Goal: Feedback & Contribution: Contribute content

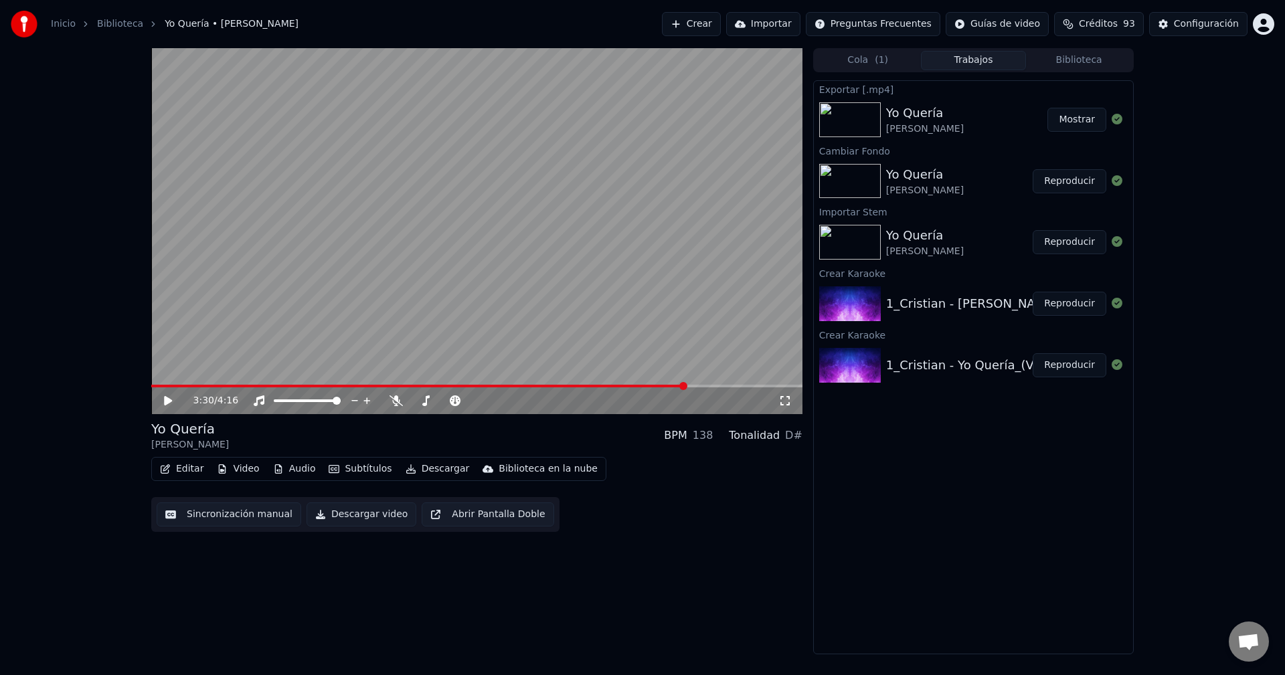
click at [1071, 178] on button "Reproducir" at bounding box center [1070, 181] width 74 height 24
click at [167, 404] on icon at bounding box center [168, 401] width 7 height 8
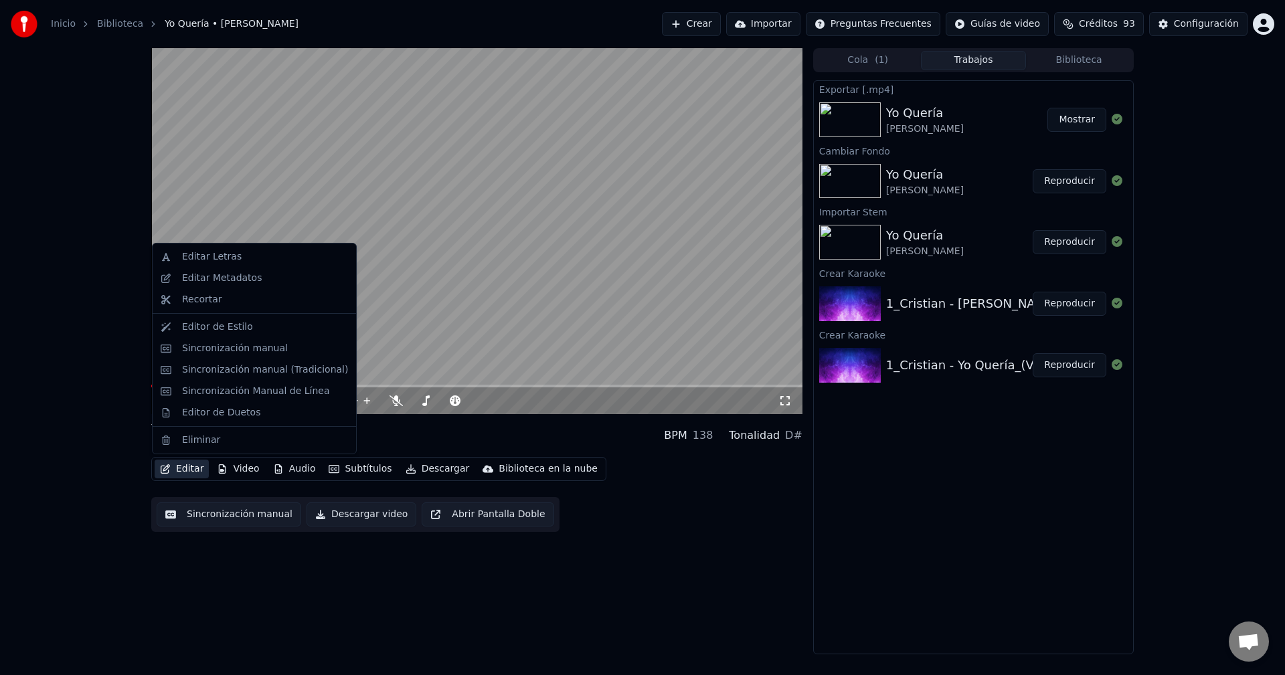
click at [185, 473] on button "Editar" at bounding box center [182, 469] width 54 height 19
click at [211, 325] on div "Editor de Estilo" at bounding box center [217, 327] width 71 height 13
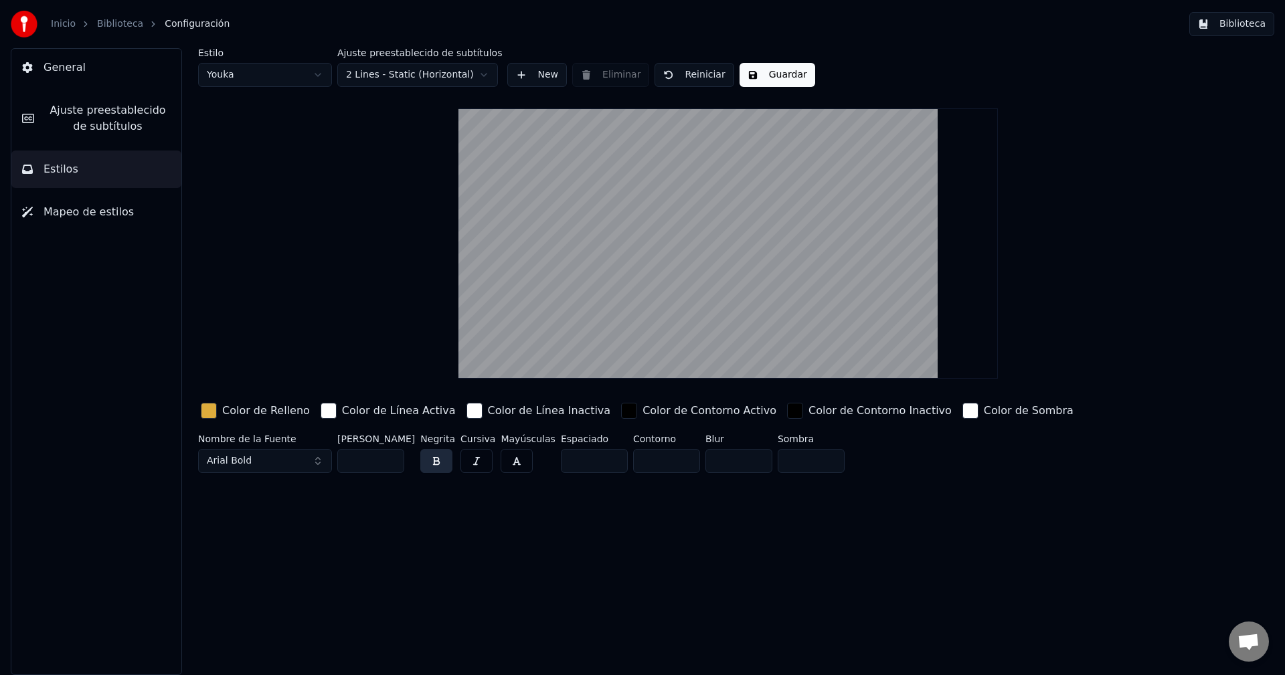
click at [1259, 26] on button "Biblioteca" at bounding box center [1231, 24] width 85 height 24
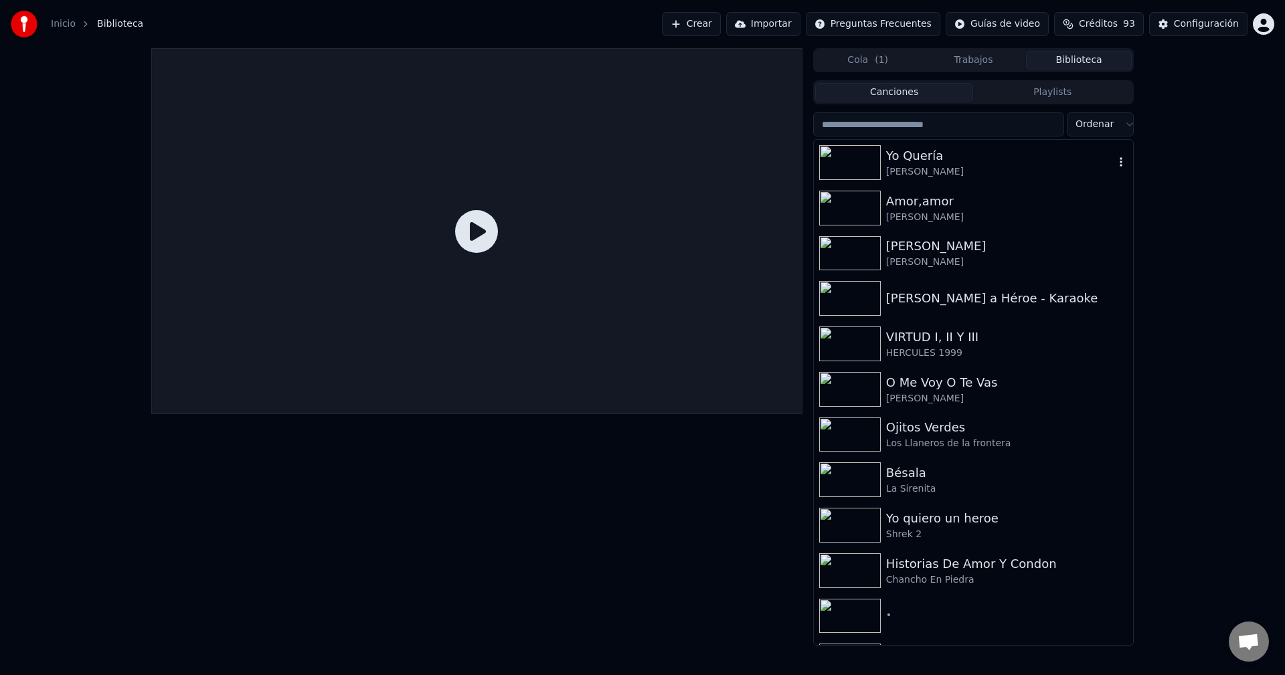
click at [928, 159] on div "Yo Quería" at bounding box center [1000, 156] width 228 height 19
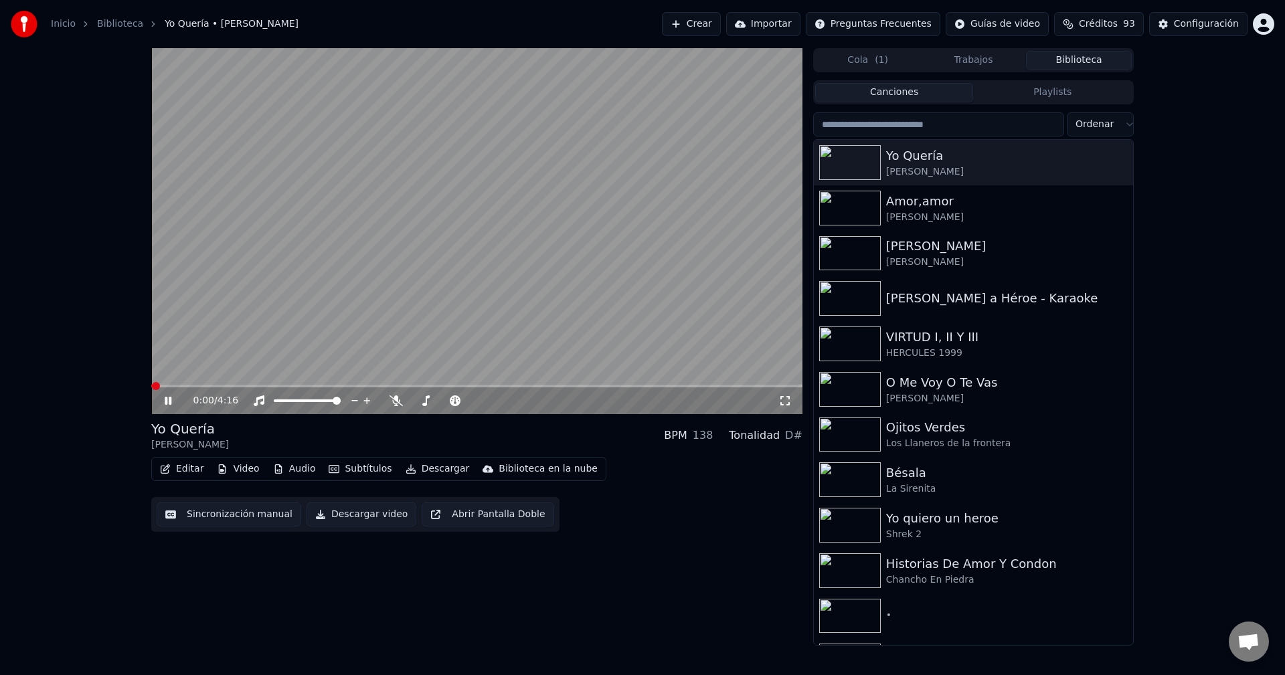
click at [171, 402] on icon at bounding box center [168, 401] width 7 height 8
click at [177, 469] on button "Editar" at bounding box center [182, 469] width 54 height 19
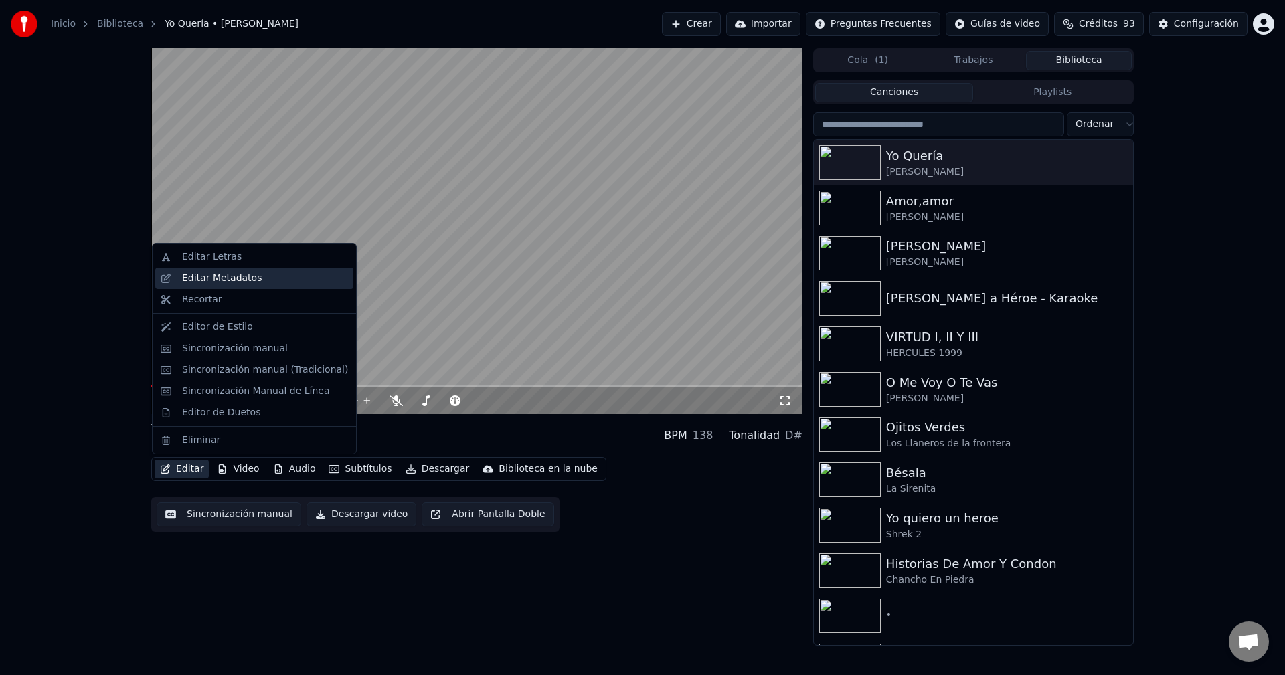
click at [234, 277] on div "Editar Metadatos" at bounding box center [222, 278] width 80 height 13
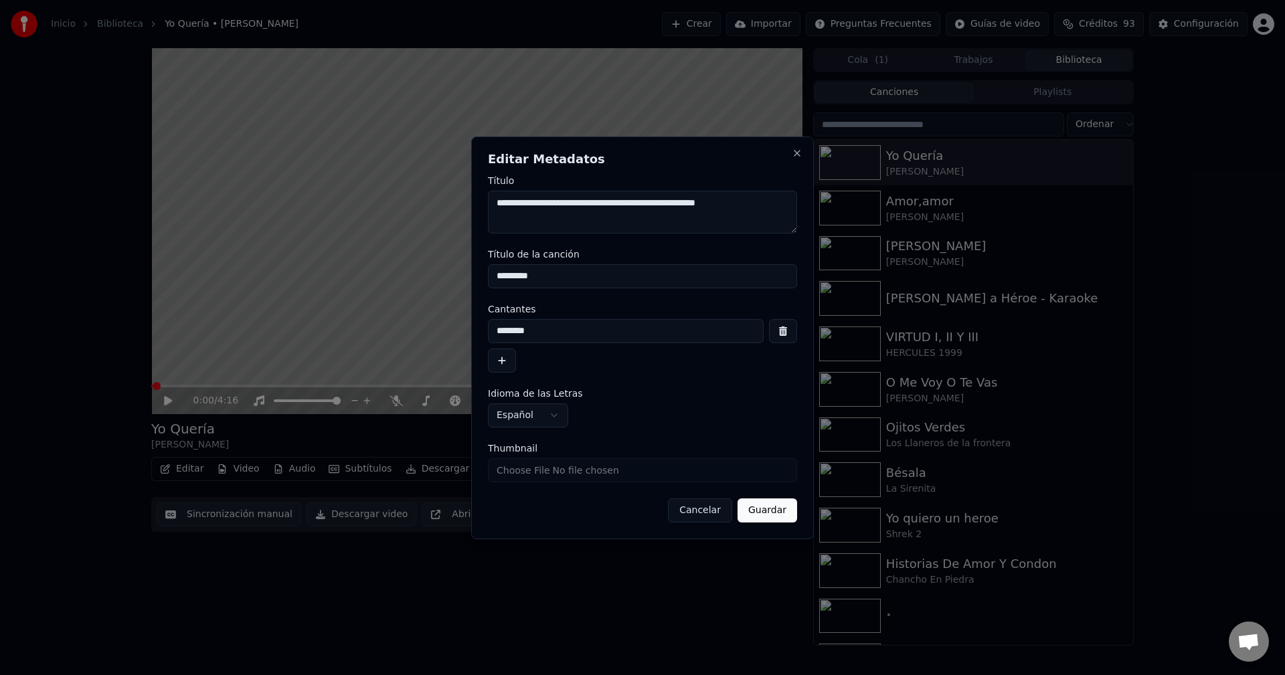
click at [546, 331] on input "********" at bounding box center [626, 331] width 276 height 24
type input "**********"
click at [760, 507] on button "Guardar" at bounding box center [768, 511] width 60 height 24
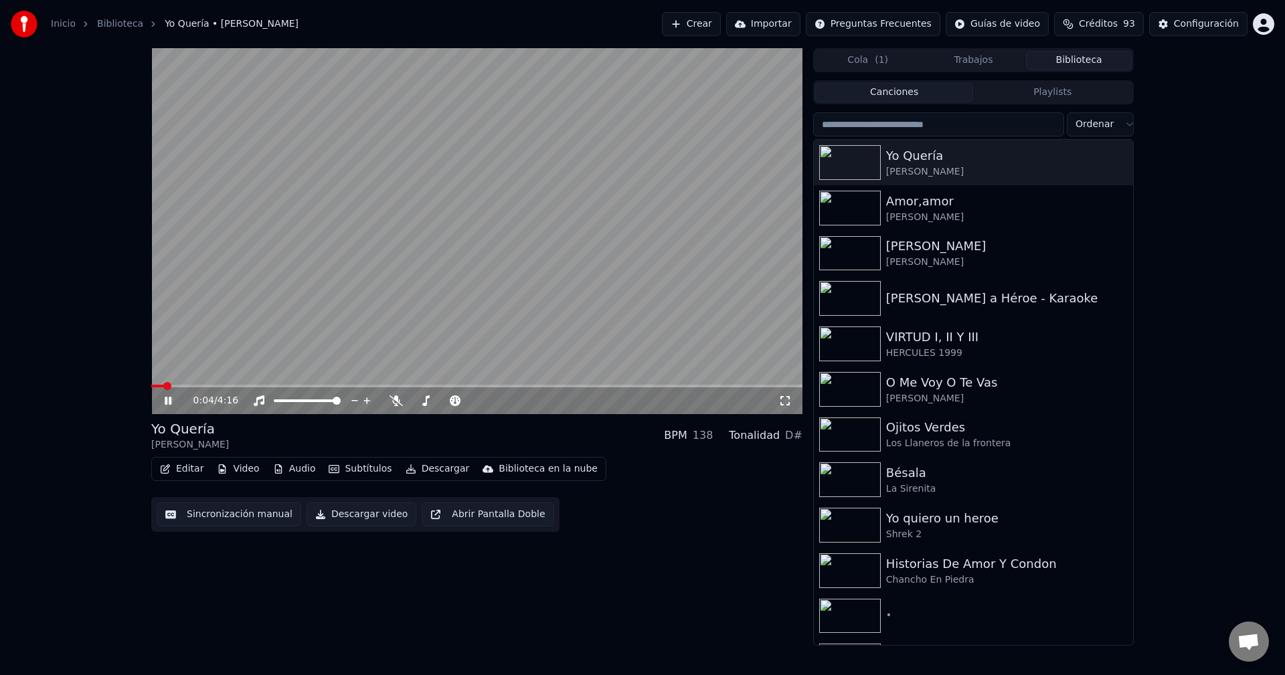
click at [165, 403] on icon at bounding box center [177, 401] width 31 height 11
click at [362, 516] on button "Descargar video" at bounding box center [362, 515] width 110 height 24
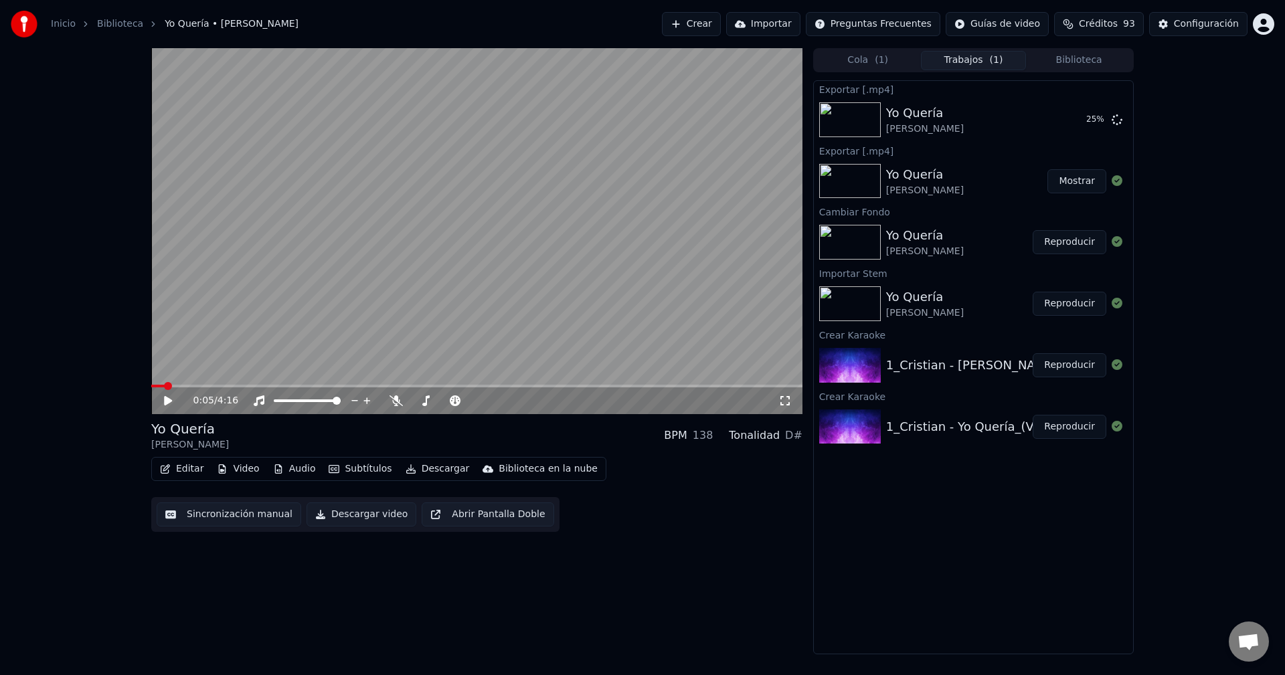
click at [715, 26] on button "Crear" at bounding box center [691, 24] width 59 height 24
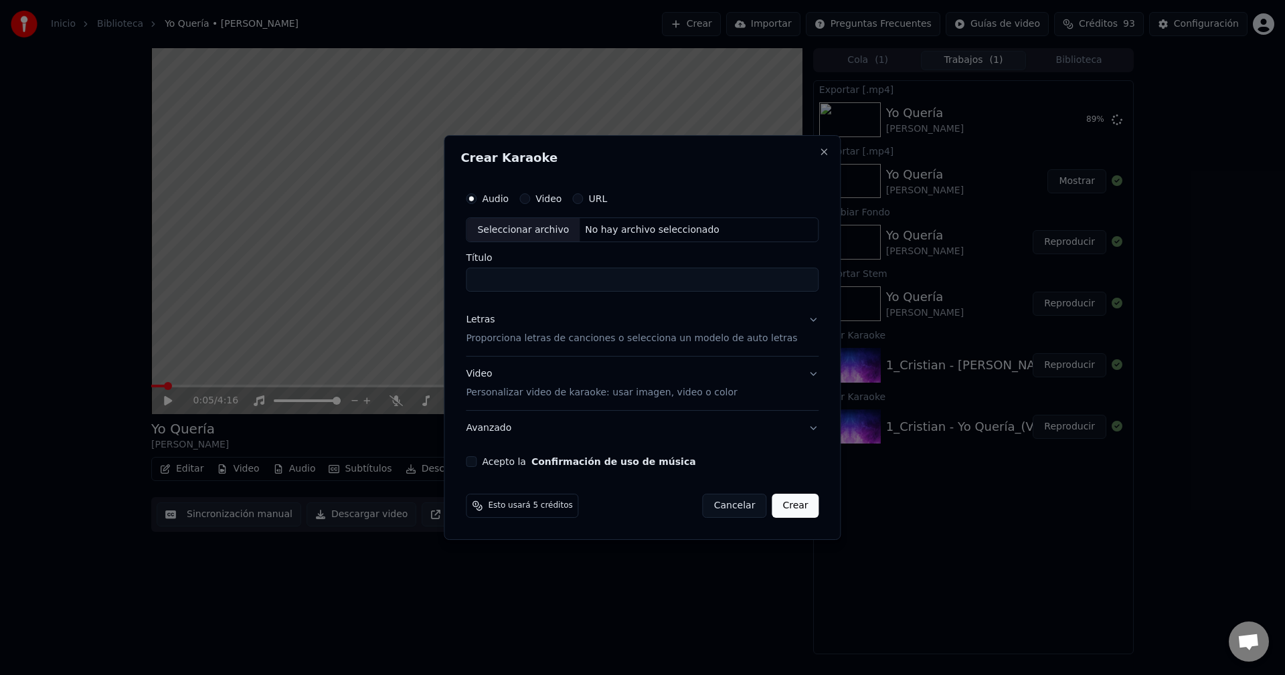
click at [533, 339] on p "Proporciona letras de canciones o selecciona un modelo de auto letras" at bounding box center [631, 339] width 331 height 13
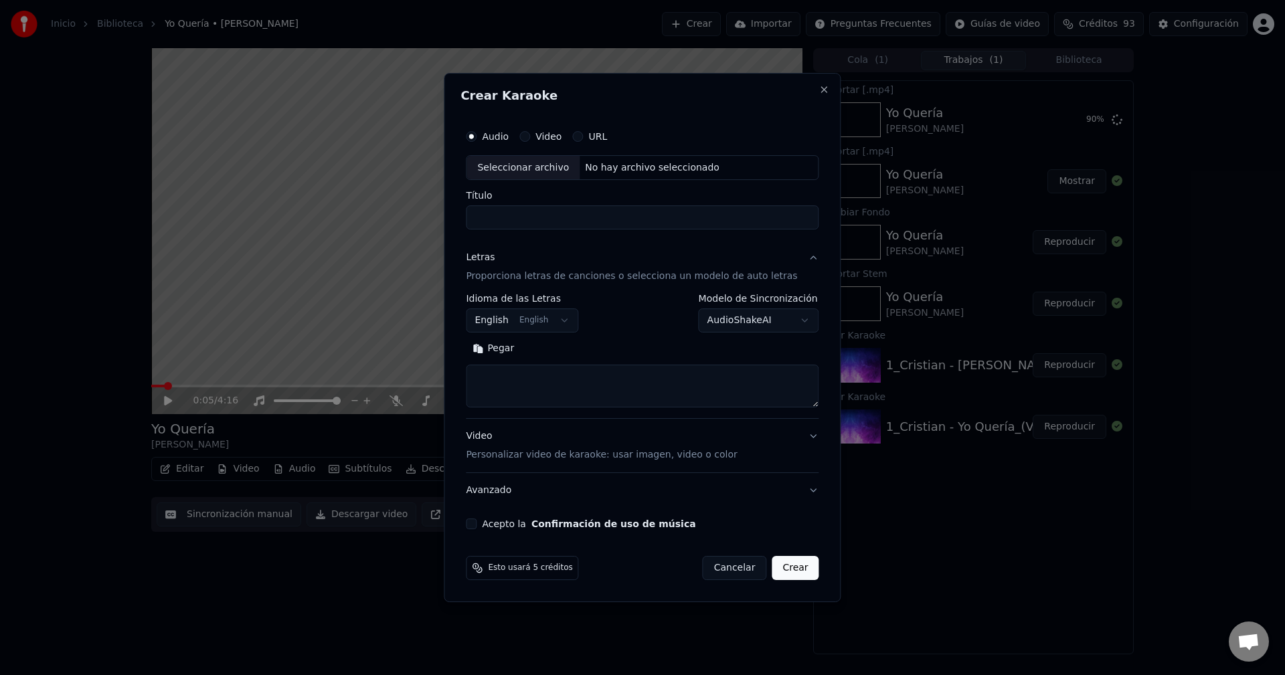
click at [545, 323] on button "English English" at bounding box center [522, 321] width 112 height 24
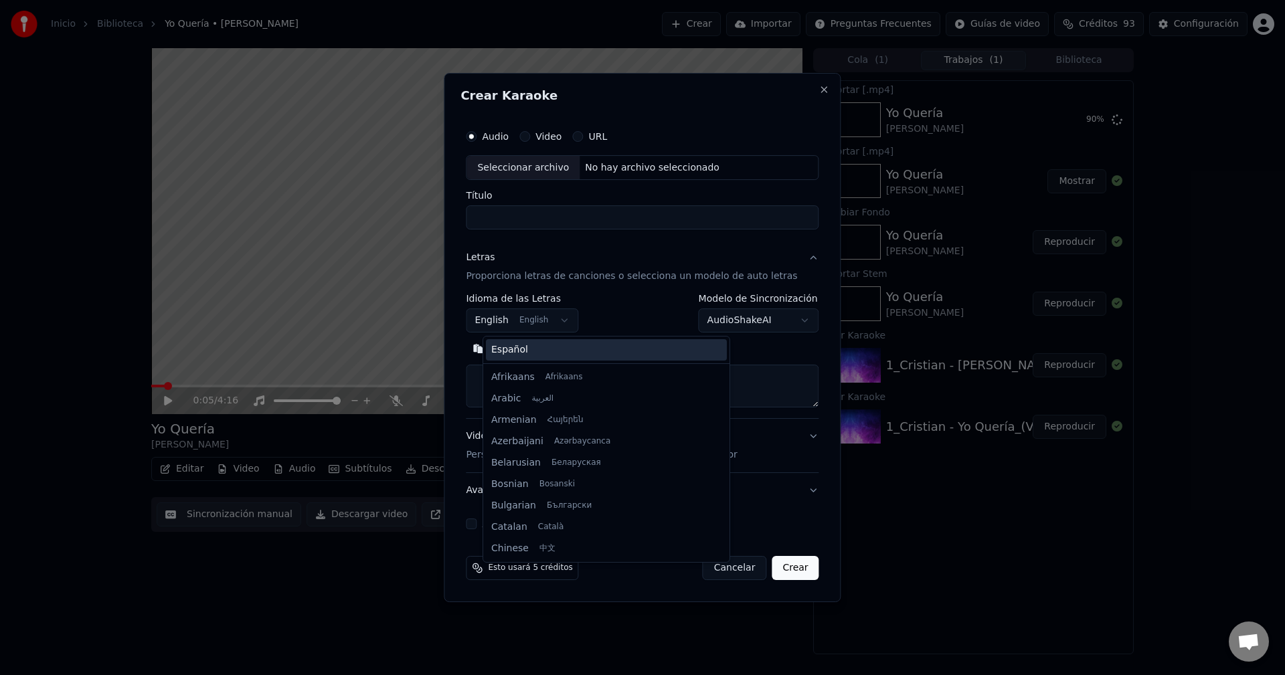
scroll to position [107, 0]
select select "**"
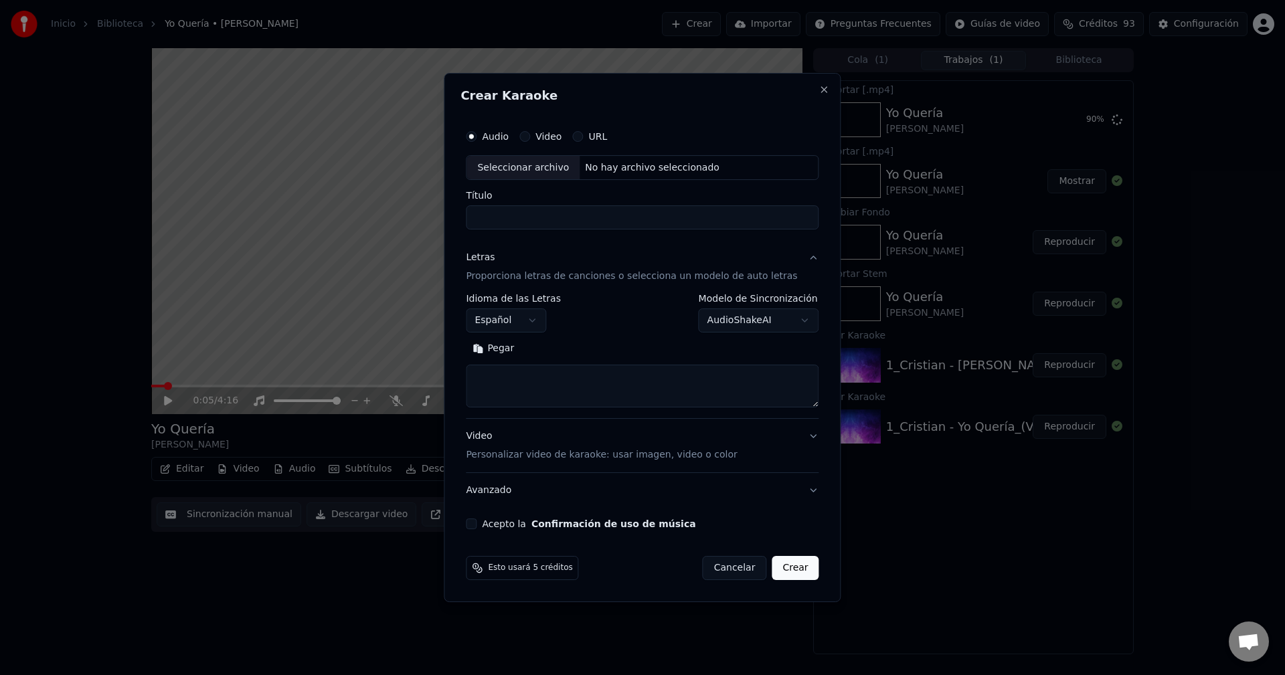
click at [549, 377] on textarea at bounding box center [642, 386] width 353 height 43
paste textarea "**********"
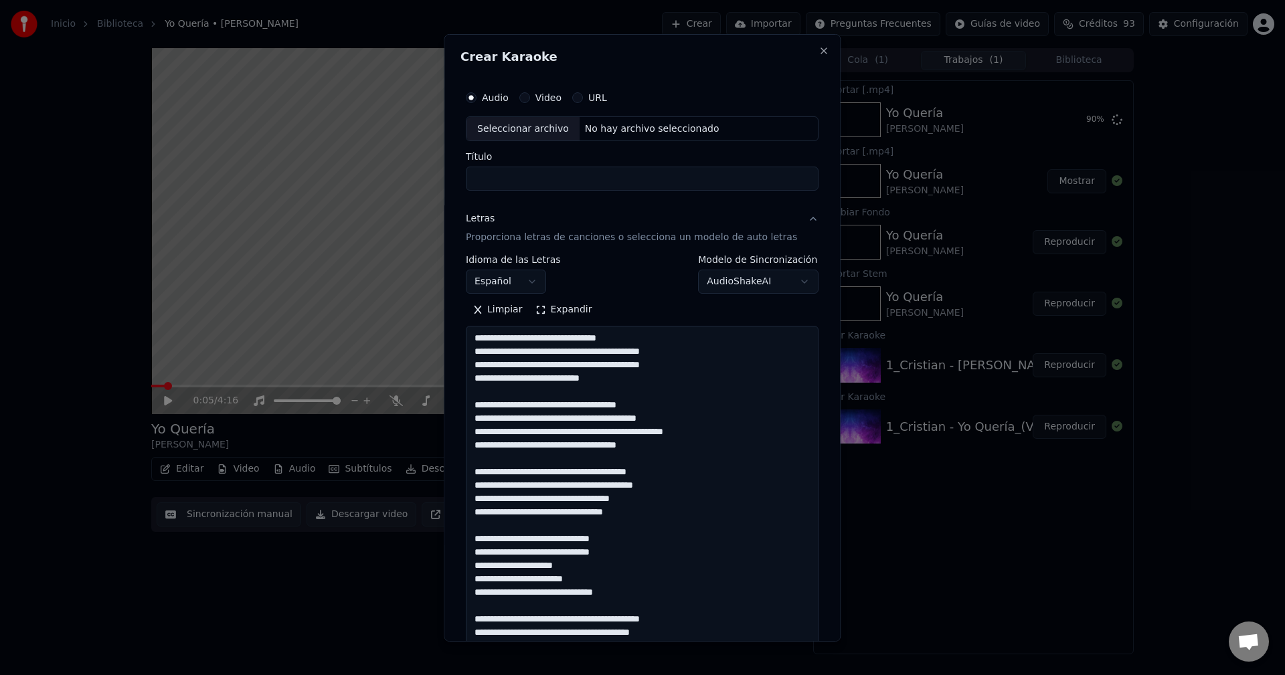
scroll to position [606, 0]
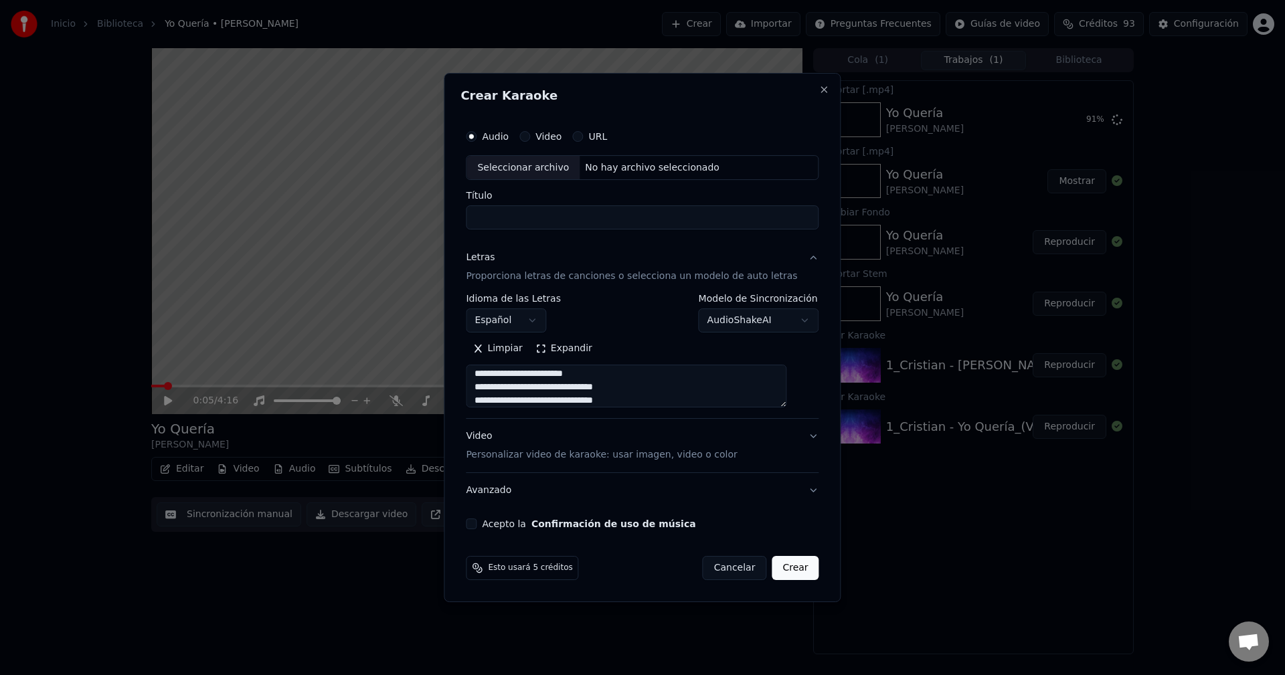
click at [570, 216] on input "Título" at bounding box center [642, 218] width 353 height 24
click at [545, 168] on div "Seleccionar archivo" at bounding box center [522, 168] width 113 height 24
click at [559, 354] on button "Expandir" at bounding box center [564, 349] width 70 height 21
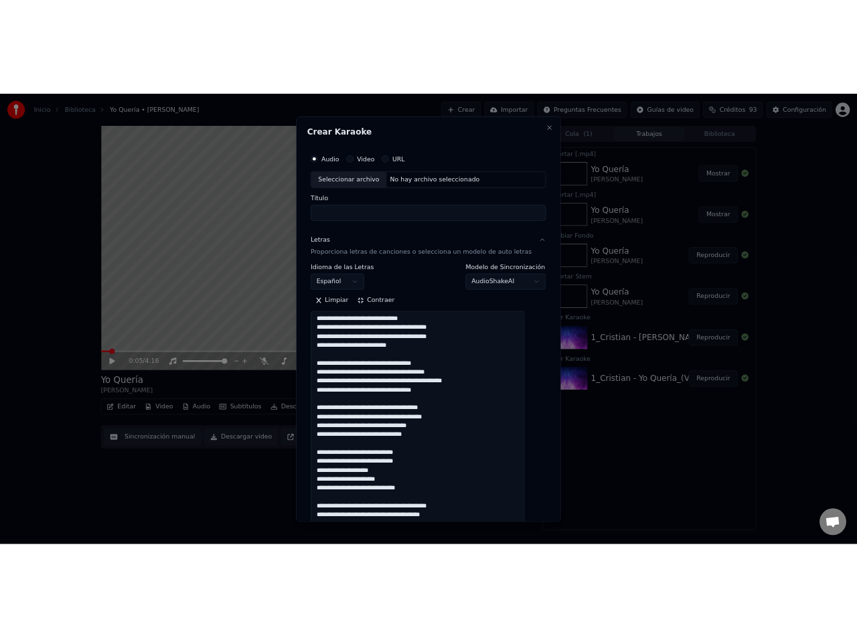
scroll to position [0, 0]
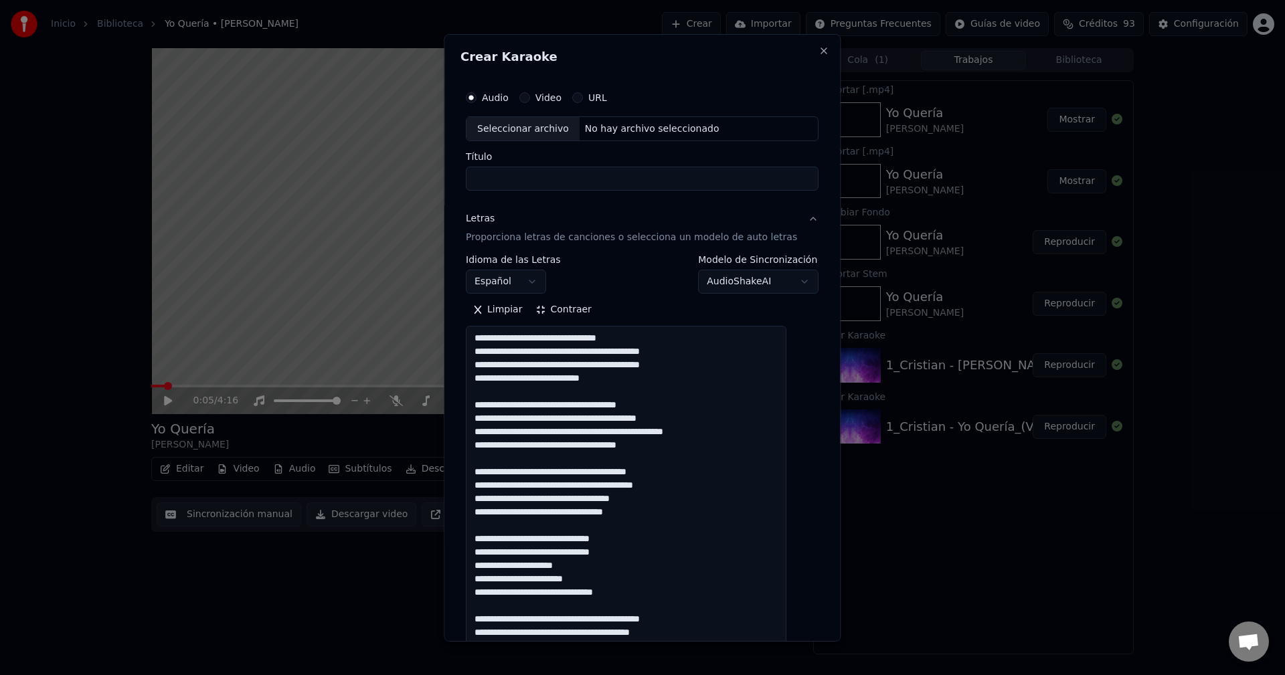
click at [560, 173] on input "Título" at bounding box center [642, 179] width 353 height 24
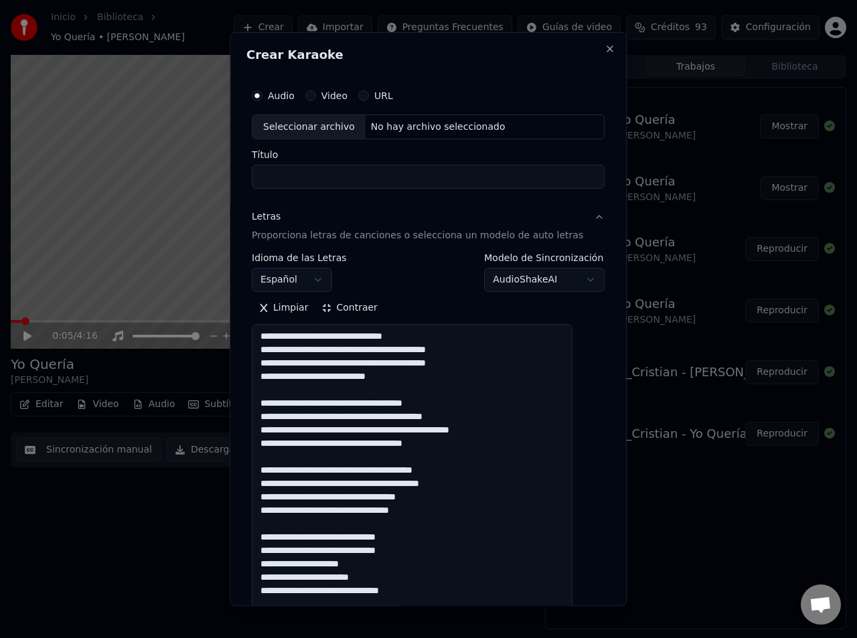
drag, startPoint x: 278, startPoint y: 445, endPoint x: 262, endPoint y: 395, distance: 52.7
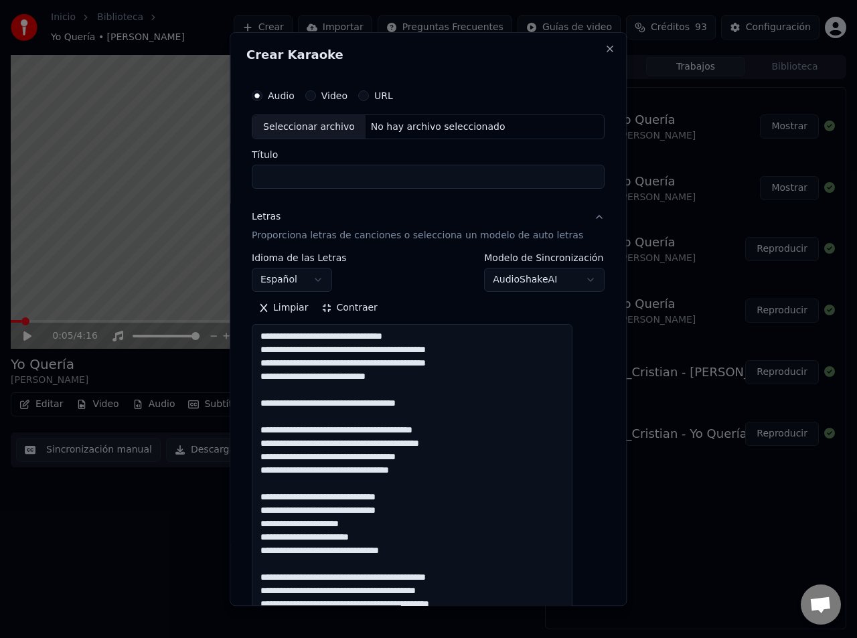
drag, startPoint x: 274, startPoint y: 406, endPoint x: 264, endPoint y: 406, distance: 10.7
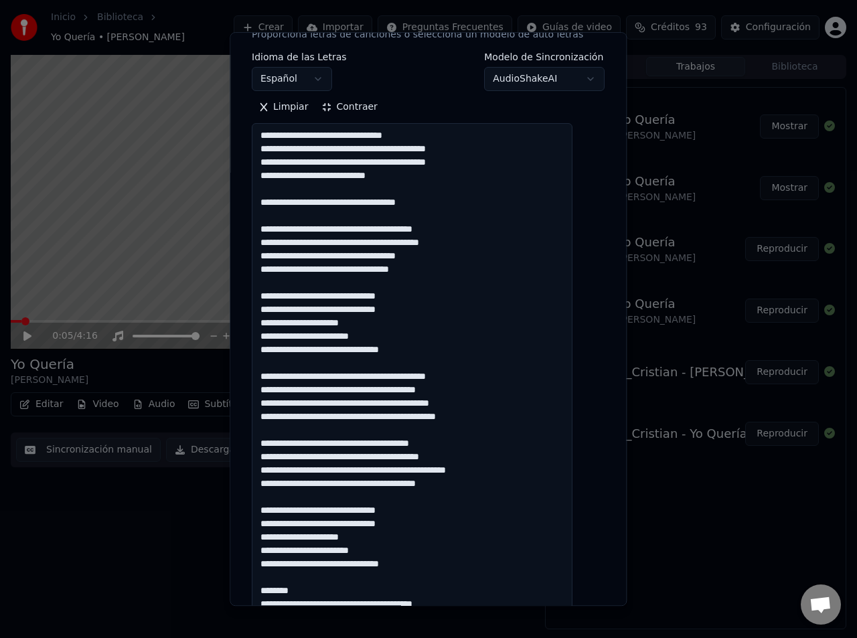
scroll to position [268, 0]
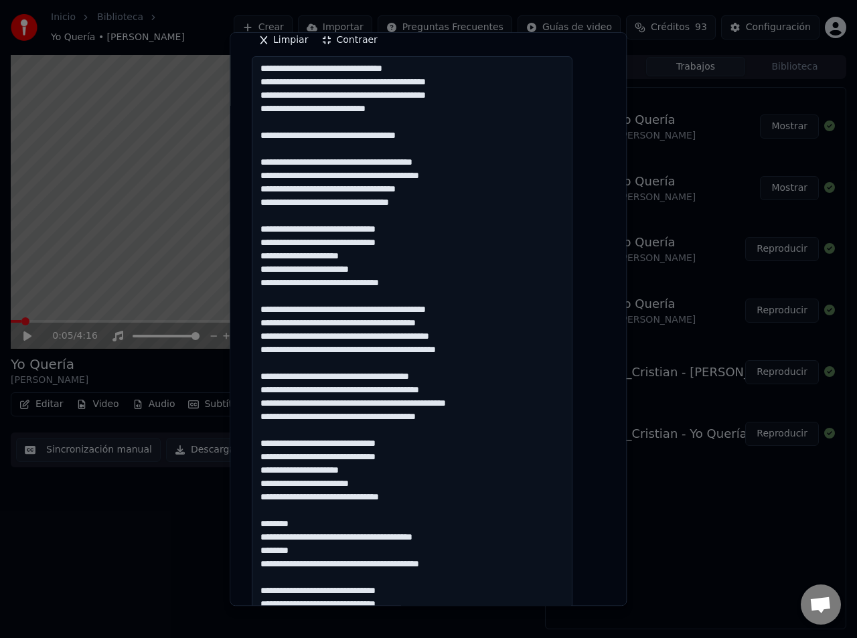
drag, startPoint x: 270, startPoint y: 256, endPoint x: 390, endPoint y: 256, distance: 119.8
click at [390, 256] on textarea at bounding box center [412, 383] width 321 height 653
click at [425, 284] on textarea at bounding box center [412, 383] width 321 height 653
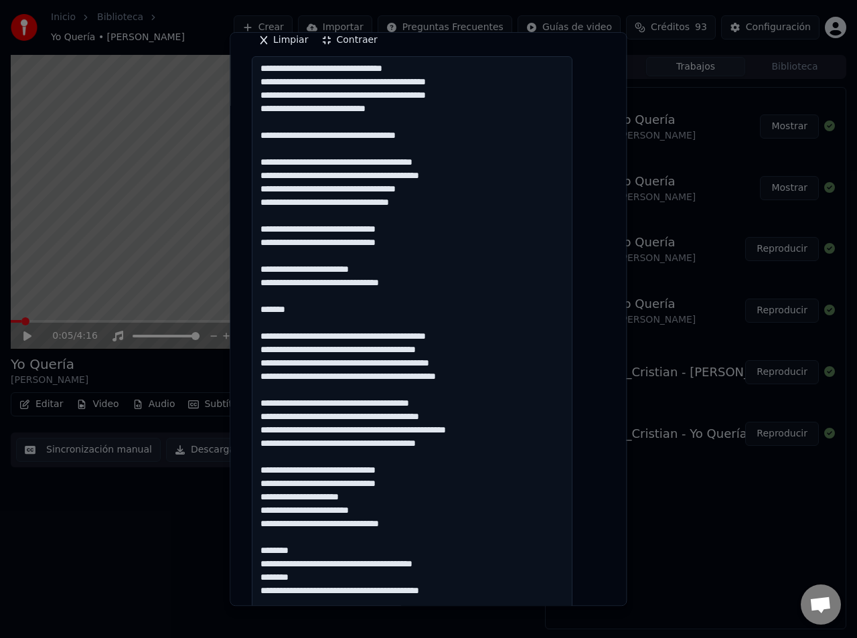
click at [318, 323] on textarea at bounding box center [412, 383] width 321 height 653
drag, startPoint x: 486, startPoint y: 353, endPoint x: 245, endPoint y: 336, distance: 241.6
click at [245, 336] on div "**********" at bounding box center [428, 319] width 397 height 574
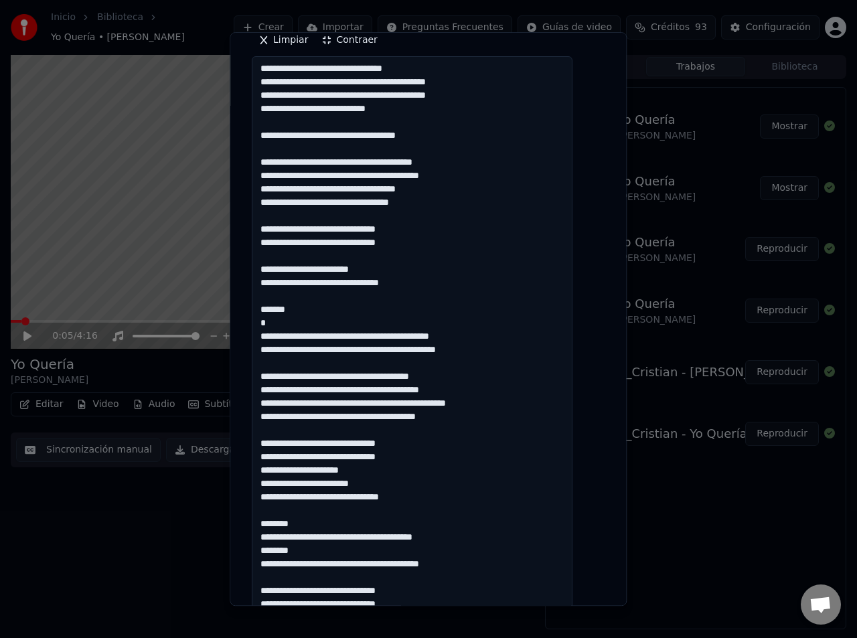
drag, startPoint x: 387, startPoint y: 392, endPoint x: 263, endPoint y: 392, distance: 123.8
click at [263, 392] on textarea at bounding box center [412, 383] width 321 height 653
drag, startPoint x: 275, startPoint y: 391, endPoint x: 266, endPoint y: 390, distance: 9.4
click at [266, 390] on textarea at bounding box center [412, 383] width 321 height 653
drag, startPoint x: 389, startPoint y: 405, endPoint x: 367, endPoint y: 403, distance: 21.5
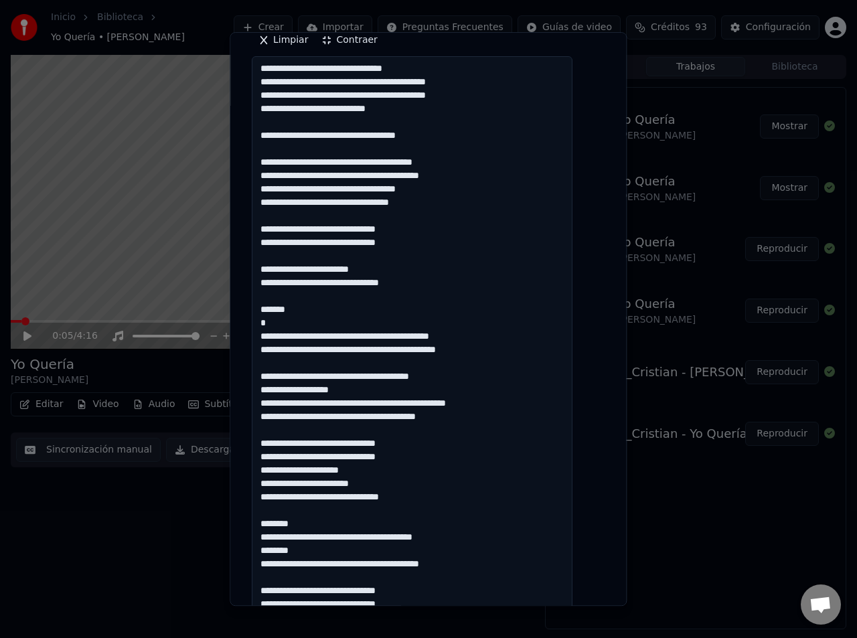
click at [367, 404] on textarea at bounding box center [412, 383] width 321 height 653
drag, startPoint x: 417, startPoint y: 404, endPoint x: 517, endPoint y: 404, distance: 99.7
click at [517, 404] on textarea at bounding box center [412, 383] width 321 height 653
click at [441, 405] on textarea at bounding box center [412, 383] width 321 height 653
drag, startPoint x: 392, startPoint y: 419, endPoint x: 220, endPoint y: 419, distance: 172.7
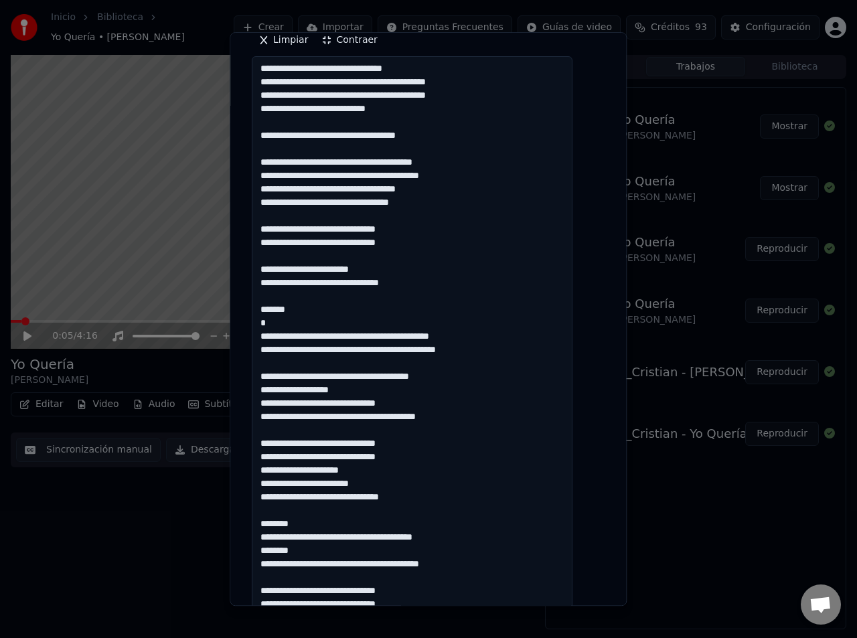
click at [220, 419] on body "**********" at bounding box center [428, 319] width 857 height 638
click at [350, 411] on textarea at bounding box center [412, 383] width 321 height 653
drag, startPoint x: 391, startPoint y: 419, endPoint x: 264, endPoint y: 420, distance: 127.2
click at [264, 420] on textarea at bounding box center [412, 383] width 321 height 653
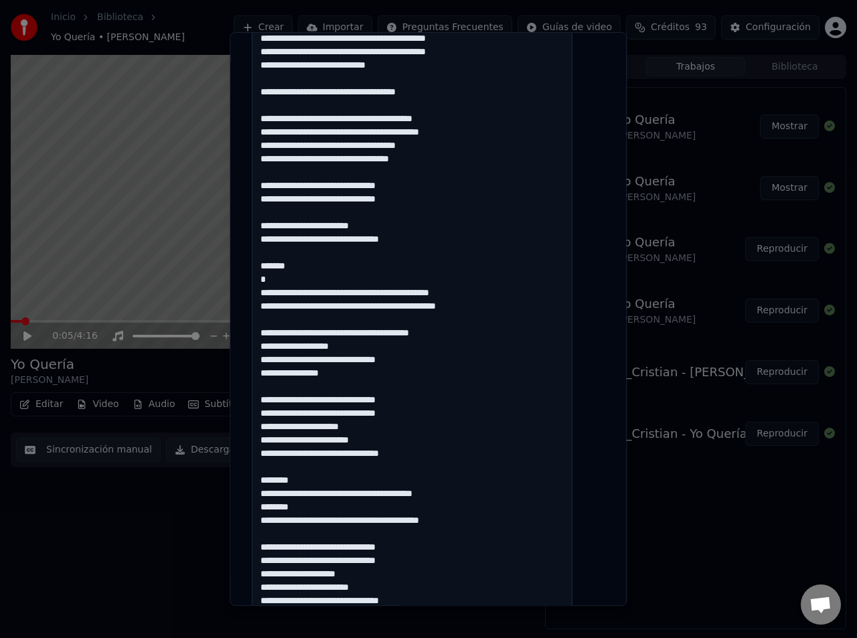
scroll to position [335, 0]
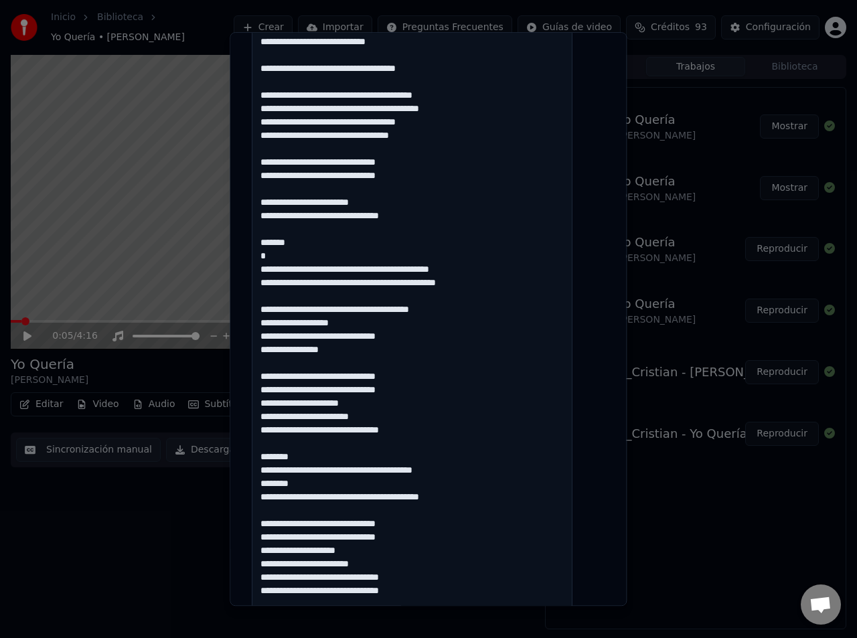
drag, startPoint x: 477, startPoint y: 472, endPoint x: 252, endPoint y: 472, distance: 224.9
click at [252, 472] on div "**********" at bounding box center [428, 319] width 397 height 574
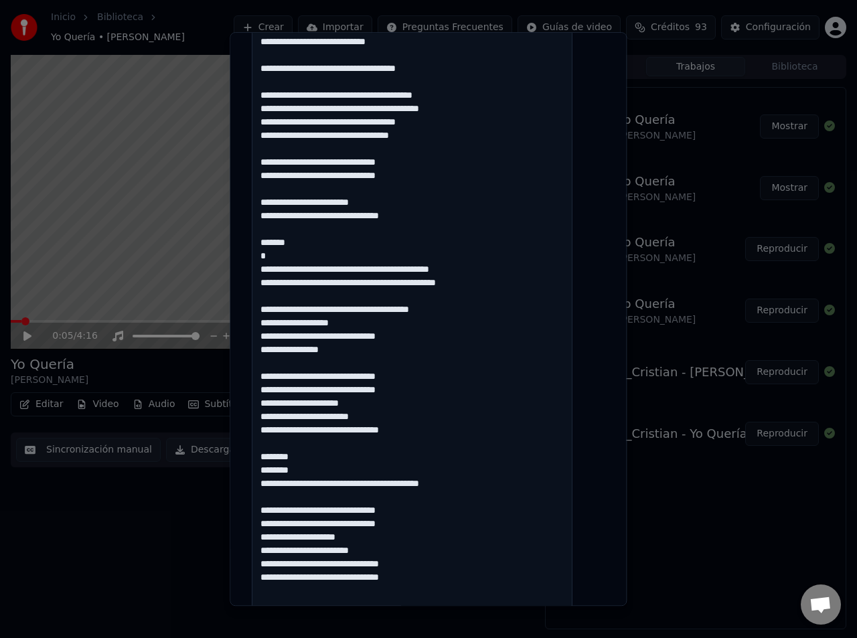
type textarea "**********"
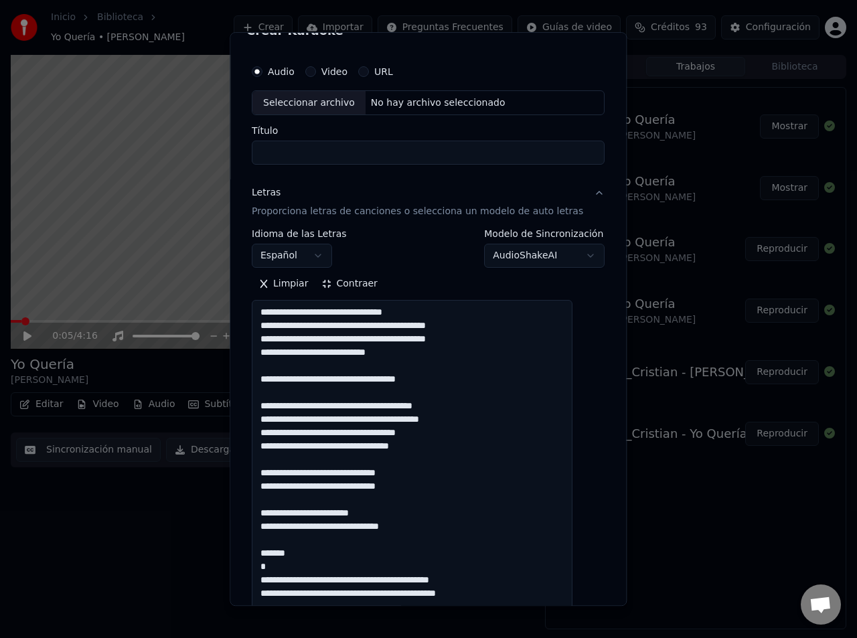
scroll to position [0, 0]
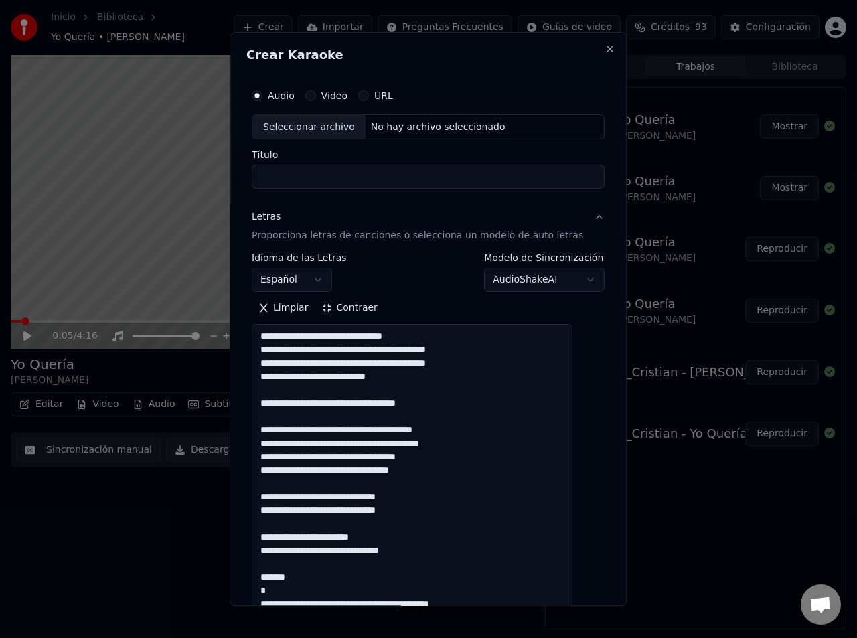
select select
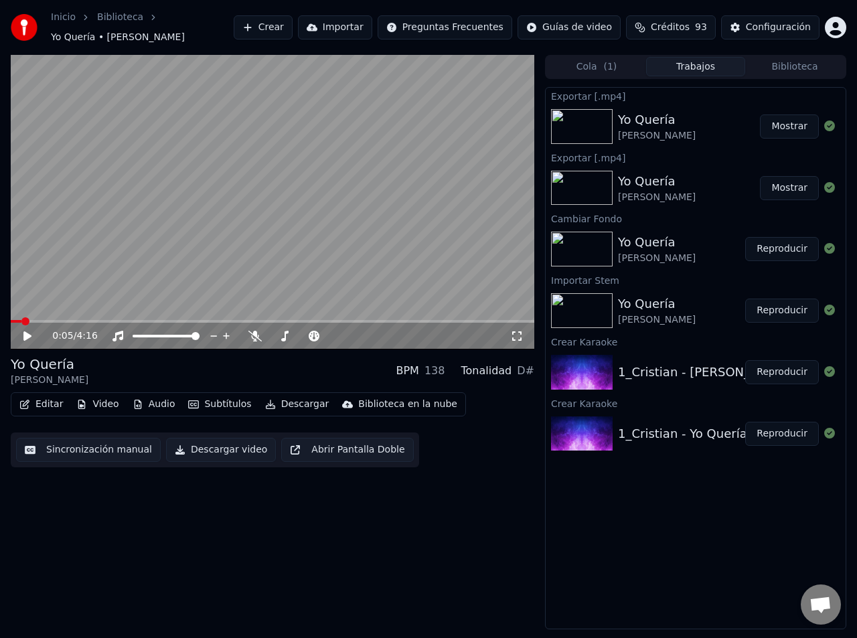
click at [292, 25] on button "Crear" at bounding box center [263, 27] width 59 height 24
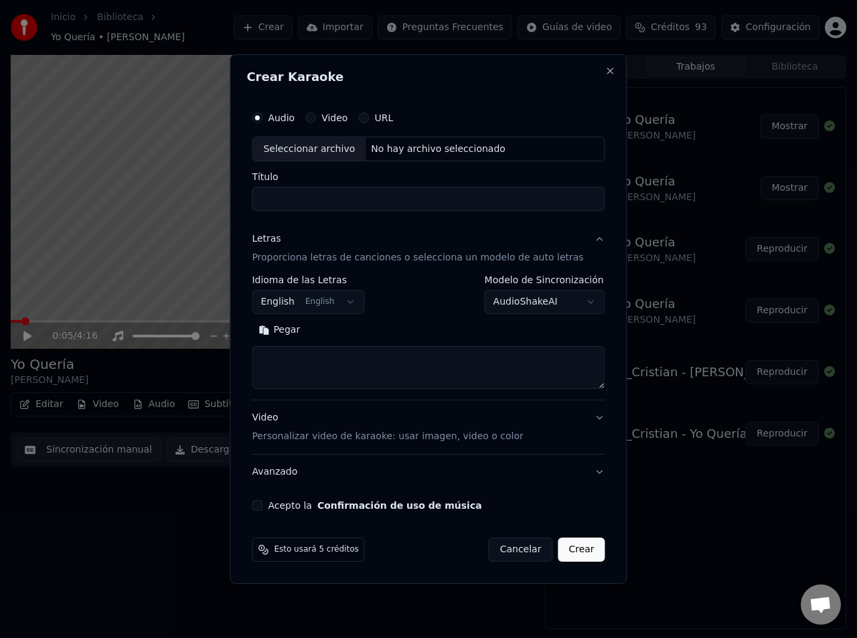
click at [333, 147] on div "Seleccionar archivo" at bounding box center [308, 149] width 113 height 24
click at [605, 74] on button "Close" at bounding box center [610, 71] width 11 height 11
select select
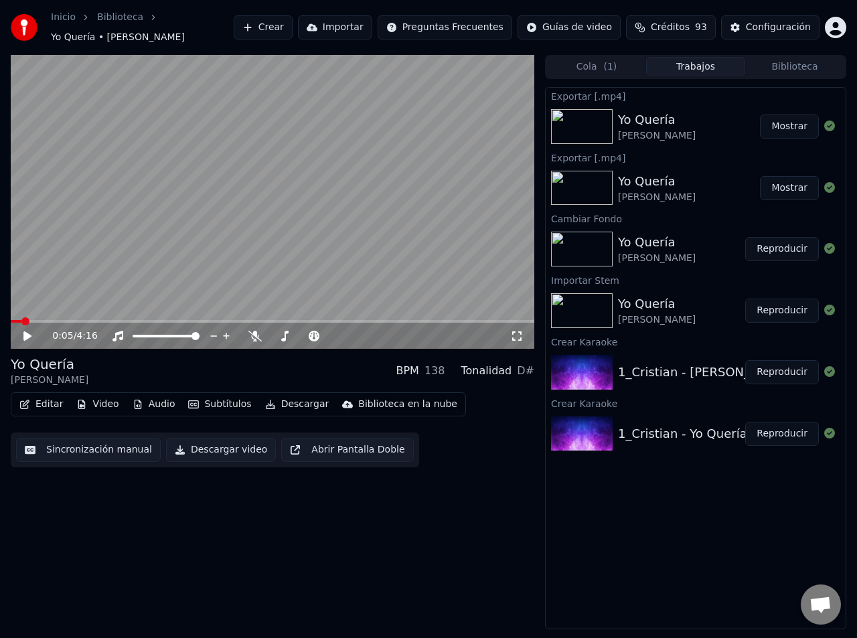
click at [1, 1] on div "Inicio Biblioteca Yo Quería • [PERSON_NAME] Crear Importar Preguntas Frecuentes…" at bounding box center [428, 27] width 857 height 55
click at [292, 22] on button "Crear" at bounding box center [263, 27] width 59 height 24
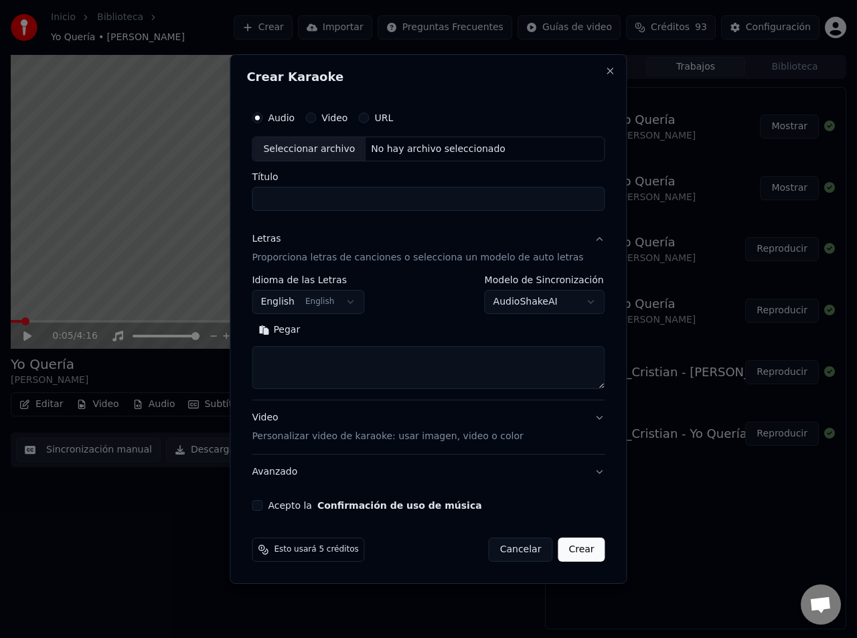
click at [337, 145] on div "Seleccionar archivo" at bounding box center [308, 149] width 113 height 24
type input "**********"
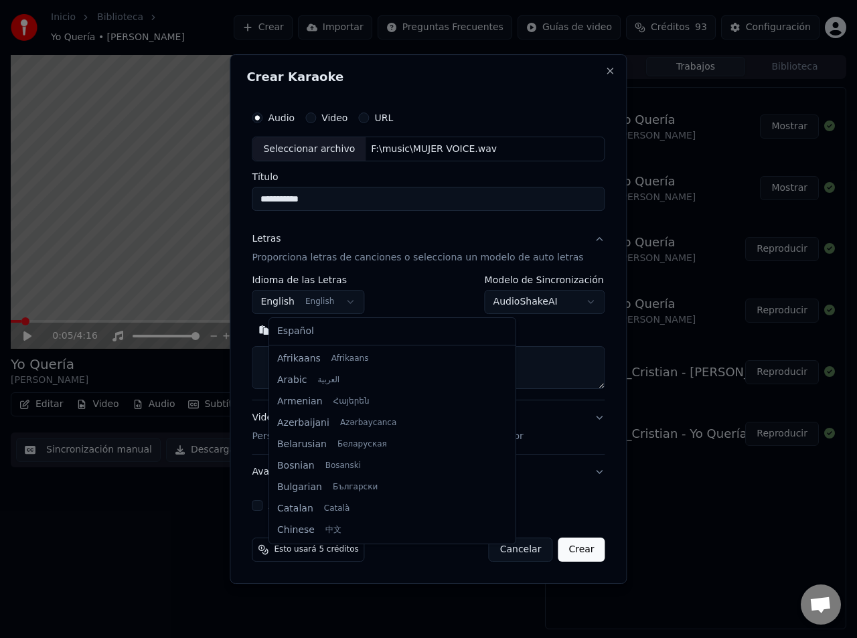
click at [347, 300] on body "**********" at bounding box center [428, 319] width 857 height 638
select select "**"
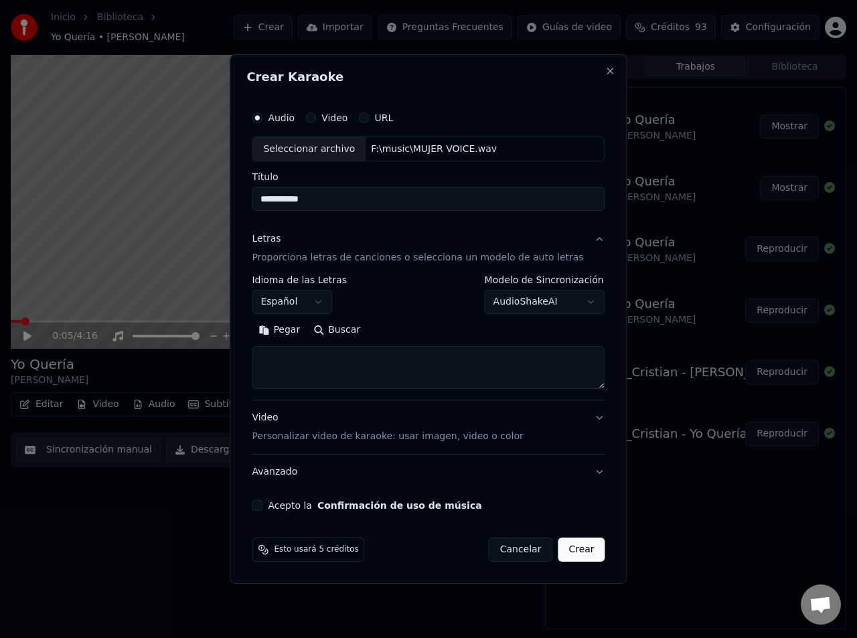
click at [345, 367] on textarea at bounding box center [428, 368] width 353 height 43
paste textarea "**********"
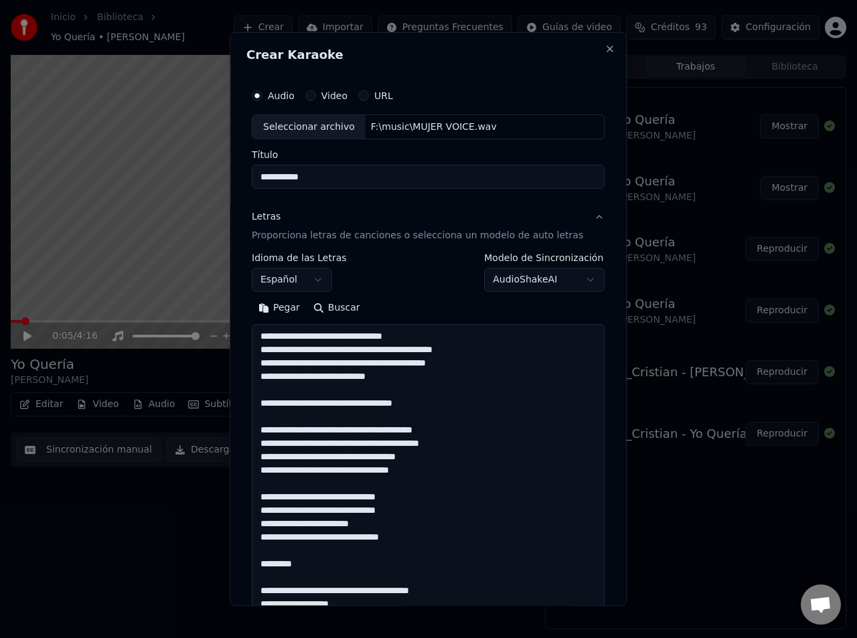
scroll to position [499, 0]
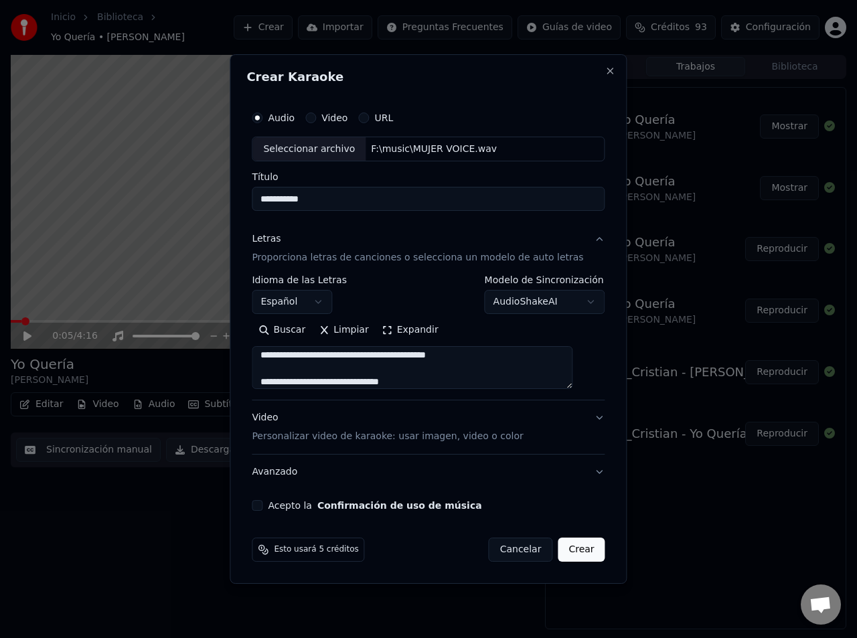
type textarea "**********"
click at [414, 327] on button "Expandir" at bounding box center [410, 330] width 70 height 21
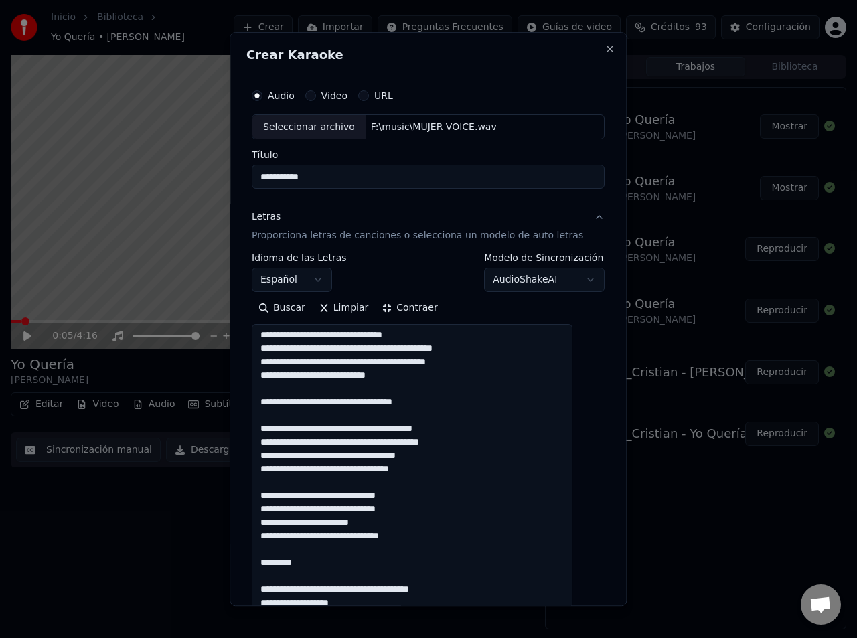
click at [351, 175] on input "**********" at bounding box center [428, 177] width 353 height 24
drag, startPoint x: 379, startPoint y: 175, endPoint x: 228, endPoint y: 175, distance: 150.6
click at [228, 175] on body "**********" at bounding box center [428, 319] width 857 height 638
click at [353, 173] on input "**********" at bounding box center [428, 177] width 353 height 24
drag, startPoint x: 284, startPoint y: 173, endPoint x: 242, endPoint y: 171, distance: 42.2
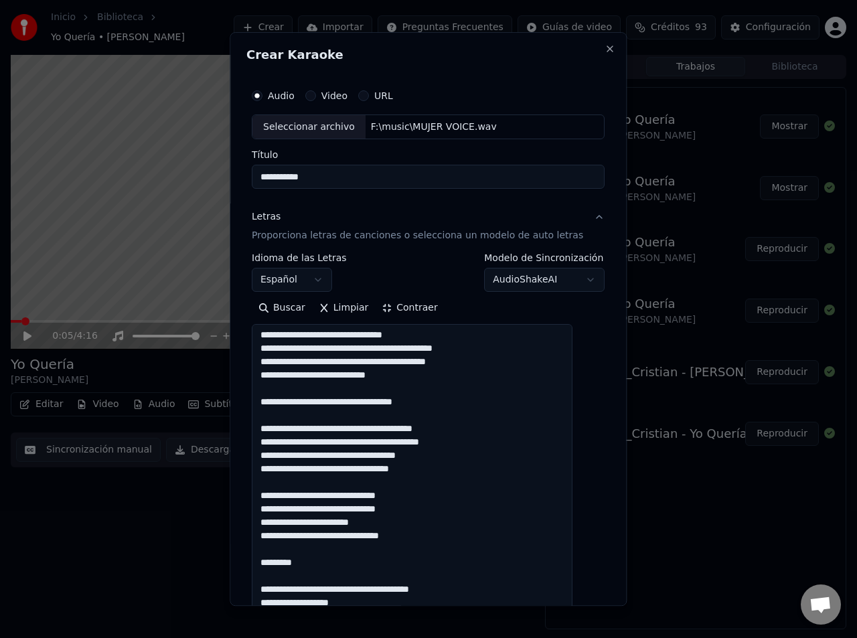
click at [242, 171] on div "**********" at bounding box center [428, 319] width 397 height 574
paste input "*********"
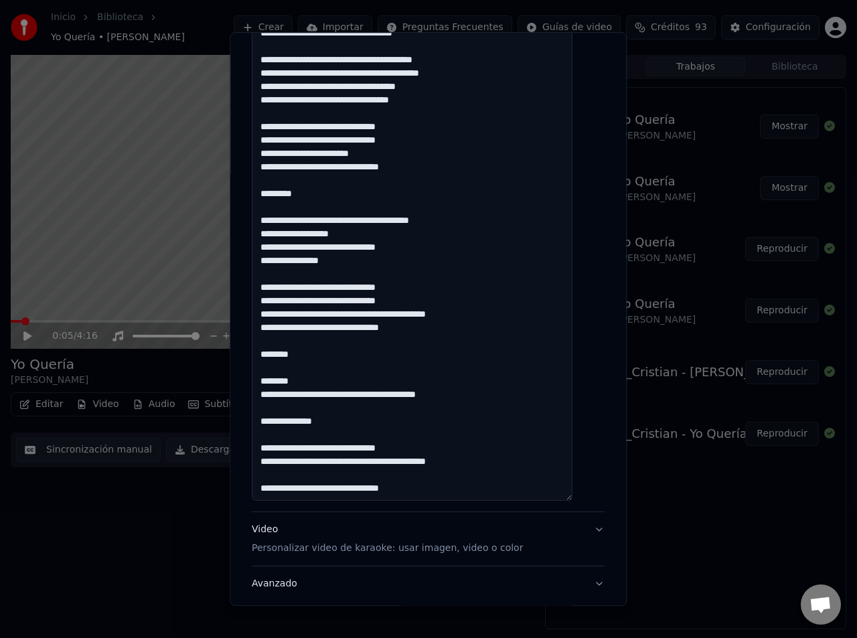
scroll to position [458, 0]
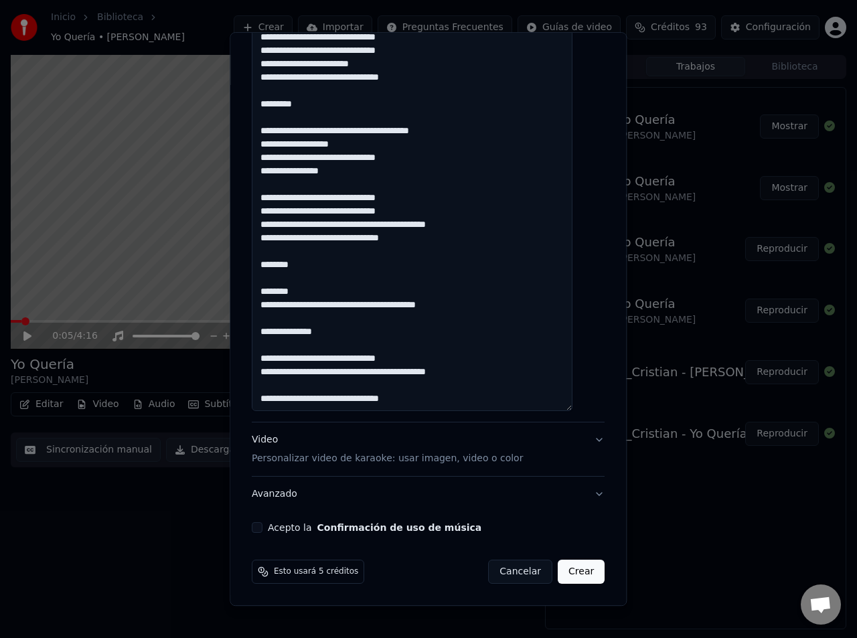
type input "**********"
click at [262, 523] on button "Acepto la Confirmación de uso de música" at bounding box center [257, 528] width 11 height 11
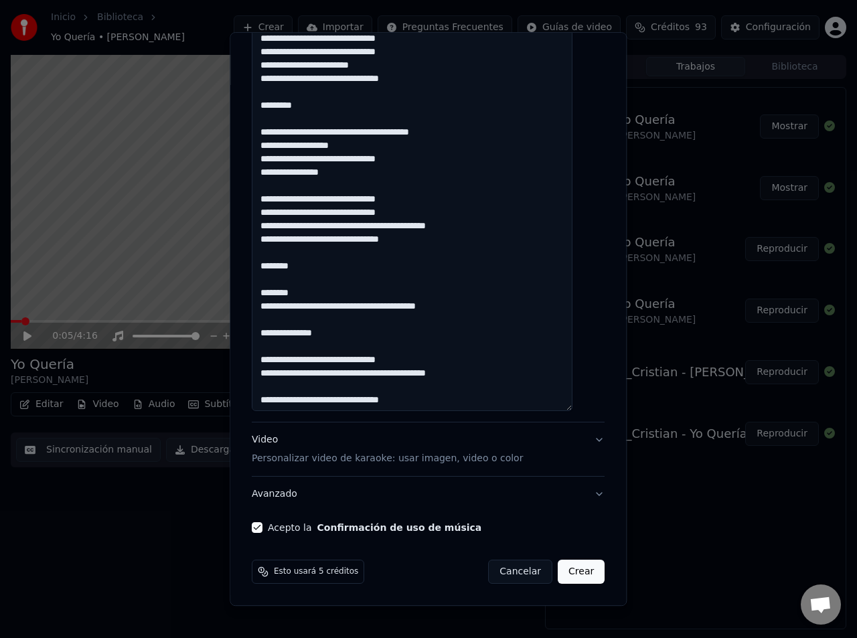
drag, startPoint x: 568, startPoint y: 586, endPoint x: 560, endPoint y: 580, distance: 9.9
click at [567, 586] on div "Esto usará 5 créditos Cancelar Crear" at bounding box center [427, 572] width 363 height 35
click at [557, 578] on button "Crear" at bounding box center [580, 572] width 47 height 24
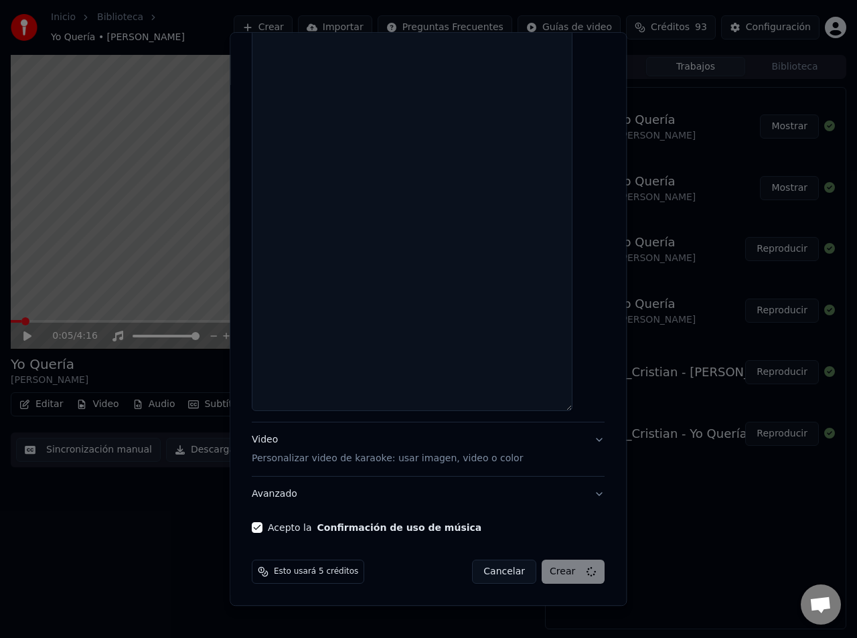
select select
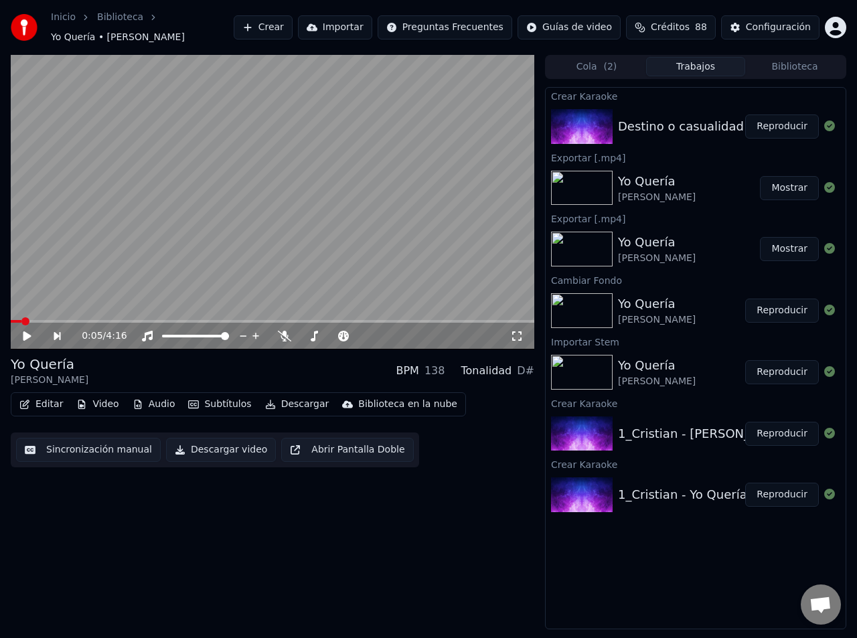
drag, startPoint x: 633, startPoint y: 3, endPoint x: 562, endPoint y: 2, distance: 70.9
click at [559, 5] on div "Inicio Biblioteca Yo Quería • [PERSON_NAME] Crear Importar Preguntas Frecuentes…" at bounding box center [428, 27] width 857 height 55
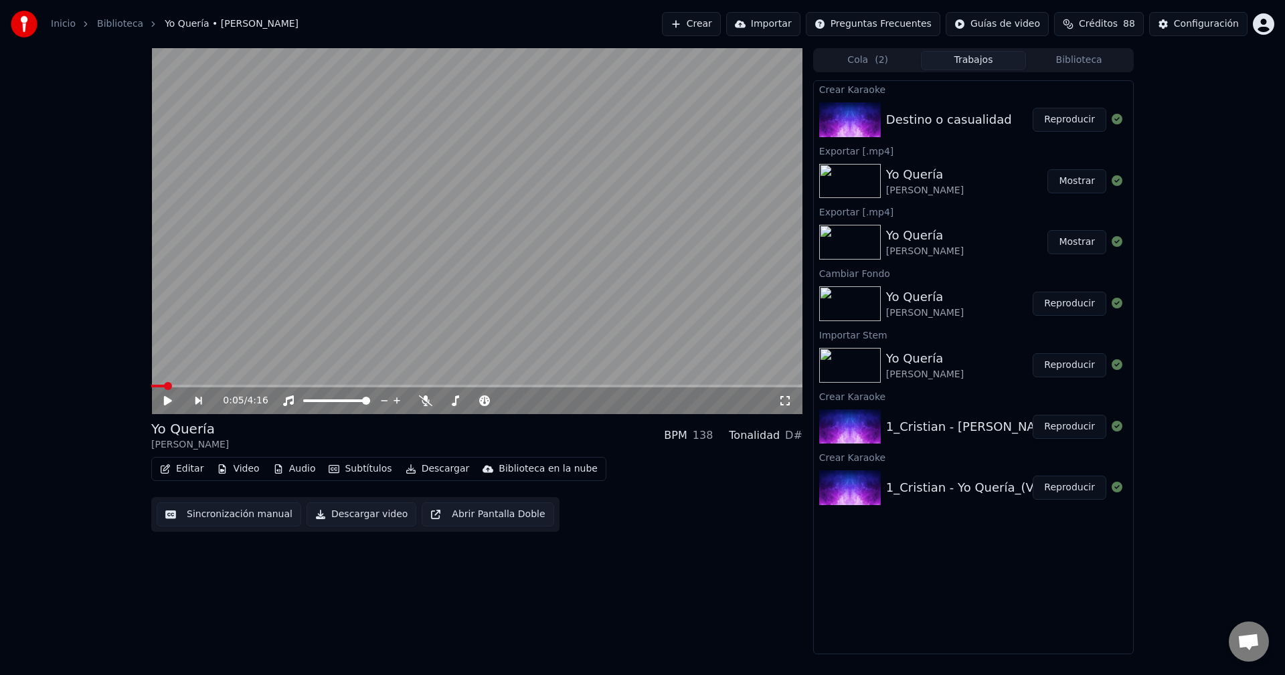
click at [1068, 124] on button "Reproducir" at bounding box center [1070, 120] width 74 height 24
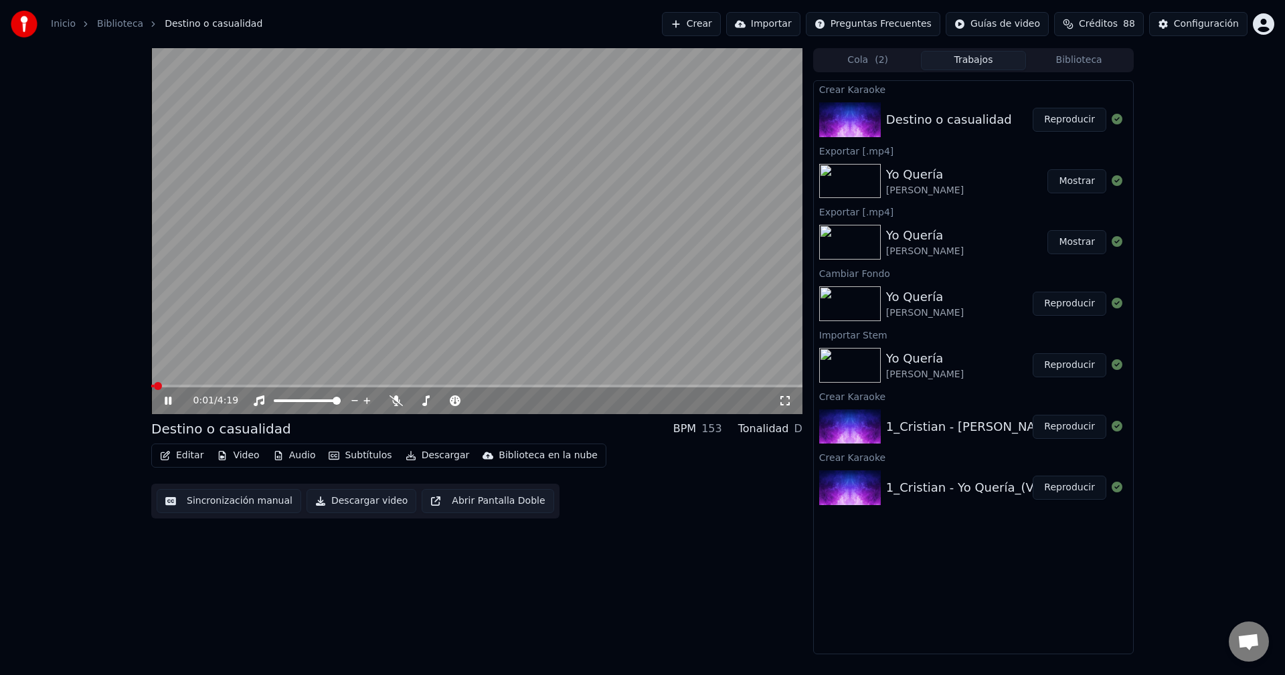
click at [165, 404] on icon at bounding box center [168, 401] width 7 height 8
click at [167, 402] on icon at bounding box center [168, 400] width 8 height 9
click at [167, 402] on icon at bounding box center [168, 401] width 7 height 8
click at [286, 456] on button "Audio" at bounding box center [295, 455] width 54 height 19
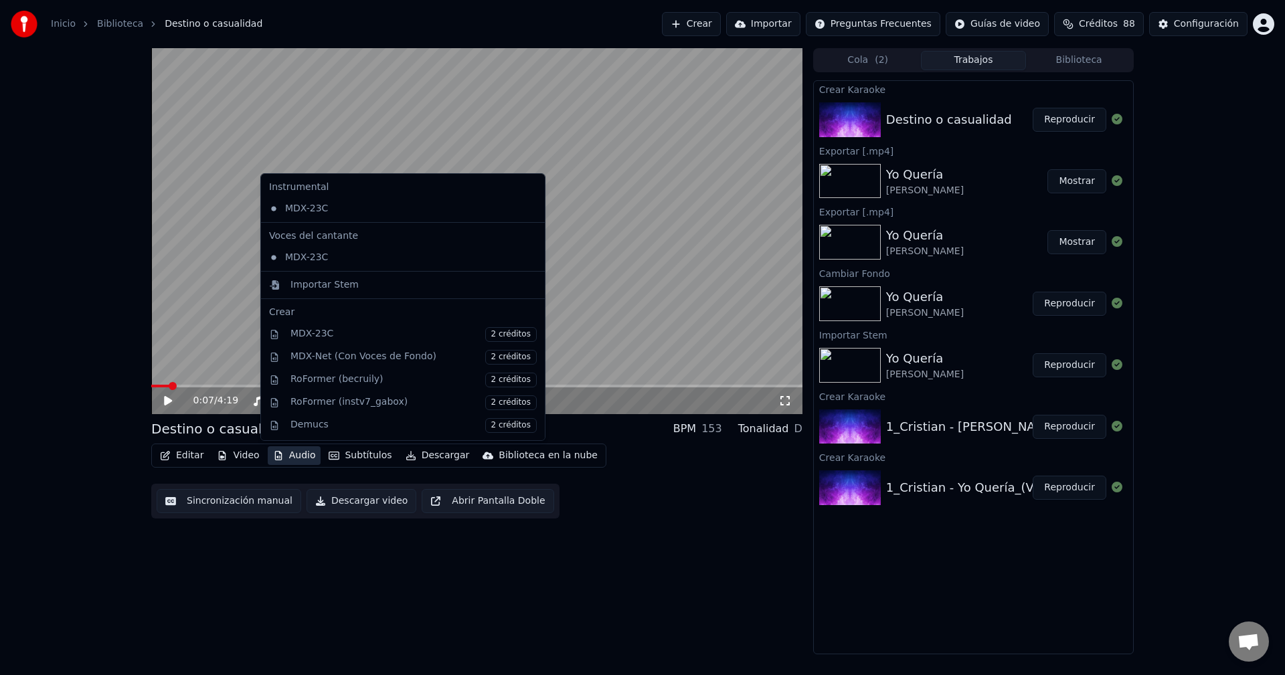
click at [527, 209] on icon at bounding box center [534, 208] width 15 height 11
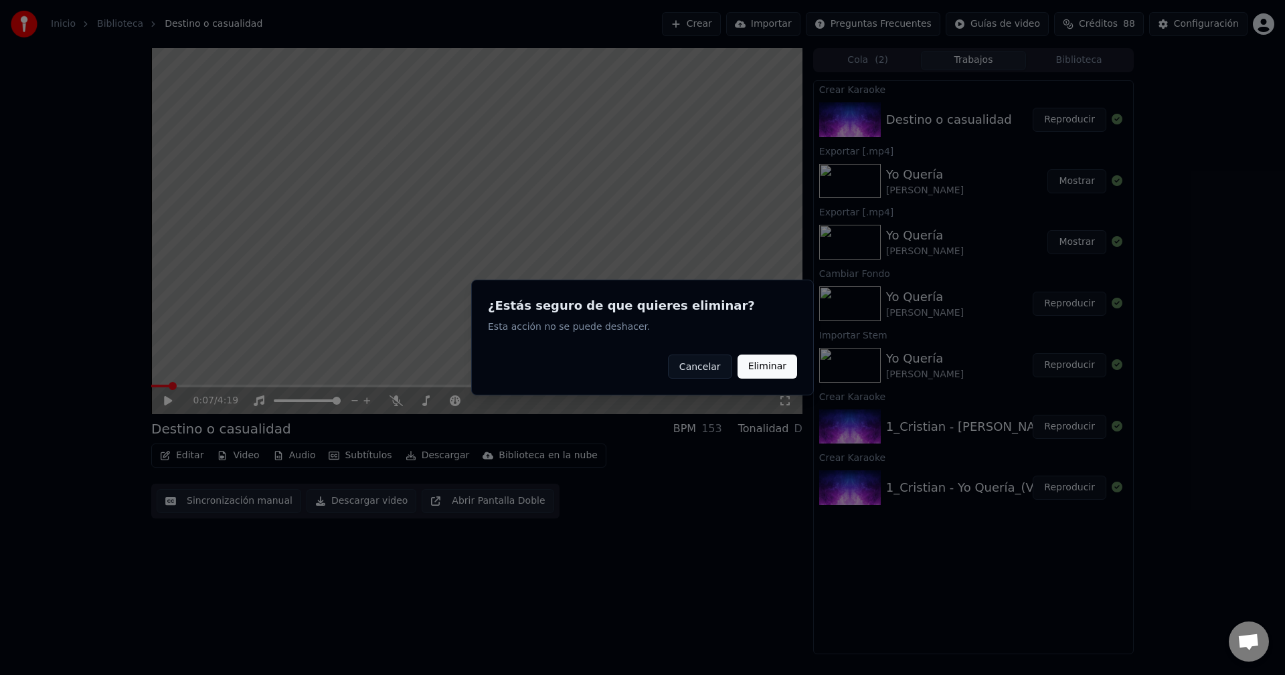
click at [762, 367] on button "Eliminar" at bounding box center [768, 367] width 60 height 24
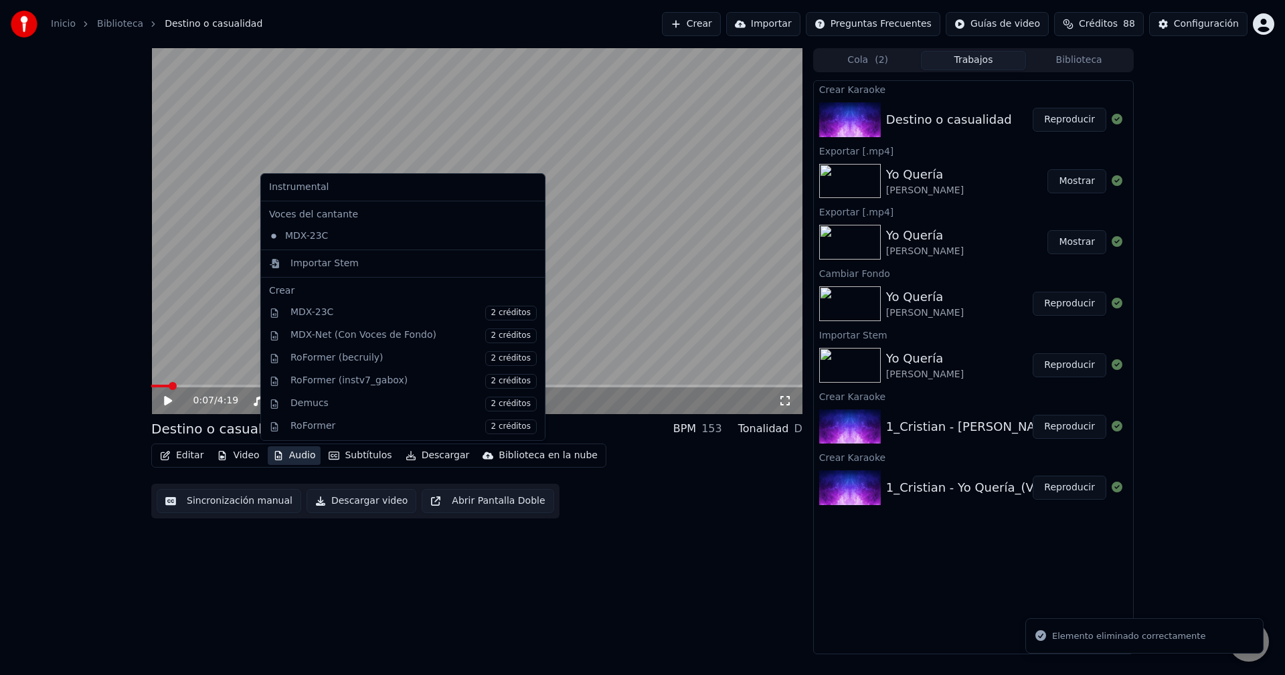
click at [300, 456] on button "Audio" at bounding box center [295, 455] width 54 height 19
click at [341, 265] on div "Importar Stem" at bounding box center [324, 263] width 68 height 13
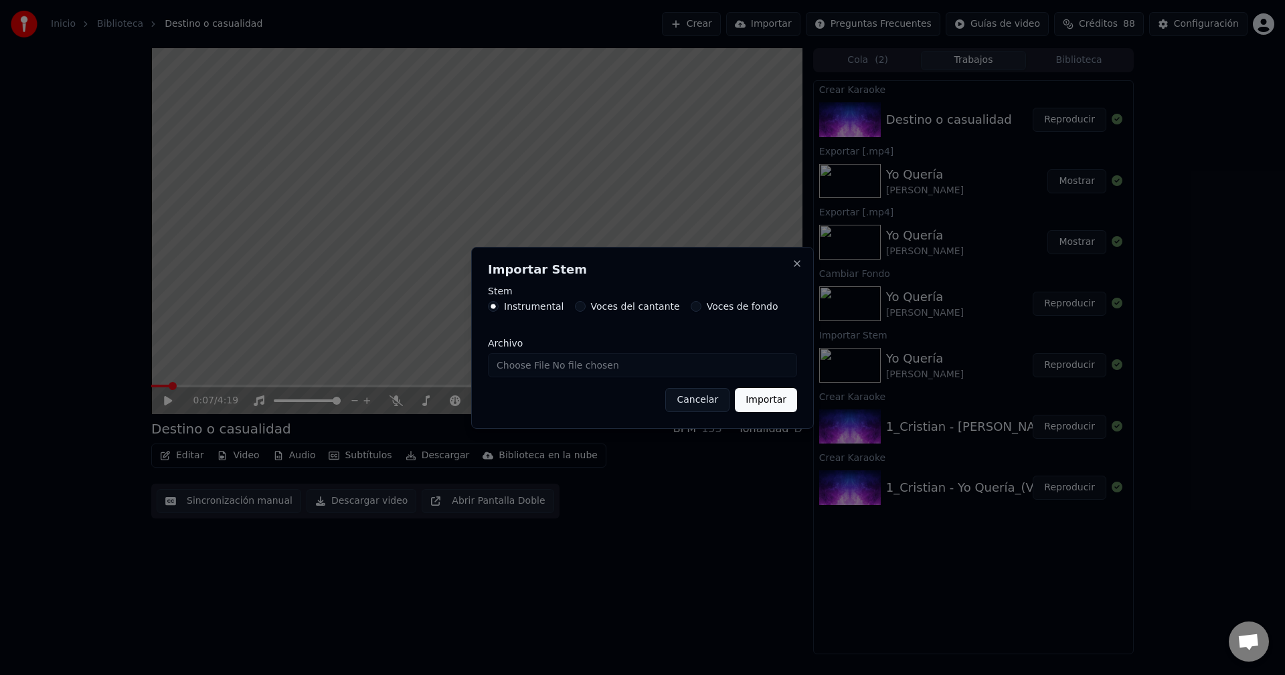
click at [569, 369] on input "Archivo" at bounding box center [642, 365] width 309 height 24
type input "**********"
click at [760, 400] on button "Importar" at bounding box center [766, 400] width 62 height 24
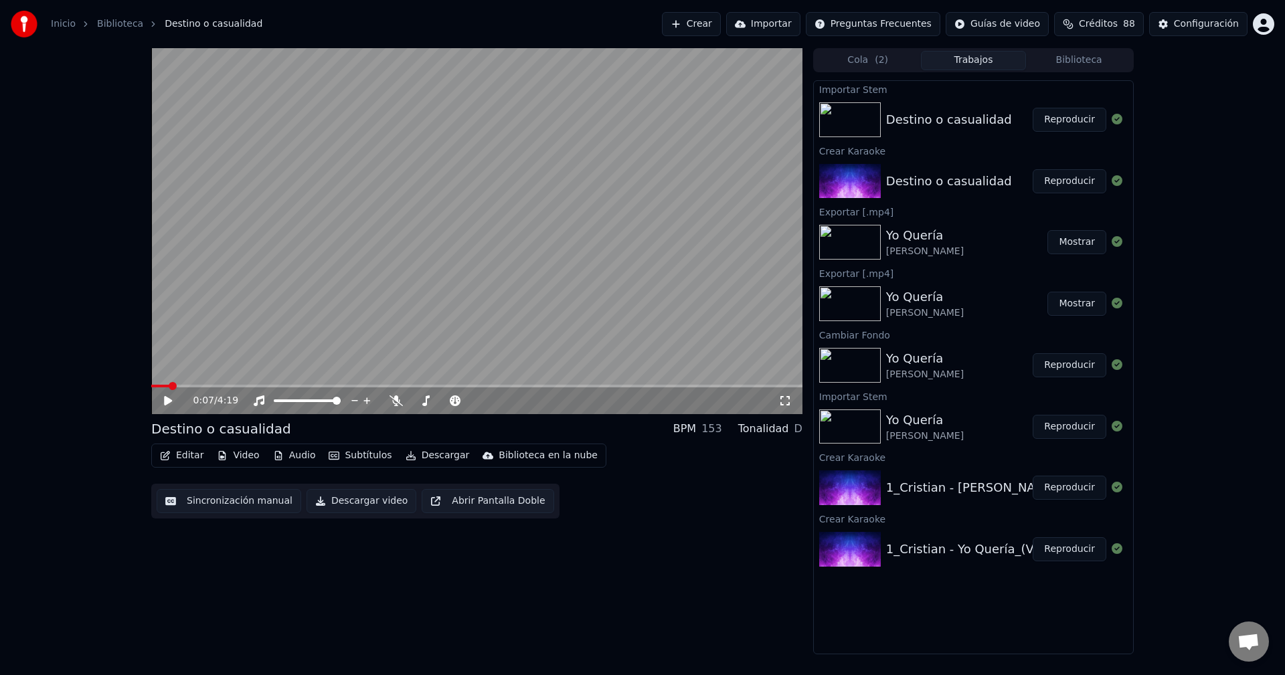
click at [1063, 127] on button "Reproducir" at bounding box center [1070, 120] width 74 height 24
click at [284, 402] on span at bounding box center [279, 401] width 11 height 3
click at [427, 402] on span at bounding box center [444, 401] width 67 height 3
click at [164, 402] on icon at bounding box center [177, 401] width 31 height 11
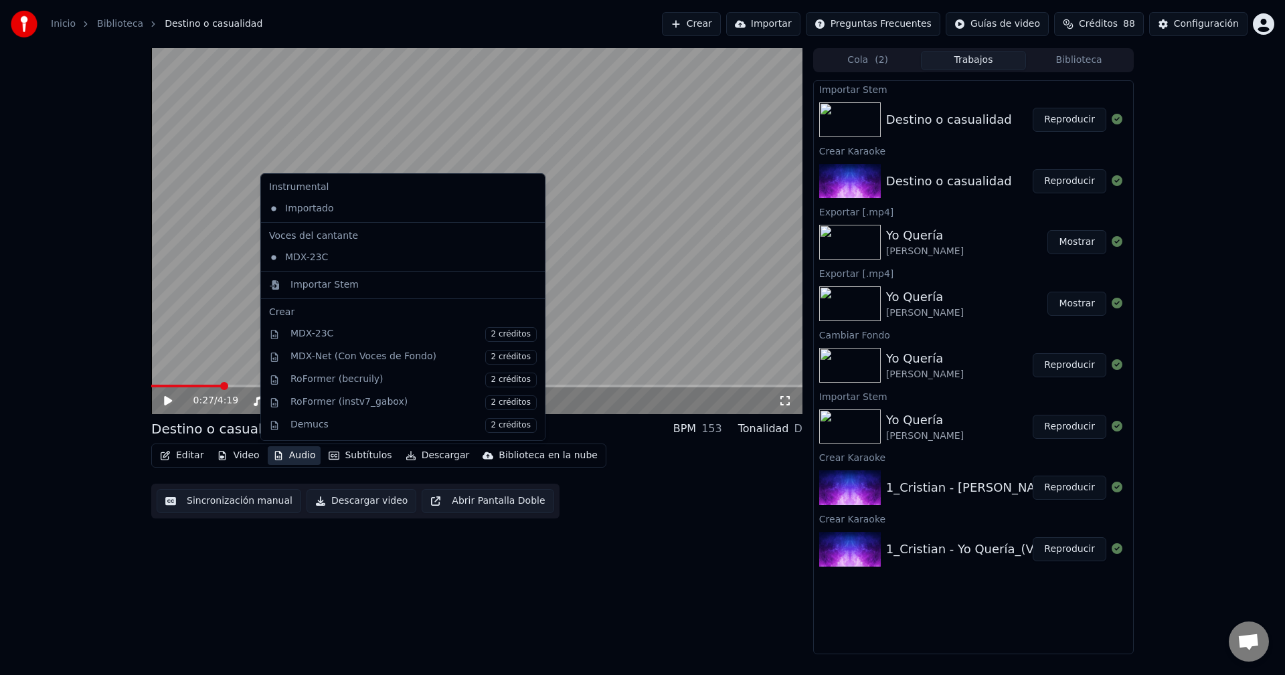
click at [286, 455] on button "Audio" at bounding box center [295, 455] width 54 height 19
click at [527, 259] on icon at bounding box center [531, 257] width 9 height 11
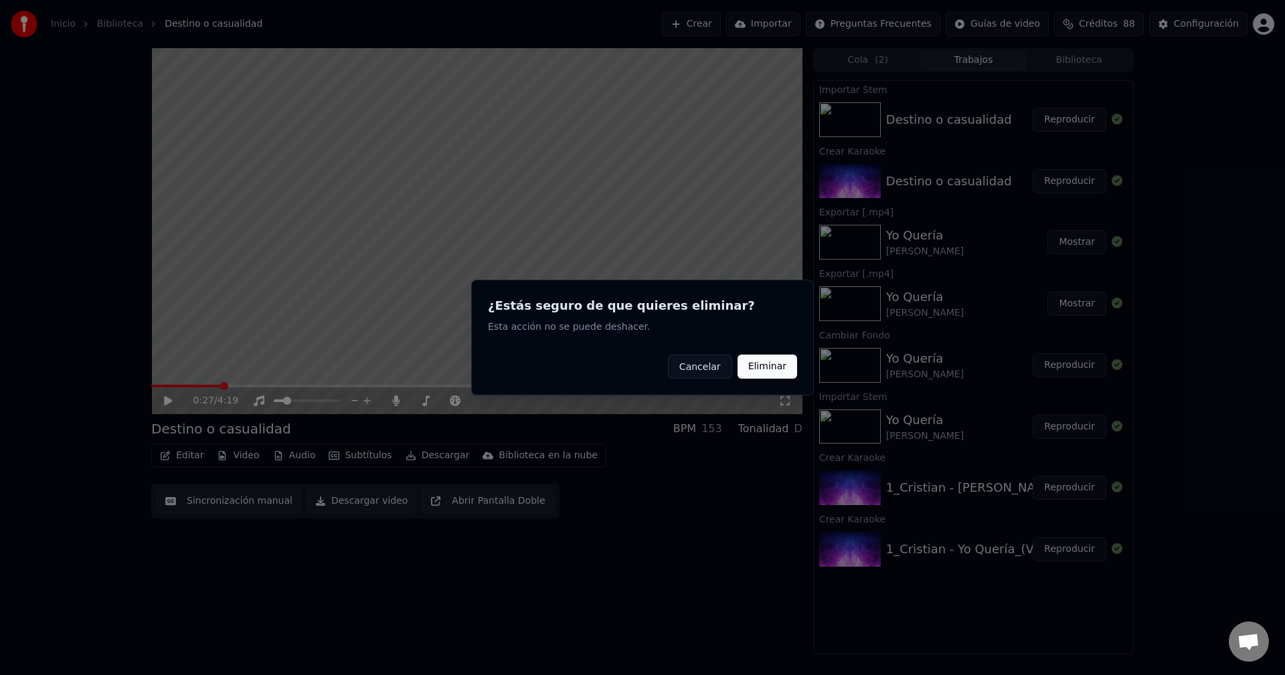
click at [771, 368] on button "Eliminar" at bounding box center [768, 367] width 60 height 24
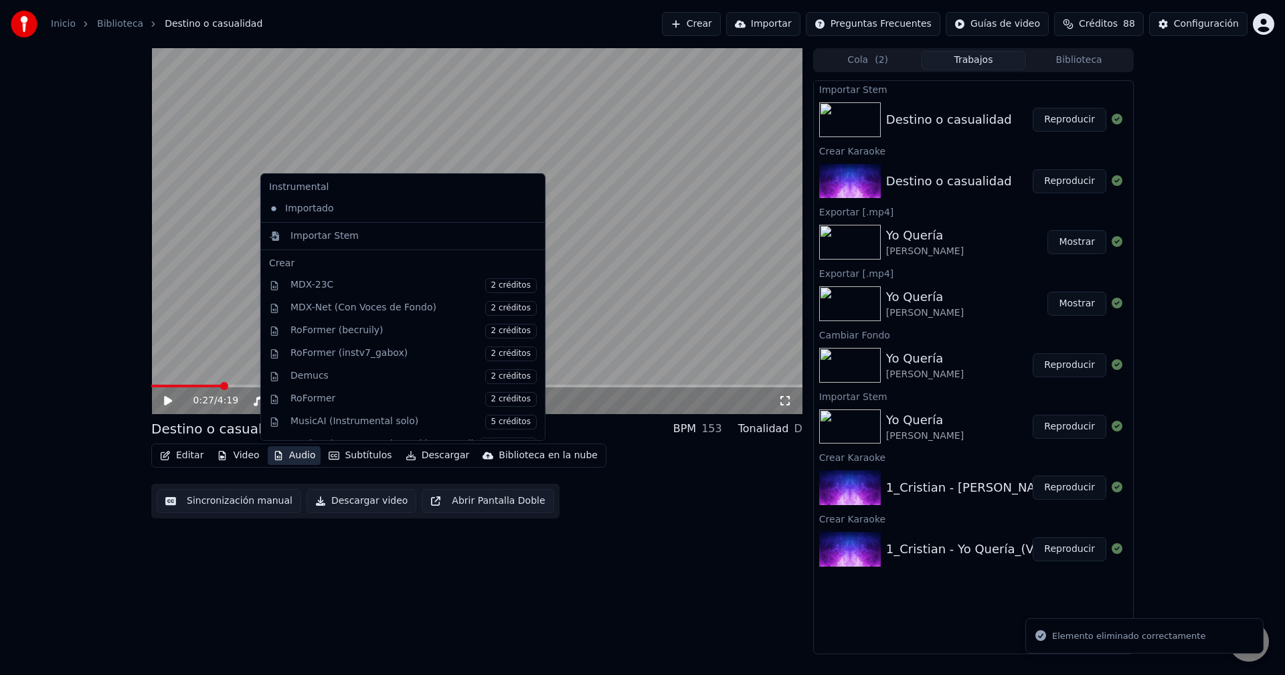
click at [282, 454] on button "Audio" at bounding box center [295, 455] width 54 height 19
click at [345, 240] on div "Importar Stem" at bounding box center [324, 236] width 68 height 13
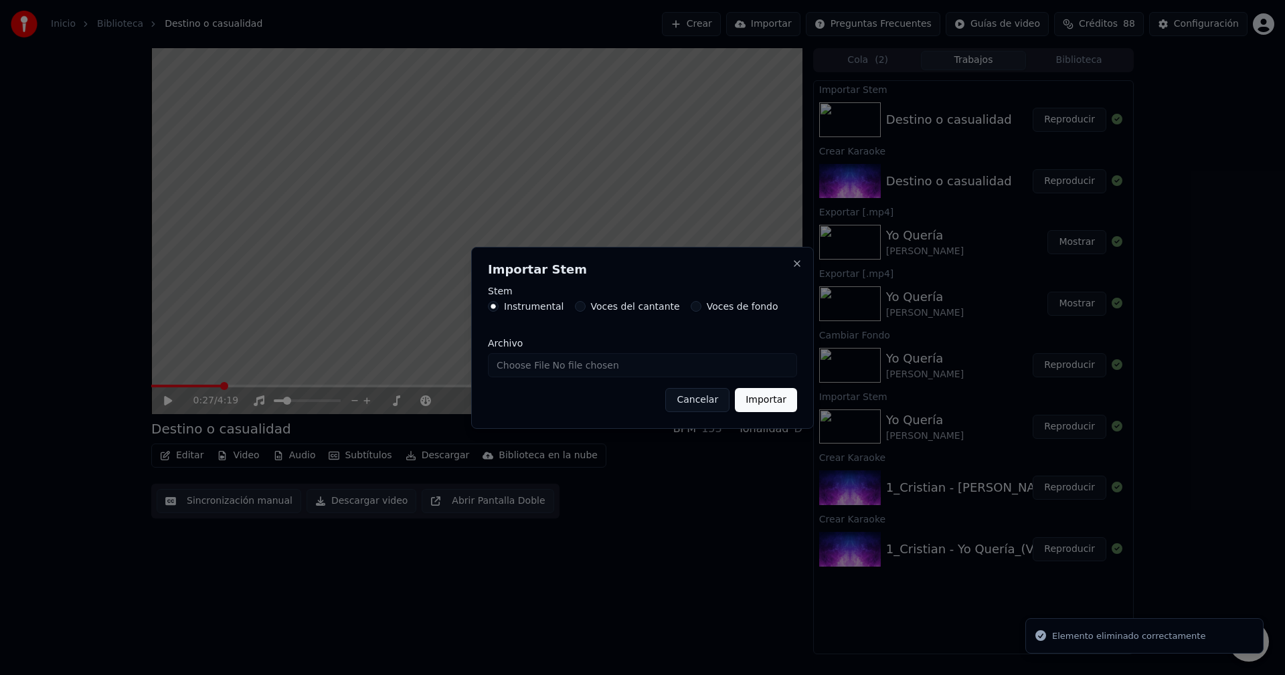
click at [591, 305] on label "Voces del cantante" at bounding box center [635, 306] width 89 height 9
click at [586, 305] on button "Voces del cantante" at bounding box center [580, 306] width 11 height 11
click at [661, 367] on input "Archivo" at bounding box center [642, 365] width 309 height 24
type input "**********"
click at [770, 403] on button "Importar" at bounding box center [766, 400] width 62 height 24
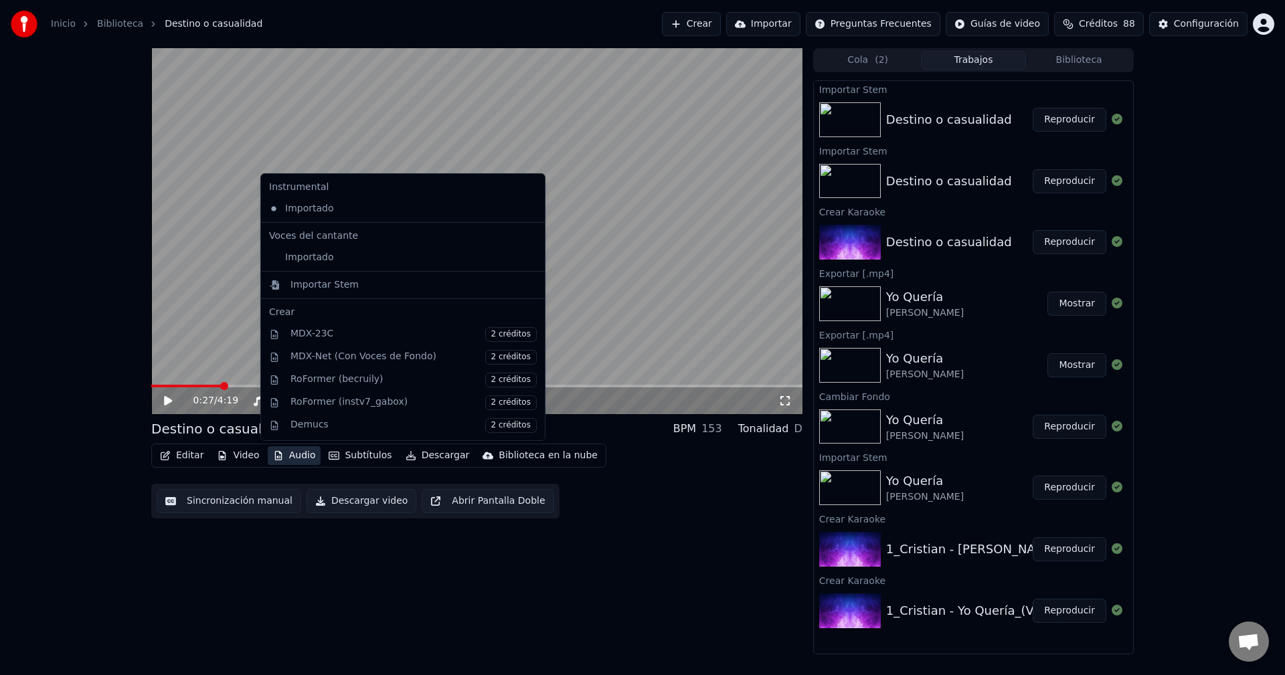
click at [291, 459] on button "Audio" at bounding box center [295, 455] width 54 height 19
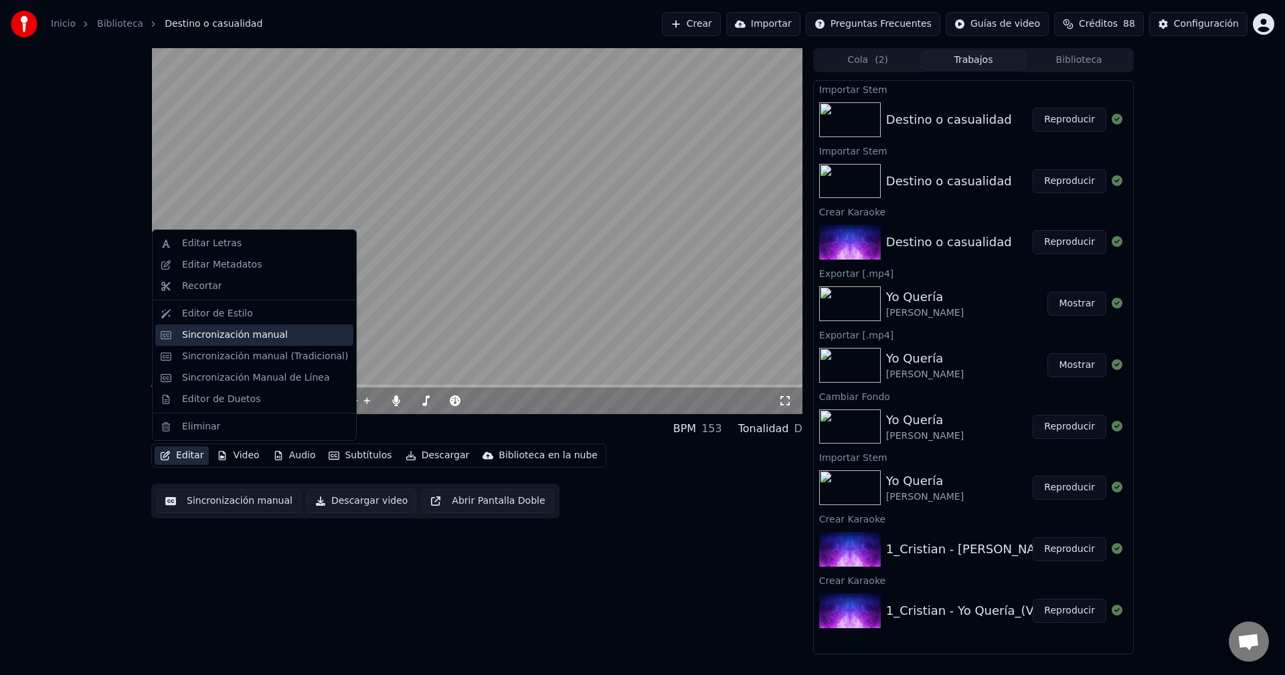
click at [216, 339] on div "Sincronización manual" at bounding box center [235, 335] width 106 height 13
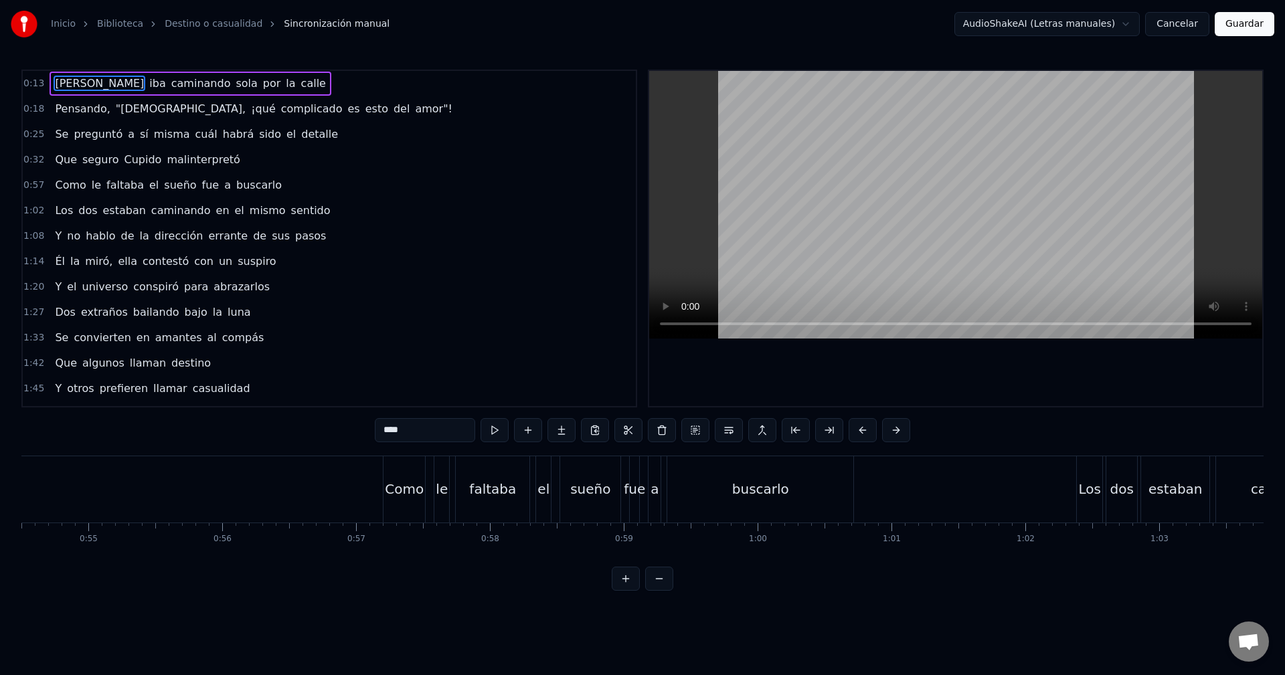
scroll to position [0, 7275]
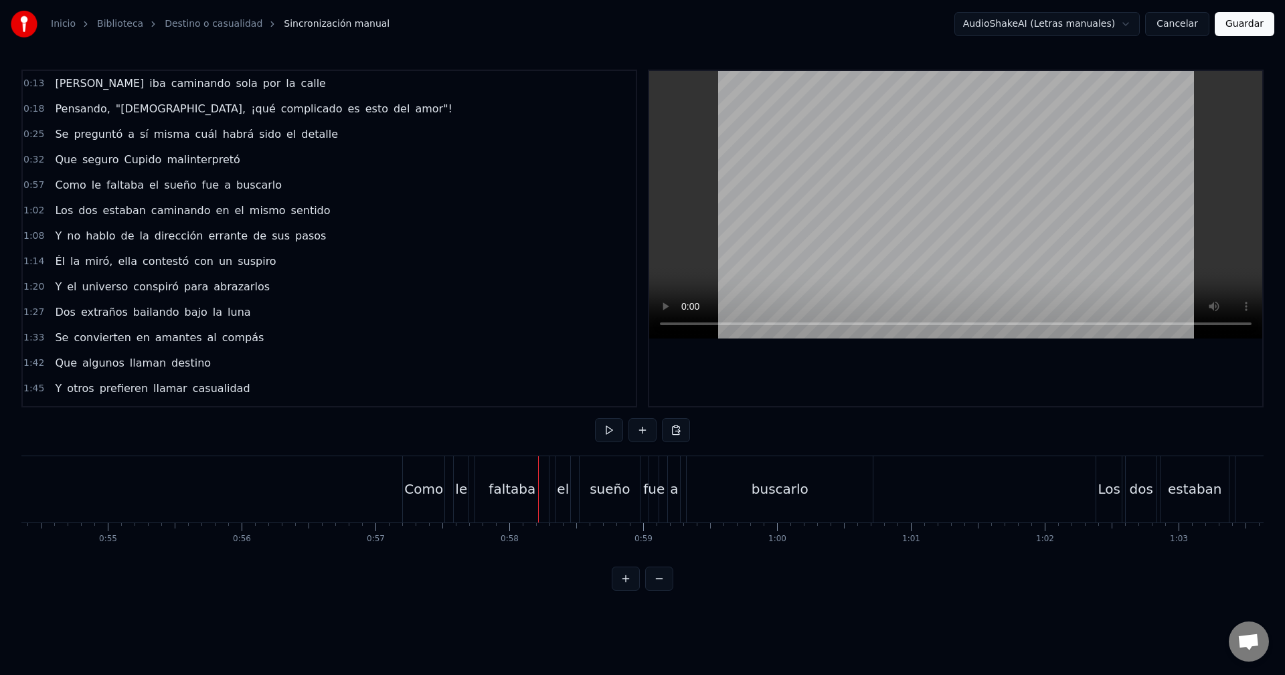
drag, startPoint x: 129, startPoint y: 497, endPoint x: 74, endPoint y: 501, distance: 55.0
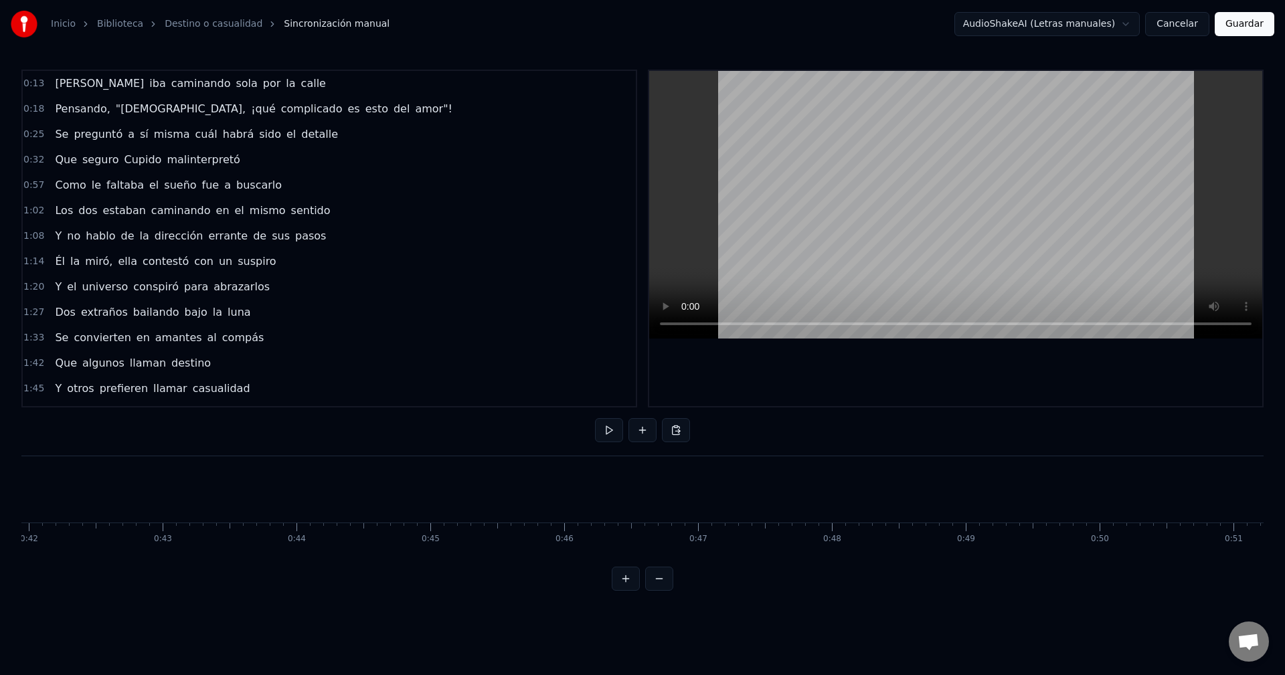
scroll to position [0, 5596]
drag, startPoint x: 207, startPoint y: 496, endPoint x: 163, endPoint y: 494, distance: 44.2
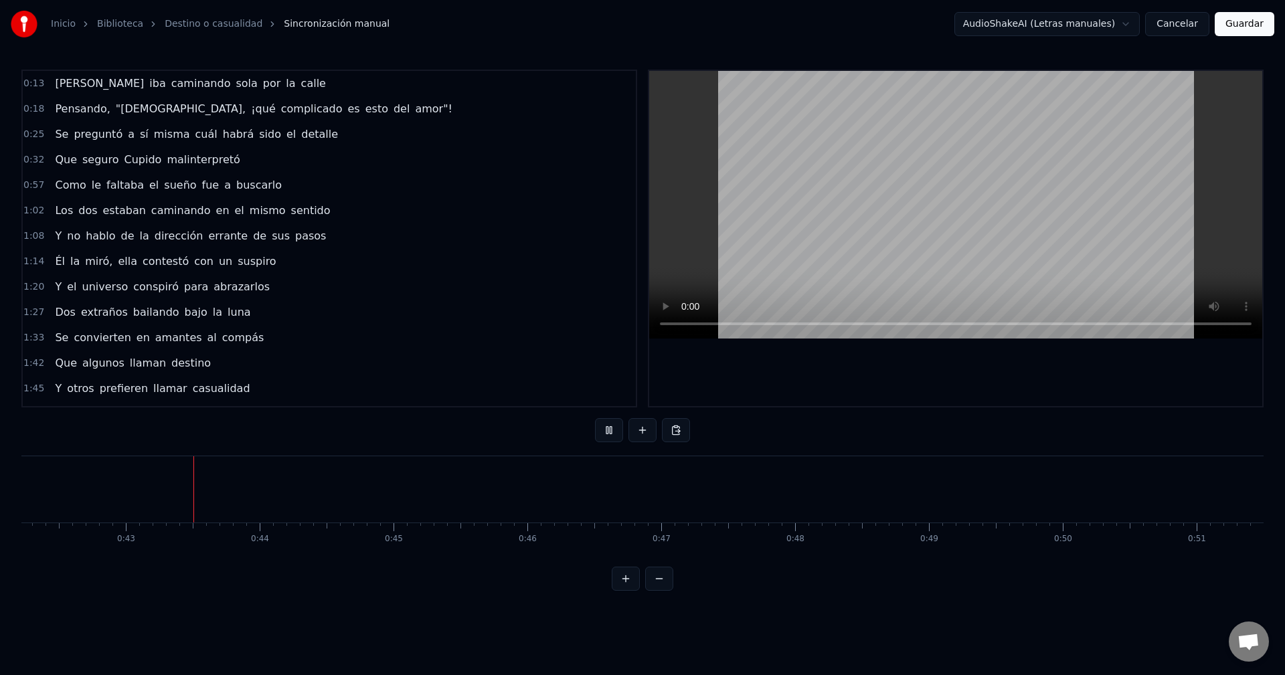
scroll to position [0, 5665]
drag, startPoint x: 902, startPoint y: 493, endPoint x: 576, endPoint y: 487, distance: 326.0
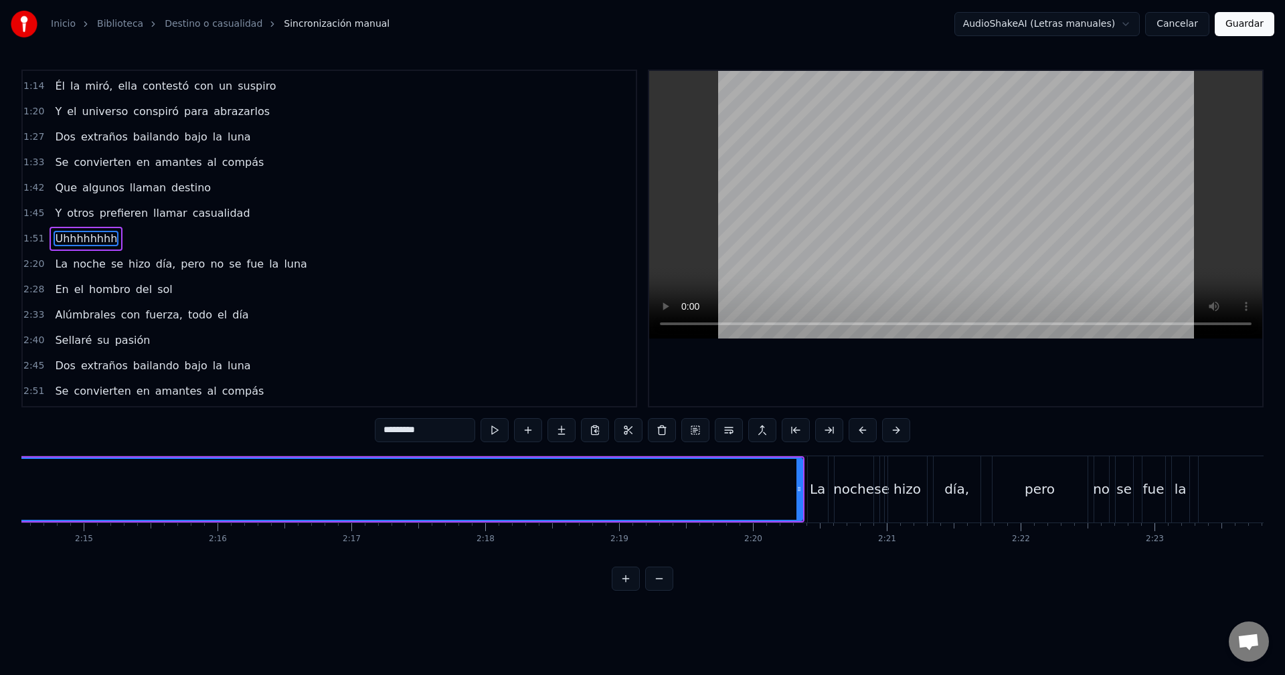
scroll to position [0, 17931]
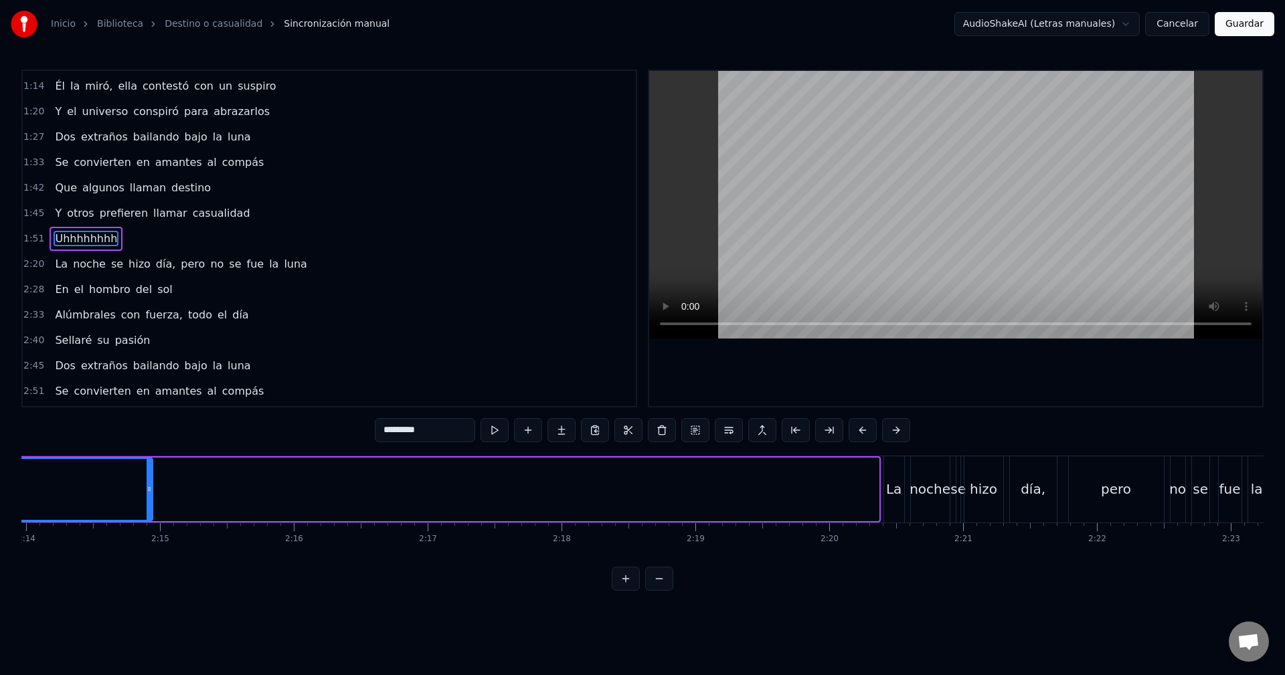
drag, startPoint x: 875, startPoint y: 488, endPoint x: 179, endPoint y: 505, distance: 696.9
click at [147, 501] on div at bounding box center [149, 489] width 5 height 61
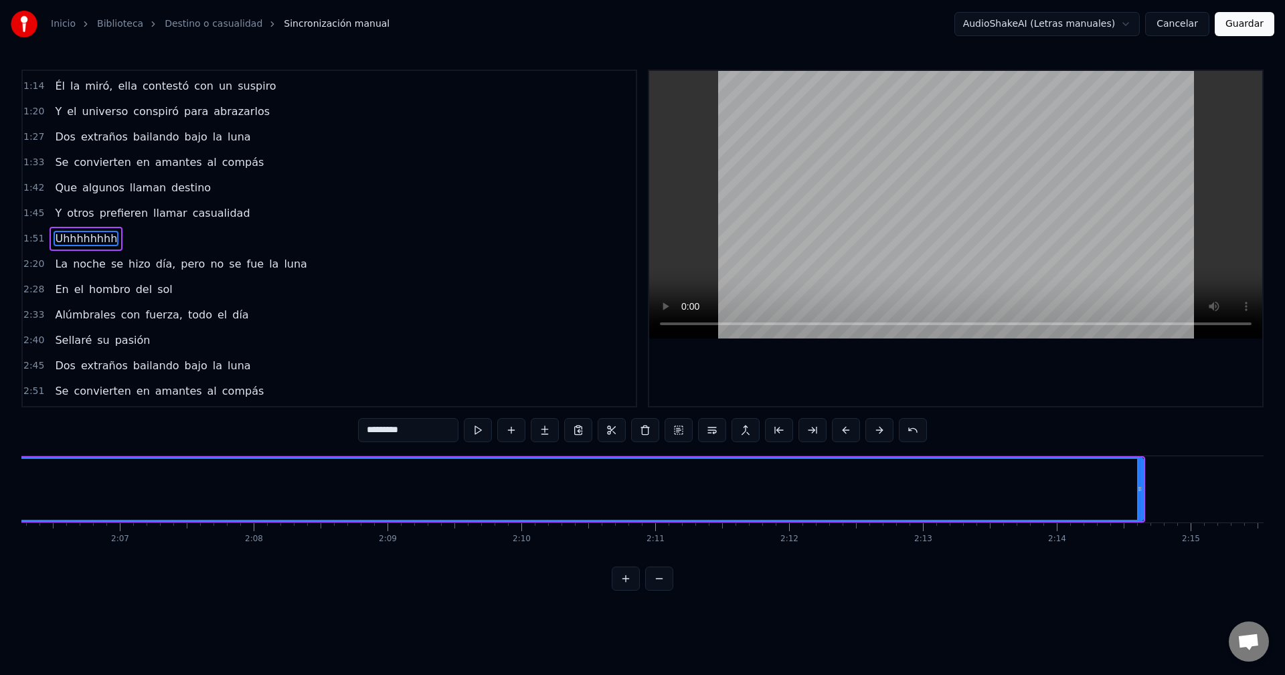
scroll to position [0, 16976]
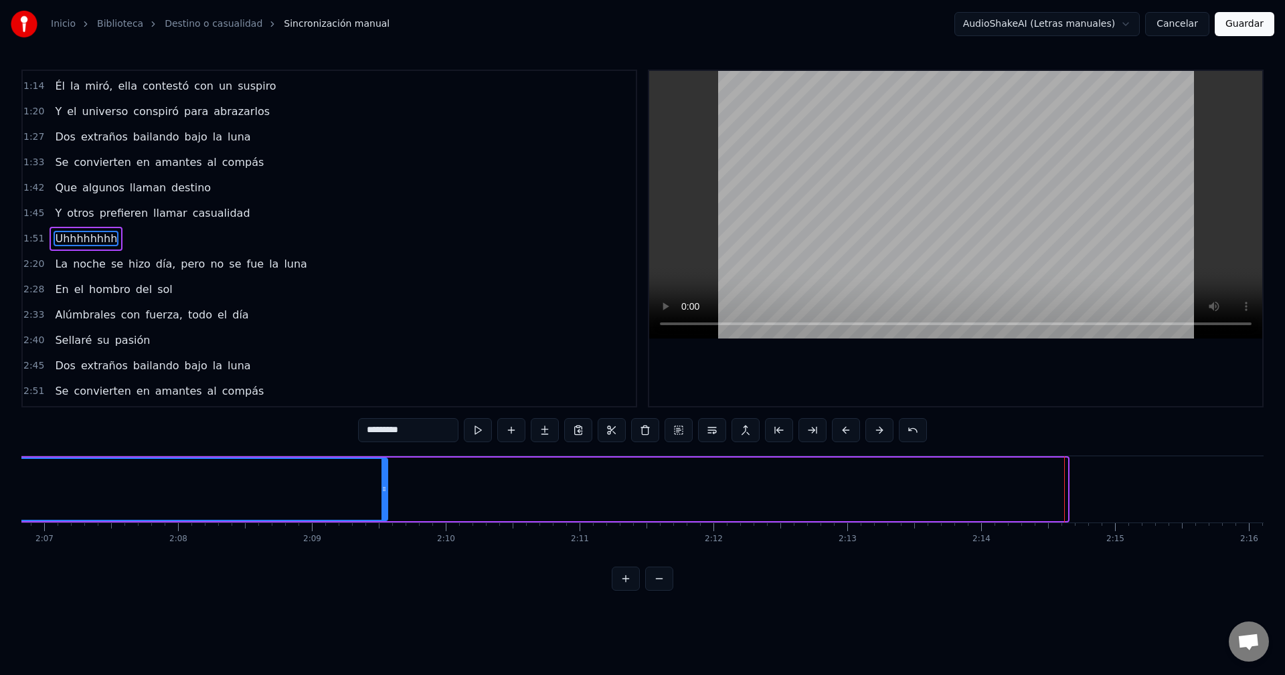
drag, startPoint x: 1066, startPoint y: 487, endPoint x: 179, endPoint y: 491, distance: 886.8
click at [381, 491] on icon at bounding box center [383, 489] width 5 height 11
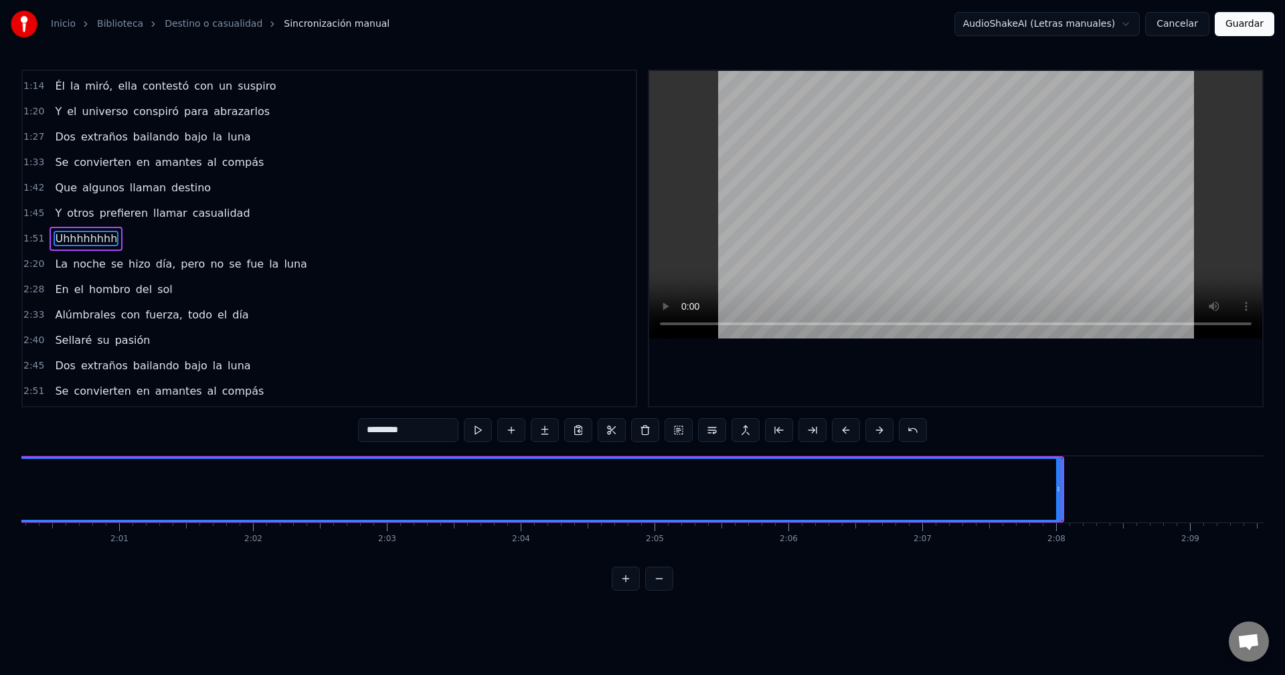
scroll to position [0, 16232]
drag, startPoint x: 928, startPoint y: 495, endPoint x: 919, endPoint y: 495, distance: 9.4
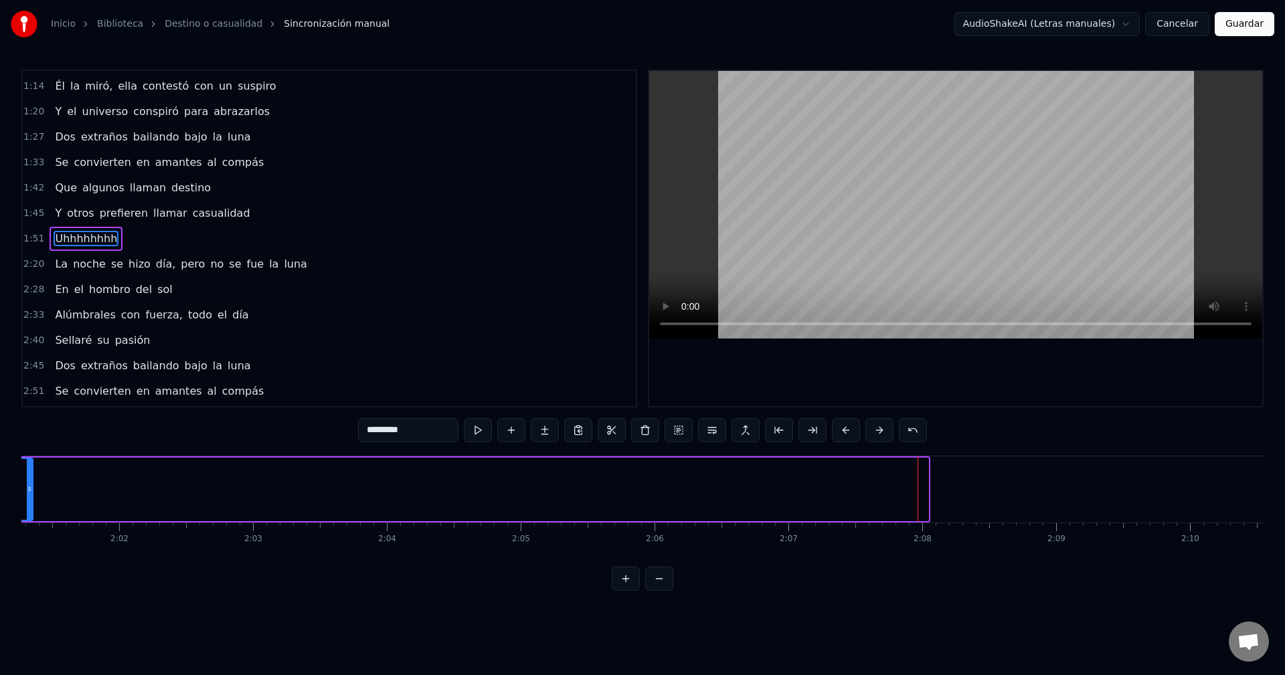
drag, startPoint x: 925, startPoint y: 491, endPoint x: 41, endPoint y: 503, distance: 883.5
click at [15, 501] on div "Inicio Biblioteca Destino o casualidad Sincronización manual AudioShakeAI (Letr…" at bounding box center [642, 295] width 1285 height 591
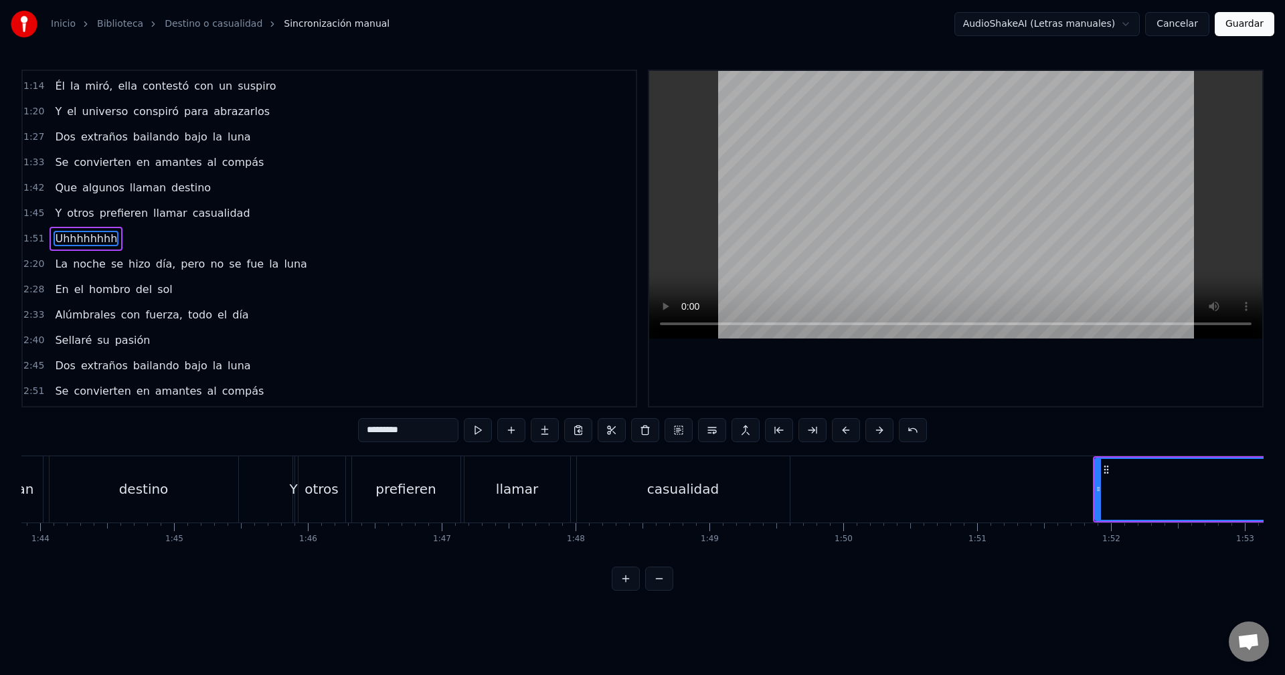
scroll to position [0, 14017]
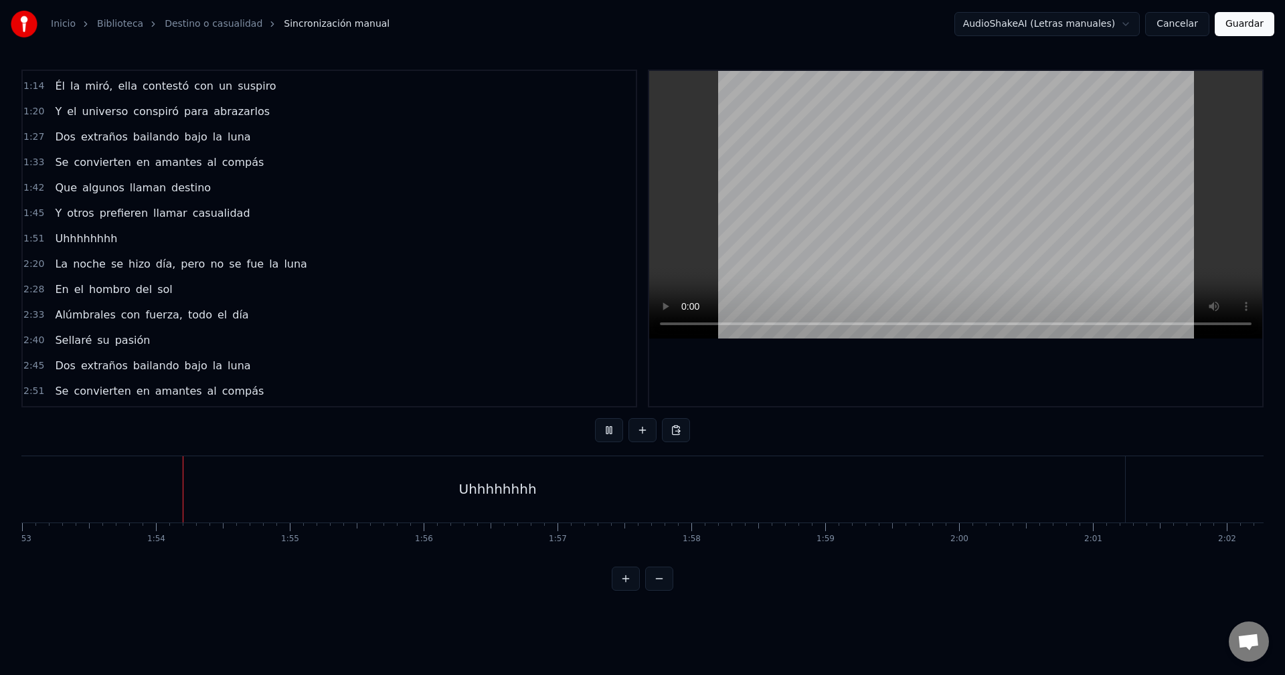
scroll to position [0, 15239]
click at [1006, 487] on div "Uhhhhhhhh" at bounding box center [383, 489] width 1254 height 66
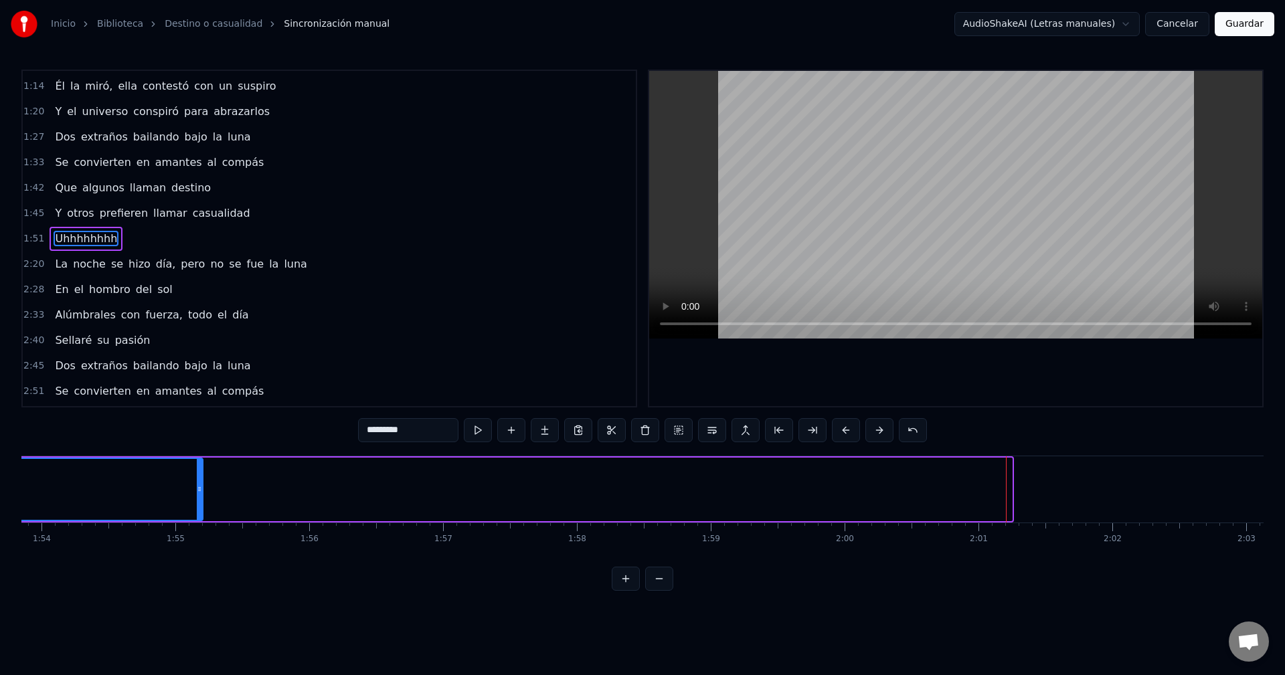
drag, startPoint x: 1009, startPoint y: 483, endPoint x: 199, endPoint y: 512, distance: 810.3
click at [199, 513] on div at bounding box center [199, 489] width 5 height 61
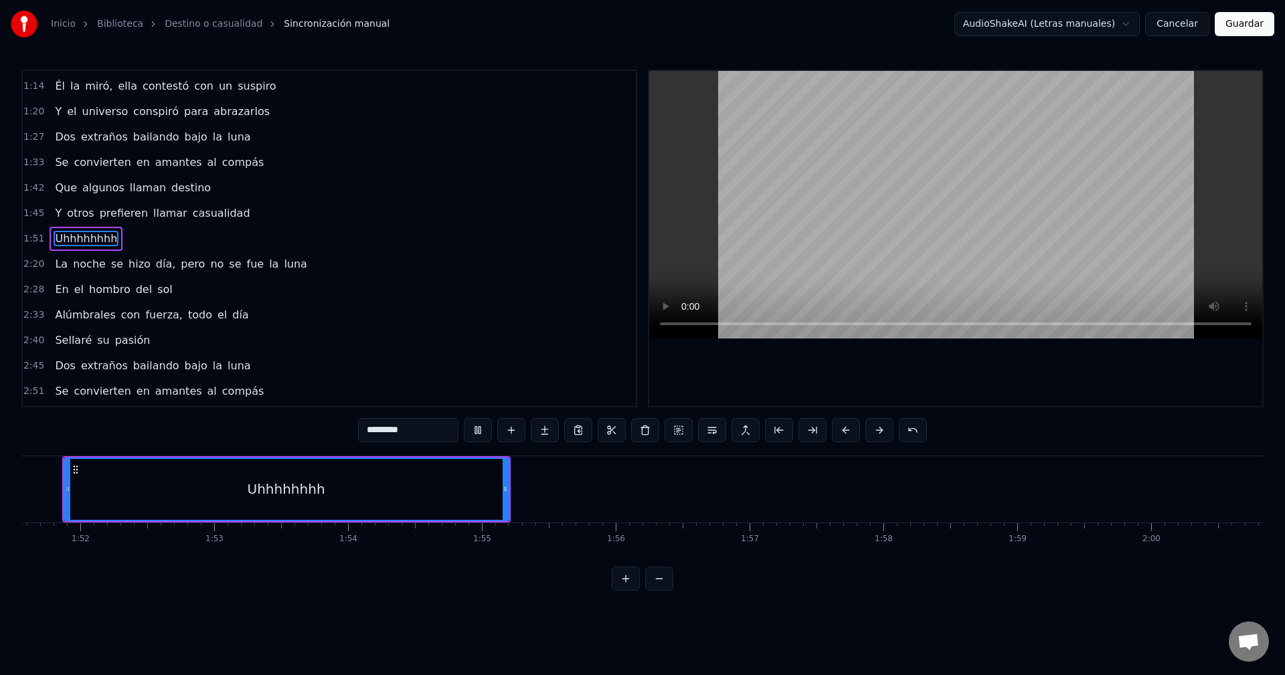
scroll to position [0, 14906]
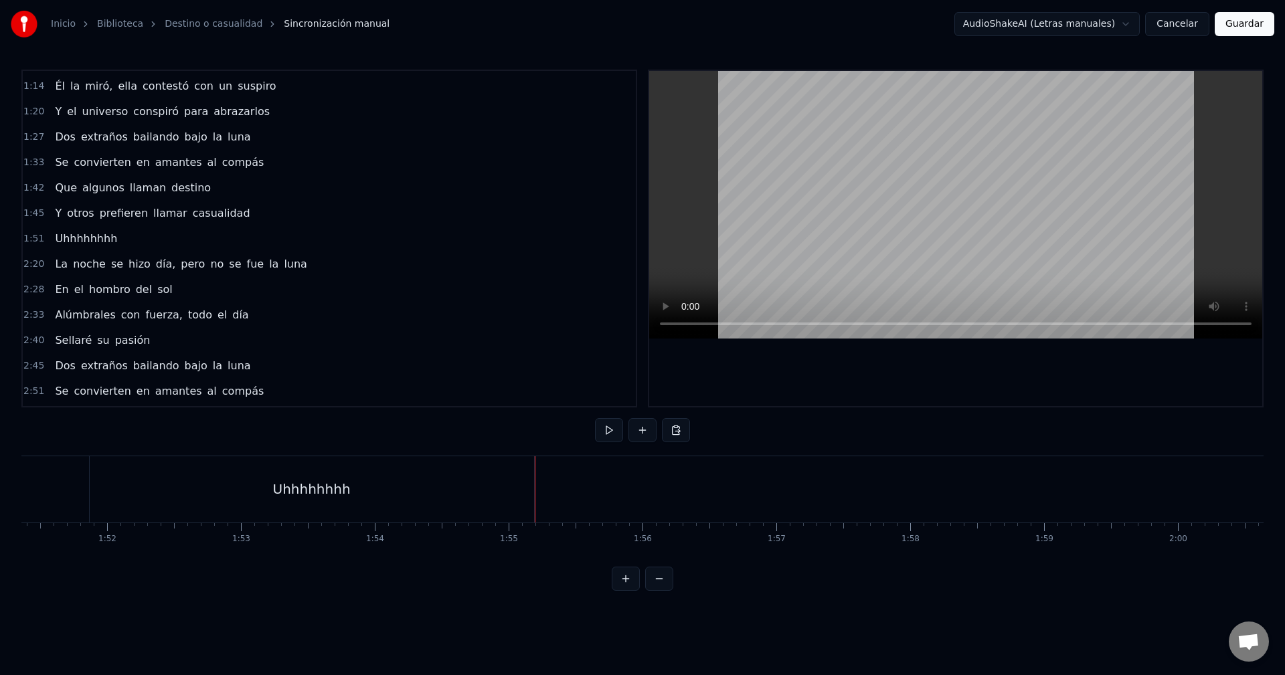
click at [524, 499] on div at bounding box center [824, 489] width 34794 height 66
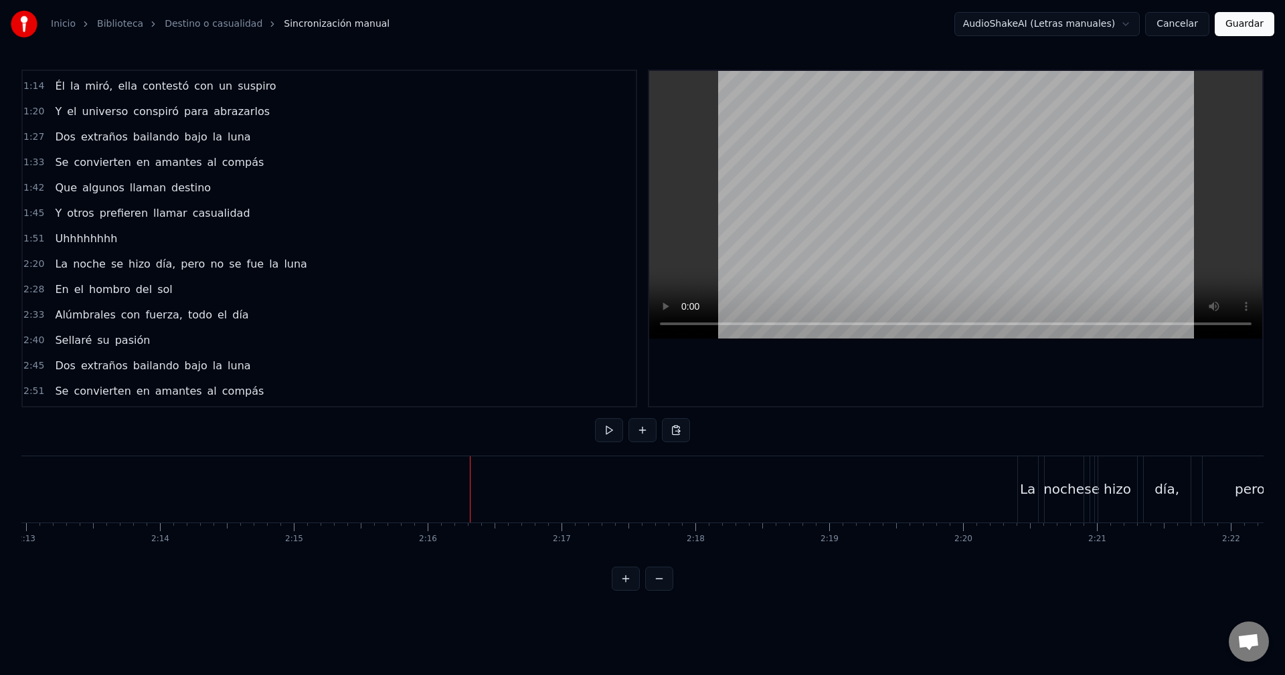
scroll to position [0, 17836]
click at [970, 431] on div "0:13 Ella iba caminando sola por la calle 0:18 Pensando, "[DEMOGRAPHIC_DATA], ¡…" at bounding box center [642, 330] width 1242 height 521
drag, startPoint x: 442, startPoint y: 499, endPoint x: 432, endPoint y: 499, distance: 10.7
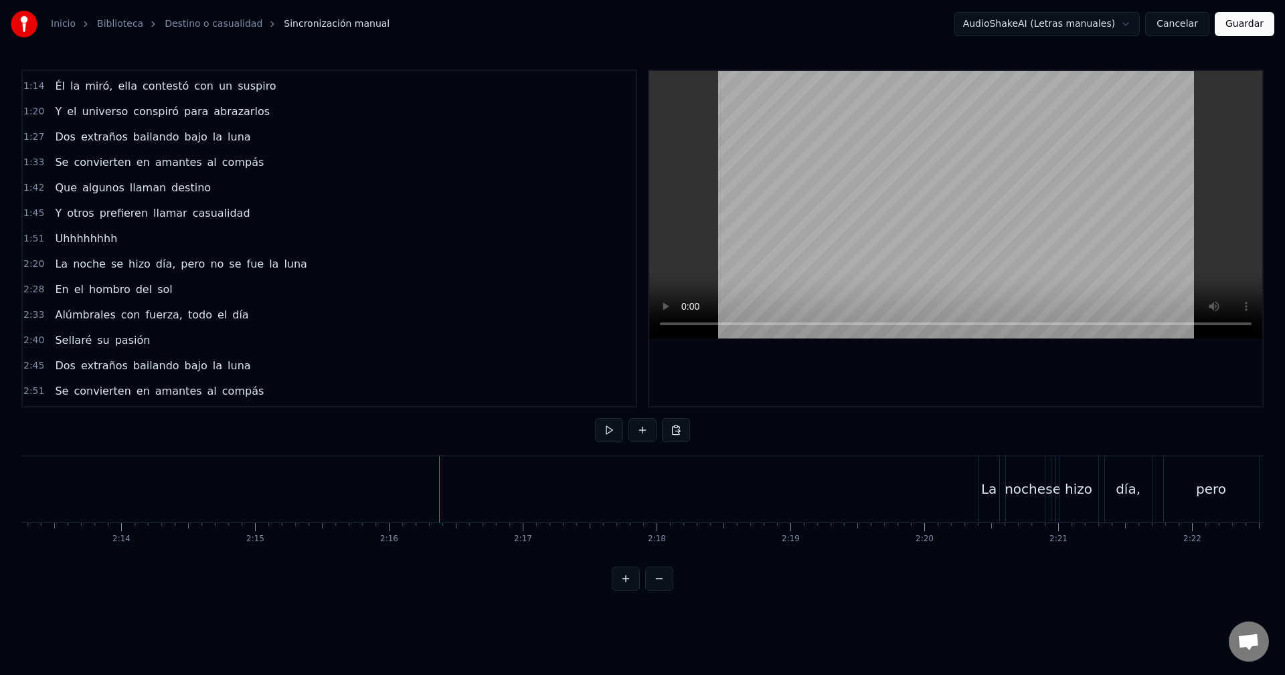
click at [1237, 26] on button "Guardar" at bounding box center [1245, 24] width 60 height 24
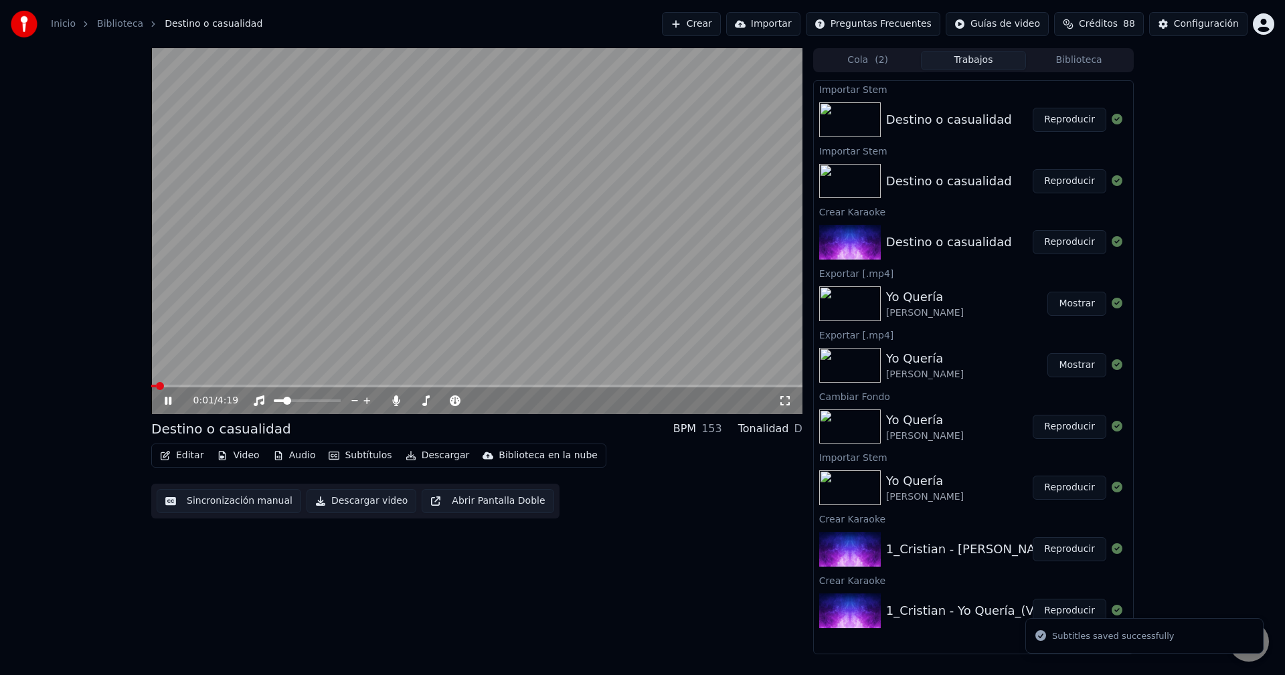
click at [1088, 124] on button "Reproducir" at bounding box center [1070, 120] width 74 height 24
click at [183, 460] on button "Editar" at bounding box center [182, 455] width 54 height 19
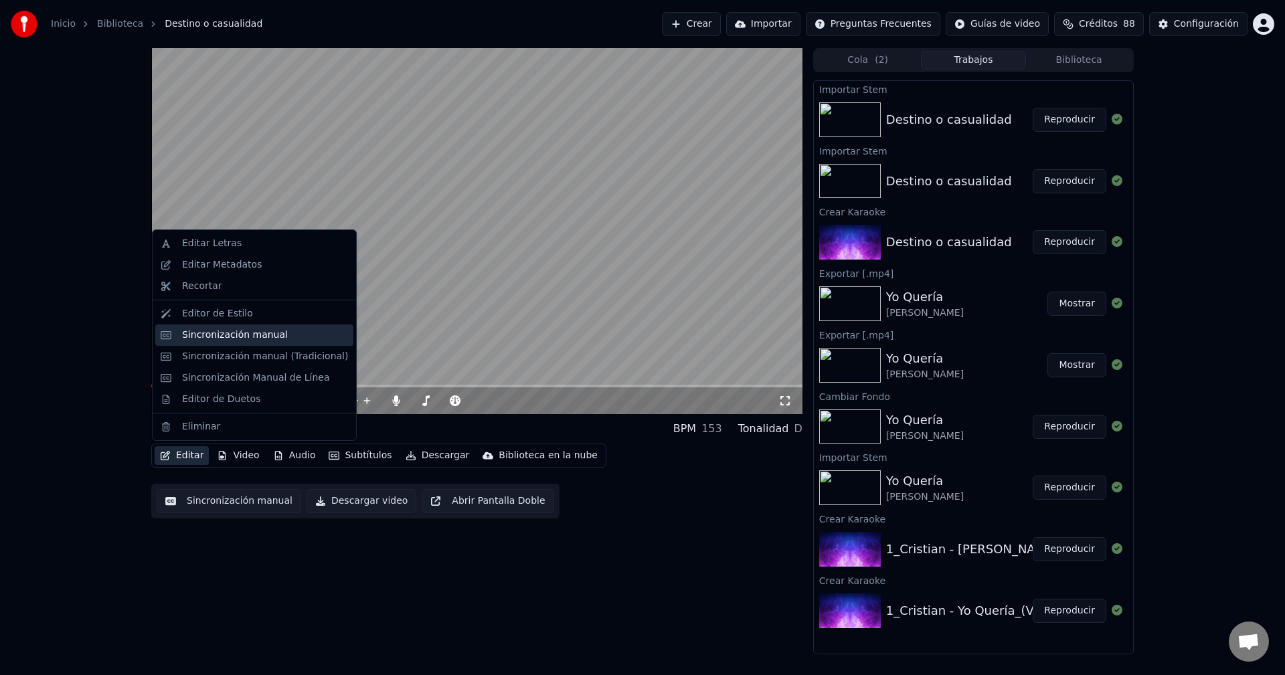
click at [234, 337] on div "Sincronización manual" at bounding box center [235, 335] width 106 height 13
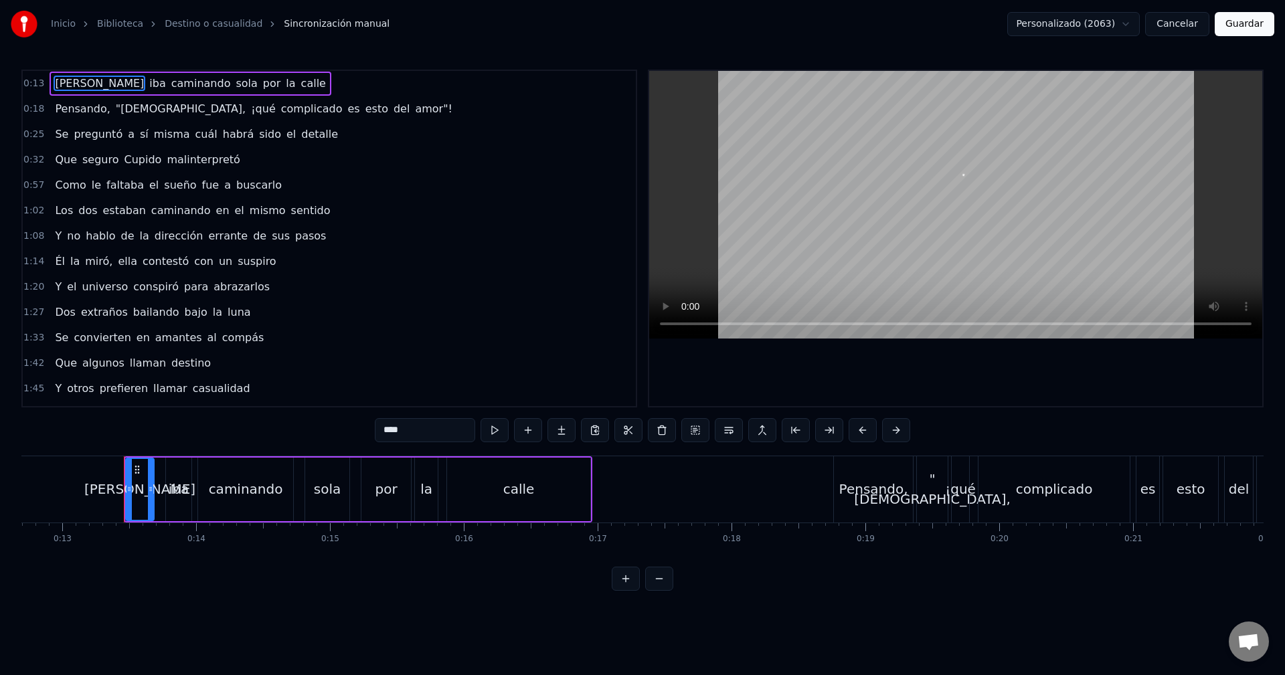
scroll to position [0, 1735]
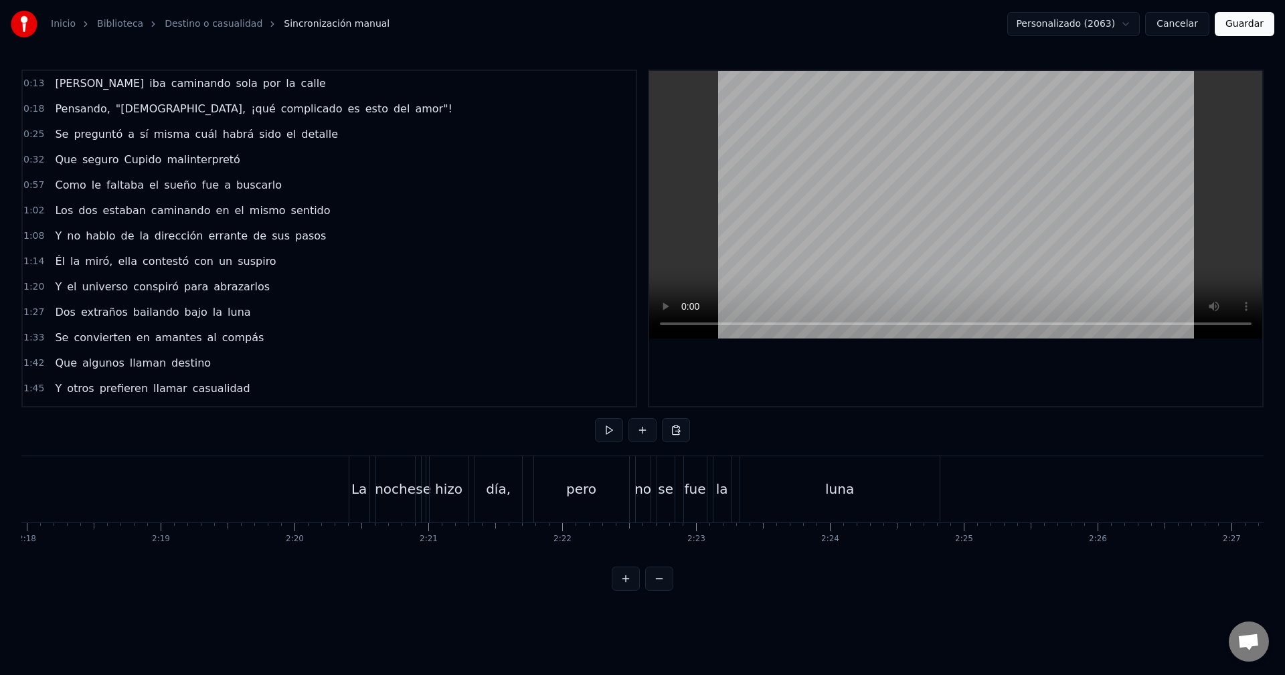
scroll to position [0, 17568]
drag, startPoint x: 1154, startPoint y: 471, endPoint x: 1031, endPoint y: 477, distance: 123.3
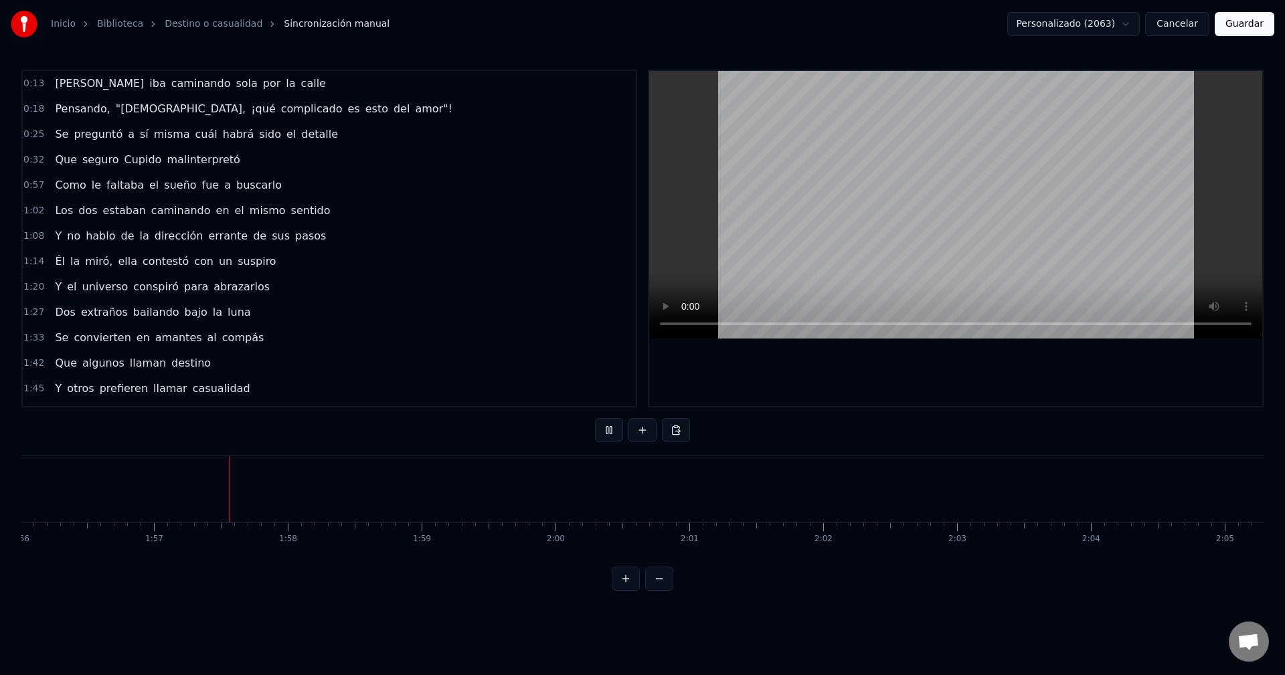
drag, startPoint x: 1131, startPoint y: 499, endPoint x: 1151, endPoint y: 496, distance: 20.3
drag, startPoint x: 1179, startPoint y: 489, endPoint x: 1028, endPoint y: 491, distance: 151.3
drag, startPoint x: 1045, startPoint y: 494, endPoint x: 1162, endPoint y: 501, distance: 116.6
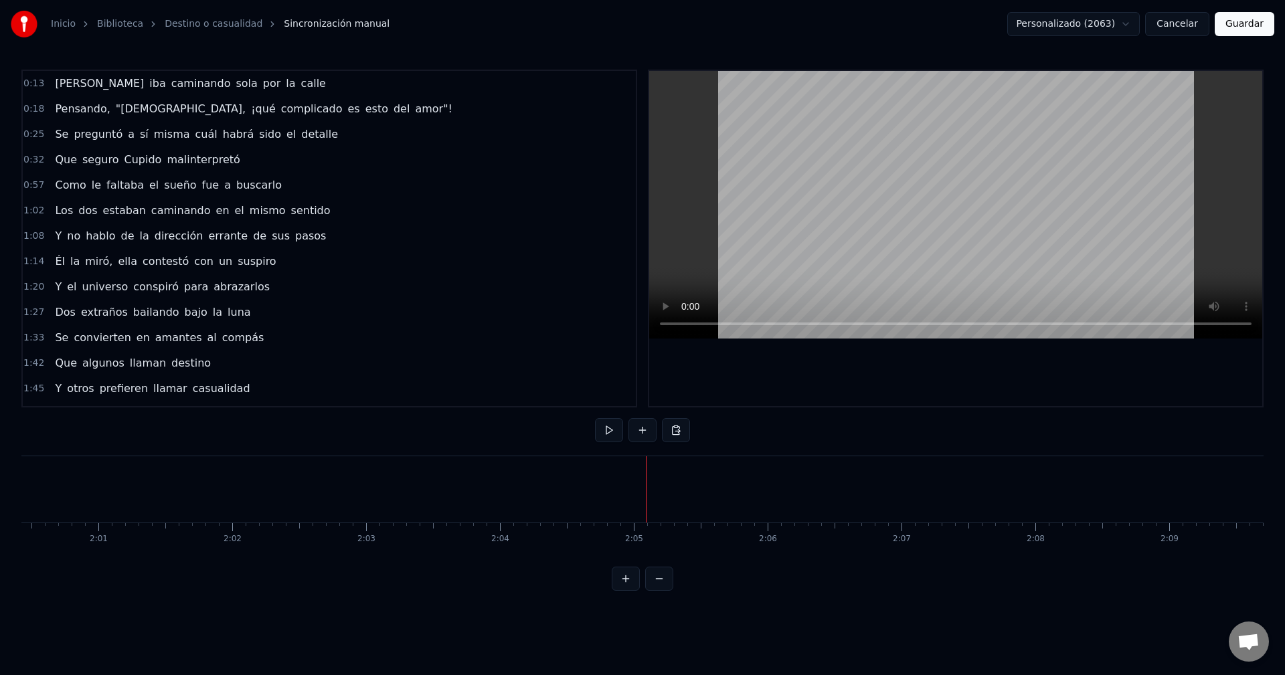
scroll to position [0, 16247]
click at [1065, 489] on div at bounding box center [1171, 489] width 34794 height 66
drag, startPoint x: 1083, startPoint y: 502, endPoint x: 1162, endPoint y: 507, distance: 79.8
click at [997, 504] on div at bounding box center [96, 489] width 34794 height 66
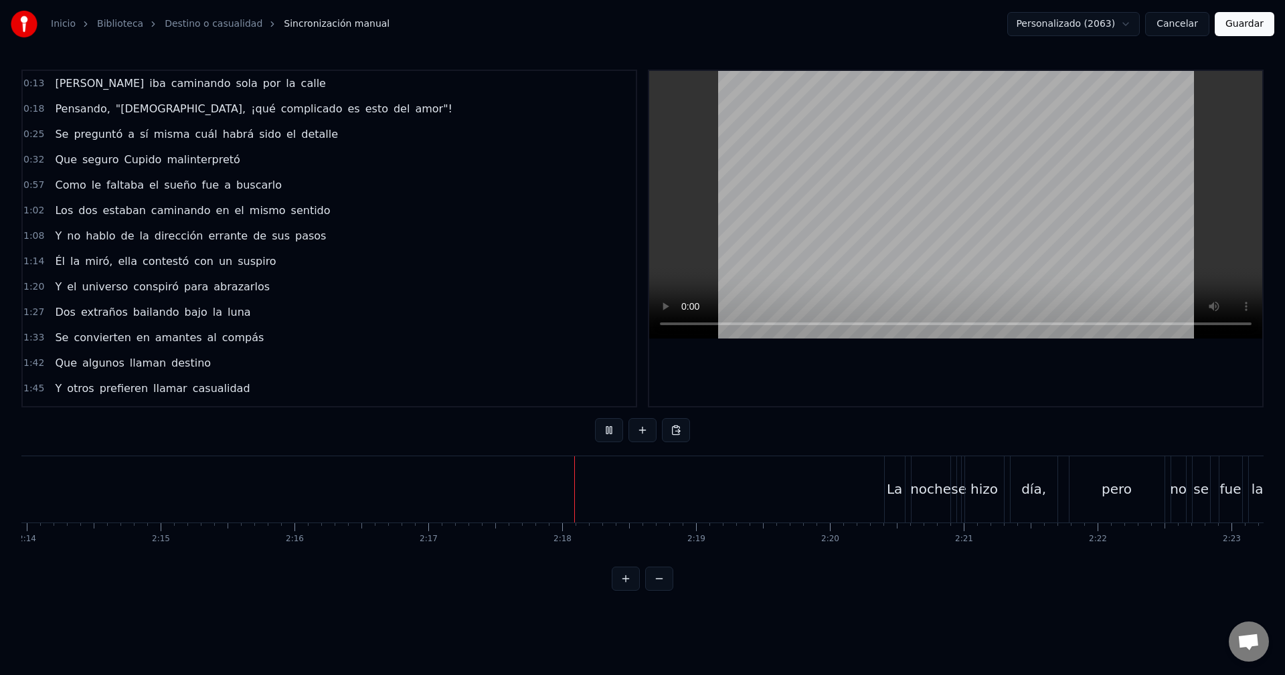
drag, startPoint x: 1058, startPoint y: 505, endPoint x: 1131, endPoint y: 506, distance: 73.0
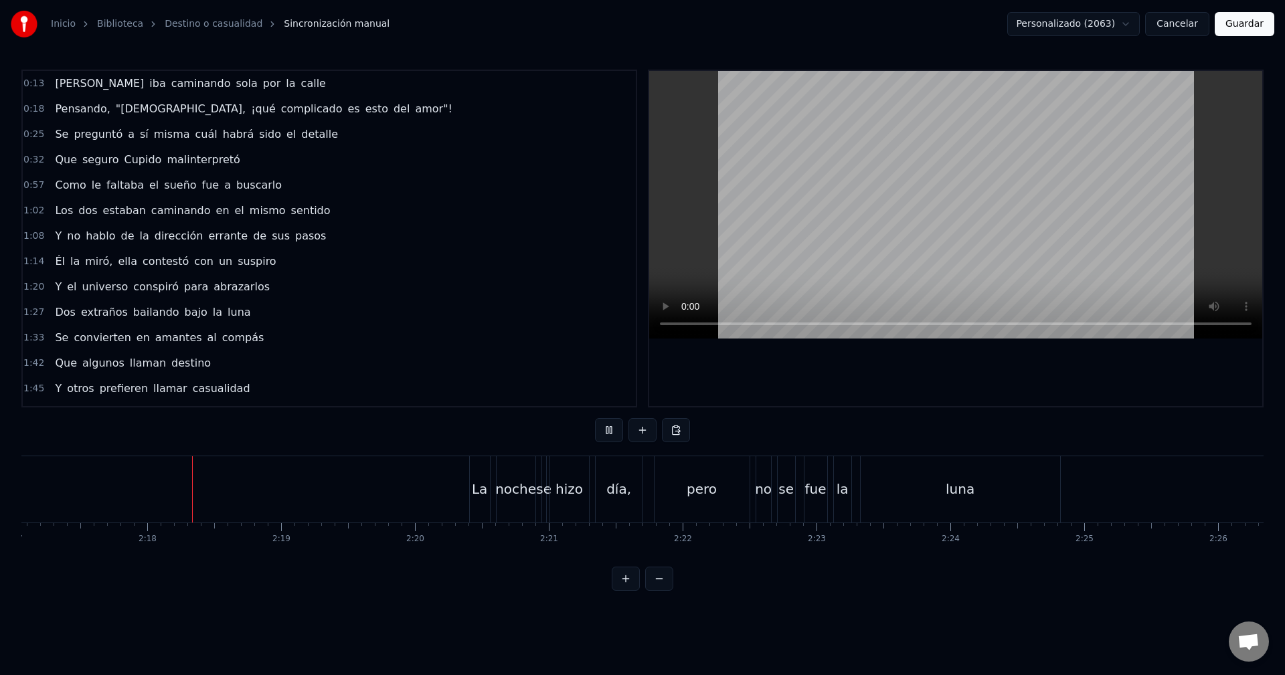
scroll to position [0, 18364]
click at [1243, 29] on button "Guardar" at bounding box center [1245, 24] width 60 height 24
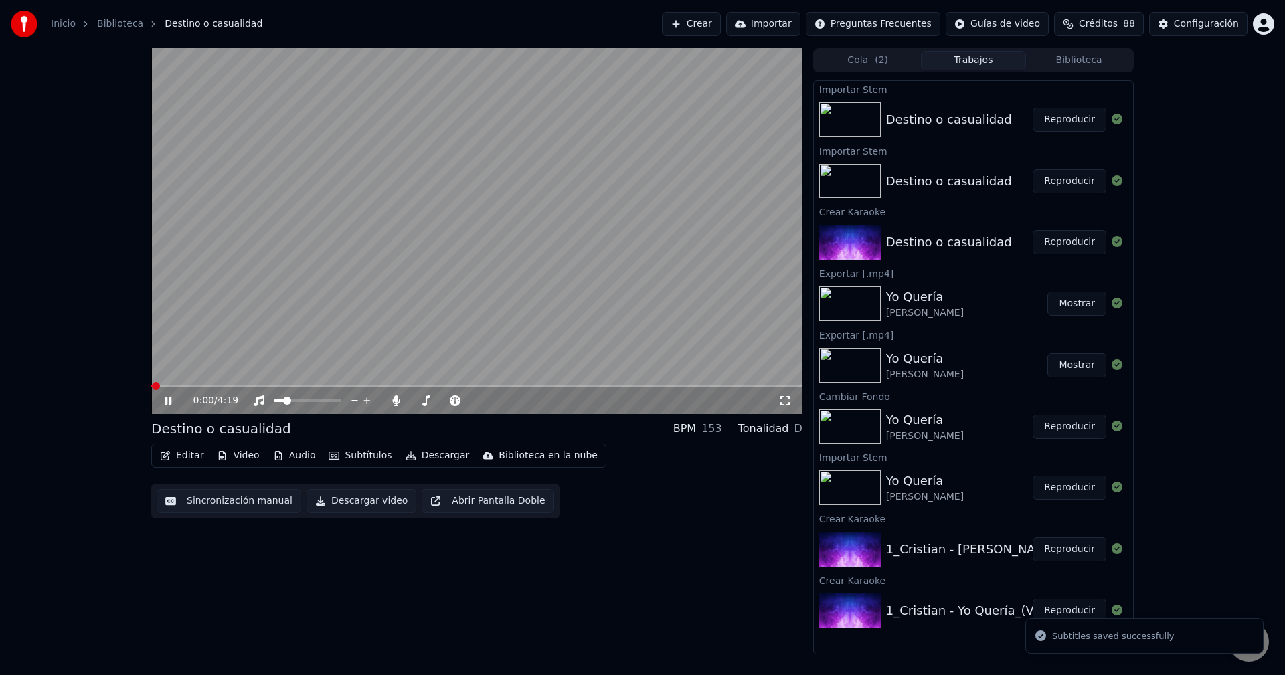
click at [286, 452] on button "Audio" at bounding box center [295, 455] width 54 height 19
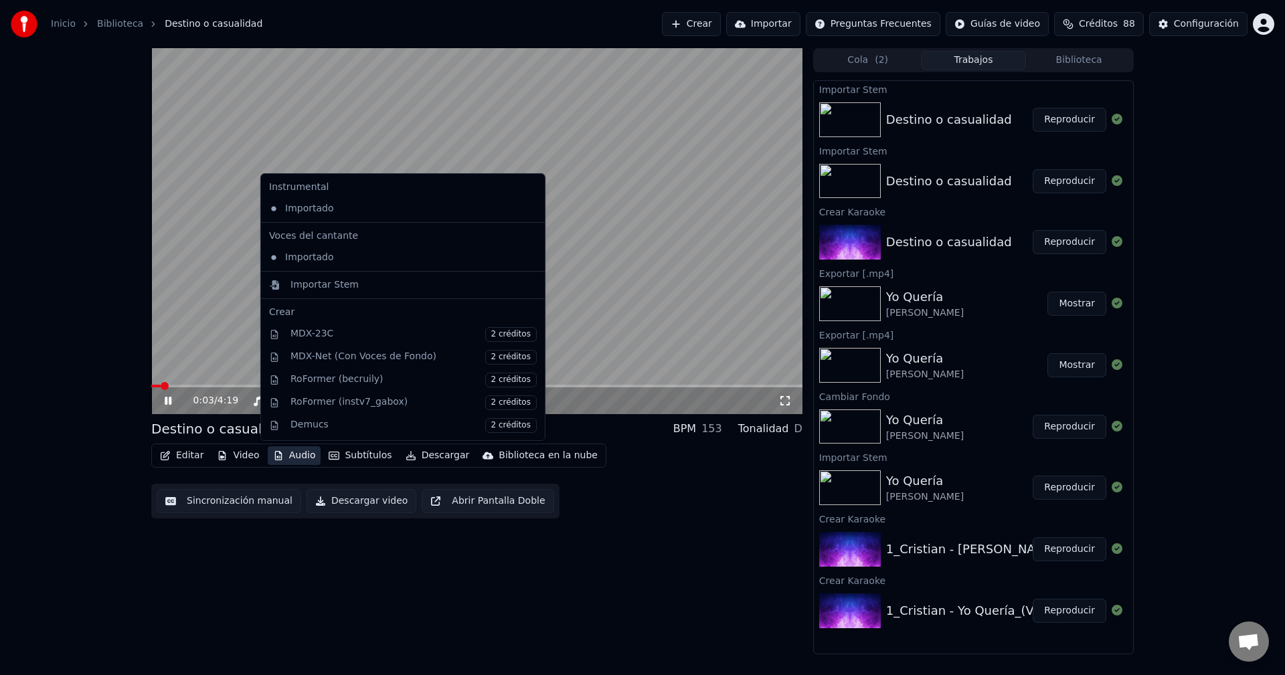
drag, startPoint x: 681, startPoint y: 538, endPoint x: 549, endPoint y: 485, distance: 142.3
click at [680, 537] on div "0:03 / 4:19 Destino o casualidad BPM 153 Tonalidad D Editar Video Audio Subtítu…" at bounding box center [476, 351] width 651 height 606
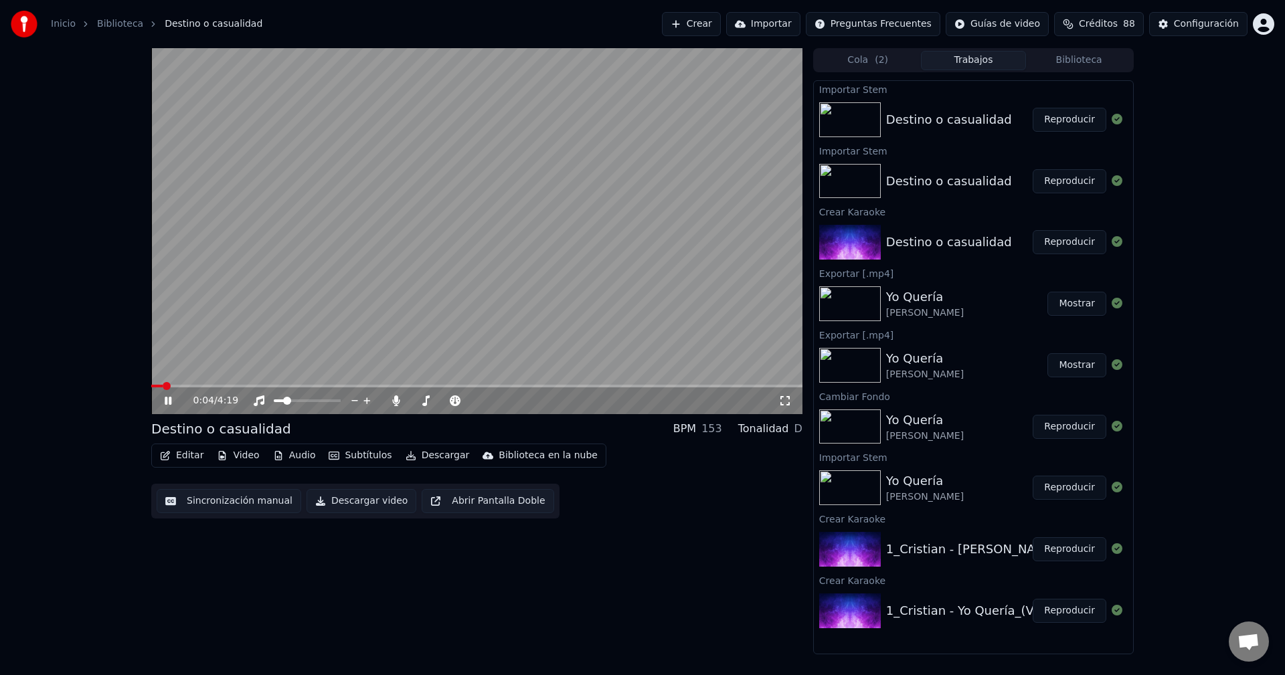
click at [355, 383] on video at bounding box center [476, 231] width 651 height 366
click at [360, 383] on video at bounding box center [476, 231] width 651 height 366
click at [358, 387] on span at bounding box center [476, 386] width 651 height 3
click at [422, 387] on span at bounding box center [476, 386] width 651 height 3
click at [496, 387] on span at bounding box center [476, 386] width 651 height 3
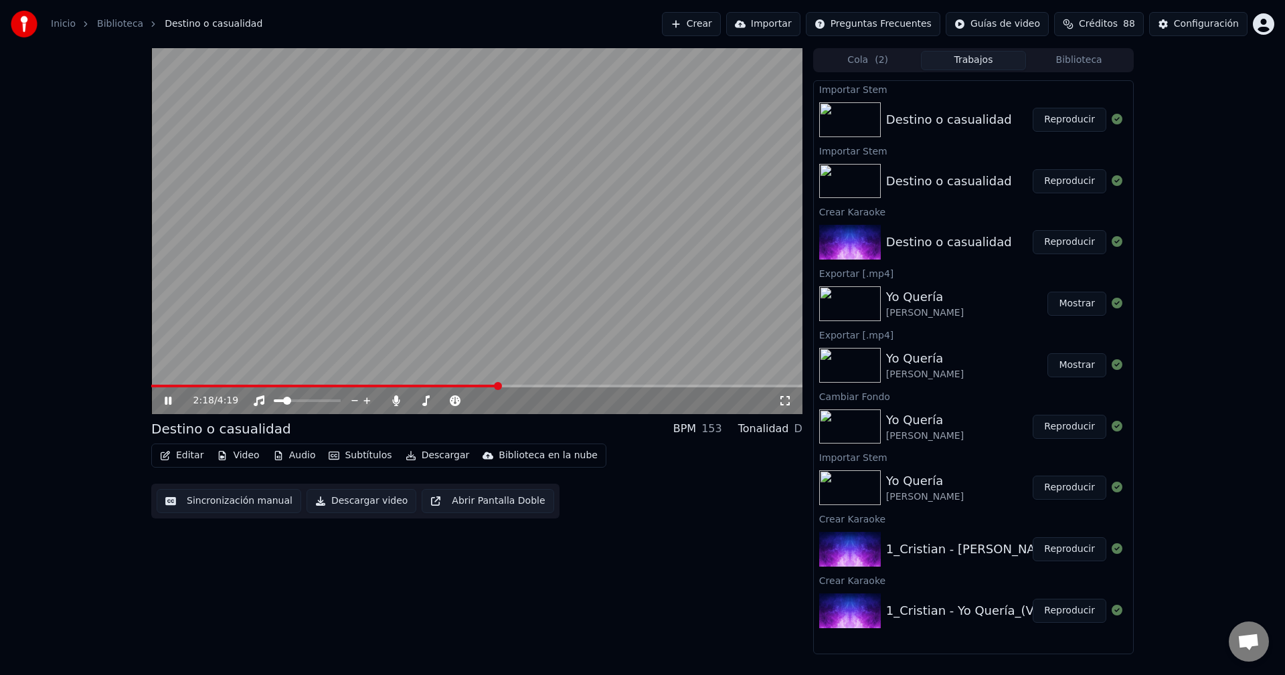
click at [480, 387] on span at bounding box center [324, 386] width 347 height 3
click at [460, 386] on span at bounding box center [306, 386] width 311 height 3
click at [164, 400] on icon at bounding box center [177, 401] width 31 height 11
click at [187, 456] on button "Editar" at bounding box center [182, 455] width 54 height 19
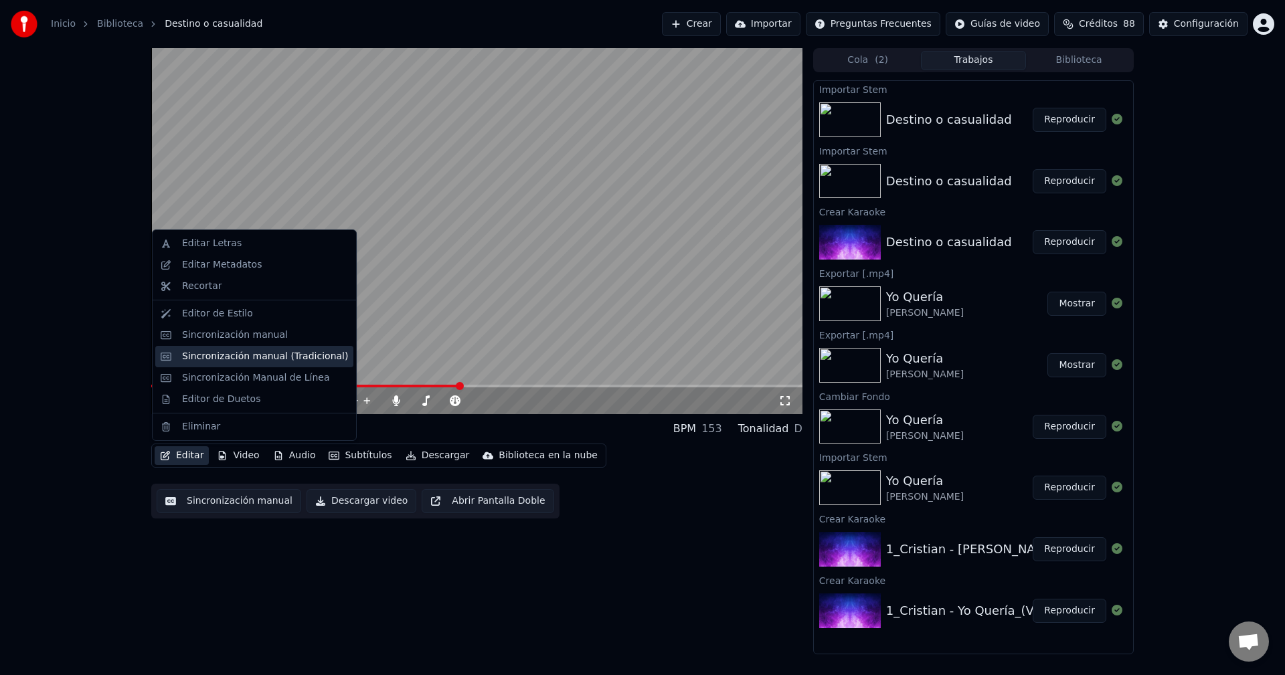
click at [204, 351] on div "Sincronización manual (Tradicional)" at bounding box center [265, 356] width 166 height 13
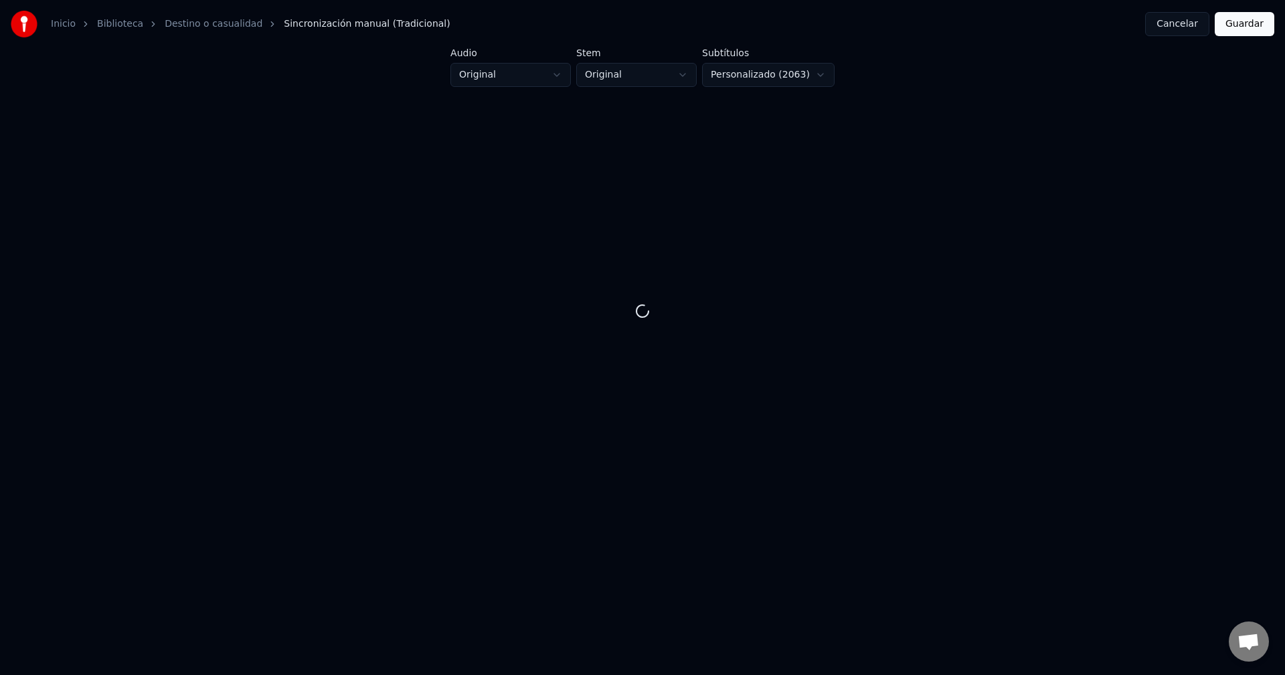
click at [558, 84] on html "Inicio Biblioteca Destino o casualidad Sincronización manual (Tradicional) Canc…" at bounding box center [642, 267] width 1285 height 535
click at [647, 76] on html "Inicio Biblioteca Destino o casualidad Sincronización manual (Tradicional) Canc…" at bounding box center [642, 267] width 1285 height 535
click at [1180, 27] on button "Cancelar" at bounding box center [1177, 24] width 64 height 24
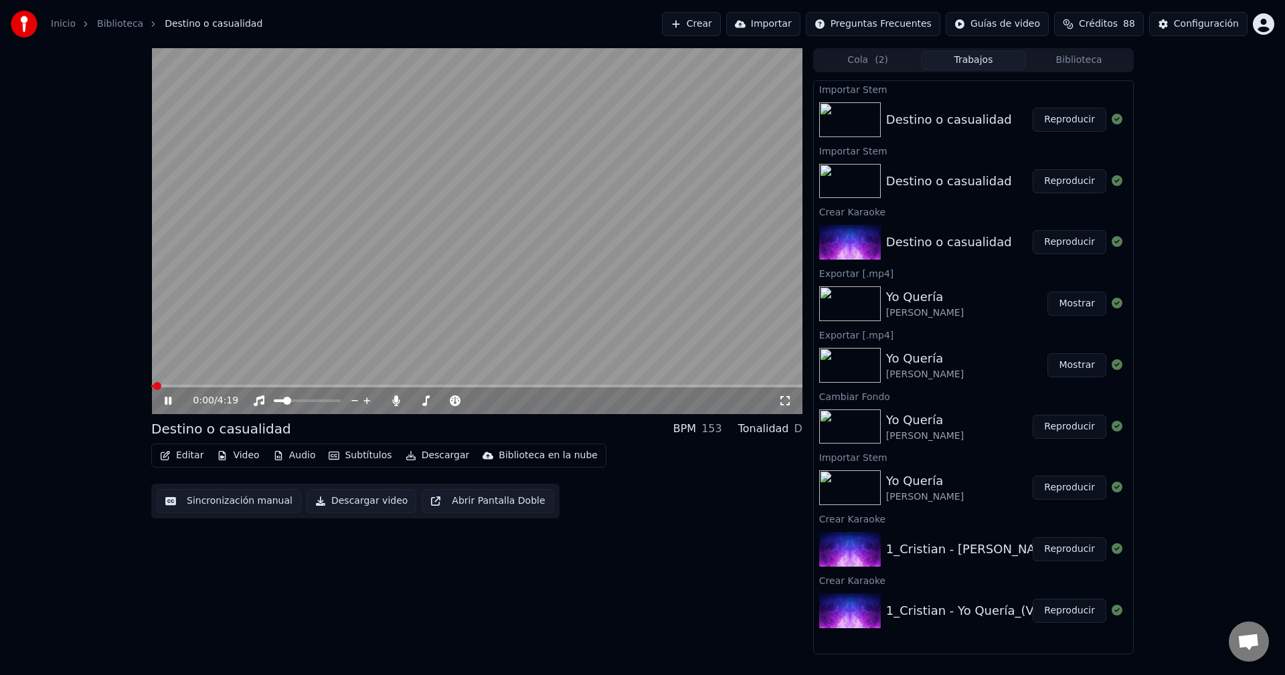
click at [167, 404] on icon at bounding box center [168, 401] width 7 height 8
click at [252, 466] on div "Editar Video Audio Subtítulos Descargar Biblioteca en la nube" at bounding box center [378, 456] width 455 height 24
click at [242, 456] on button "Video" at bounding box center [237, 455] width 53 height 19
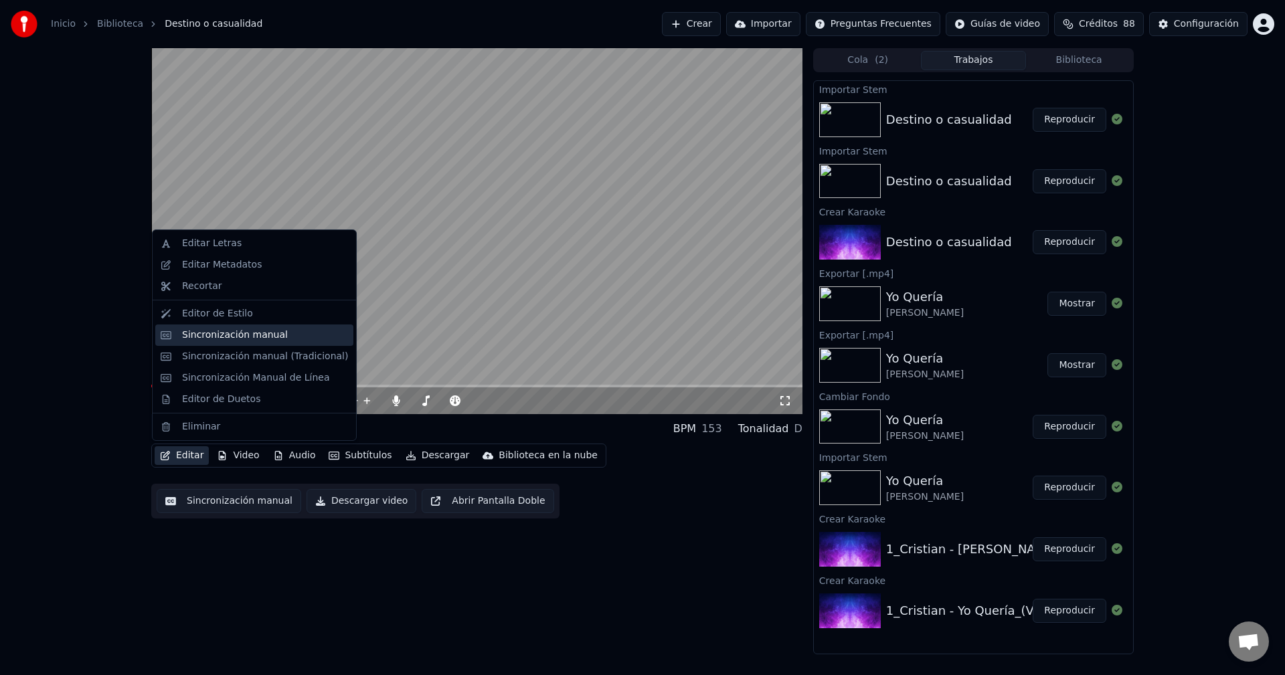
click at [233, 335] on div "Sincronización manual" at bounding box center [235, 335] width 106 height 13
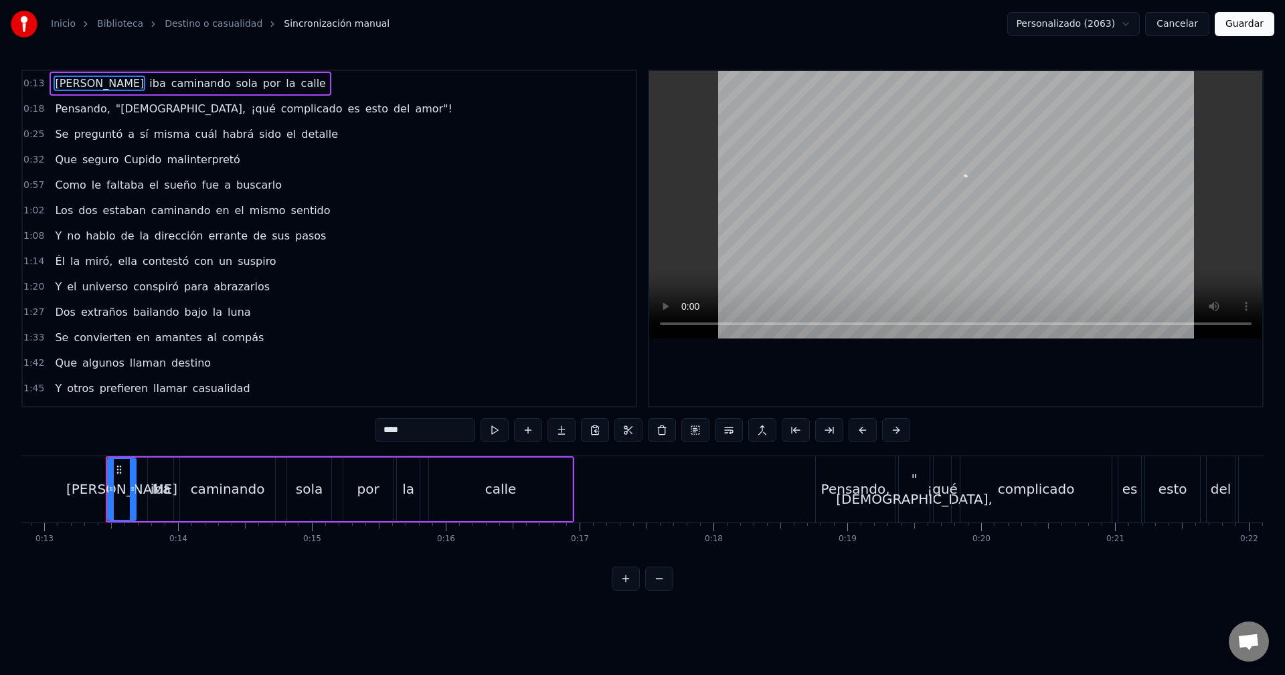
scroll to position [0, 1735]
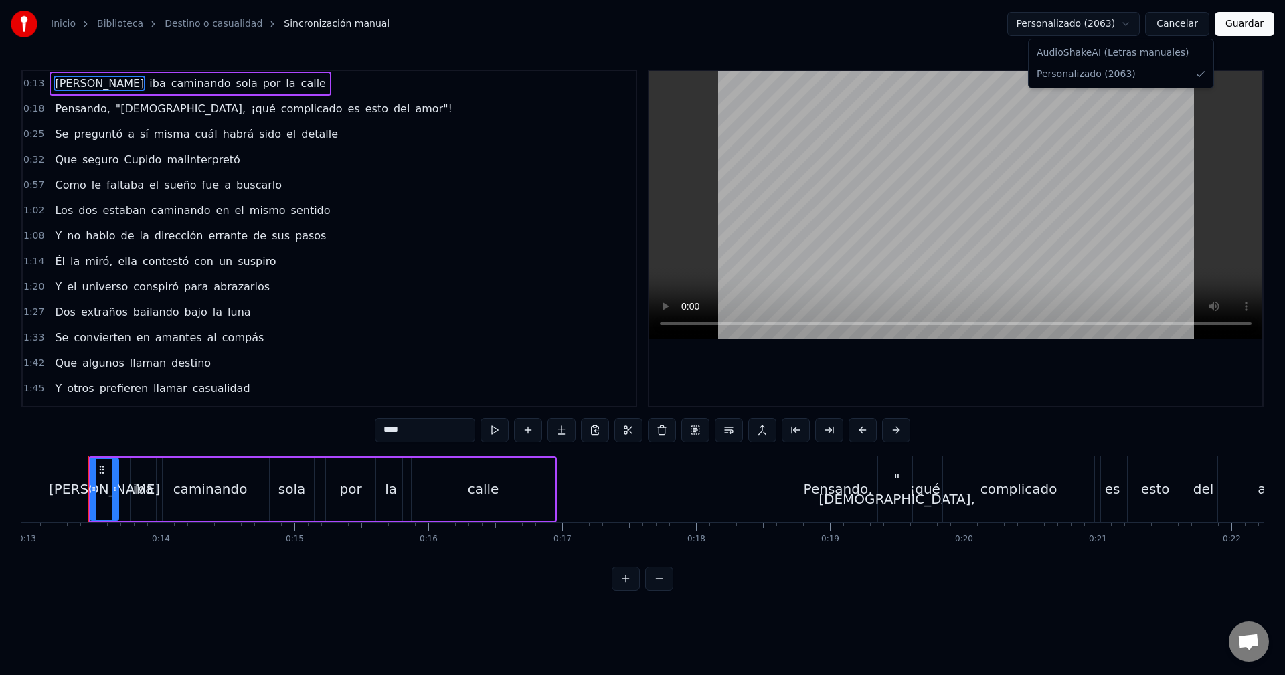
click at [1096, 31] on html "Inicio Biblioteca Destino o casualidad Sincronización manual Personalizado (206…" at bounding box center [642, 306] width 1285 height 612
click at [1102, 22] on html "Inicio Biblioteca Destino o casualidad Sincronización manual AudioShakeAI (Letr…" at bounding box center [642, 306] width 1285 height 612
click at [1092, 27] on html "Inicio Biblioteca Destino o casualidad Sincronización manual AudioShakeAI (Letr…" at bounding box center [642, 306] width 1285 height 612
click at [1191, 25] on button "Cancelar" at bounding box center [1177, 24] width 64 height 24
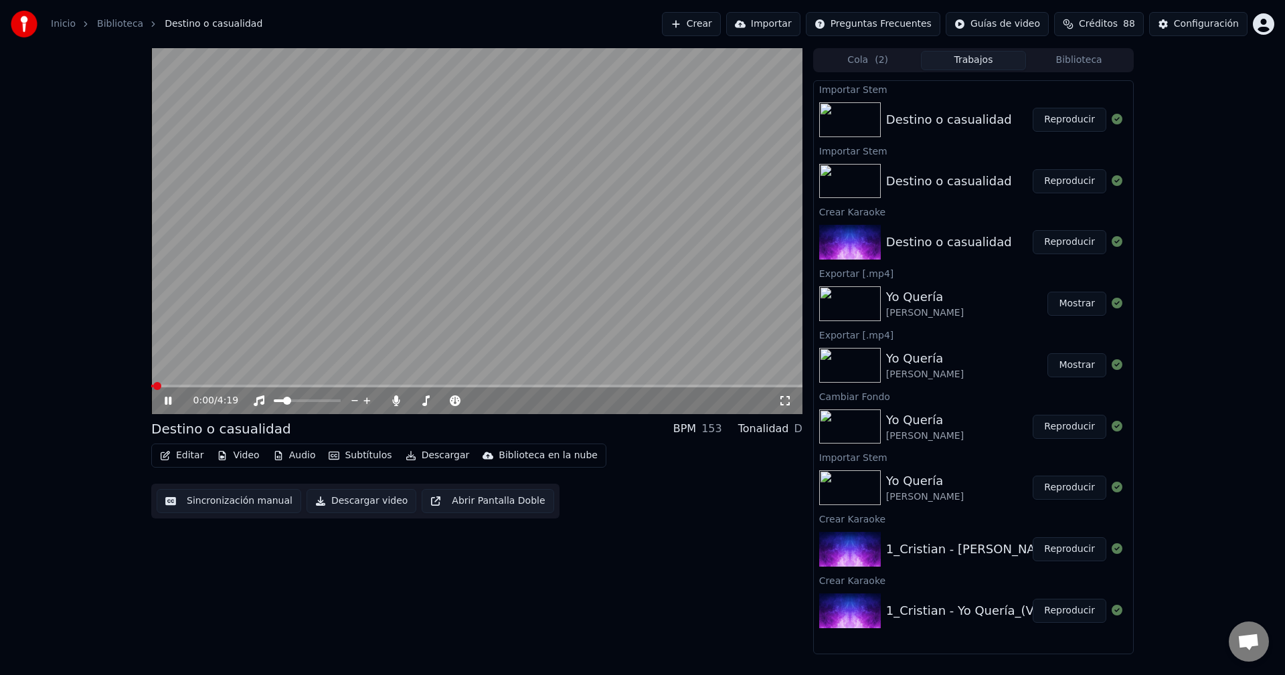
click at [280, 457] on button "Audio" at bounding box center [295, 455] width 54 height 19
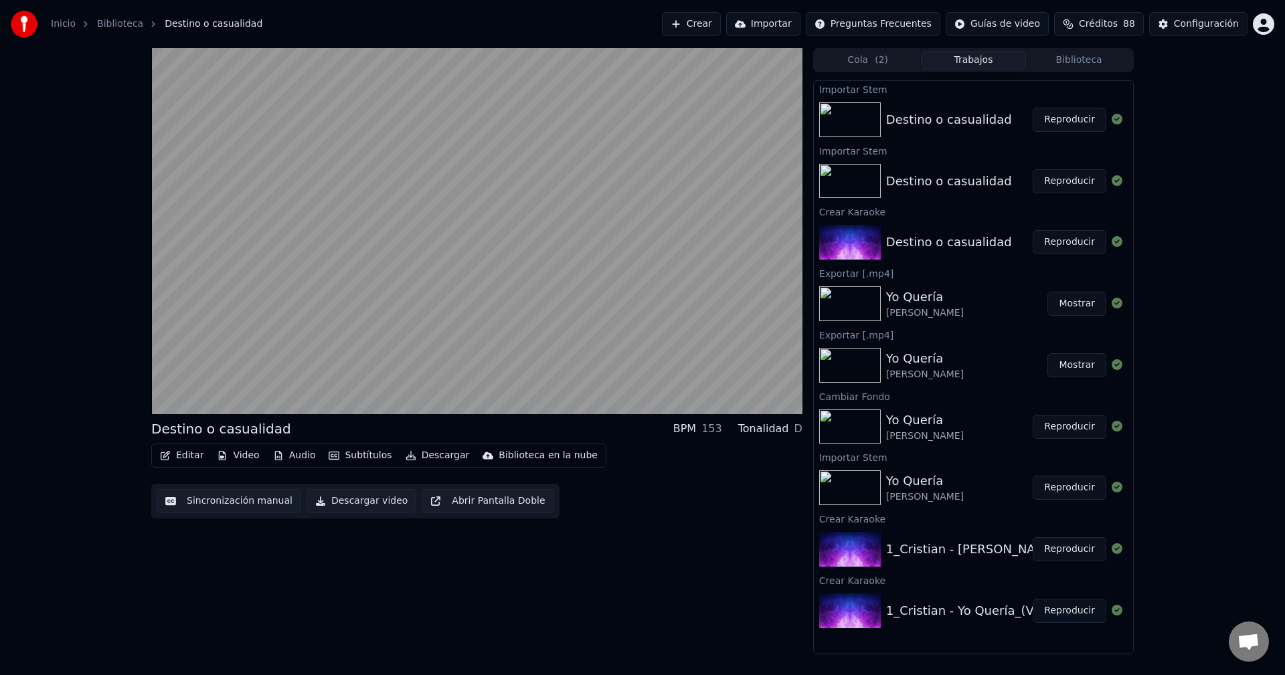
click at [666, 523] on div "Destino o casualidad BPM 153 Tonalidad D Editar Video Audio Subtítulos Descarga…" at bounding box center [476, 351] width 651 height 606
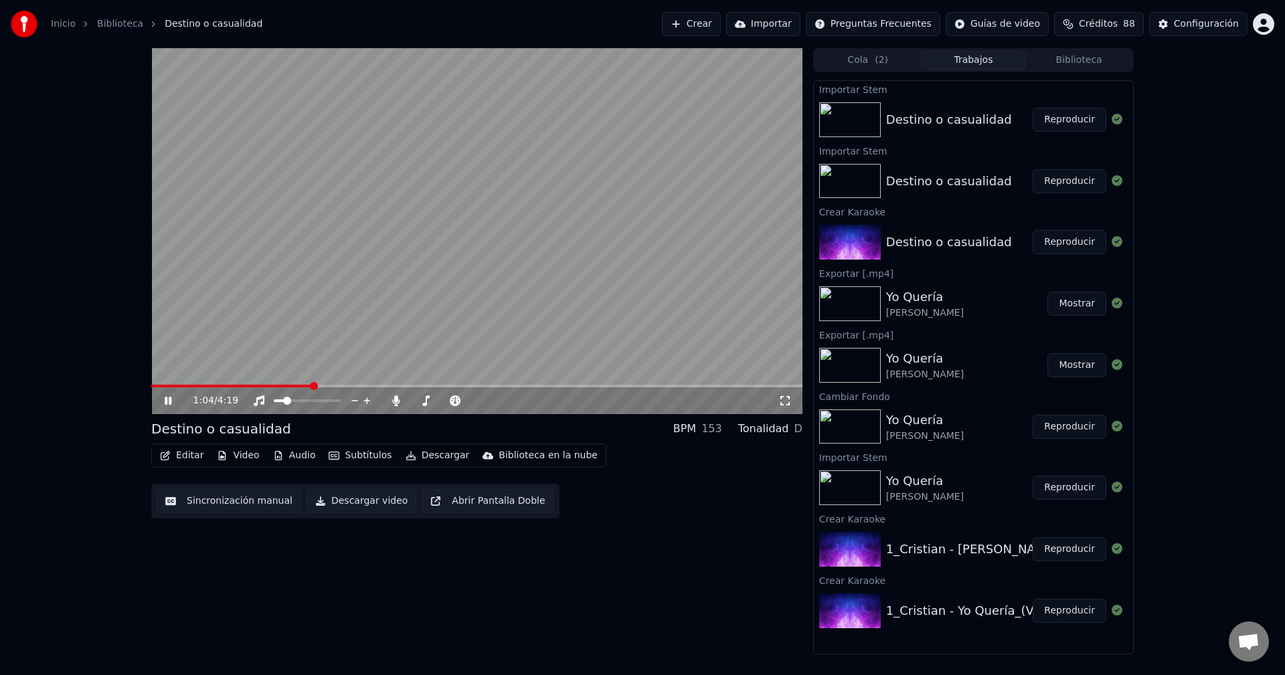
click at [311, 387] on span at bounding box center [476, 386] width 651 height 3
click at [169, 406] on icon at bounding box center [177, 401] width 31 height 11
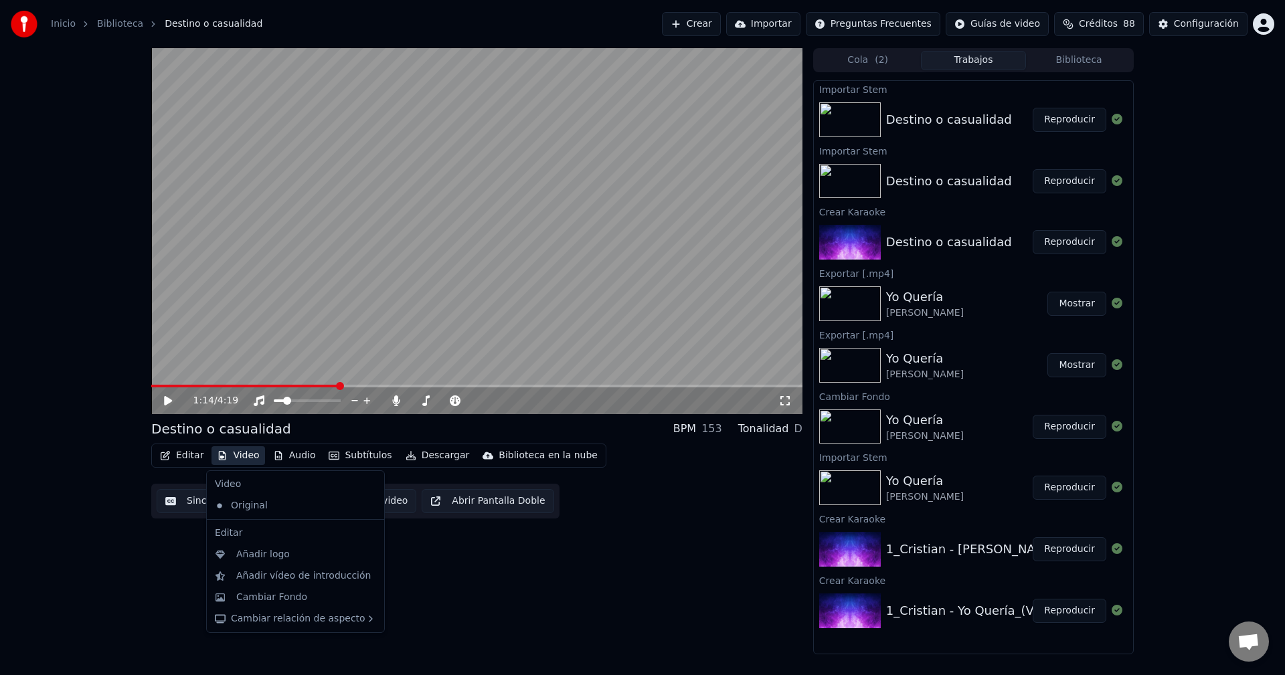
click at [232, 454] on button "Video" at bounding box center [237, 455] width 53 height 19
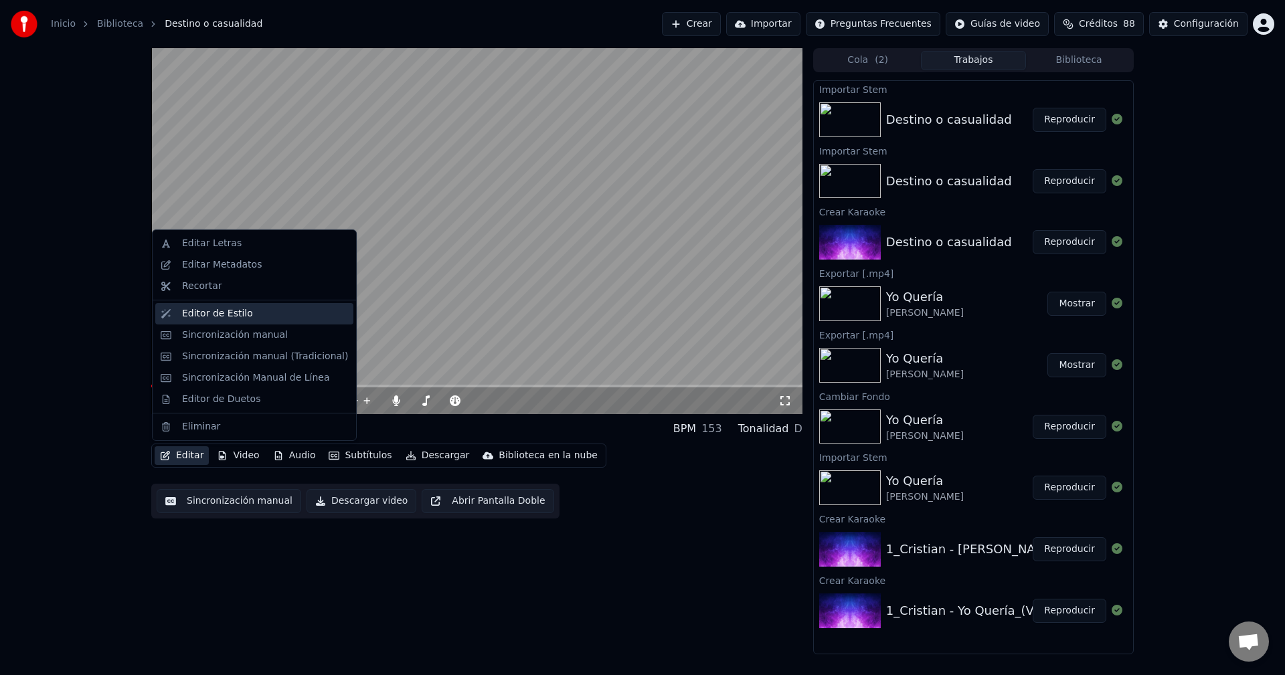
click at [243, 313] on div "Editor de Estilo" at bounding box center [217, 313] width 71 height 13
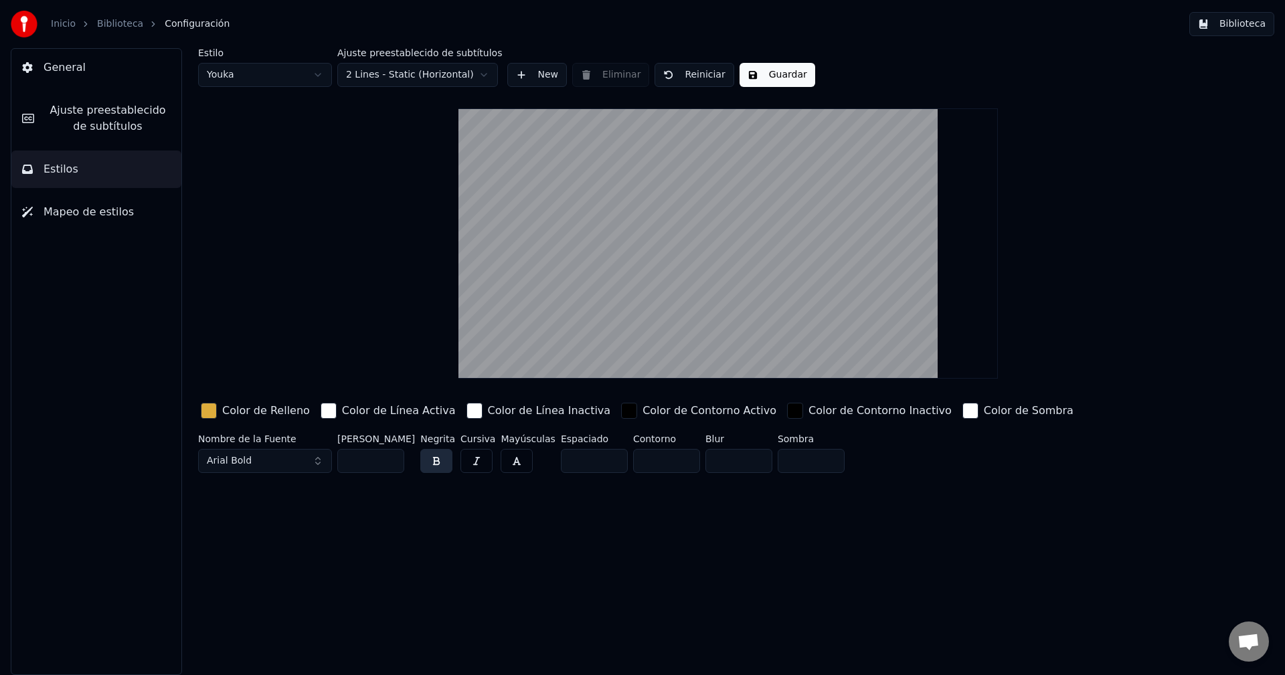
click at [1249, 15] on button "Biblioteca" at bounding box center [1231, 24] width 85 height 24
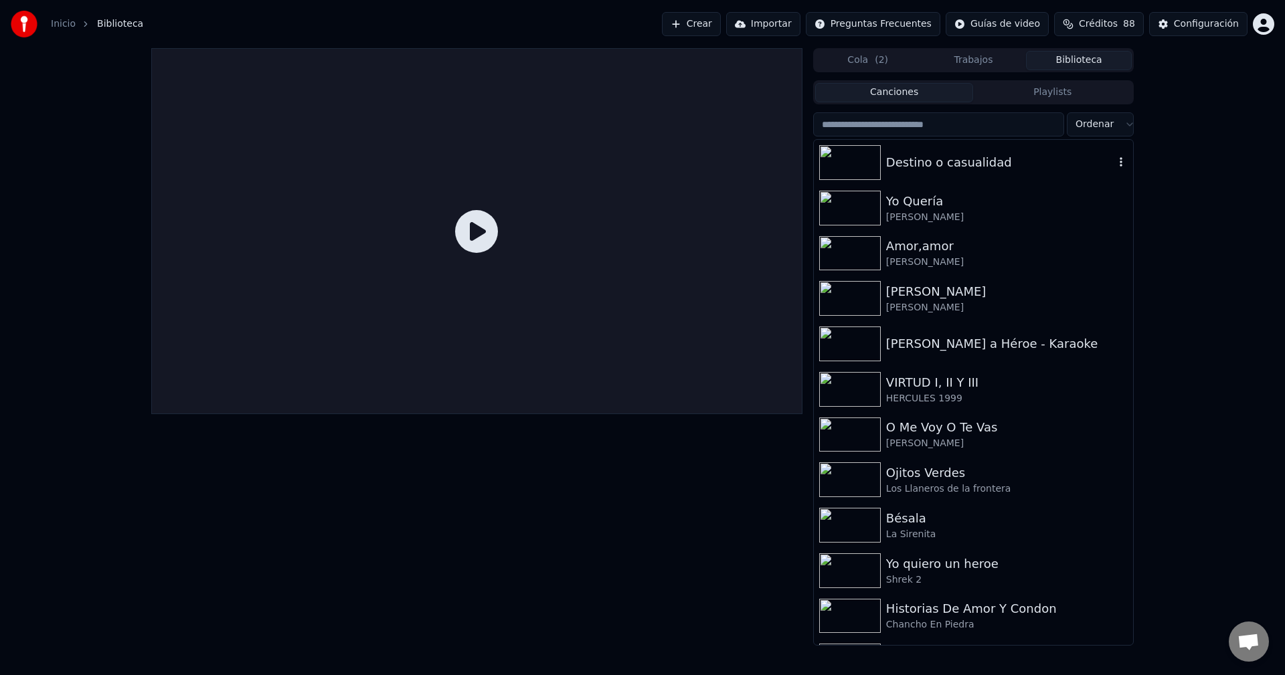
click at [916, 160] on div "Destino o casualidad" at bounding box center [1000, 162] width 228 height 19
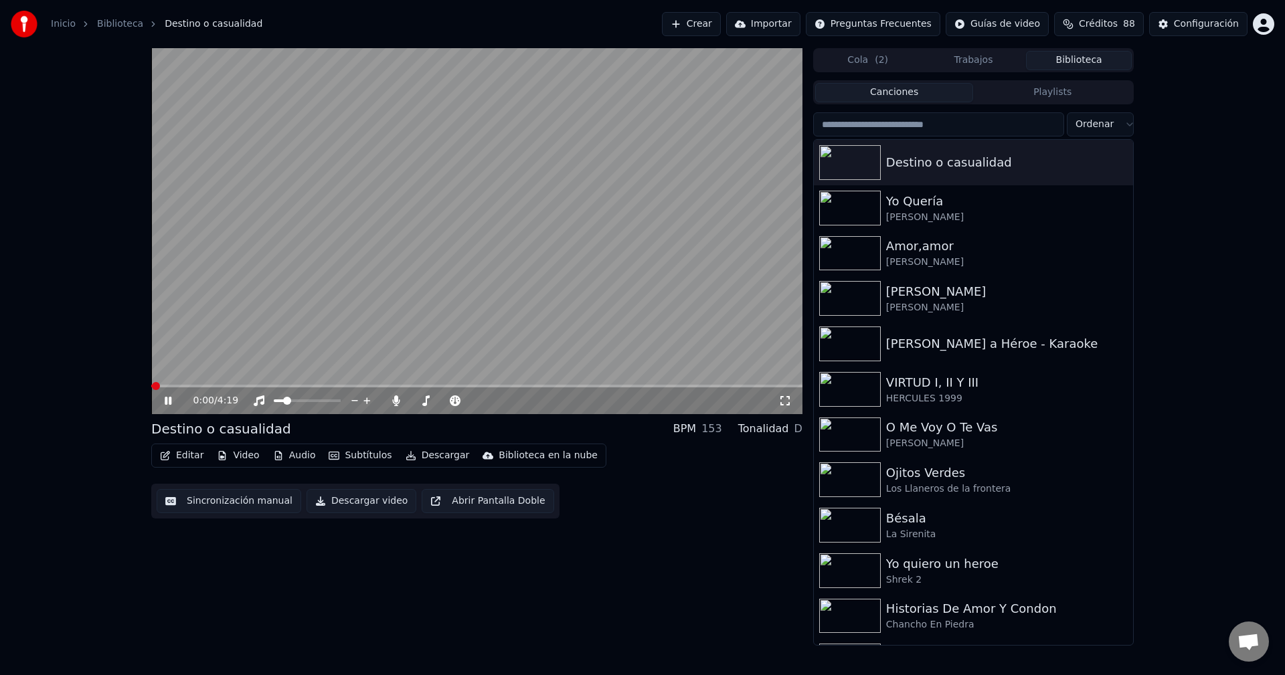
click at [284, 458] on button "Audio" at bounding box center [295, 455] width 54 height 19
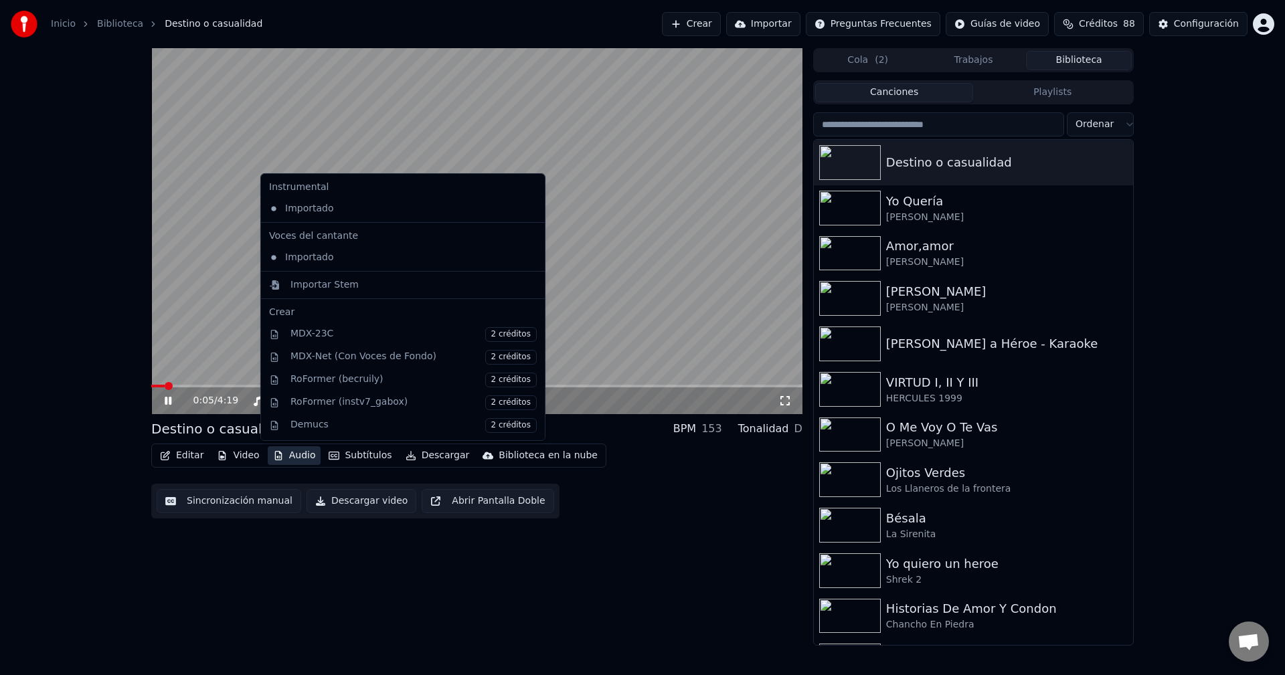
click at [114, 379] on div "0:05 / 4:19 Destino o casualidad BPM 153 Tonalidad D Editar Video Audio Subtítu…" at bounding box center [642, 347] width 1285 height 598
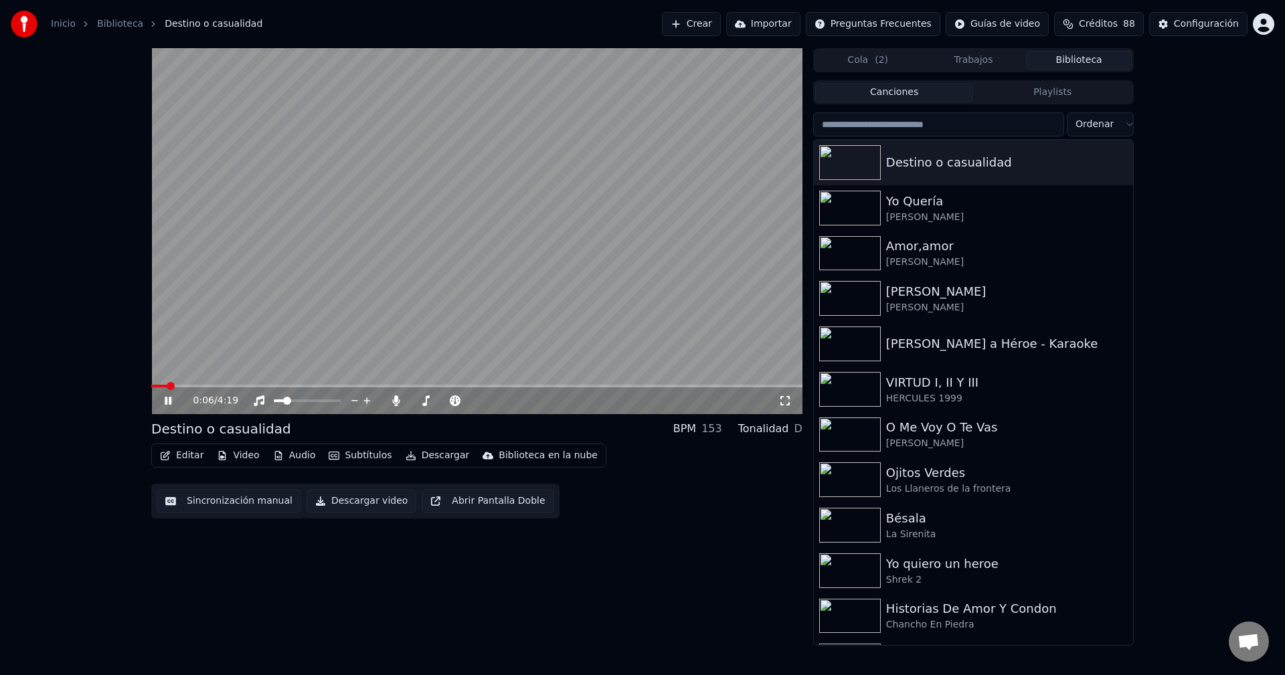
click at [183, 452] on button "Editar" at bounding box center [182, 455] width 54 height 19
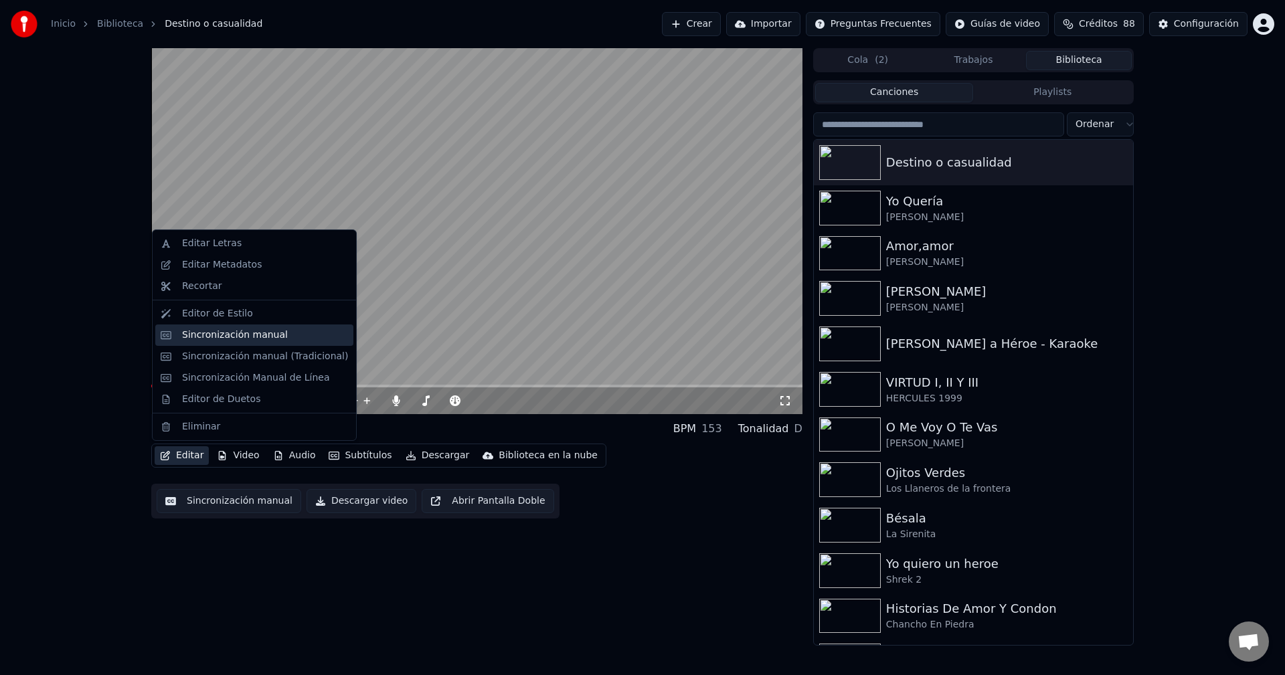
click at [235, 336] on div "Sincronización manual" at bounding box center [235, 335] width 106 height 13
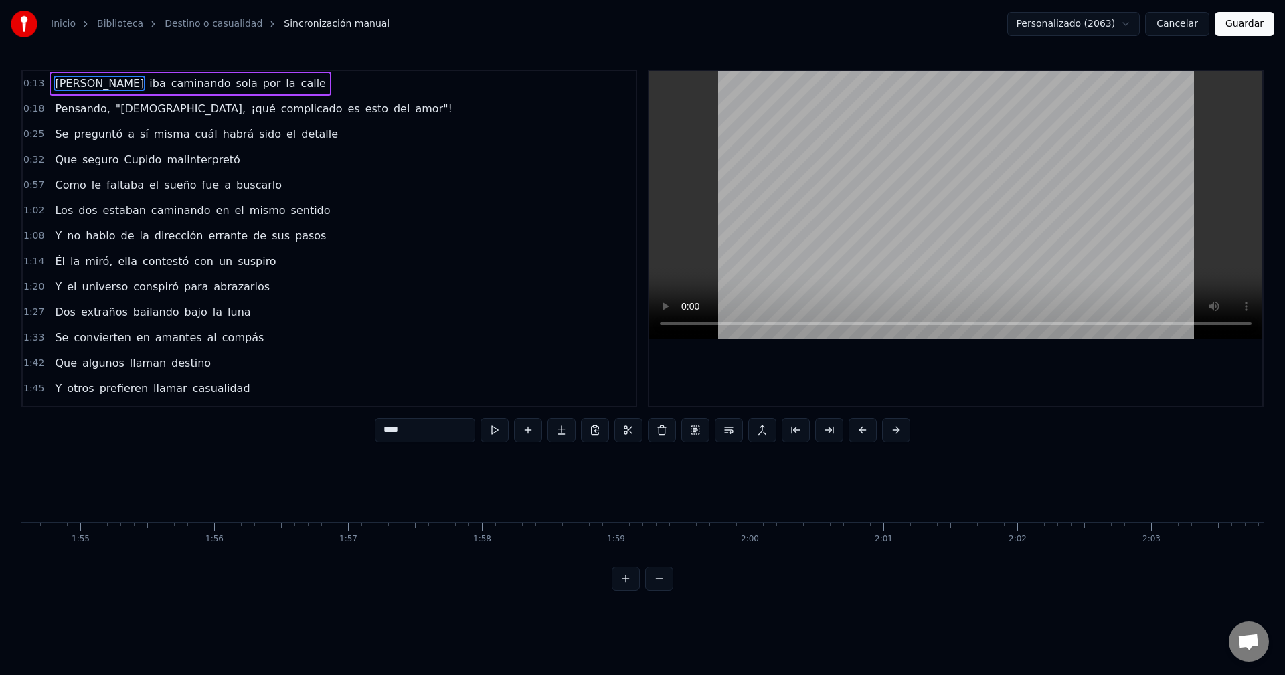
scroll to position [0, 15277]
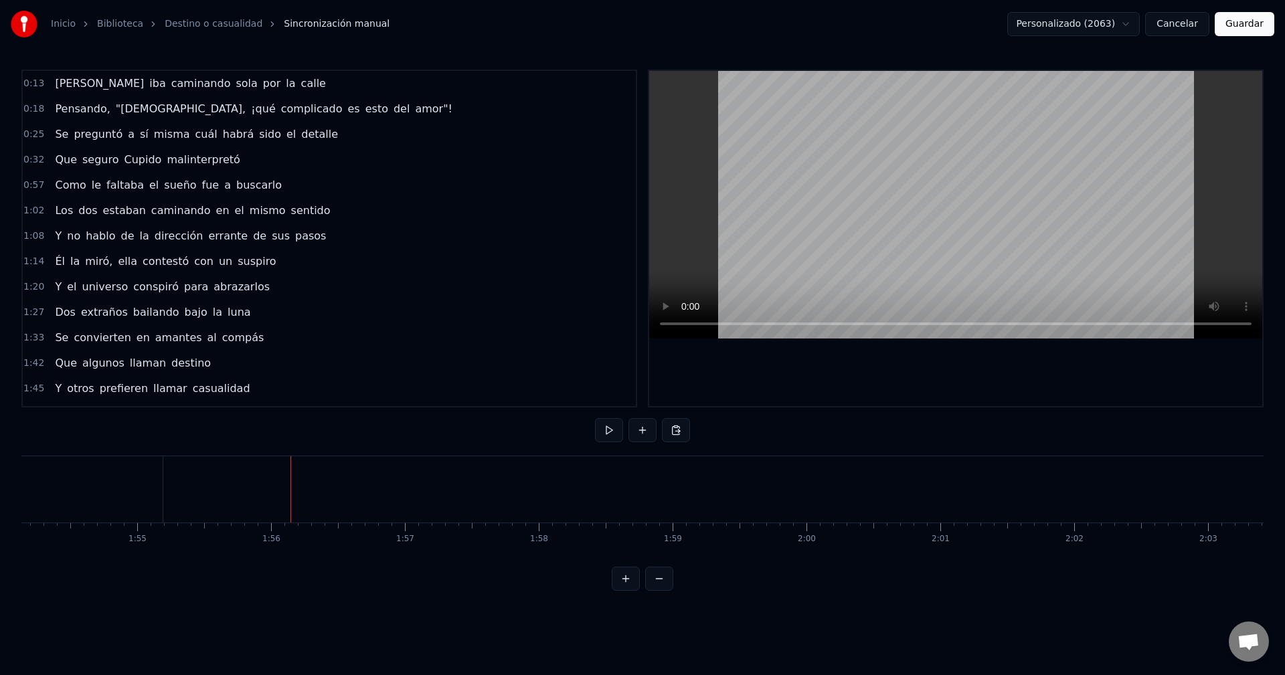
drag, startPoint x: 952, startPoint y: 489, endPoint x: 1020, endPoint y: 490, distance: 68.3
drag, startPoint x: 1054, startPoint y: 489, endPoint x: 1124, endPoint y: 495, distance: 70.5
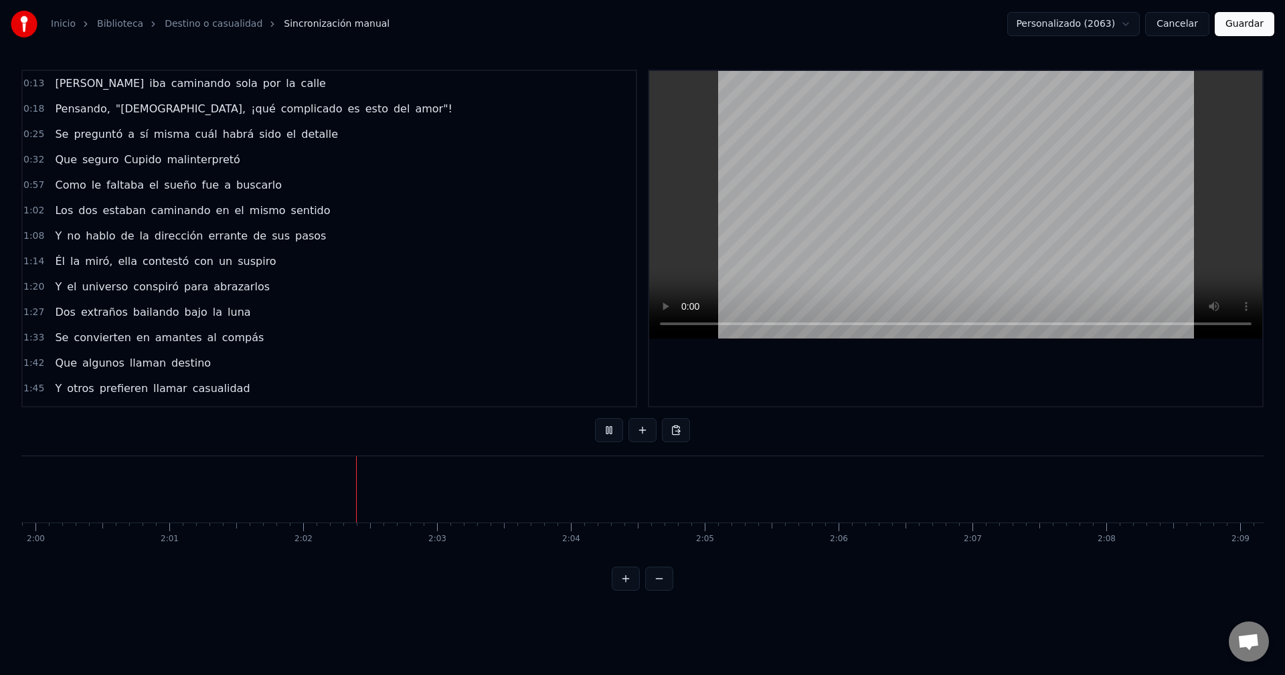
click at [1185, 31] on button "Cancelar" at bounding box center [1177, 24] width 64 height 24
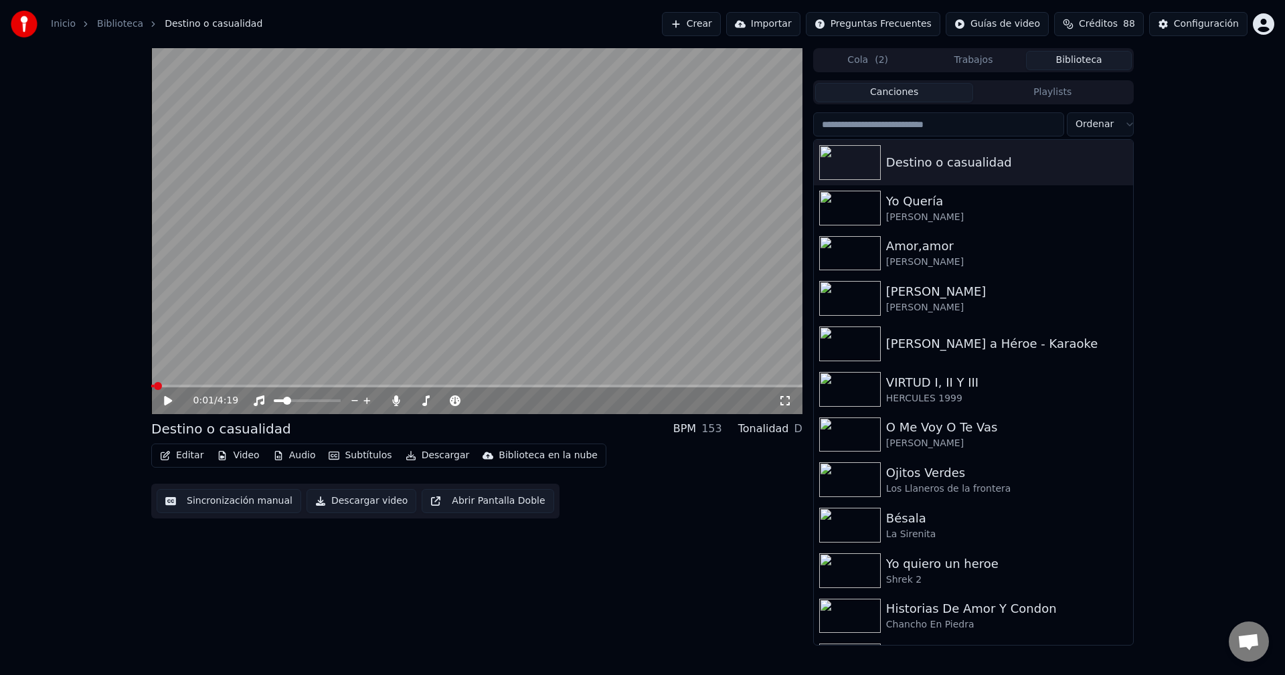
click at [193, 456] on button "Editar" at bounding box center [182, 455] width 54 height 19
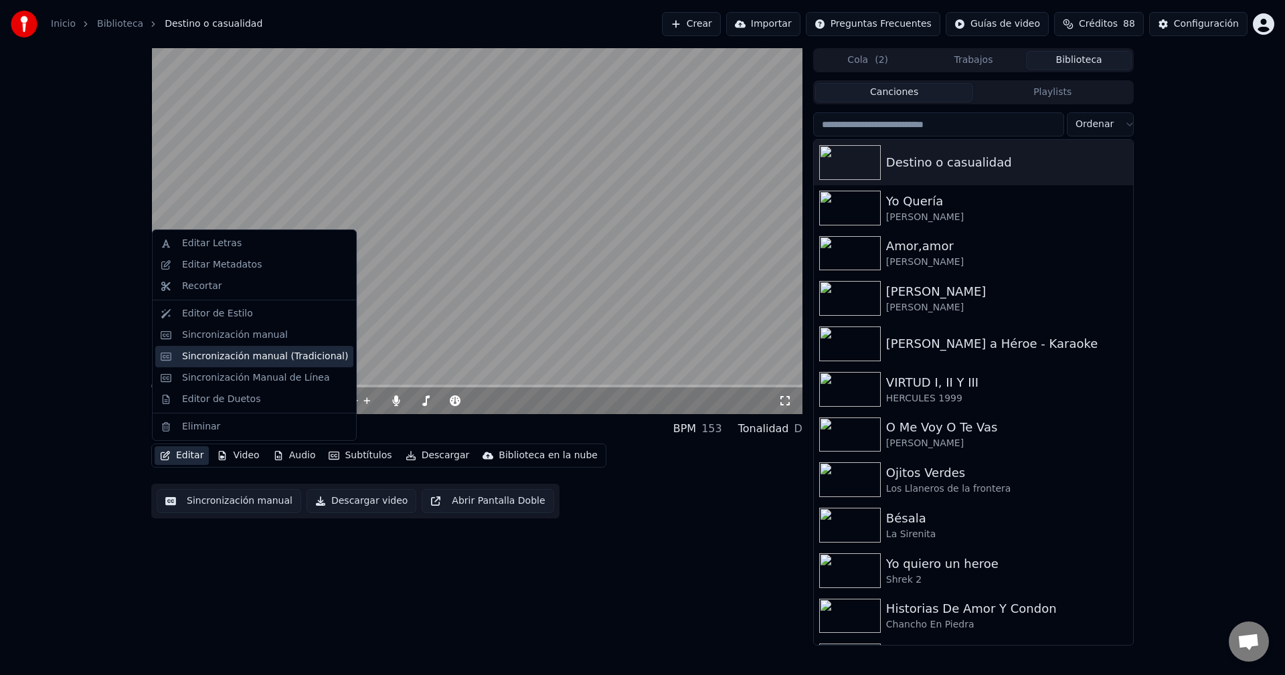
click at [261, 355] on div "Sincronización manual (Tradicional)" at bounding box center [265, 356] width 166 height 13
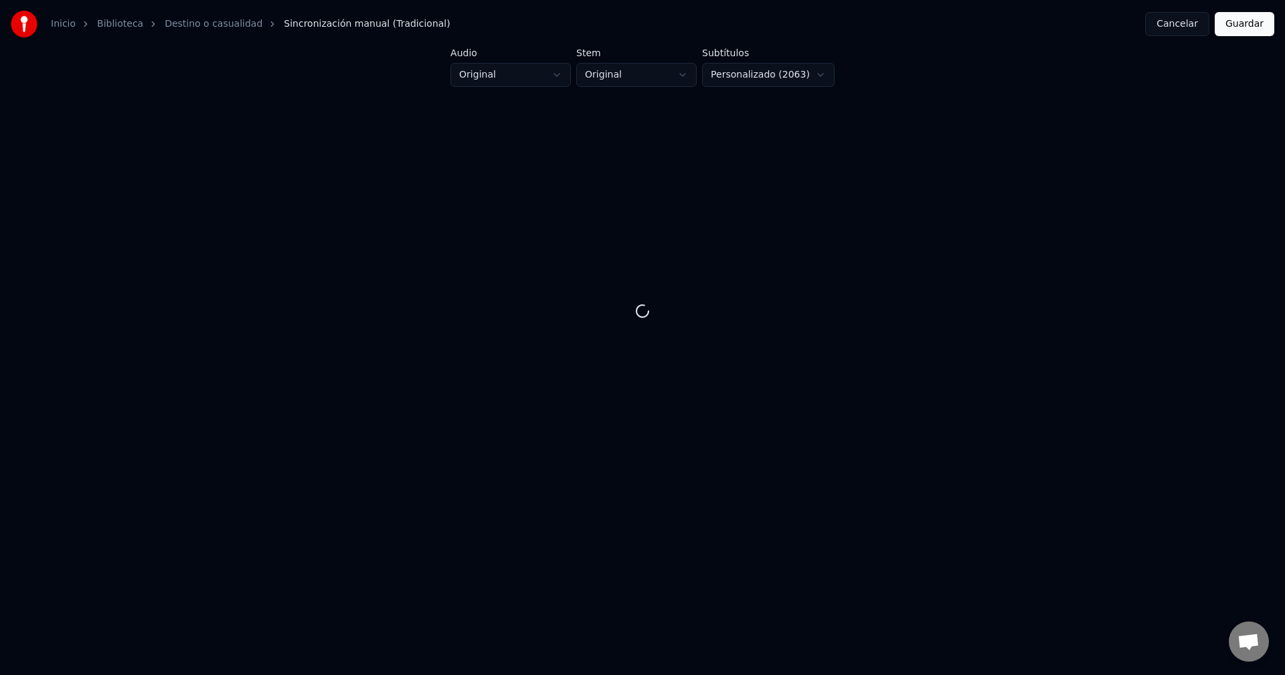
click at [553, 72] on html "Inicio Biblioteca Destino o casualidad Sincronización manual (Tradicional) Canc…" at bounding box center [642, 267] width 1285 height 535
click at [1233, 17] on button "Guardar" at bounding box center [1245, 24] width 60 height 24
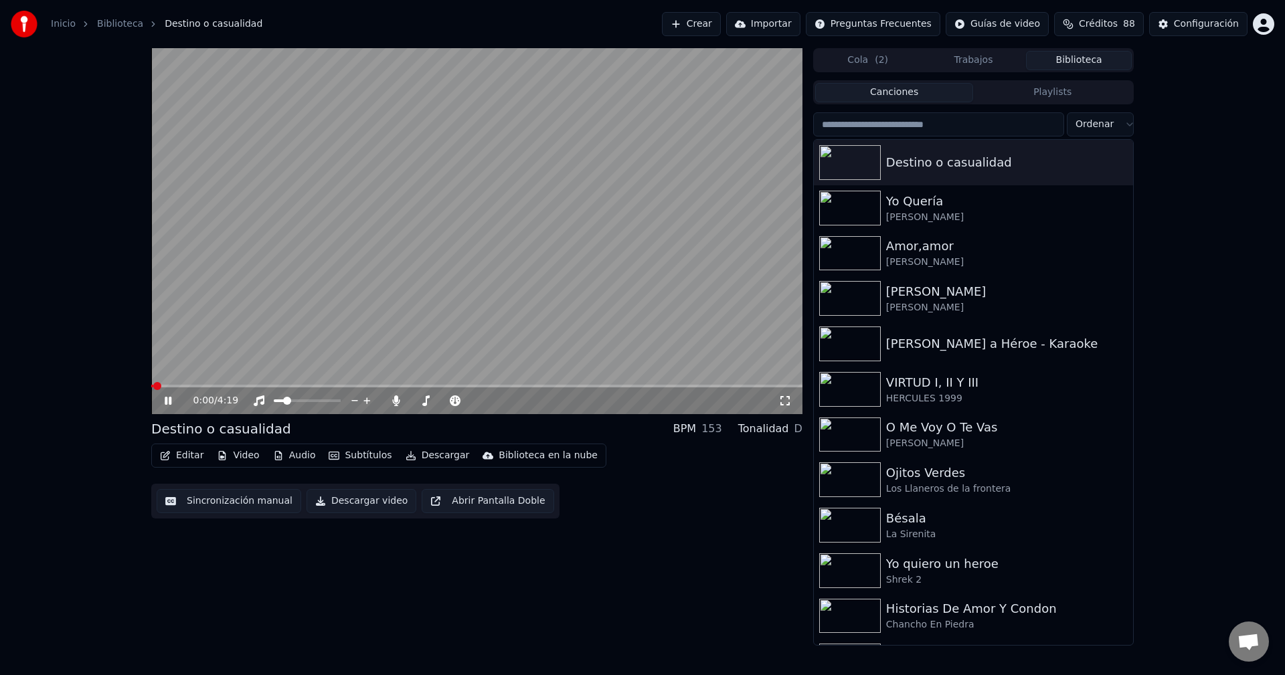
click at [292, 456] on button "Audio" at bounding box center [295, 455] width 54 height 19
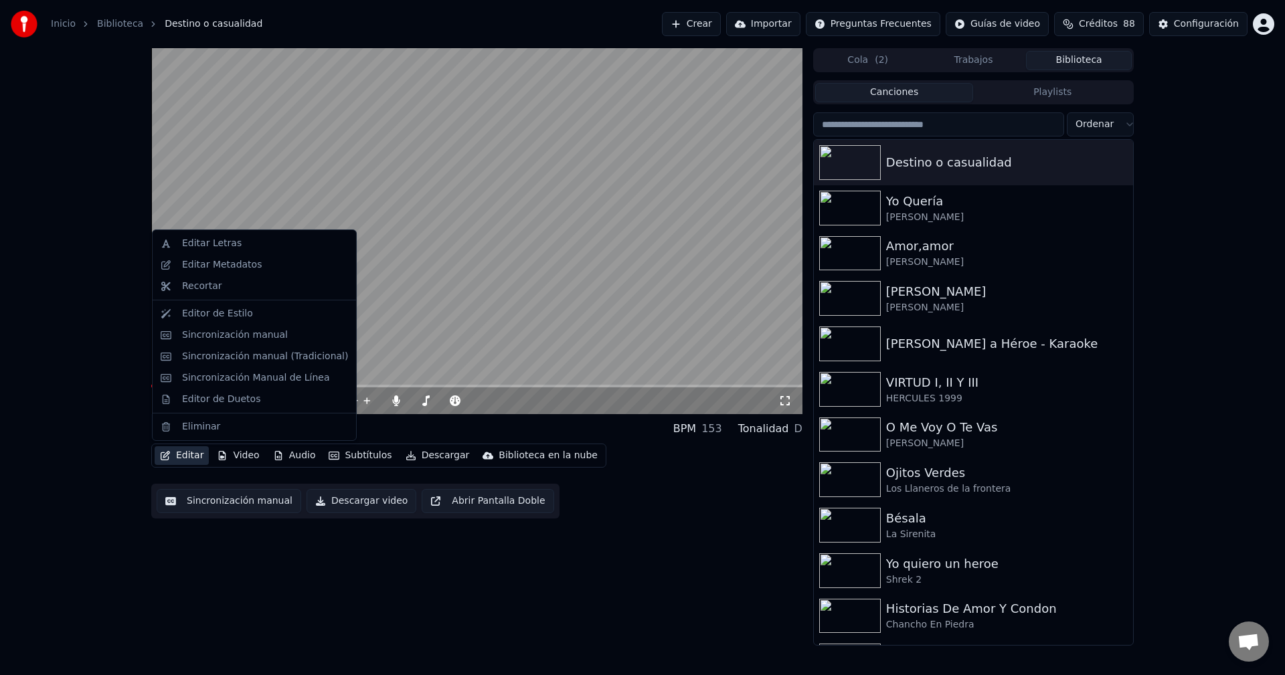
click at [189, 453] on button "Editar" at bounding box center [182, 455] width 54 height 19
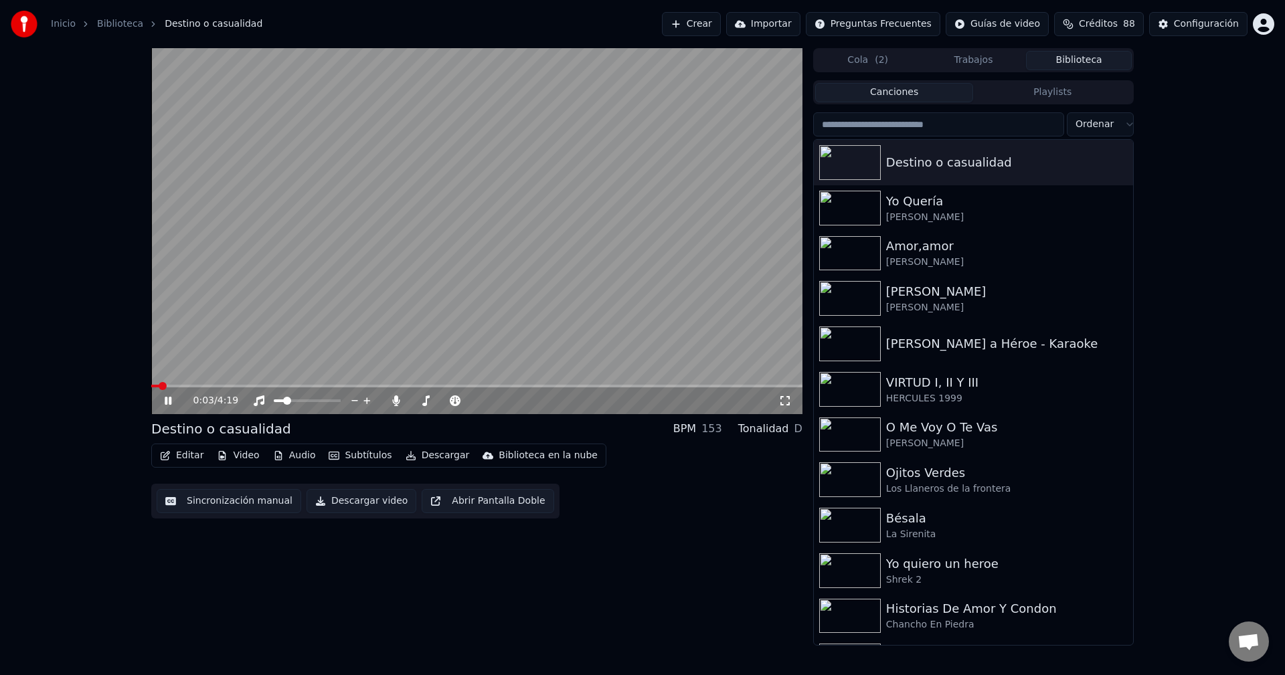
click at [189, 454] on button "Editar" at bounding box center [182, 455] width 54 height 19
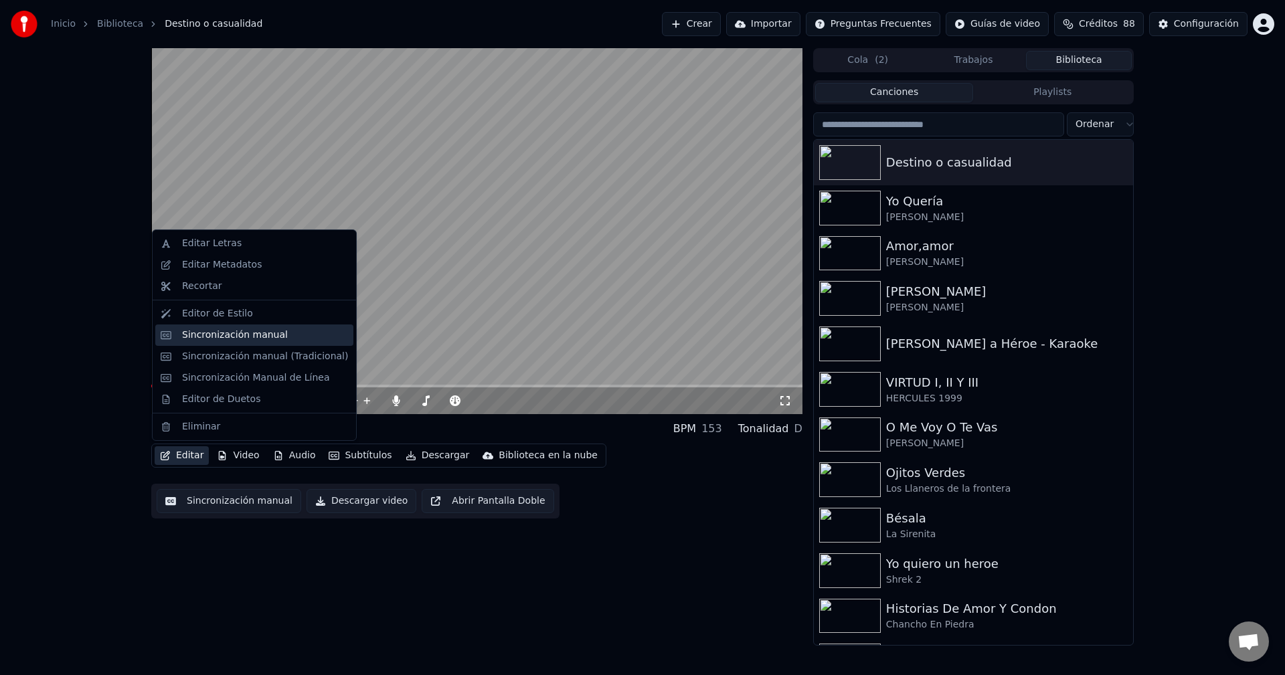
click at [254, 336] on div "Sincronización manual" at bounding box center [235, 335] width 106 height 13
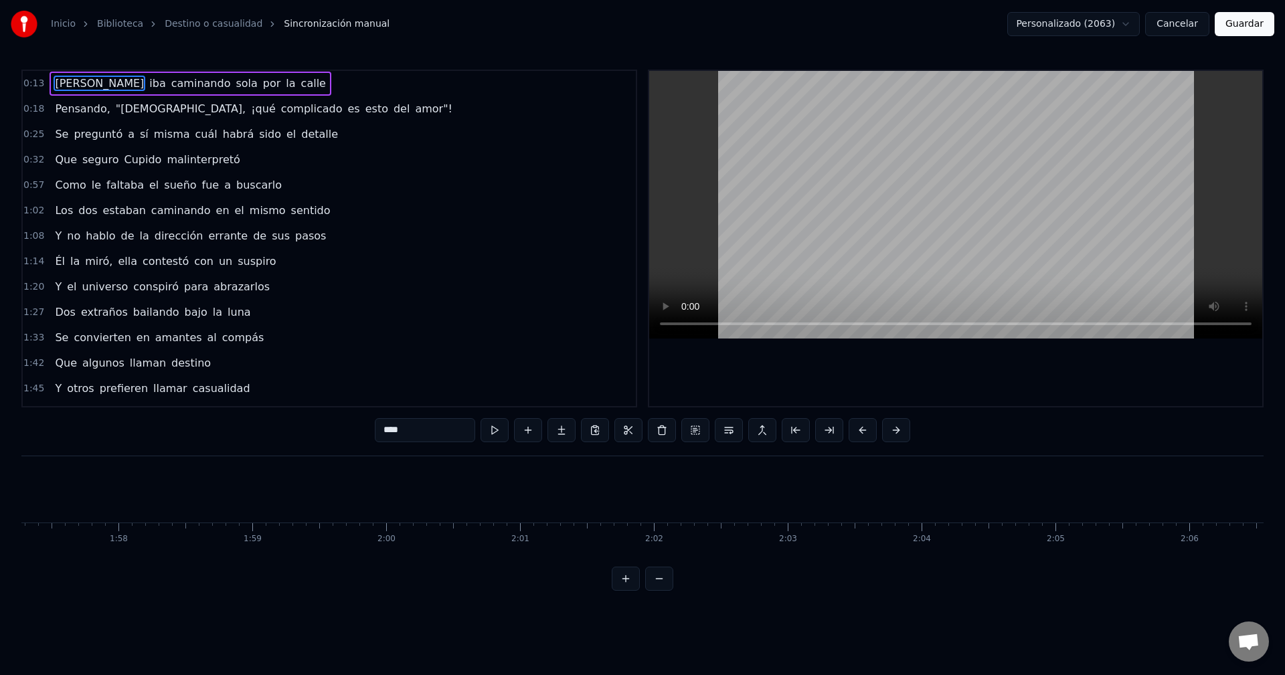
scroll to position [0, 15716]
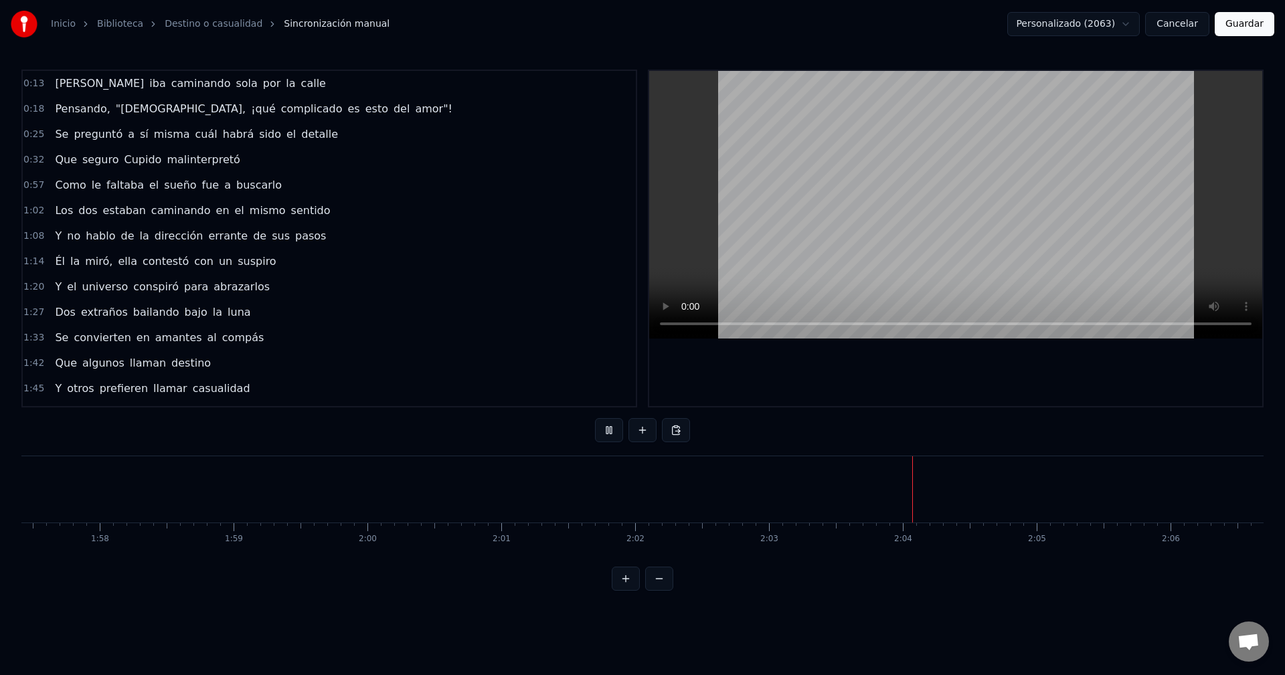
drag, startPoint x: 581, startPoint y: 488, endPoint x: 390, endPoint y: 484, distance: 191.4
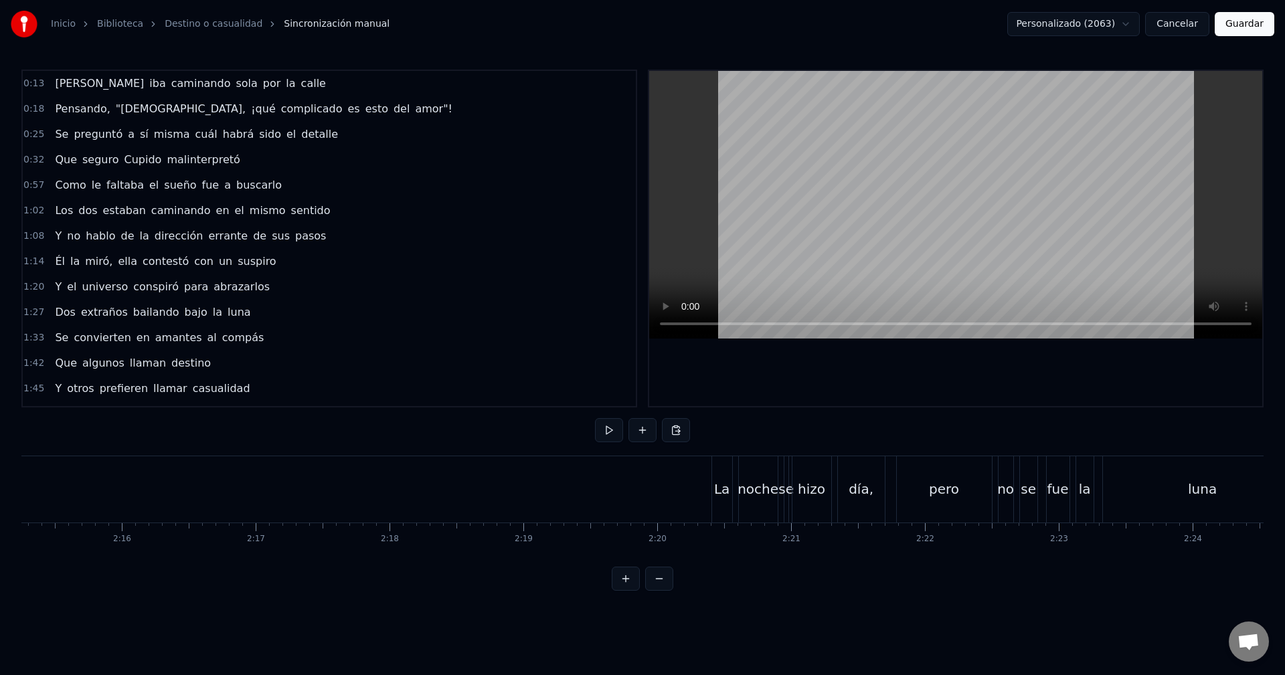
click at [612, 434] on button at bounding box center [609, 430] width 28 height 24
click at [608, 426] on button at bounding box center [609, 430] width 28 height 24
click at [608, 427] on button at bounding box center [609, 430] width 28 height 24
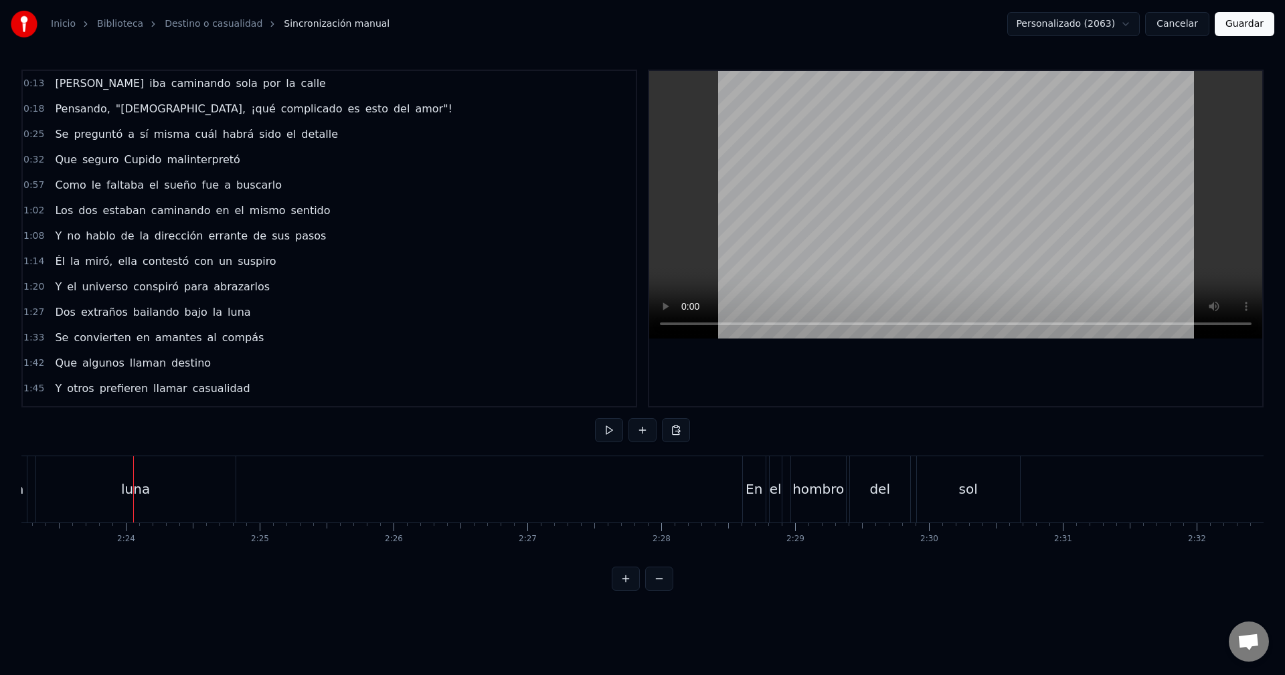
scroll to position [0, 19215]
click at [1136, 28] on html "Inicio Biblioteca Destino o casualidad Sincronización manual Personalizado (206…" at bounding box center [642, 306] width 1285 height 612
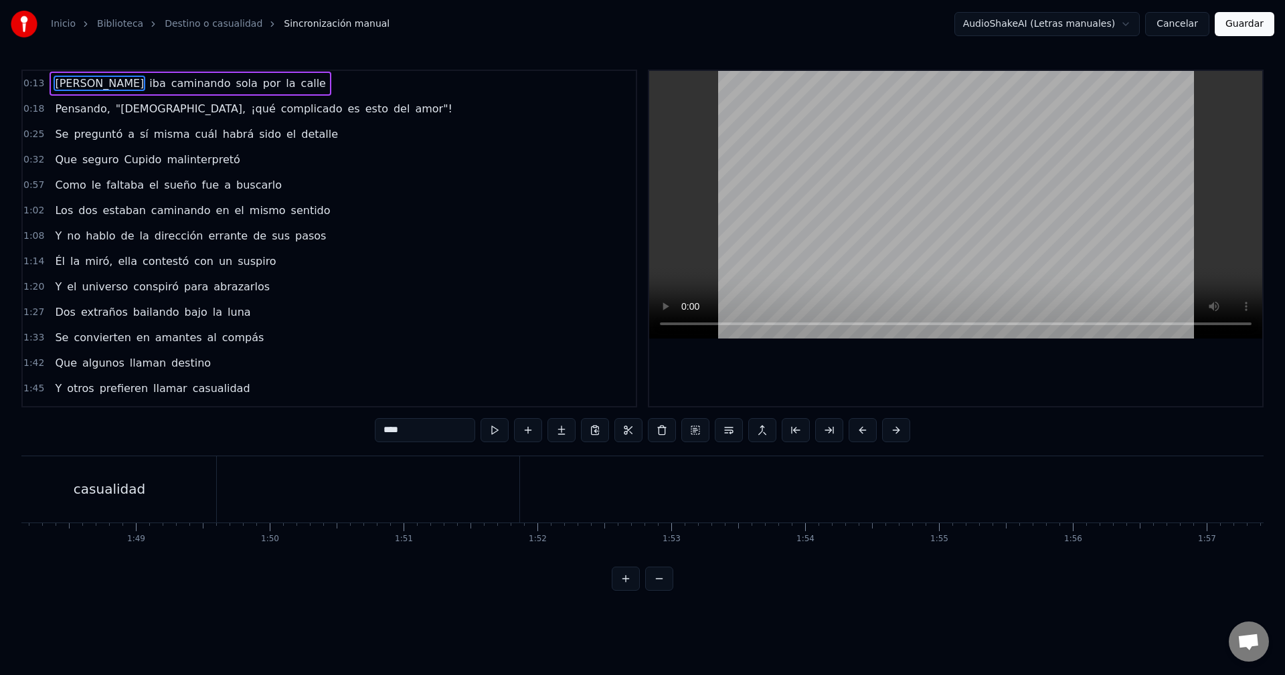
scroll to position [0, 14456]
type input "*********"
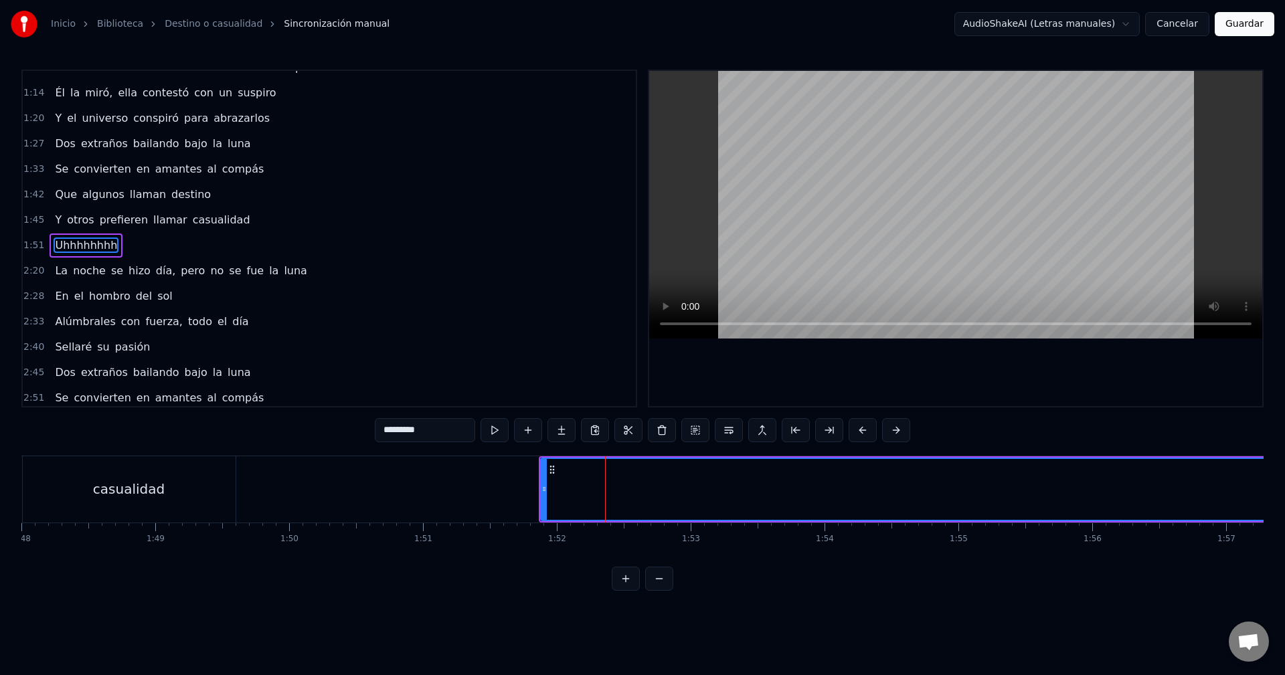
scroll to position [175, 0]
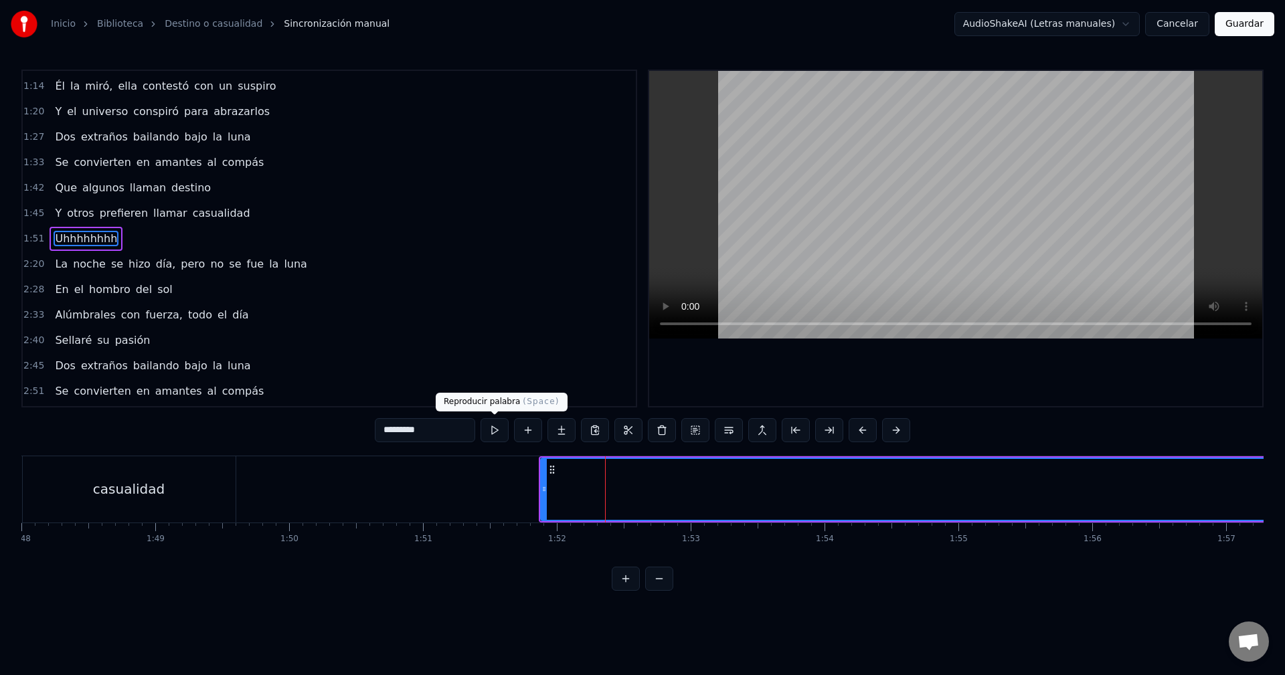
click at [490, 436] on button at bounding box center [495, 430] width 28 height 24
drag, startPoint x: 814, startPoint y: 606, endPoint x: 744, endPoint y: 606, distance: 70.3
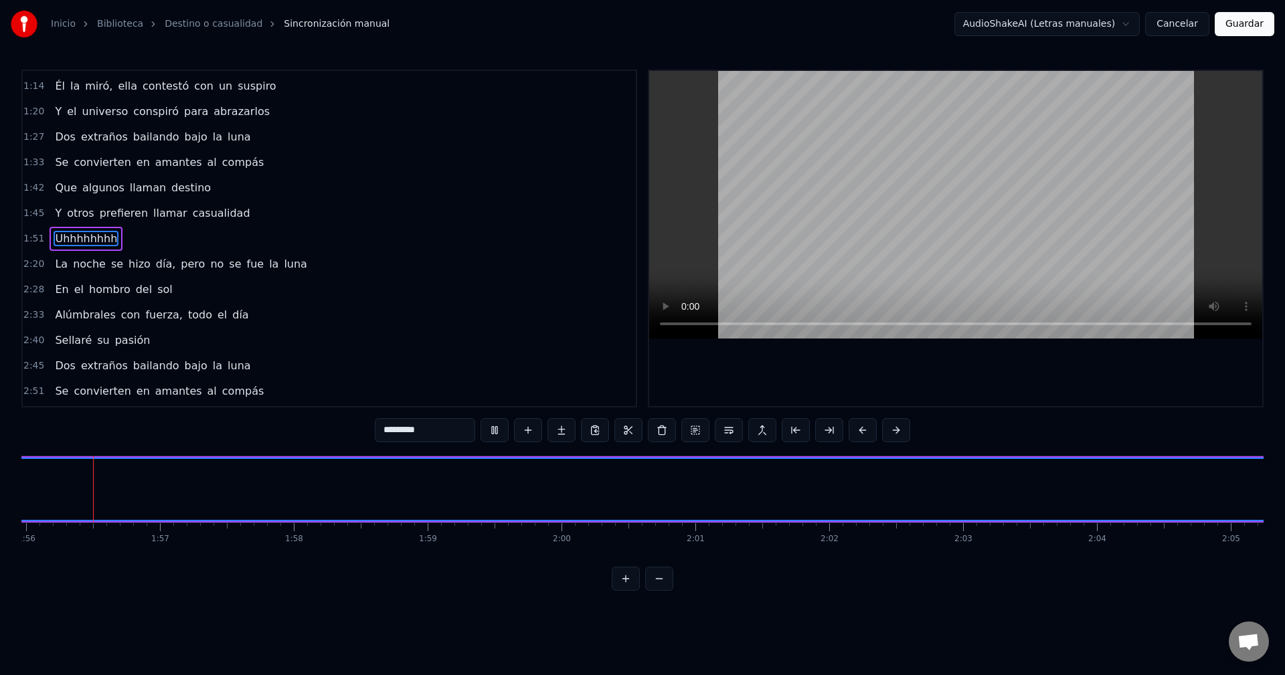
scroll to position [0, 15506]
click at [793, 189] on video at bounding box center [955, 205] width 613 height 268
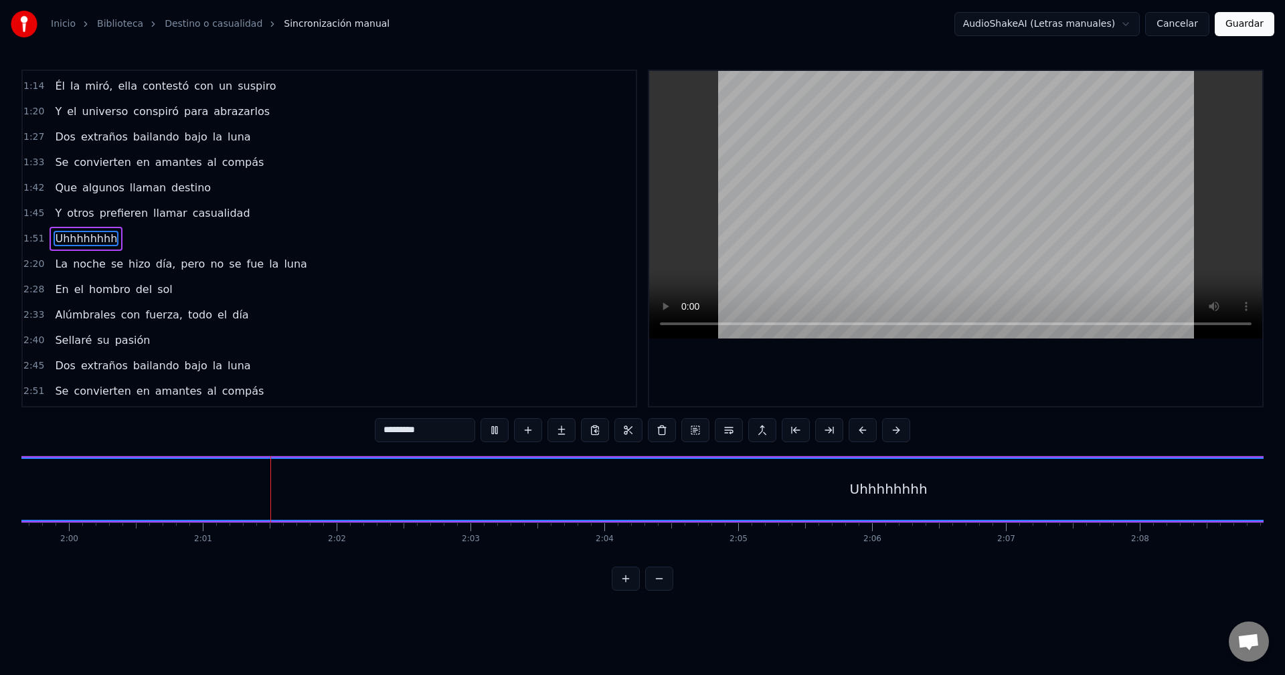
scroll to position [0, 16107]
click at [654, 591] on button at bounding box center [659, 579] width 28 height 24
click at [645, 567] on button at bounding box center [659, 579] width 28 height 24
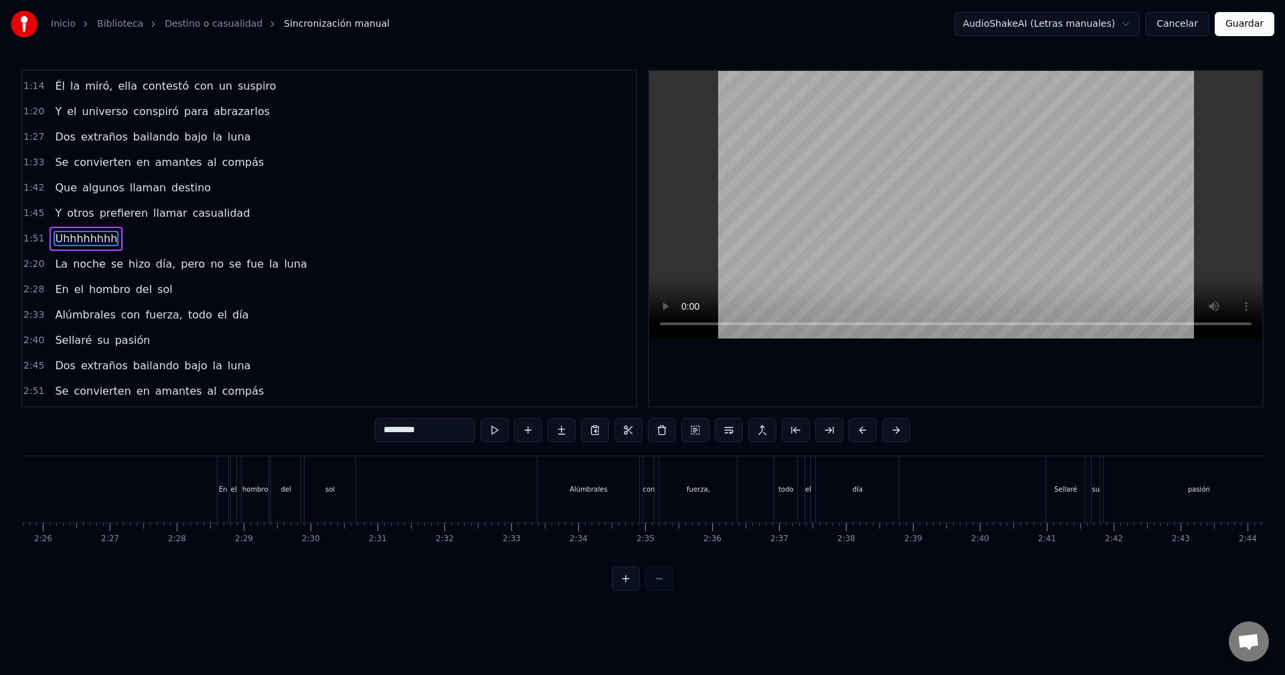
click at [1069, 22] on html "Inicio Biblioteca Destino o casualidad Sincronización manual AudioShakeAI (Letr…" at bounding box center [642, 306] width 1285 height 612
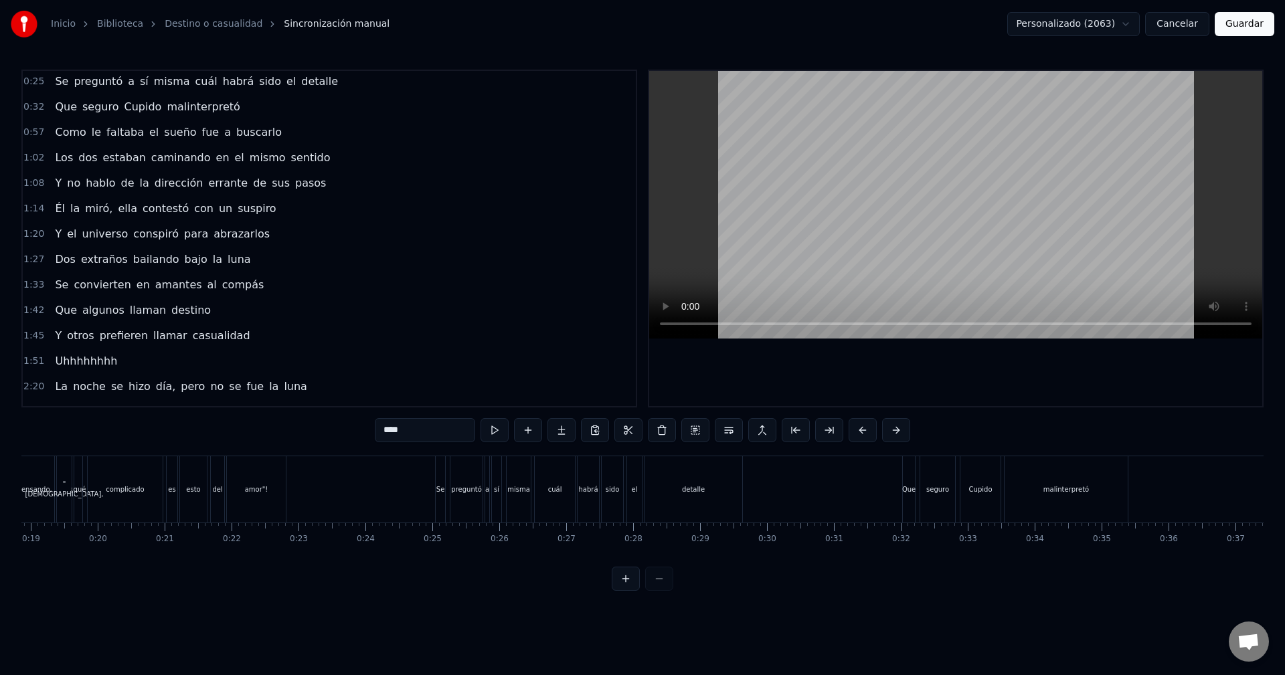
scroll to position [0, 834]
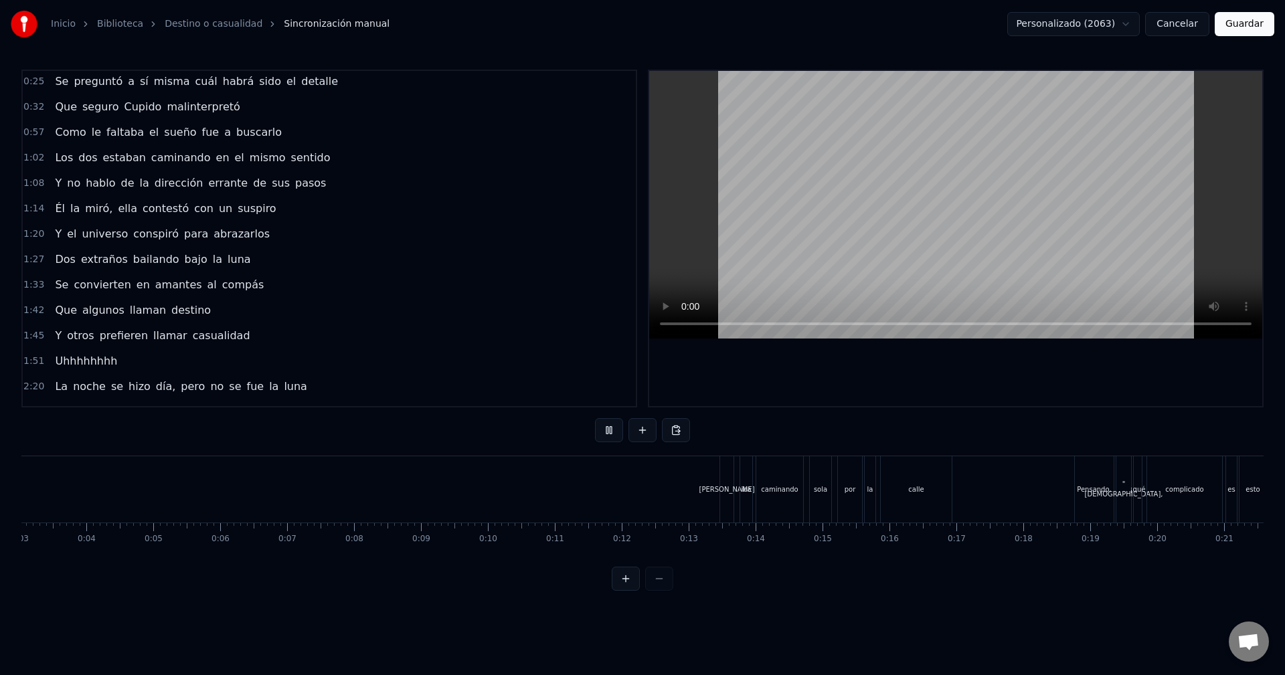
drag, startPoint x: 804, startPoint y: 502, endPoint x: 626, endPoint y: 504, distance: 178.0
drag, startPoint x: 899, startPoint y: 268, endPoint x: 872, endPoint y: 278, distance: 28.4
click at [897, 269] on video at bounding box center [955, 205] width 613 height 268
click at [1245, 23] on button "Guardar" at bounding box center [1245, 24] width 60 height 24
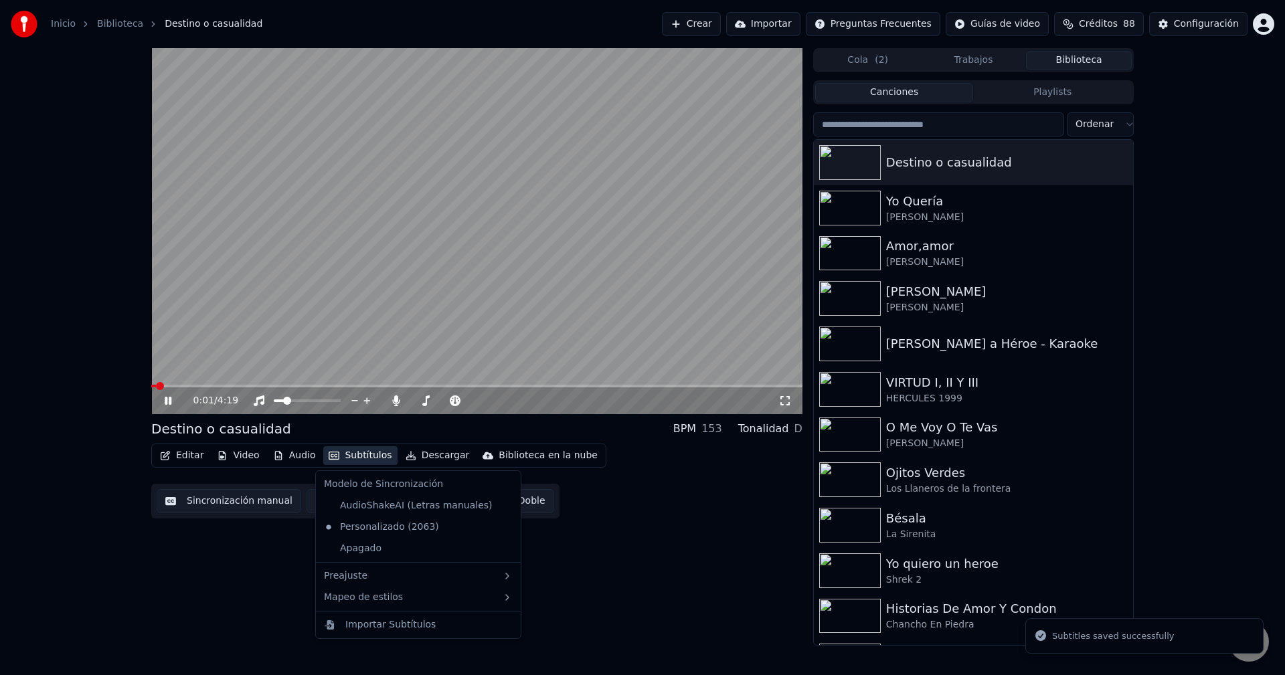
click at [355, 458] on button "Subtítulos" at bounding box center [360, 455] width 74 height 19
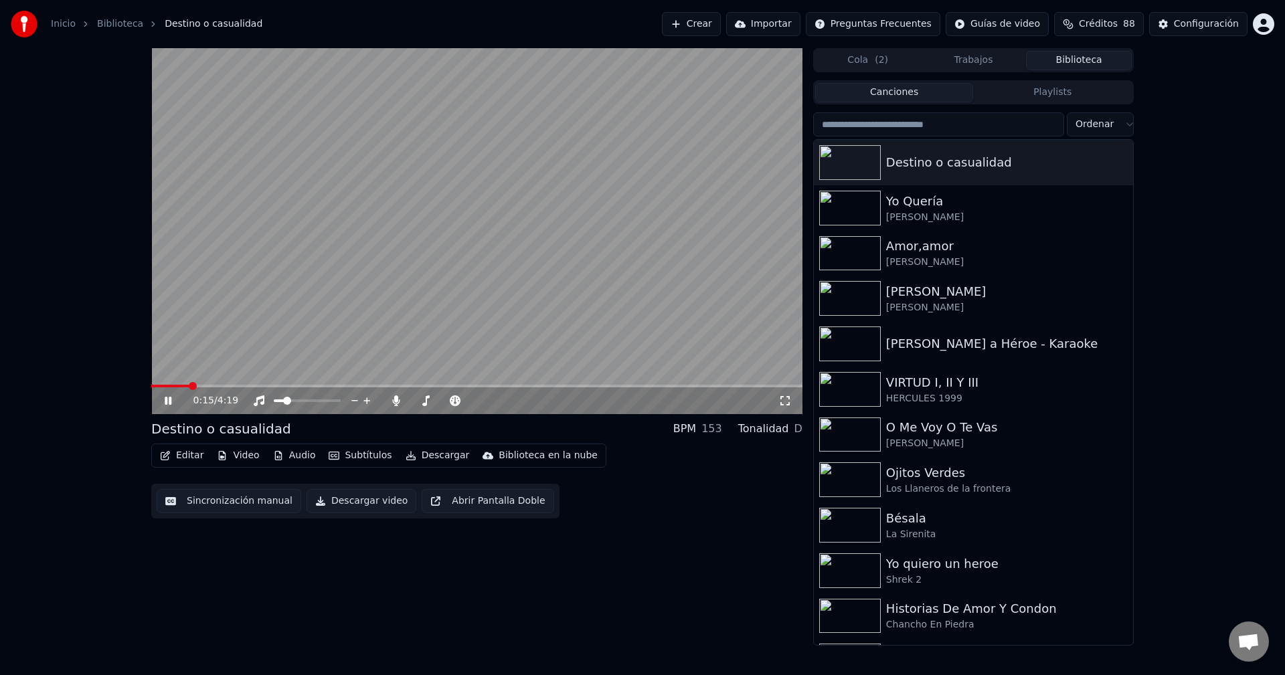
click at [612, 509] on div "Editar Video Audio Subtítulos Descargar Biblioteca en la nube Sincronización ma…" at bounding box center [476, 481] width 651 height 75
click at [394, 404] on icon at bounding box center [395, 401] width 7 height 11
click at [394, 404] on icon at bounding box center [396, 401] width 13 height 11
click at [287, 459] on button "Audio" at bounding box center [295, 455] width 54 height 19
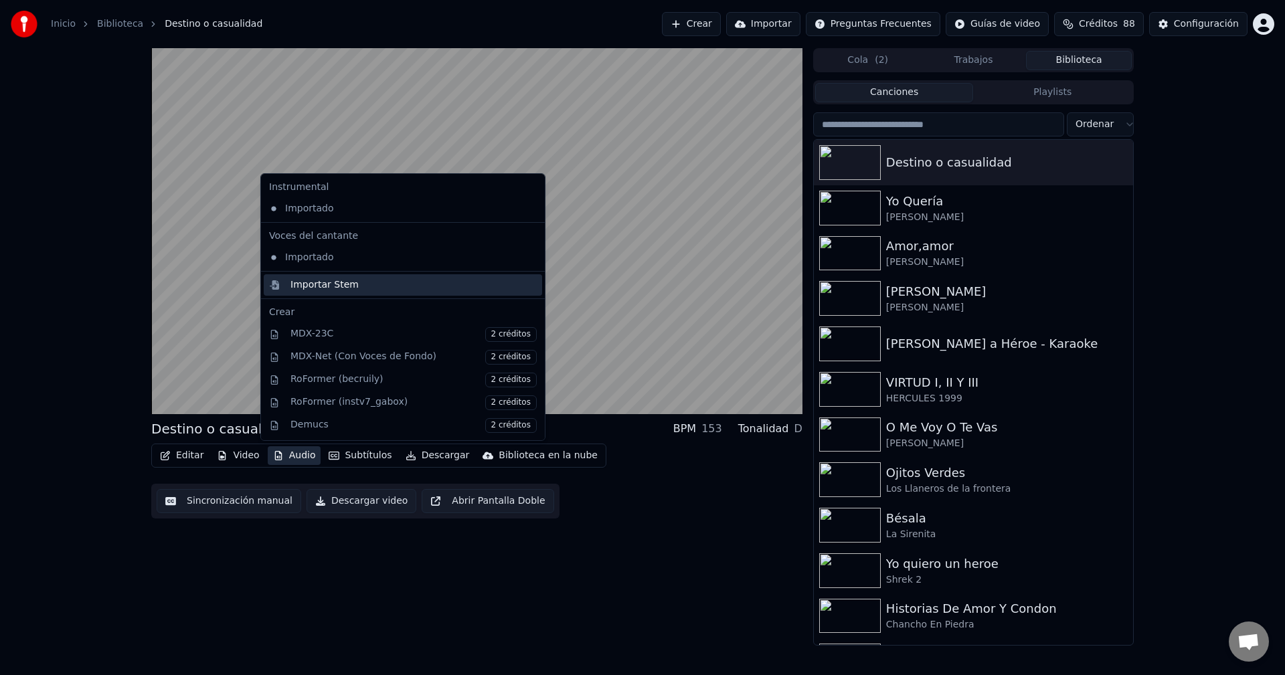
click at [335, 282] on div "Importar Stem" at bounding box center [324, 284] width 68 height 13
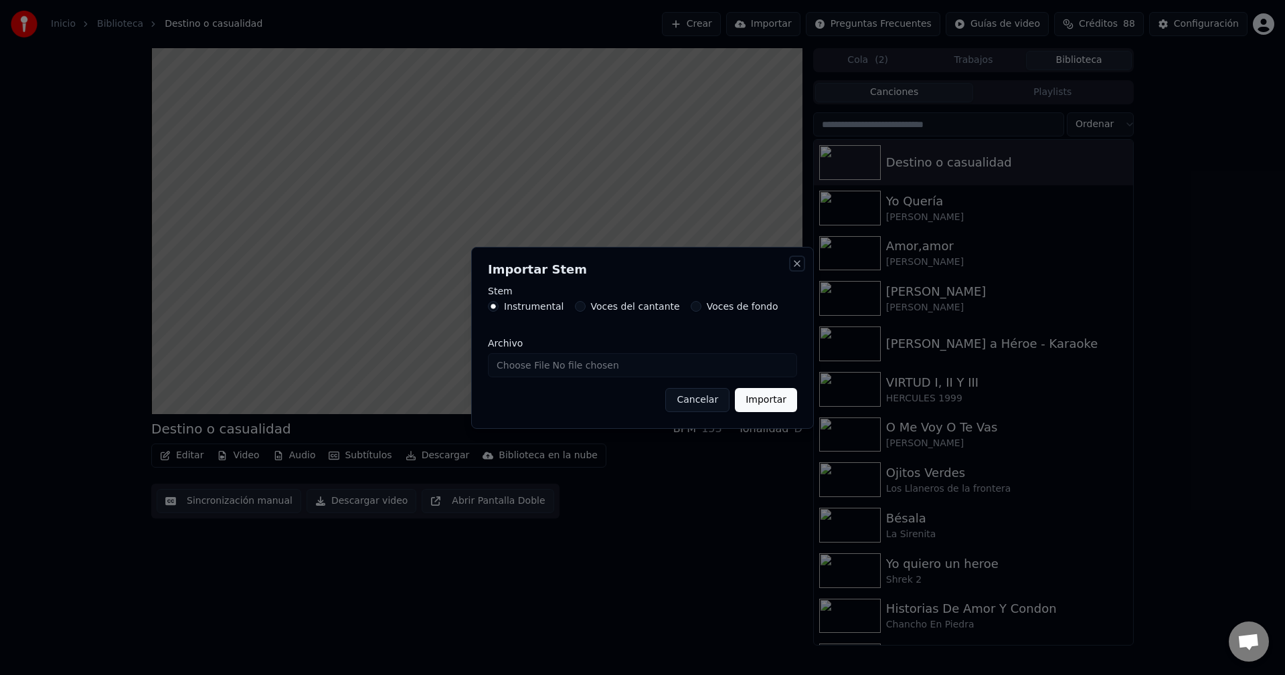
click at [801, 261] on button "Close" at bounding box center [797, 263] width 11 height 11
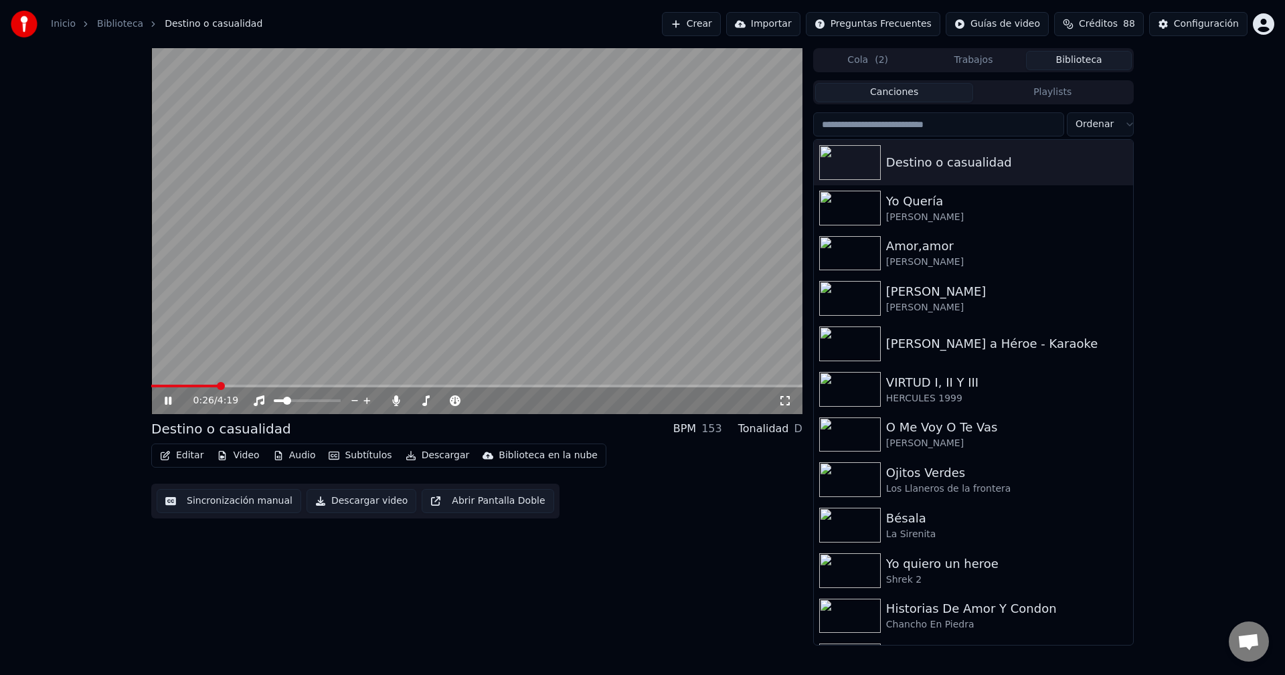
click at [291, 455] on button "Audio" at bounding box center [295, 455] width 54 height 19
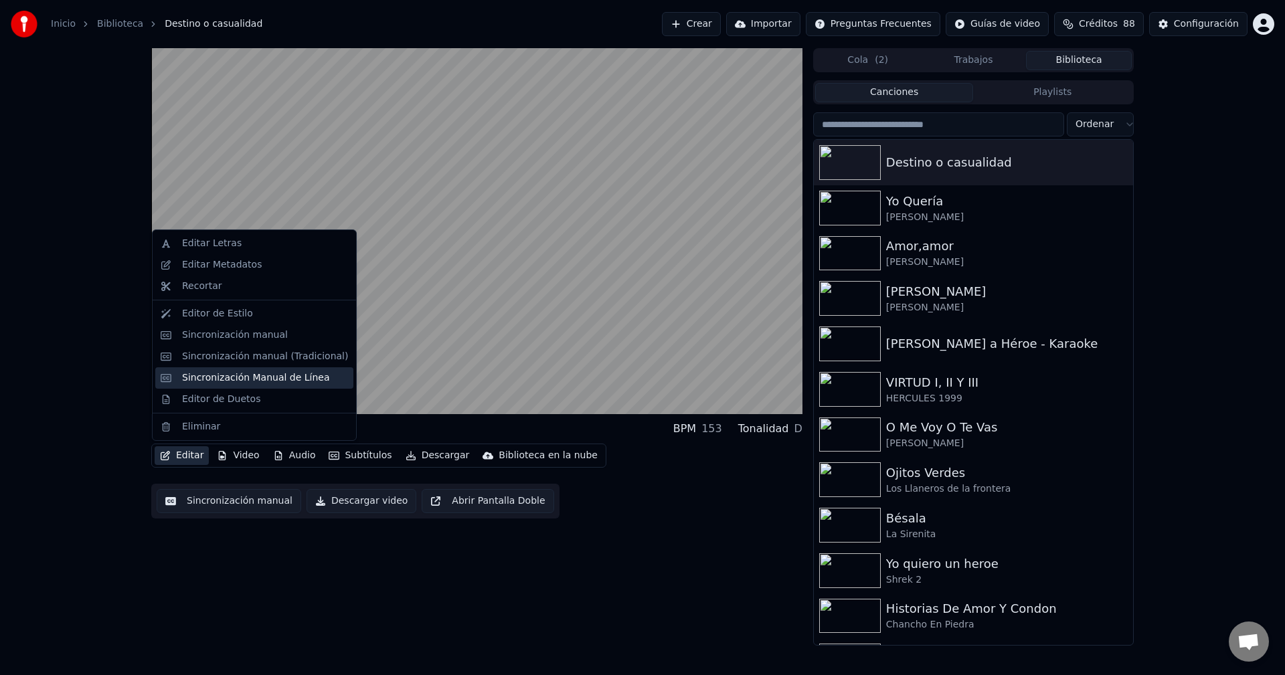
click at [259, 383] on div "Sincronización Manual de Línea" at bounding box center [256, 377] width 148 height 13
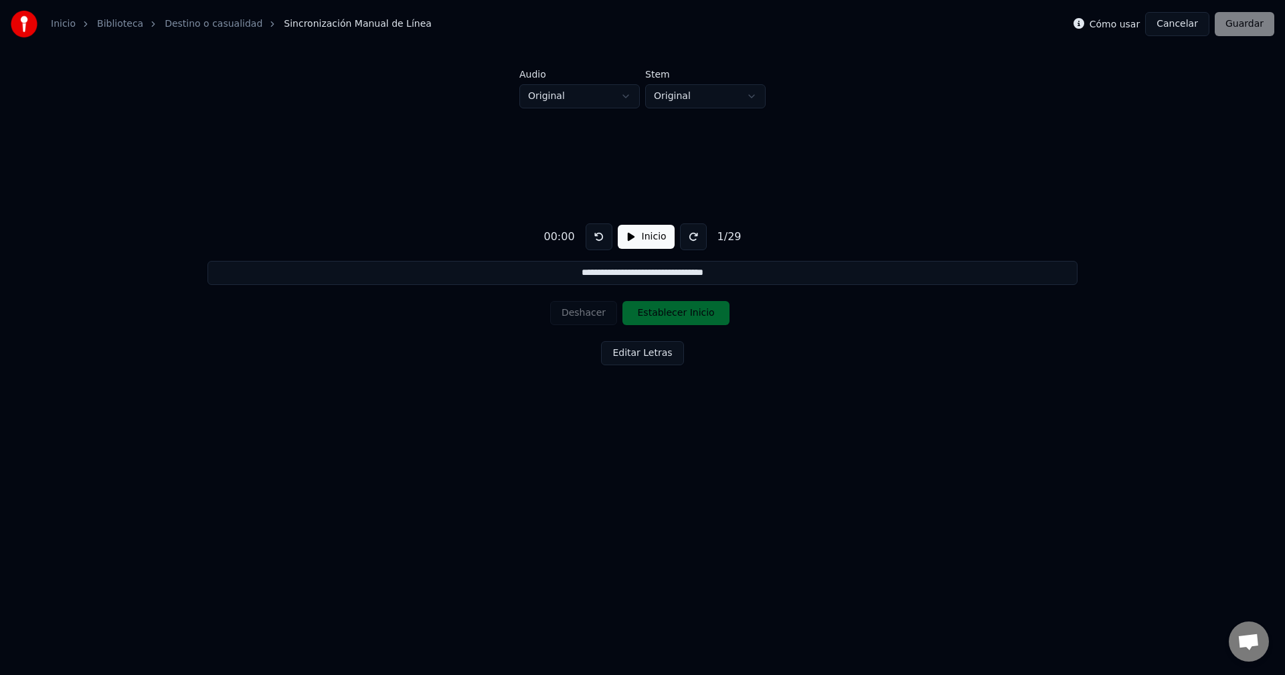
click at [628, 236] on button "Inicio" at bounding box center [646, 237] width 57 height 24
click at [657, 274] on input "**********" at bounding box center [641, 273] width 869 height 24
click at [728, 240] on div "1 / 29" at bounding box center [732, 237] width 35 height 16
click at [616, 102] on html "**********" at bounding box center [642, 248] width 1285 height 496
click at [685, 242] on button at bounding box center [696, 237] width 27 height 27
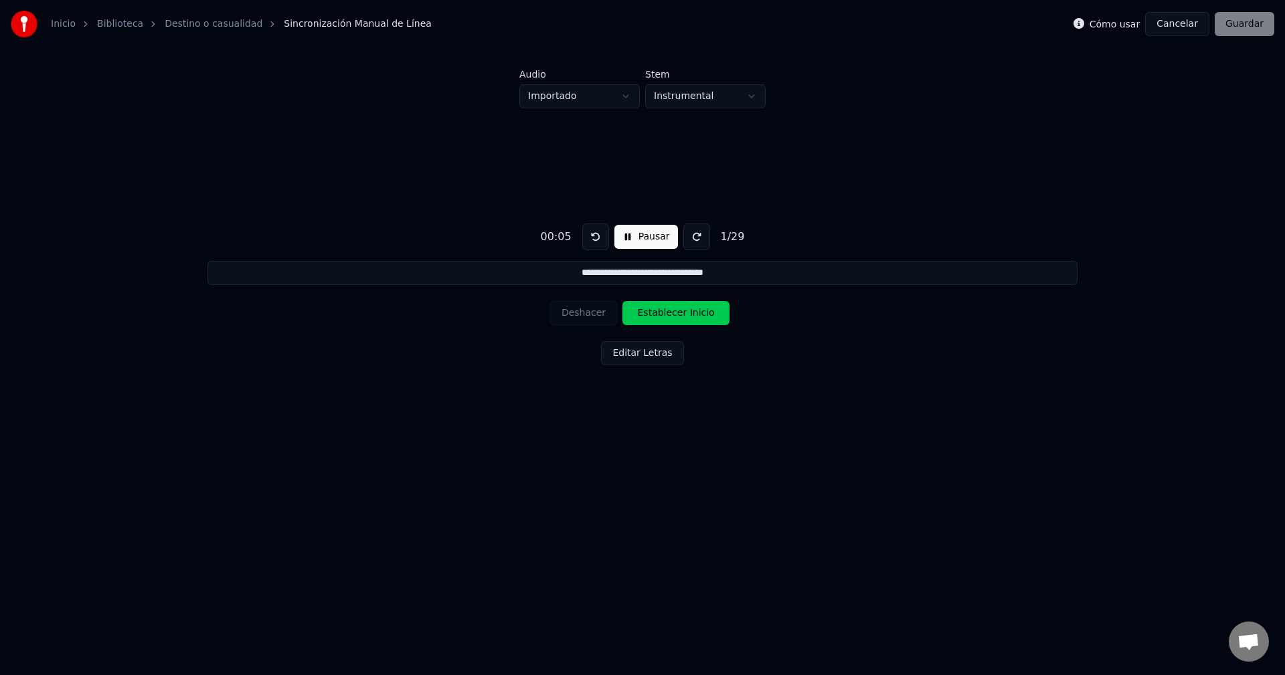
click at [690, 236] on button at bounding box center [696, 237] width 27 height 27
click at [653, 359] on button "Editar Letras" at bounding box center [642, 353] width 82 height 24
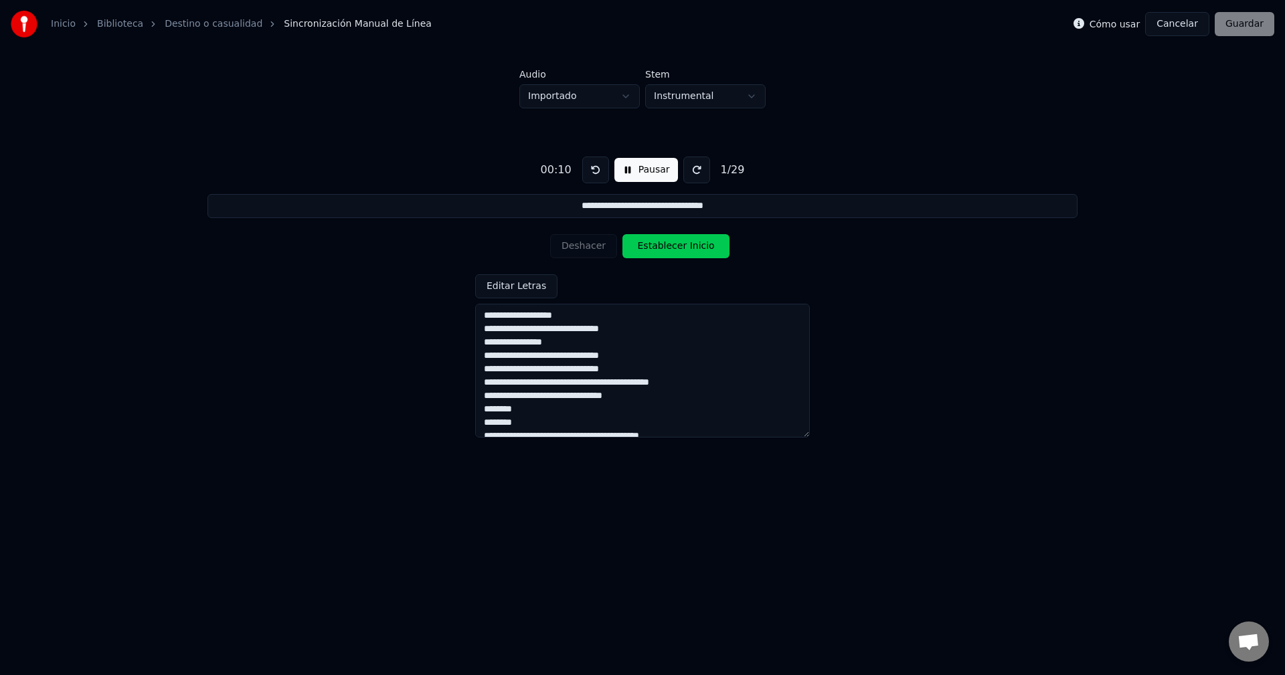
scroll to position [134, 0]
click at [635, 169] on button "Pausar" at bounding box center [646, 170] width 64 height 24
drag, startPoint x: 635, startPoint y: 175, endPoint x: 627, endPoint y: 175, distance: 8.1
click at [635, 175] on button "Pausar" at bounding box center [646, 170] width 64 height 24
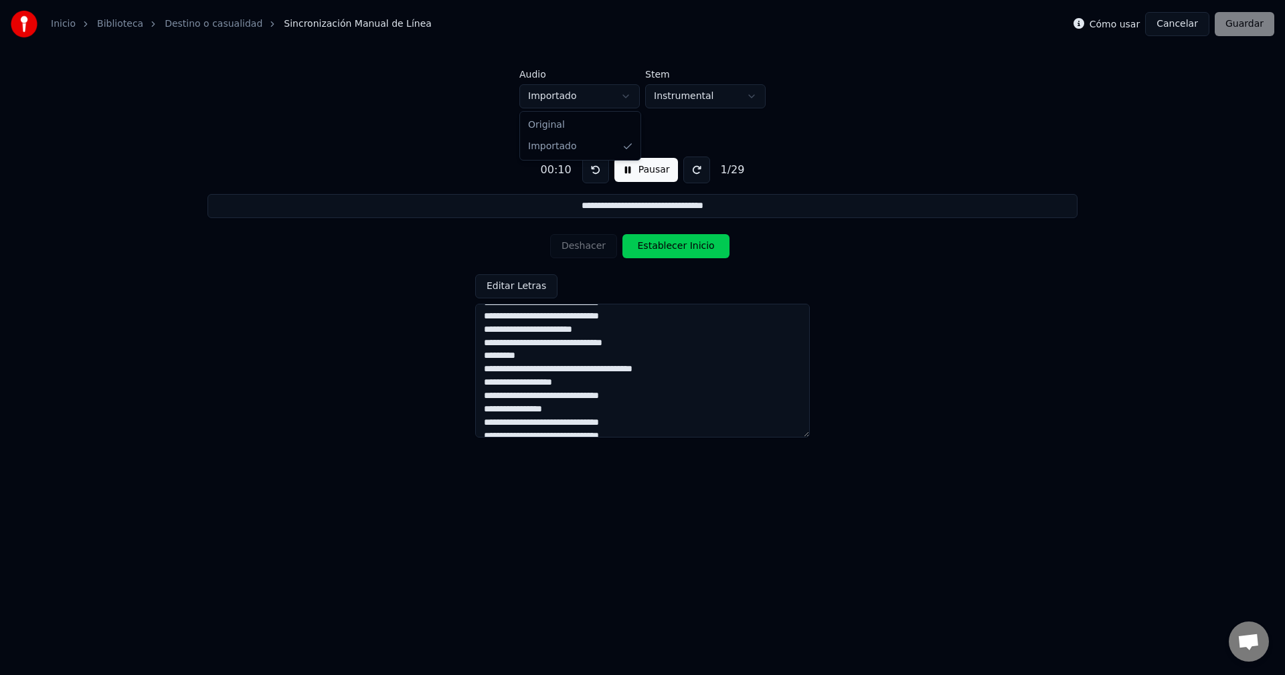
click at [628, 101] on html "**********" at bounding box center [642, 248] width 1285 height 496
click at [626, 101] on html "**********" at bounding box center [642, 248] width 1285 height 496
click at [714, 100] on html "**********" at bounding box center [642, 248] width 1285 height 496
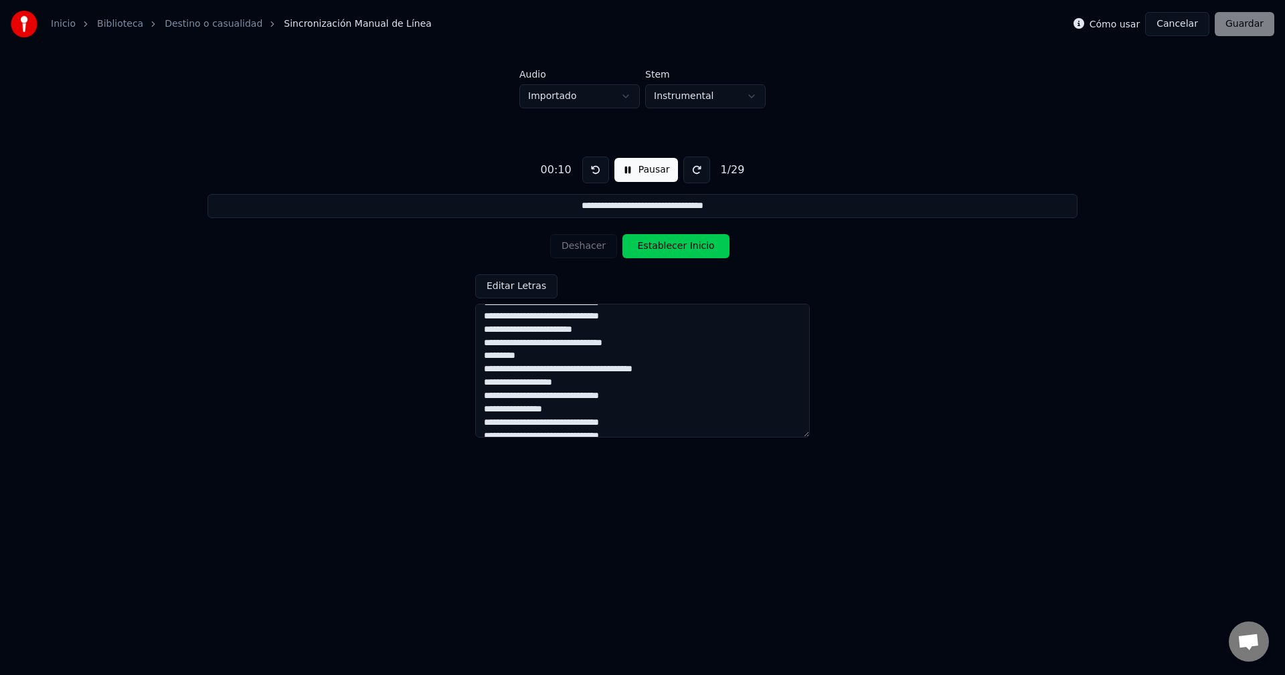
click at [714, 100] on html "**********" at bounding box center [642, 248] width 1285 height 496
click at [602, 209] on input "**********" at bounding box center [641, 206] width 869 height 24
click at [529, 349] on textarea "**********" at bounding box center [642, 371] width 335 height 134
click at [555, 361] on textarea "**********" at bounding box center [642, 371] width 335 height 134
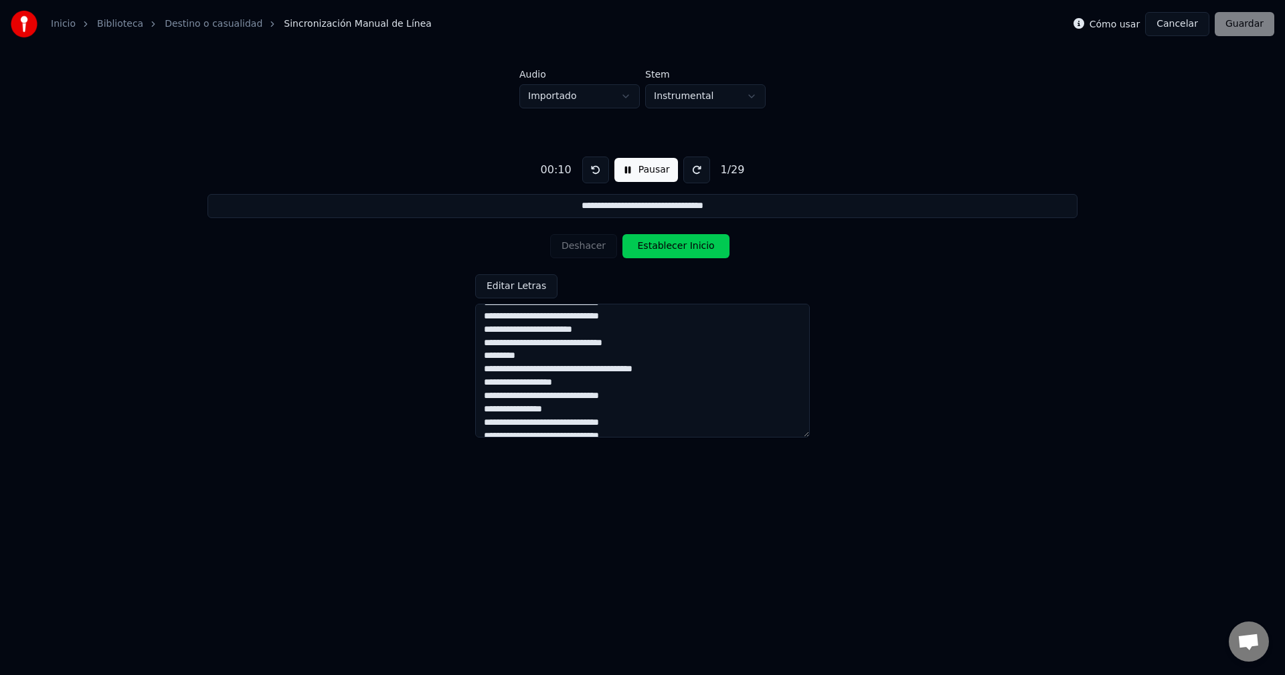
scroll to position [0, 0]
drag, startPoint x: 578, startPoint y: 315, endPoint x: 503, endPoint y: 314, distance: 75.6
click at [578, 314] on textarea "**********" at bounding box center [642, 371] width 335 height 134
click at [490, 314] on textarea "**********" at bounding box center [642, 371] width 335 height 134
click at [481, 317] on textarea "**********" at bounding box center [642, 371] width 335 height 134
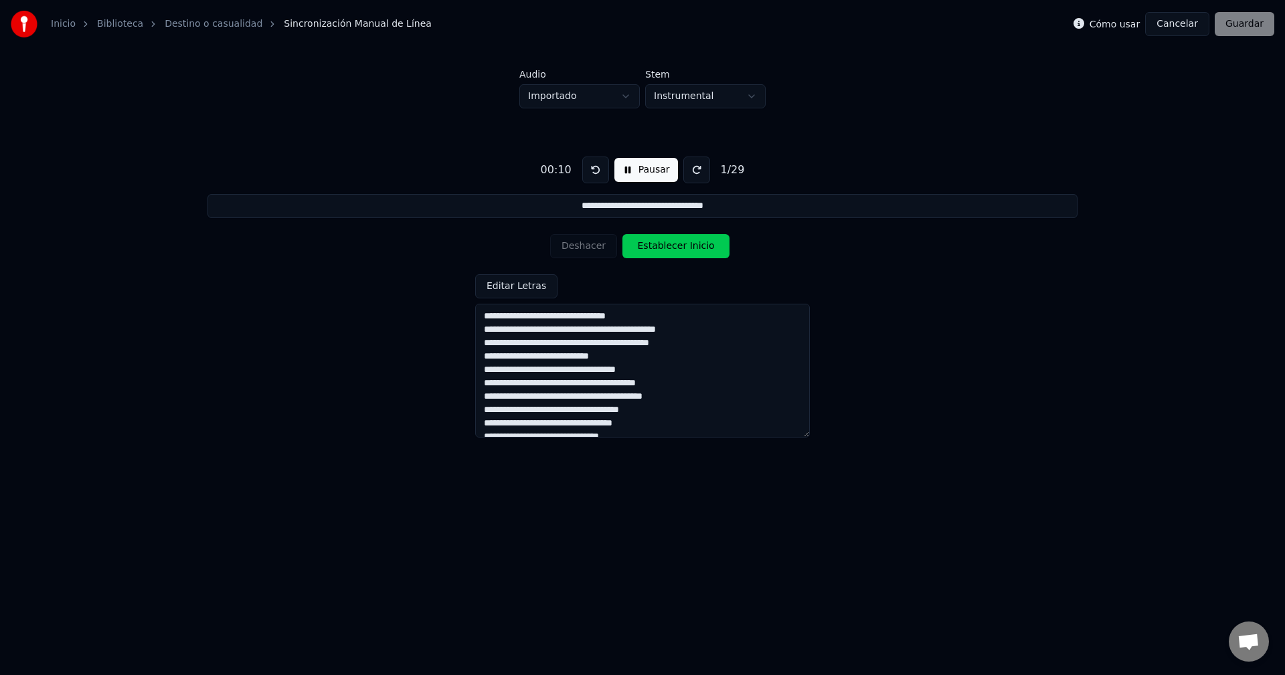
click at [678, 230] on div "Deshacer Establecer Inicio" at bounding box center [642, 246] width 185 height 35
click at [676, 241] on button "Establecer Inicio" at bounding box center [675, 246] width 107 height 24
click at [580, 246] on button "Deshacer" at bounding box center [583, 246] width 67 height 24
click at [636, 165] on button "Pausar" at bounding box center [646, 170] width 64 height 24
click at [626, 174] on button "Pausar" at bounding box center [646, 170] width 64 height 24
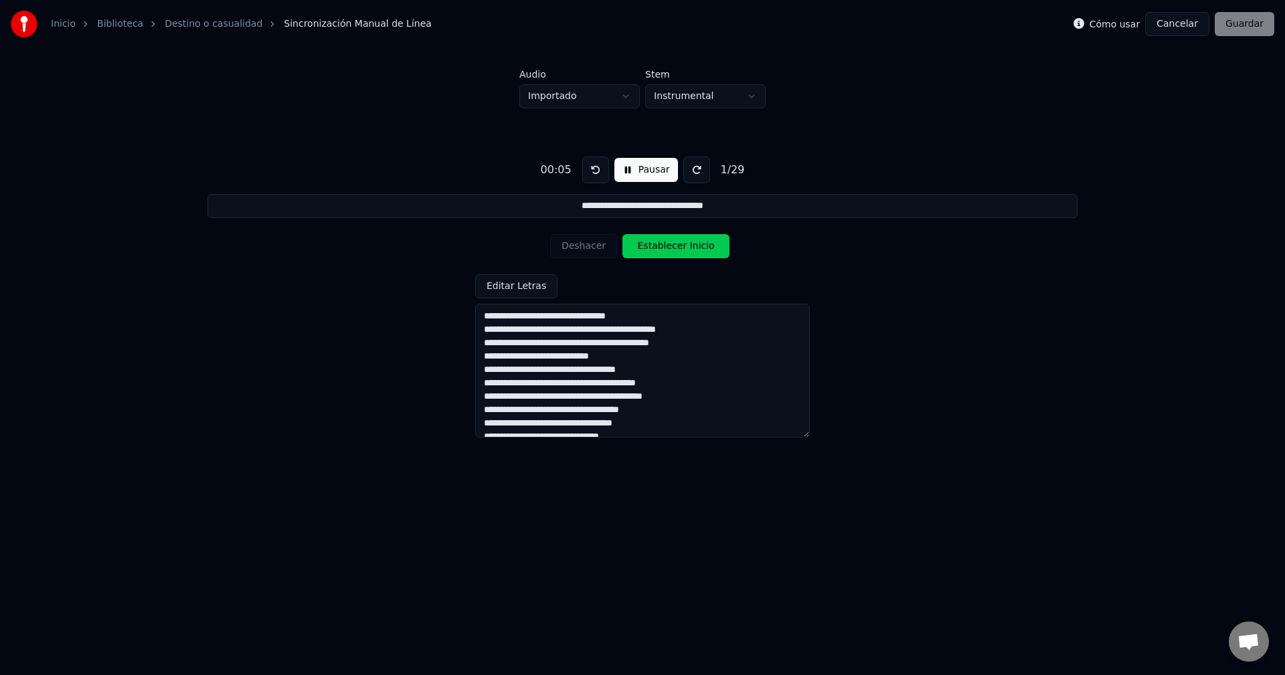
click at [626, 174] on button "Pausar" at bounding box center [646, 170] width 64 height 24
click at [625, 175] on button "Pausar" at bounding box center [646, 170] width 64 height 24
click at [689, 173] on button at bounding box center [696, 170] width 27 height 27
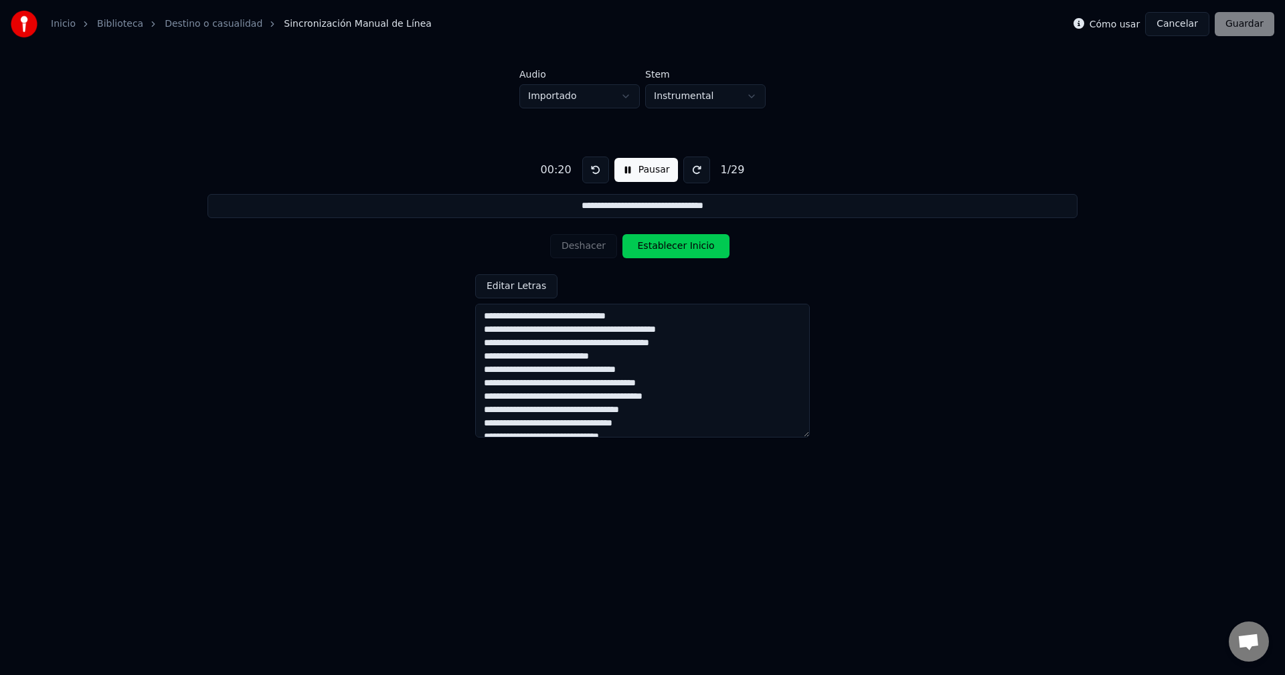
click at [689, 173] on button at bounding box center [696, 170] width 27 height 27
click at [629, 176] on button "Pausar" at bounding box center [646, 170] width 64 height 24
click at [531, 286] on button "Editar Letras" at bounding box center [516, 286] width 82 height 24
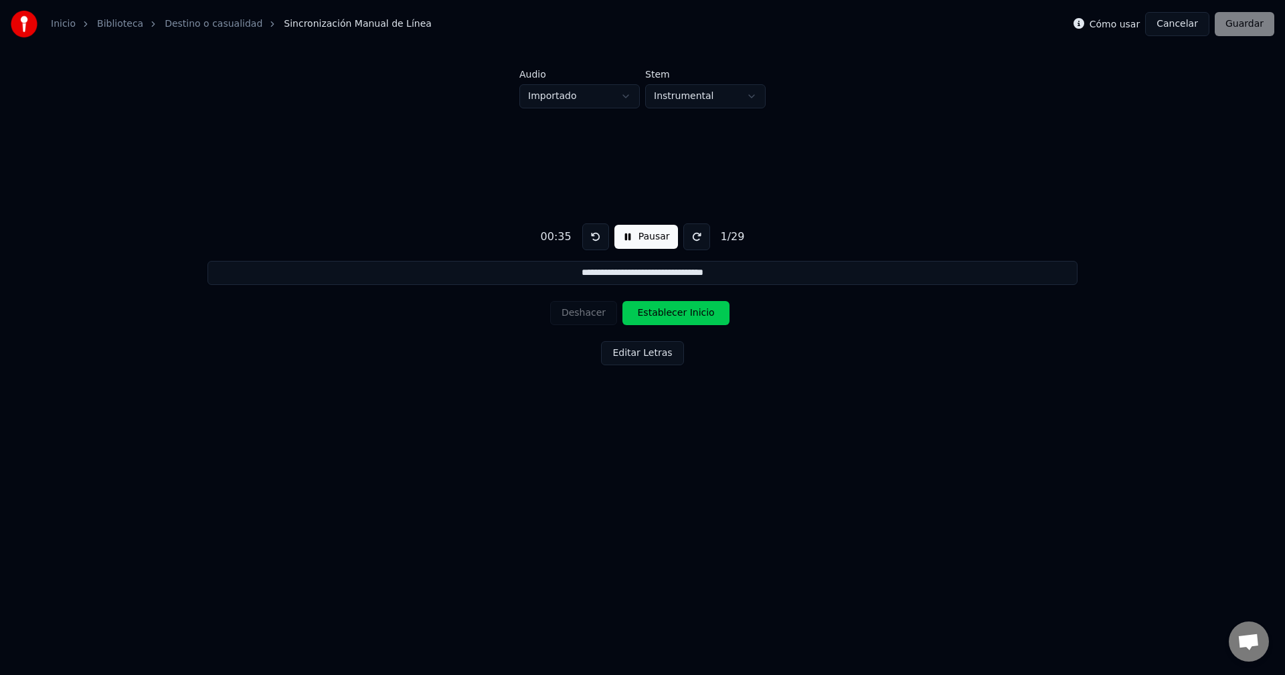
click at [655, 354] on button "Editar Letras" at bounding box center [642, 353] width 82 height 24
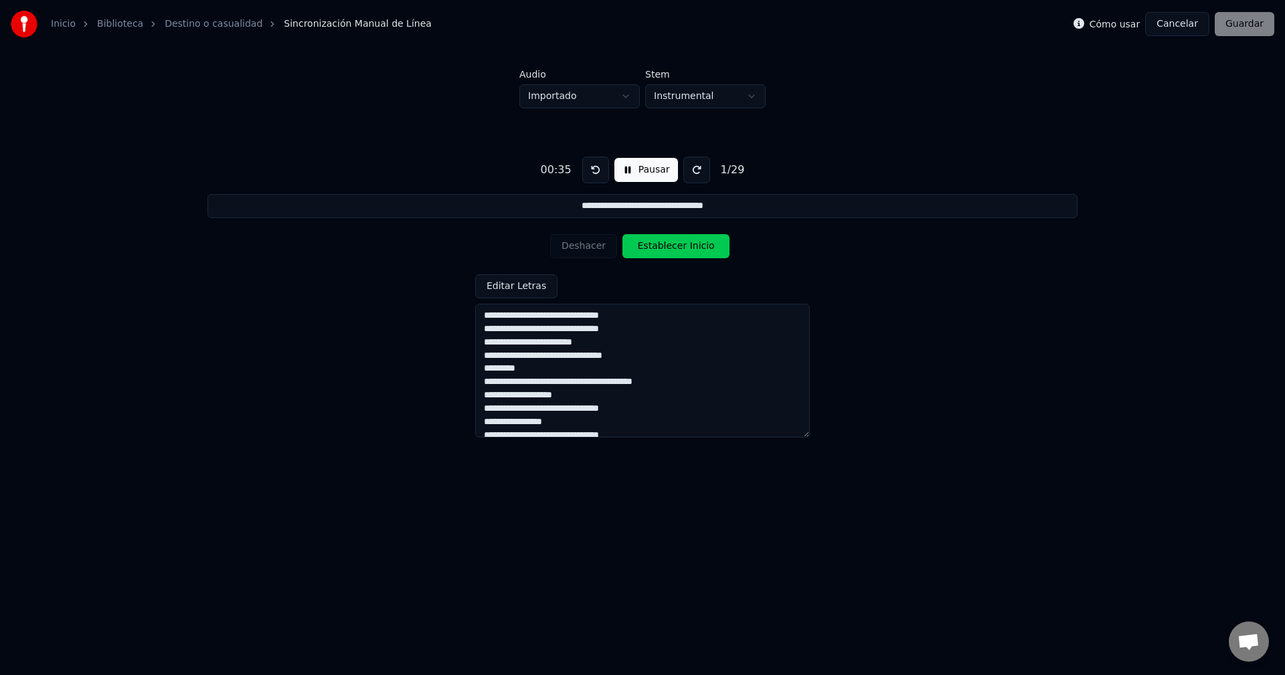
scroll to position [134, 0]
click at [557, 357] on textarea "**********" at bounding box center [642, 371] width 335 height 134
click at [596, 177] on button at bounding box center [595, 170] width 27 height 27
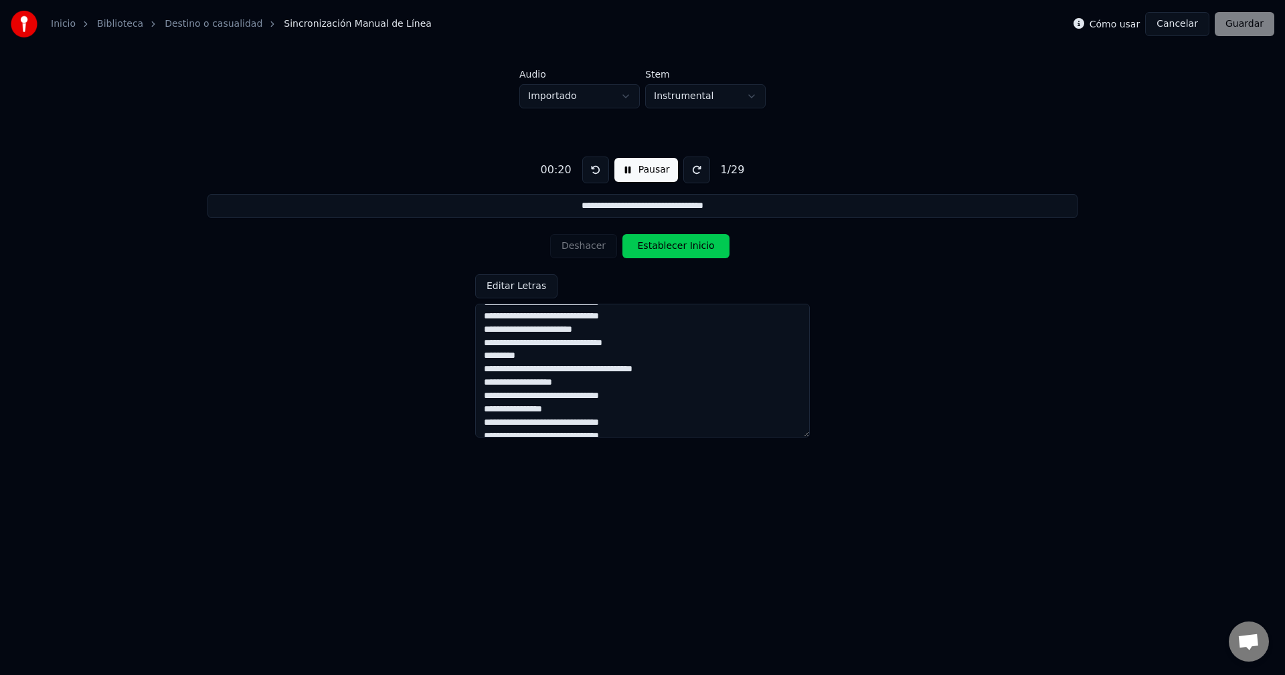
click at [596, 177] on button at bounding box center [595, 170] width 27 height 27
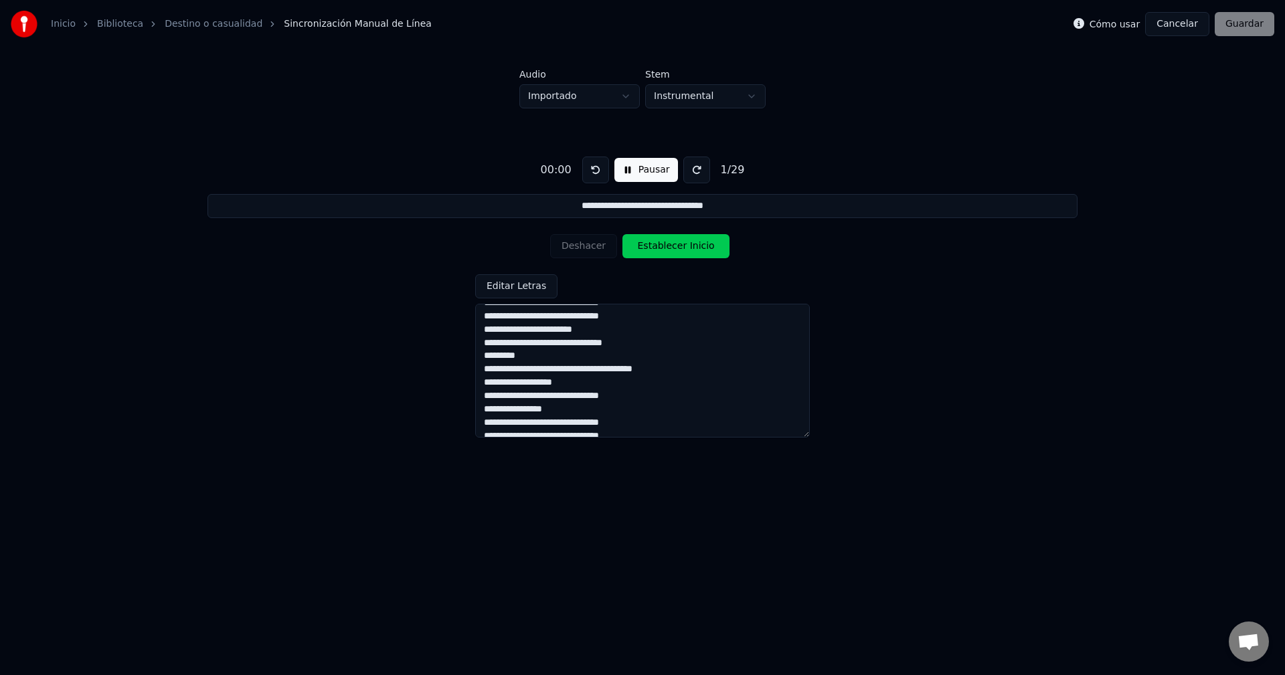
click at [596, 177] on button at bounding box center [595, 170] width 27 height 27
click at [597, 177] on button at bounding box center [595, 170] width 27 height 27
click at [590, 363] on textarea "**********" at bounding box center [642, 371] width 335 height 134
click at [584, 356] on textarea "**********" at bounding box center [642, 371] width 335 height 134
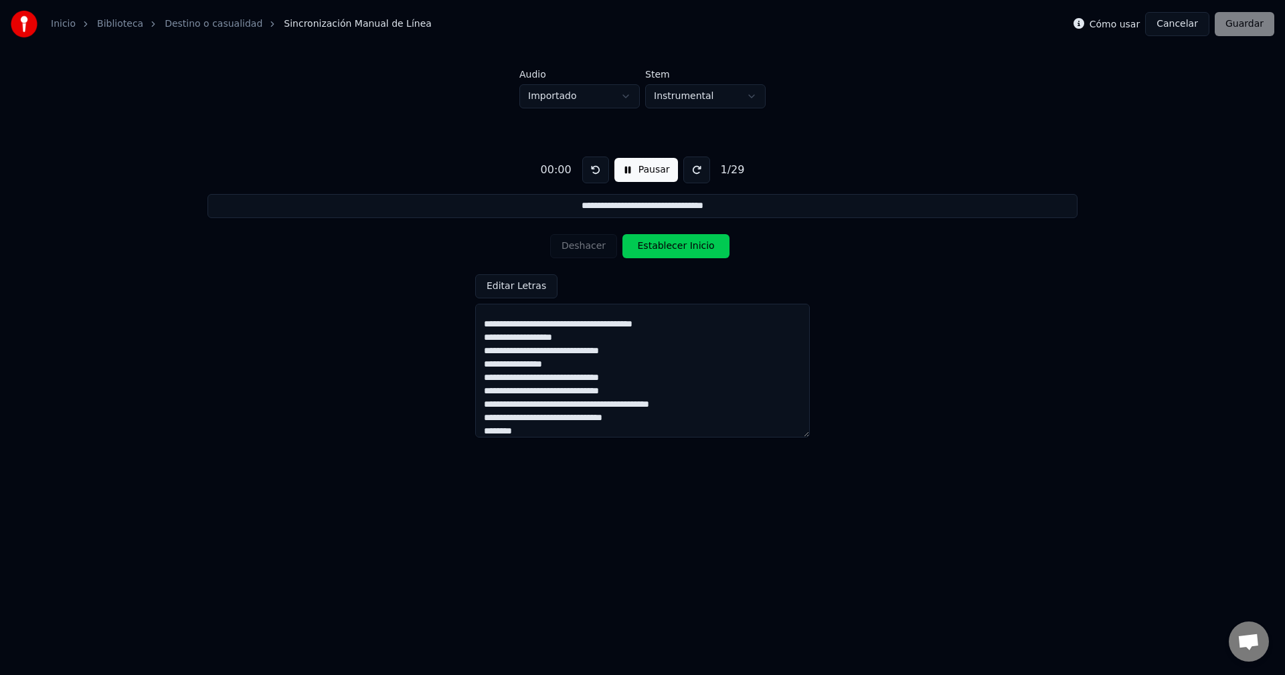
scroll to position [139, 0]
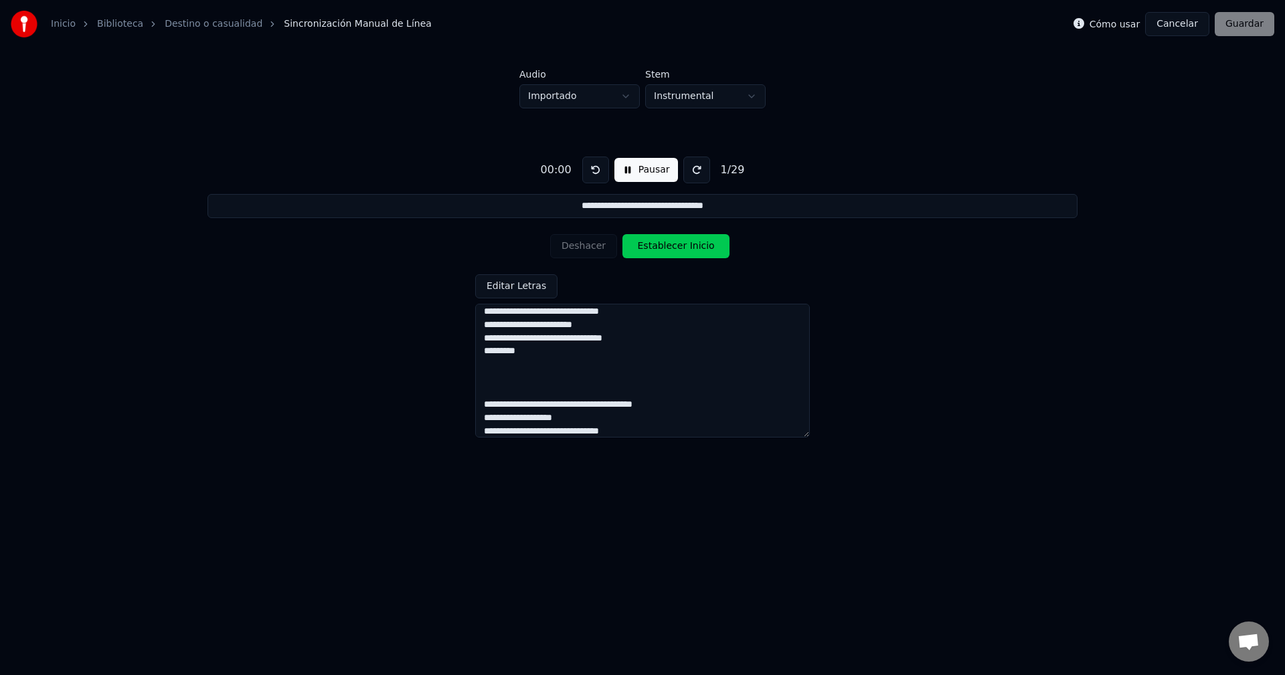
click at [525, 367] on textarea "**********" at bounding box center [642, 371] width 335 height 134
click at [521, 377] on textarea "**********" at bounding box center [642, 371] width 335 height 134
paste textarea "**********"
type textarea "**********"
click at [1242, 28] on div "Cómo usar Cancelar Guardar" at bounding box center [1173, 24] width 201 height 24
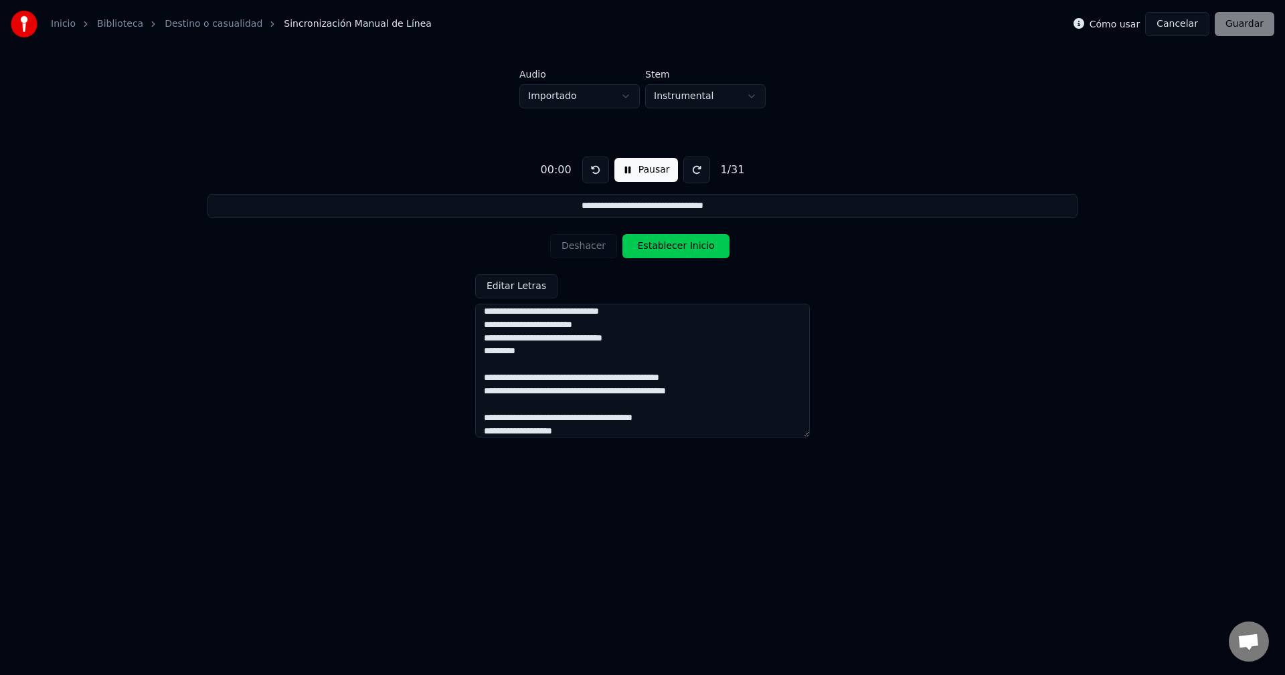
click at [661, 245] on button "Establecer Inicio" at bounding box center [675, 246] width 107 height 24
click at [691, 171] on button at bounding box center [696, 170] width 27 height 27
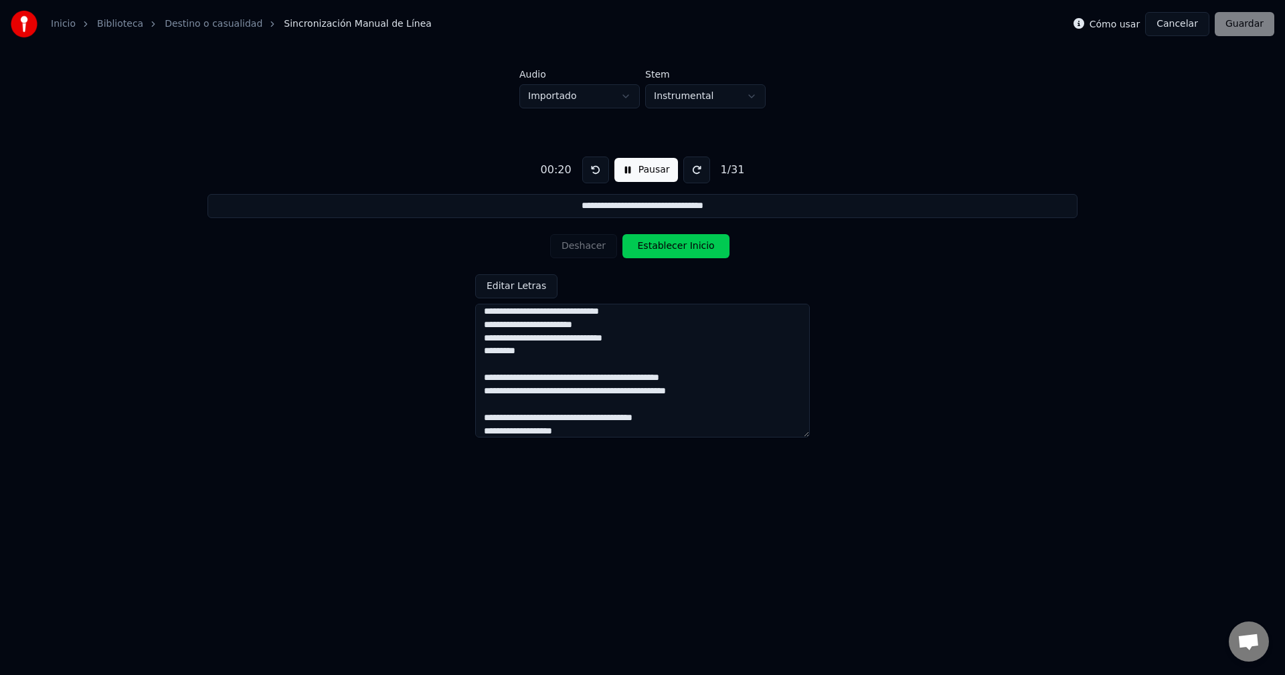
click at [691, 171] on button at bounding box center [696, 170] width 27 height 27
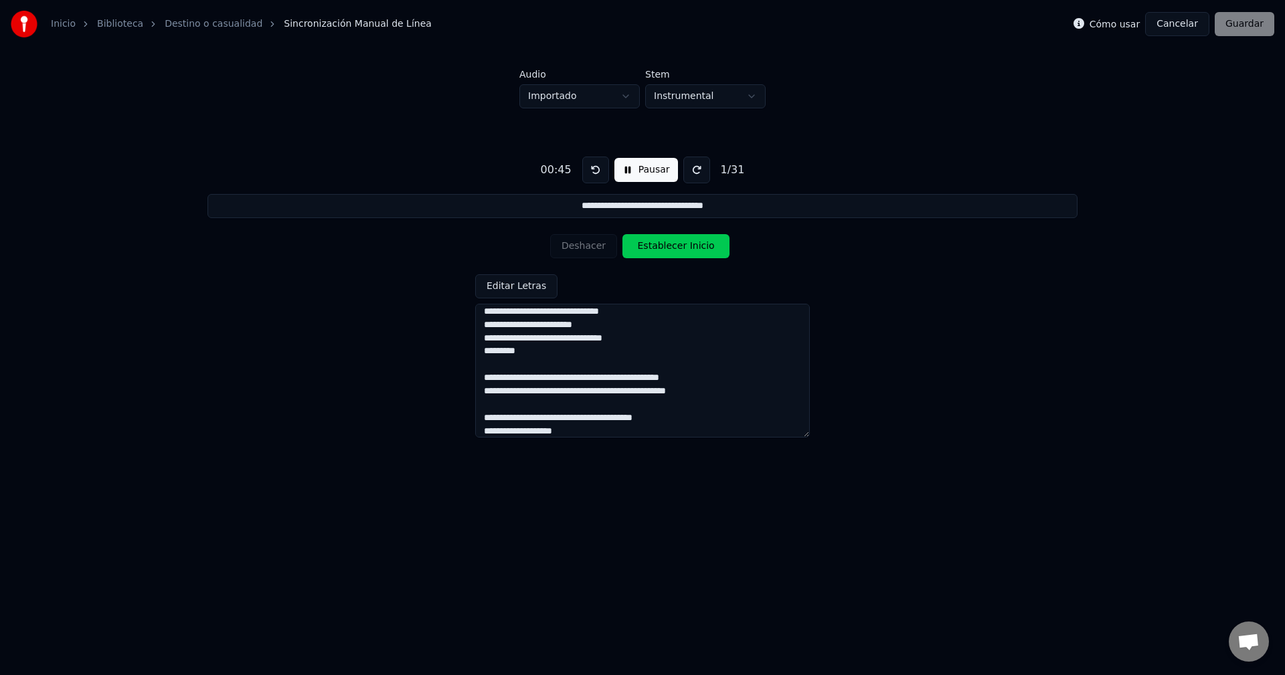
click at [691, 171] on button at bounding box center [696, 170] width 27 height 27
click at [590, 169] on button at bounding box center [595, 170] width 27 height 27
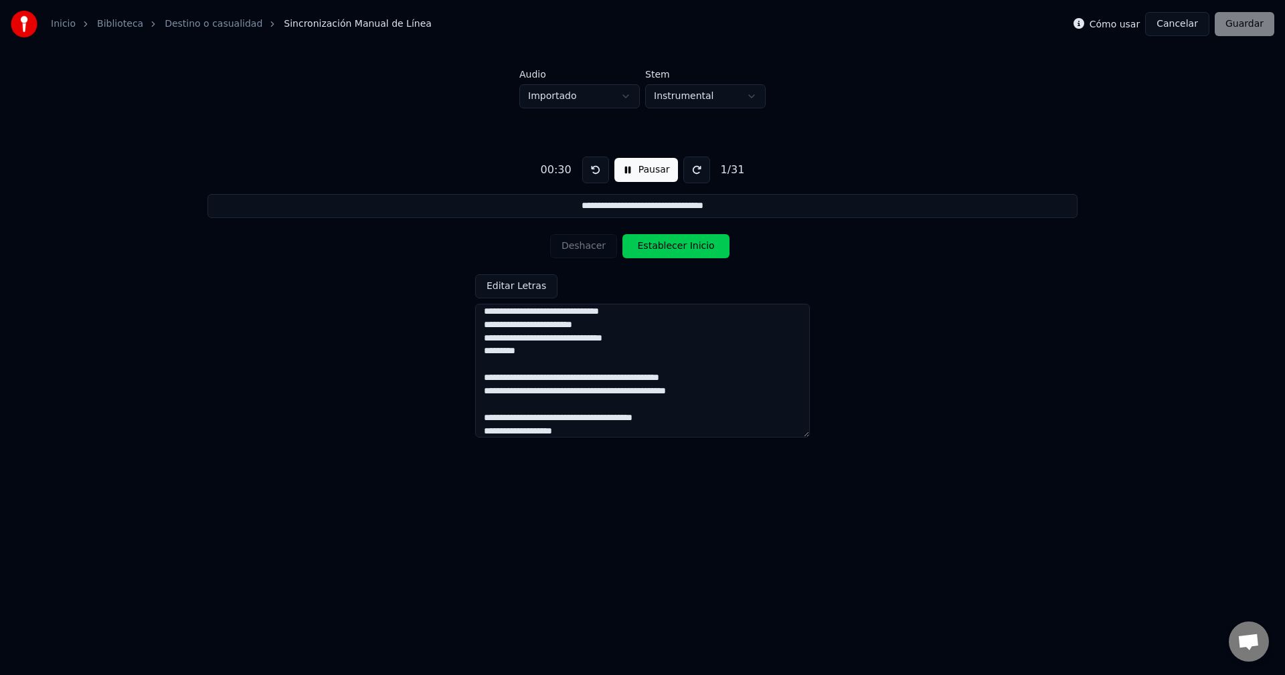
click at [590, 169] on button at bounding box center [595, 170] width 27 height 27
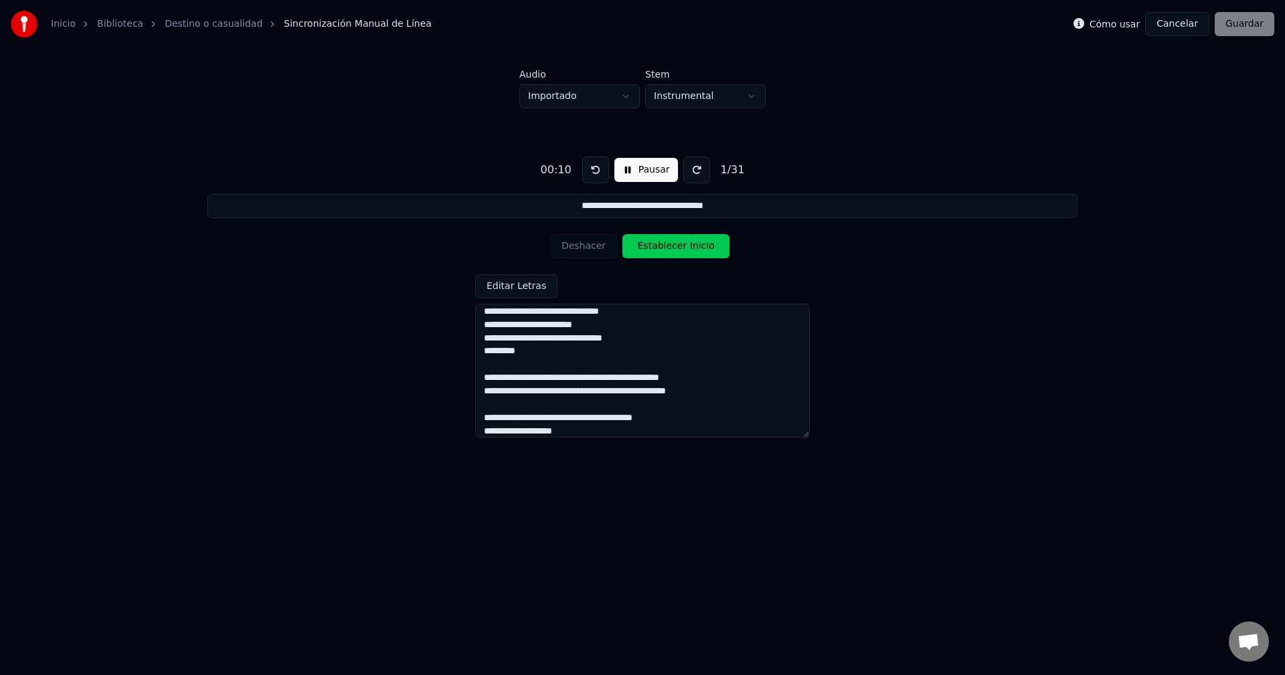
click at [590, 169] on button at bounding box center [595, 170] width 27 height 27
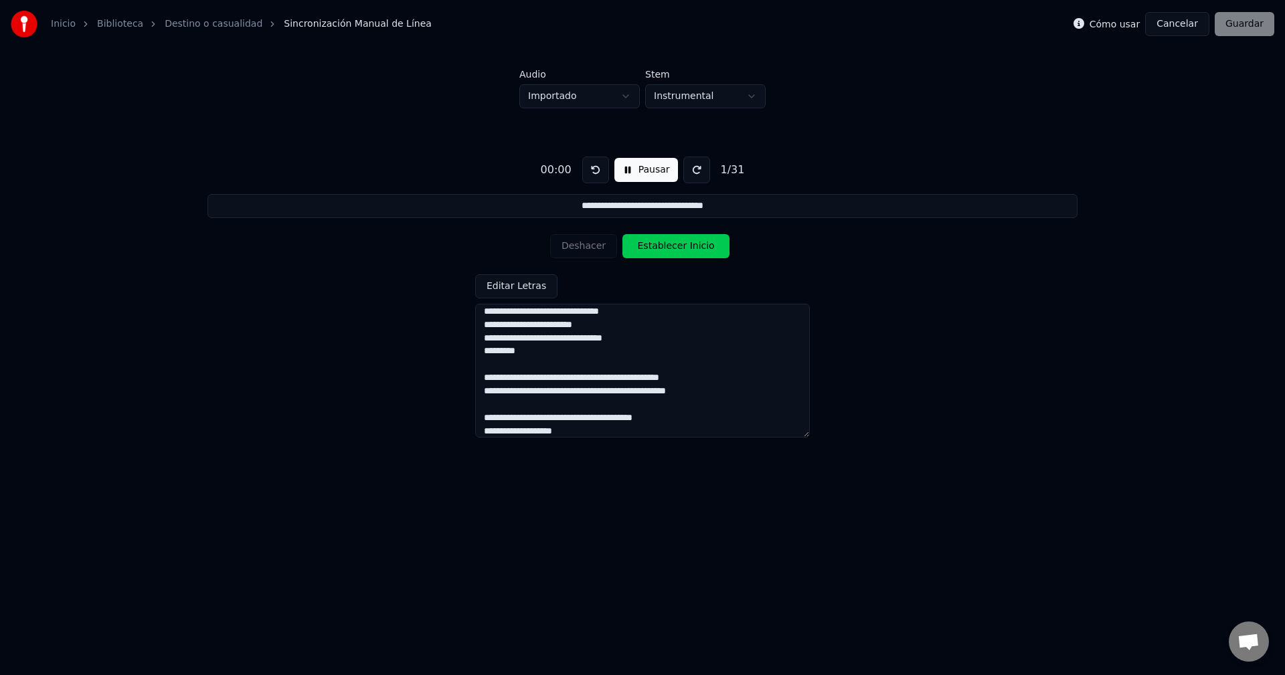
click at [590, 169] on button at bounding box center [595, 170] width 27 height 27
click at [215, 27] on link "Destino o casualidad" at bounding box center [214, 23] width 98 height 13
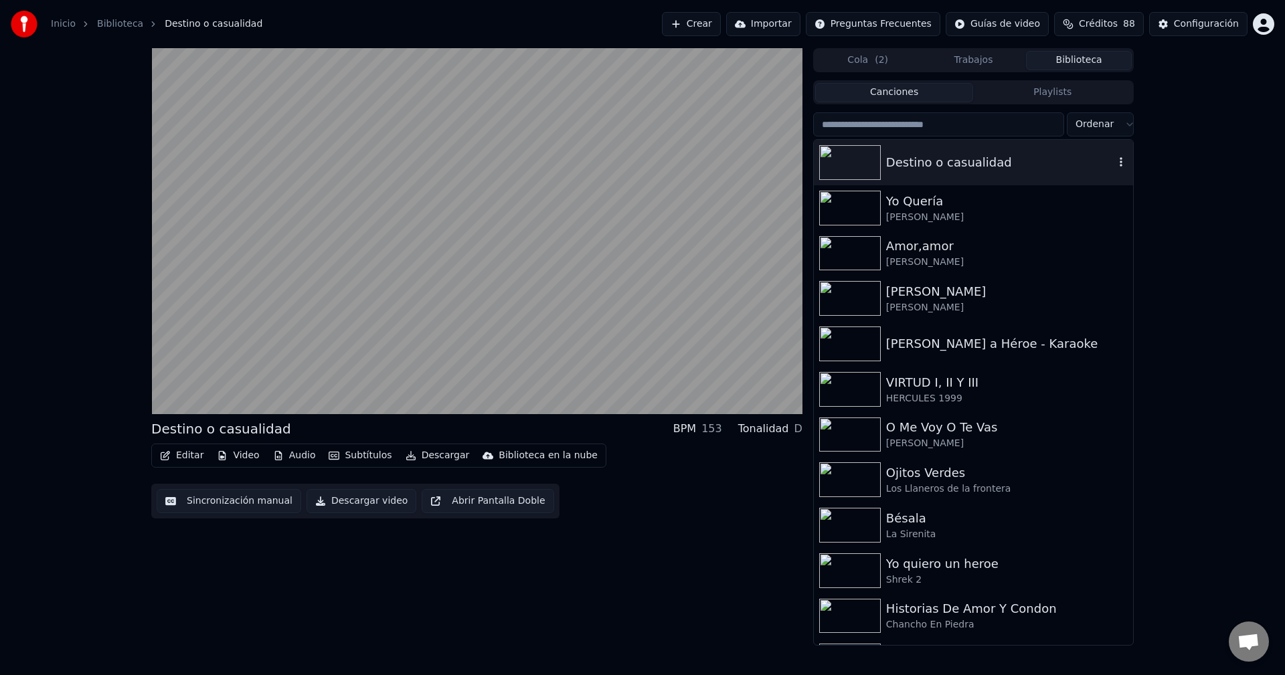
click at [962, 161] on div "Destino o casualidad" at bounding box center [1000, 162] width 228 height 19
click at [1114, 157] on icon "button" at bounding box center [1120, 162] width 13 height 11
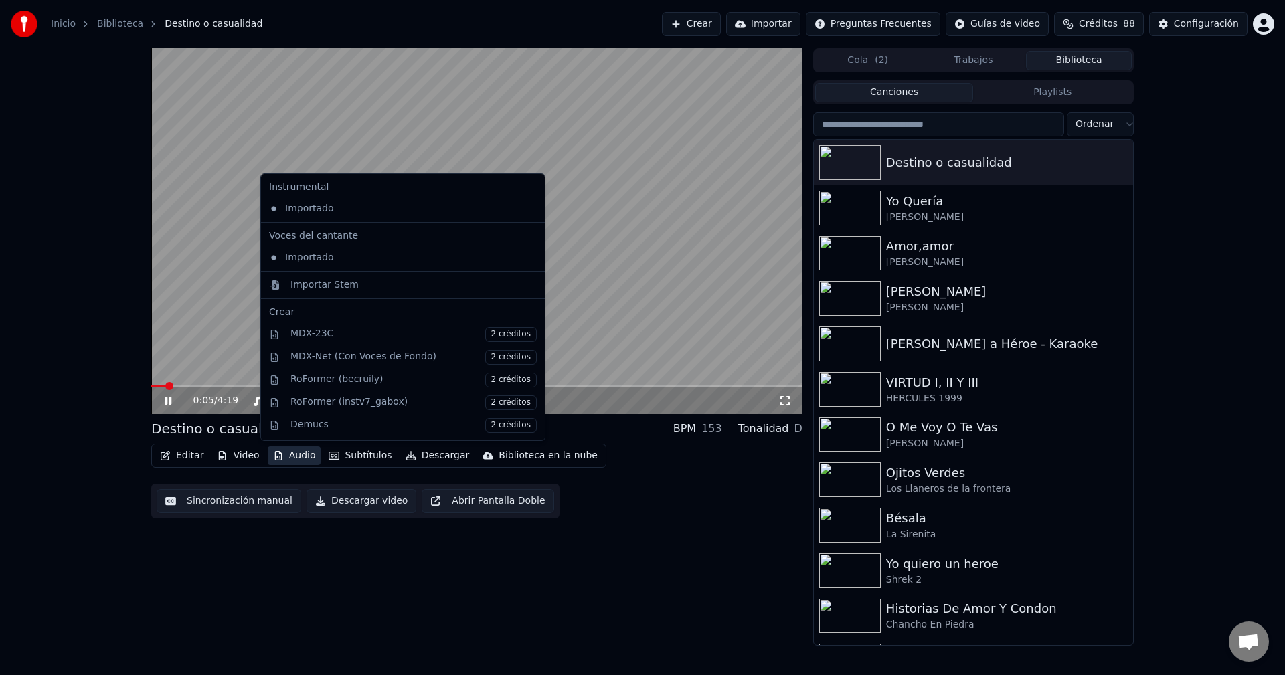
click at [289, 453] on button "Audio" at bounding box center [295, 455] width 54 height 19
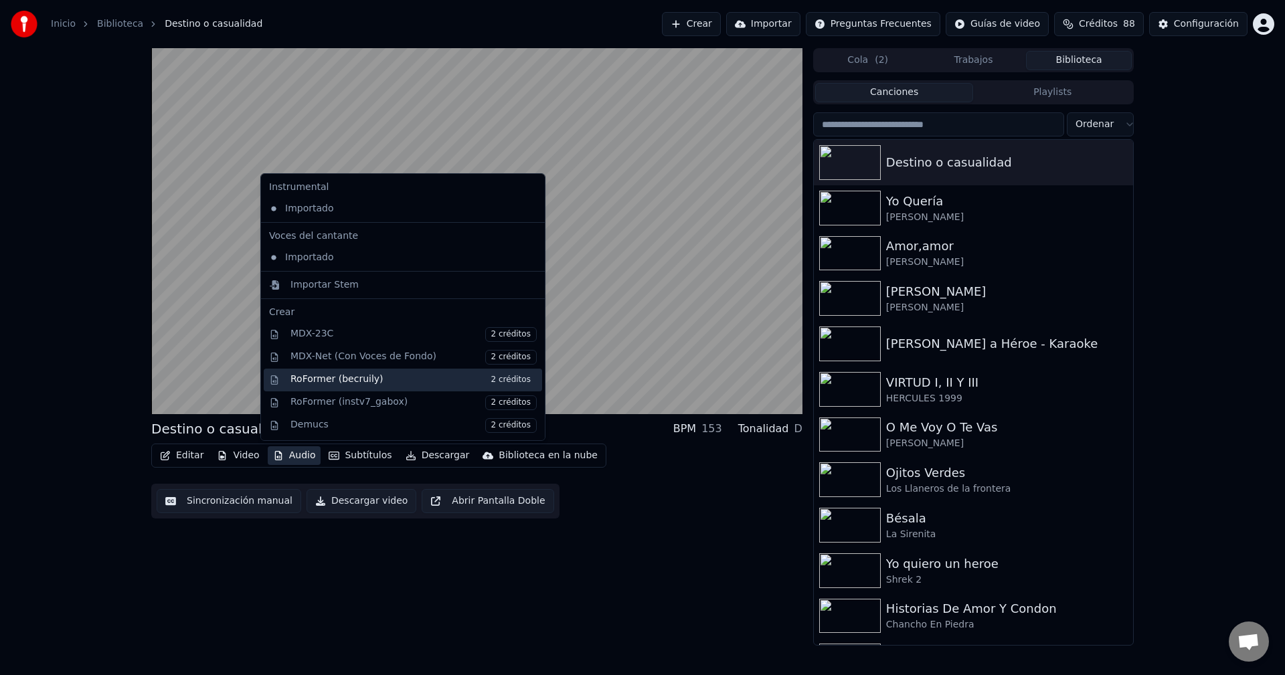
scroll to position [67, 0]
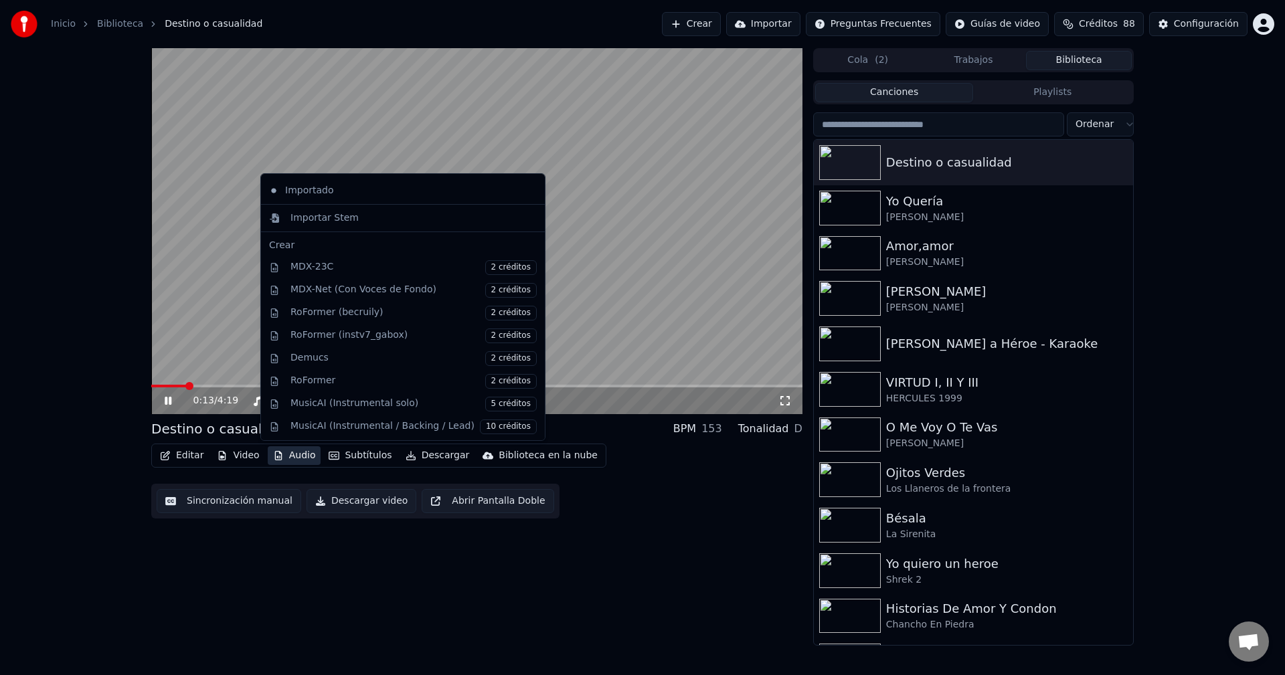
click at [124, 296] on div "0:13 / 4:19 Destino o casualidad BPM 153 Tonalidad D Editar Video Audio Subtítu…" at bounding box center [642, 347] width 1285 height 598
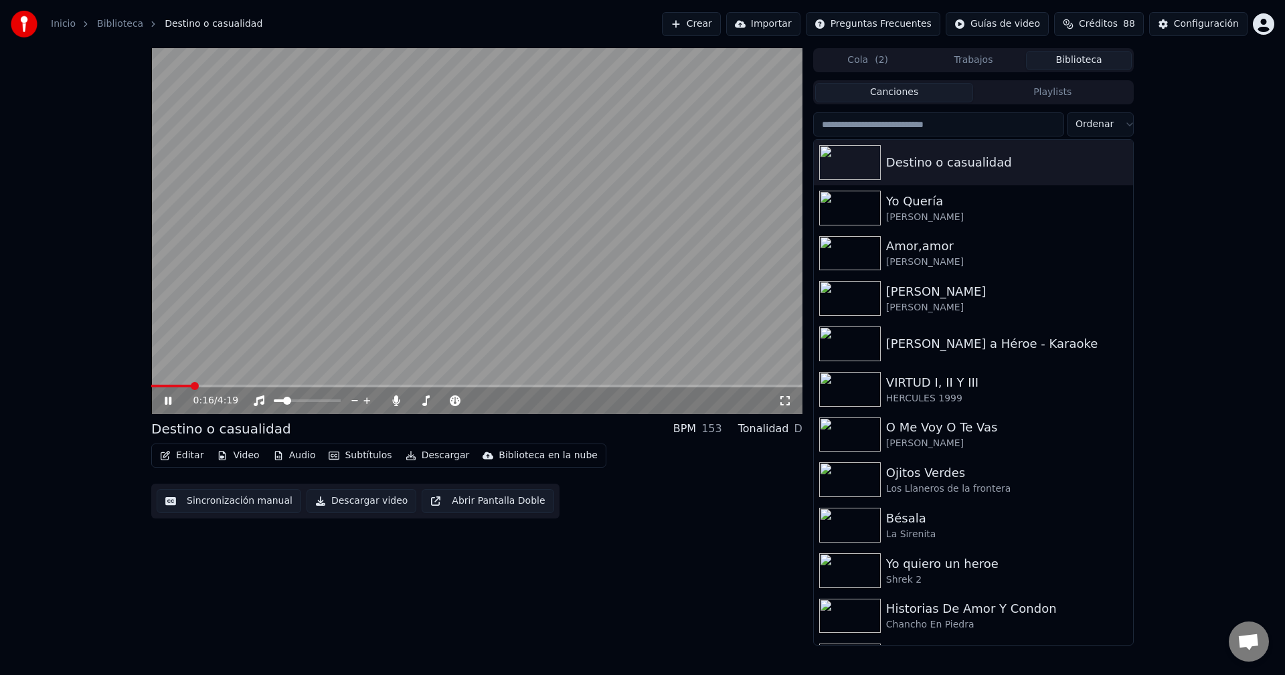
click at [246, 498] on button "Sincronización manual" at bounding box center [229, 501] width 145 height 24
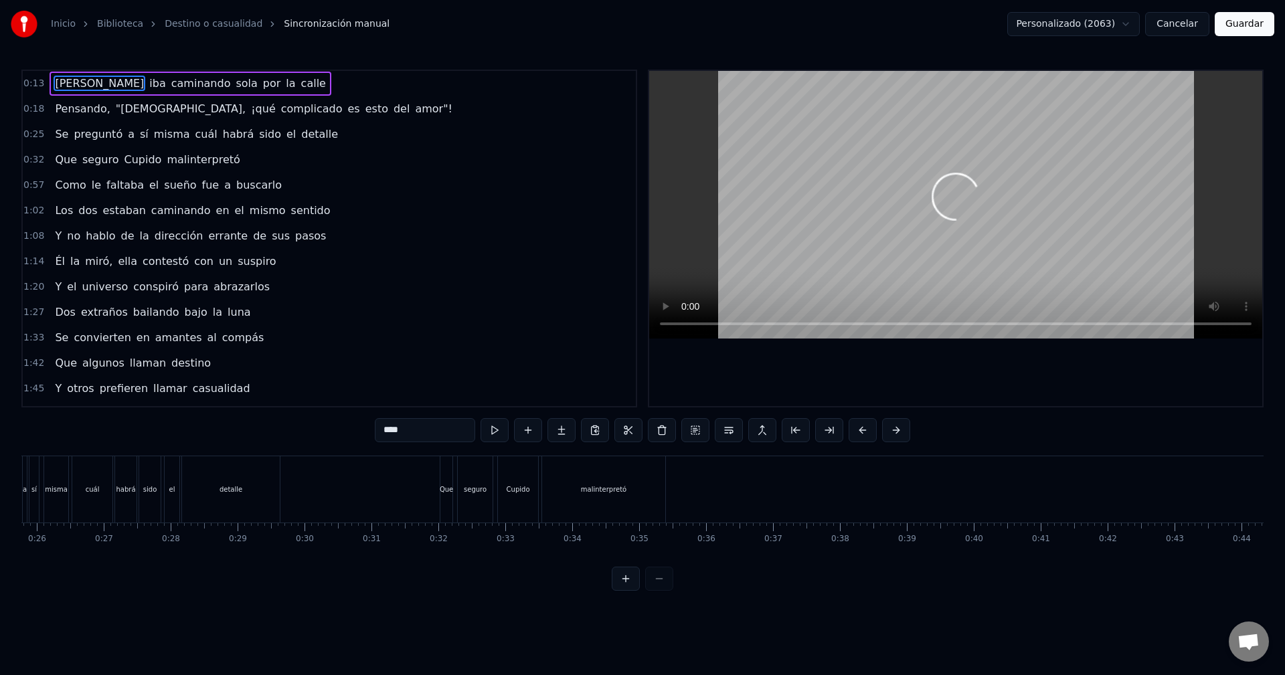
scroll to position [0, 1828]
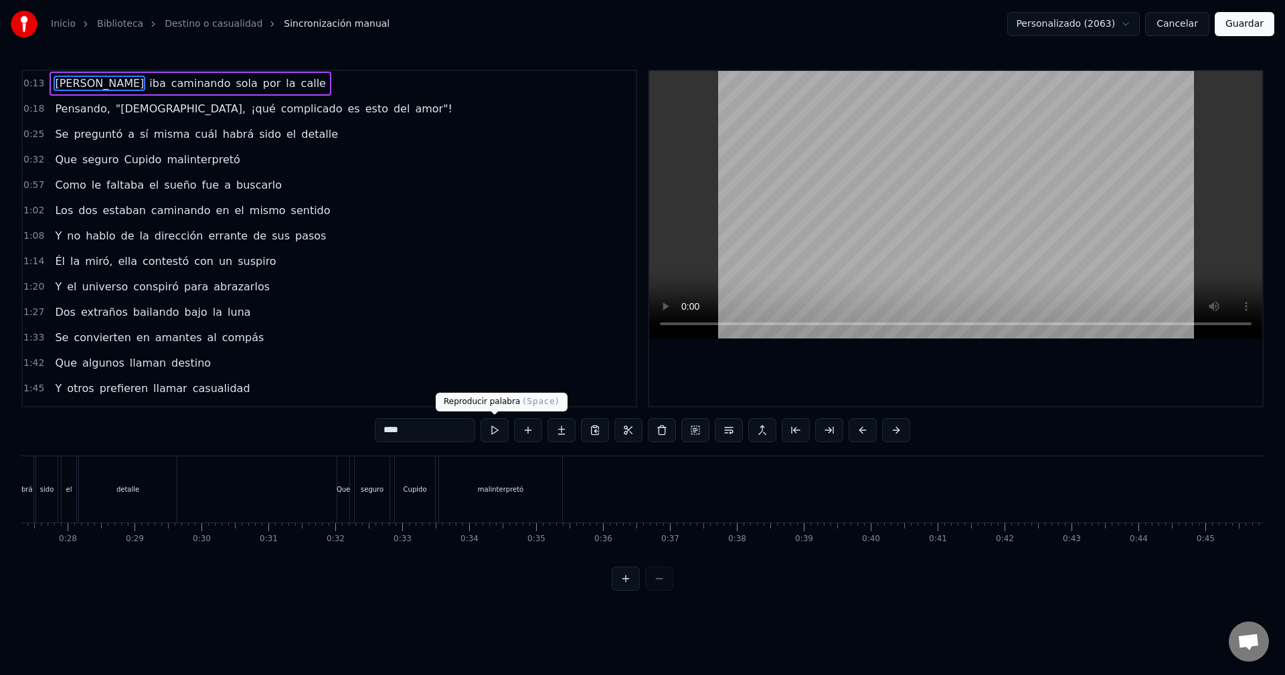
click at [493, 433] on button at bounding box center [495, 430] width 28 height 24
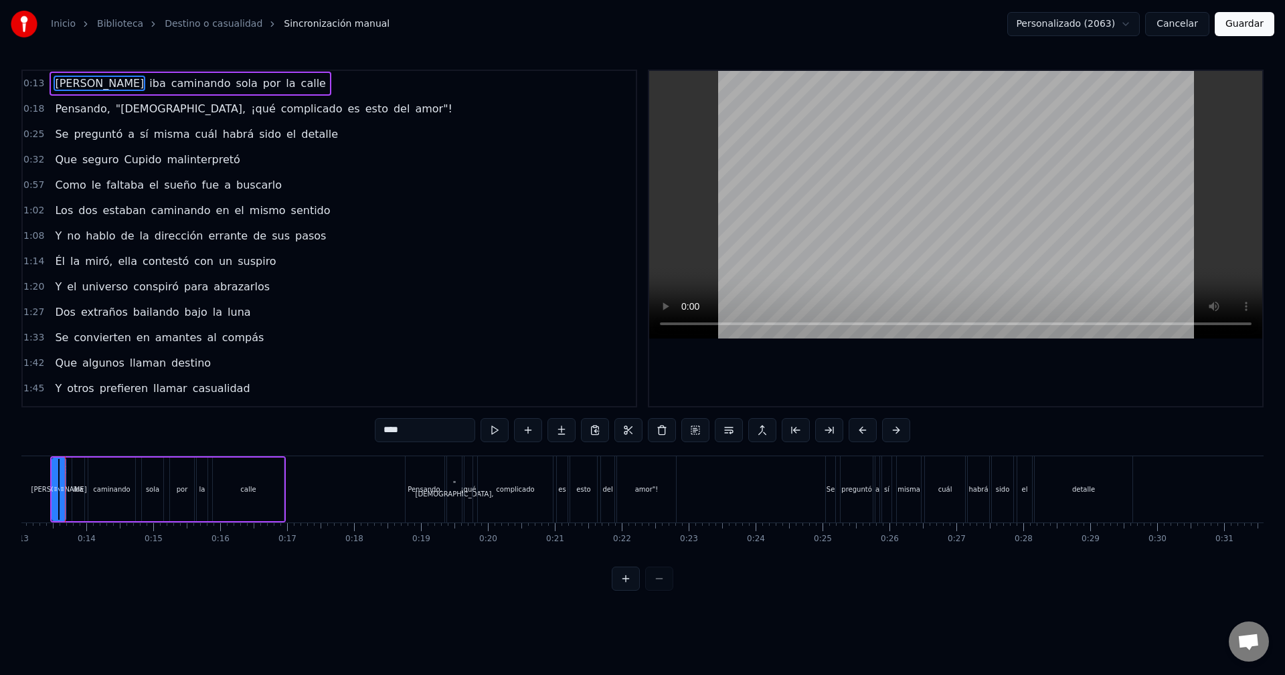
scroll to position [0, 849]
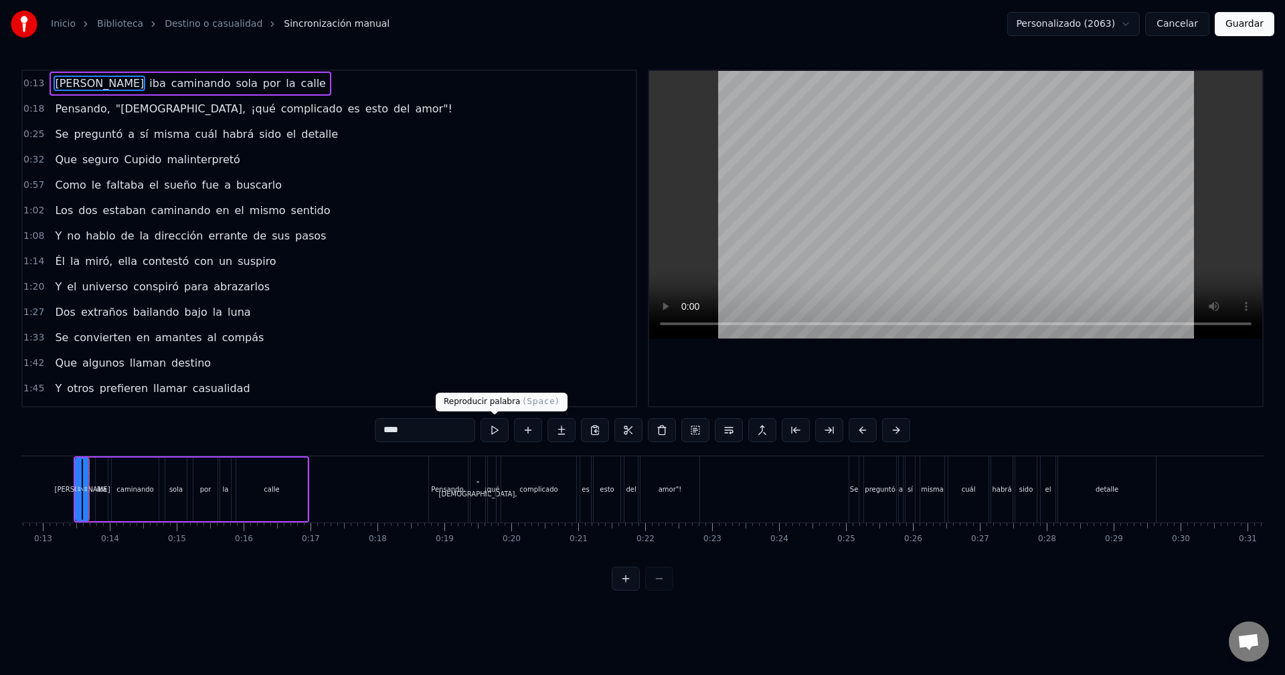
click at [502, 429] on button at bounding box center [495, 430] width 28 height 24
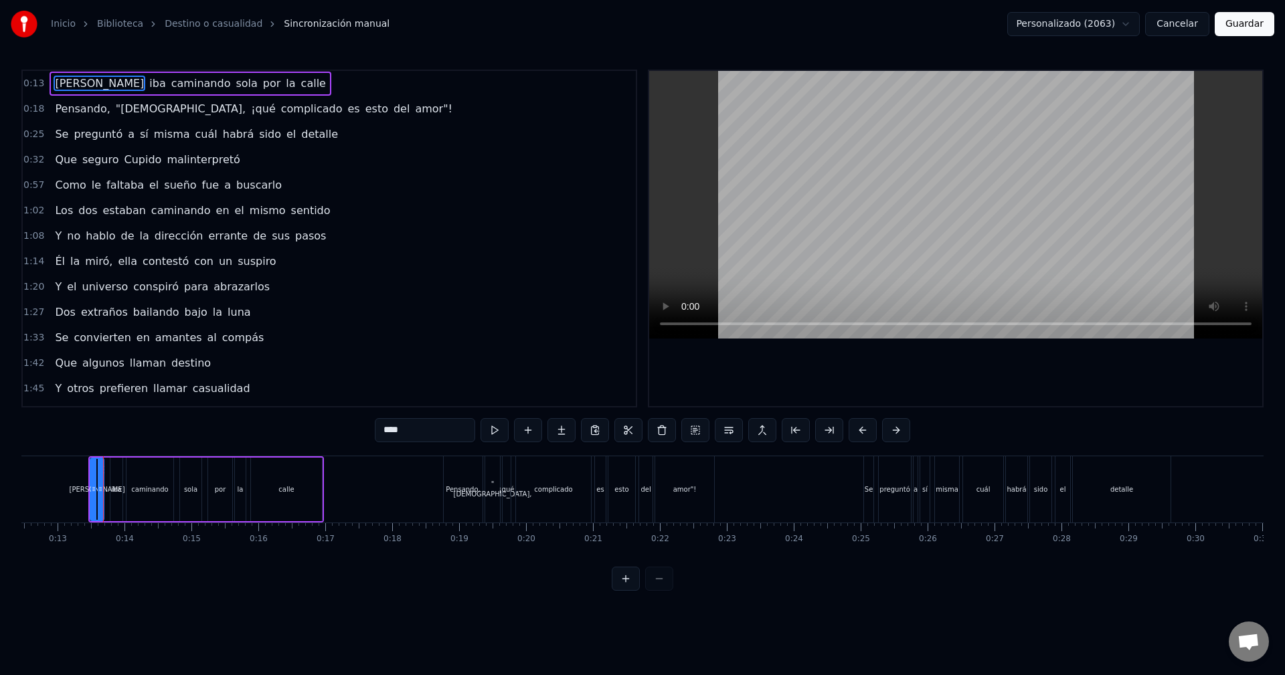
click at [481, 418] on button at bounding box center [495, 430] width 28 height 24
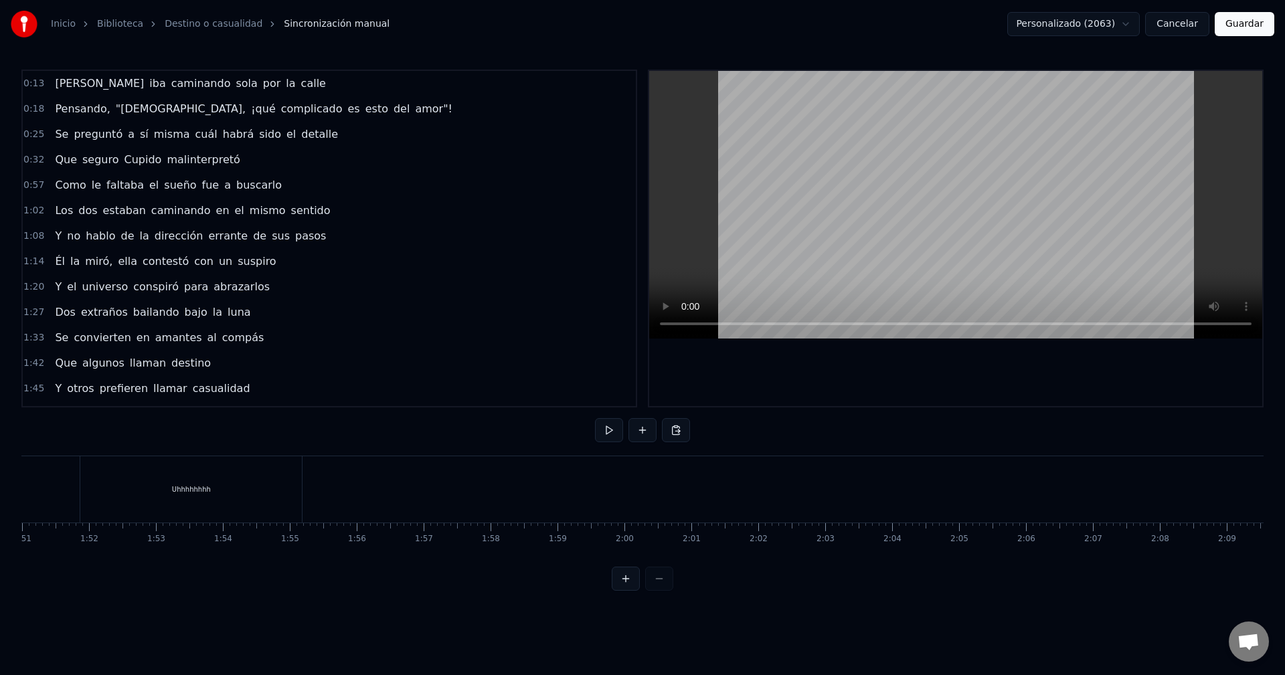
scroll to position [0, 7524]
click at [456, 509] on div at bounding box center [1196, 489] width 17397 height 66
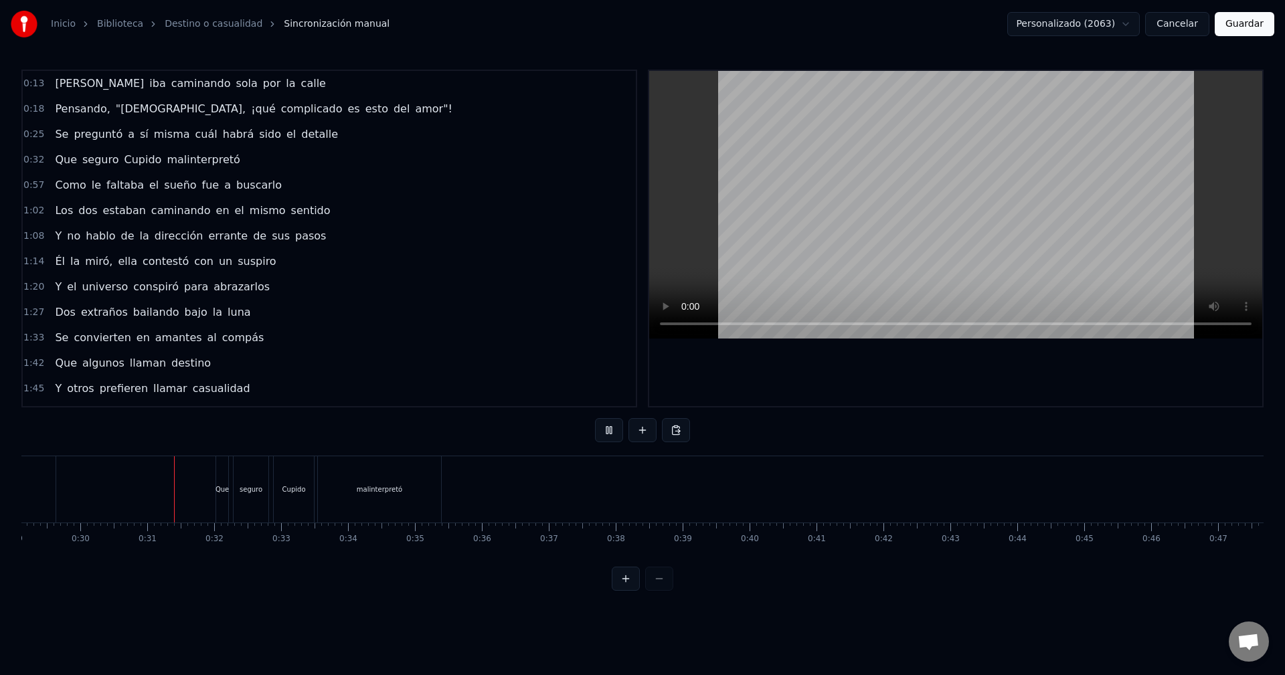
scroll to position [0, 1994]
click at [256, 489] on div "Cupido" at bounding box center [249, 490] width 23 height 10
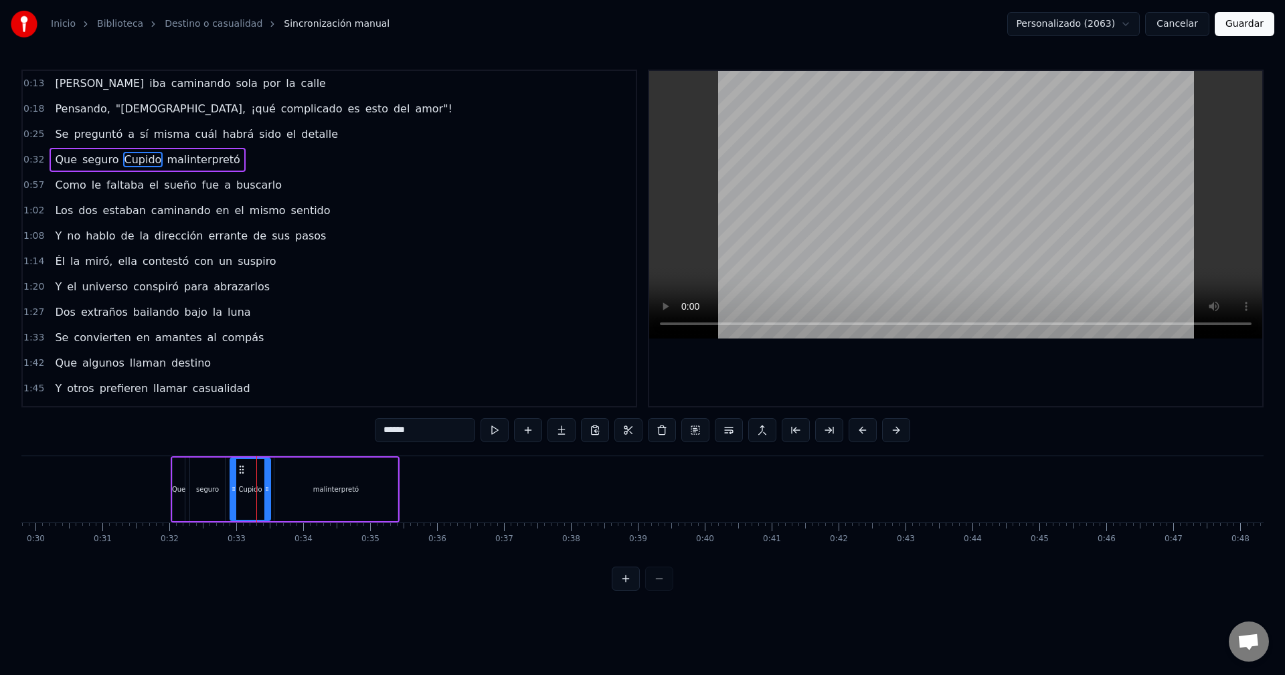
click at [383, 432] on input "******" at bounding box center [425, 430] width 100 height 24
click at [367, 430] on input "*****" at bounding box center [408, 430] width 100 height 24
type input "******"
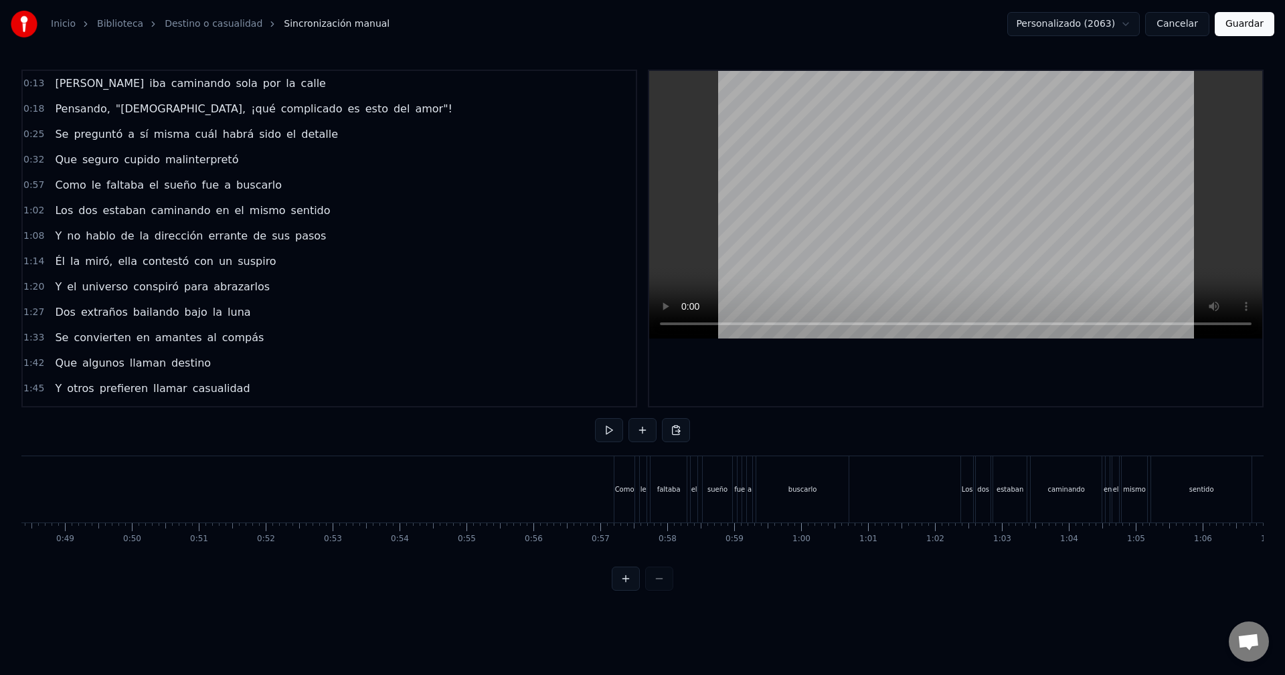
scroll to position [0, 3430]
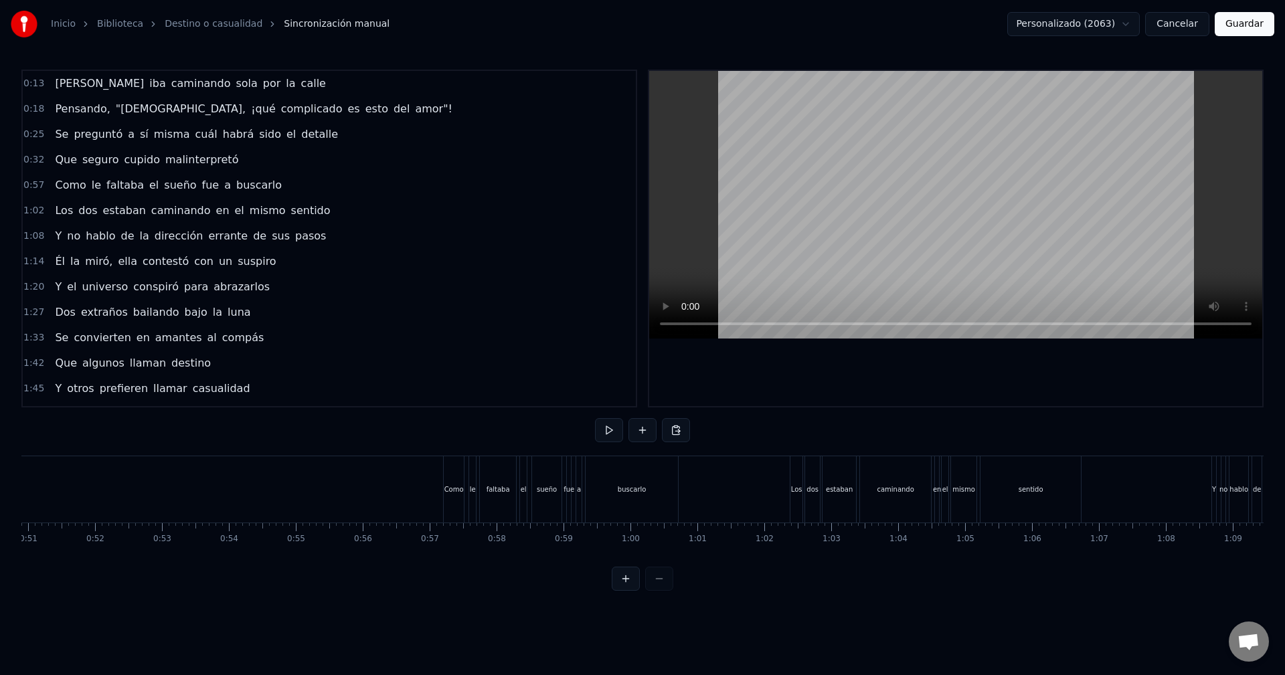
drag, startPoint x: 815, startPoint y: 499, endPoint x: 858, endPoint y: 503, distance: 43.1
drag, startPoint x: 711, startPoint y: 489, endPoint x: 699, endPoint y: 491, distance: 12.9
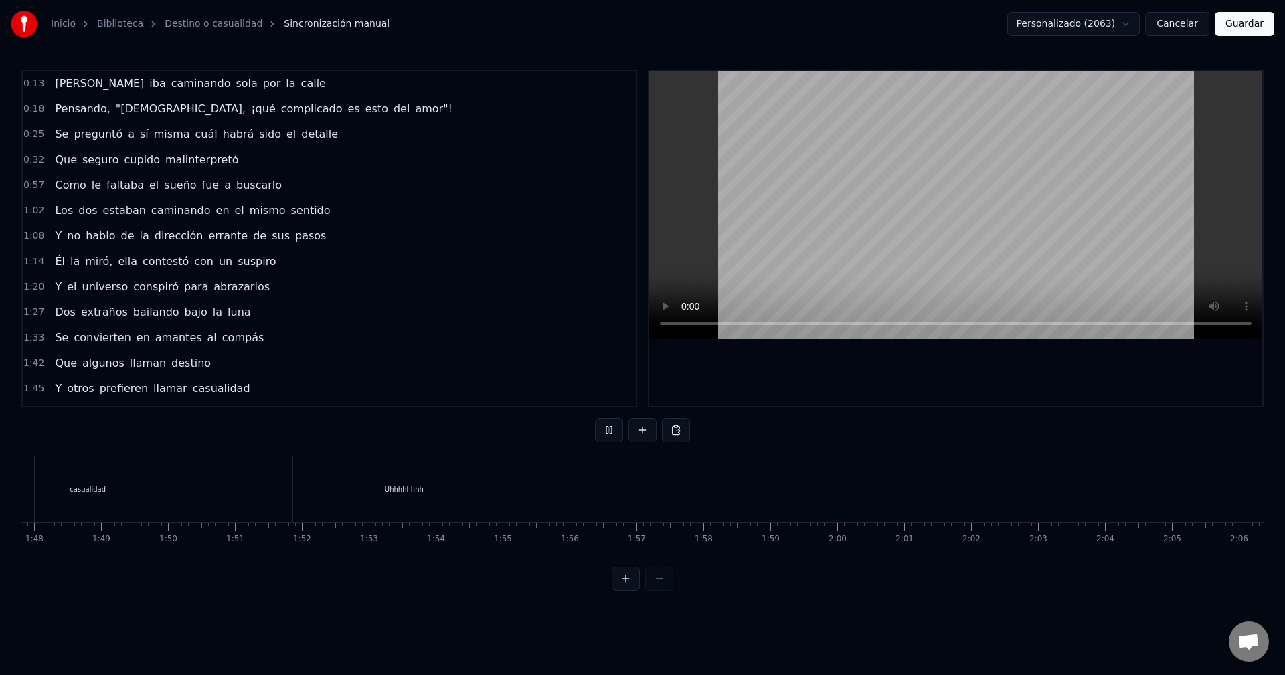
drag, startPoint x: 1063, startPoint y: 486, endPoint x: 1080, endPoint y: 485, distance: 17.5
click at [716, 491] on div at bounding box center [490, 489] width 17397 height 66
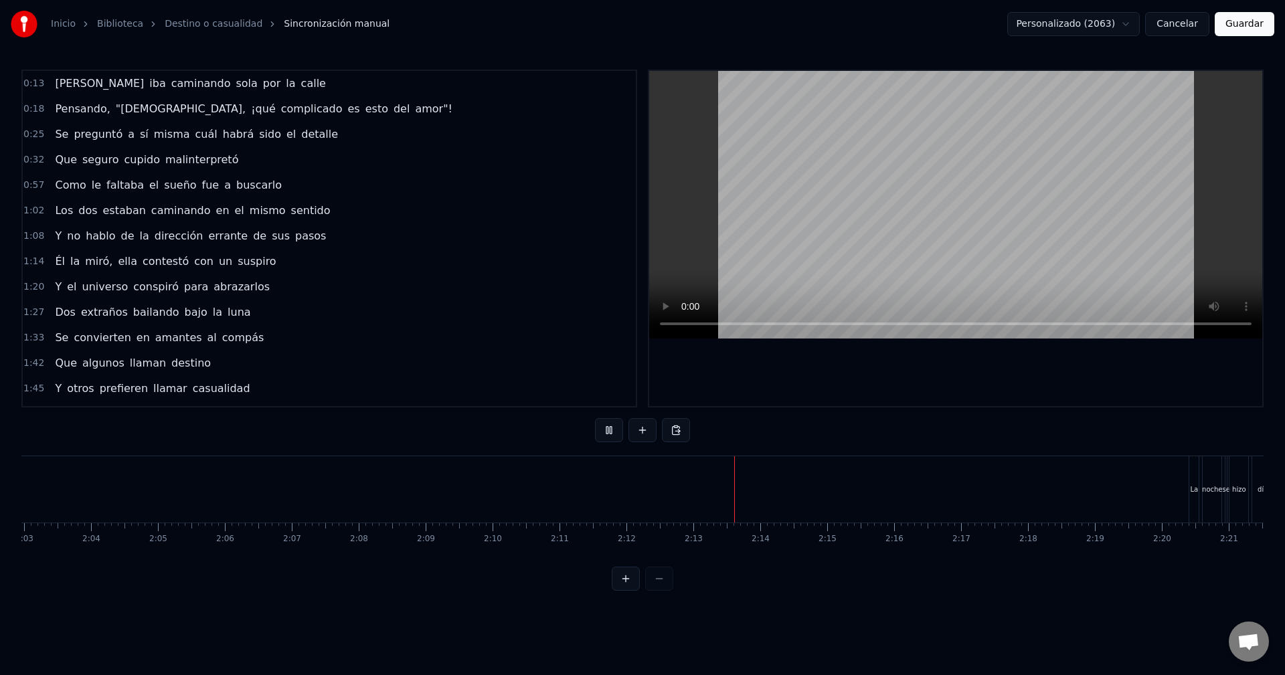
click at [981, 491] on div at bounding box center [490, 489] width 17397 height 66
click at [1144, 487] on div at bounding box center [490, 489] width 17397 height 66
click at [1243, 21] on button "Guardar" at bounding box center [1245, 24] width 60 height 24
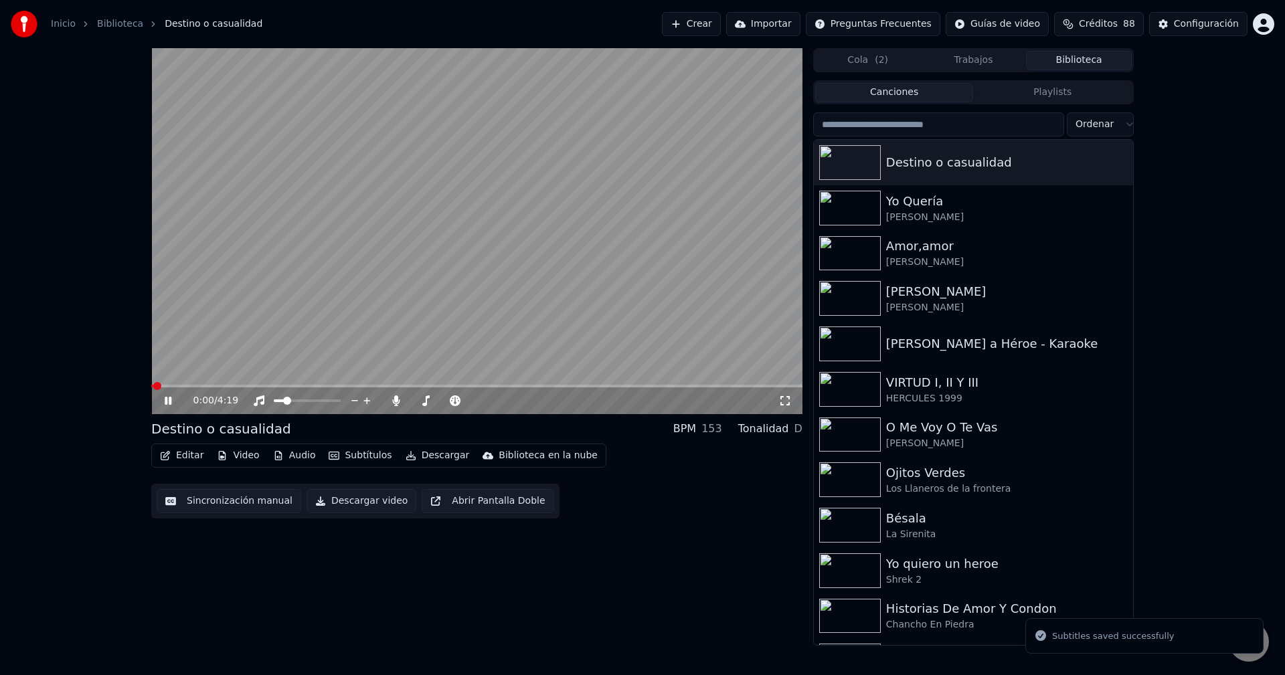
click at [361, 456] on button "Subtítulos" at bounding box center [360, 455] width 74 height 19
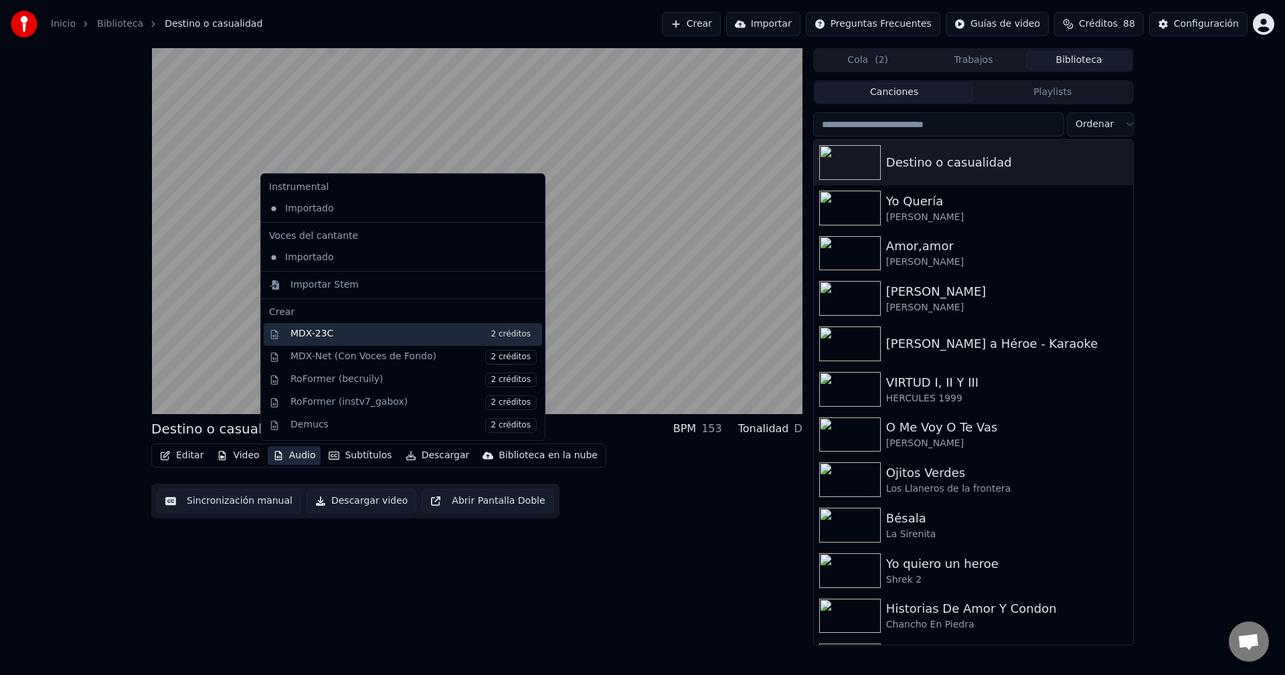
click at [345, 333] on div "MDX-23C 2 créditos" at bounding box center [413, 334] width 246 height 15
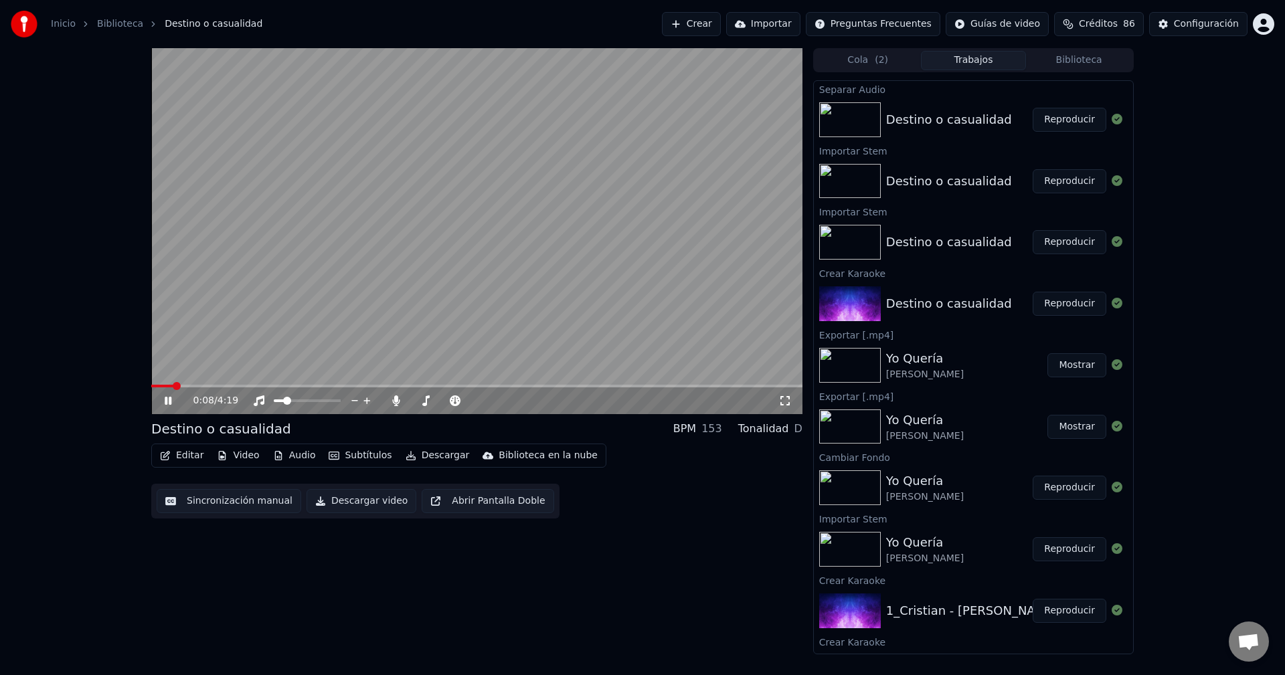
click at [1084, 120] on button "Reproducir" at bounding box center [1070, 120] width 74 height 24
click at [284, 462] on button "Audio" at bounding box center [295, 455] width 54 height 19
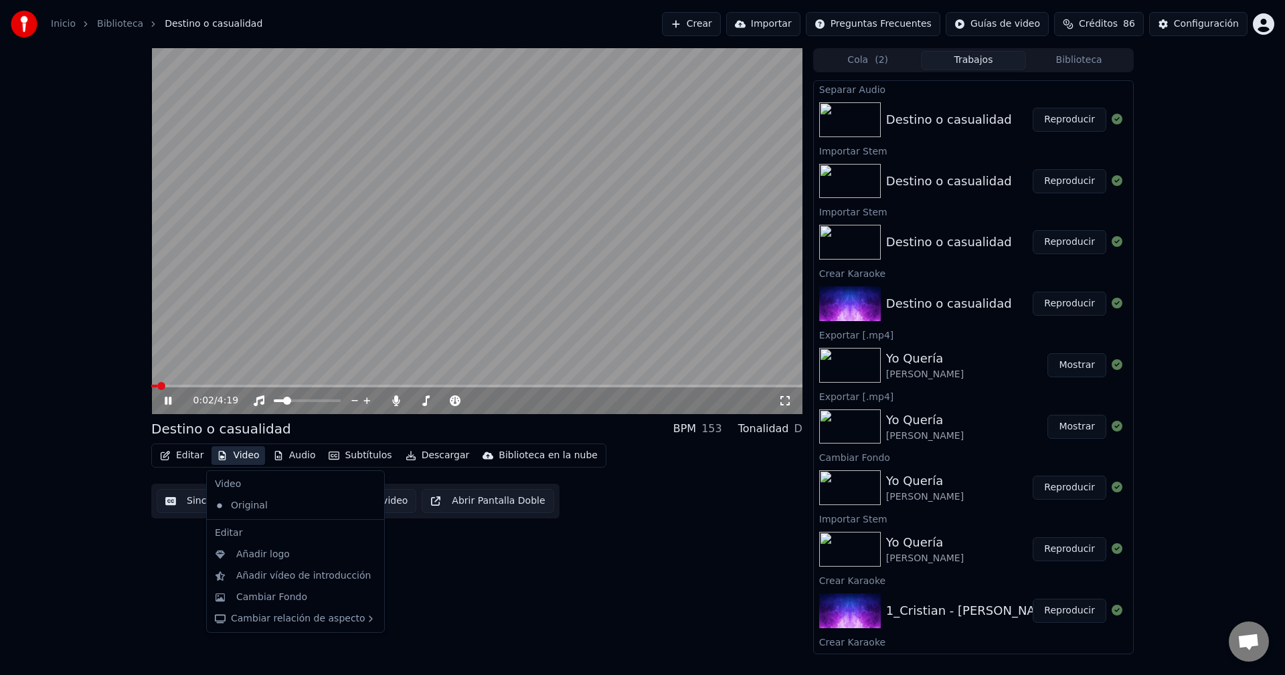
click at [80, 376] on div "0:02 / 4:19 Destino o casualidad BPM 153 Tonalidad D Editar Video Audio Subtítu…" at bounding box center [642, 351] width 1285 height 606
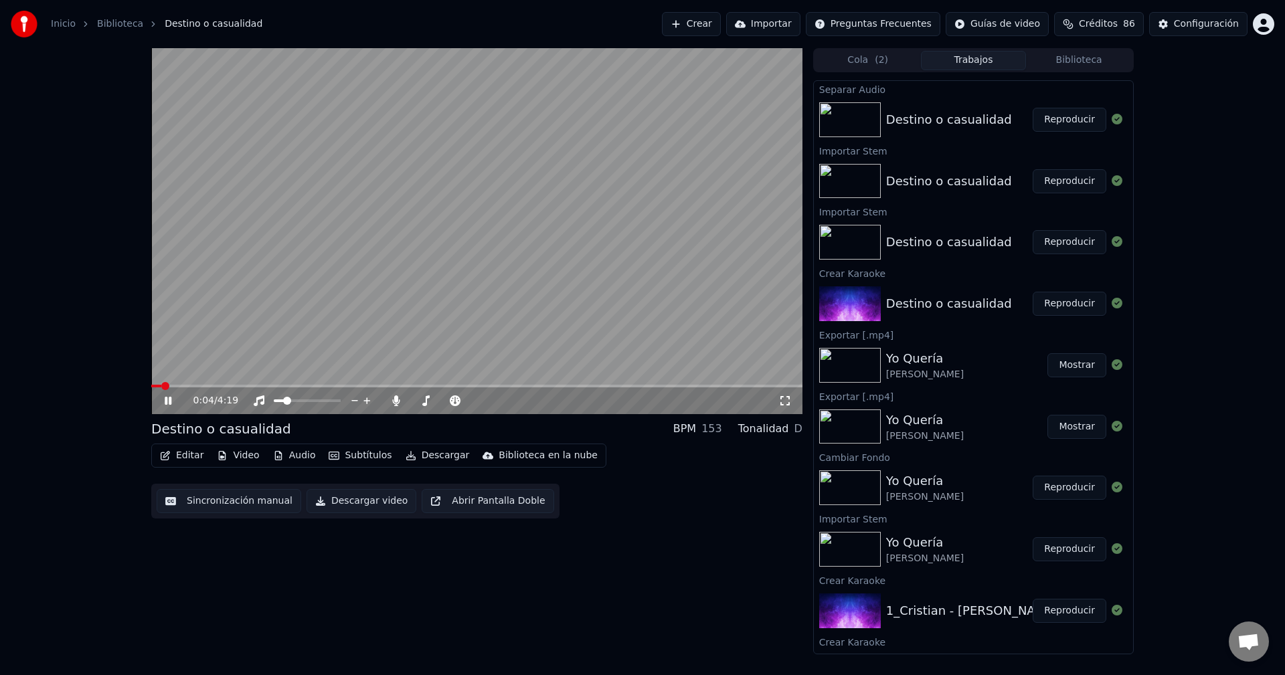
click at [265, 387] on span at bounding box center [476, 386] width 651 height 3
click at [353, 387] on span at bounding box center [476, 386] width 651 height 3
click at [406, 387] on span at bounding box center [476, 386] width 651 height 3
click at [288, 388] on div "1:42 / 4:19" at bounding box center [476, 400] width 651 height 27
click at [290, 383] on video at bounding box center [476, 231] width 651 height 366
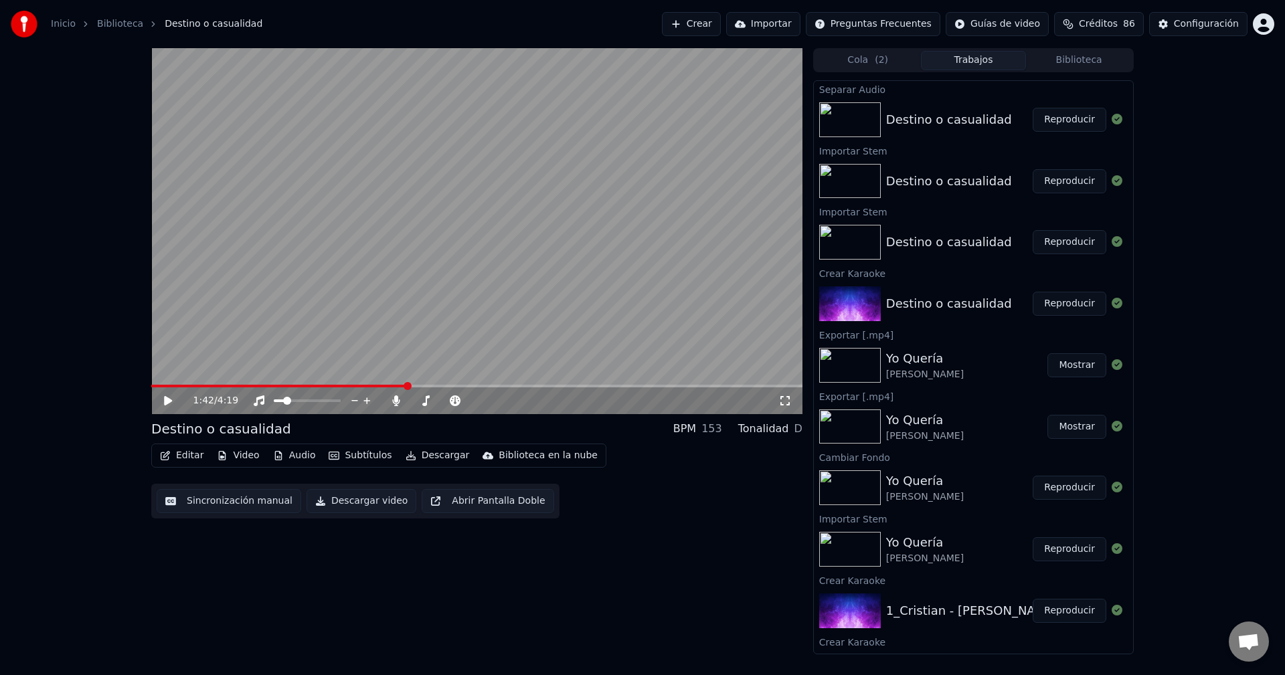
click at [293, 385] on span at bounding box center [279, 386] width 256 height 3
click at [317, 385] on span at bounding box center [476, 386] width 651 height 3
click at [264, 386] on span at bounding box center [207, 386] width 112 height 3
click at [246, 386] on span at bounding box center [198, 386] width 95 height 3
click at [234, 386] on span at bounding box center [192, 386] width 83 height 3
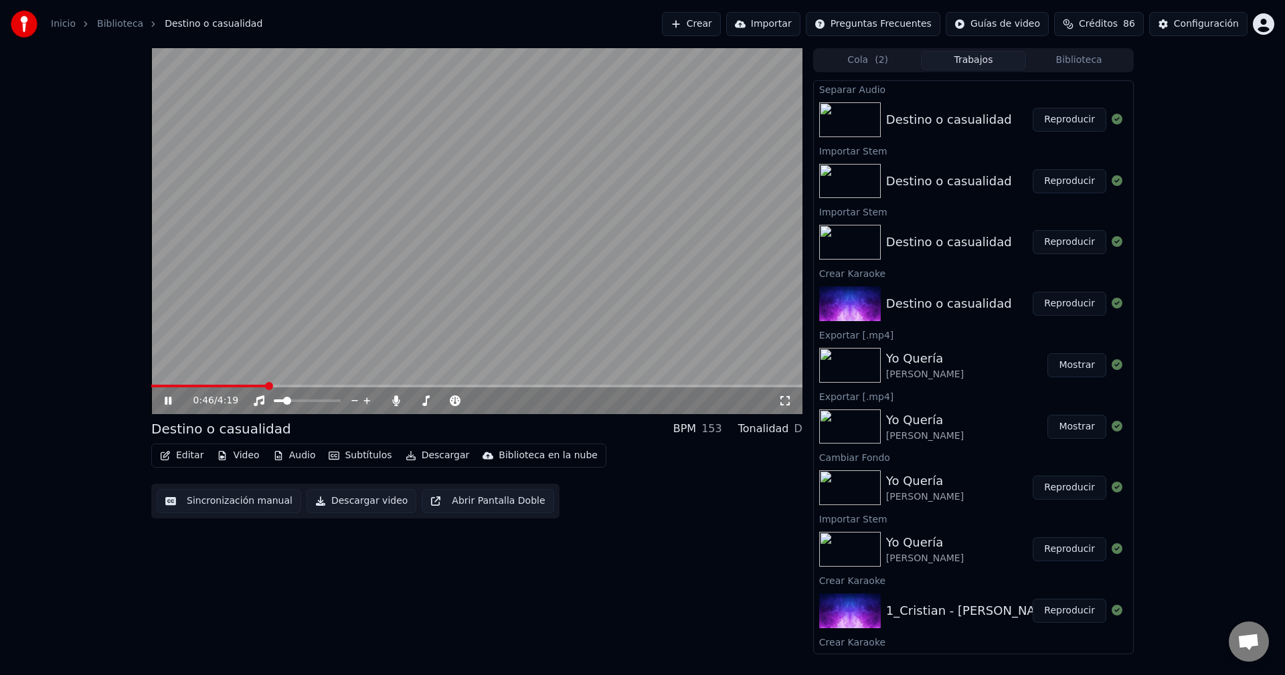
click at [266, 385] on span at bounding box center [476, 386] width 651 height 3
click at [283, 385] on span at bounding box center [476, 386] width 651 height 3
click at [309, 385] on span at bounding box center [476, 386] width 651 height 3
click at [323, 386] on span at bounding box center [476, 386] width 651 height 3
click at [353, 386] on span at bounding box center [476, 386] width 651 height 3
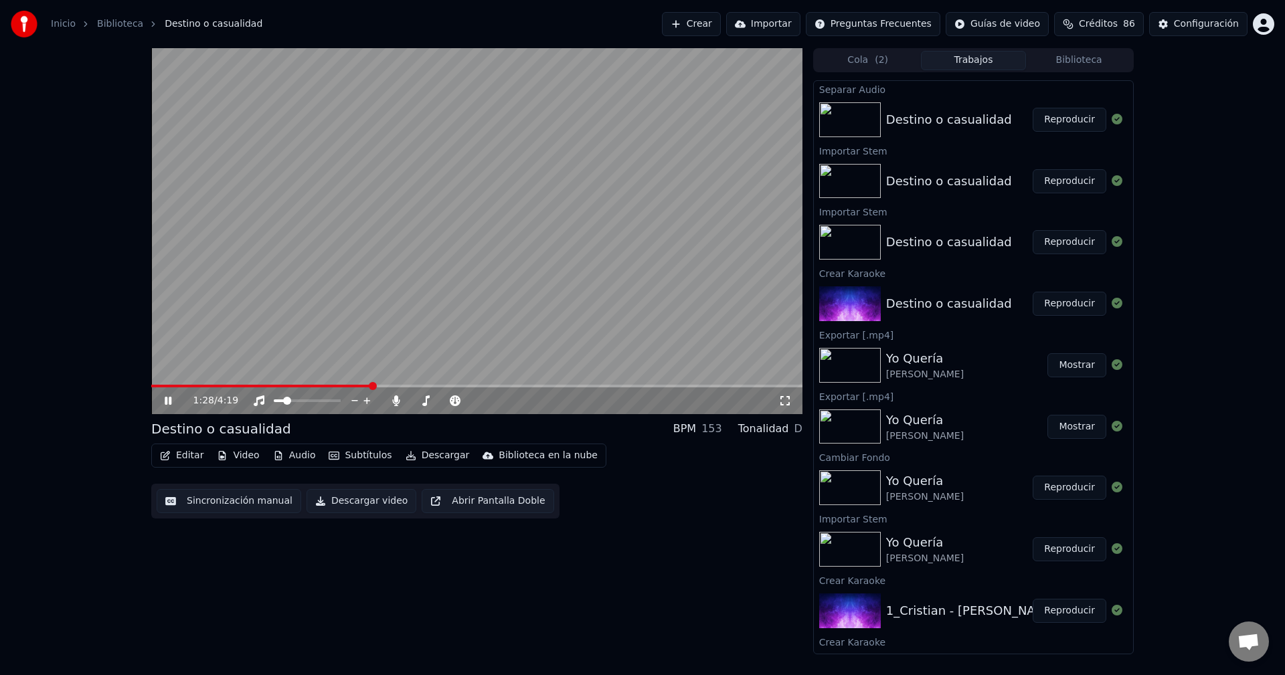
click at [371, 386] on span at bounding box center [476, 386] width 651 height 3
click at [392, 386] on span at bounding box center [476, 386] width 651 height 3
click at [425, 384] on video at bounding box center [476, 231] width 651 height 366
click at [428, 387] on span at bounding box center [476, 386] width 651 height 3
click at [477, 384] on video at bounding box center [476, 231] width 651 height 366
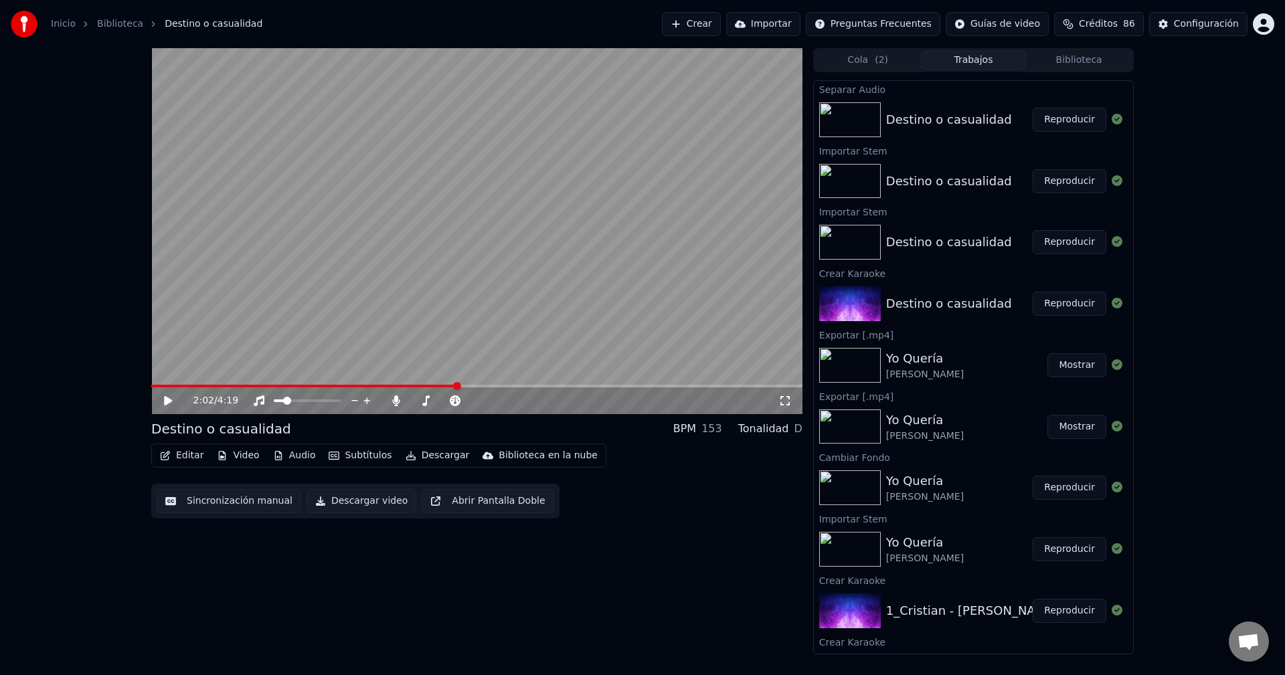
click at [458, 387] on span at bounding box center [476, 386] width 651 height 3
click at [438, 387] on span at bounding box center [306, 386] width 310 height 3
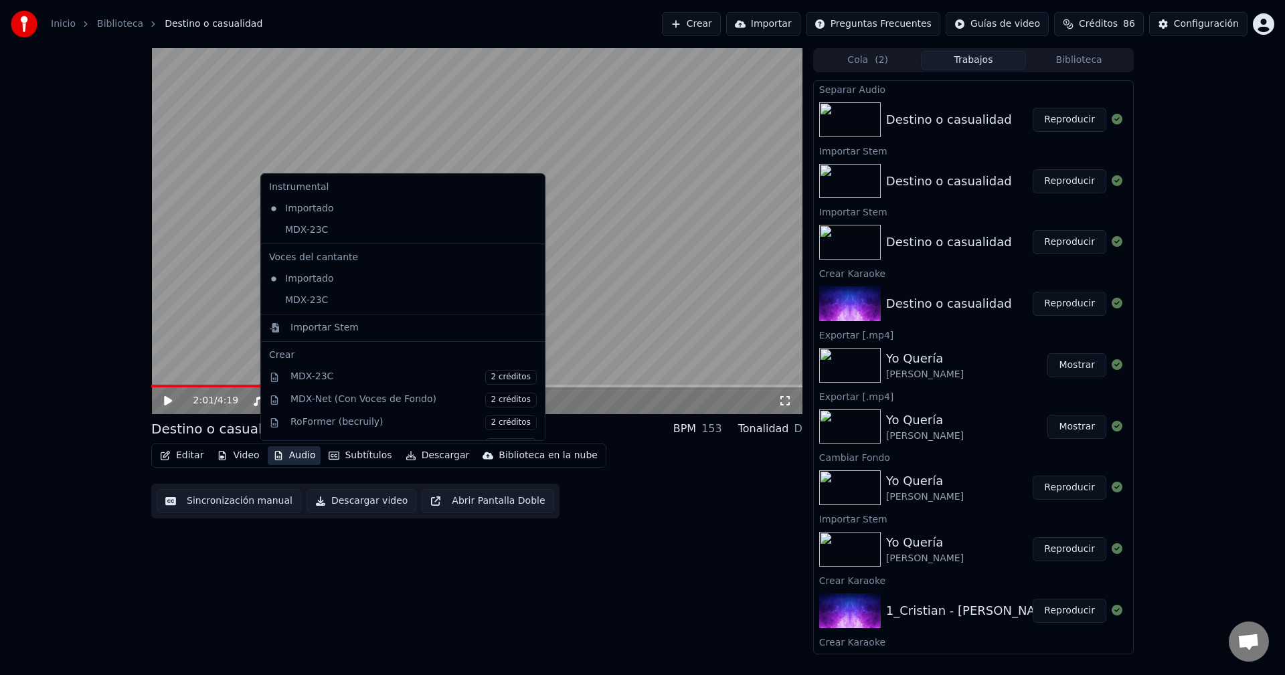
click at [288, 455] on button "Audio" at bounding box center [295, 455] width 54 height 19
click at [345, 305] on div "MDX-23C" at bounding box center [393, 300] width 258 height 21
click at [619, 491] on div "Editar Video Audio Subtítulos Descargar Biblioteca en la nube Sincronización ma…" at bounding box center [476, 481] width 651 height 75
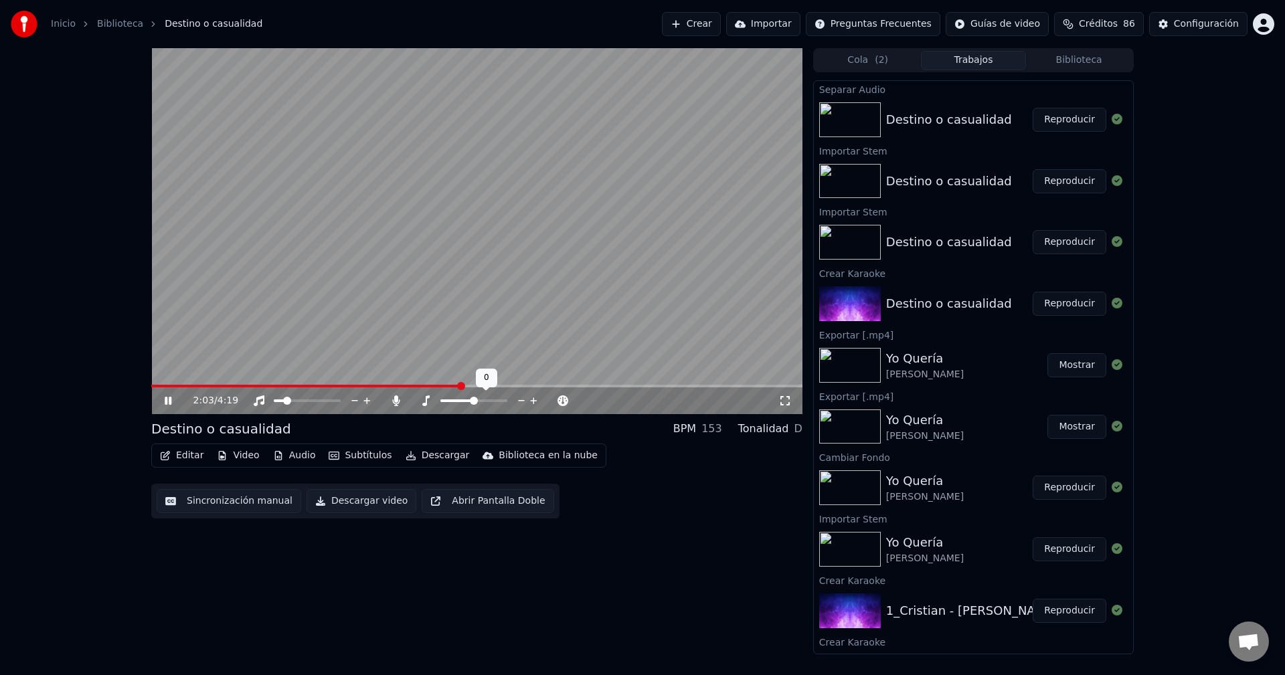
click at [441, 383] on video at bounding box center [476, 231] width 651 height 366
click at [442, 386] on span at bounding box center [296, 386] width 290 height 3
click at [294, 454] on button "Audio" at bounding box center [295, 455] width 54 height 19
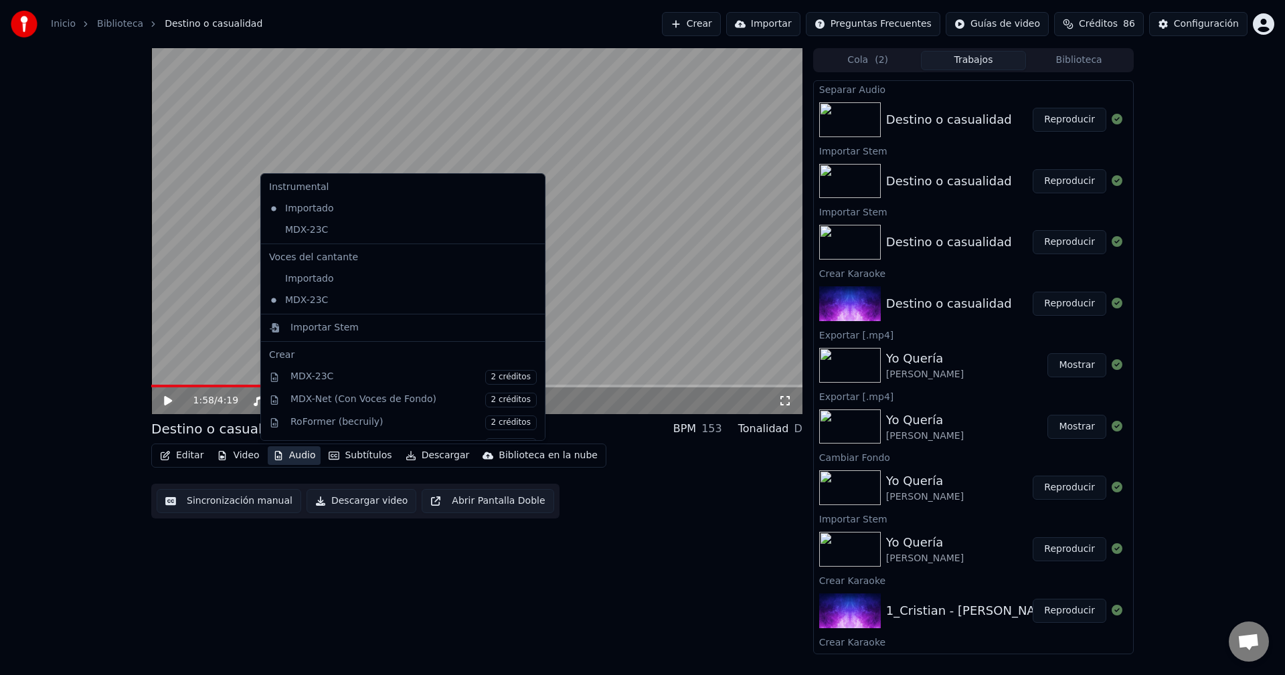
click at [527, 298] on icon at bounding box center [534, 300] width 15 height 11
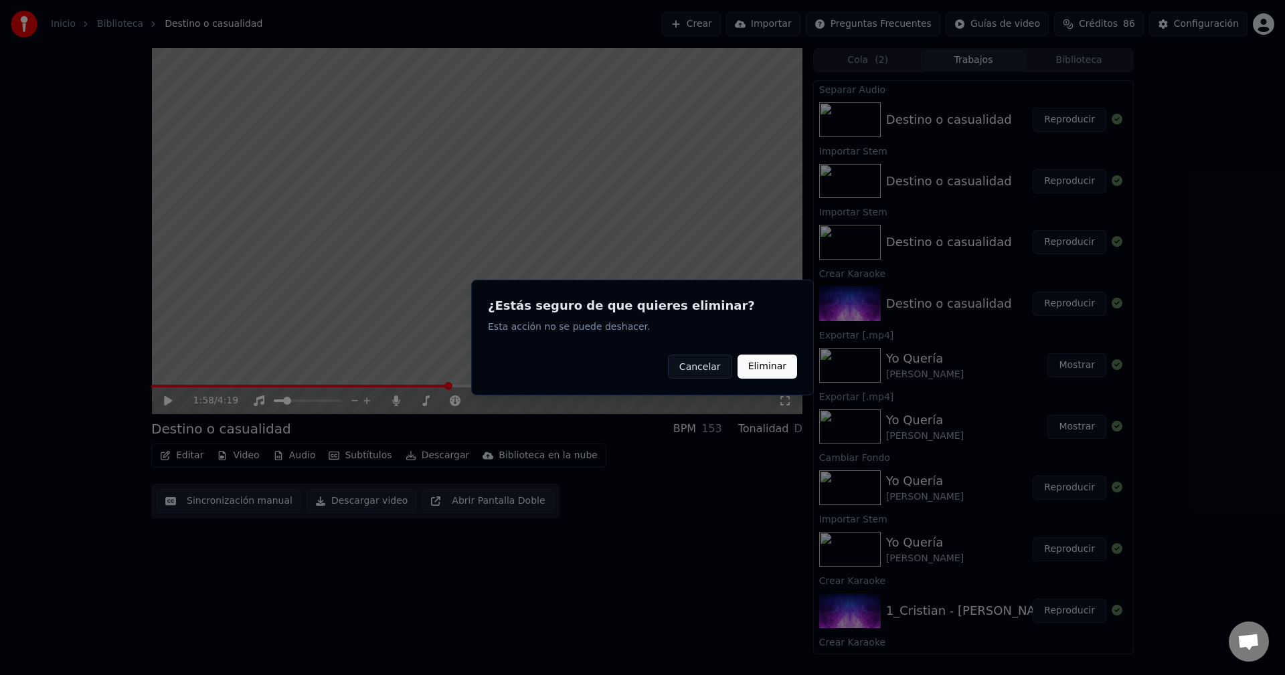
click at [752, 369] on button "Eliminar" at bounding box center [768, 367] width 60 height 24
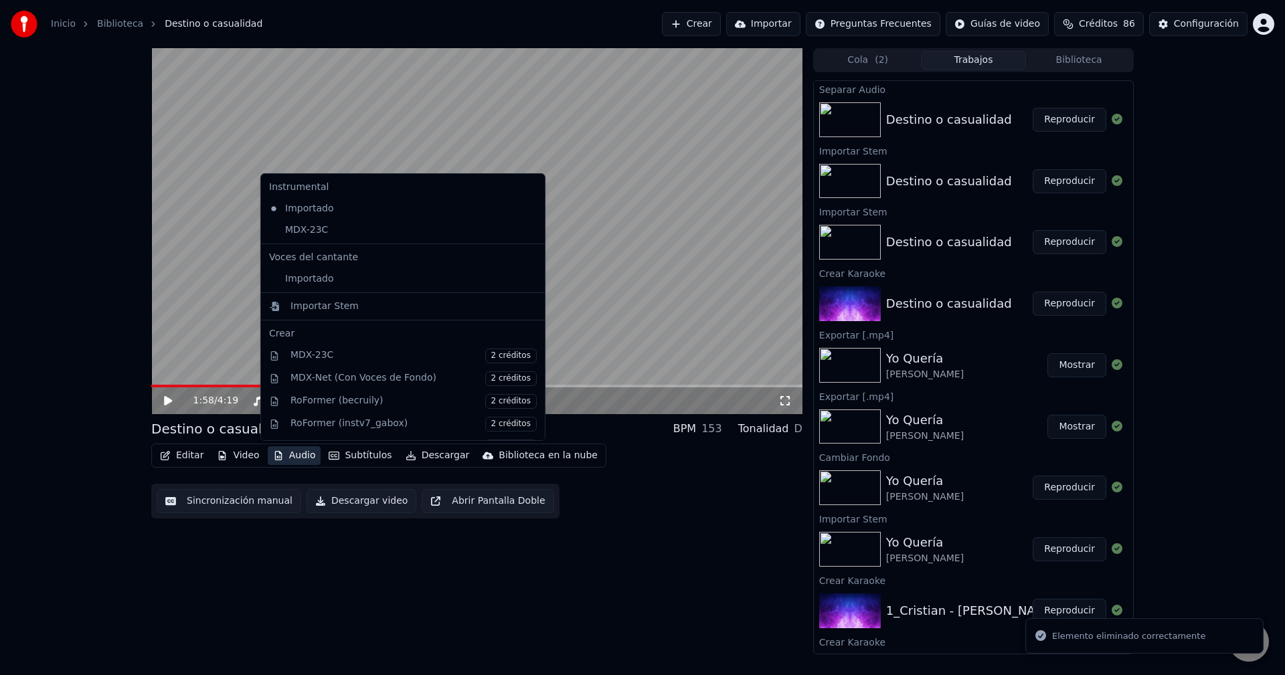
click at [302, 460] on button "Audio" at bounding box center [295, 455] width 54 height 19
click at [426, 277] on div "Importado" at bounding box center [393, 278] width 258 height 21
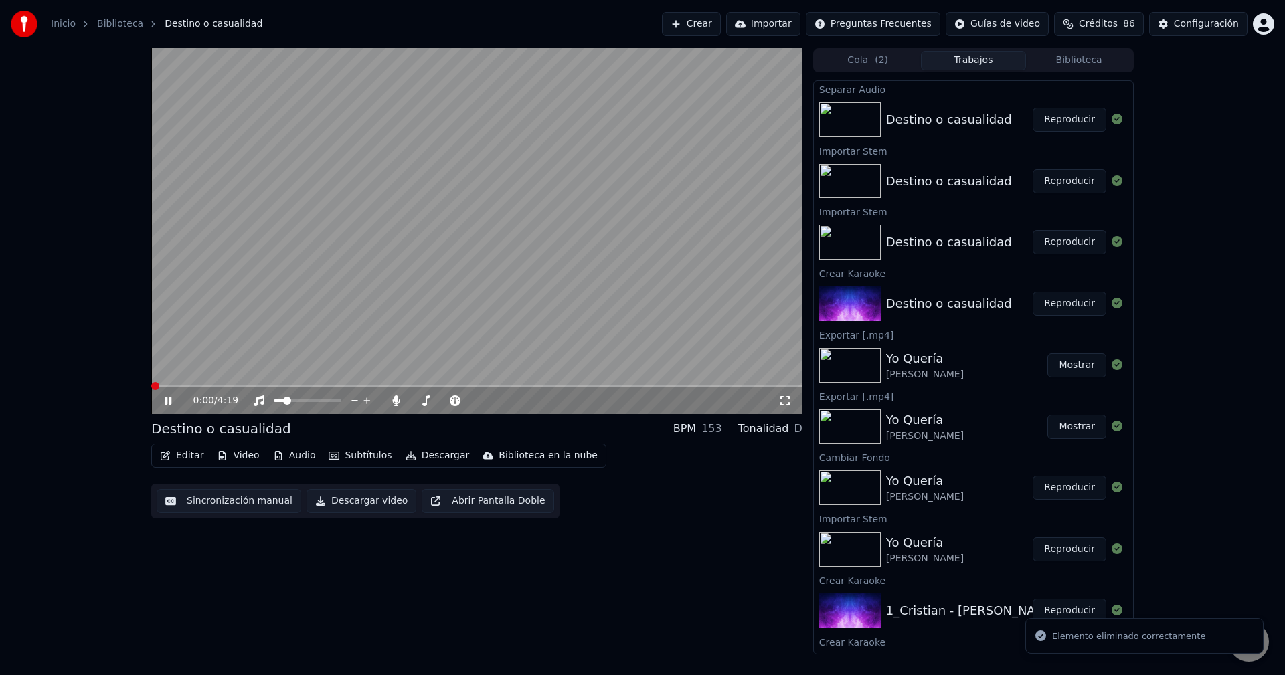
click at [379, 387] on span at bounding box center [476, 386] width 651 height 3
click at [363, 387] on span at bounding box center [257, 386] width 213 height 3
click at [355, 386] on span at bounding box center [257, 386] width 213 height 3
click at [374, 384] on video at bounding box center [476, 231] width 651 height 366
click at [383, 387] on div "1:21 / 4:19" at bounding box center [476, 231] width 651 height 366
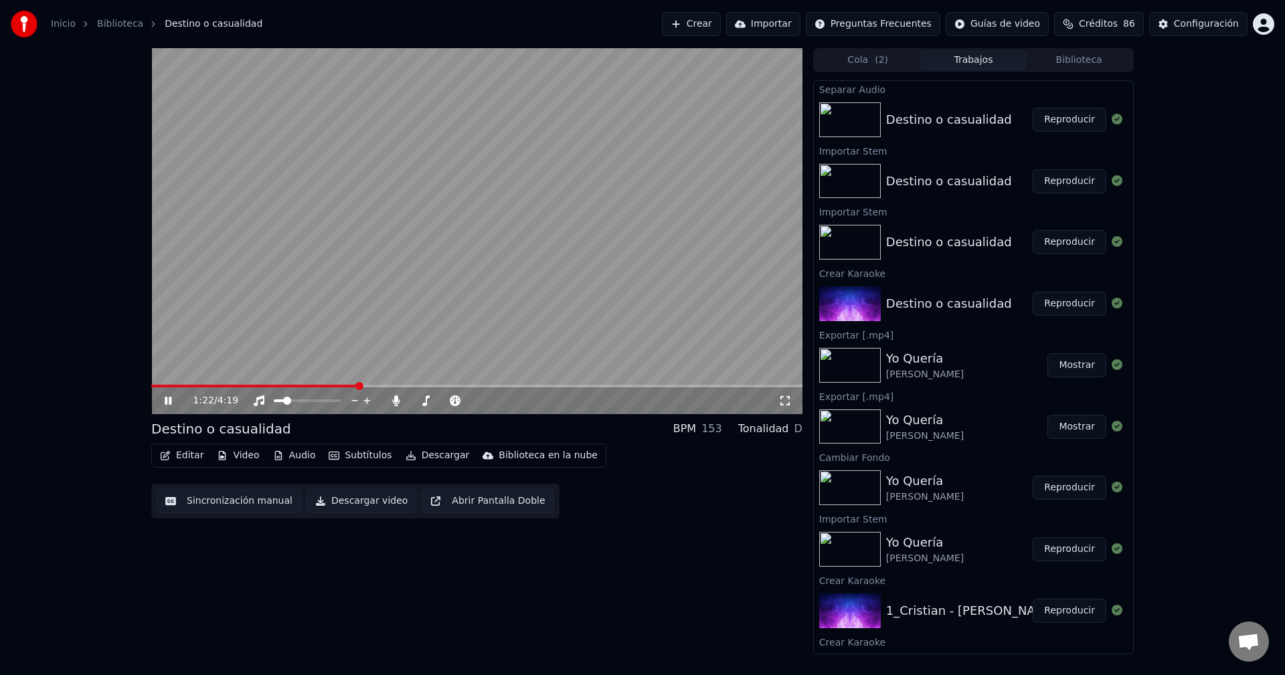
click at [383, 388] on div "1:22 / 4:19" at bounding box center [476, 400] width 651 height 27
click at [387, 387] on span at bounding box center [476, 386] width 651 height 3
click at [416, 387] on span at bounding box center [476, 386] width 651 height 3
click at [442, 385] on span at bounding box center [476, 386] width 651 height 3
click at [456, 385] on span at bounding box center [476, 386] width 651 height 3
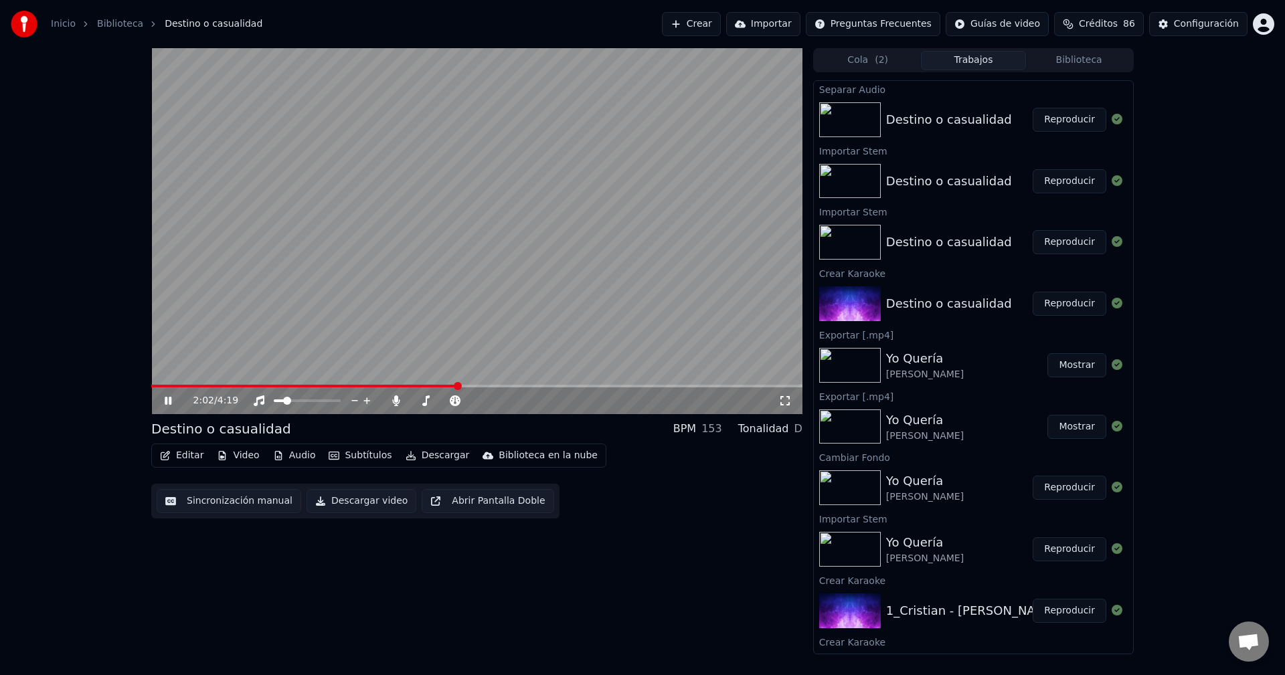
click at [474, 385] on span at bounding box center [476, 386] width 651 height 3
click at [453, 384] on video at bounding box center [476, 231] width 651 height 366
click at [457, 387] on span at bounding box center [314, 386] width 327 height 3
click at [193, 385] on span at bounding box center [316, 386] width 330 height 3
click at [259, 314] on video at bounding box center [476, 231] width 651 height 366
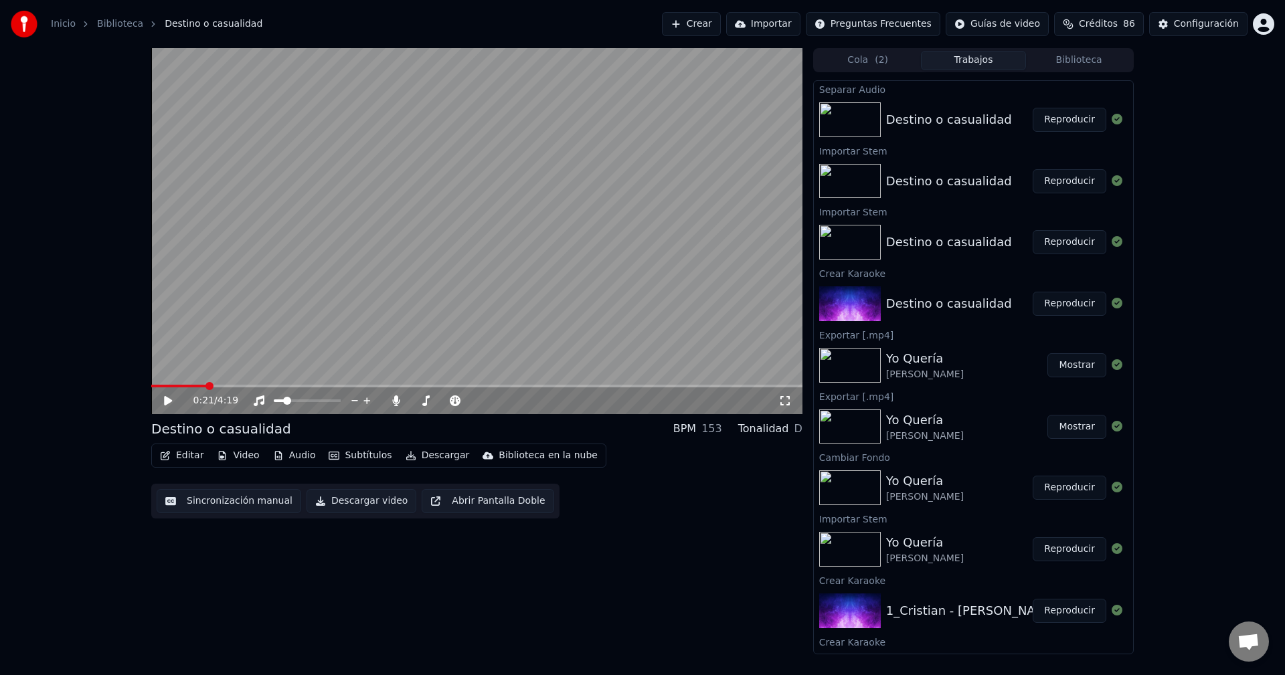
click at [400, 318] on video at bounding box center [476, 231] width 651 height 366
click at [410, 385] on span at bounding box center [476, 386] width 651 height 3
click at [377, 387] on span at bounding box center [264, 386] width 226 height 3
click at [439, 385] on span at bounding box center [476, 386] width 651 height 3
click at [470, 385] on span at bounding box center [476, 386] width 651 height 3
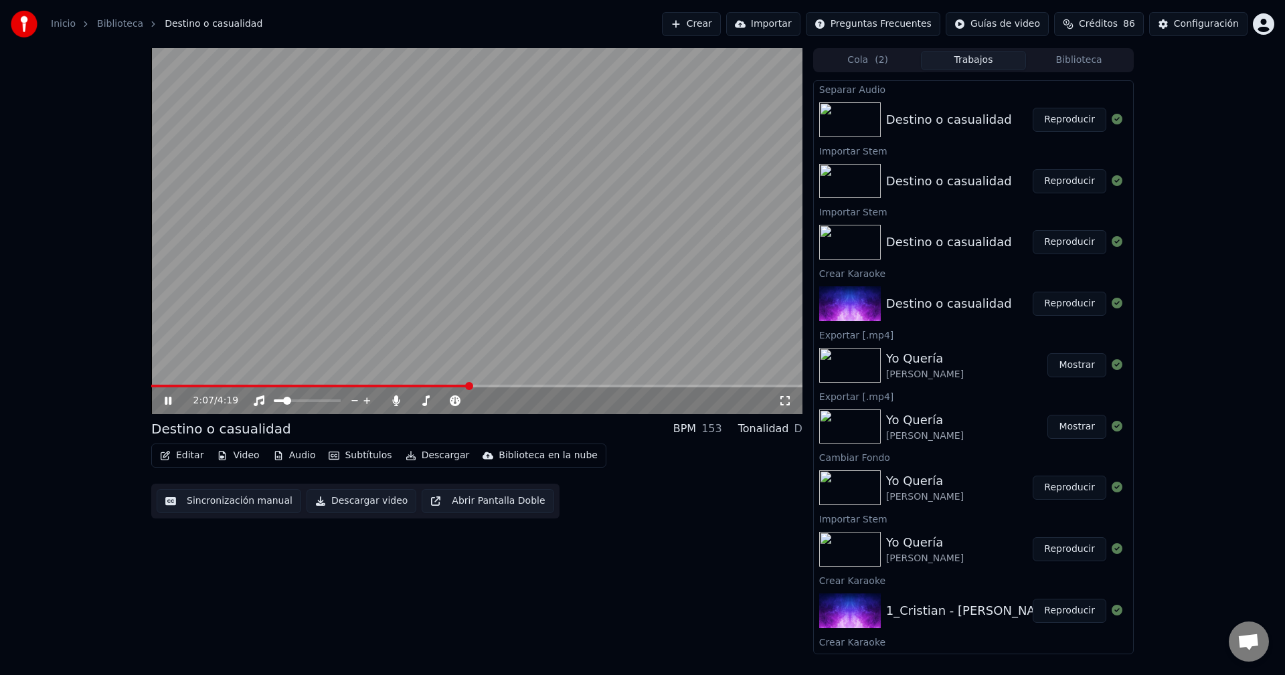
click at [490, 385] on span at bounding box center [476, 386] width 651 height 3
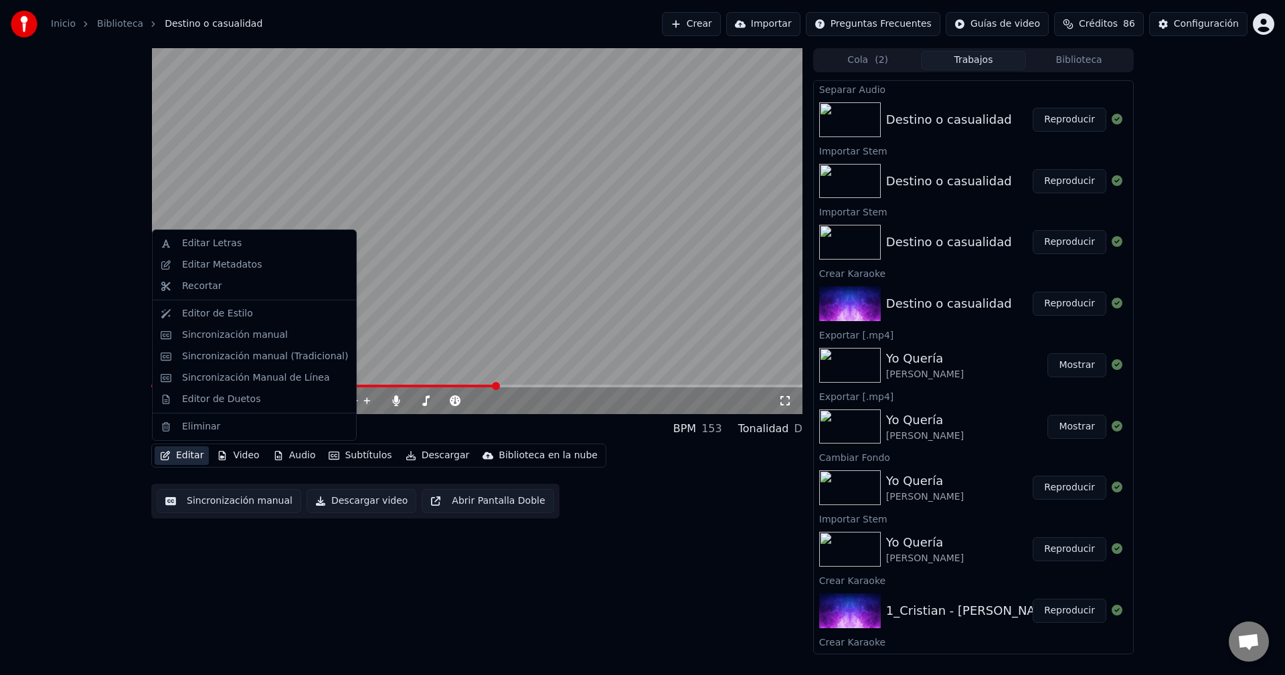
click at [172, 455] on button "Editar" at bounding box center [182, 455] width 54 height 19
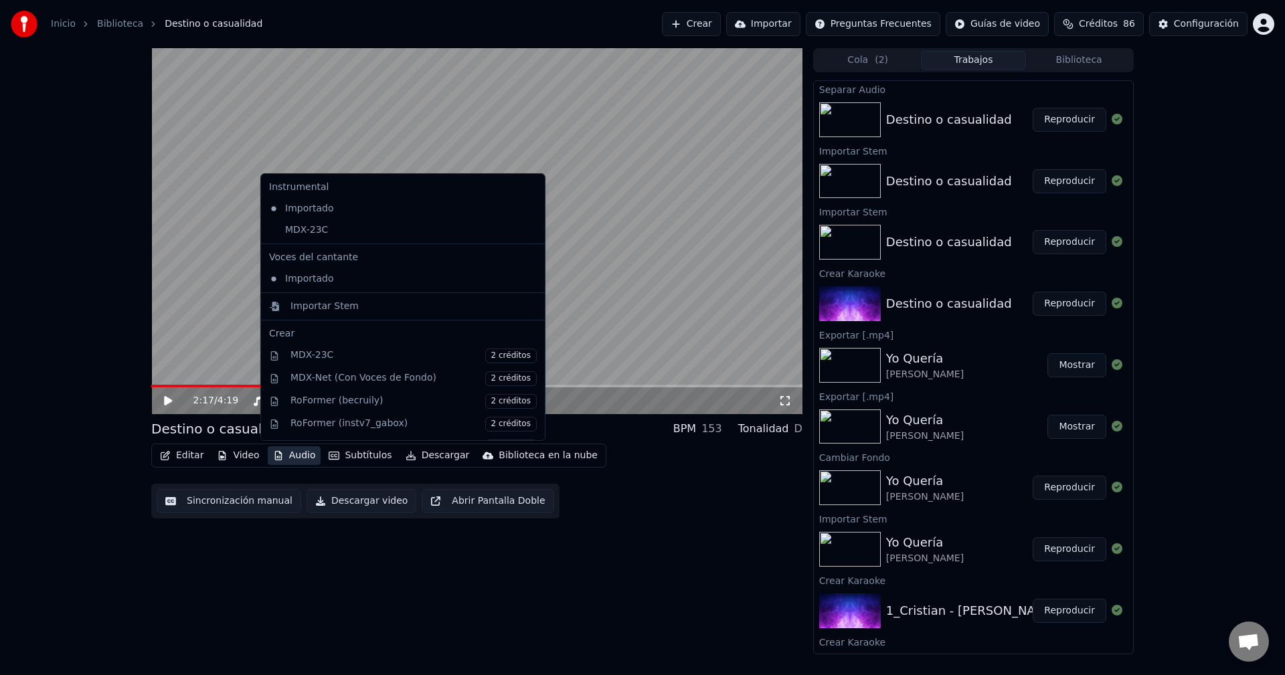
click at [527, 228] on icon at bounding box center [534, 230] width 15 height 11
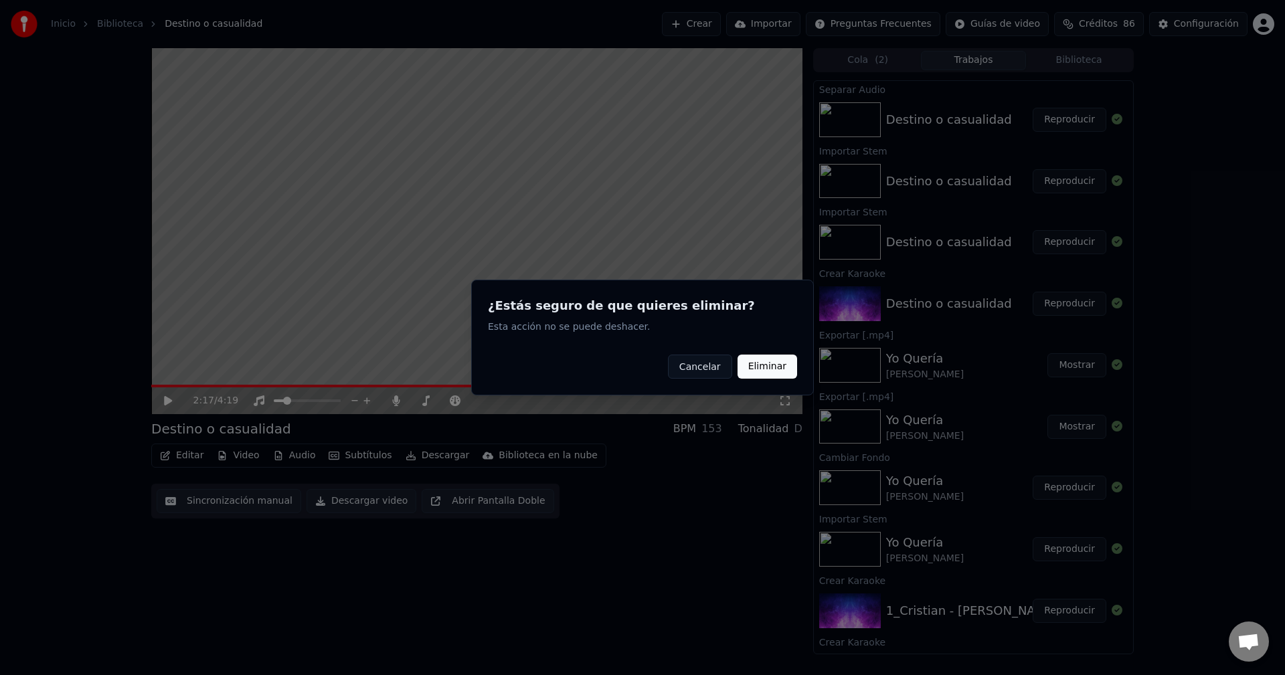
click at [758, 363] on button "Eliminar" at bounding box center [768, 367] width 60 height 24
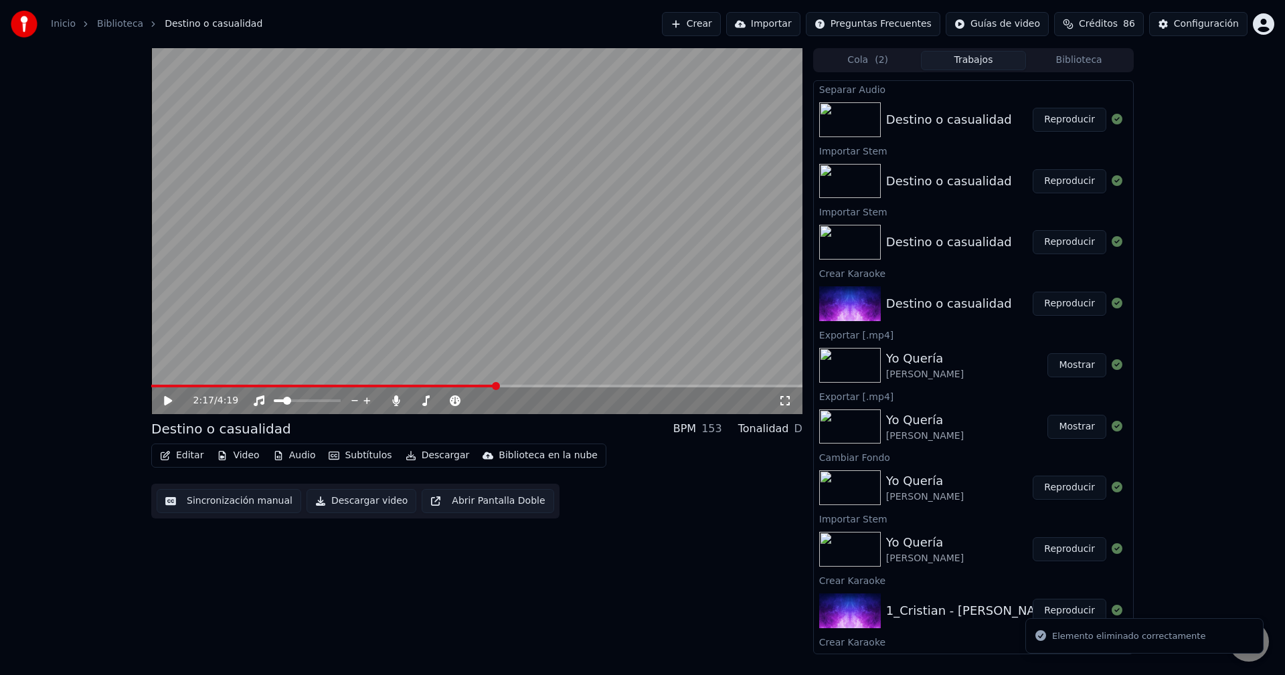
click at [350, 459] on button "Subtítulos" at bounding box center [360, 455] width 74 height 19
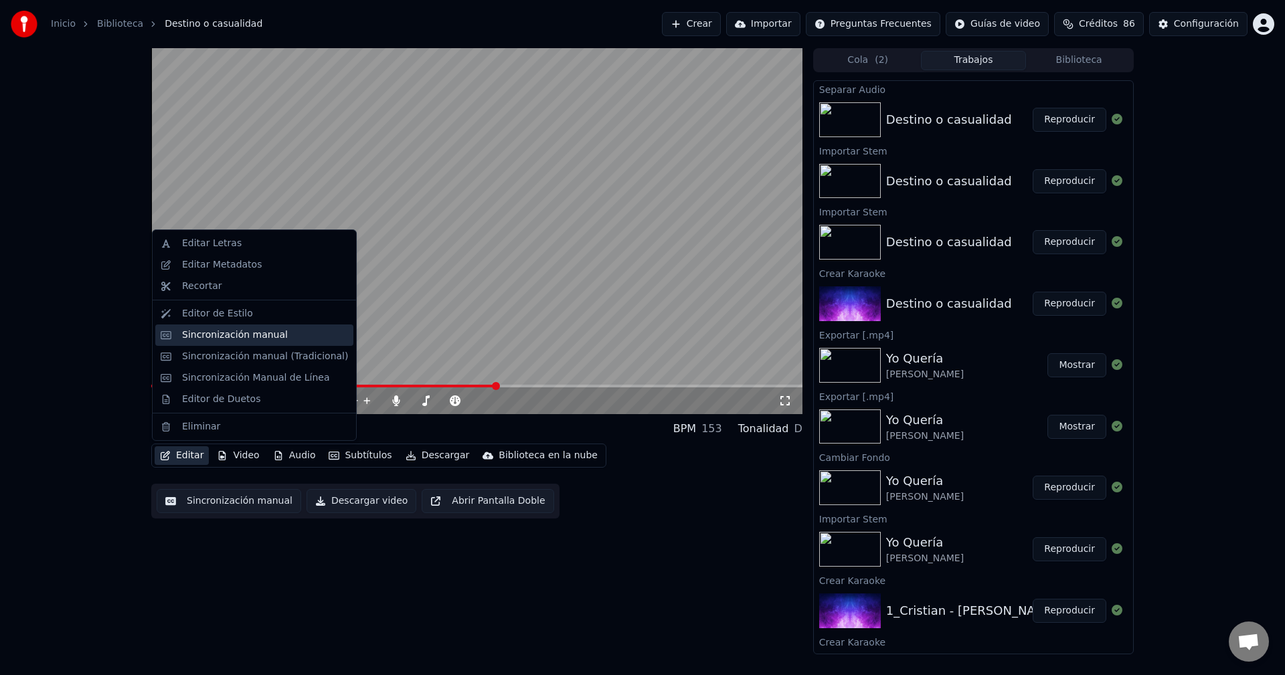
click at [240, 335] on div "Sincronización manual" at bounding box center [235, 335] width 106 height 13
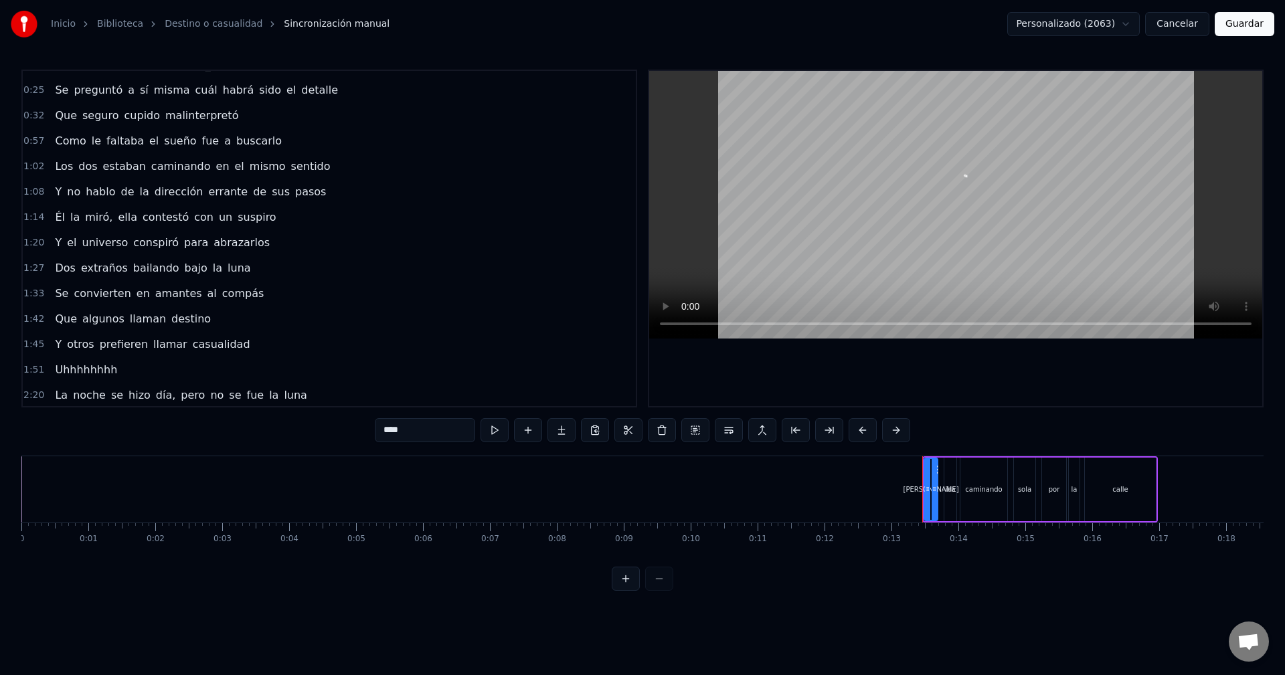
scroll to position [67, 0]
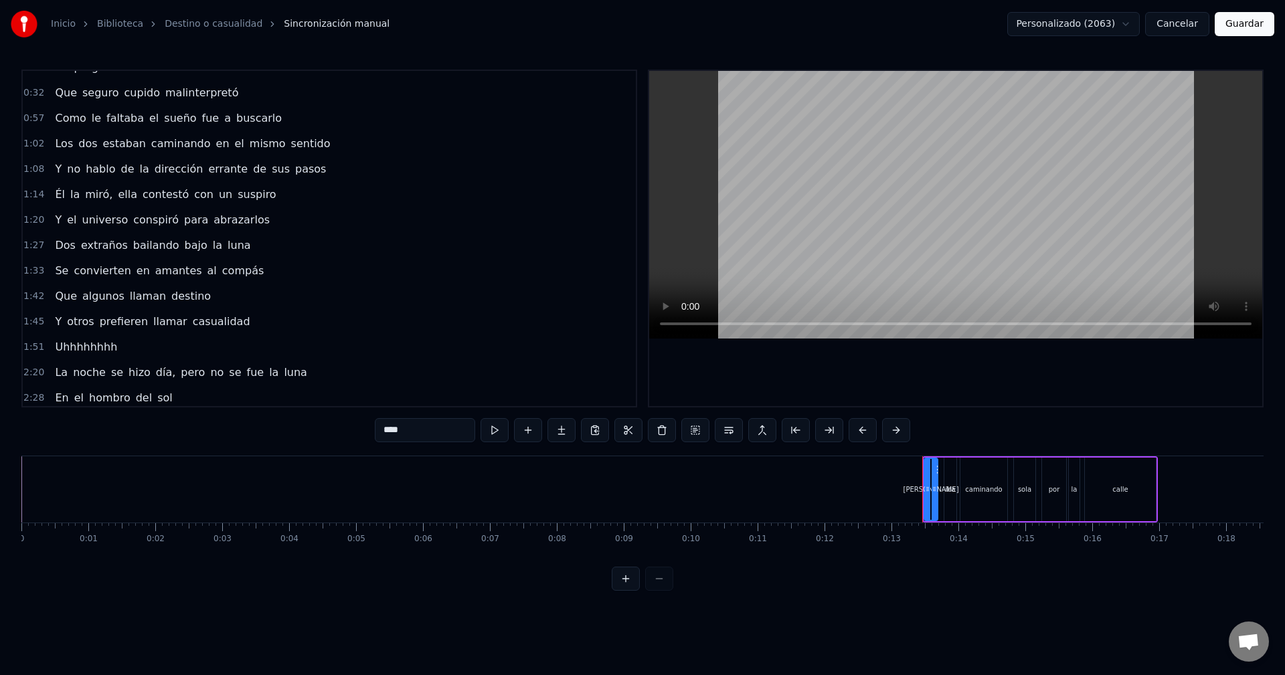
click at [248, 345] on div "1:51 Uhhhhhhhh" at bounding box center [329, 347] width 613 height 25
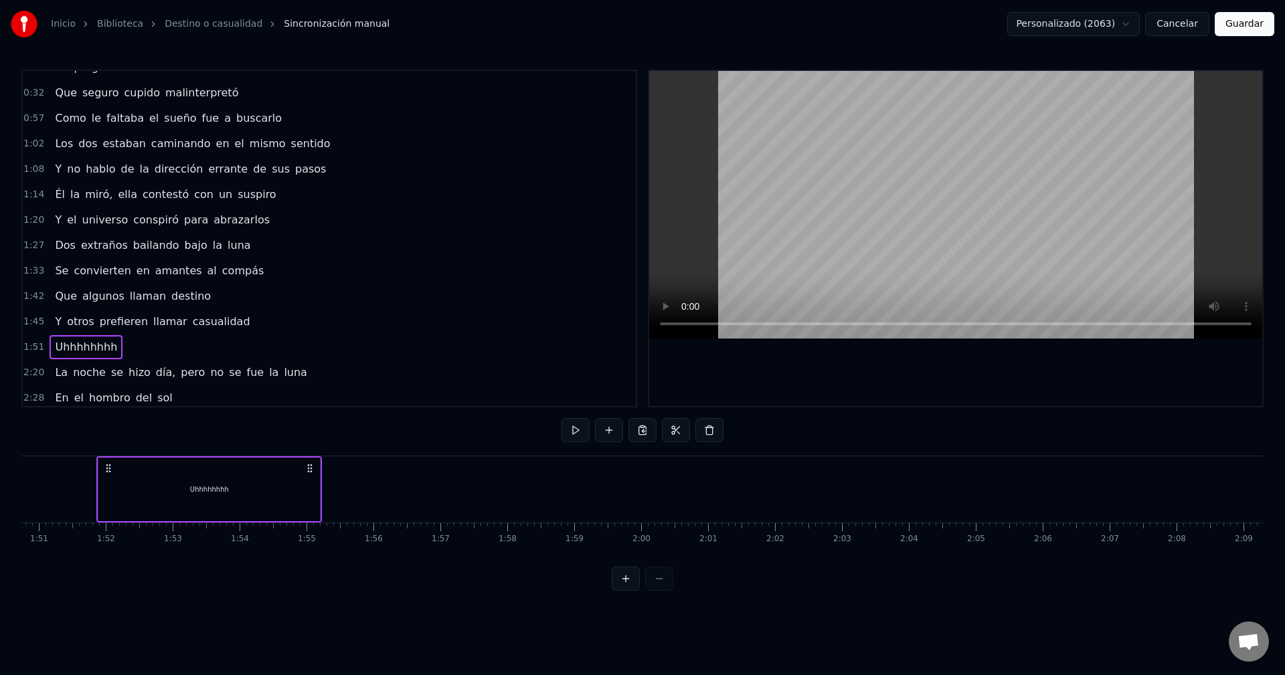
scroll to position [0, 7419]
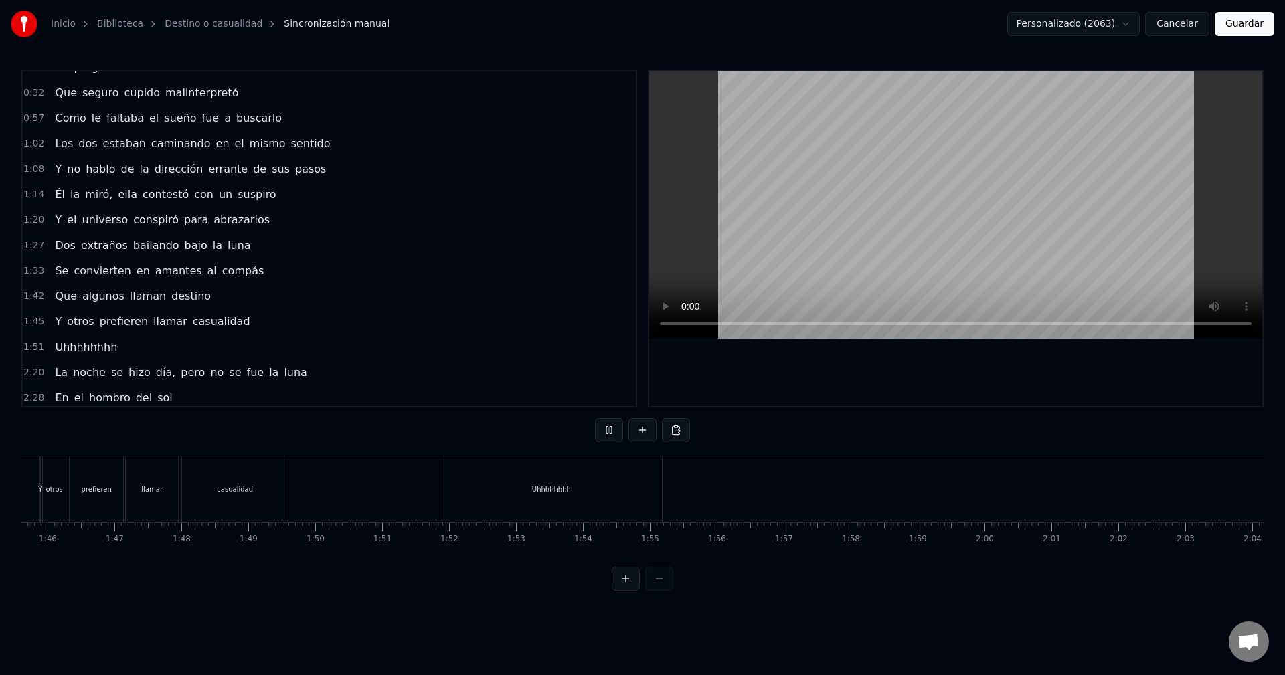
drag, startPoint x: 1065, startPoint y: 494, endPoint x: 922, endPoint y: 494, distance: 143.9
drag, startPoint x: 1021, startPoint y: 497, endPoint x: 390, endPoint y: 486, distance: 631.9
click at [440, 490] on div at bounding box center [680, 489] width 17397 height 66
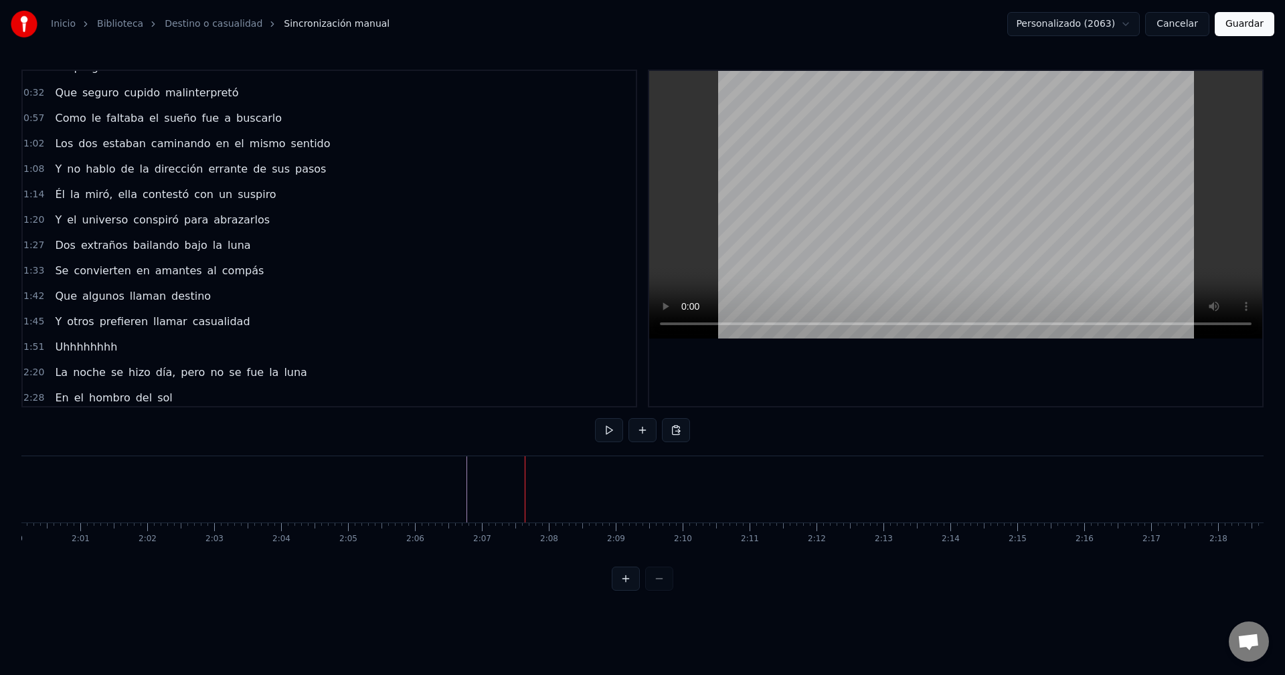
click at [1104, 26] on html "Inicio Biblioteca Destino o casualidad Sincronización manual Personalizado (206…" at bounding box center [642, 306] width 1285 height 612
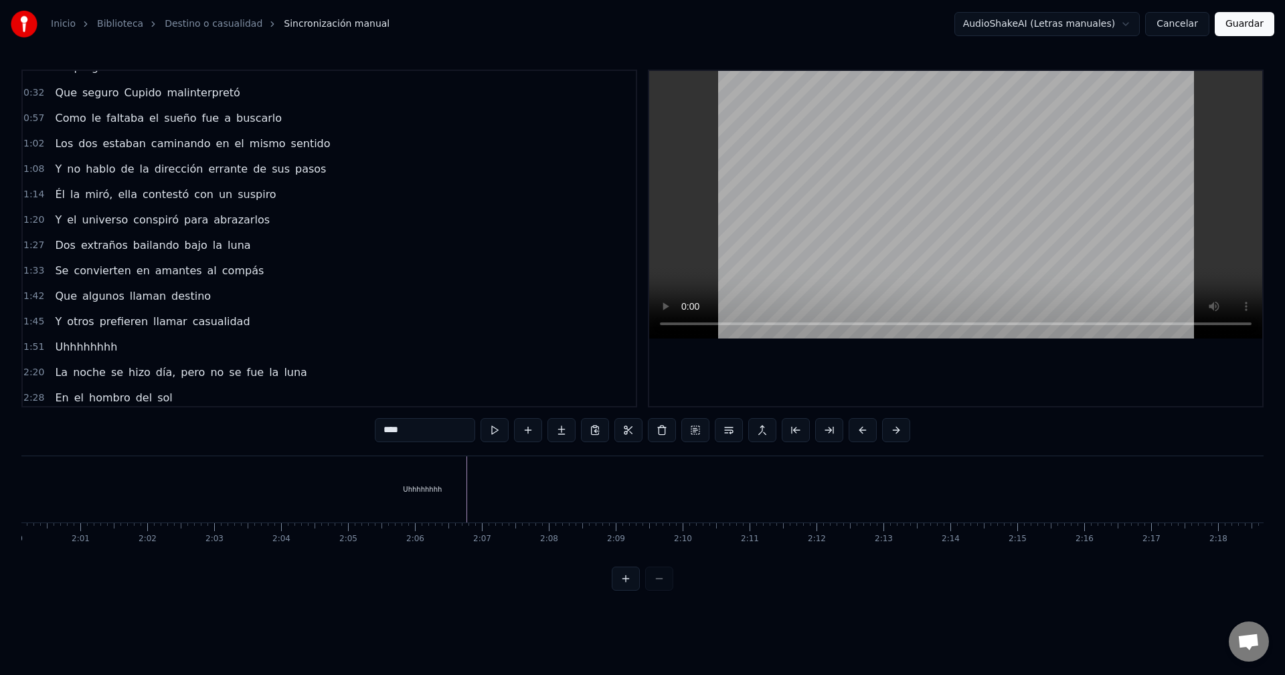
scroll to position [0, 0]
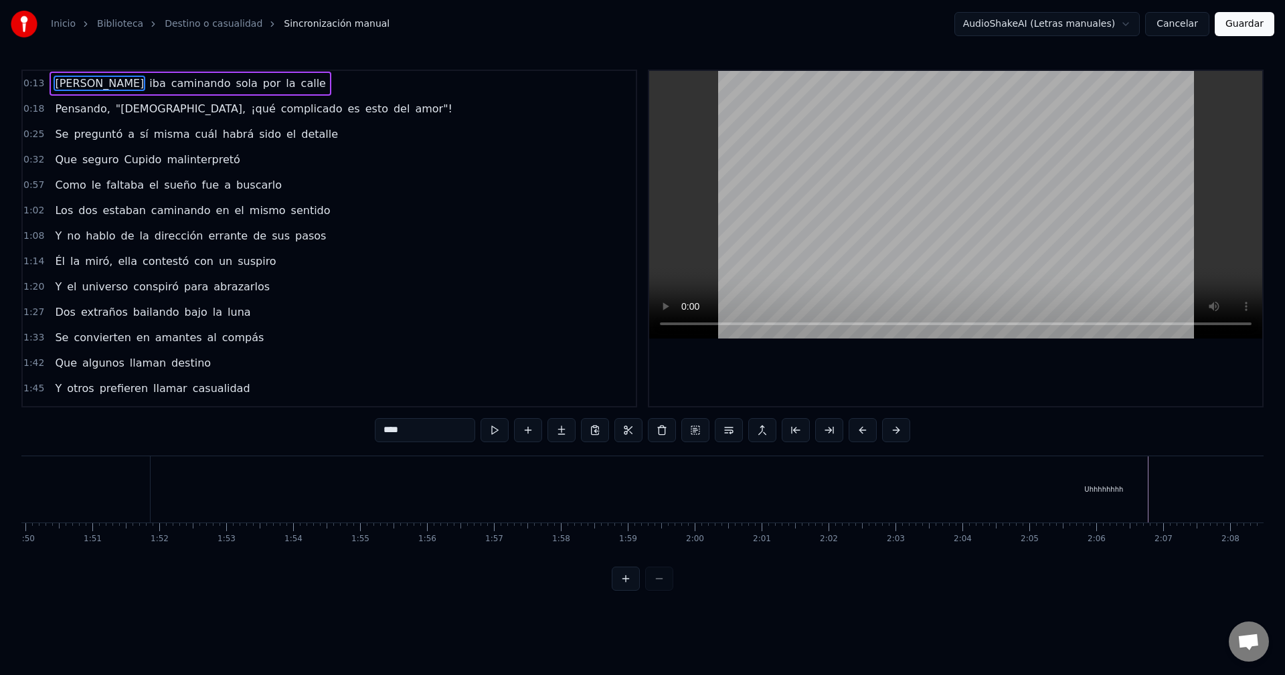
drag, startPoint x: 792, startPoint y: 499, endPoint x: 869, endPoint y: 518, distance: 79.2
click at [1156, 484] on div "Uhhhhhhhh" at bounding box center [1088, 489] width 1906 height 66
type input "*********"
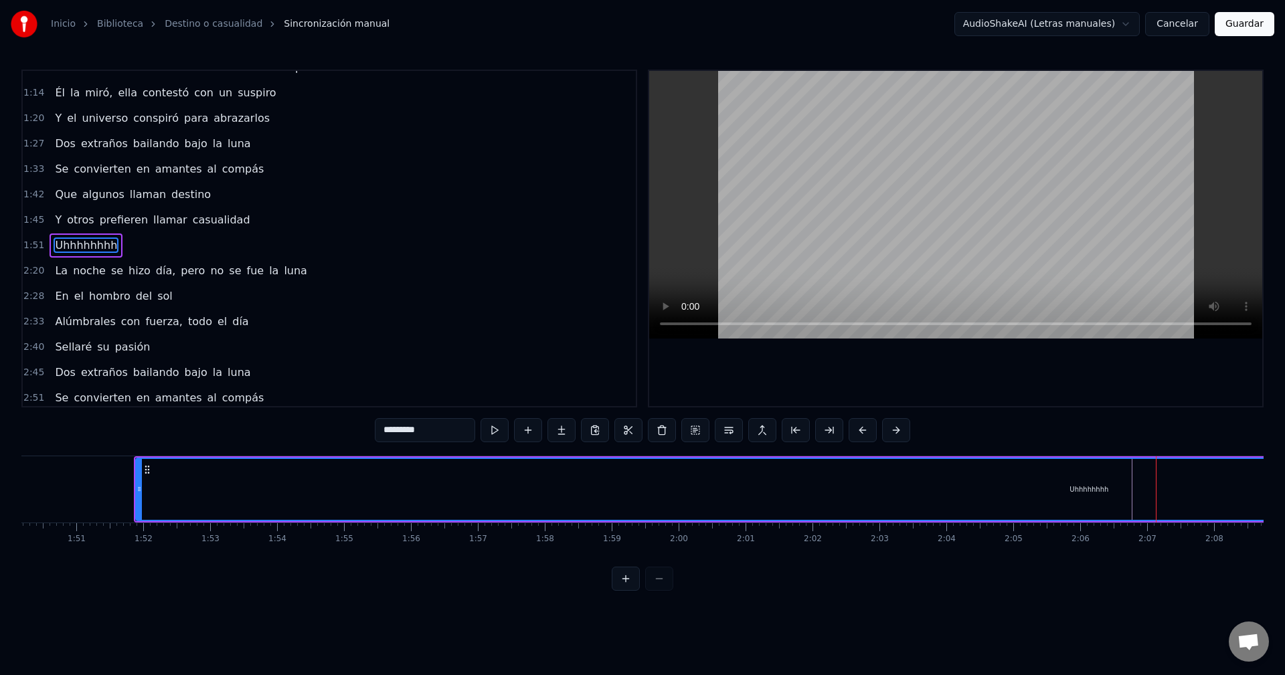
scroll to position [175, 0]
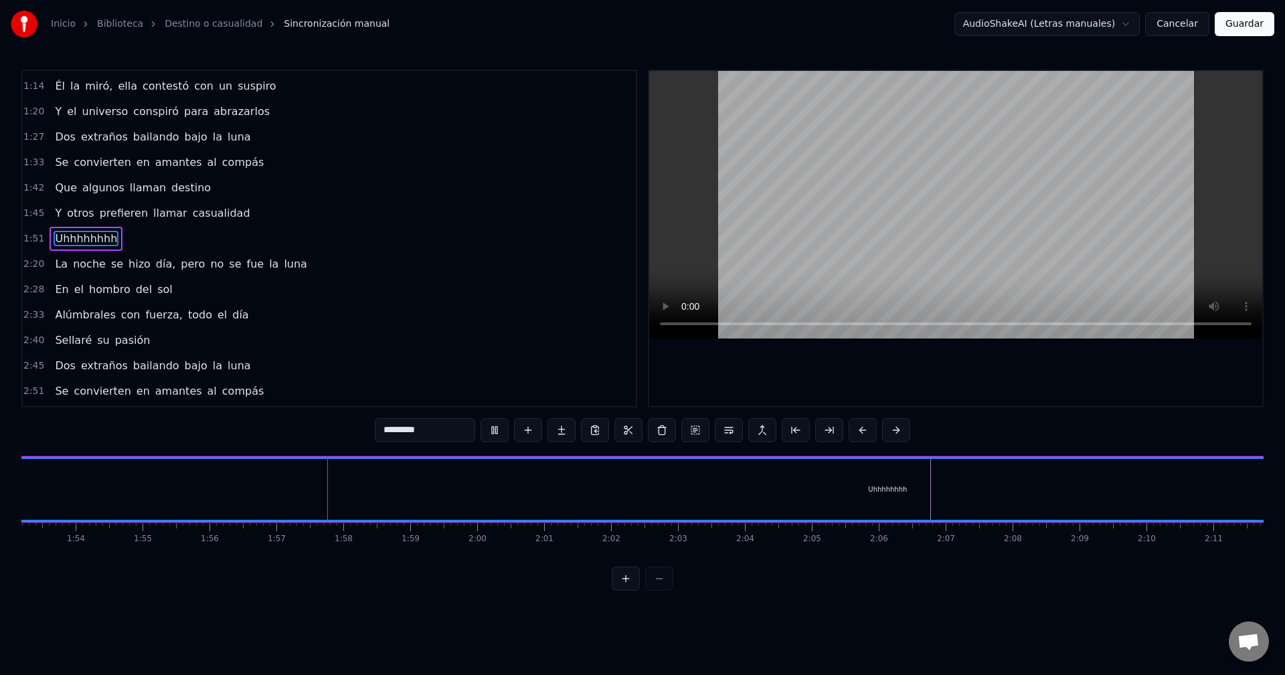
drag, startPoint x: 1125, startPoint y: 489, endPoint x: 1152, endPoint y: 492, distance: 27.6
click at [1106, 18] on html "Inicio Biblioteca Destino o casualidad Sincronización manual AudioShakeAI (Letr…" at bounding box center [642, 306] width 1285 height 612
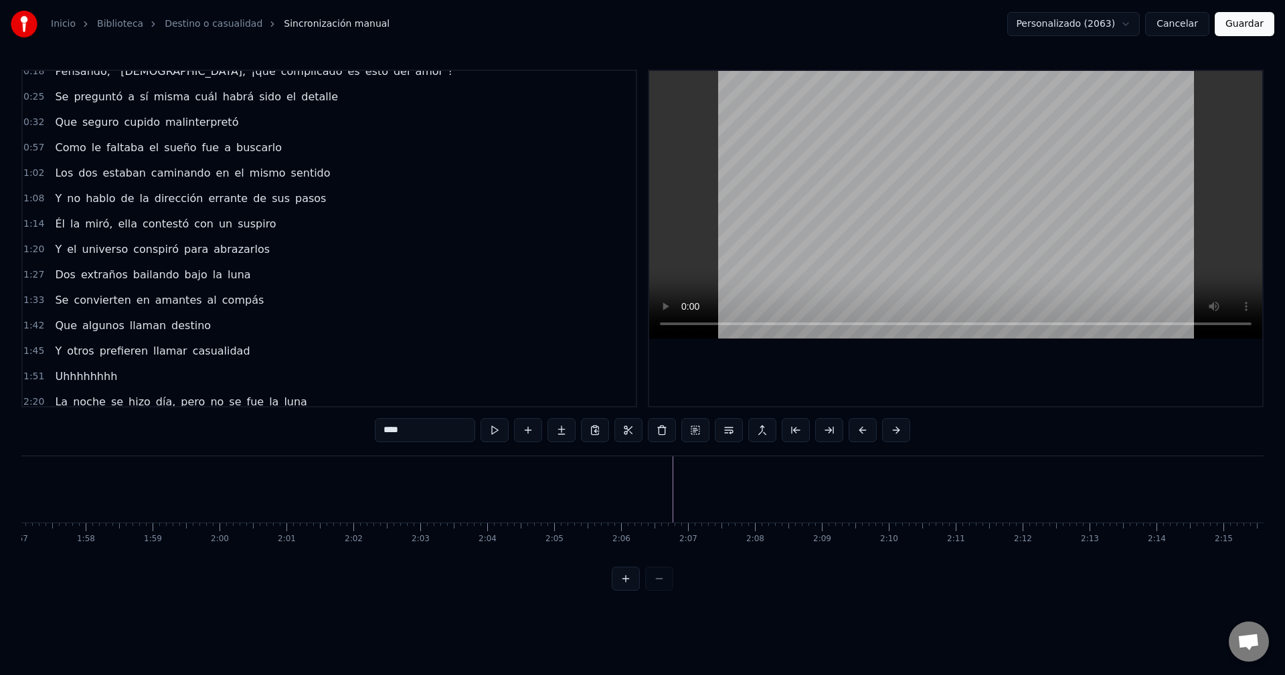
scroll to position [0, 7937]
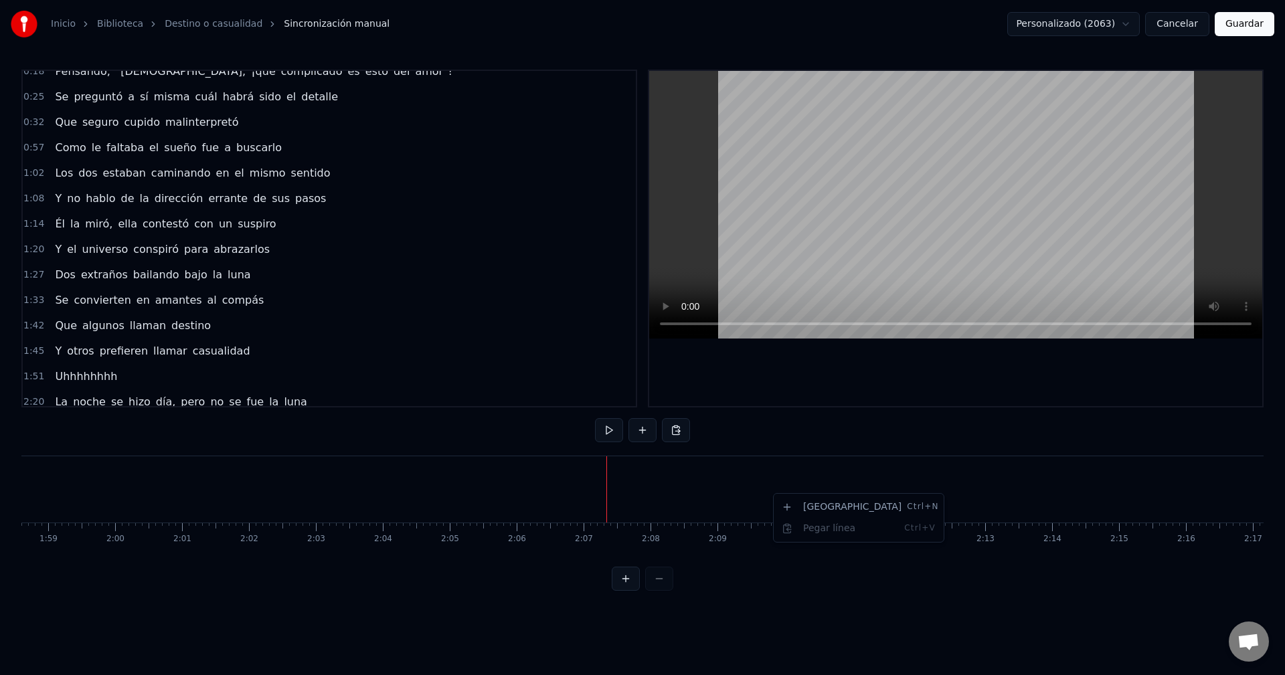
click at [606, 489] on div at bounding box center [782, 489] width 17397 height 66
click at [637, 502] on div "Nueva línea Ctrl+N" at bounding box center [692, 501] width 165 height 21
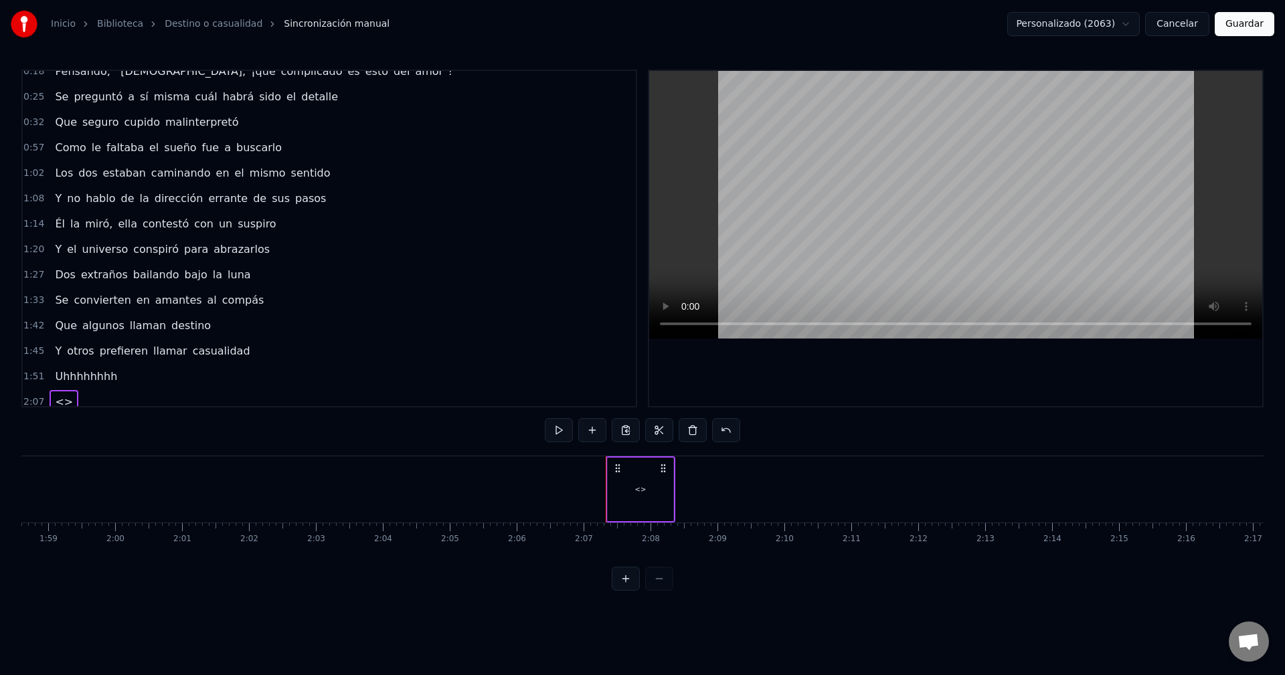
click at [632, 497] on div "<>" at bounding box center [641, 490] width 66 height 64
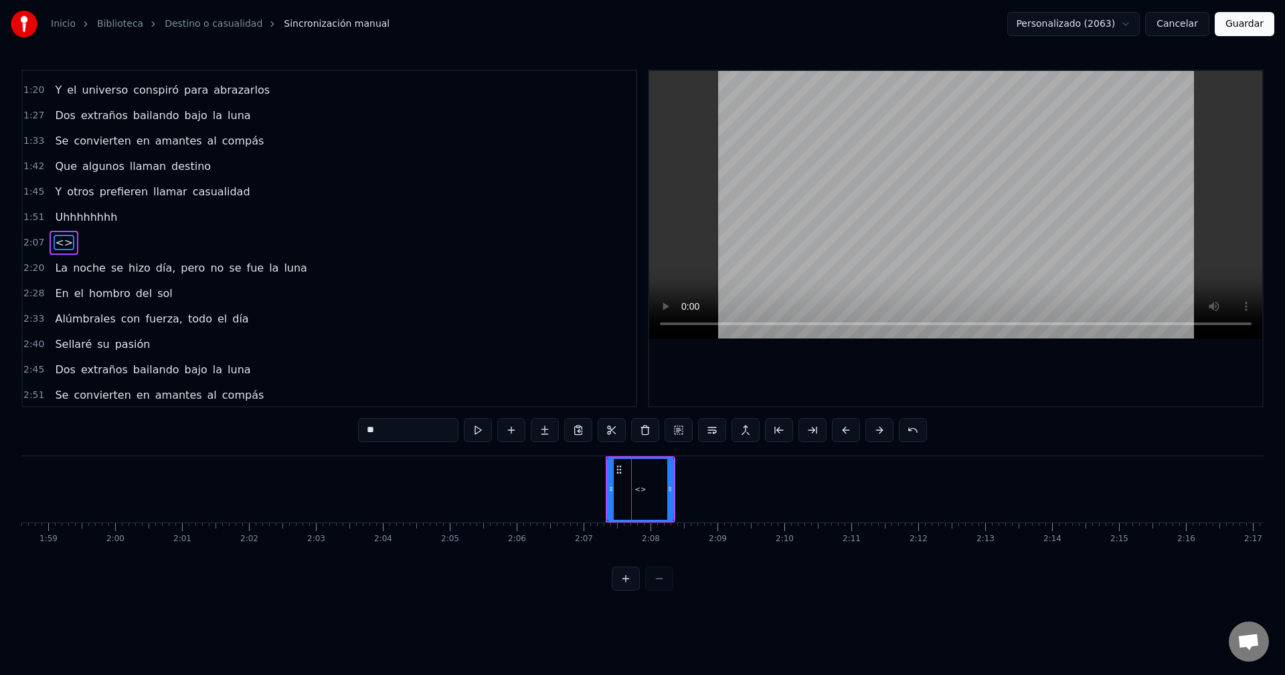
scroll to position [201, 0]
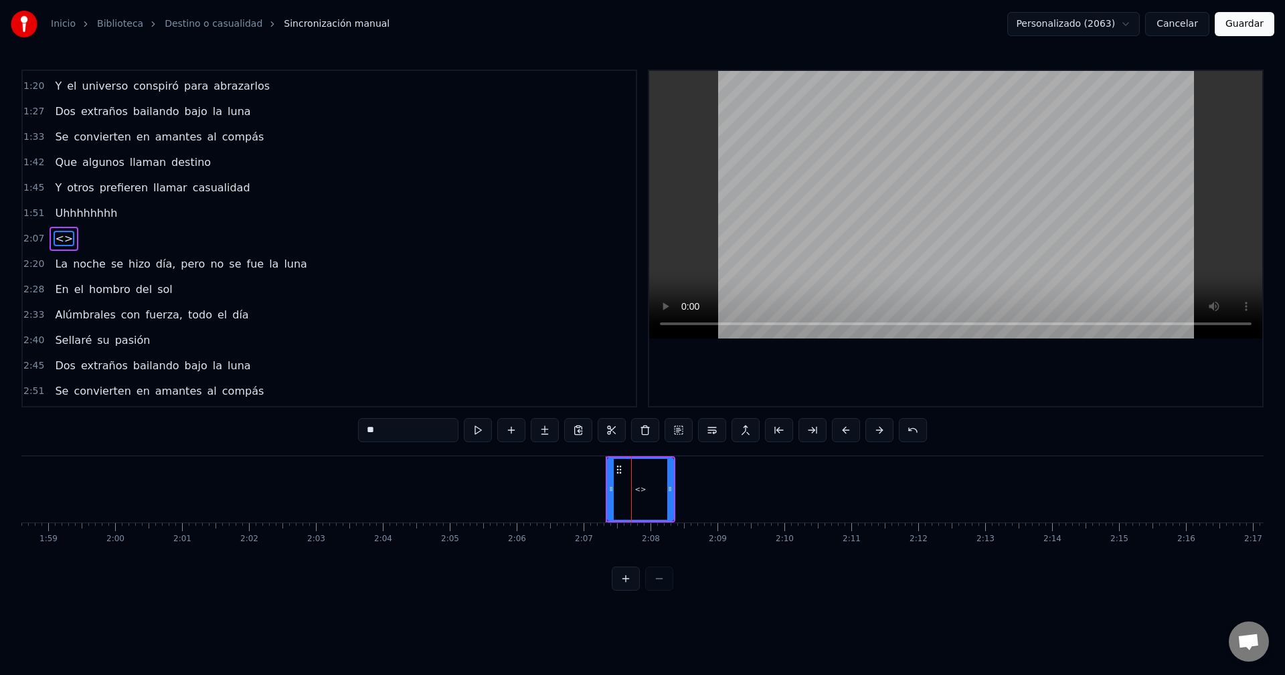
drag, startPoint x: 394, startPoint y: 429, endPoint x: 313, endPoint y: 425, distance: 80.4
click at [313, 425] on div "0:13 Ella iba caminando sola por la calle 0:18 Pensando, "[DEMOGRAPHIC_DATA], ¡…" at bounding box center [642, 330] width 1242 height 521
paste input "**"
drag, startPoint x: 672, startPoint y: 485, endPoint x: 643, endPoint y: 495, distance: 30.3
click at [643, 495] on div at bounding box center [641, 489] width 5 height 61
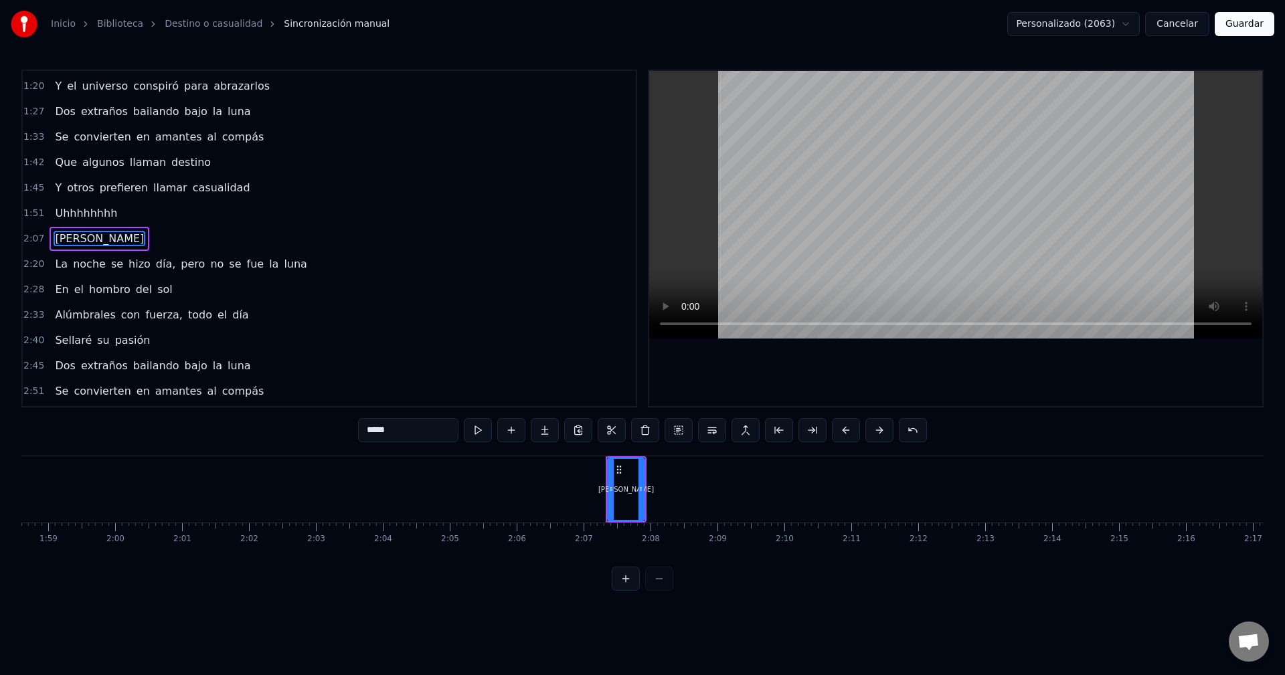
type input "****"
drag, startPoint x: 622, startPoint y: 487, endPoint x: 609, endPoint y: 491, distance: 13.3
click at [609, 491] on div "[PERSON_NAME]" at bounding box center [625, 489] width 35 height 61
click at [615, 472] on icon at bounding box center [613, 469] width 11 height 11
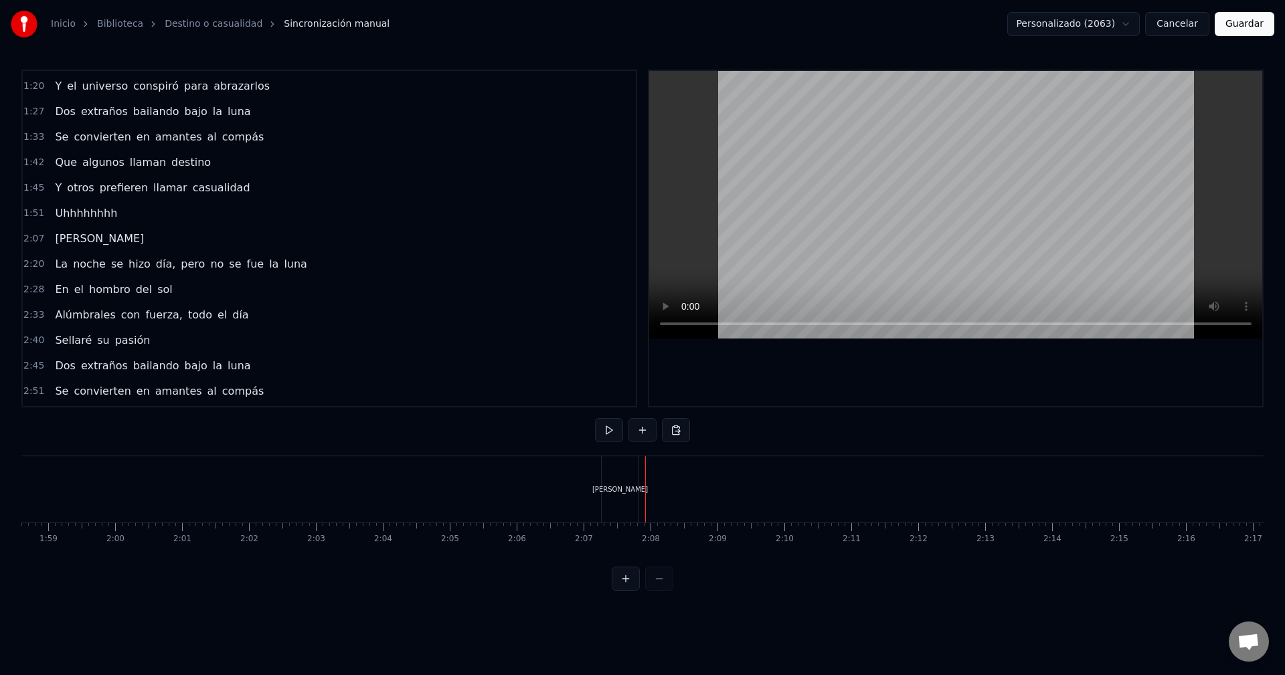
click at [620, 495] on div "[PERSON_NAME]" at bounding box center [620, 489] width 37 height 66
click at [632, 487] on div "[PERSON_NAME]" at bounding box center [620, 489] width 37 height 66
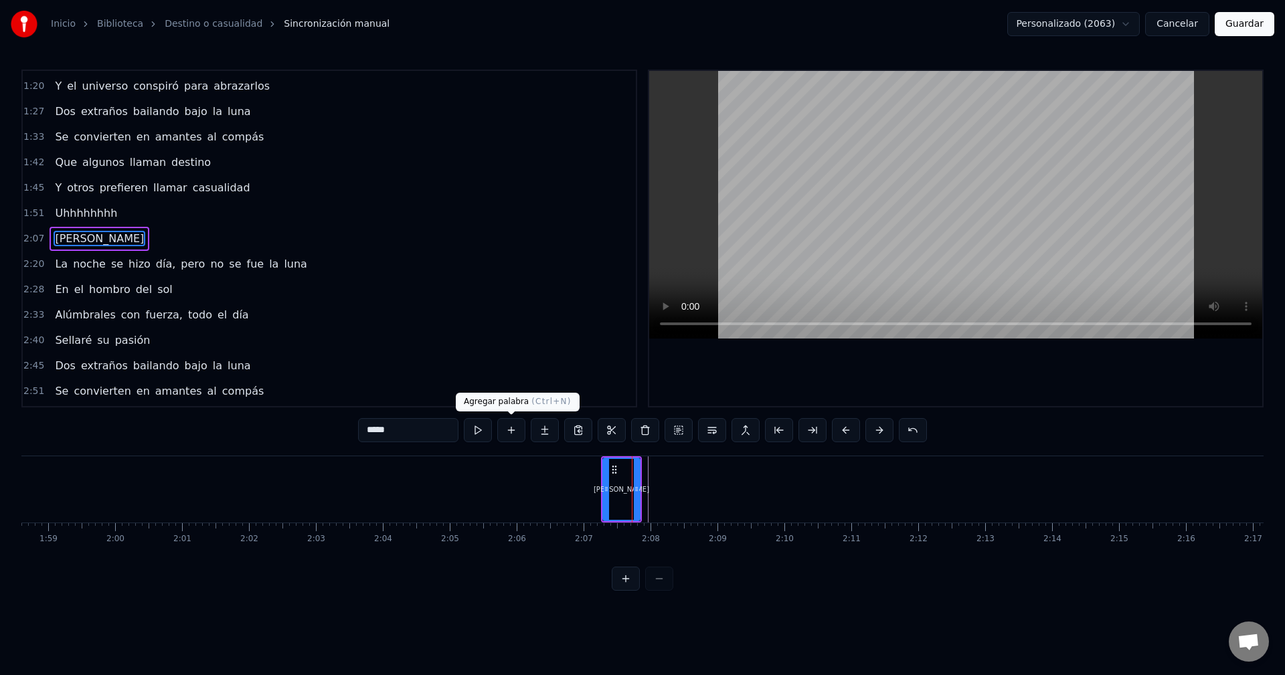
click at [512, 435] on button at bounding box center [511, 430] width 28 height 24
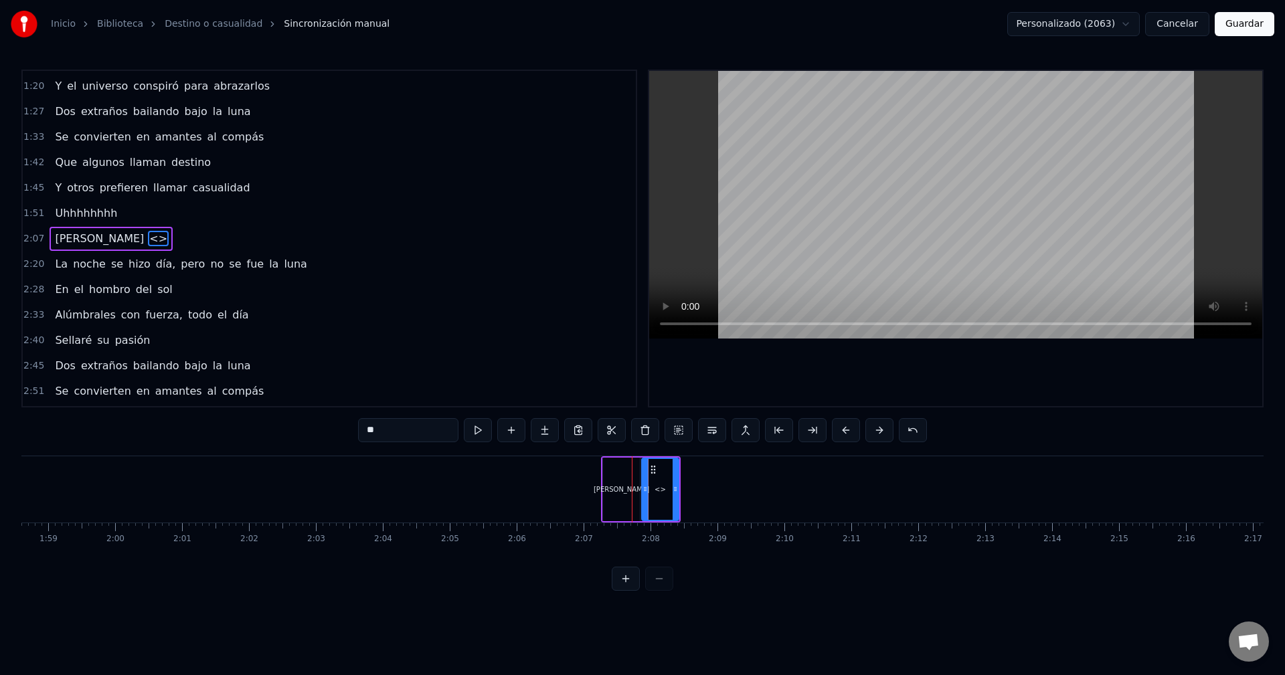
drag, startPoint x: 409, startPoint y: 428, endPoint x: 325, endPoint y: 429, distance: 84.3
click at [325, 429] on div "0:13 Ella iba caminando sola por la calle 0:18 Pensando, "[DEMOGRAPHIC_DATA], ¡…" at bounding box center [642, 330] width 1242 height 521
paste input "text"
drag, startPoint x: 677, startPoint y: 485, endPoint x: 661, endPoint y: 491, distance: 17.6
click at [661, 491] on icon at bounding box center [658, 489] width 5 height 11
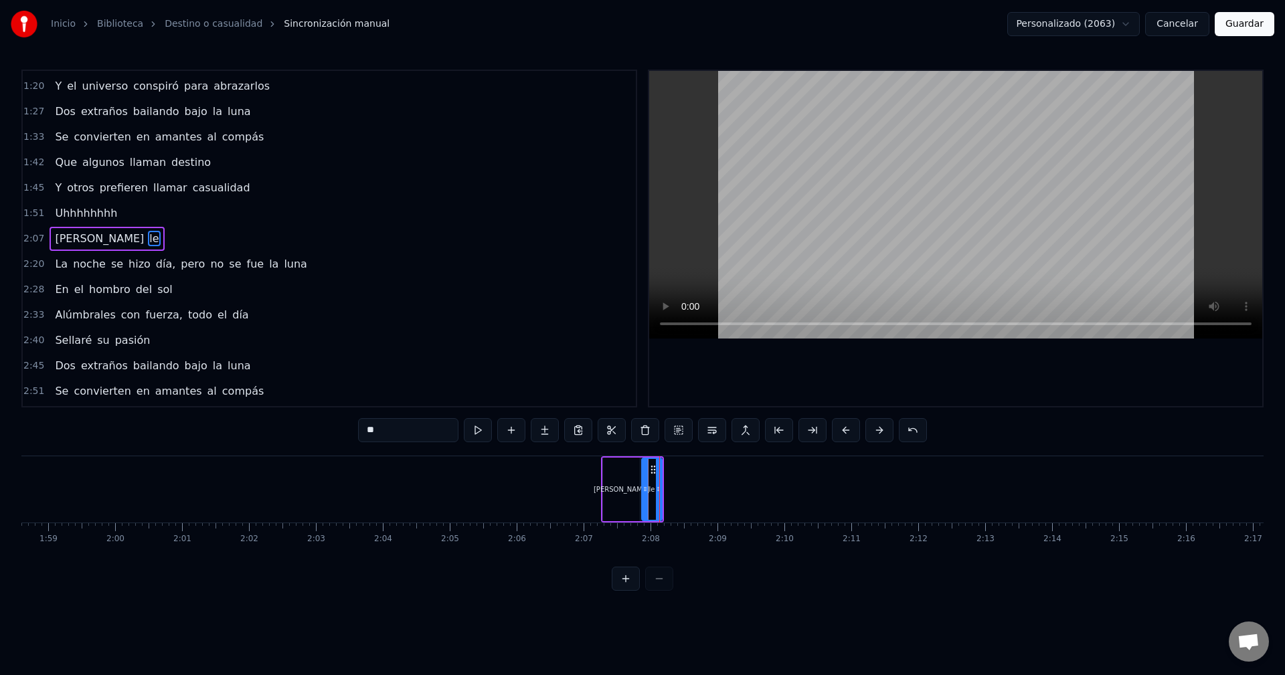
type input "**"
click at [510, 430] on button at bounding box center [511, 430] width 28 height 24
drag, startPoint x: 402, startPoint y: 432, endPoint x: 309, endPoint y: 430, distance: 92.4
click at [309, 430] on div "0:13 Ella iba caminando sola por la calle 0:18 Pensando, "[DEMOGRAPHIC_DATA], ¡…" at bounding box center [642, 330] width 1242 height 521
paste input "******"
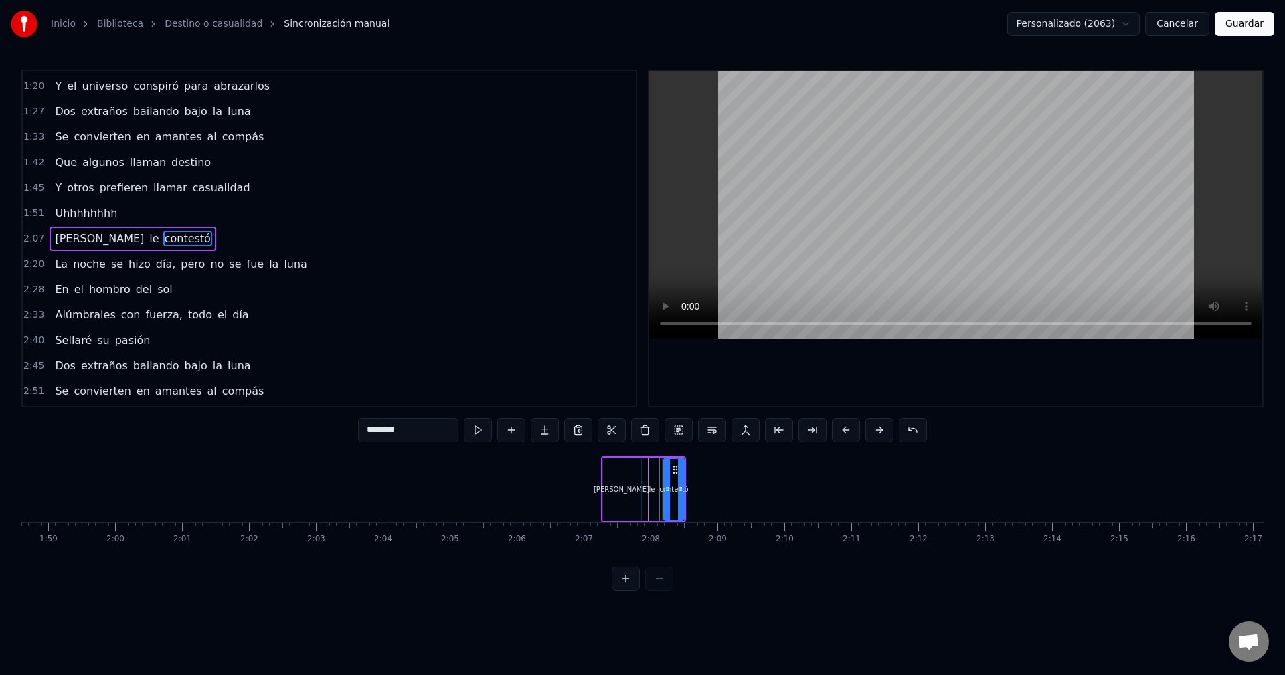
type input "********"
click at [685, 479] on div "[PERSON_NAME] le contestó" at bounding box center [643, 489] width 85 height 66
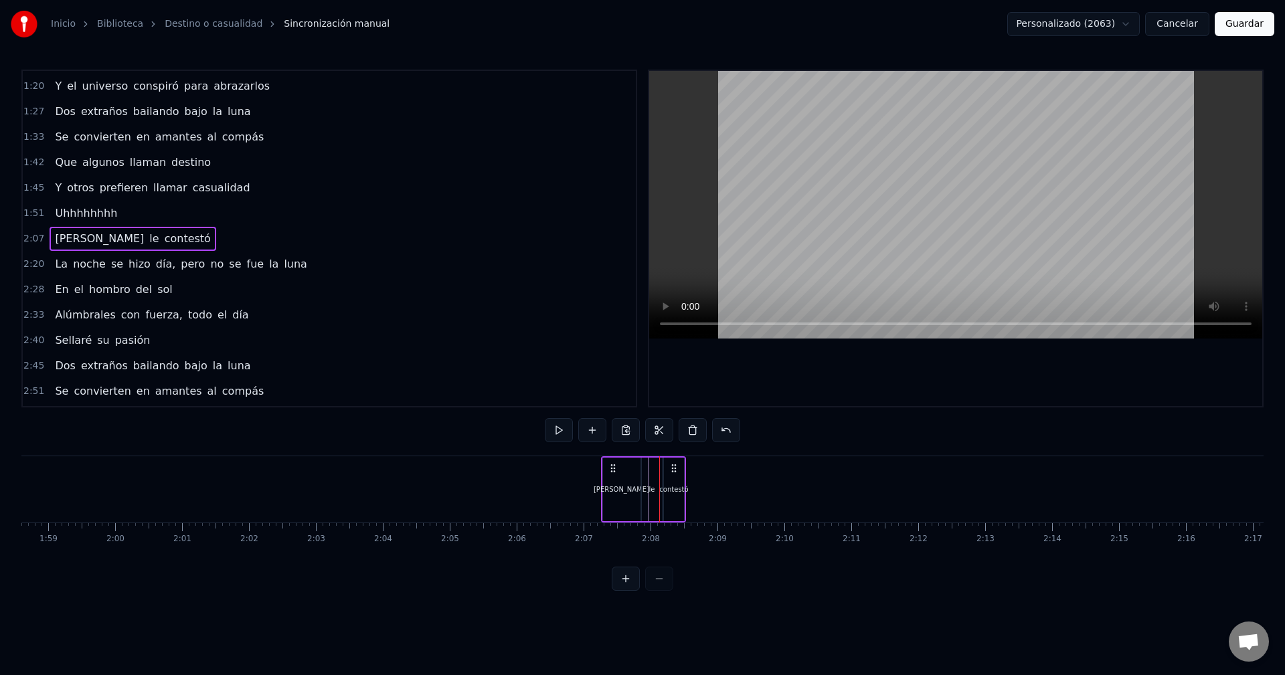
click at [680, 481] on div "contestó" at bounding box center [674, 490] width 20 height 64
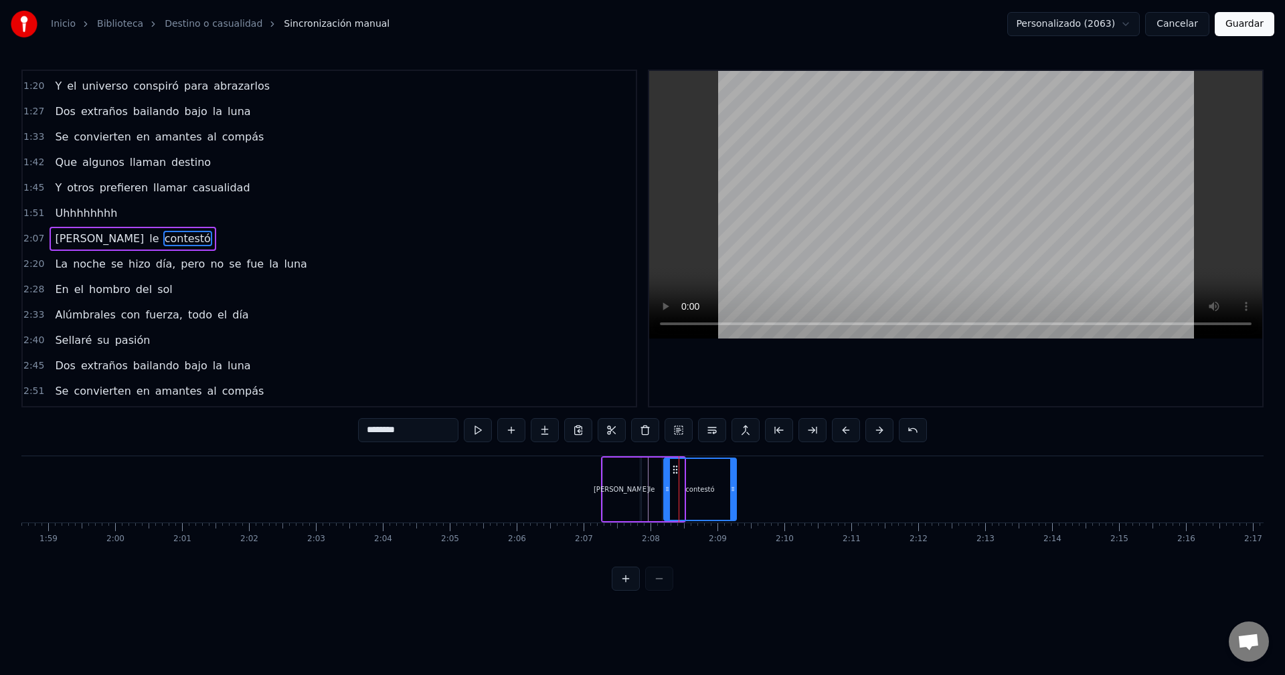
drag, startPoint x: 681, startPoint y: 485, endPoint x: 733, endPoint y: 489, distance: 52.3
click at [733, 489] on icon at bounding box center [732, 489] width 5 height 11
click at [739, 489] on icon at bounding box center [738, 489] width 5 height 11
click at [582, 485] on div at bounding box center [782, 489] width 17397 height 66
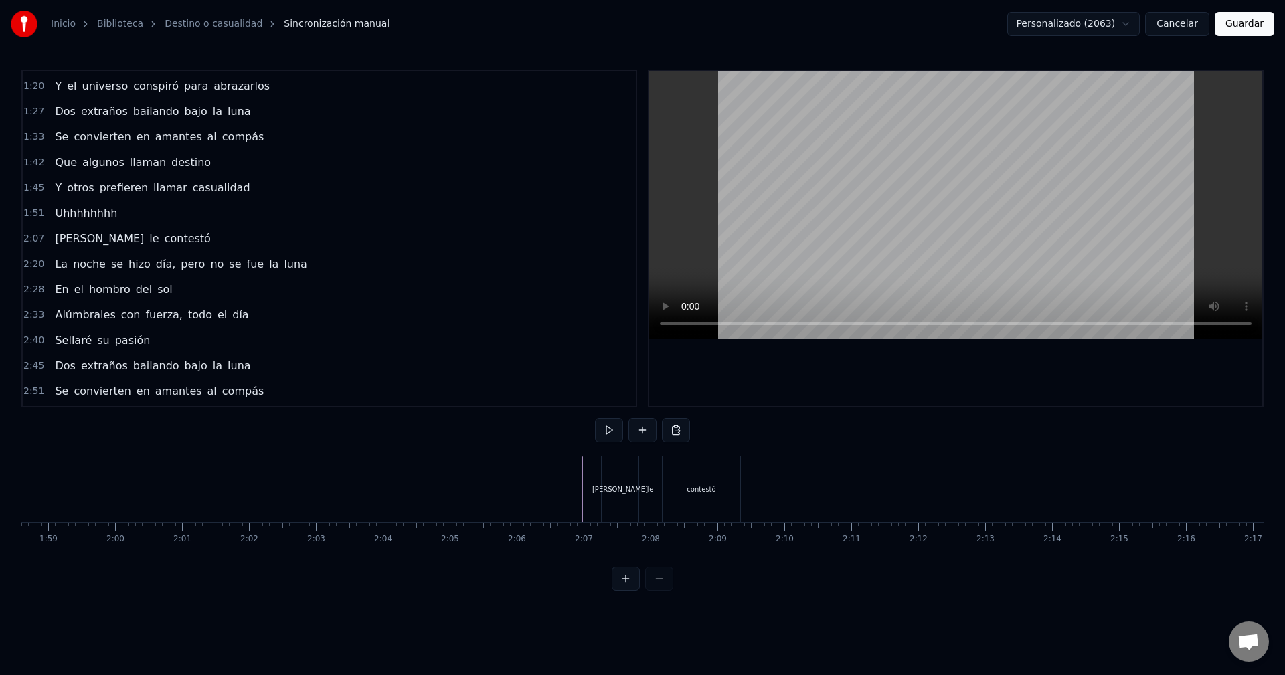
click at [738, 499] on div "contestó" at bounding box center [702, 489] width 78 height 66
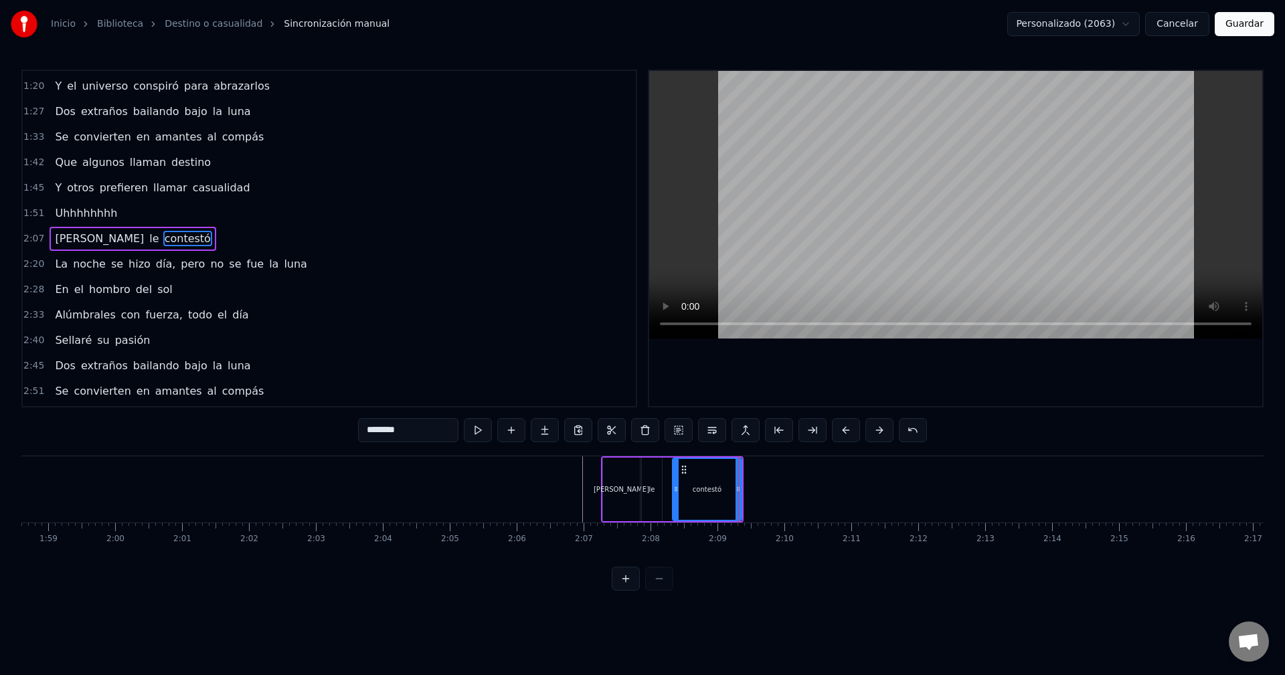
drag, startPoint x: 666, startPoint y: 487, endPoint x: 673, endPoint y: 492, distance: 9.1
click at [675, 492] on icon at bounding box center [675, 489] width 5 height 11
click at [654, 485] on div "le" at bounding box center [652, 490] width 6 height 10
drag, startPoint x: 660, startPoint y: 490, endPoint x: 672, endPoint y: 493, distance: 12.5
click at [672, 493] on icon at bounding box center [671, 489] width 5 height 11
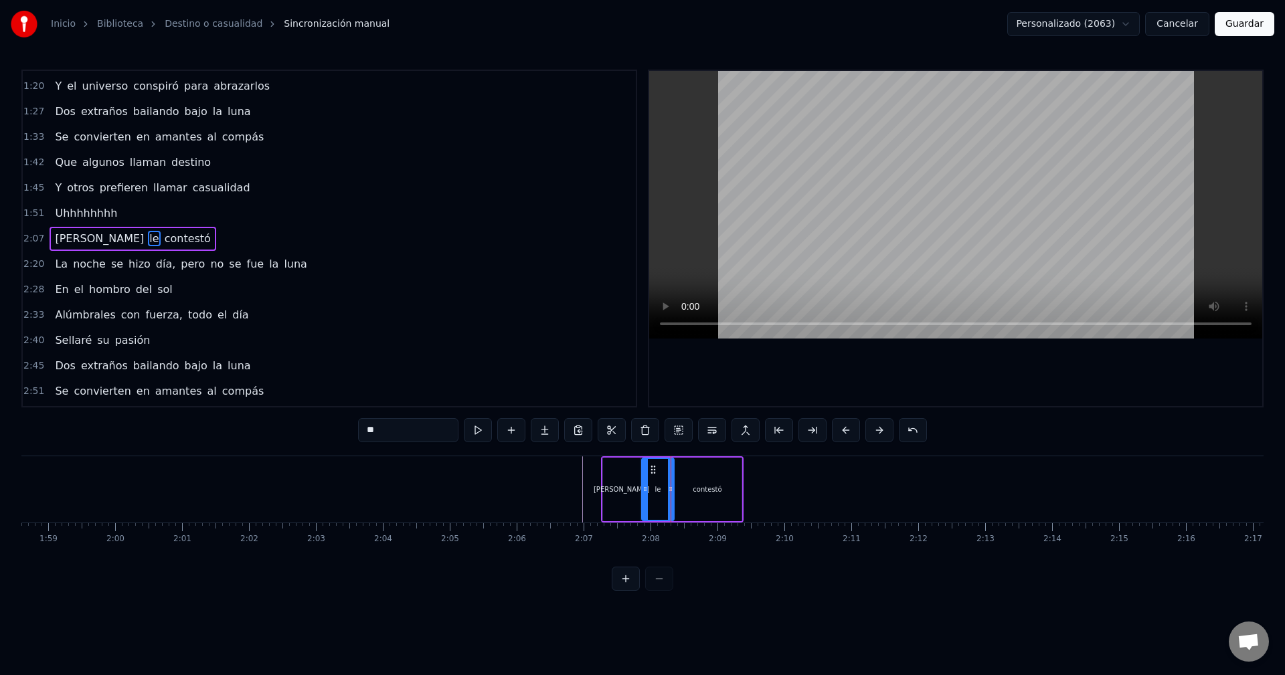
click at [691, 487] on div "contestó" at bounding box center [707, 490] width 68 height 64
type input "********"
drag, startPoint x: 741, startPoint y: 492, endPoint x: 729, endPoint y: 495, distance: 12.3
click at [729, 495] on div "contestó" at bounding box center [708, 490] width 70 height 64
drag, startPoint x: 738, startPoint y: 488, endPoint x: 722, endPoint y: 493, distance: 16.3
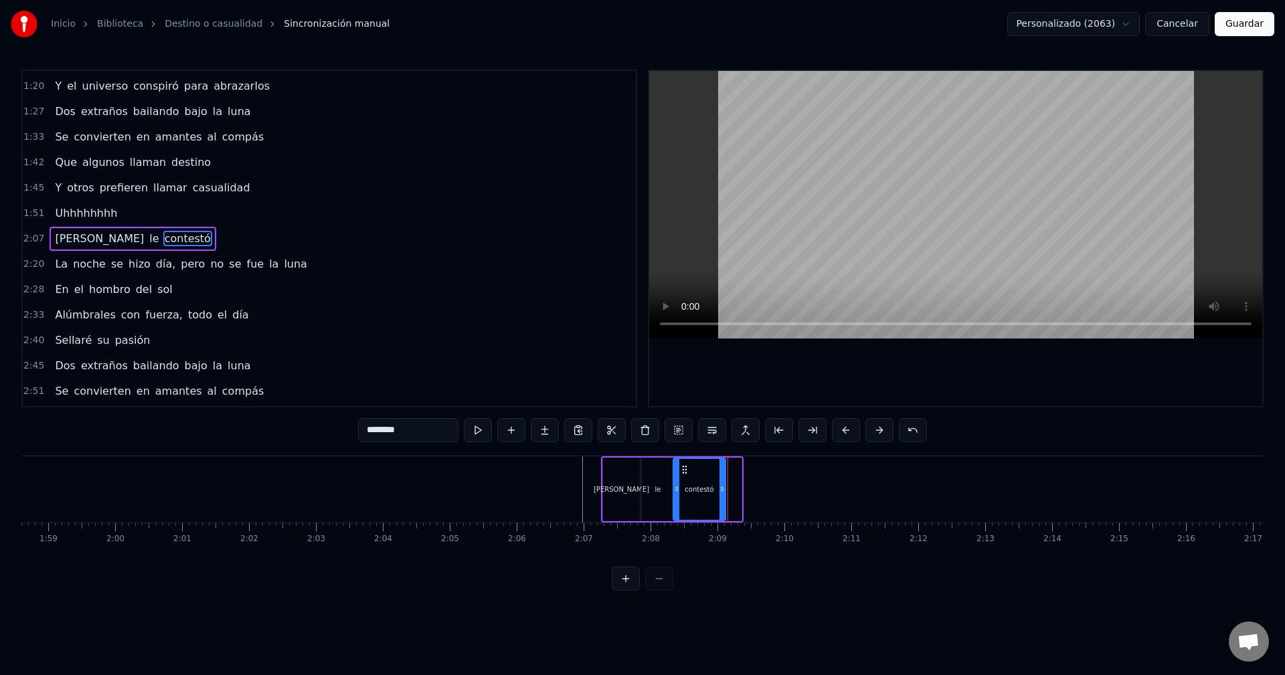
click at [722, 493] on icon at bounding box center [721, 489] width 5 height 11
click at [516, 430] on button at bounding box center [511, 430] width 28 height 24
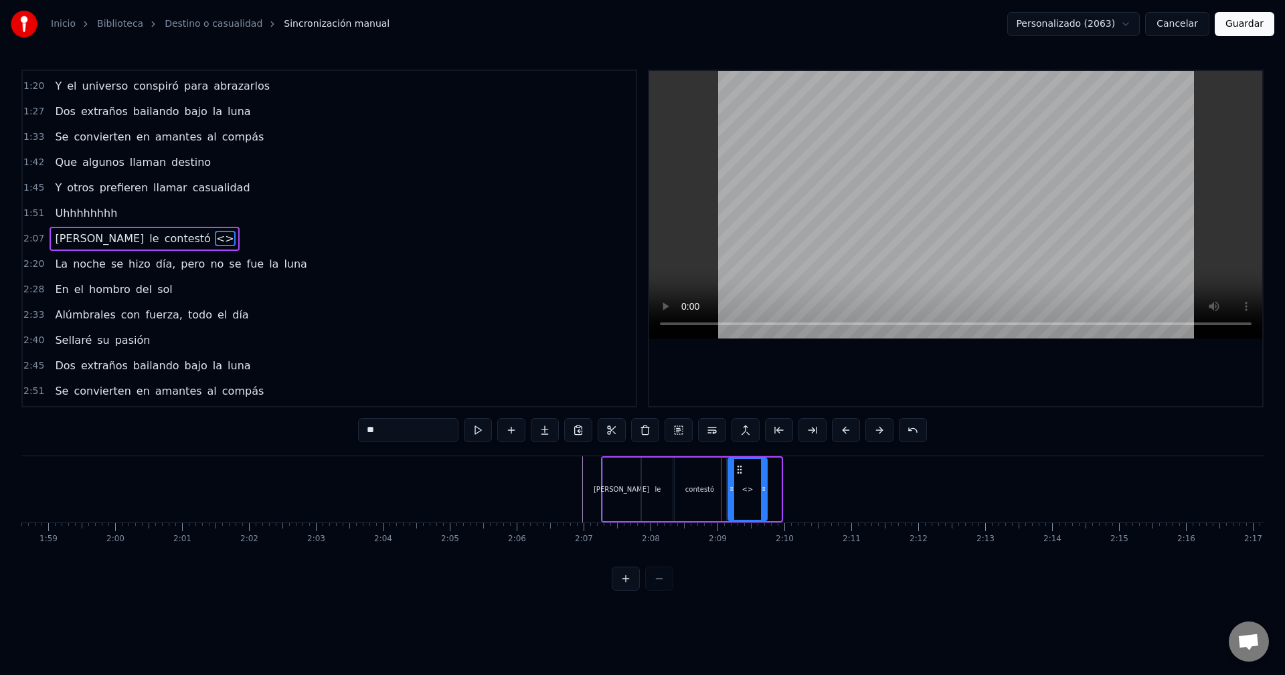
drag, startPoint x: 779, startPoint y: 489, endPoint x: 765, endPoint y: 491, distance: 14.2
click at [765, 491] on icon at bounding box center [763, 489] width 5 height 11
drag, startPoint x: 420, startPoint y: 432, endPoint x: 335, endPoint y: 430, distance: 84.3
click at [335, 430] on div "0:13 Ella iba caminando sola por la calle 0:18 Pensando, "[DEMOGRAPHIC_DATA], ¡…" at bounding box center [642, 330] width 1242 height 521
paste input "********"
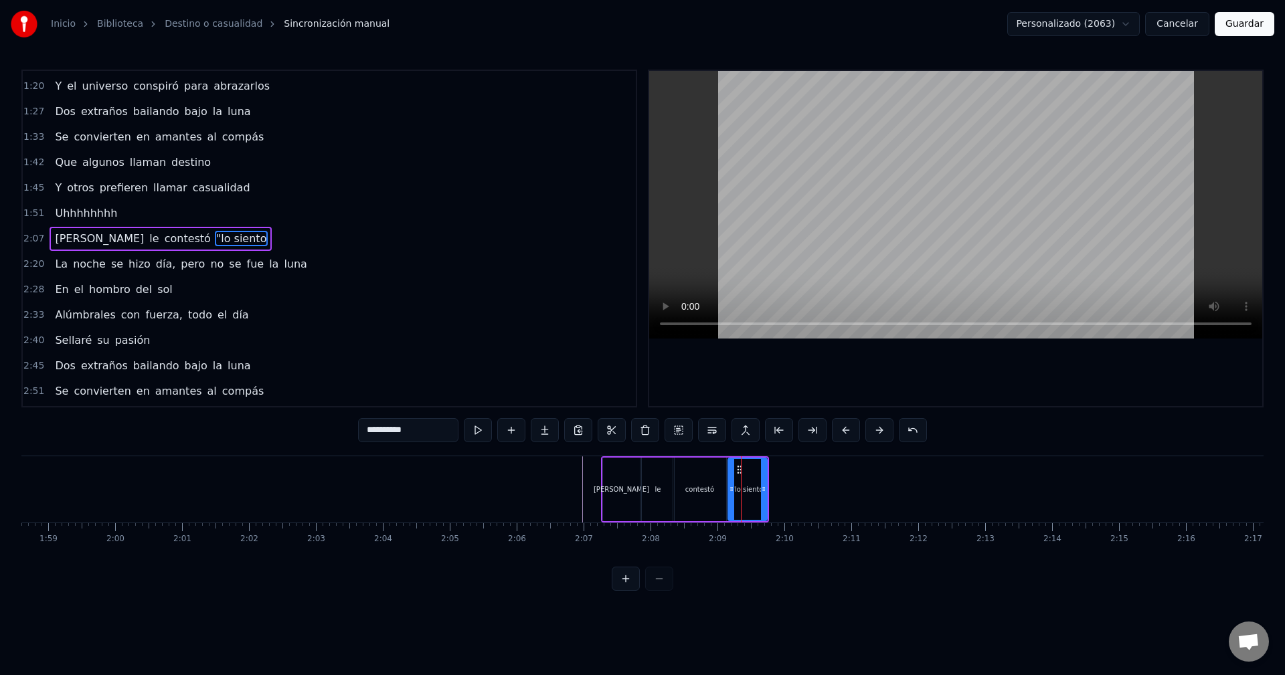
click at [163, 239] on span "contestó" at bounding box center [187, 238] width 49 height 15
click at [413, 427] on input "********" at bounding box center [408, 430] width 100 height 24
type input "*********"
click at [555, 487] on div at bounding box center [782, 489] width 17397 height 66
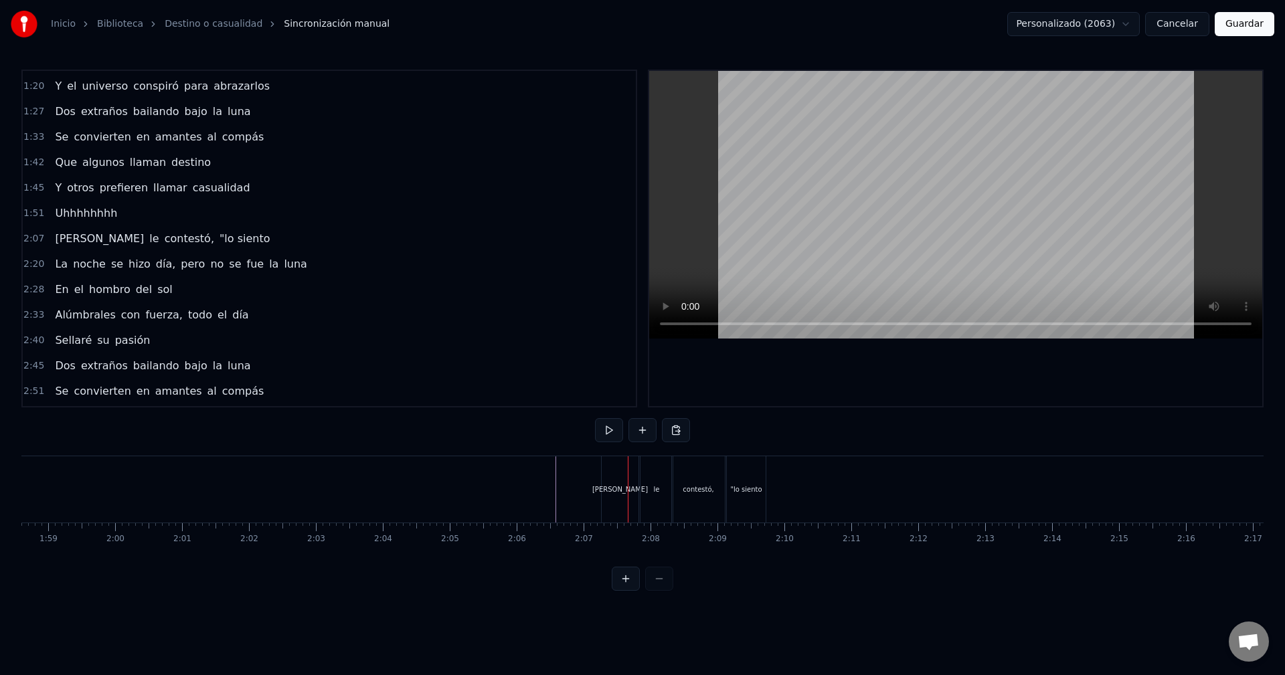
click at [615, 489] on div "[PERSON_NAME]" at bounding box center [620, 490] width 56 height 10
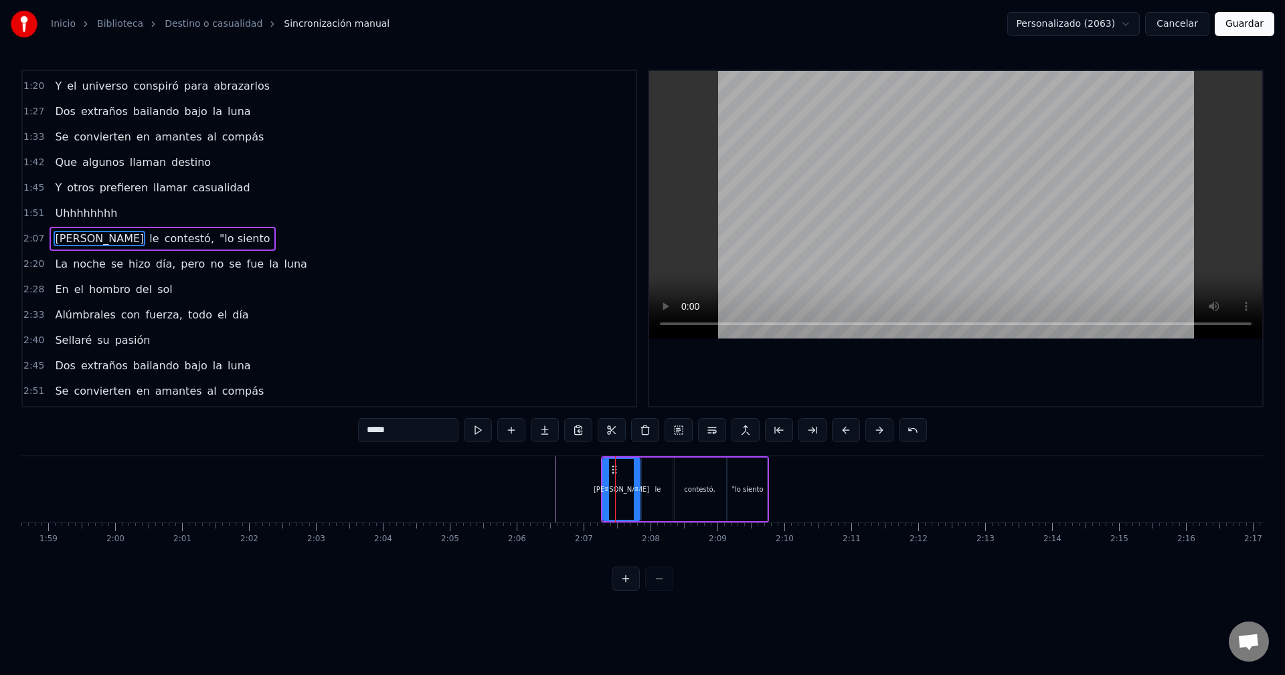
click at [401, 429] on input "****" at bounding box center [408, 430] width 100 height 24
type input "****"
click at [450, 491] on div at bounding box center [782, 489] width 17397 height 66
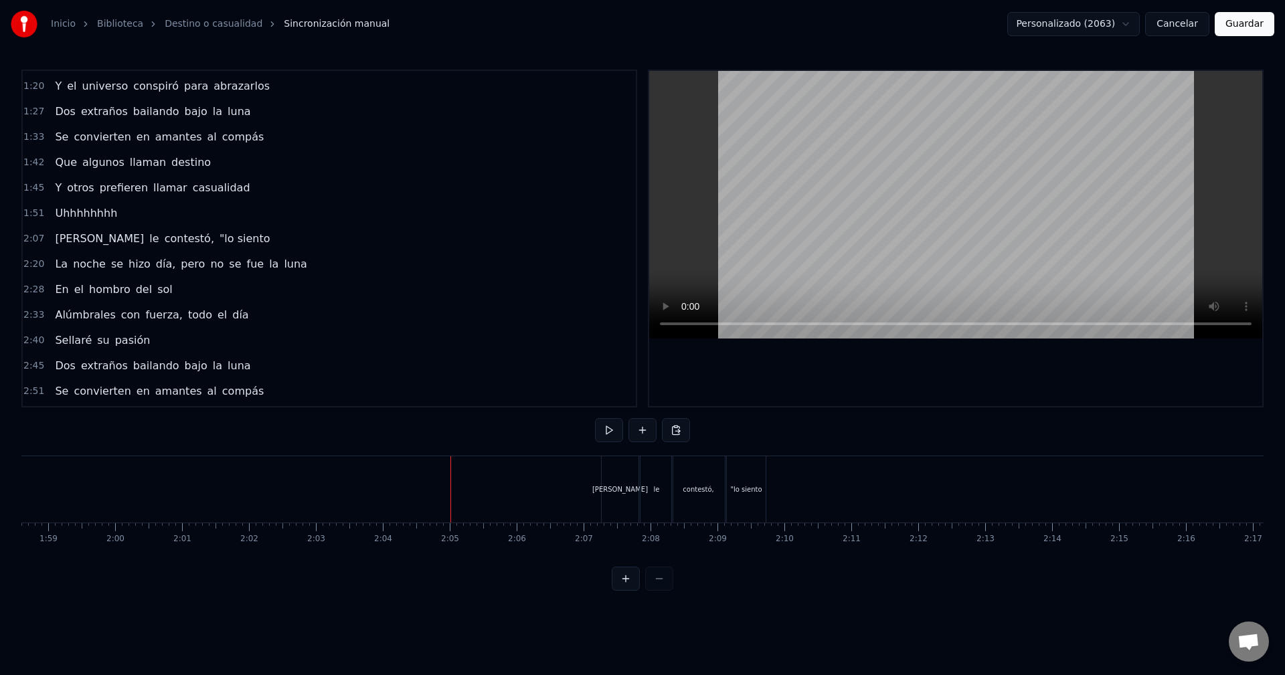
click at [650, 489] on div "le" at bounding box center [656, 489] width 32 height 66
click at [666, 493] on div "le" at bounding box center [656, 489] width 32 height 66
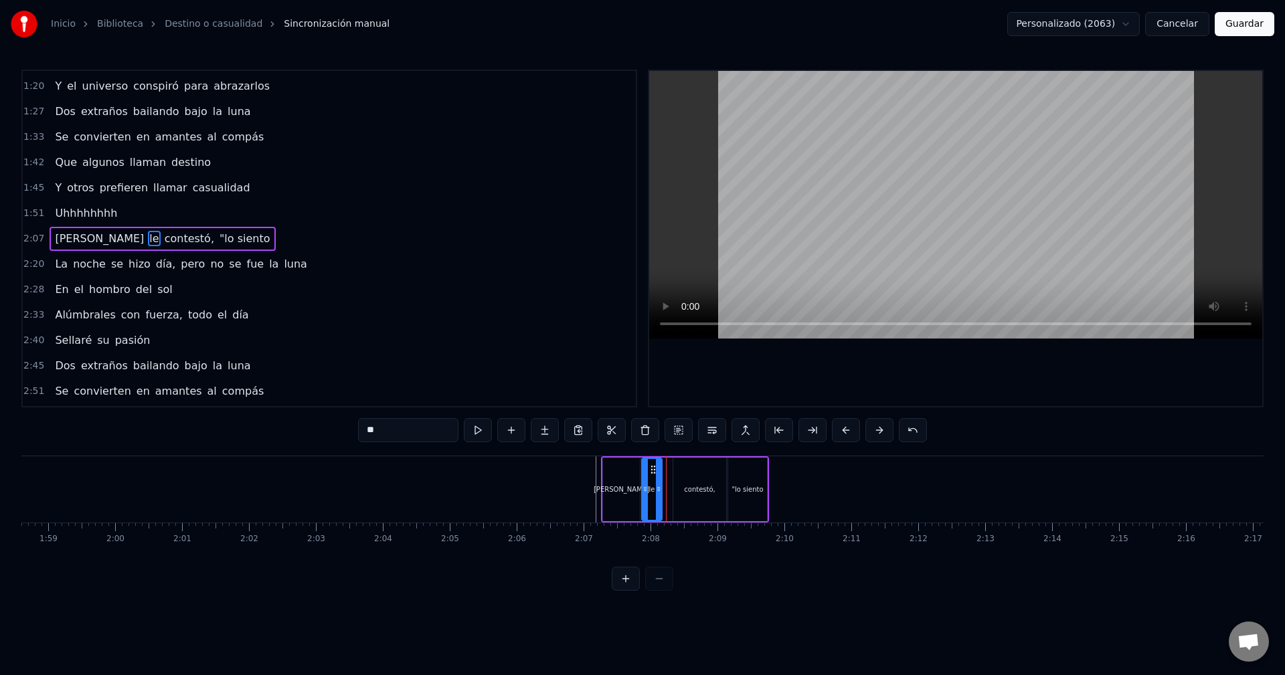
drag, startPoint x: 671, startPoint y: 490, endPoint x: 659, endPoint y: 492, distance: 12.2
click at [659, 492] on icon at bounding box center [658, 489] width 5 height 11
click at [674, 489] on div "contestó," at bounding box center [699, 490] width 53 height 64
drag, startPoint x: 674, startPoint y: 489, endPoint x: 663, endPoint y: 489, distance: 10.7
click at [663, 489] on icon at bounding box center [665, 489] width 5 height 11
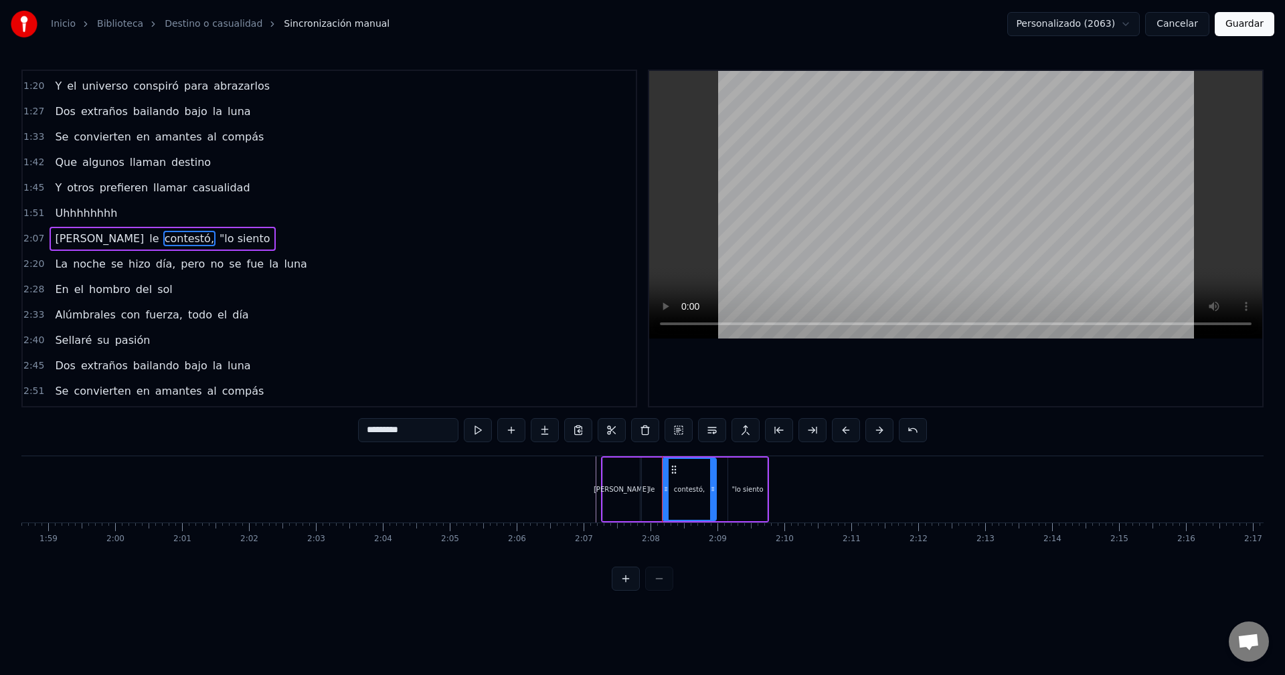
drag, startPoint x: 723, startPoint y: 486, endPoint x: 710, endPoint y: 487, distance: 12.8
click at [710, 487] on icon at bounding box center [712, 489] width 5 height 11
click at [729, 485] on div ""lo siento" at bounding box center [747, 490] width 39 height 64
type input "**********"
drag, startPoint x: 729, startPoint y: 485, endPoint x: 713, endPoint y: 489, distance: 15.8
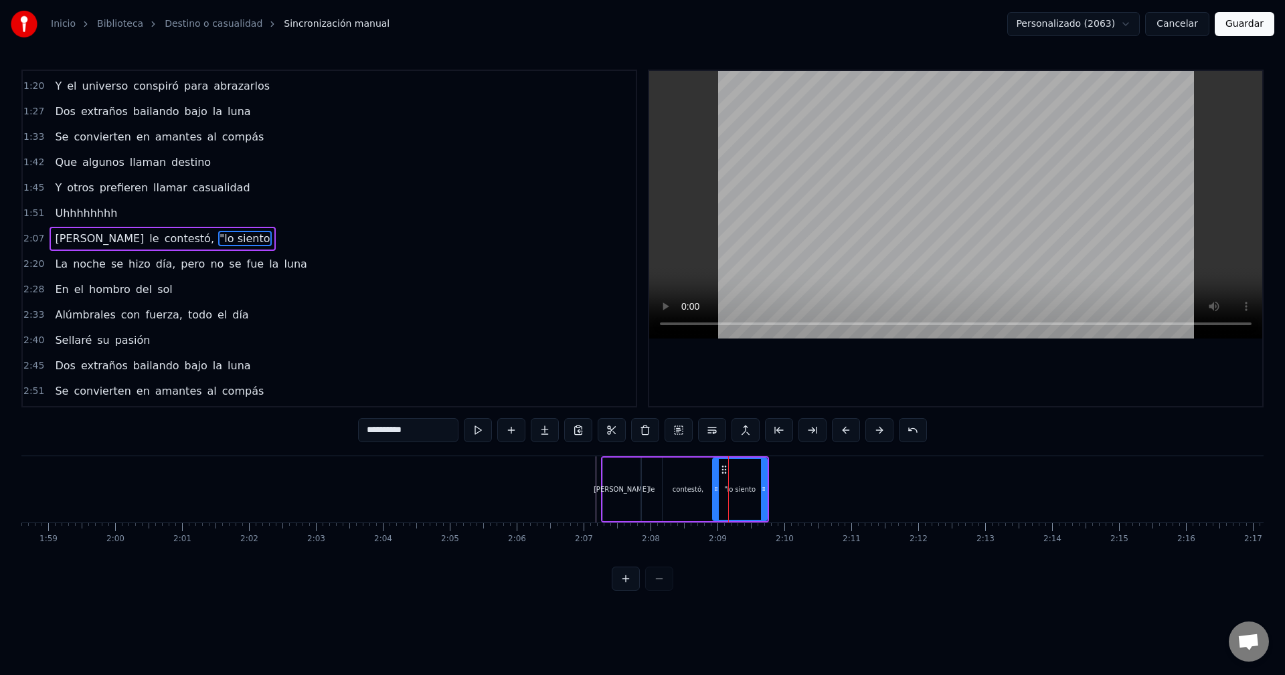
click at [713, 489] on icon at bounding box center [715, 489] width 5 height 11
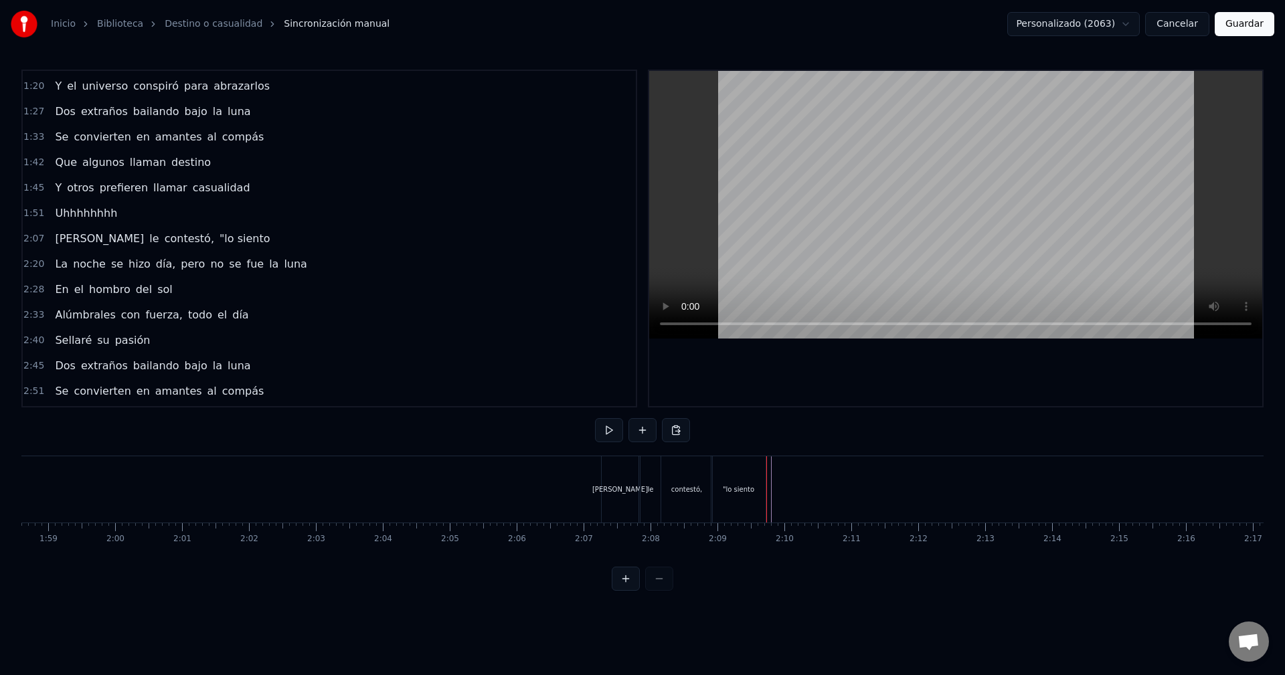
click at [697, 491] on div "contestó," at bounding box center [686, 490] width 31 height 10
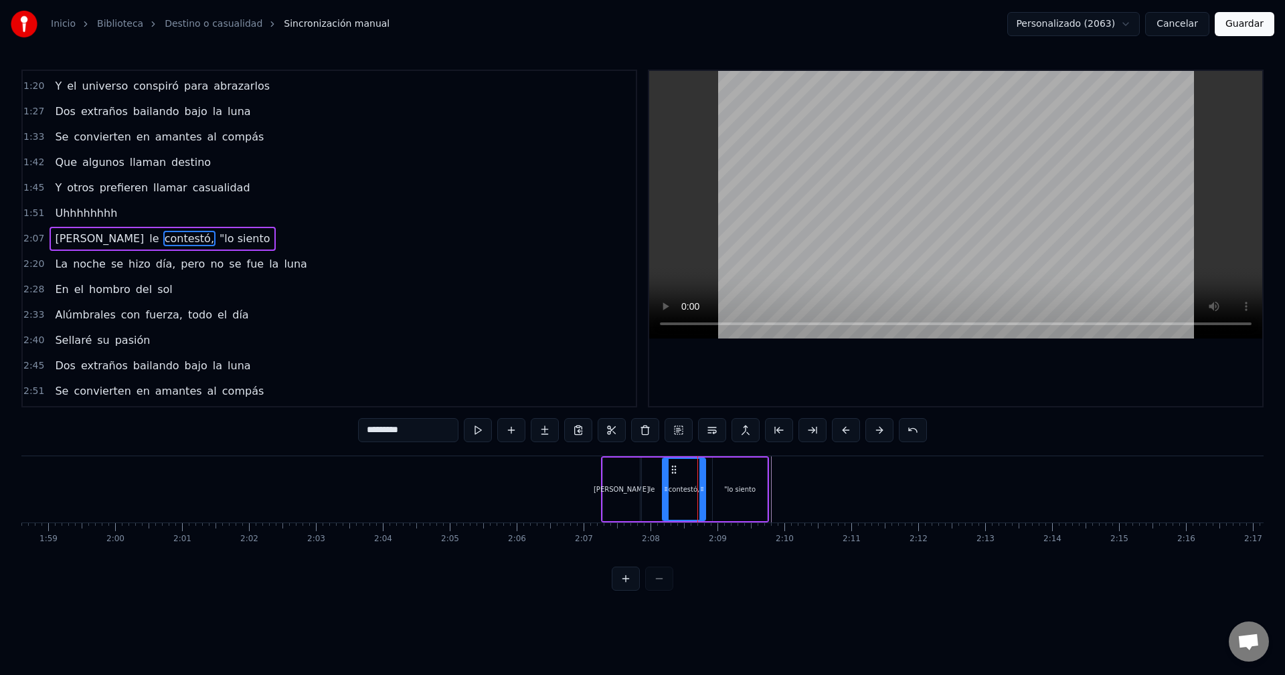
drag, startPoint x: 709, startPoint y: 489, endPoint x: 702, endPoint y: 491, distance: 6.8
click at [702, 491] on icon at bounding box center [701, 489] width 5 height 11
click at [715, 489] on div ""lo siento" at bounding box center [740, 490] width 54 height 64
type input "**********"
drag, startPoint x: 715, startPoint y: 487, endPoint x: 705, endPoint y: 489, distance: 10.2
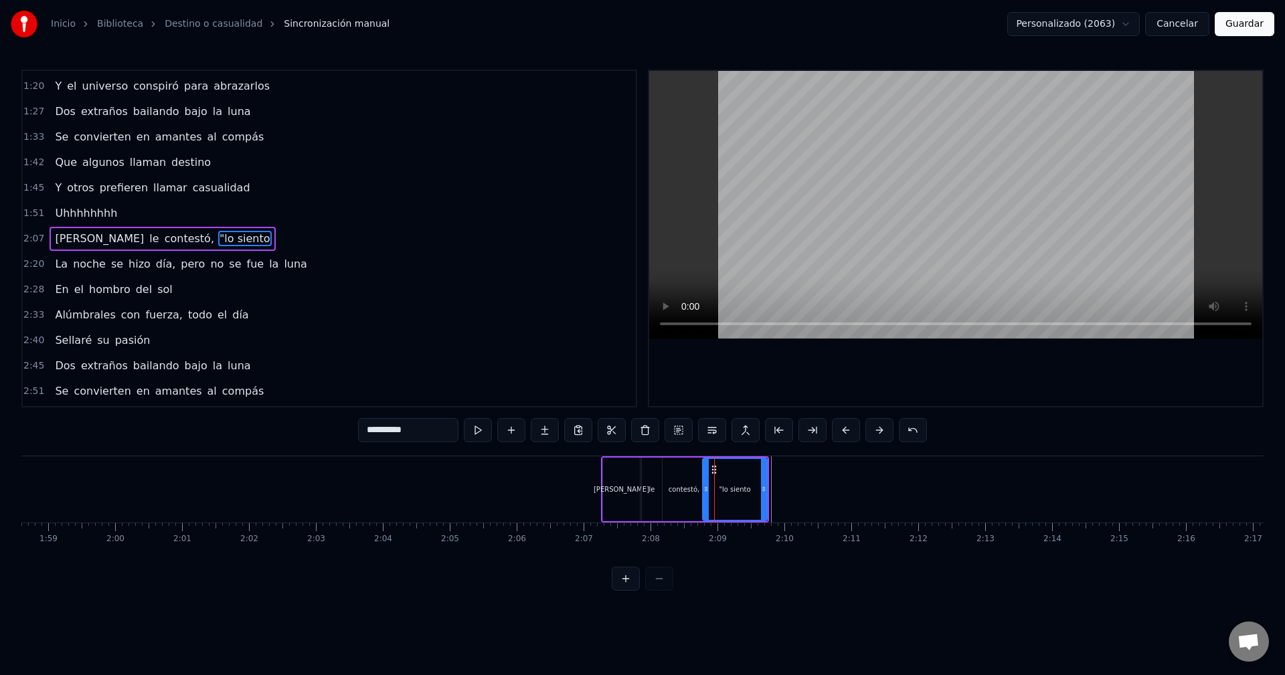
click at [705, 489] on icon at bounding box center [705, 489] width 5 height 11
click at [765, 492] on icon at bounding box center [763, 489] width 5 height 11
drag, startPoint x: 763, startPoint y: 495, endPoint x: 734, endPoint y: 507, distance: 31.2
click at [734, 507] on div at bounding box center [731, 489] width 5 height 61
click at [748, 501] on div at bounding box center [782, 489] width 17397 height 66
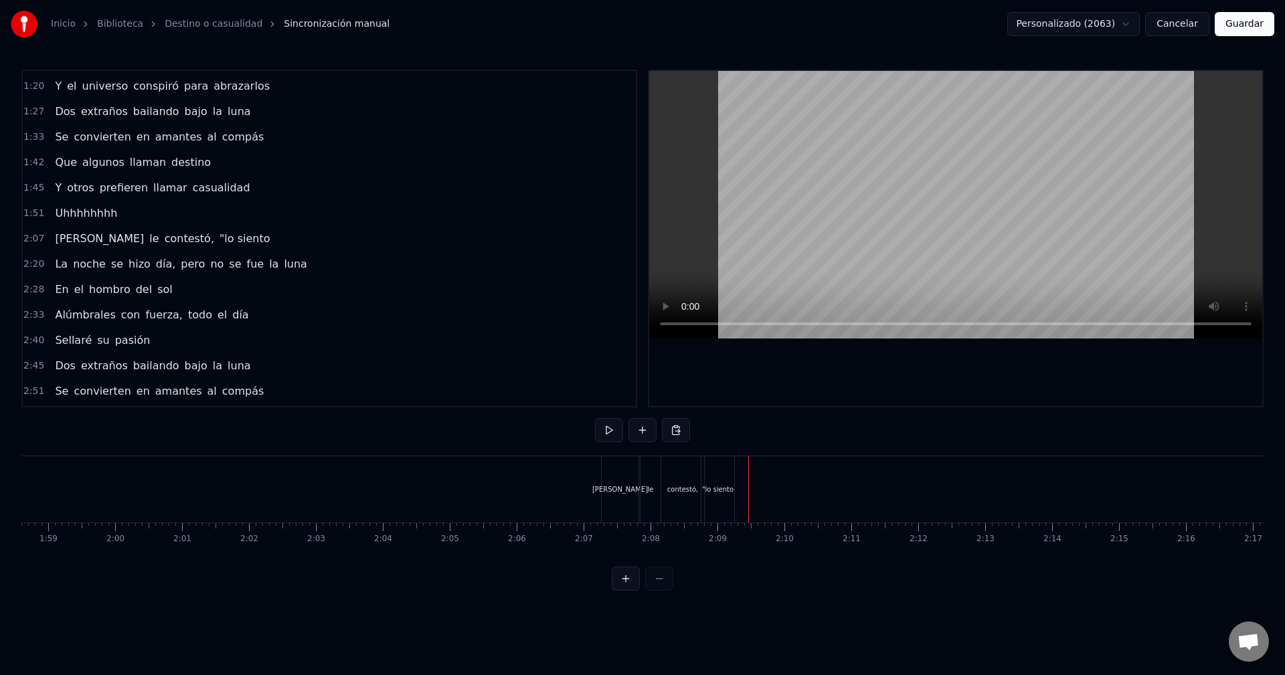
click at [738, 501] on div at bounding box center [782, 489] width 17397 height 66
click at [720, 503] on div ""lo siento" at bounding box center [717, 489] width 33 height 66
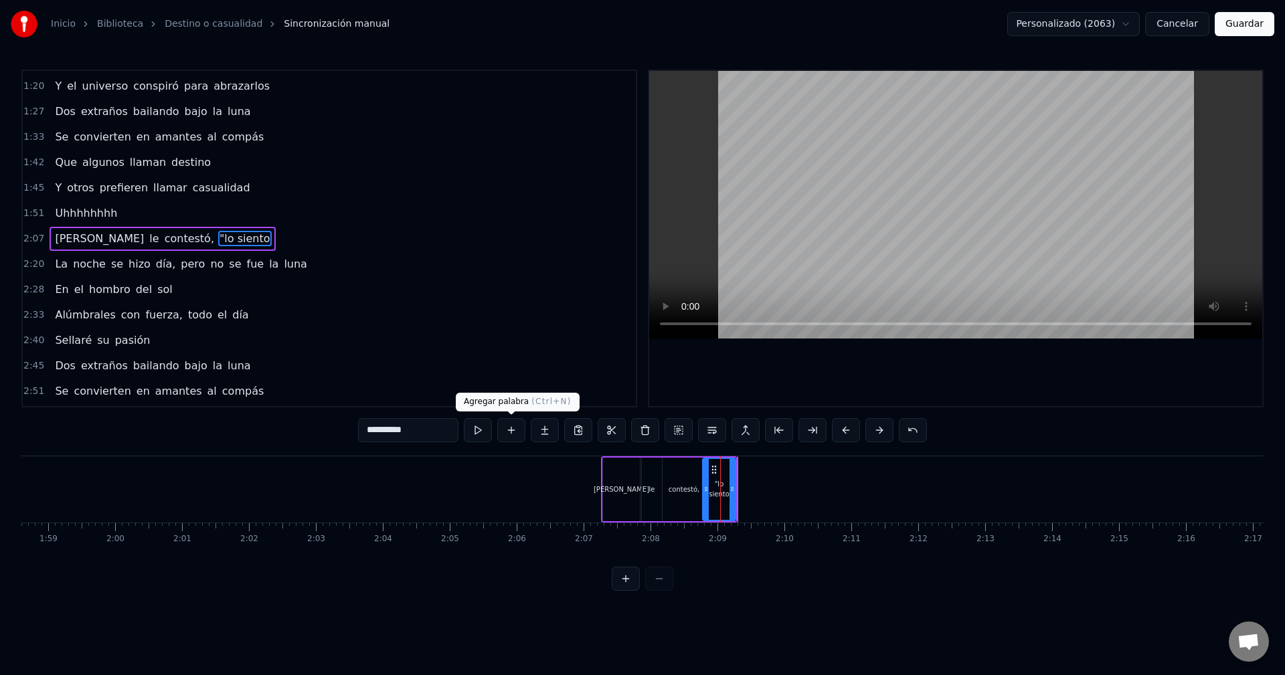
click at [509, 435] on button at bounding box center [511, 430] width 28 height 24
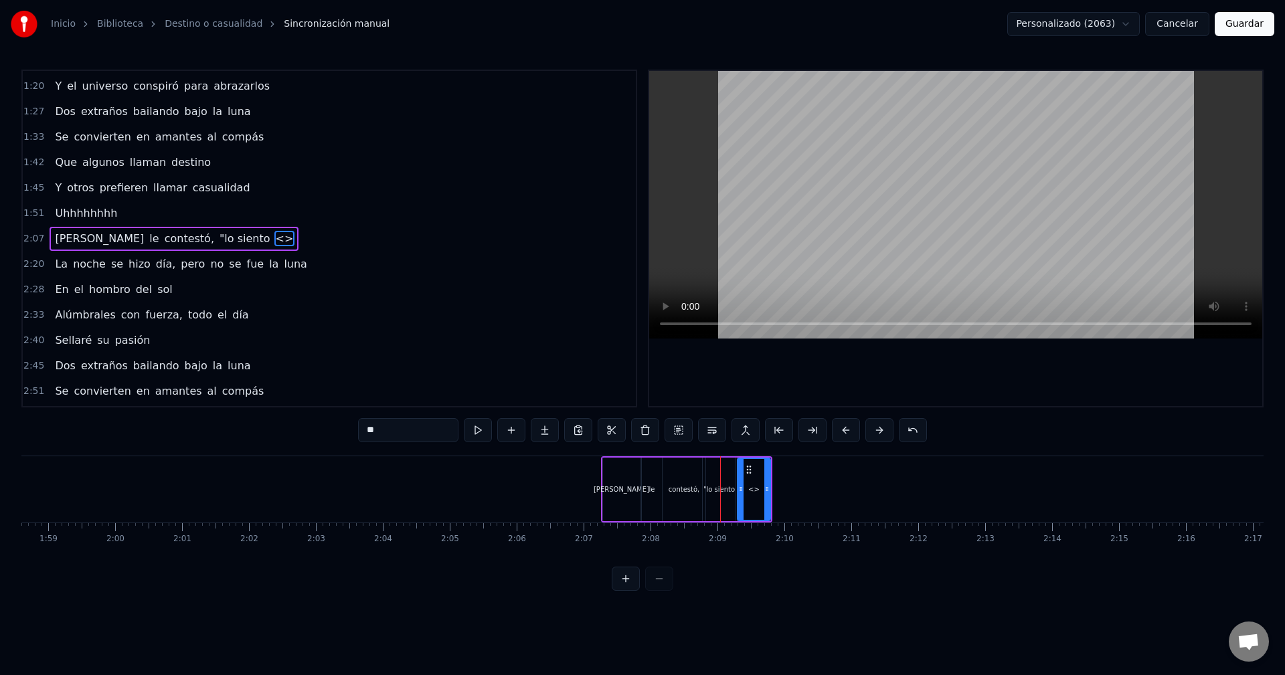
click at [762, 494] on div "<>" at bounding box center [753, 489] width 31 height 61
drag, startPoint x: 414, startPoint y: 427, endPoint x: 300, endPoint y: 426, distance: 114.4
click at [300, 426] on div "0:13 Ella iba caminando sola por la calle 0:18 Pensando, "[DEMOGRAPHIC_DATA], ¡…" at bounding box center [642, 330] width 1242 height 521
paste input "****"
type input "******"
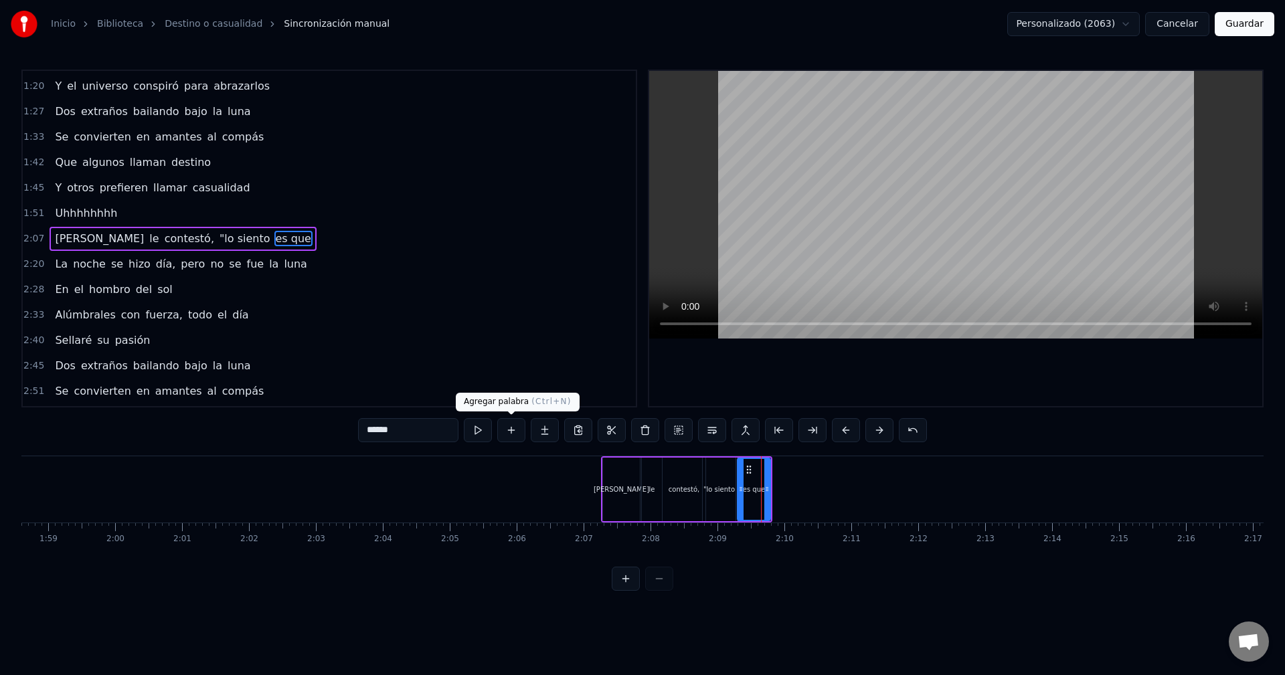
click at [505, 433] on button at bounding box center [511, 430] width 28 height 24
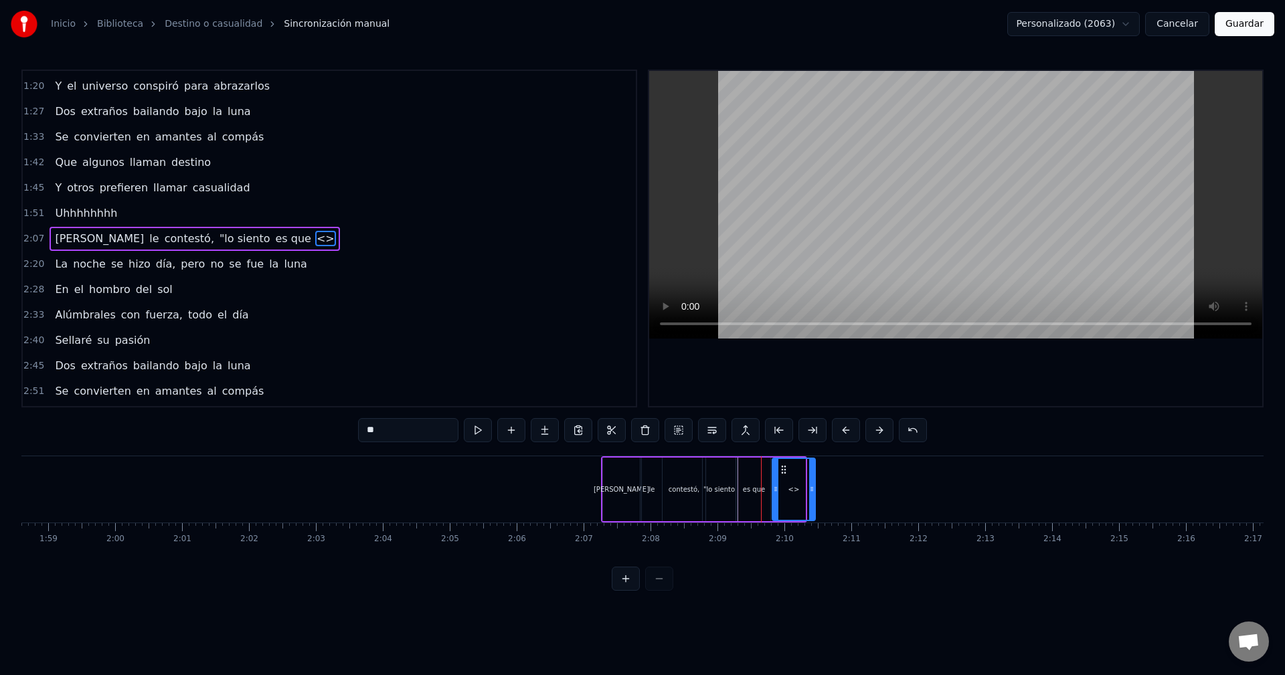
drag, startPoint x: 802, startPoint y: 484, endPoint x: 811, endPoint y: 487, distance: 9.7
click at [812, 487] on icon at bounding box center [811, 489] width 5 height 11
click at [802, 486] on div "<>" at bounding box center [794, 489] width 42 height 61
drag, startPoint x: 352, startPoint y: 428, endPoint x: 307, endPoint y: 428, distance: 45.5
click at [307, 428] on div "0:13 Ella iba caminando sola por la calle 0:18 Pensando, "[DEMOGRAPHIC_DATA], ¡…" at bounding box center [642, 330] width 1242 height 521
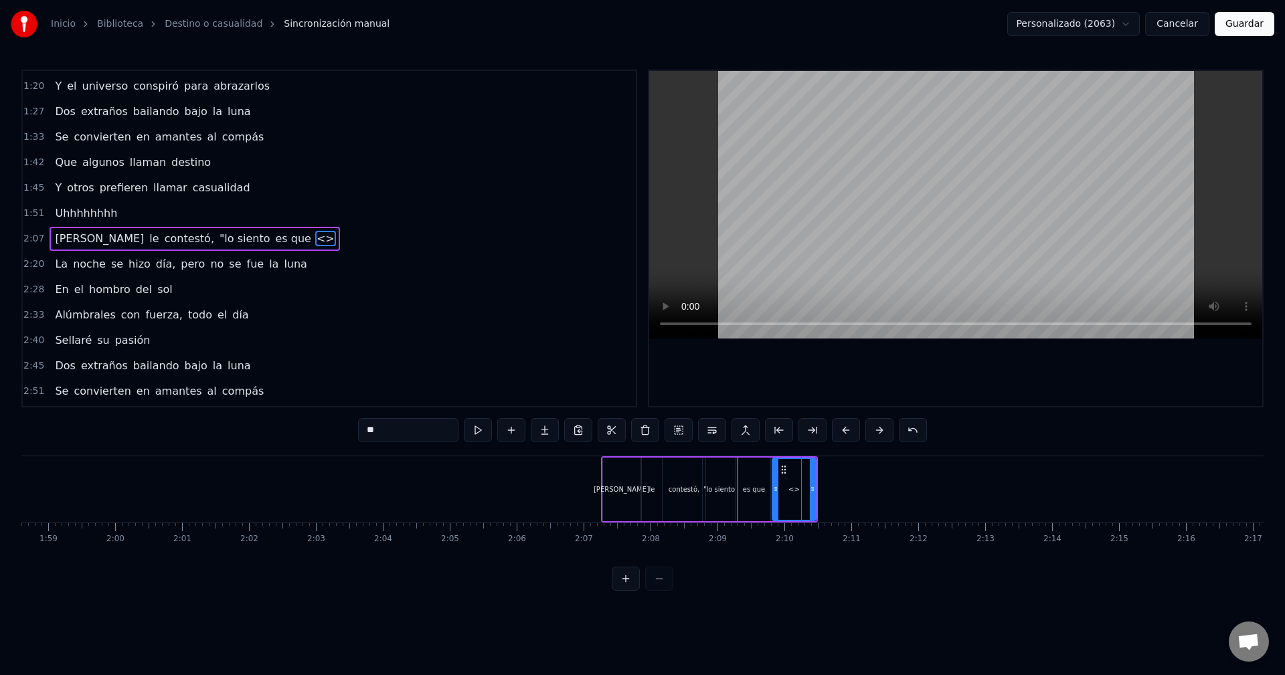
paste input "****"
click at [756, 480] on div "es que" at bounding box center [754, 490] width 33 height 64
type input "******"
click at [543, 479] on div at bounding box center [782, 489] width 17397 height 66
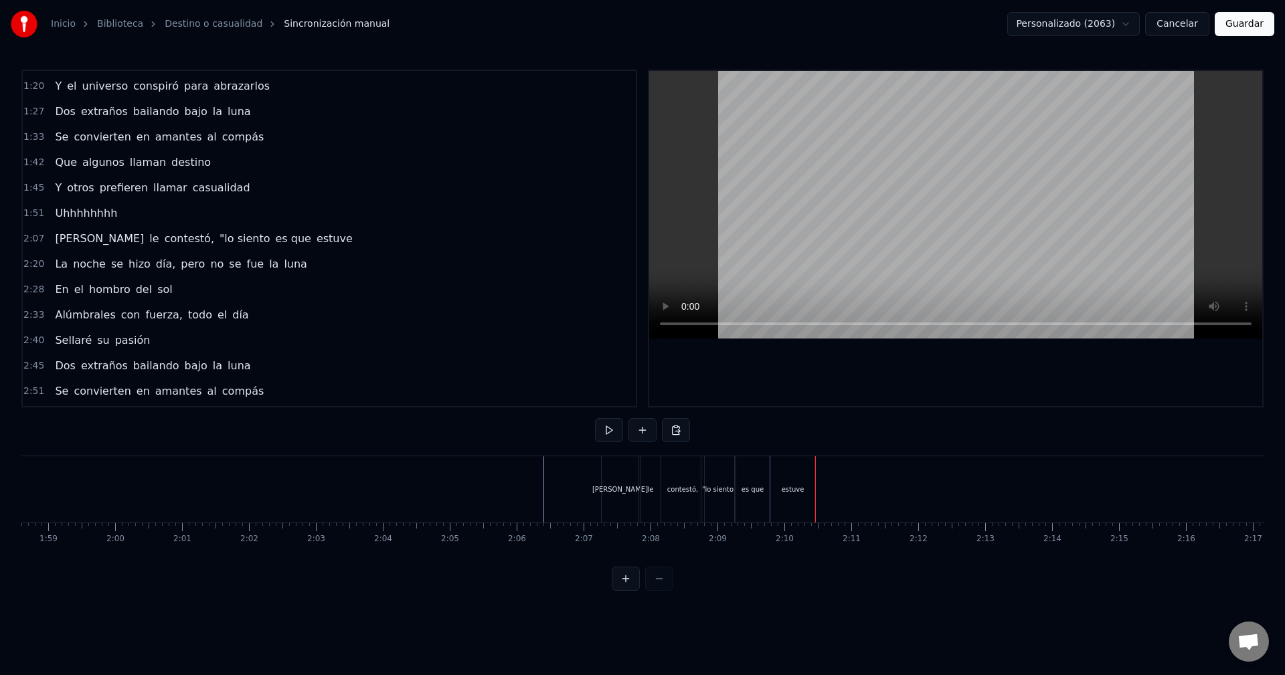
click at [812, 488] on div "estuve" at bounding box center [793, 489] width 44 height 66
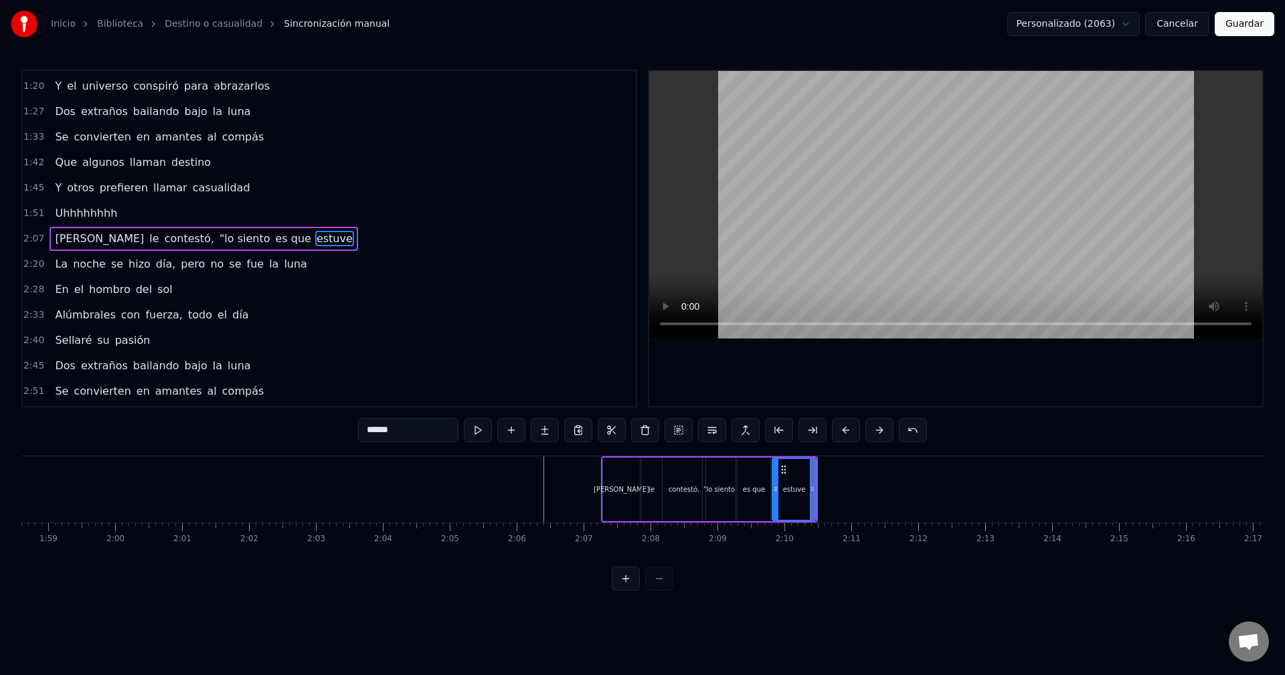
click at [820, 489] on div "[PERSON_NAME] iba caminando sola por la calle Pensando, "[DEMOGRAPHIC_DATA], ¡q…" at bounding box center [782, 489] width 17397 height 67
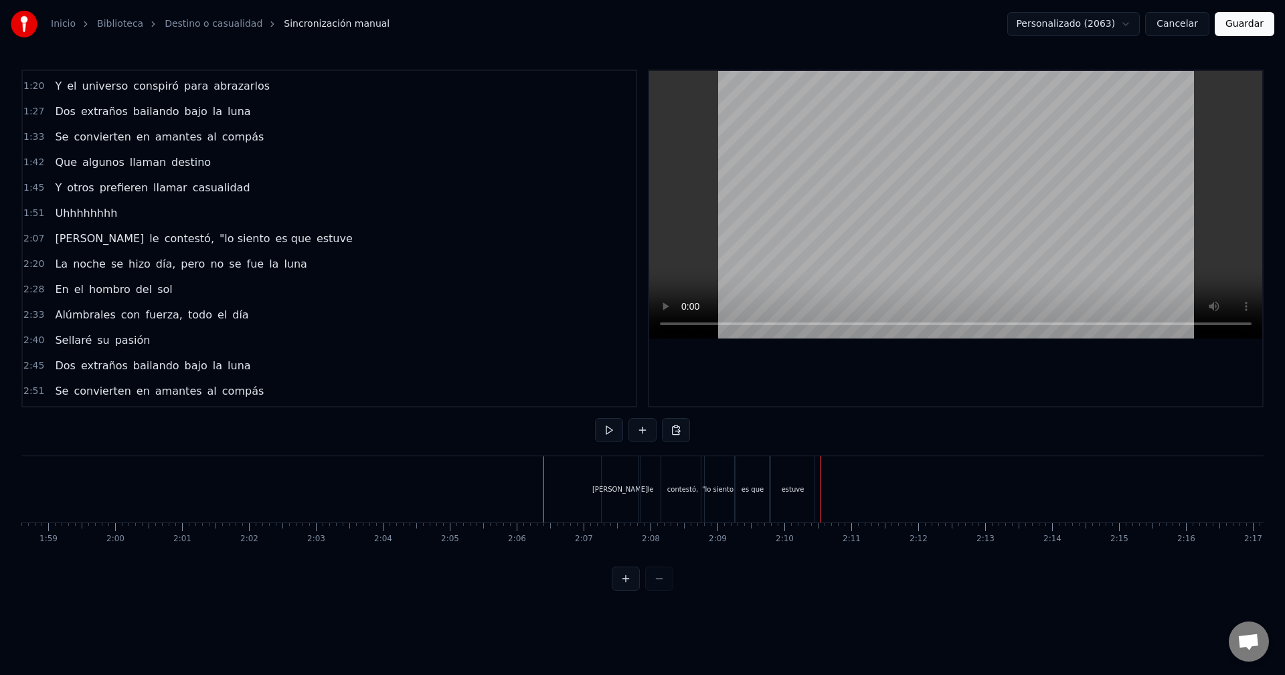
click at [815, 487] on div "Ella le contestó, "lo siento es que estuve" at bounding box center [709, 489] width 217 height 66
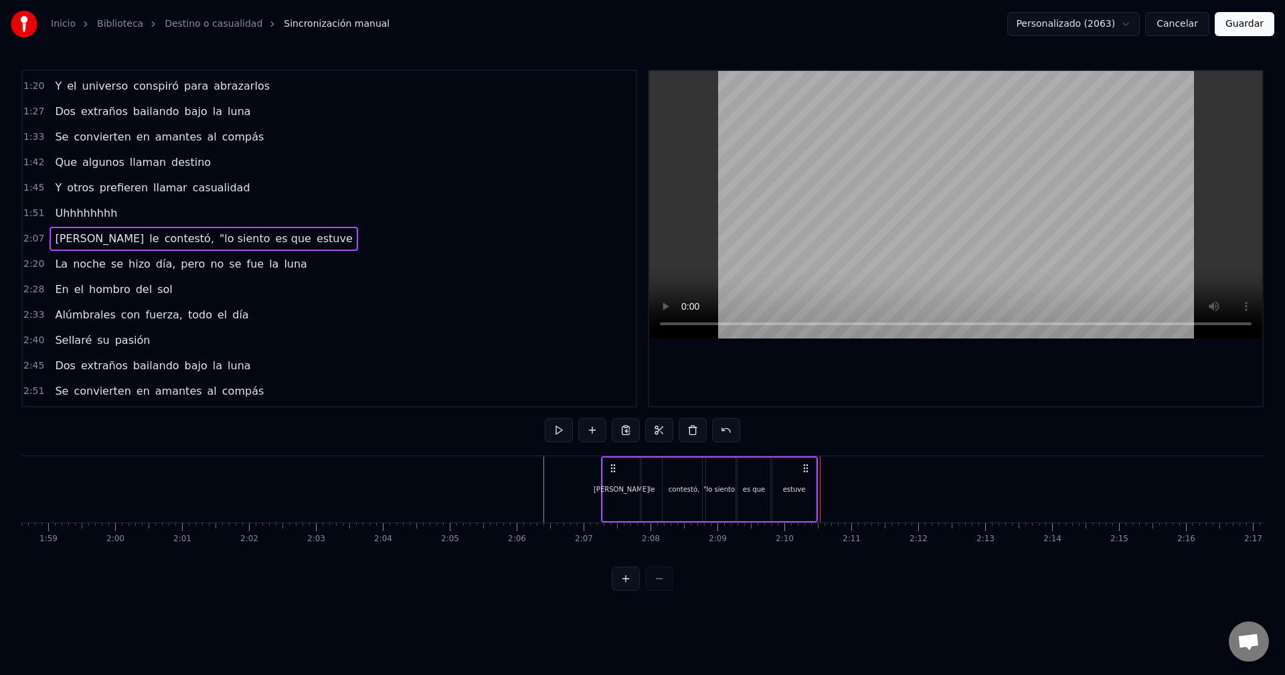
click at [812, 486] on div "estuve" at bounding box center [794, 490] width 44 height 64
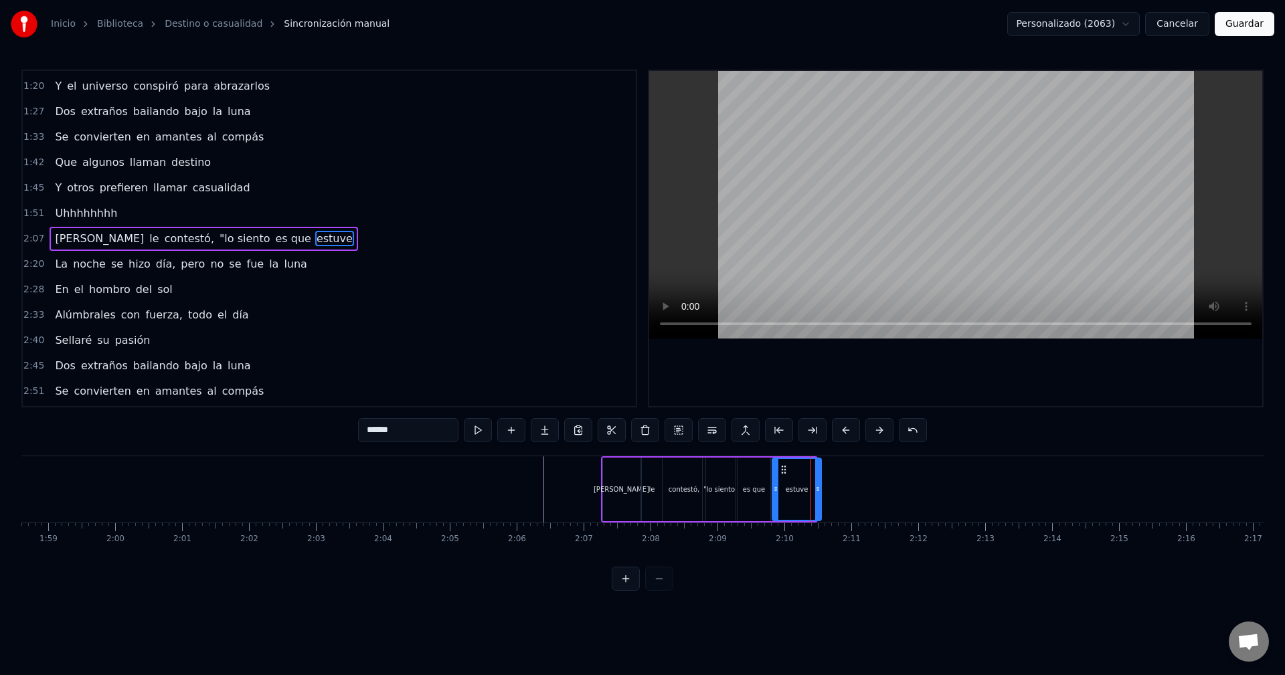
click at [820, 488] on icon at bounding box center [817, 489] width 5 height 11
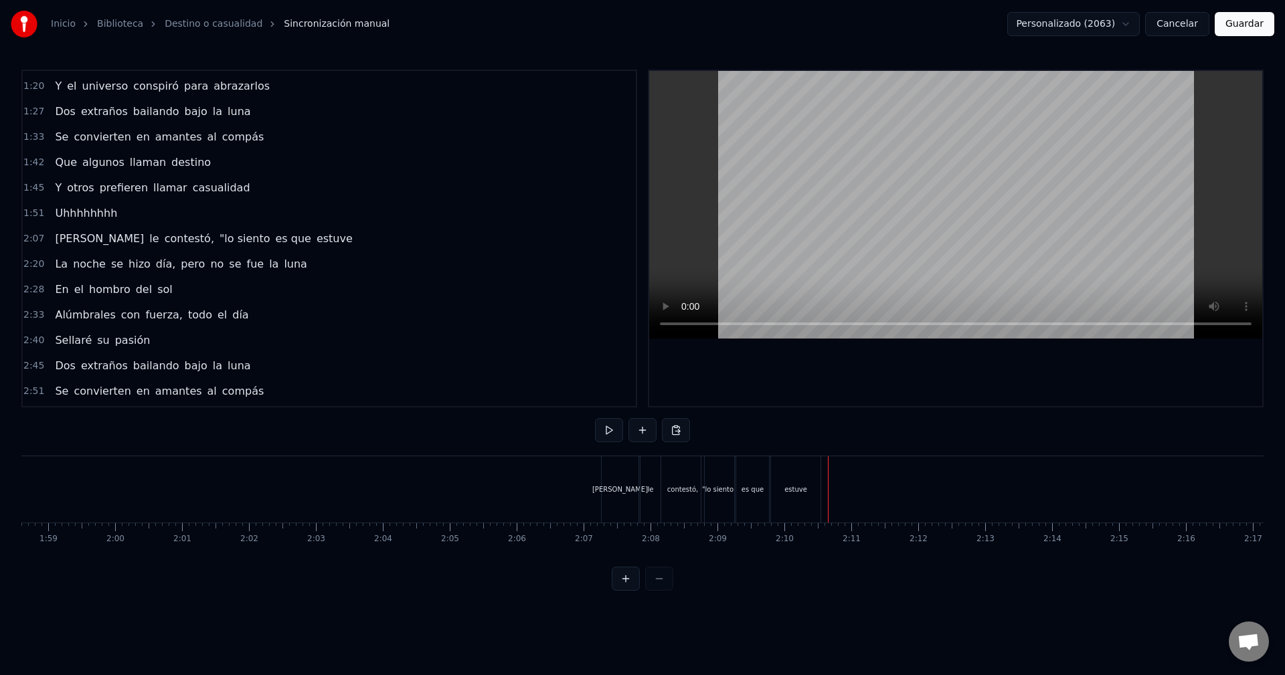
click at [823, 491] on div "Ella le contestó, "lo siento es que estuve" at bounding box center [712, 489] width 223 height 66
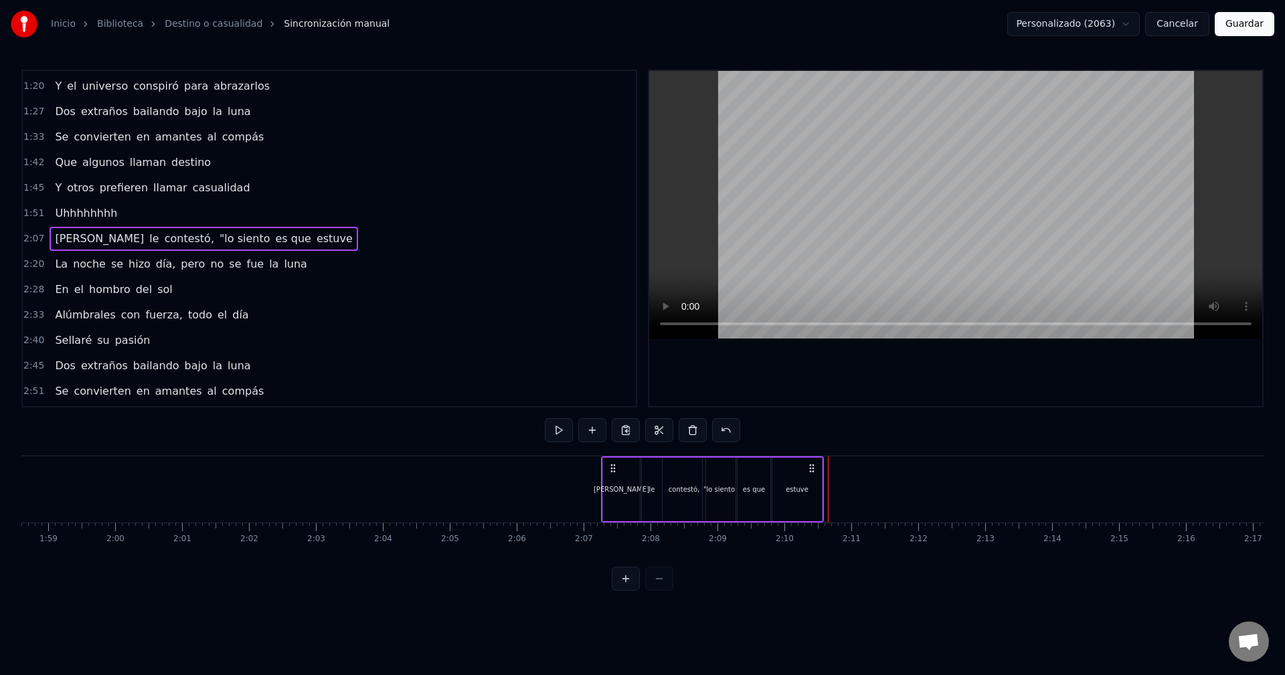
click at [793, 491] on div "estuve" at bounding box center [797, 490] width 23 height 10
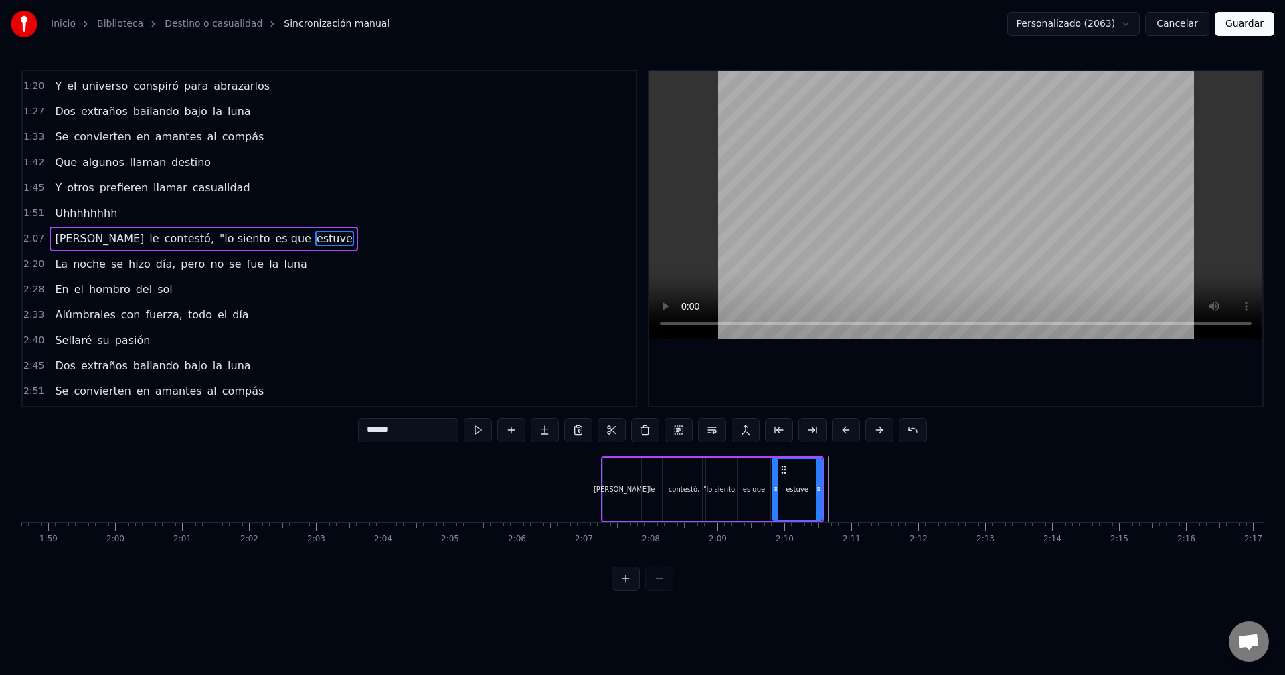
click at [814, 486] on div "estuve" at bounding box center [797, 489] width 48 height 61
click at [511, 433] on button at bounding box center [511, 430] width 28 height 24
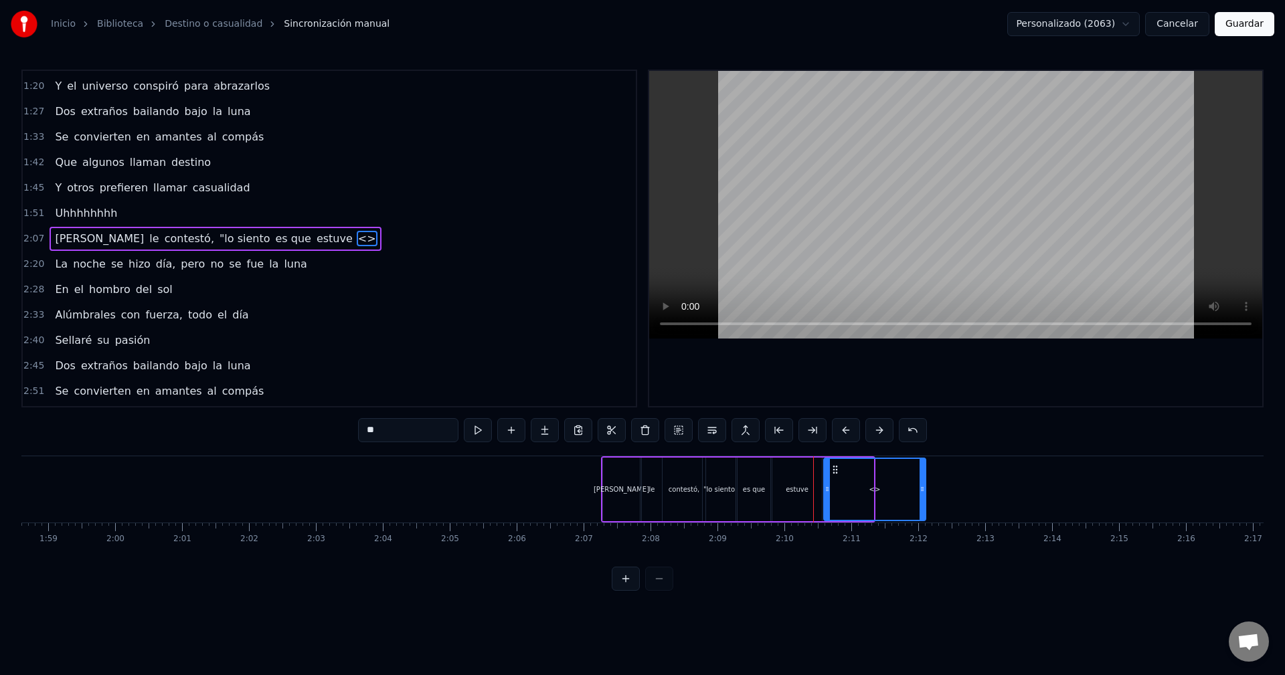
drag, startPoint x: 871, startPoint y: 495, endPoint x: 930, endPoint y: 496, distance: 58.9
click at [925, 496] on div at bounding box center [922, 489] width 5 height 61
click at [823, 494] on div "<>" at bounding box center [878, 490] width 110 height 64
click at [818, 491] on div "estuve" at bounding box center [797, 490] width 50 height 64
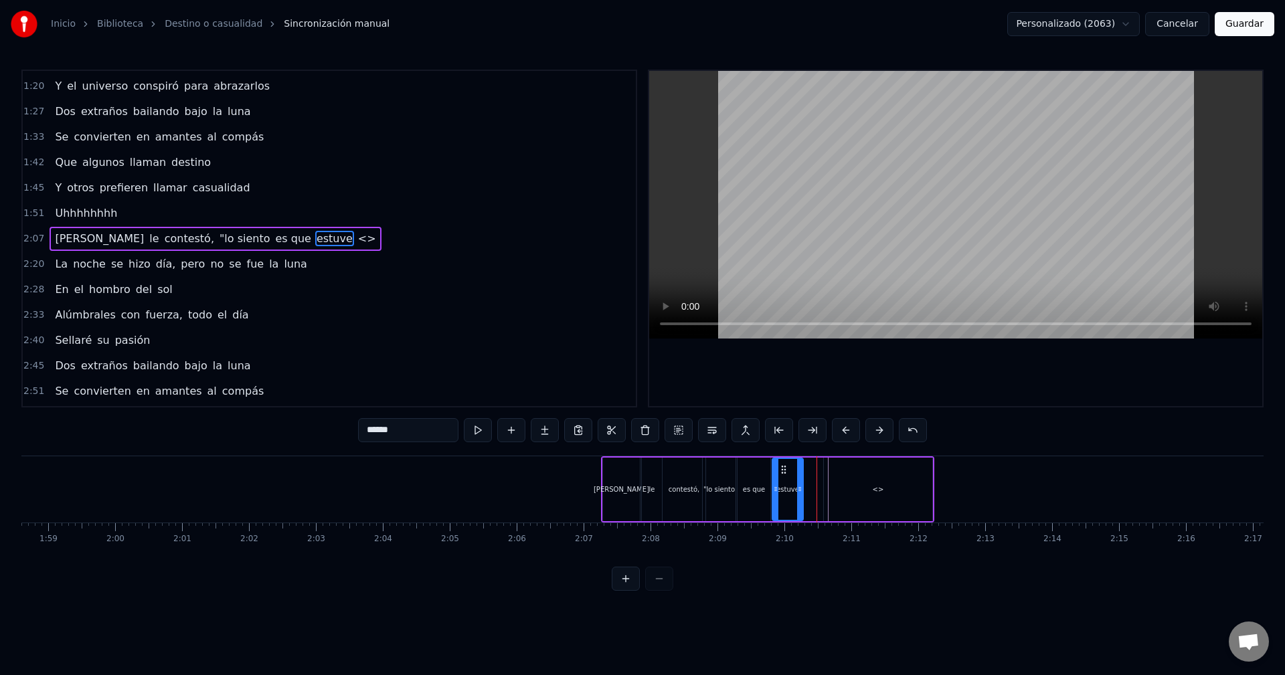
drag, startPoint x: 819, startPoint y: 487, endPoint x: 800, endPoint y: 491, distance: 19.0
click at [800, 491] on icon at bounding box center [799, 489] width 5 height 11
drag, startPoint x: 774, startPoint y: 484, endPoint x: 778, endPoint y: 494, distance: 10.8
click at [778, 494] on icon at bounding box center [779, 489] width 5 height 11
click at [767, 493] on div "es que" at bounding box center [754, 490] width 33 height 64
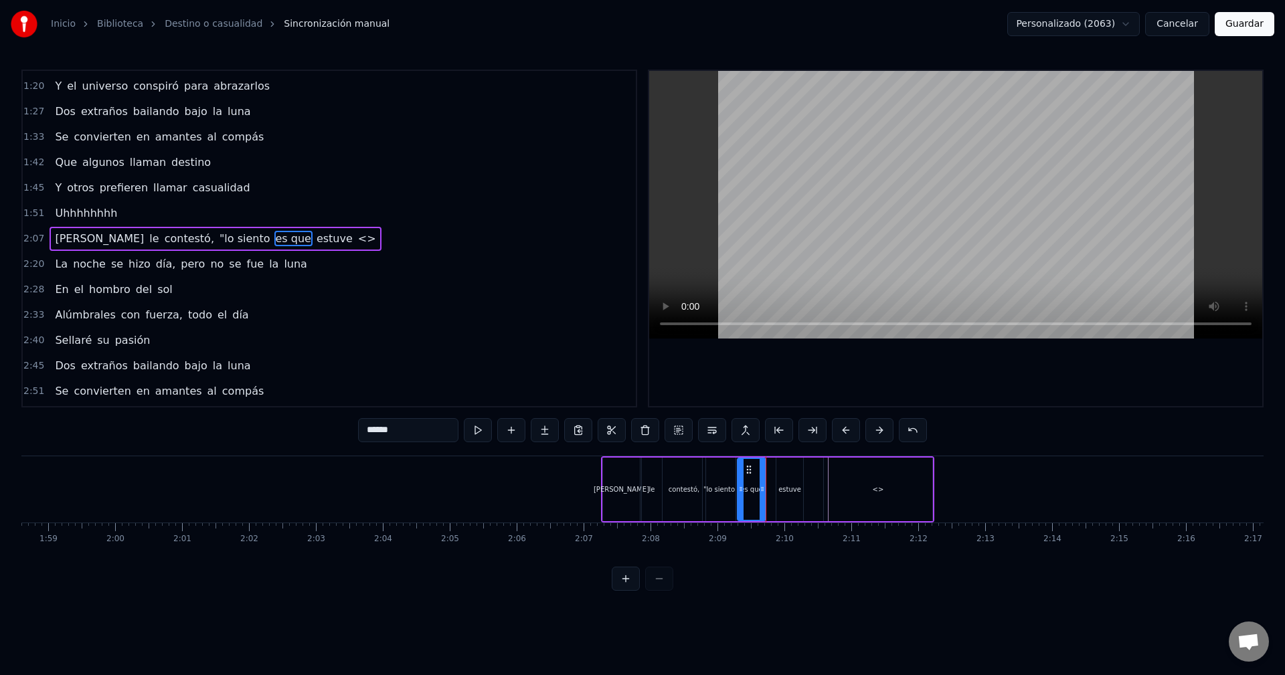
click at [762, 489] on icon at bounding box center [762, 489] width 5 height 11
click at [776, 485] on div "estuve" at bounding box center [790, 490] width 28 height 64
type input "******"
drag, startPoint x: 776, startPoint y: 485, endPoint x: 768, endPoint y: 485, distance: 8.0
click at [768, 485] on icon at bounding box center [770, 489] width 5 height 11
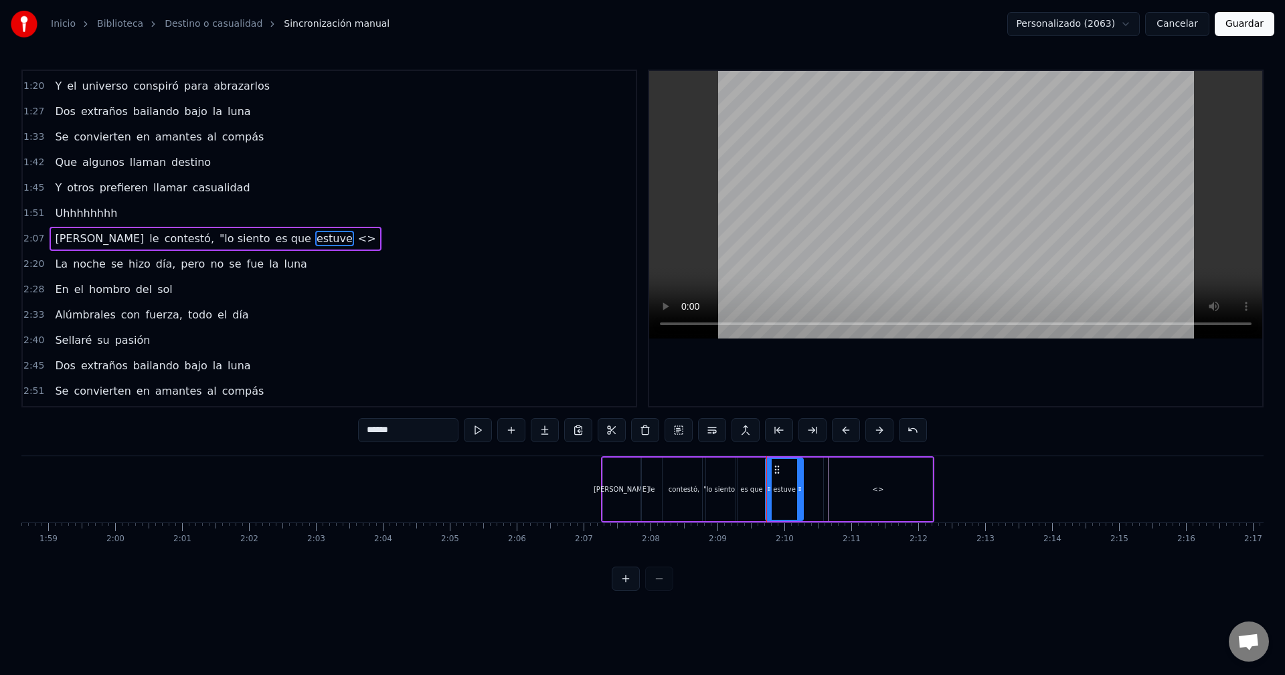
click at [816, 485] on div "Ella le contestó, "lo siento es que estuve <>" at bounding box center [767, 489] width 333 height 66
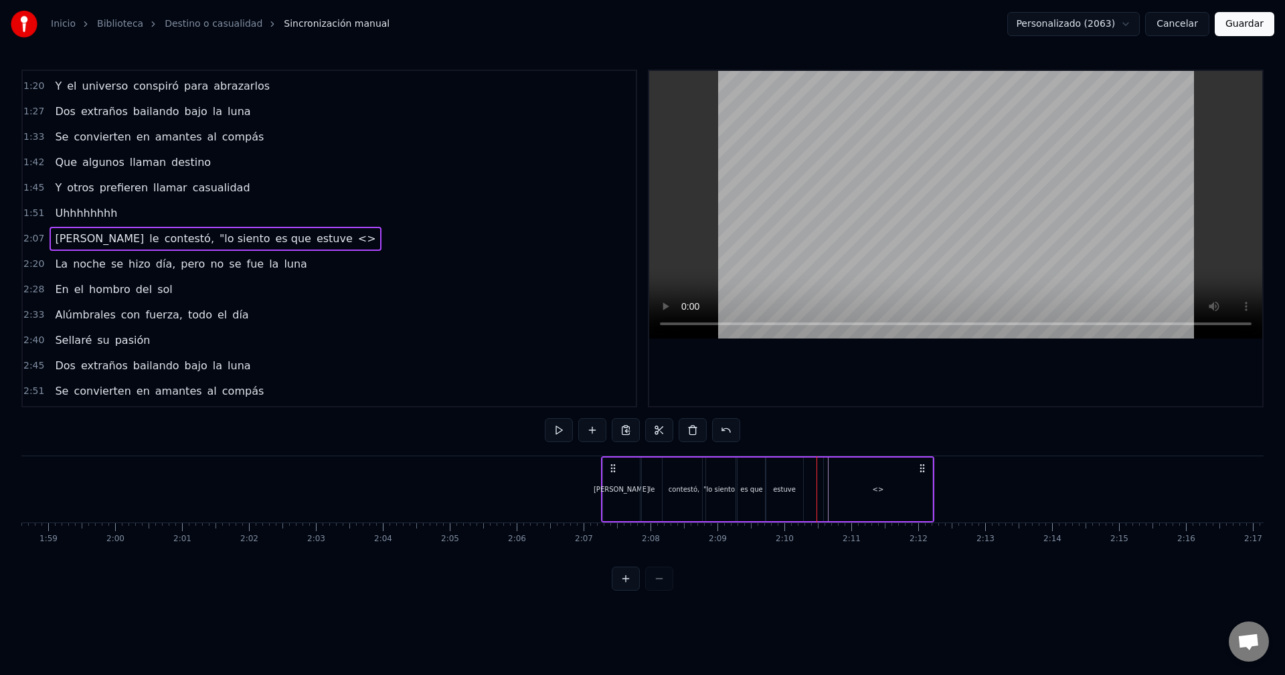
click at [865, 489] on div "<>" at bounding box center [878, 490] width 108 height 64
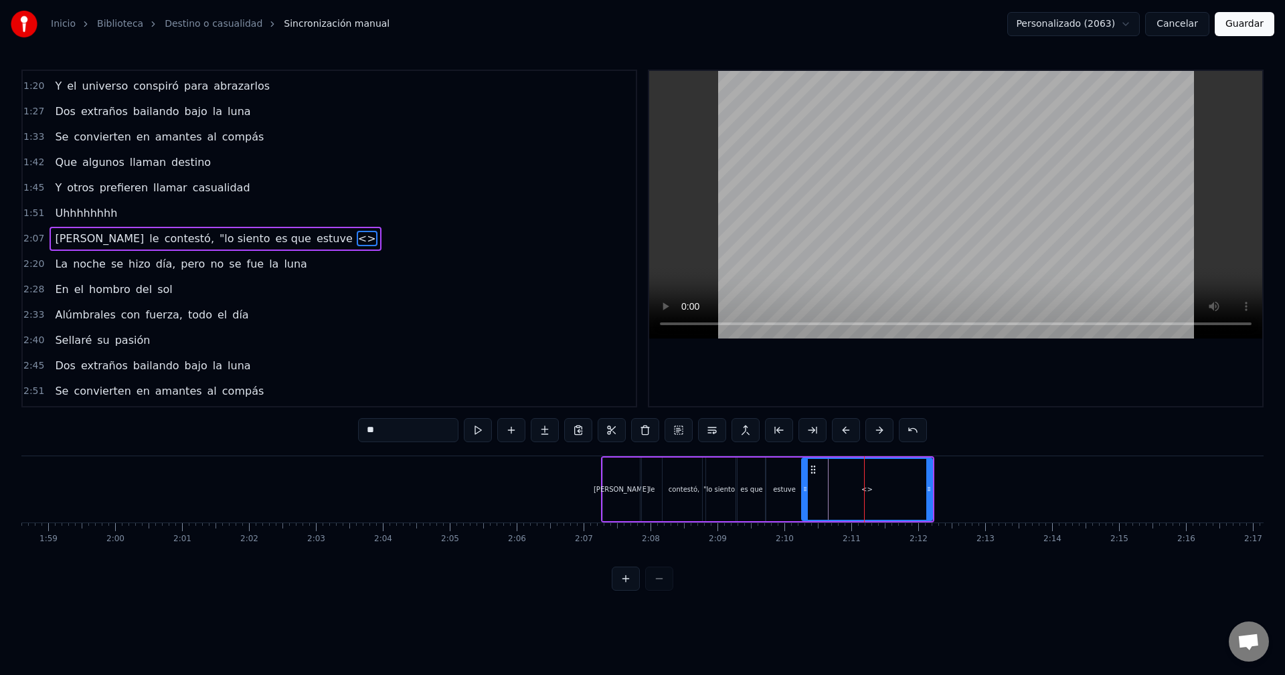
drag, startPoint x: 826, startPoint y: 484, endPoint x: 807, endPoint y: 487, distance: 18.9
click at [804, 487] on icon at bounding box center [804, 489] width 5 height 11
drag, startPoint x: 807, startPoint y: 487, endPoint x: 882, endPoint y: 487, distance: 75.0
click at [810, 487] on icon at bounding box center [808, 489] width 5 height 11
drag, startPoint x: 929, startPoint y: 486, endPoint x: 920, endPoint y: 486, distance: 8.7
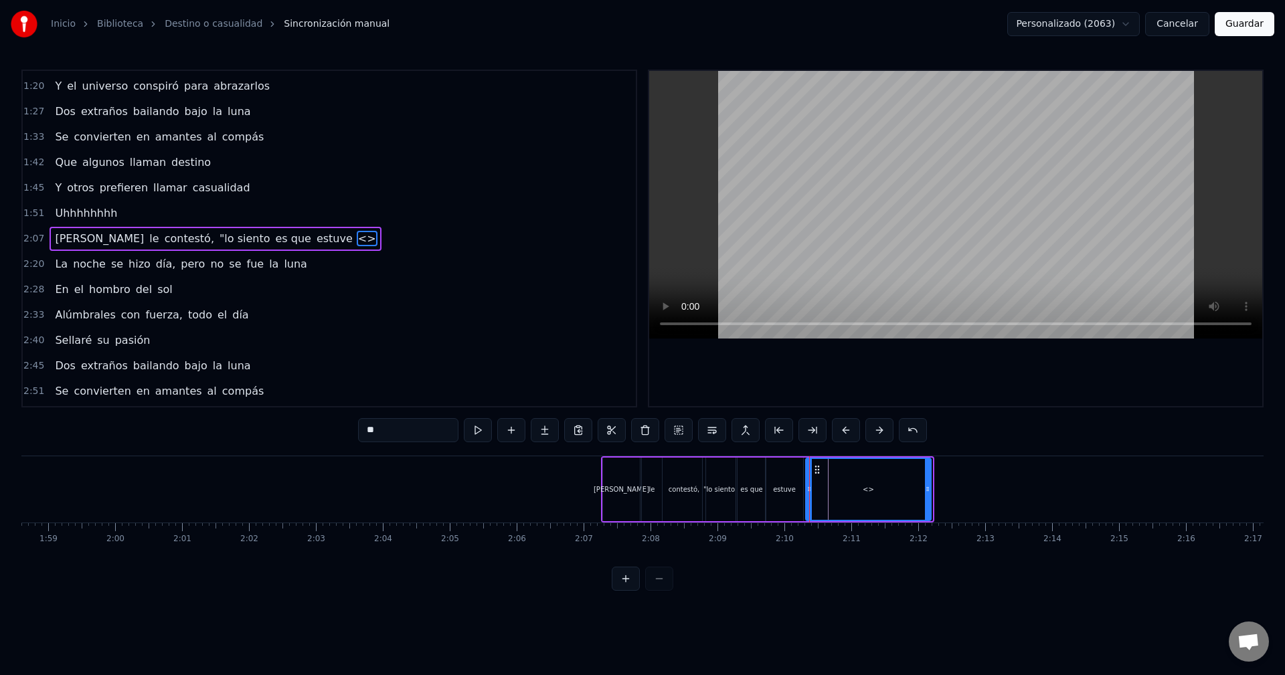
click at [925, 486] on icon at bounding box center [927, 489] width 5 height 11
click at [861, 483] on div "<>" at bounding box center [864, 489] width 116 height 61
click at [418, 424] on input "**" at bounding box center [408, 430] width 100 height 24
drag, startPoint x: 423, startPoint y: 428, endPoint x: 344, endPoint y: 424, distance: 79.1
click at [344, 424] on div "0:13 Ella iba caminando sola por la calle 0:18 Pensando, "[DEMOGRAPHIC_DATA], ¡…" at bounding box center [642, 330] width 1242 height 521
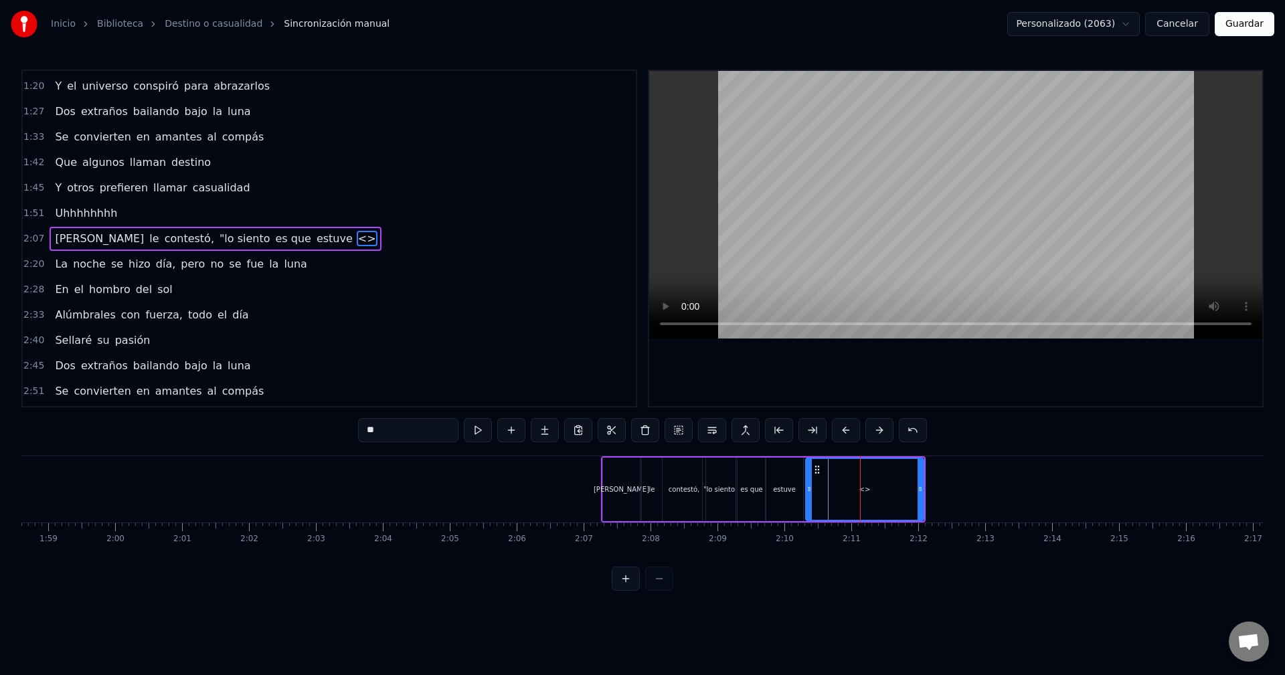
paste input "******"
type input "********"
click at [580, 484] on div at bounding box center [782, 489] width 17397 height 66
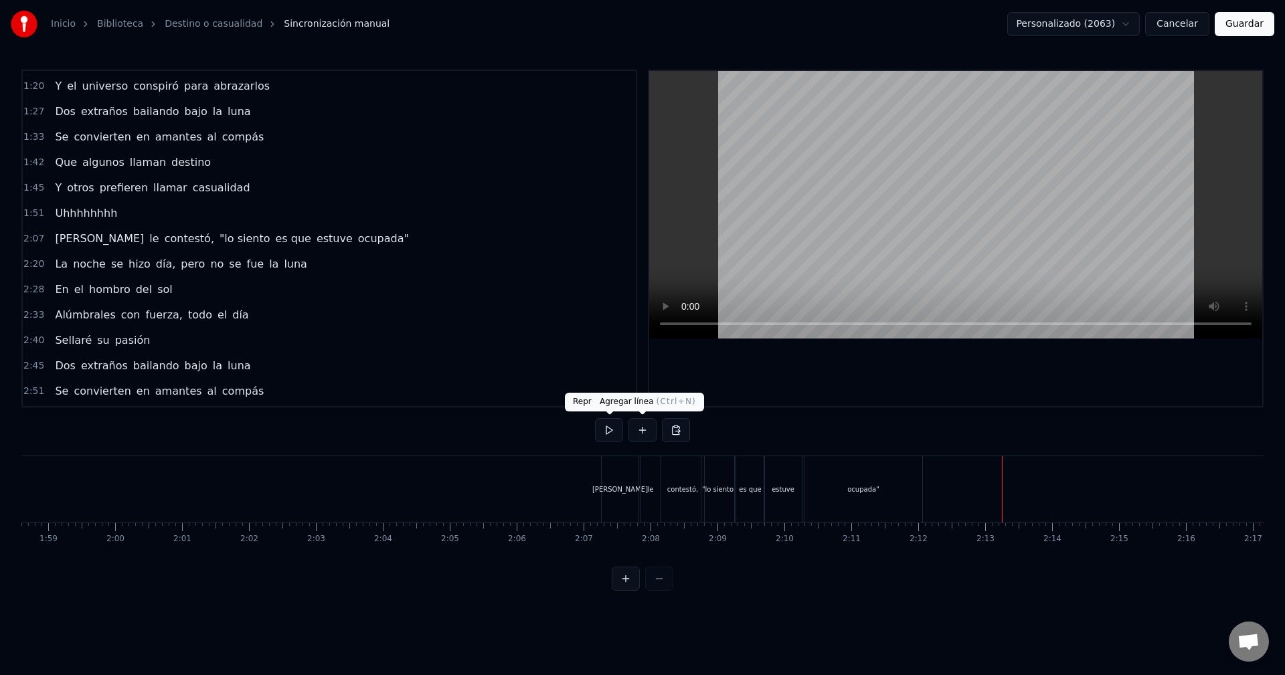
click at [640, 431] on button at bounding box center [642, 430] width 28 height 24
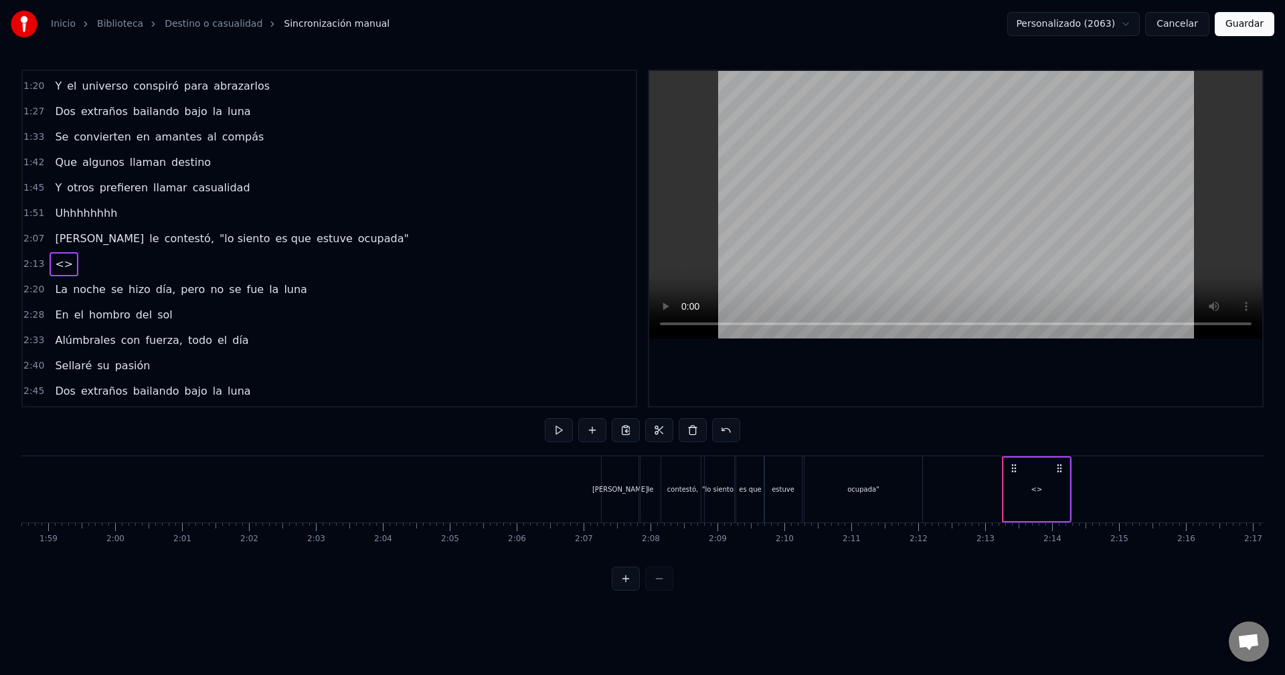
click at [986, 479] on div at bounding box center [782, 489] width 17397 height 66
click at [1065, 487] on div "<>" at bounding box center [1036, 489] width 66 height 66
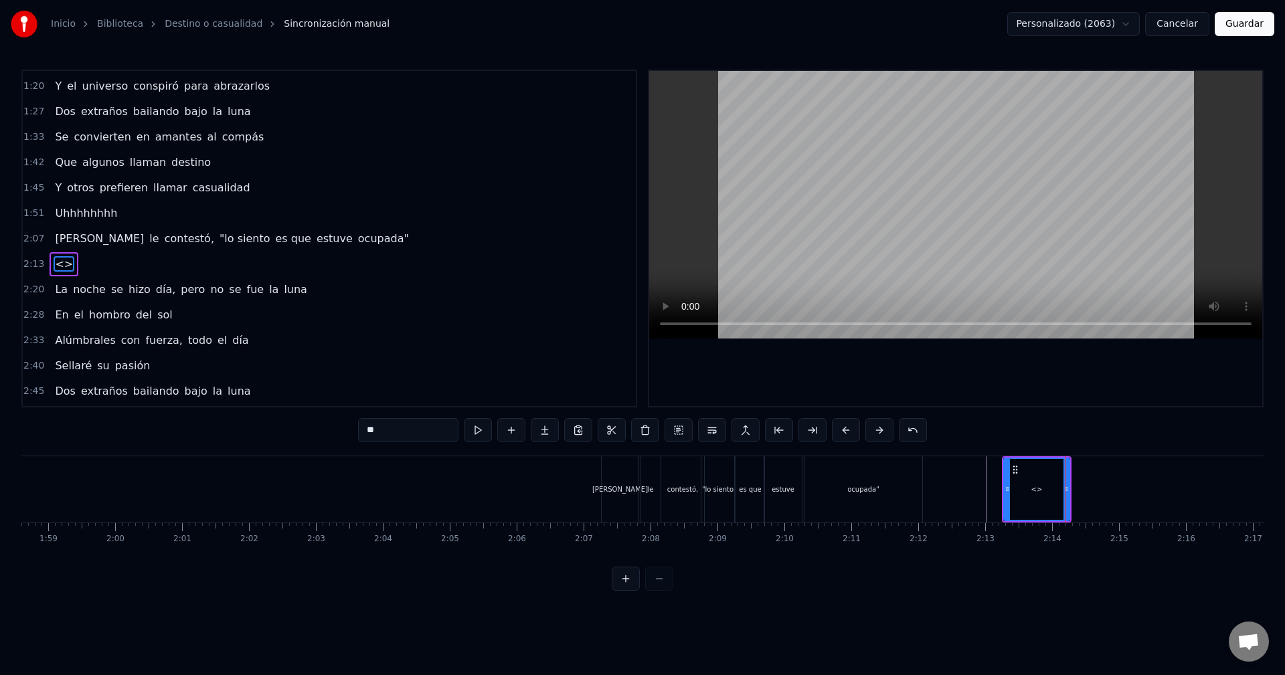
scroll to position [226, 0]
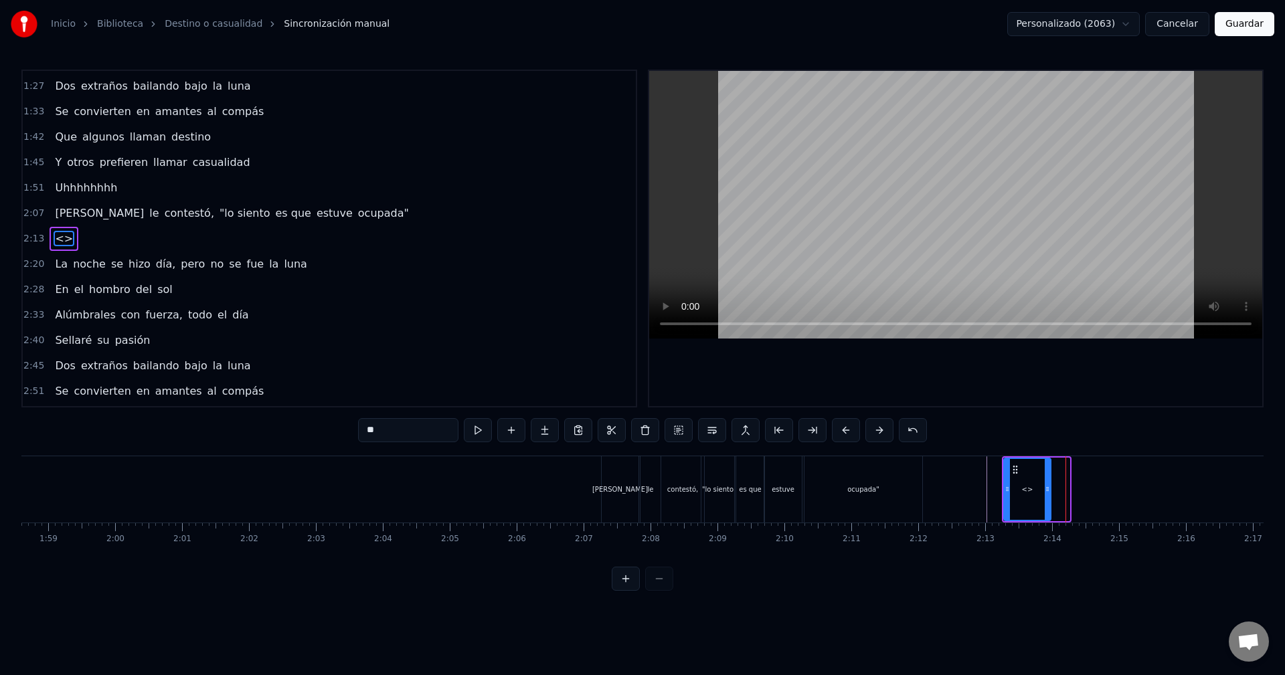
drag, startPoint x: 1067, startPoint y: 487, endPoint x: 1049, endPoint y: 493, distance: 19.7
click at [1049, 493] on icon at bounding box center [1047, 489] width 5 height 11
click at [1022, 484] on div "<>" at bounding box center [1028, 489] width 46 height 61
click at [1027, 493] on div "<>" at bounding box center [1027, 490] width 11 height 10
drag, startPoint x: 398, startPoint y: 433, endPoint x: 298, endPoint y: 428, distance: 99.9
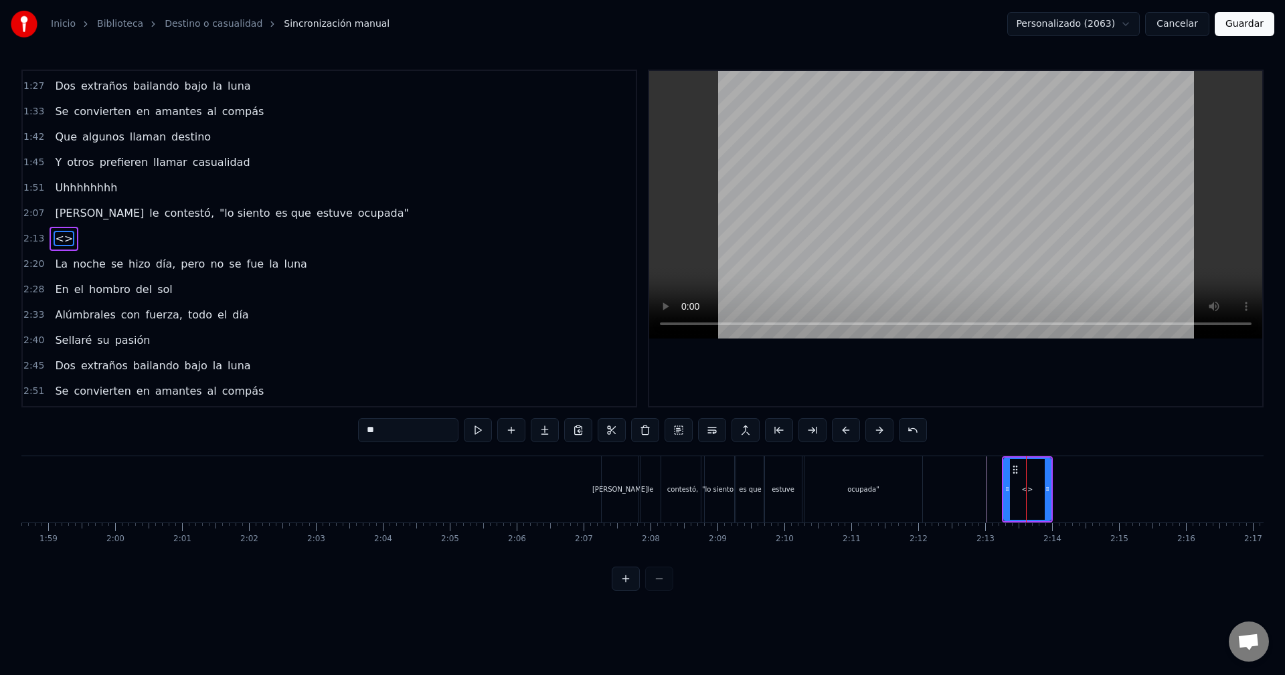
click at [297, 429] on div "0:13 Ella iba caminando sola por la calle 0:18 Pensando, "[DEMOGRAPHIC_DATA], ¡…" at bounding box center [642, 330] width 1242 height 521
paste input "*****"
type input "*******"
click at [983, 490] on div at bounding box center [782, 489] width 17397 height 66
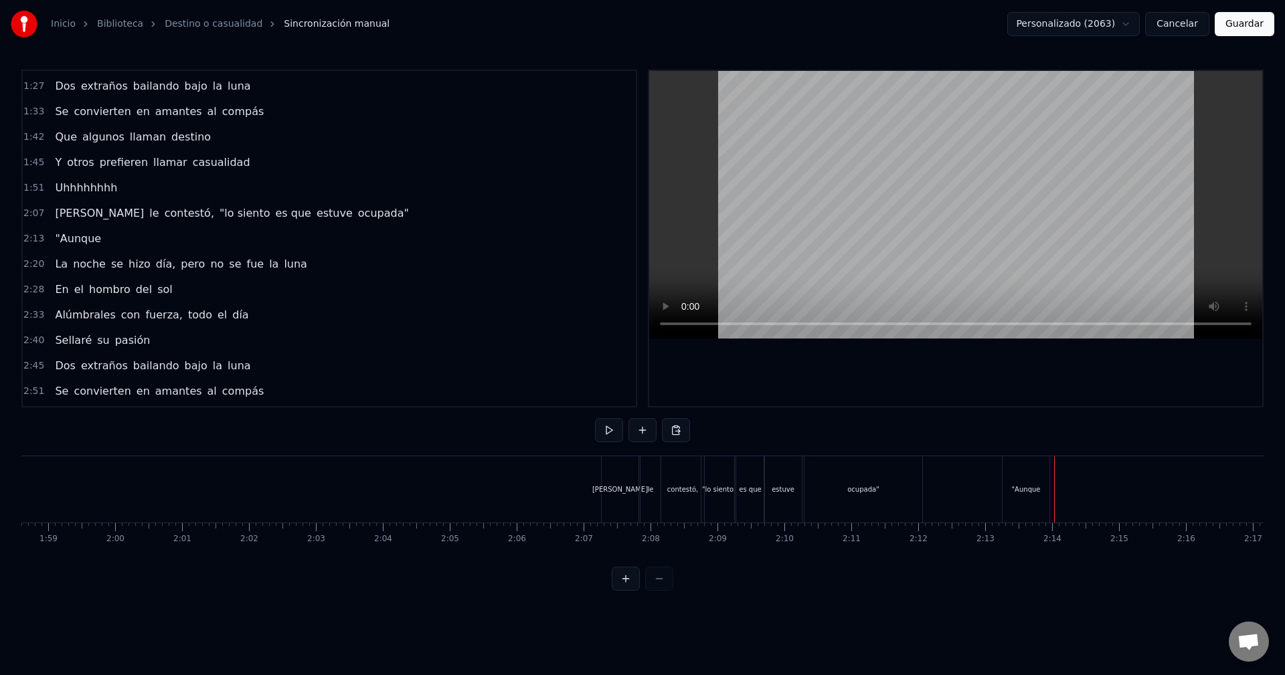
click at [1038, 491] on div ""Aunque" at bounding box center [1026, 490] width 29 height 10
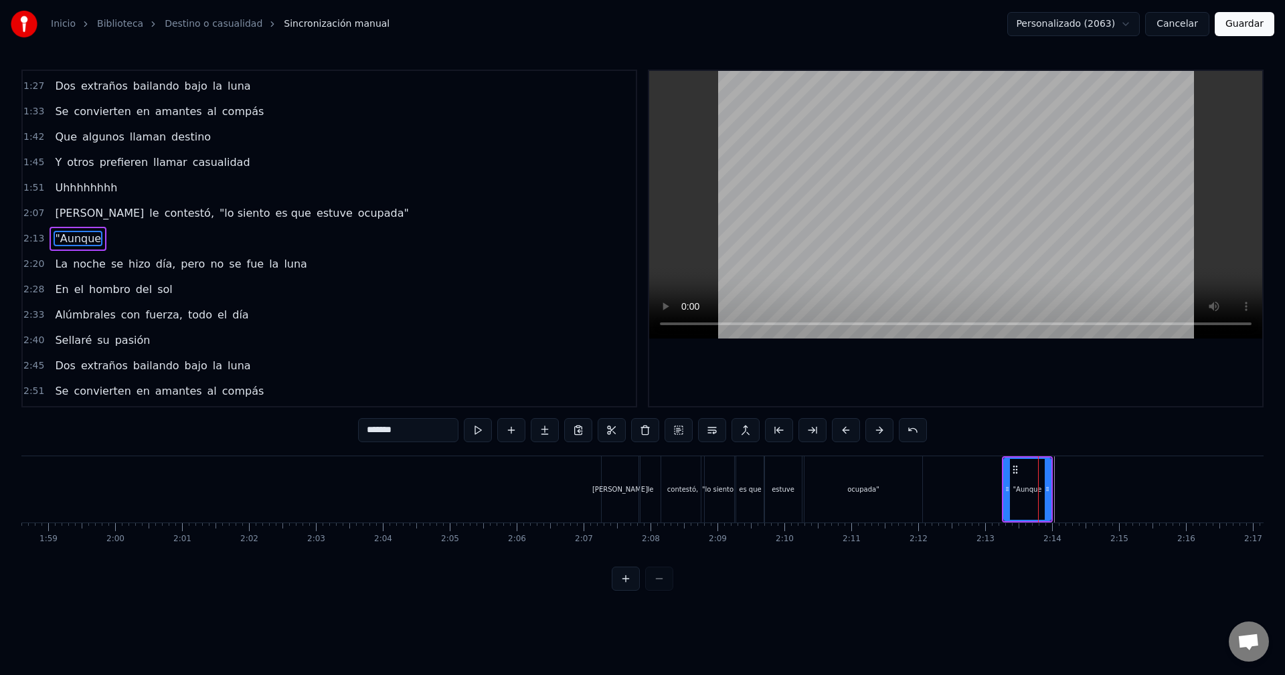
click at [1043, 491] on div ""Aunque" at bounding box center [1028, 489] width 46 height 61
click at [507, 431] on button at bounding box center [511, 430] width 28 height 24
click at [1077, 490] on div "<>" at bounding box center [1076, 490] width 11 height 10
click at [1057, 490] on div "<>" at bounding box center [1076, 490] width 48 height 64
drag, startPoint x: 1056, startPoint y: 490, endPoint x: 1067, endPoint y: 501, distance: 15.6
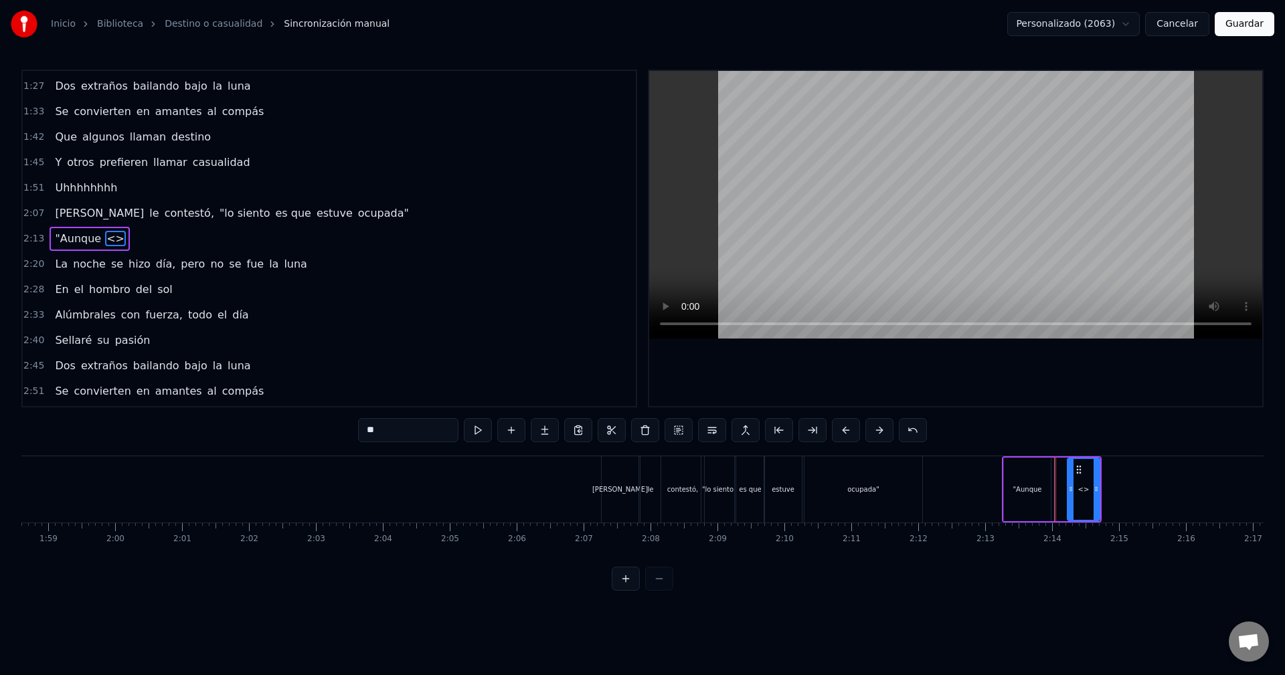
click at [1068, 501] on div at bounding box center [1070, 489] width 5 height 61
click at [1043, 493] on div ""Aunque" at bounding box center [1027, 490] width 47 height 64
type input "*******"
click at [1045, 491] on icon at bounding box center [1043, 489] width 5 height 11
click at [1061, 489] on div ""Aunque <>" at bounding box center [1052, 489] width 100 height 66
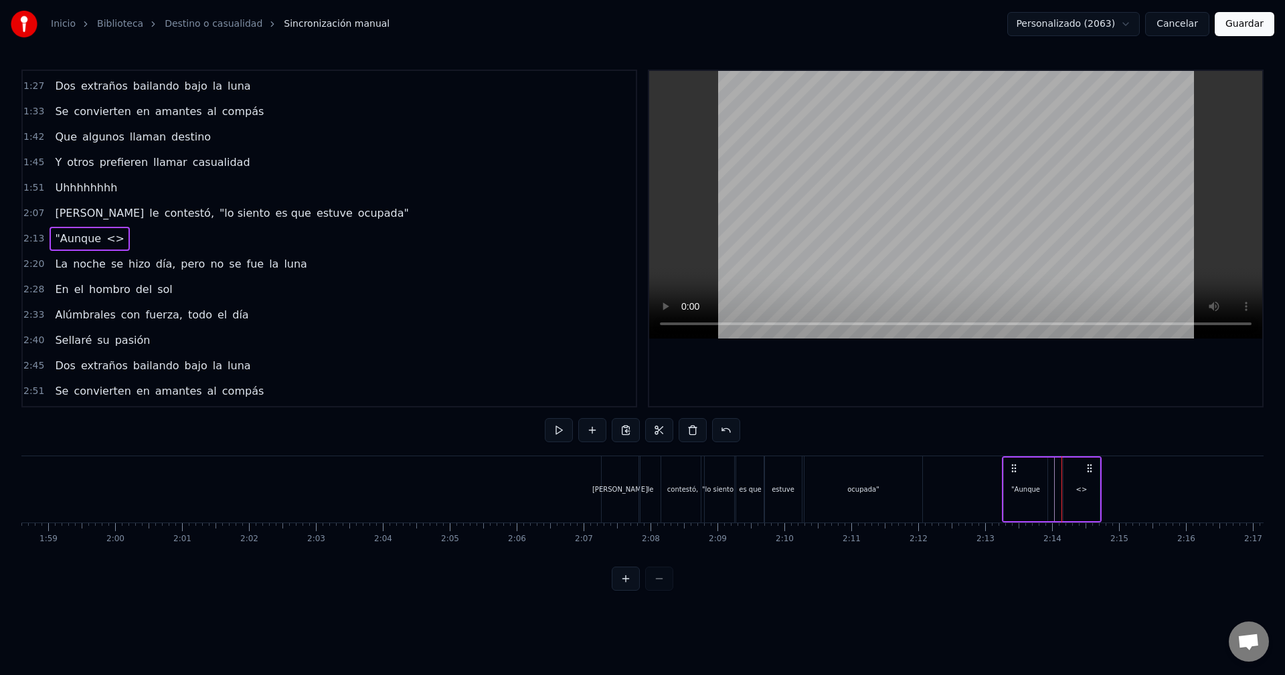
click at [1067, 489] on div "<>" at bounding box center [1081, 490] width 36 height 64
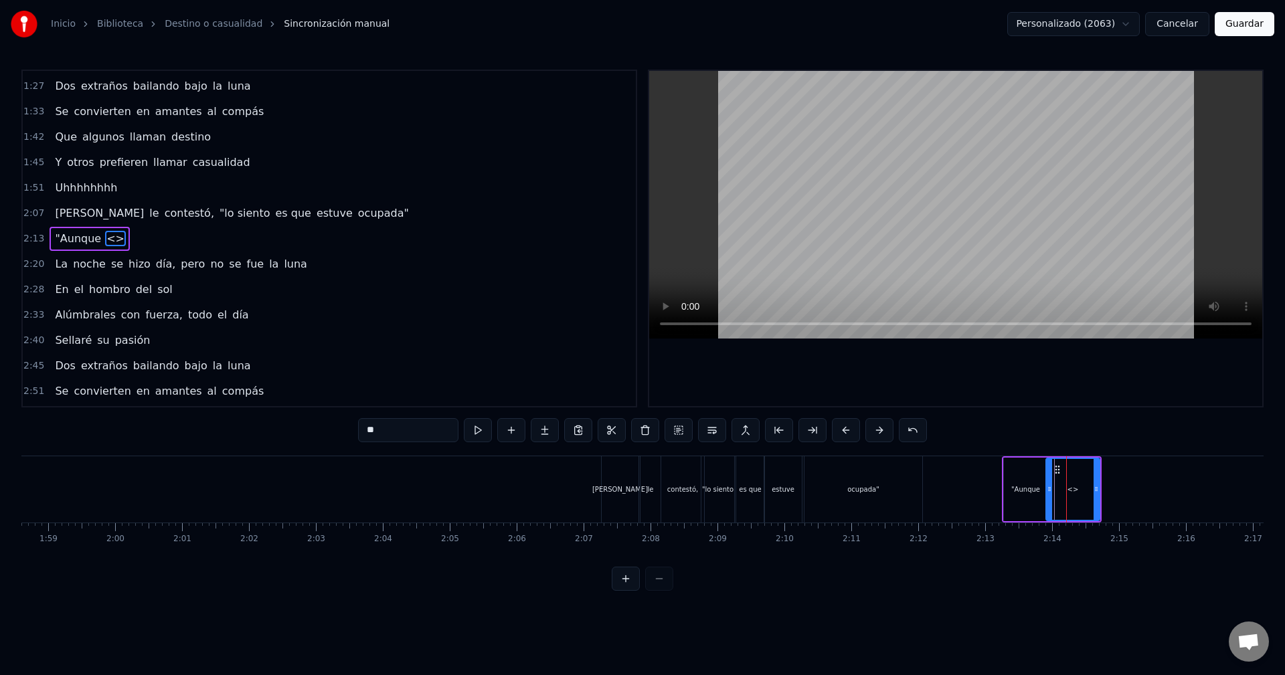
drag, startPoint x: 1069, startPoint y: 489, endPoint x: 1051, endPoint y: 490, distance: 17.5
click at [1051, 490] on icon at bounding box center [1049, 489] width 5 height 11
click at [1094, 489] on icon at bounding box center [1092, 489] width 5 height 11
click at [1170, 495] on div "[PERSON_NAME] iba caminando sola por la calle Pensando, "[DEMOGRAPHIC_DATA], ¡q…" at bounding box center [782, 489] width 17397 height 67
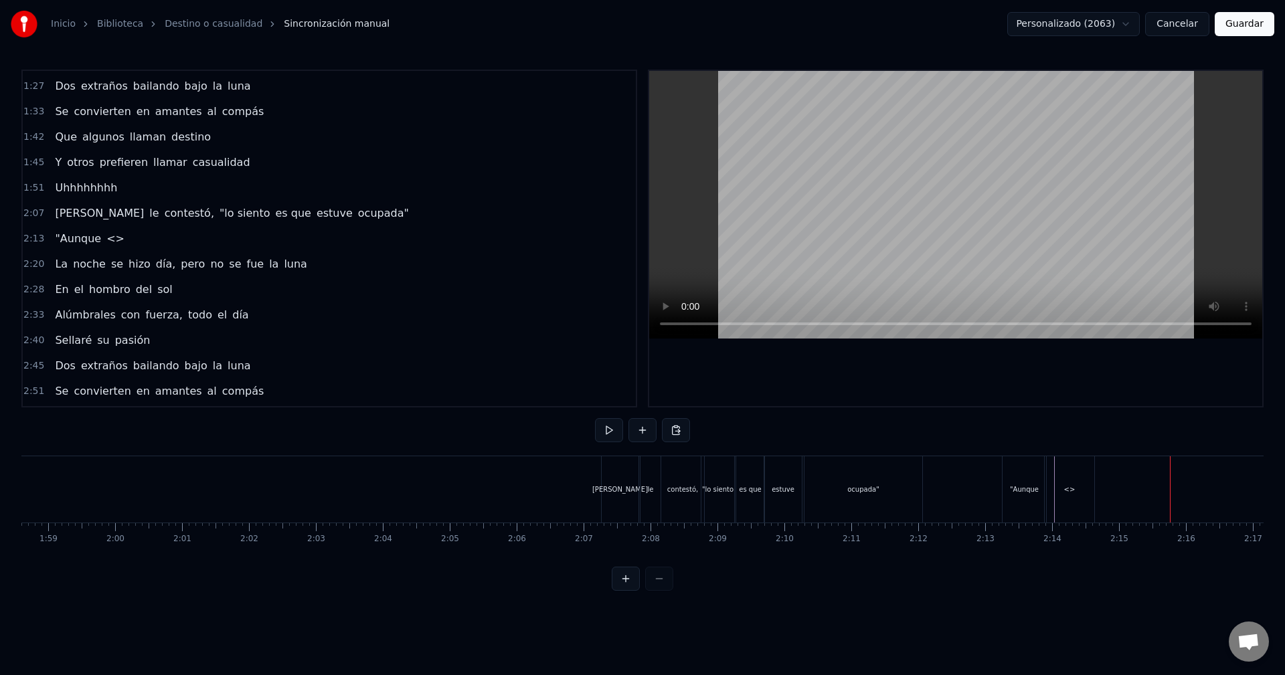
click at [1094, 491] on div "<>" at bounding box center [1069, 489] width 51 height 66
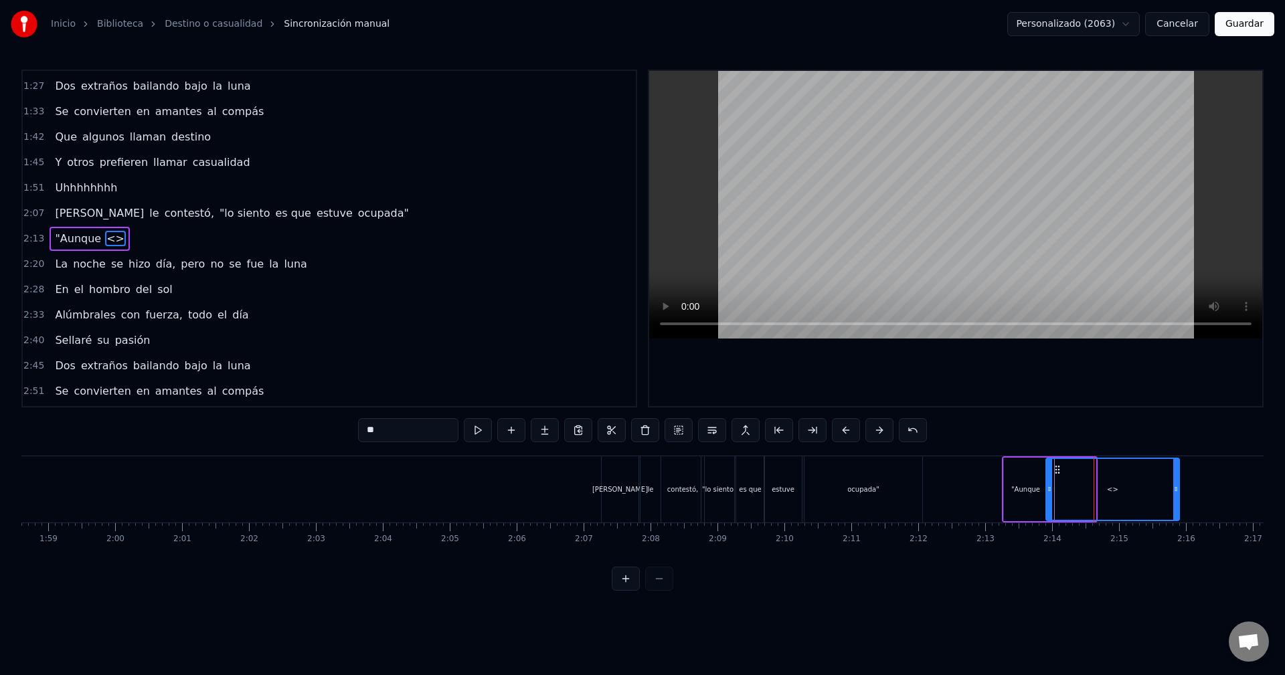
drag, startPoint x: 1093, startPoint y: 492, endPoint x: 1177, endPoint y: 501, distance: 84.1
click at [1177, 501] on div at bounding box center [1175, 489] width 5 height 61
drag, startPoint x: 379, startPoint y: 428, endPoint x: 355, endPoint y: 432, distance: 25.1
click at [355, 432] on div "0:13 Ella iba caminando sola por la calle 0:18 Pensando, "[DEMOGRAPHIC_DATA], ¡…" at bounding box center [642, 330] width 1242 height 521
paste input "**********"
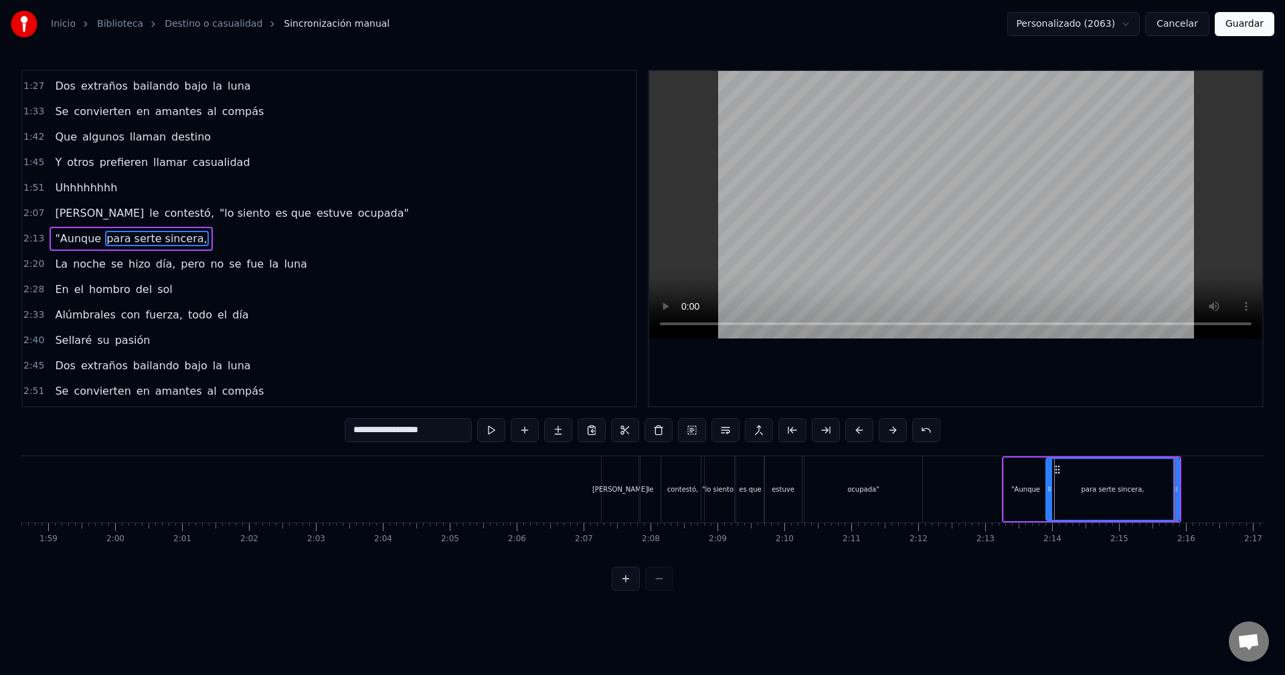
click at [1031, 491] on div ""Aunque" at bounding box center [1025, 490] width 29 height 10
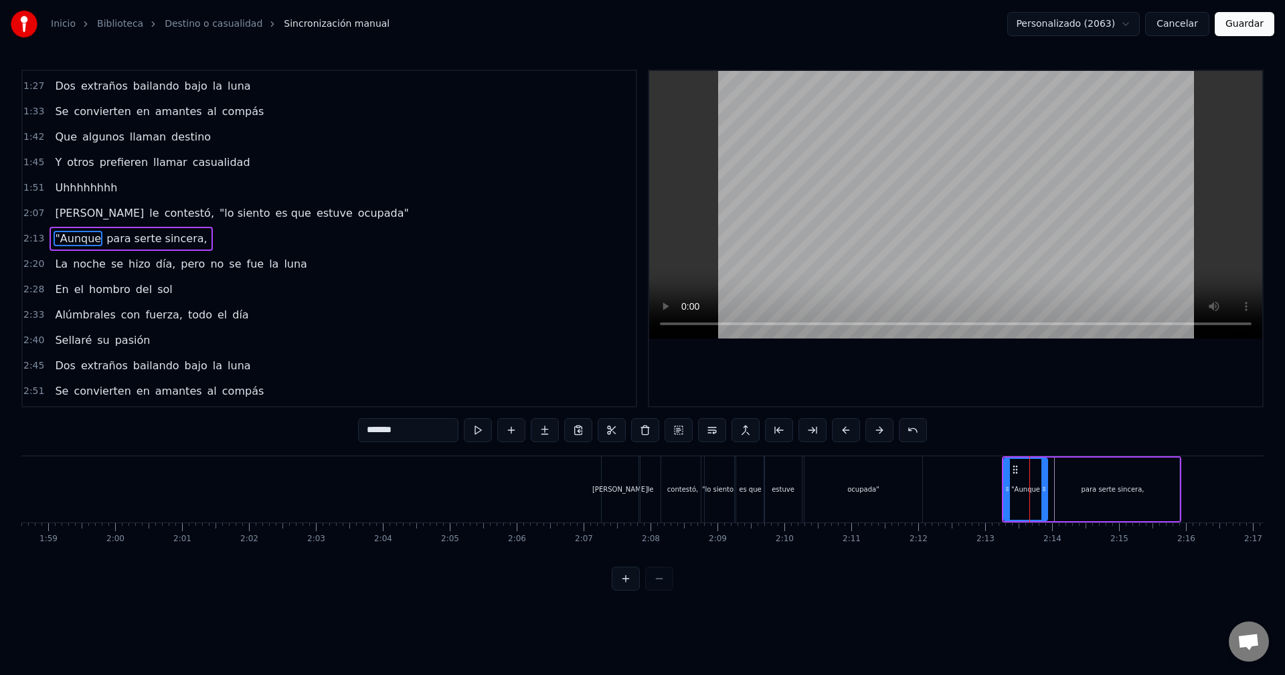
click at [423, 427] on input "*******" at bounding box center [408, 430] width 100 height 24
type input "********"
click at [980, 481] on div at bounding box center [782, 489] width 17397 height 66
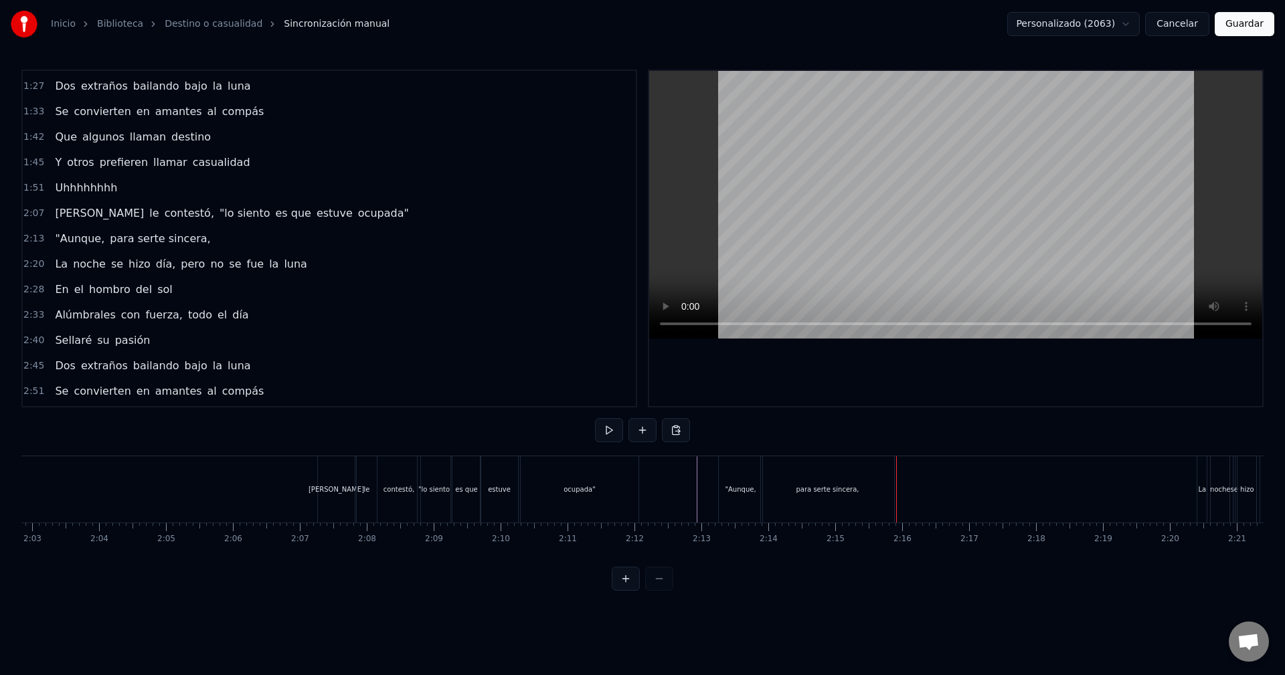
scroll to position [0, 8259]
click at [851, 472] on div "para serte sincera," at bounding box center [789, 489] width 133 height 66
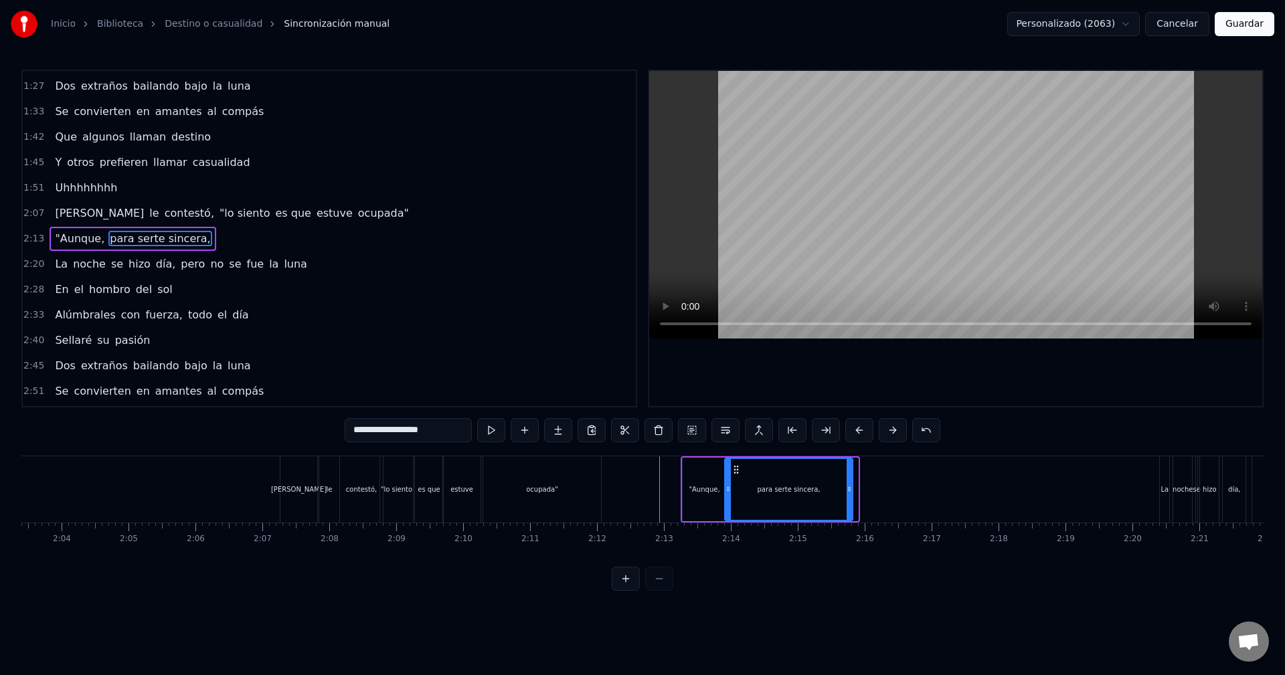
drag, startPoint x: 857, startPoint y: 477, endPoint x: 850, endPoint y: 478, distance: 6.7
click at [850, 478] on div at bounding box center [849, 489] width 5 height 61
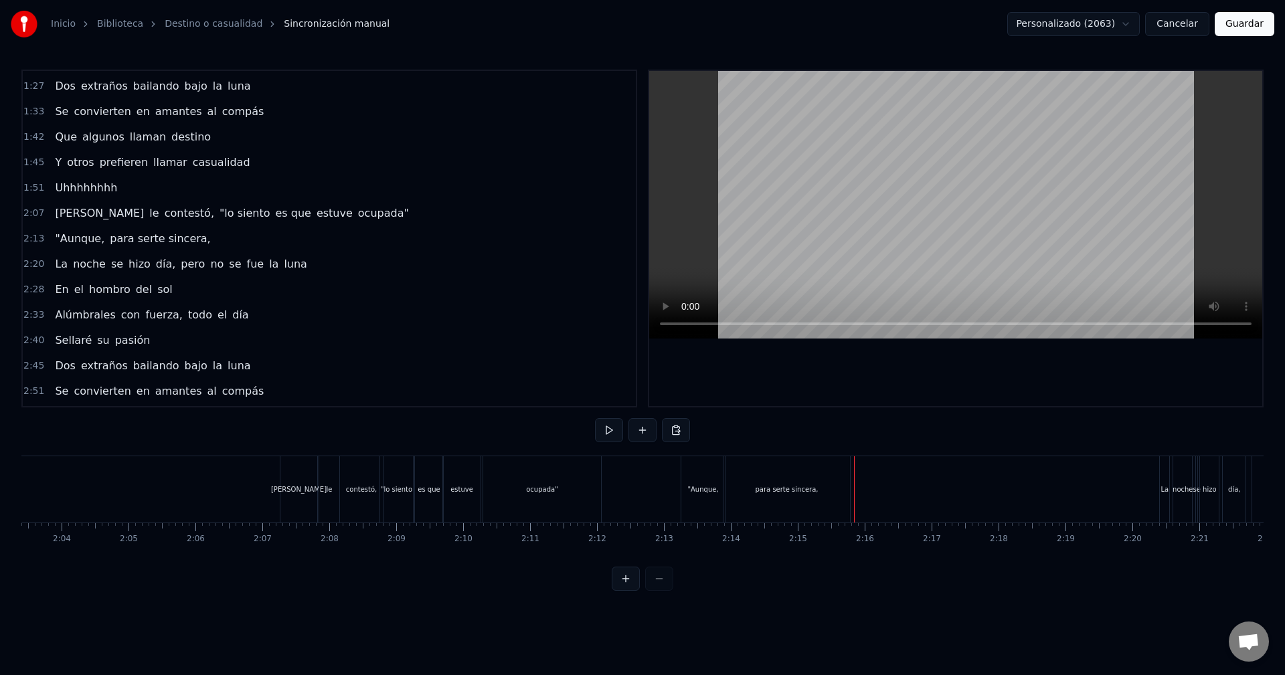
click at [853, 479] on div at bounding box center [461, 489] width 17397 height 66
click at [853, 479] on div at bounding box center [853, 489] width 1 height 66
click at [844, 477] on div "para serte sincera," at bounding box center [786, 489] width 126 height 66
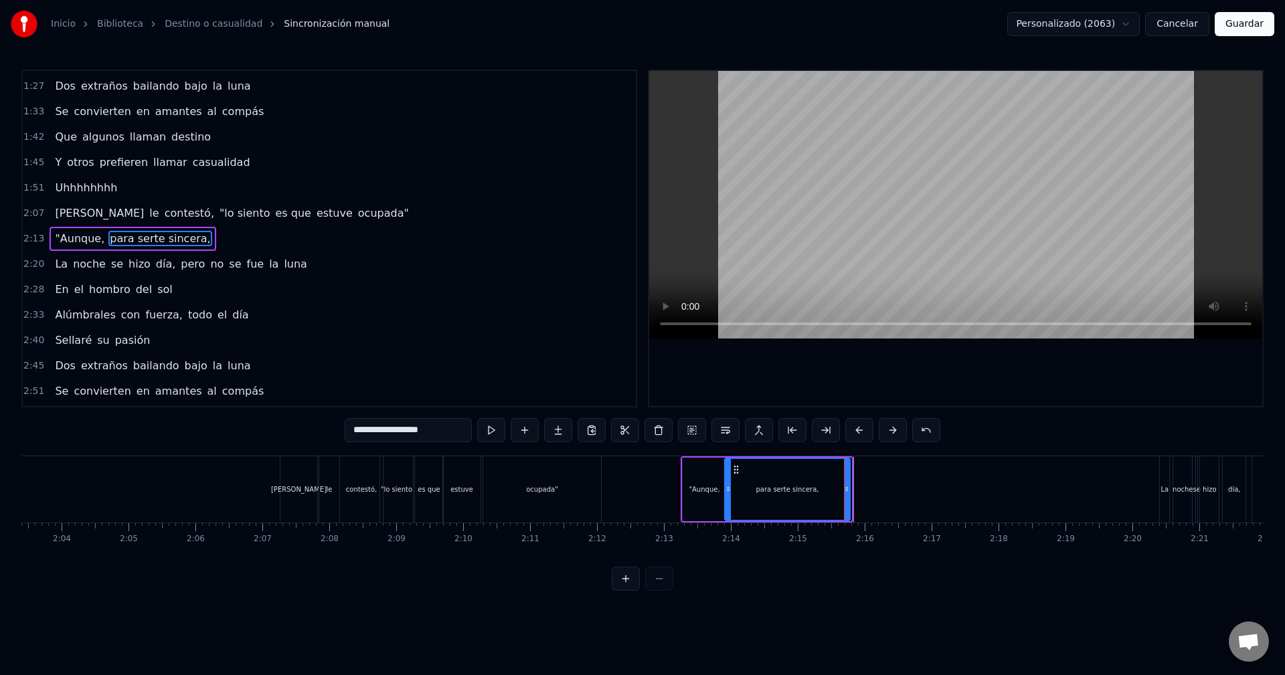
click at [845, 485] on icon at bounding box center [846, 489] width 5 height 11
click at [853, 485] on div at bounding box center [461, 489] width 17397 height 66
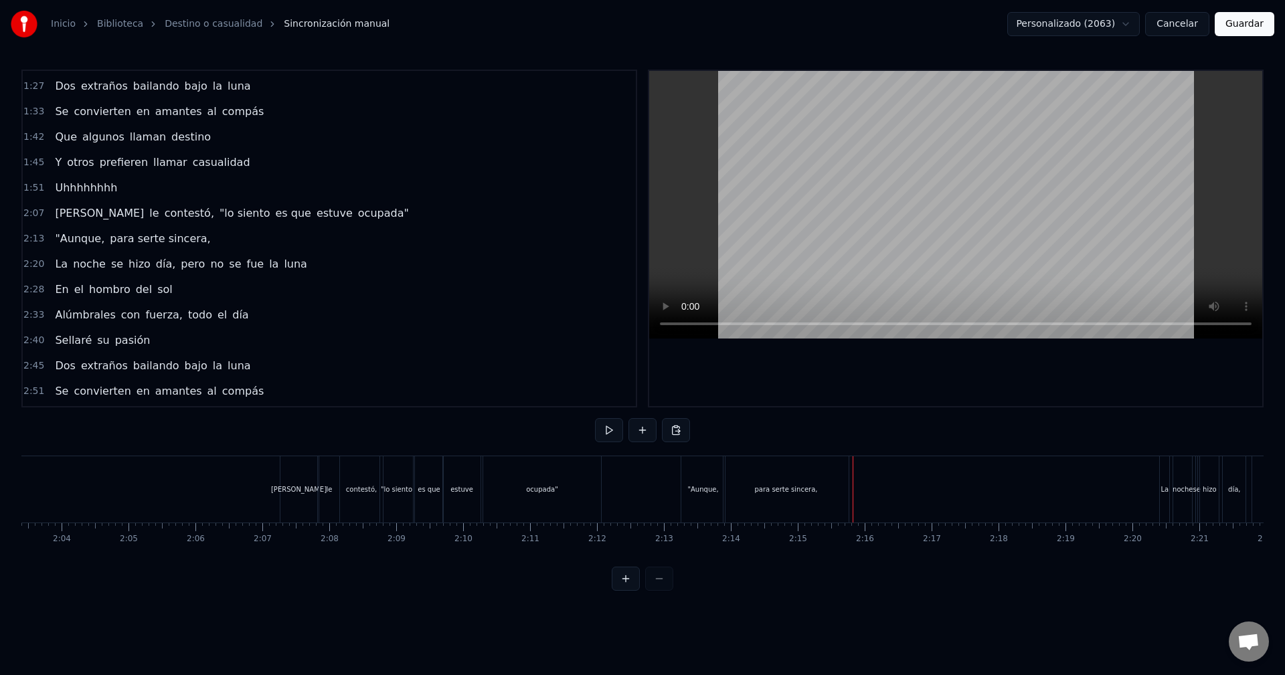
click at [845, 486] on div "para serte sincera," at bounding box center [785, 489] width 125 height 66
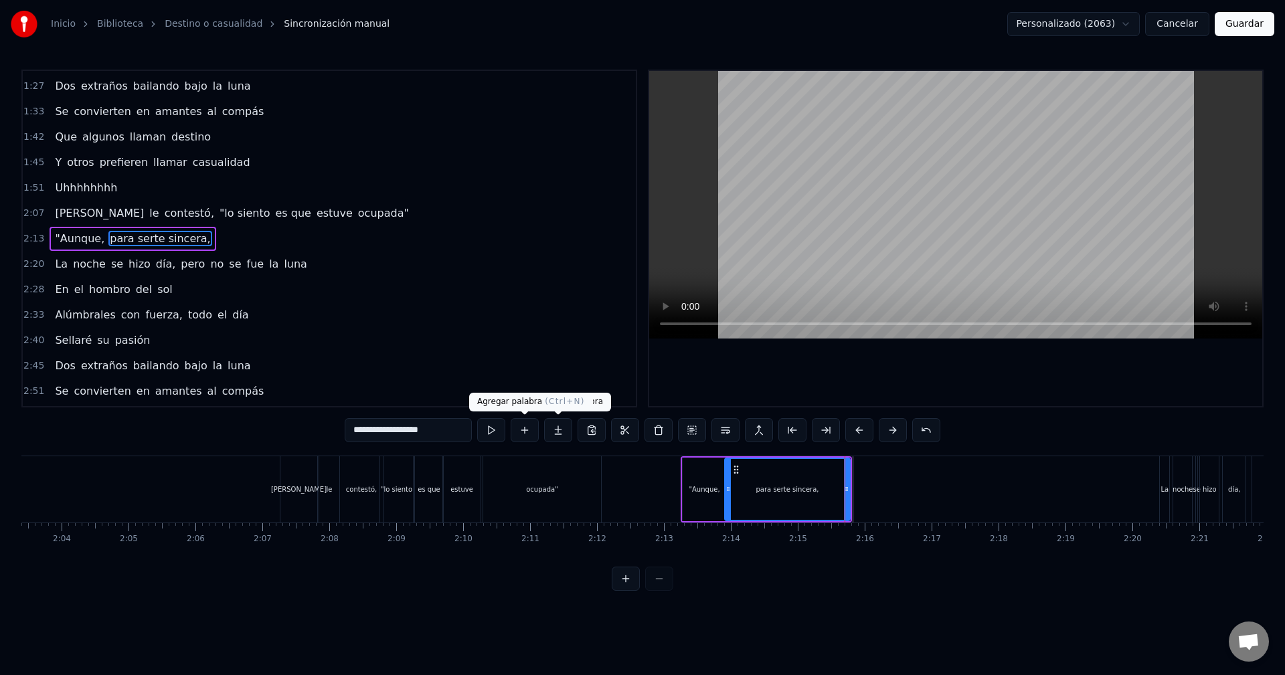
click at [523, 432] on button at bounding box center [525, 430] width 28 height 24
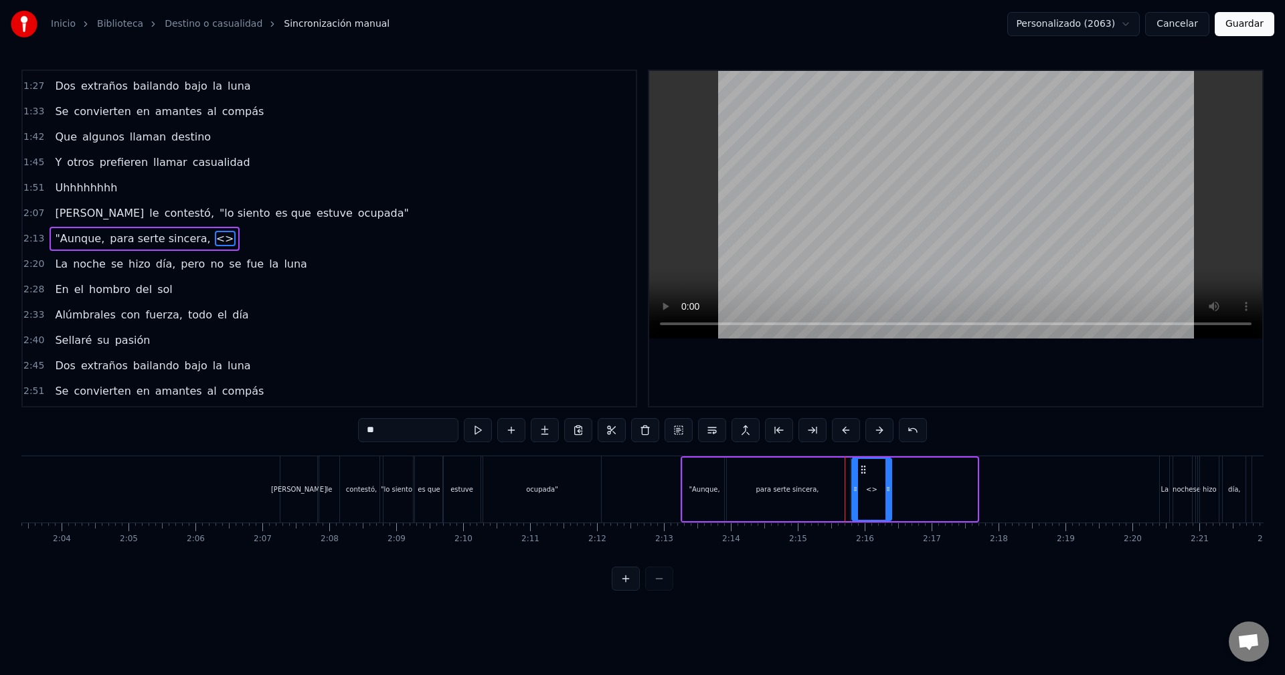
drag, startPoint x: 974, startPoint y: 485, endPoint x: 889, endPoint y: 491, distance: 85.9
click at [889, 491] on icon at bounding box center [887, 489] width 5 height 11
click at [883, 488] on div "[PERSON_NAME] iba caminando sola por la calle Pensando, "[DEMOGRAPHIC_DATA], ¡q…" at bounding box center [461, 489] width 17397 height 67
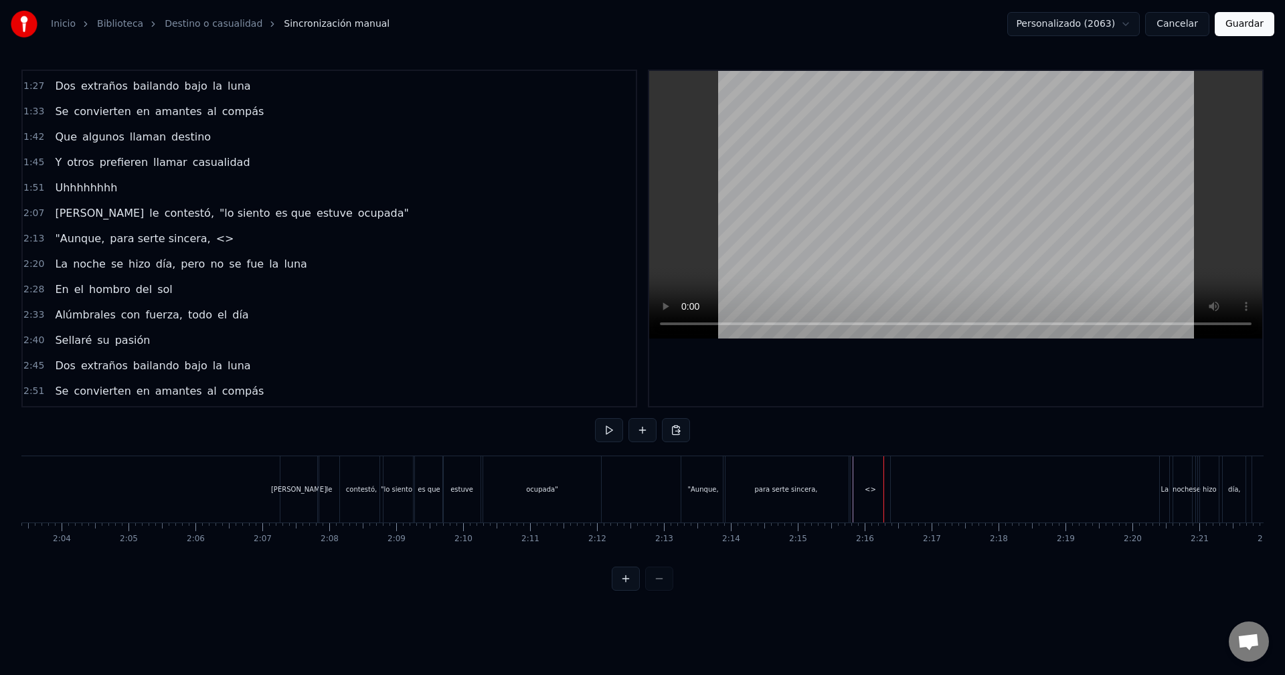
click at [871, 480] on div "<>" at bounding box center [870, 489] width 39 height 66
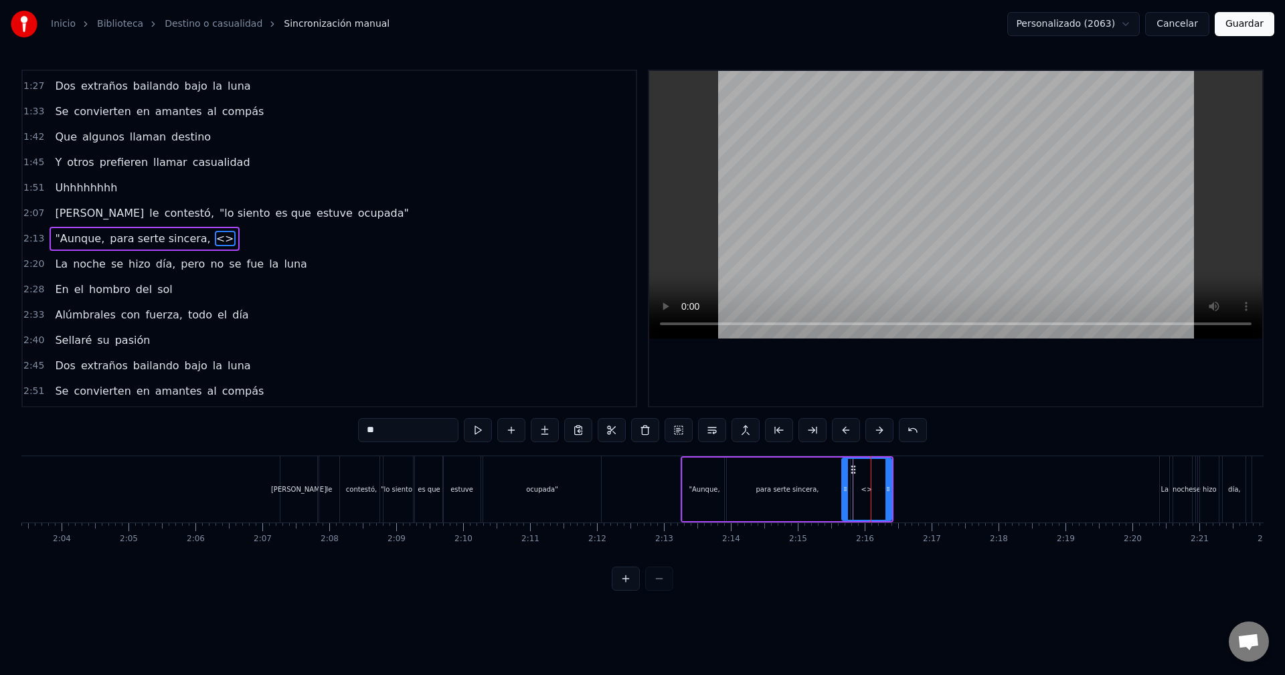
drag, startPoint x: 853, startPoint y: 477, endPoint x: 845, endPoint y: 479, distance: 8.3
click at [843, 479] on div at bounding box center [845, 489] width 5 height 61
drag, startPoint x: 888, startPoint y: 479, endPoint x: 867, endPoint y: 483, distance: 21.1
click at [867, 483] on div at bounding box center [867, 489] width 5 height 61
click at [863, 488] on div "<>" at bounding box center [856, 489] width 28 height 61
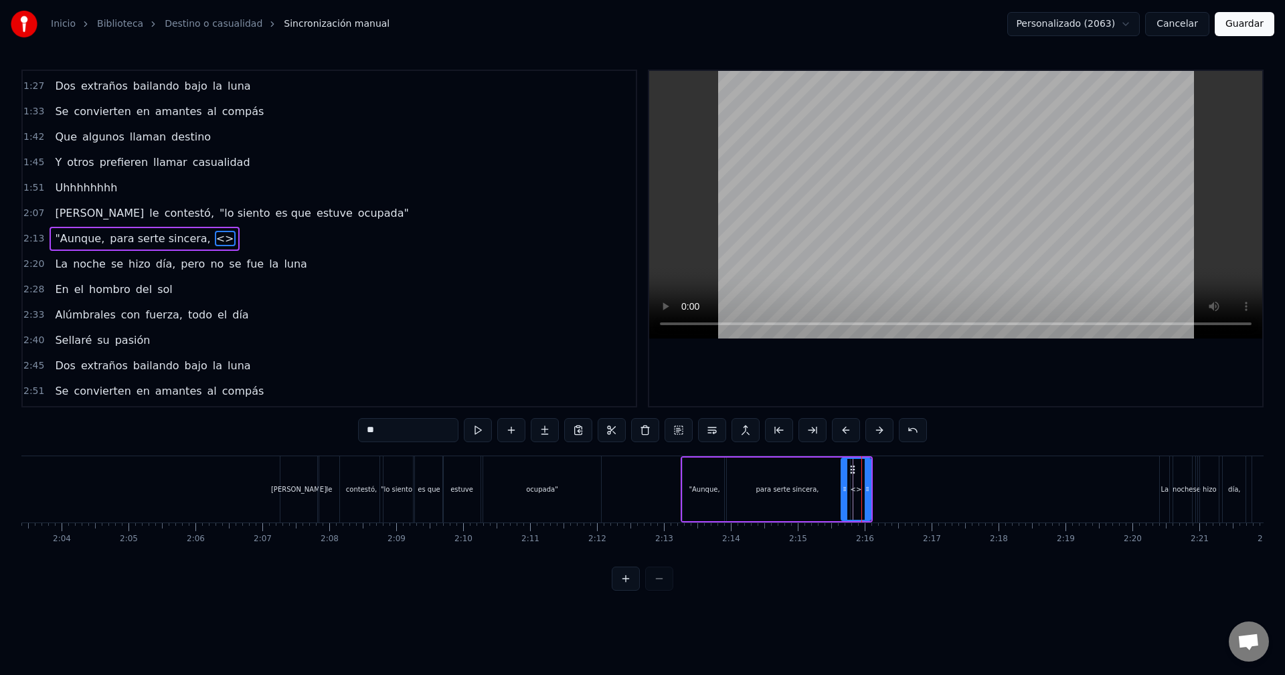
drag, startPoint x: 385, startPoint y: 431, endPoint x: 335, endPoint y: 429, distance: 50.2
click at [335, 429] on div "0:13 Ella iba caminando sola por la calle 0:18 Pensando, "[DEMOGRAPHIC_DATA], ¡…" at bounding box center [642, 330] width 1242 height 521
drag, startPoint x: 402, startPoint y: 433, endPoint x: 416, endPoint y: 432, distance: 13.4
click at [402, 433] on input "**" at bounding box center [408, 430] width 100 height 24
drag, startPoint x: 386, startPoint y: 430, endPoint x: 286, endPoint y: 428, distance: 100.4
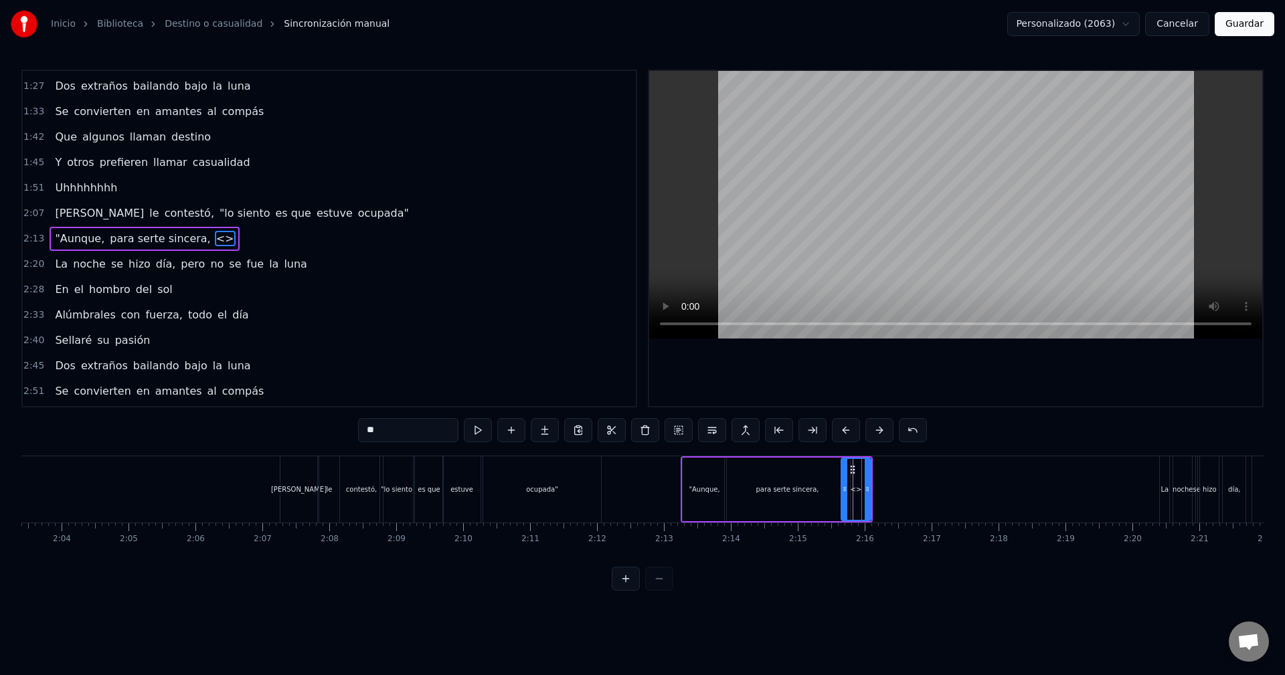
click at [286, 428] on div "0:13 Ella iba caminando sola por la calle 0:18 Pensando, "[DEMOGRAPHIC_DATA], ¡…" at bounding box center [642, 330] width 1242 height 521
paste input "***"
type input "*****"
click at [863, 485] on div "ahora" at bounding box center [856, 490] width 19 height 10
click at [868, 484] on icon at bounding box center [867, 489] width 5 height 11
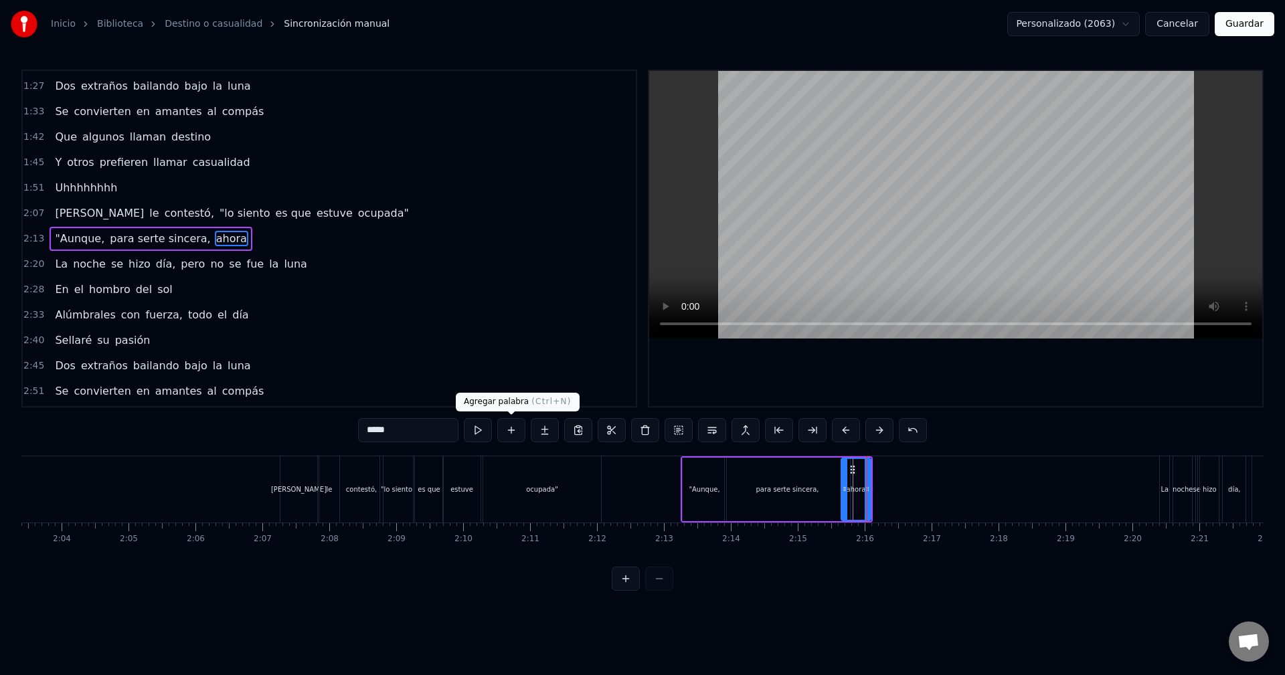
click at [507, 432] on button at bounding box center [511, 430] width 28 height 24
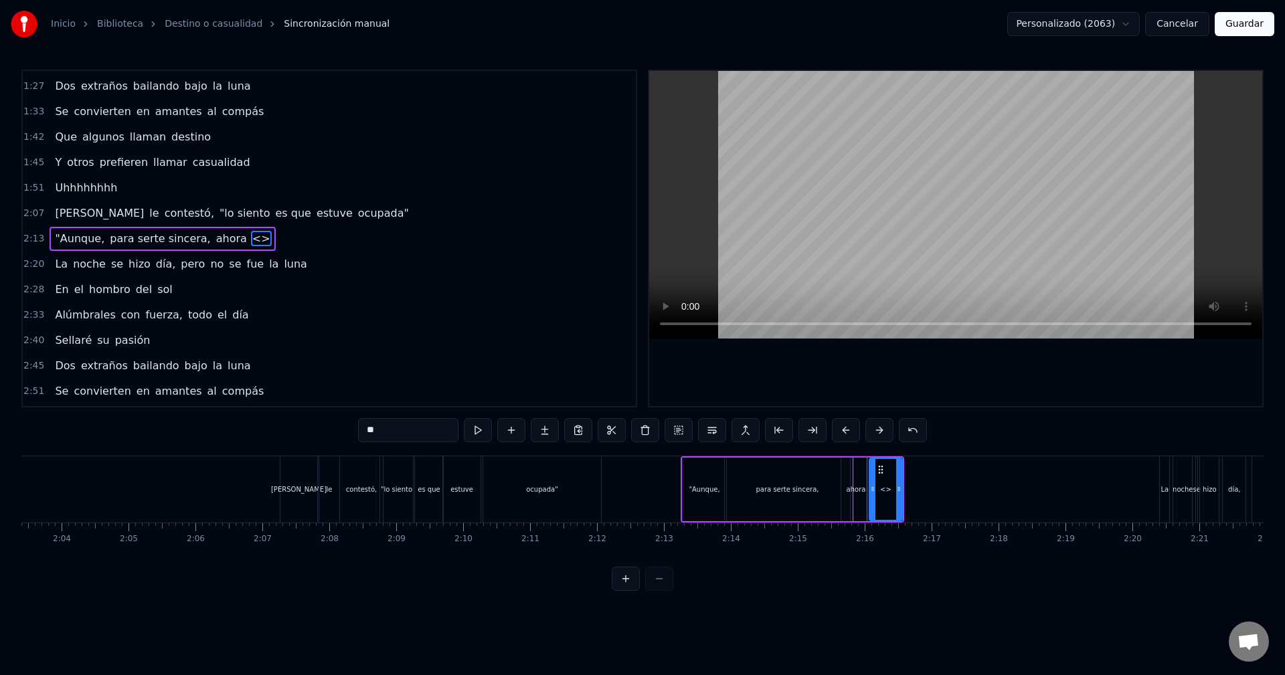
click at [871, 489] on icon at bounding box center [872, 489] width 5 height 11
click at [901, 491] on div "<>" at bounding box center [886, 490] width 34 height 64
drag, startPoint x: 899, startPoint y: 488, endPoint x: 887, endPoint y: 489, distance: 12.1
click at [887, 489] on icon at bounding box center [886, 489] width 5 height 11
click at [887, 499] on div at bounding box center [885, 489] width 5 height 61
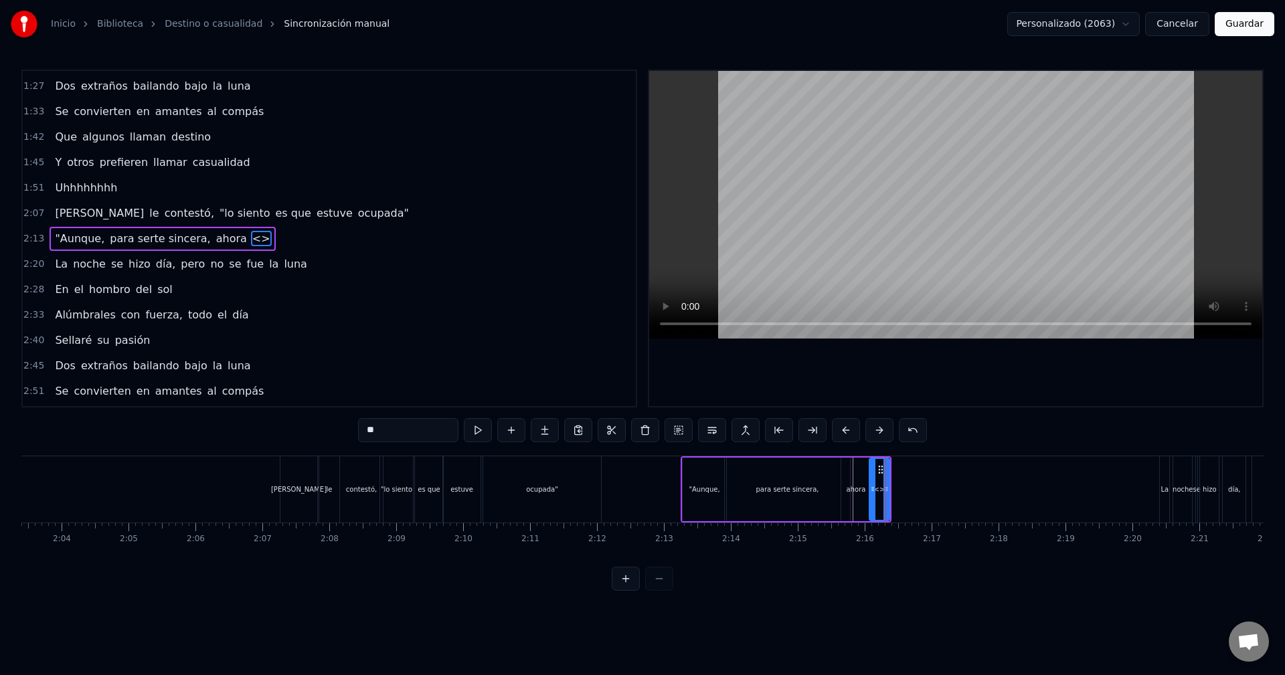
click at [883, 497] on div at bounding box center [885, 489] width 5 height 61
drag, startPoint x: 379, startPoint y: 432, endPoint x: 331, endPoint y: 432, distance: 47.5
click at [332, 432] on div "0:13 Ella iba caminando sola por la calle 0:18 Pensando, "[DEMOGRAPHIC_DATA], ¡…" at bounding box center [642, 330] width 1242 height 521
drag, startPoint x: 383, startPoint y: 430, endPoint x: 315, endPoint y: 427, distance: 68.3
click at [315, 427] on div "0:13 Ella iba caminando sola por la calle 0:18 Pensando, "[DEMOGRAPHIC_DATA], ¡…" at bounding box center [642, 330] width 1242 height 521
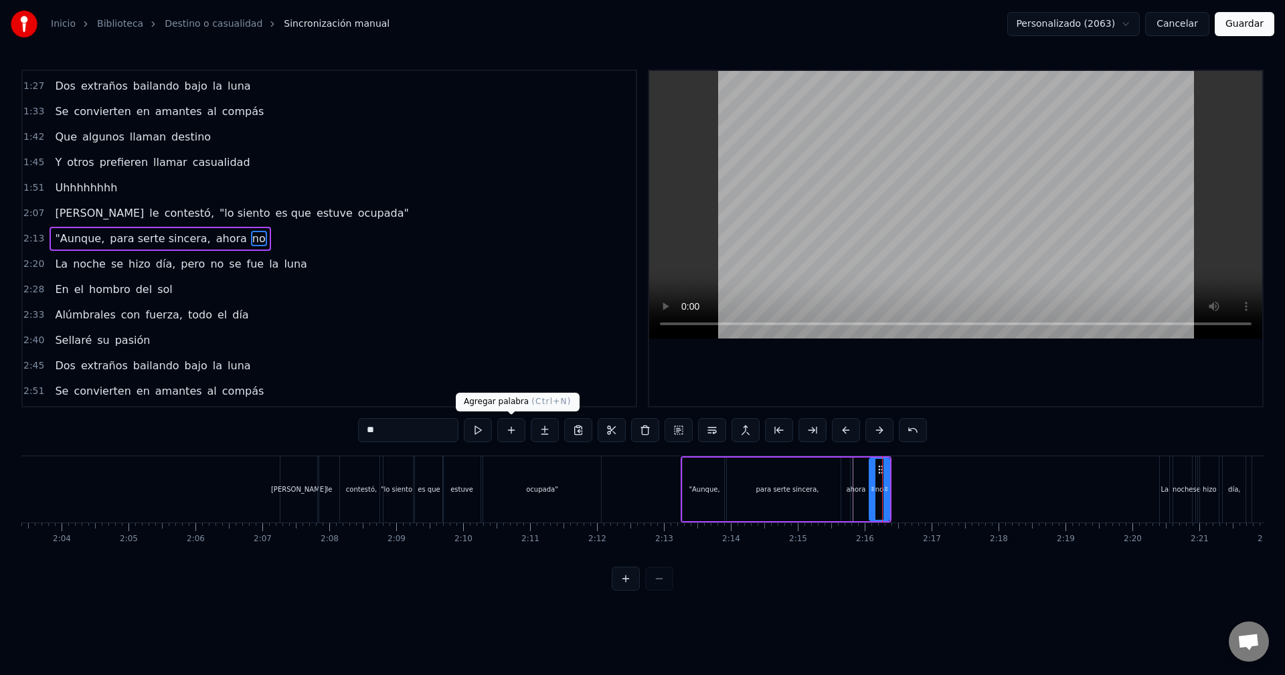
type input "**"
click at [511, 433] on button at bounding box center [511, 430] width 28 height 24
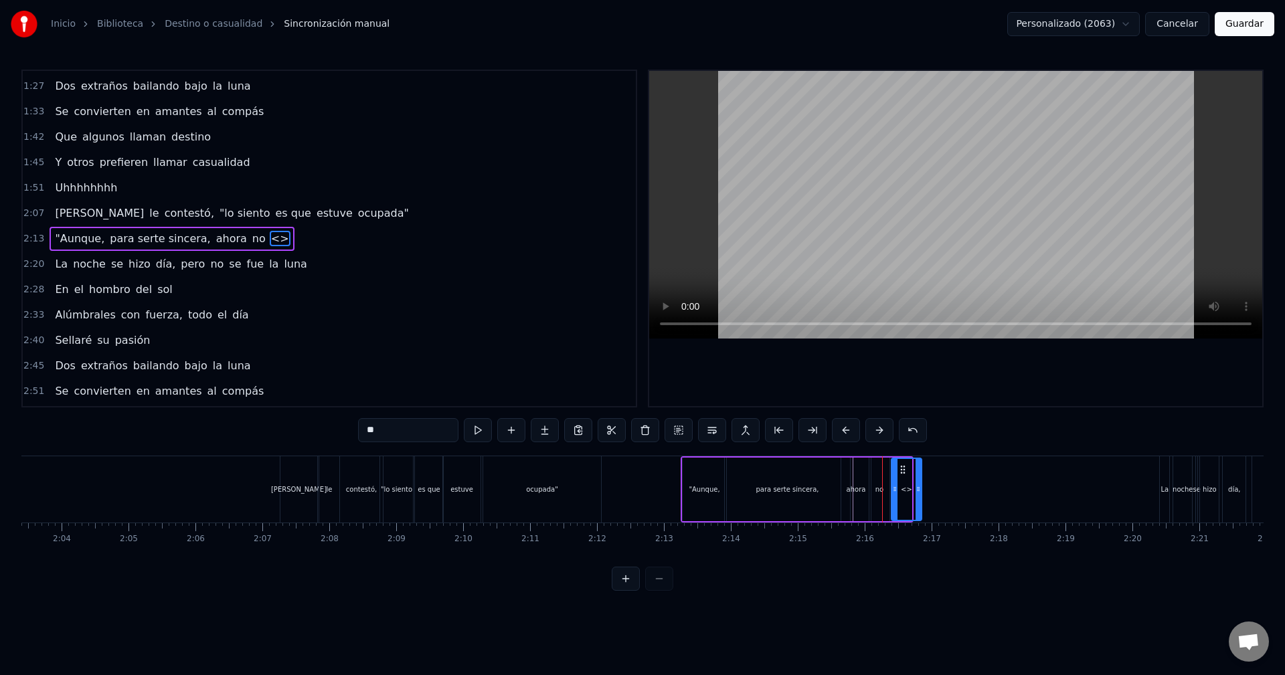
drag, startPoint x: 910, startPoint y: 490, endPoint x: 921, endPoint y: 492, distance: 10.9
click at [921, 492] on icon at bounding box center [918, 489] width 5 height 11
click at [894, 488] on icon at bounding box center [892, 489] width 5 height 11
click at [899, 496] on div "<>" at bounding box center [905, 489] width 31 height 61
drag, startPoint x: 415, startPoint y: 426, endPoint x: 319, endPoint y: 424, distance: 95.7
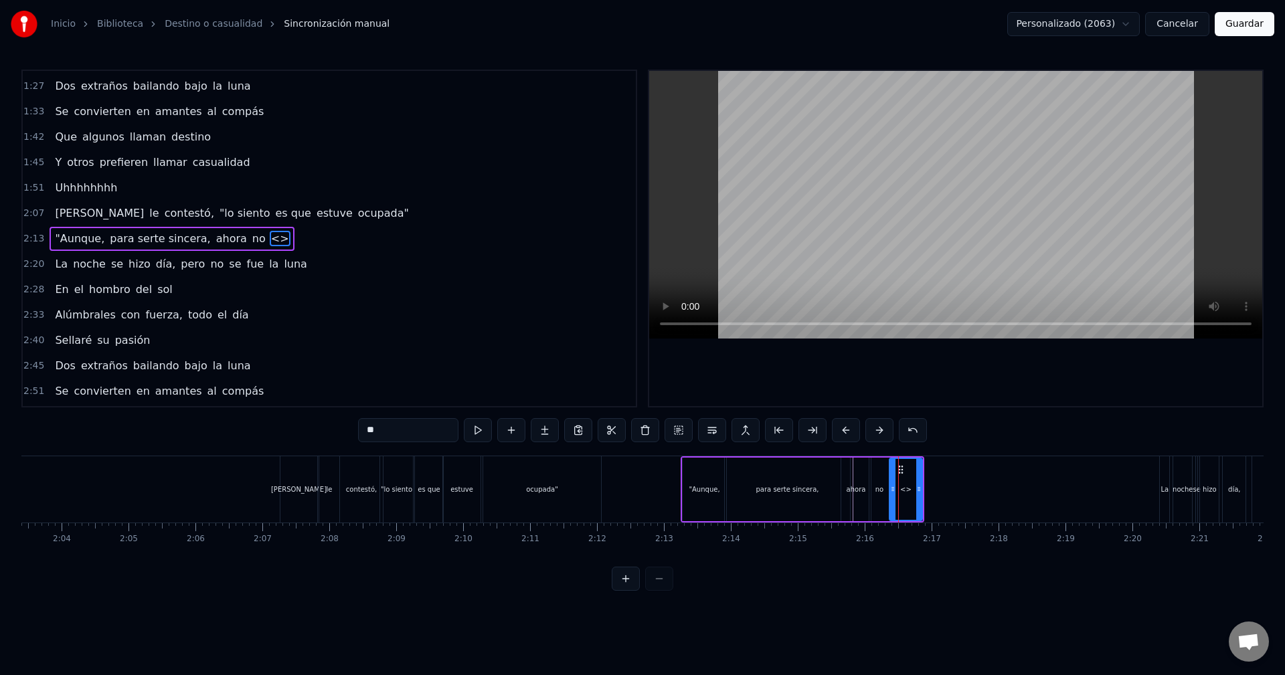
click at [319, 424] on div "0:13 Ella iba caminando sola por la calle 0:18 Pensando, "[DEMOGRAPHIC_DATA], ¡…" at bounding box center [642, 330] width 1242 height 521
type input "********"
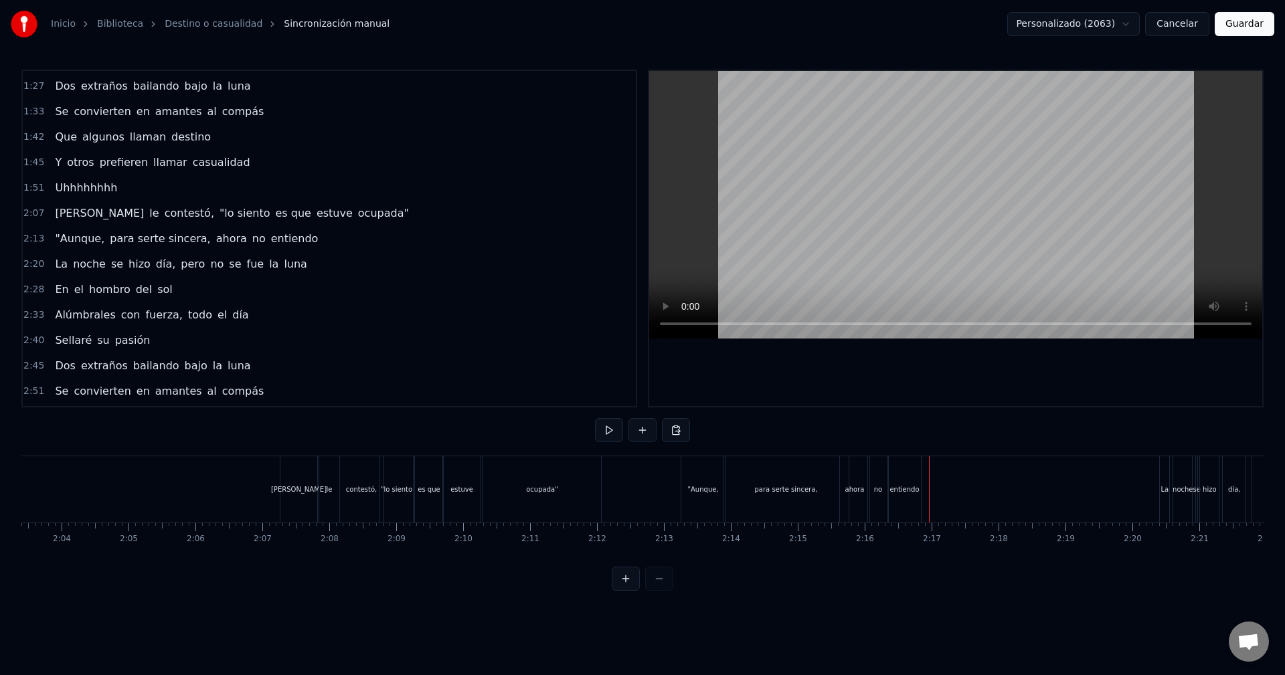
click at [927, 482] on div at bounding box center [461, 489] width 17397 height 66
click at [924, 481] on div at bounding box center [461, 489] width 17397 height 66
click at [912, 478] on div "entiendo" at bounding box center [904, 489] width 33 height 66
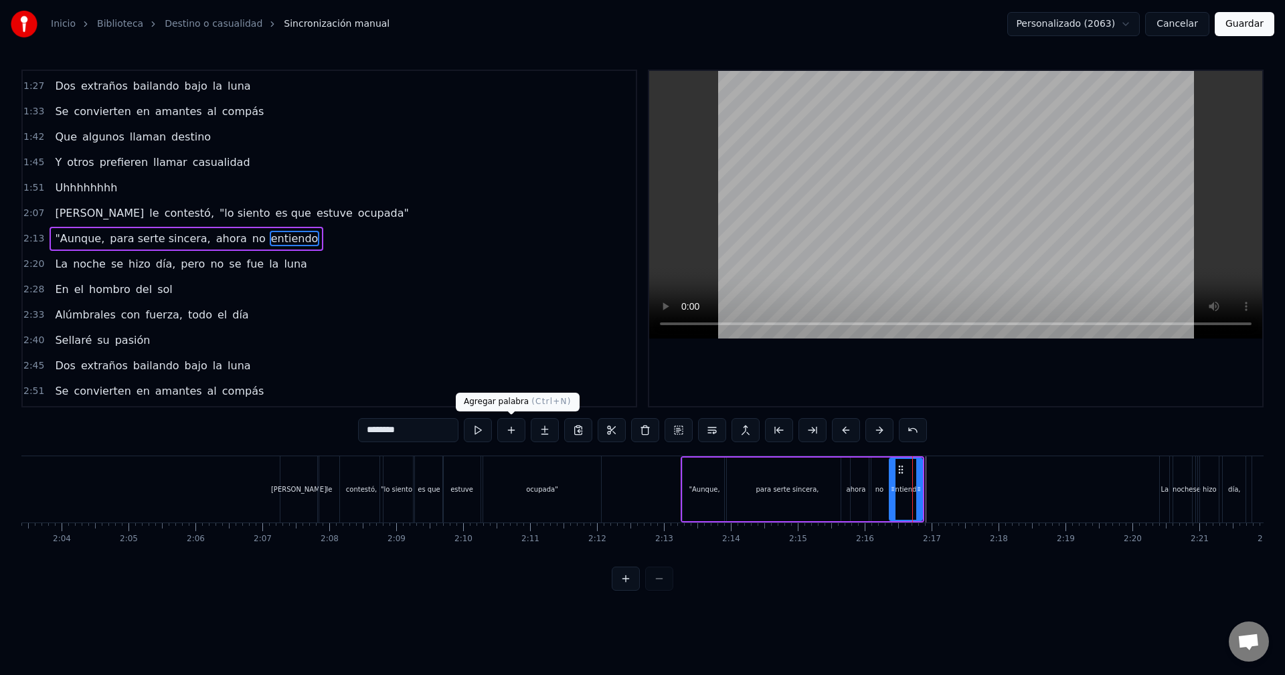
click at [515, 430] on button at bounding box center [511, 430] width 28 height 24
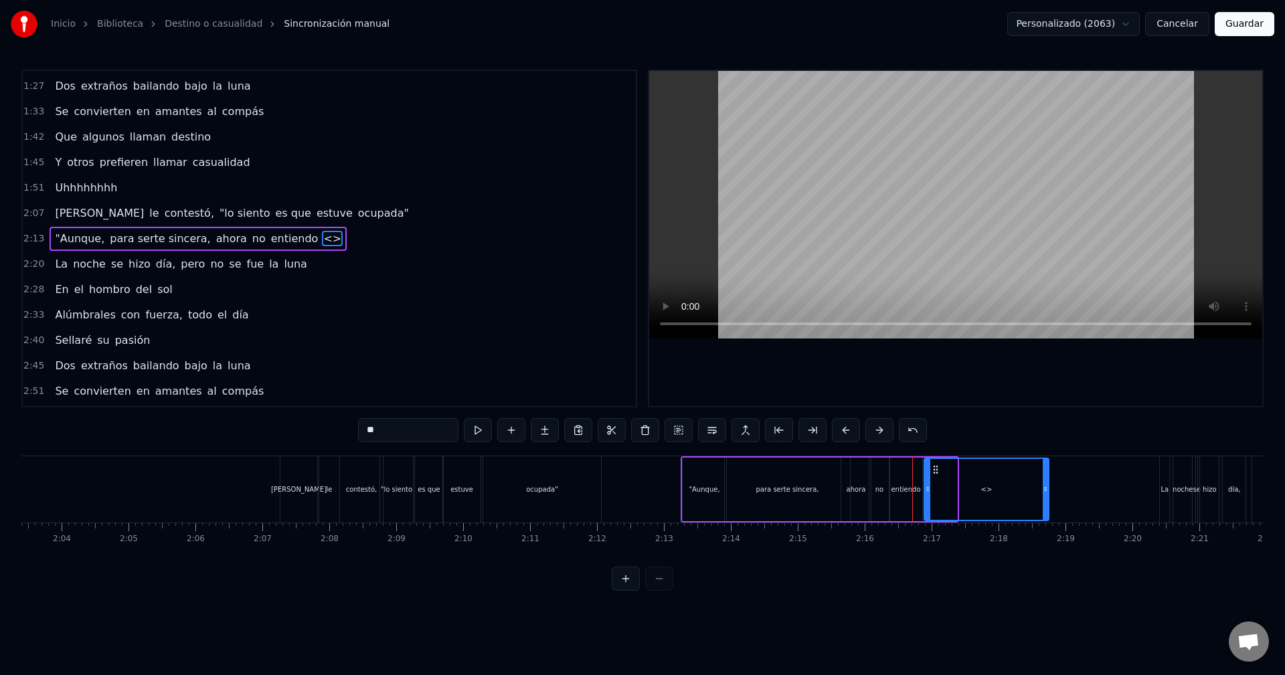
drag, startPoint x: 955, startPoint y: 488, endPoint x: 1047, endPoint y: 491, distance: 91.7
click at [1047, 491] on icon at bounding box center [1045, 489] width 5 height 11
drag, startPoint x: 1047, startPoint y: 491, endPoint x: 1036, endPoint y: 490, distance: 10.7
click at [1036, 490] on icon at bounding box center [1036, 489] width 5 height 11
click at [974, 489] on div "<>" at bounding box center [981, 489] width 112 height 61
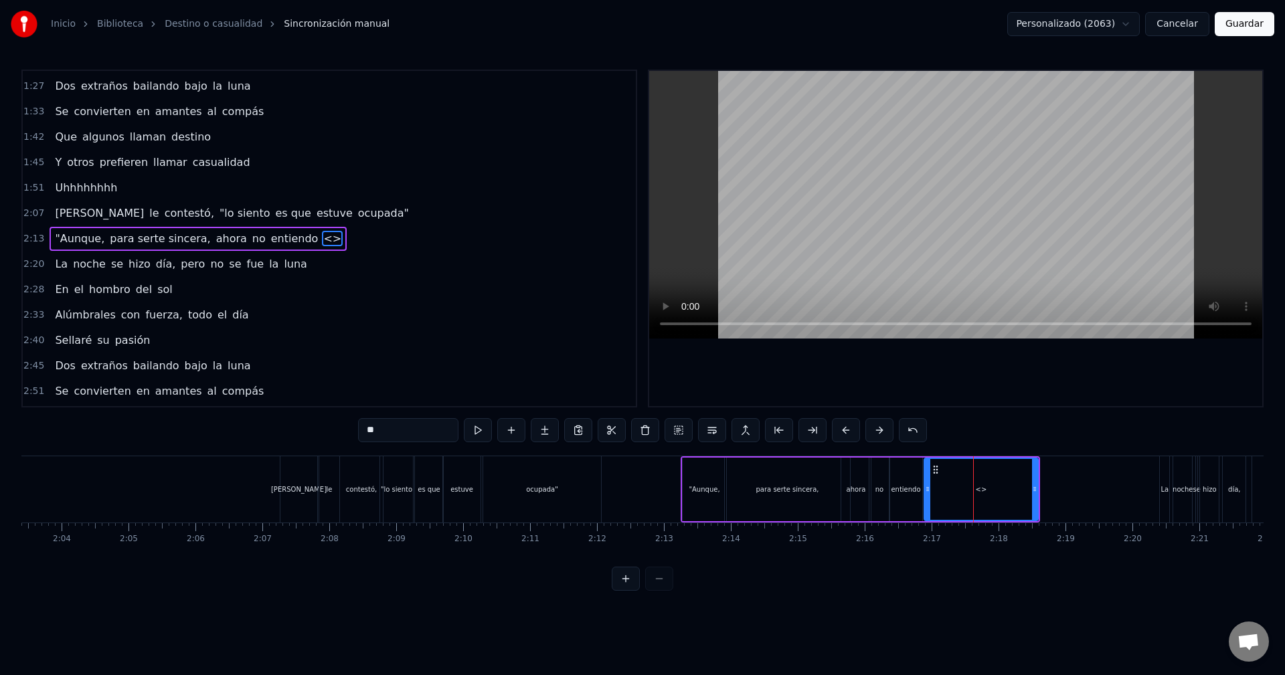
drag, startPoint x: 394, startPoint y: 431, endPoint x: 347, endPoint y: 431, distance: 47.5
click at [347, 431] on div "0:13 Ella iba caminando sola por la calle 0:18 Pensando, "[DEMOGRAPHIC_DATA], ¡…" at bounding box center [642, 330] width 1242 height 521
paste input "*****"
type input "*******"
click at [668, 465] on div at bounding box center [461, 489] width 17397 height 66
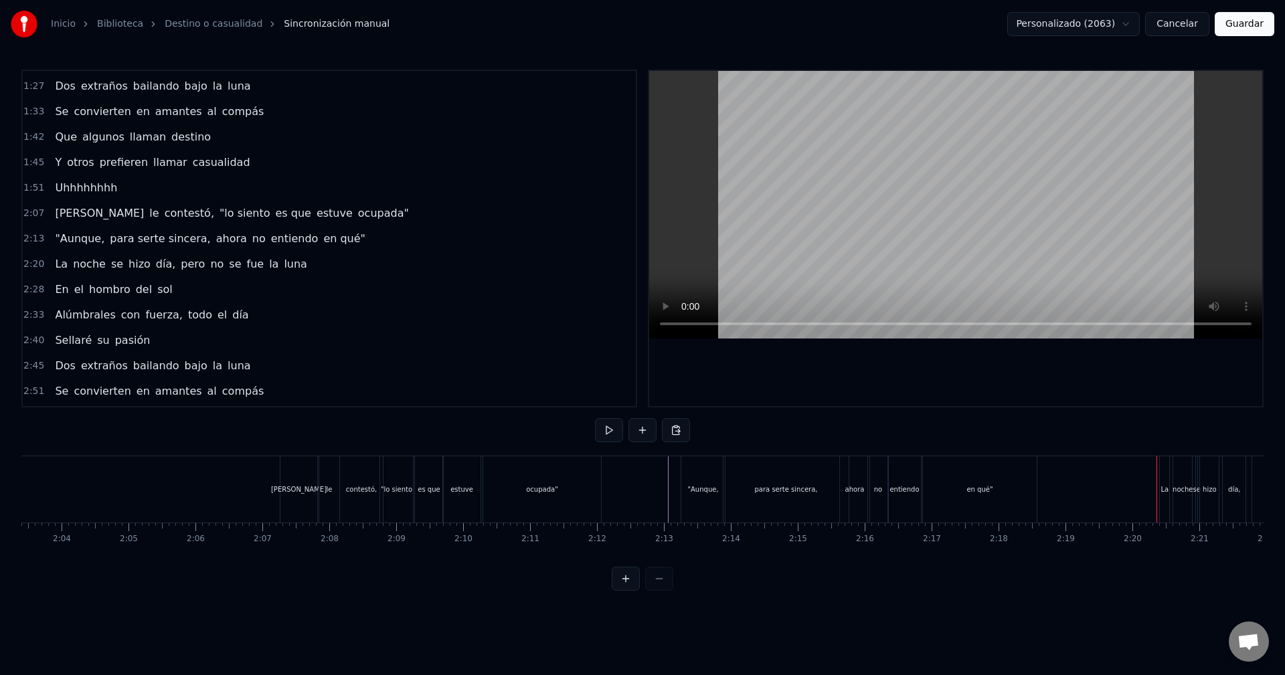
click at [1246, 23] on button "Guardar" at bounding box center [1245, 24] width 60 height 24
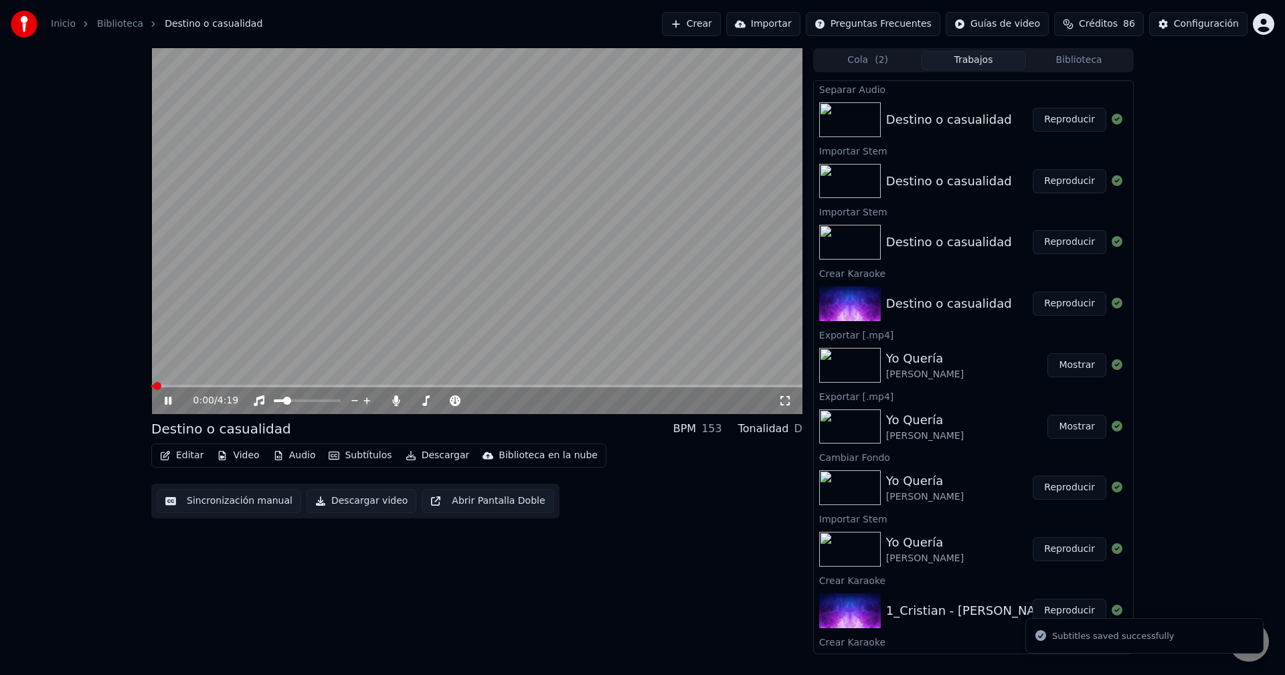
click at [291, 383] on video at bounding box center [476, 231] width 651 height 366
click at [294, 384] on video at bounding box center [476, 231] width 651 height 366
click at [296, 385] on span at bounding box center [476, 386] width 651 height 3
click at [375, 386] on span at bounding box center [476, 386] width 651 height 3
click at [396, 402] on icon at bounding box center [395, 401] width 7 height 11
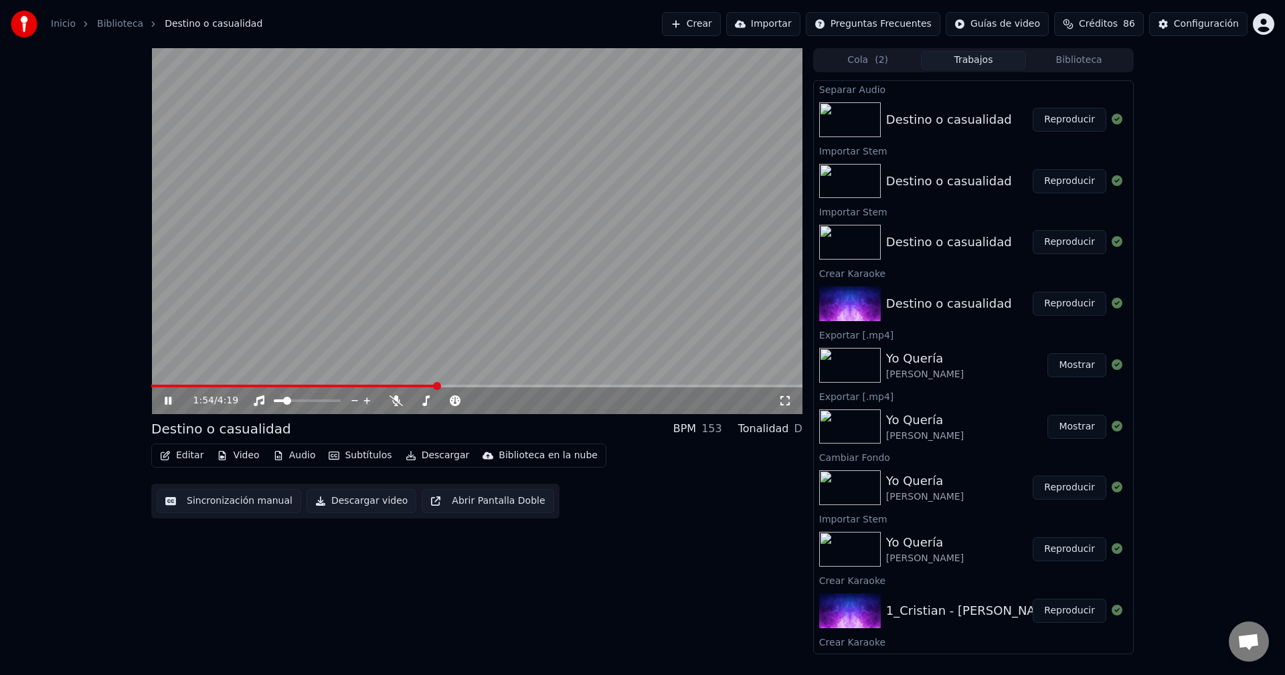
click at [437, 387] on span at bounding box center [476, 386] width 651 height 3
click at [398, 402] on icon at bounding box center [396, 401] width 13 height 11
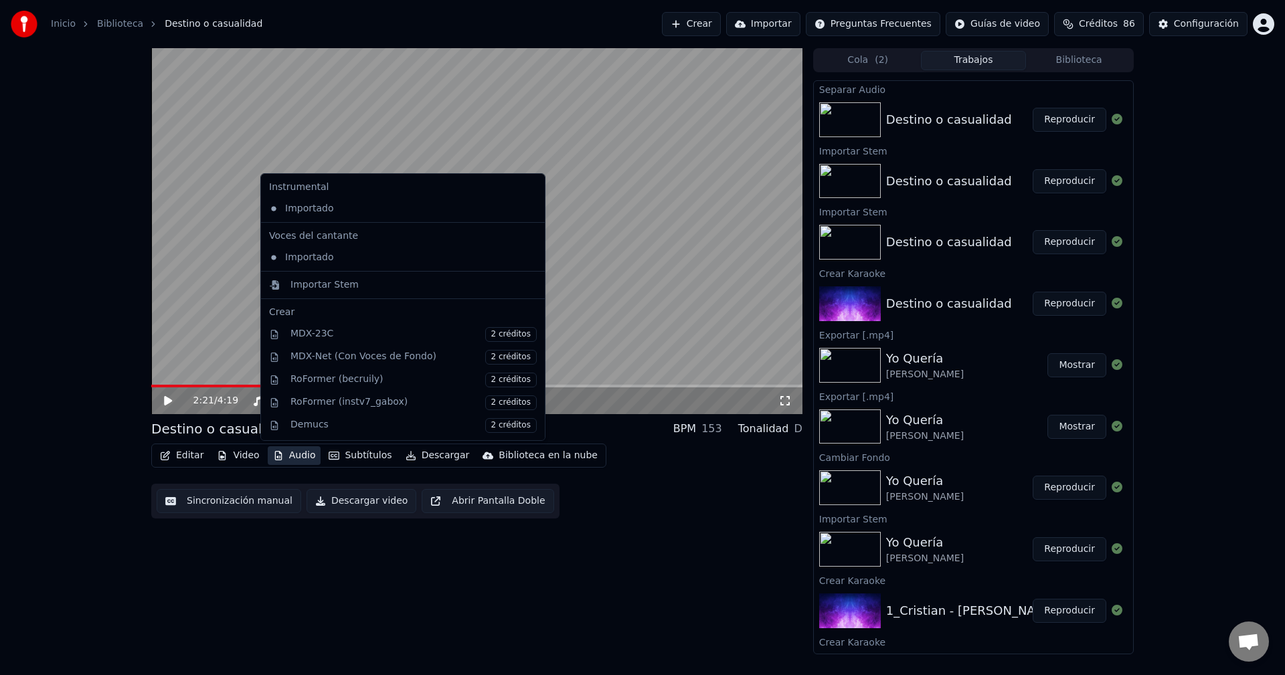
click at [288, 459] on button "Audio" at bounding box center [295, 455] width 54 height 19
click at [527, 256] on icon at bounding box center [531, 257] width 9 height 11
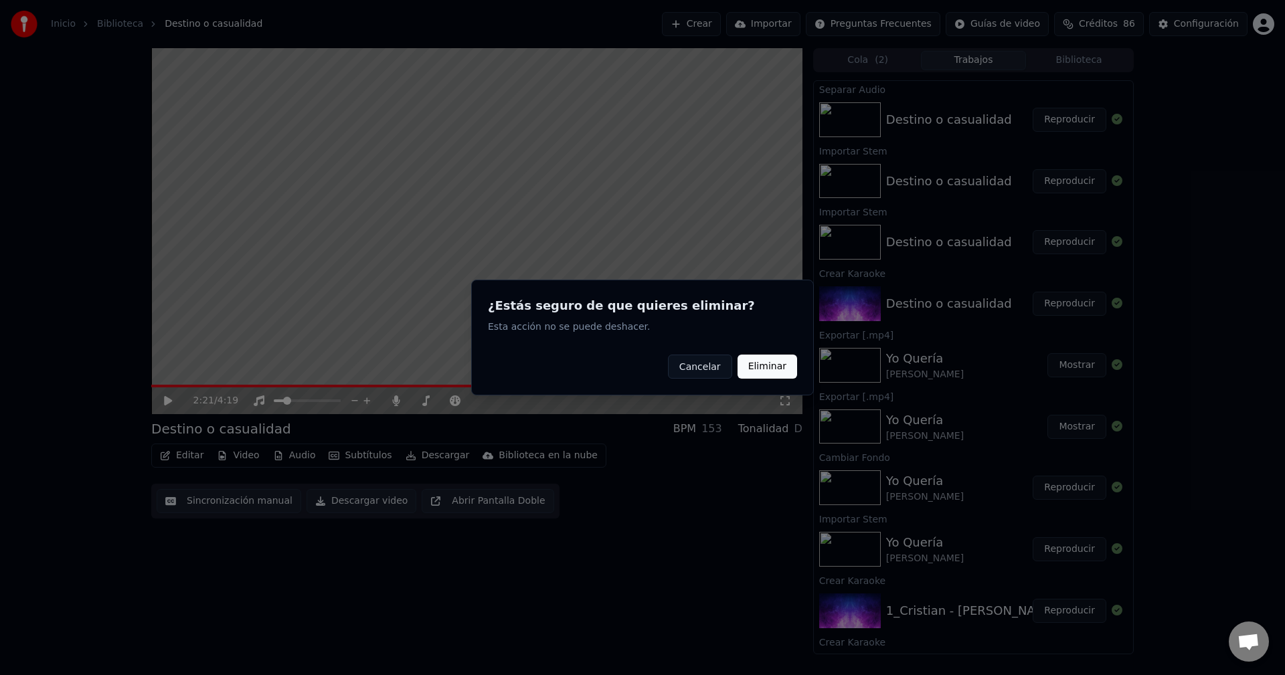
click at [780, 372] on button "Eliminar" at bounding box center [768, 367] width 60 height 24
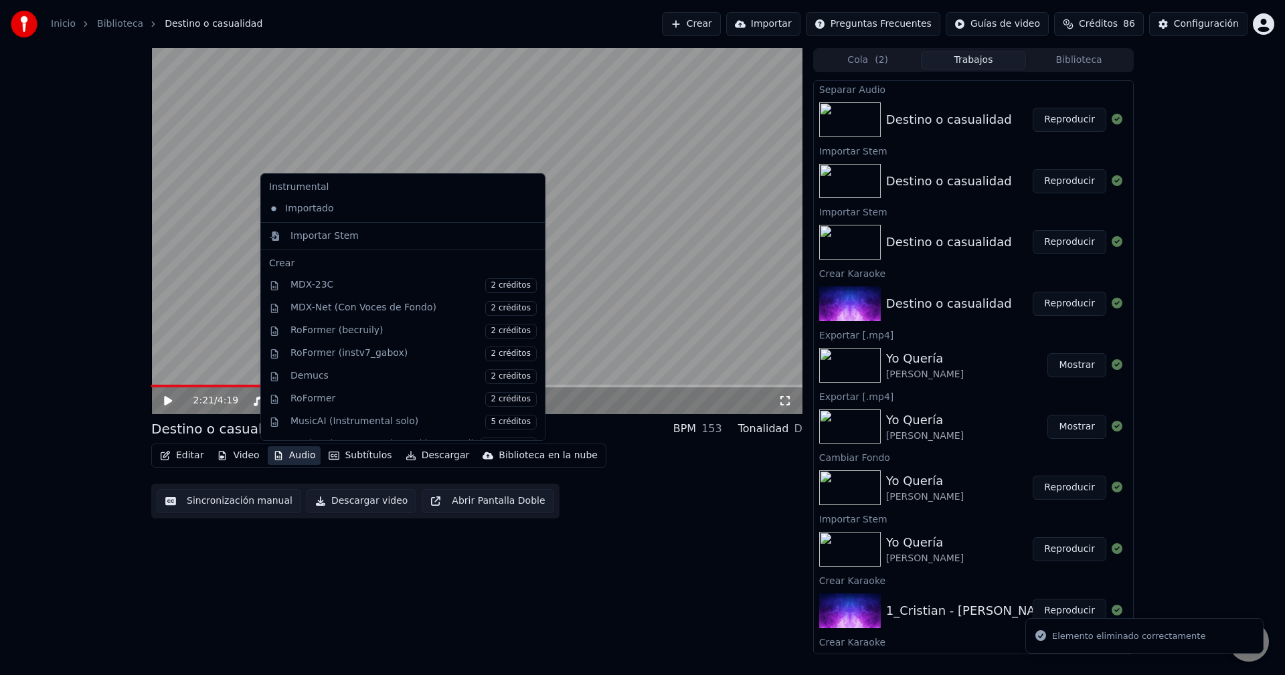
click at [285, 456] on button "Audio" at bounding box center [295, 455] width 54 height 19
click at [328, 240] on div "Importar Stem" at bounding box center [324, 236] width 68 height 13
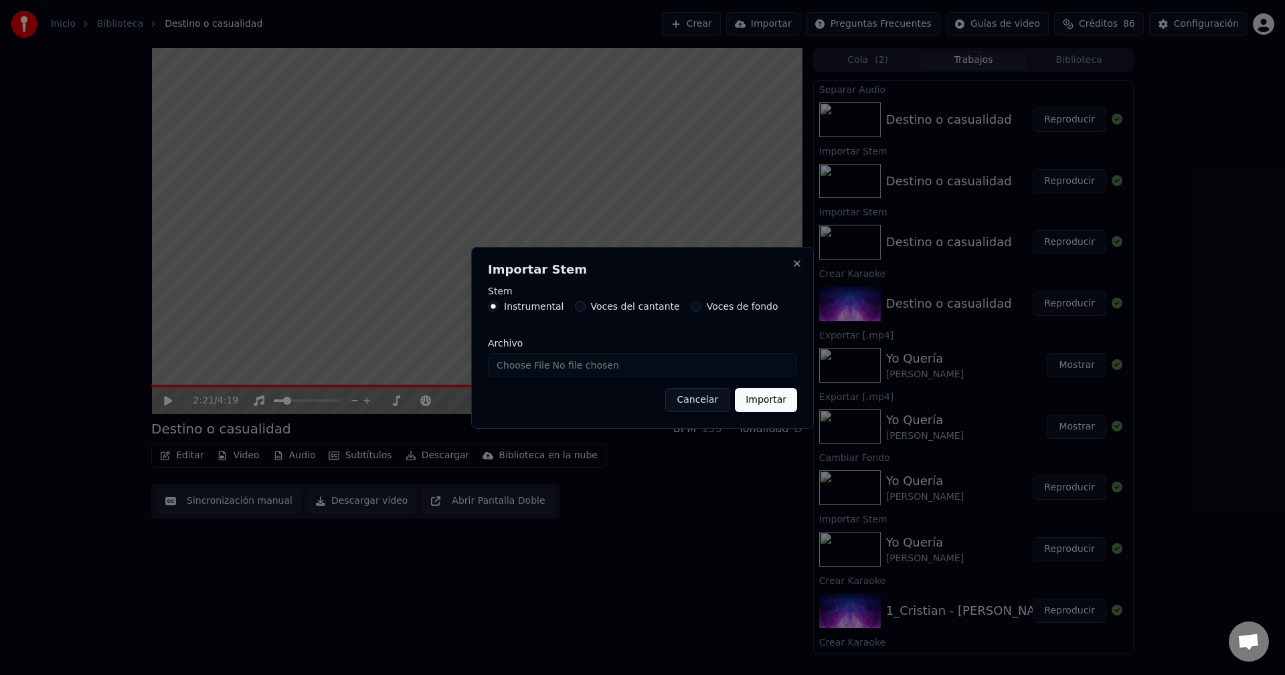
click at [575, 309] on button "Voces del cantante" at bounding box center [580, 306] width 11 height 11
click at [584, 368] on input "Archivo" at bounding box center [642, 365] width 309 height 24
type input "**********"
click at [768, 393] on button "Importar" at bounding box center [766, 400] width 62 height 24
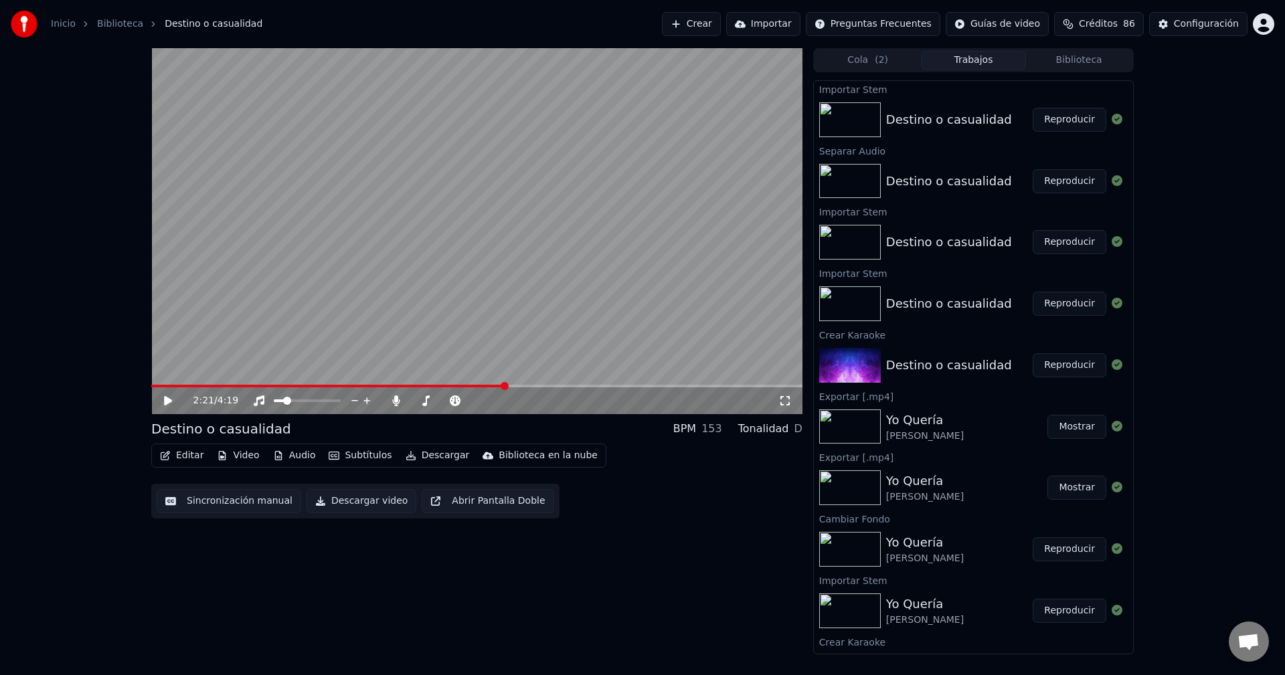
click at [1060, 122] on button "Reproducir" at bounding box center [1070, 120] width 74 height 24
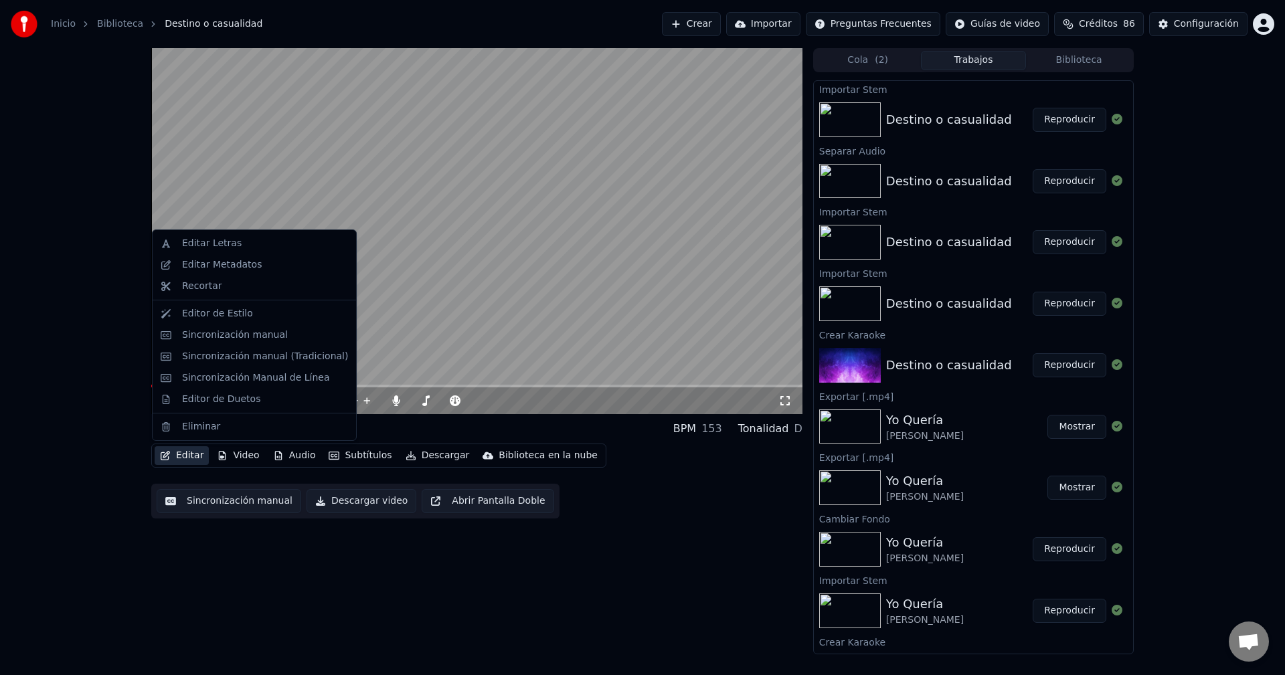
click at [188, 456] on button "Editar" at bounding box center [182, 455] width 54 height 19
click at [221, 329] on div "Sincronización manual" at bounding box center [235, 335] width 106 height 13
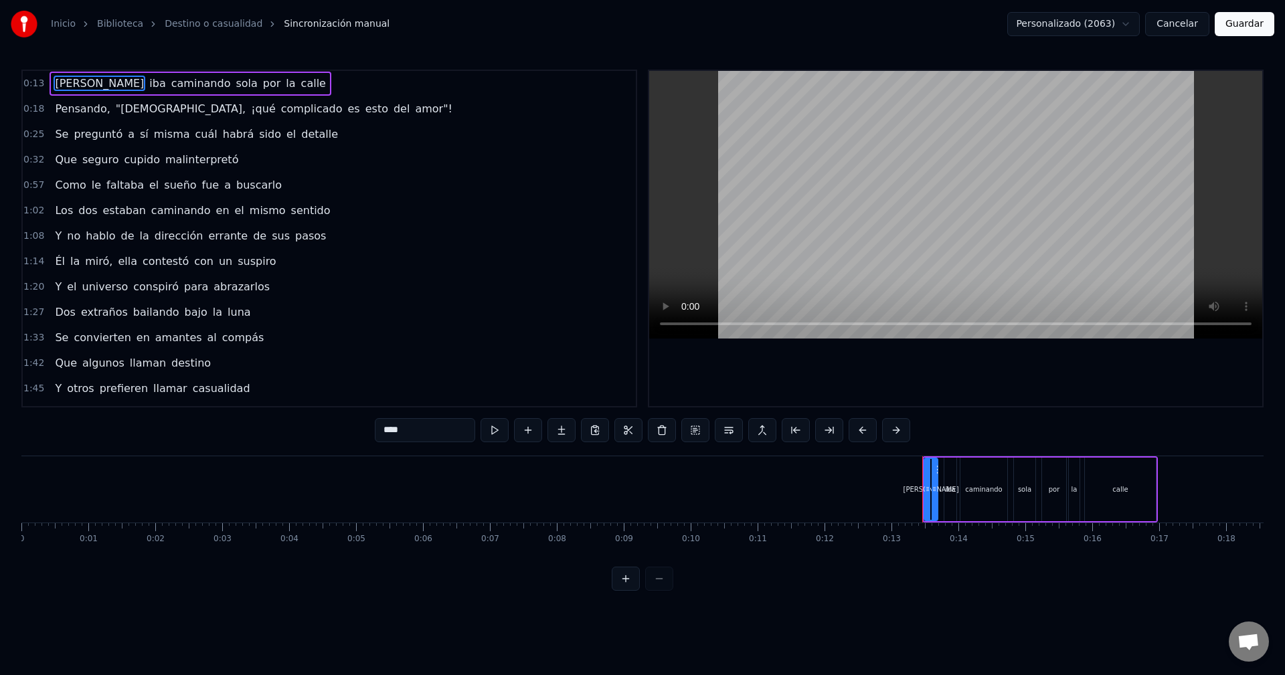
drag, startPoint x: 814, startPoint y: 464, endPoint x: 770, endPoint y: 464, distance: 44.8
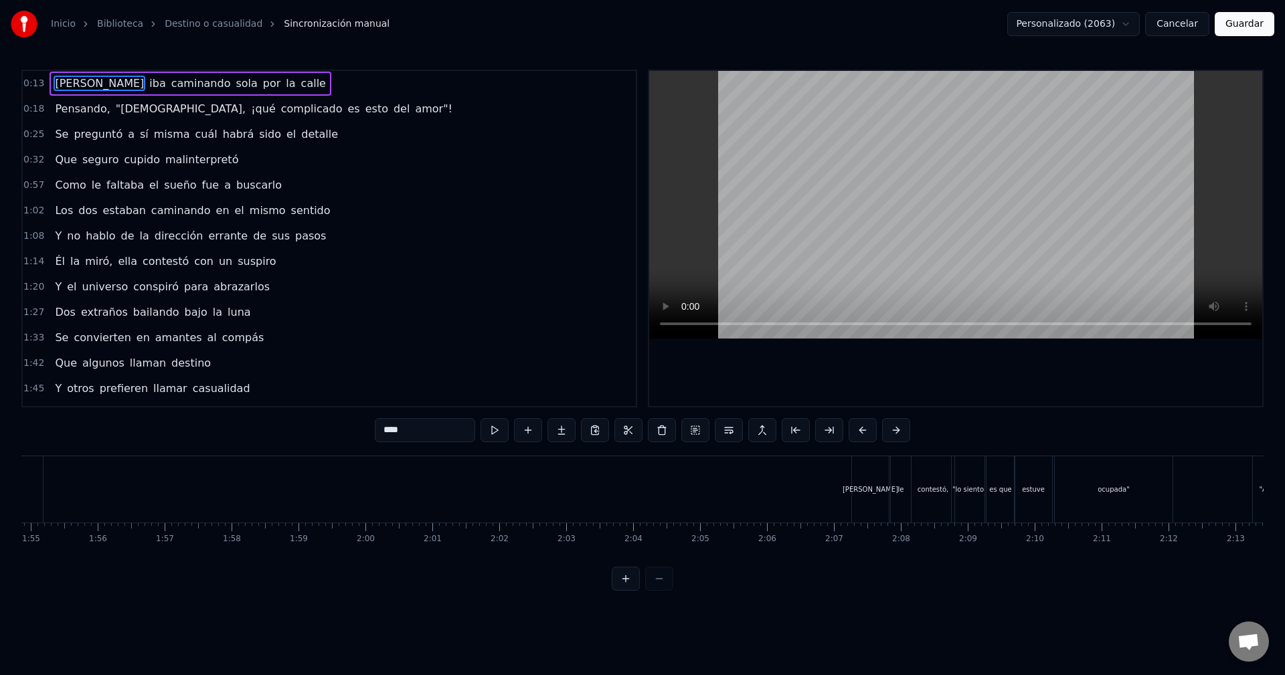
drag, startPoint x: 827, startPoint y: 491, endPoint x: 941, endPoint y: 509, distance: 115.9
click at [672, 496] on div at bounding box center [888, 489] width 17397 height 66
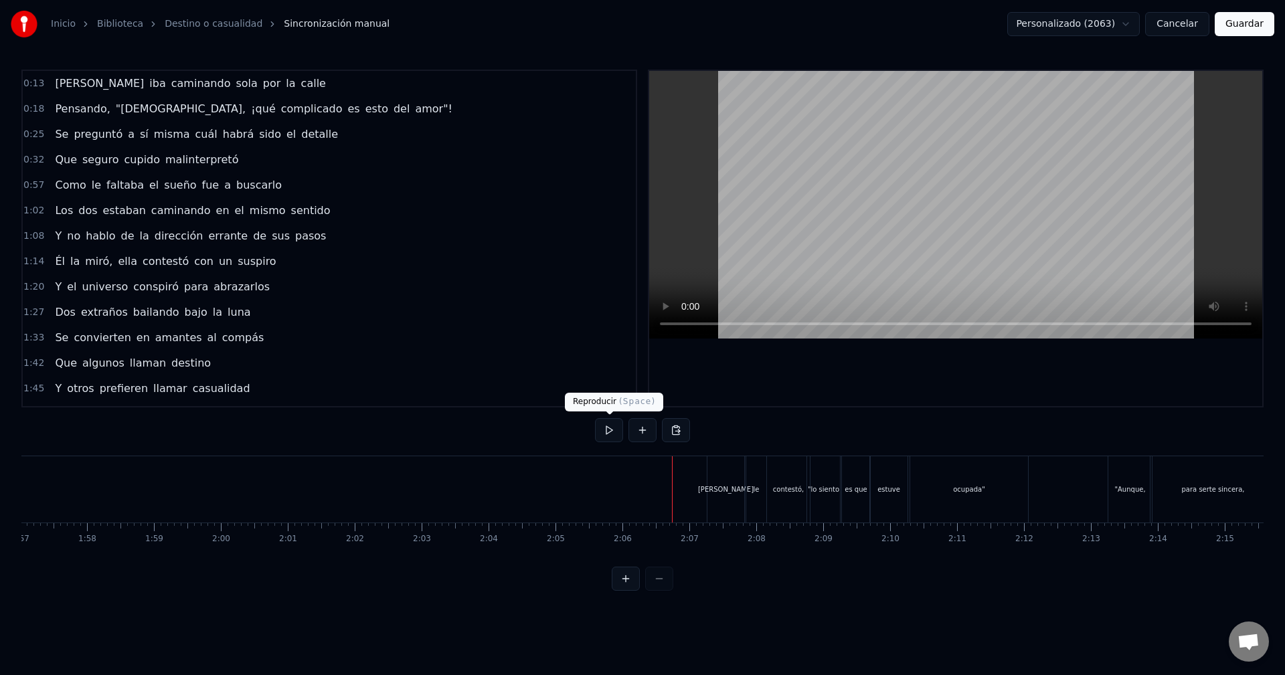
click at [614, 428] on button at bounding box center [609, 430] width 28 height 24
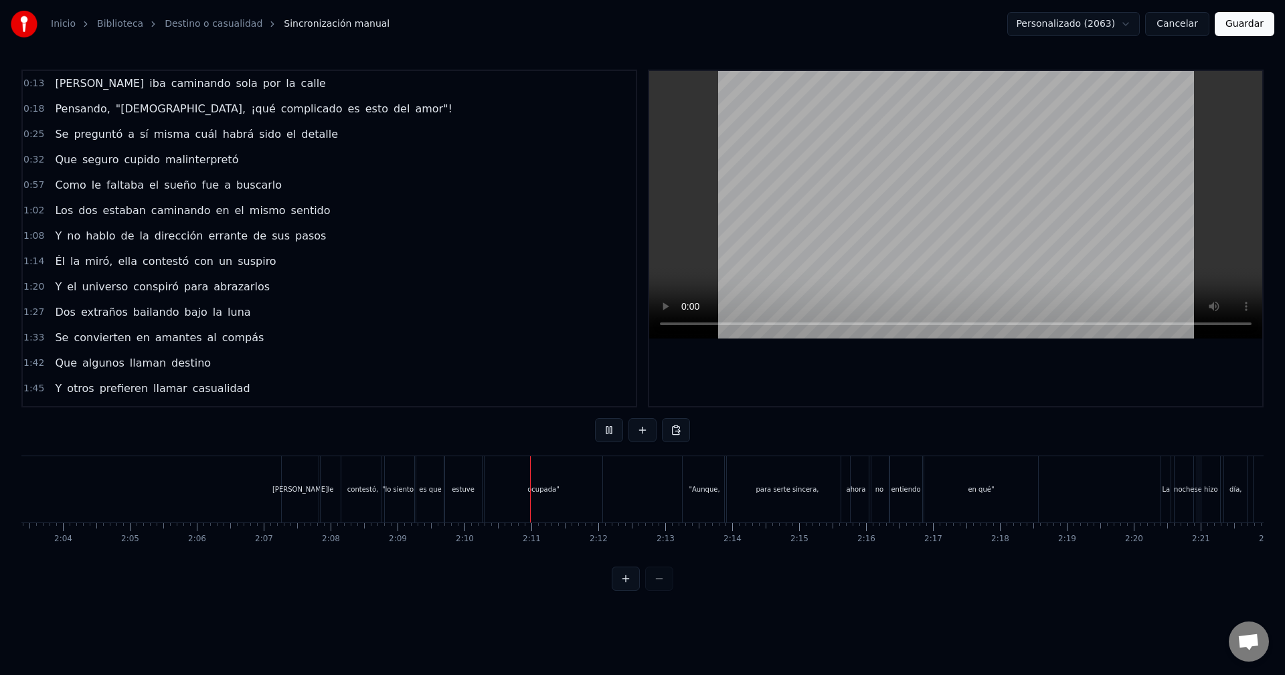
drag, startPoint x: 569, startPoint y: 501, endPoint x: 1059, endPoint y: 169, distance: 591.8
click at [1225, 31] on button "Guardar" at bounding box center [1245, 24] width 60 height 24
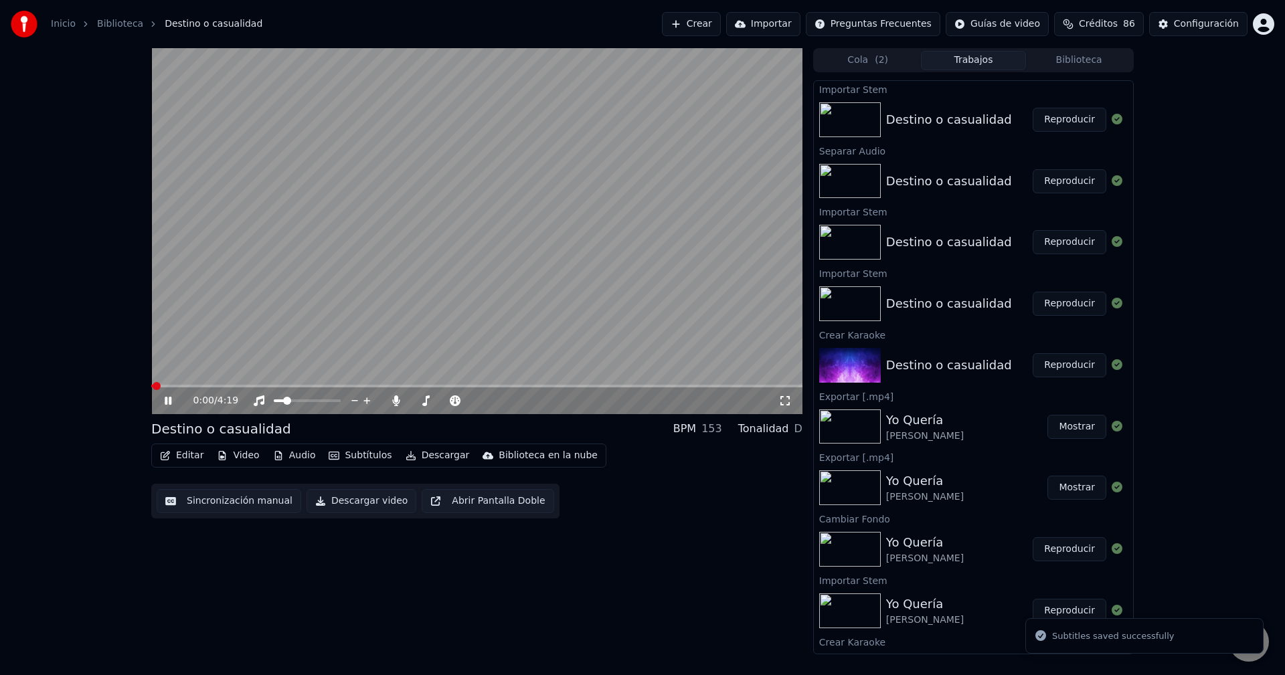
click at [362, 383] on video at bounding box center [476, 231] width 651 height 366
click at [364, 385] on span at bounding box center [476, 386] width 651 height 3
click at [172, 404] on icon at bounding box center [177, 401] width 31 height 11
click at [402, 385] on span at bounding box center [476, 386] width 651 height 3
click at [437, 382] on video at bounding box center [476, 231] width 651 height 366
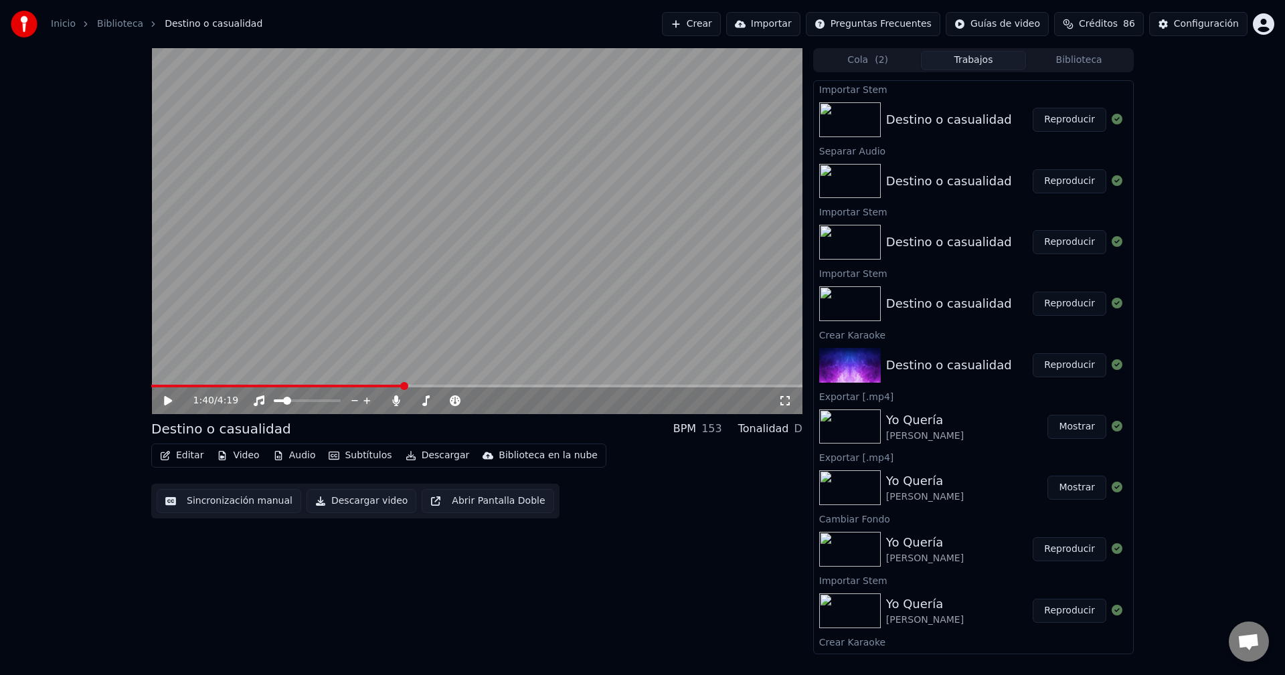
click at [431, 381] on video at bounding box center [476, 231] width 651 height 366
click at [431, 384] on video at bounding box center [476, 231] width 651 height 366
click at [436, 387] on span at bounding box center [476, 386] width 651 height 3
click at [179, 401] on icon at bounding box center [177, 401] width 31 height 11
click at [173, 402] on icon at bounding box center [177, 401] width 31 height 11
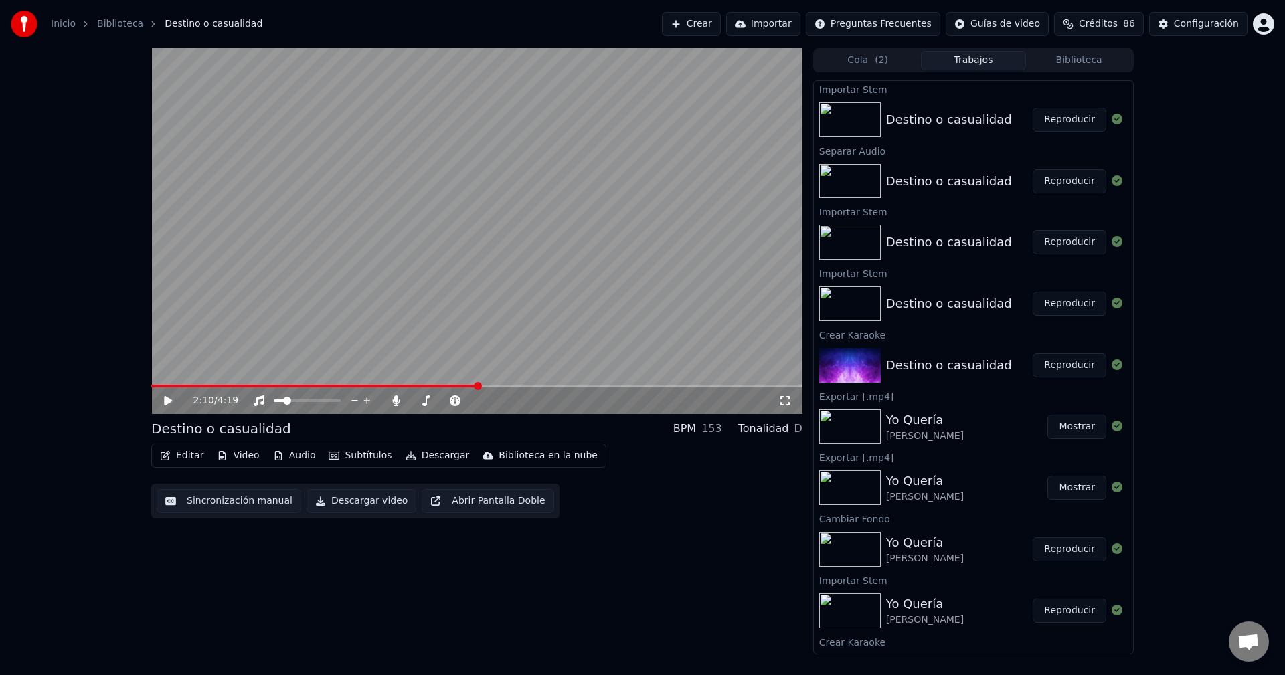
click at [167, 458] on icon "button" at bounding box center [165, 455] width 11 height 9
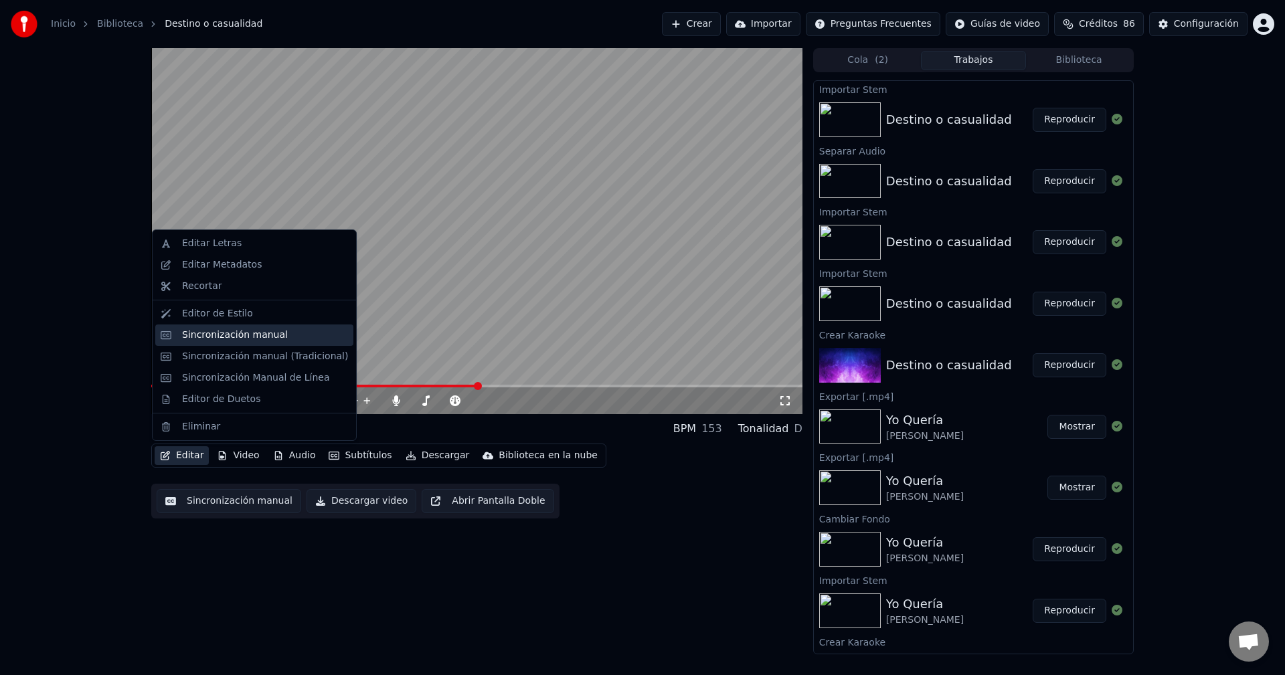
click at [224, 339] on div "Sincronización manual" at bounding box center [235, 335] width 106 height 13
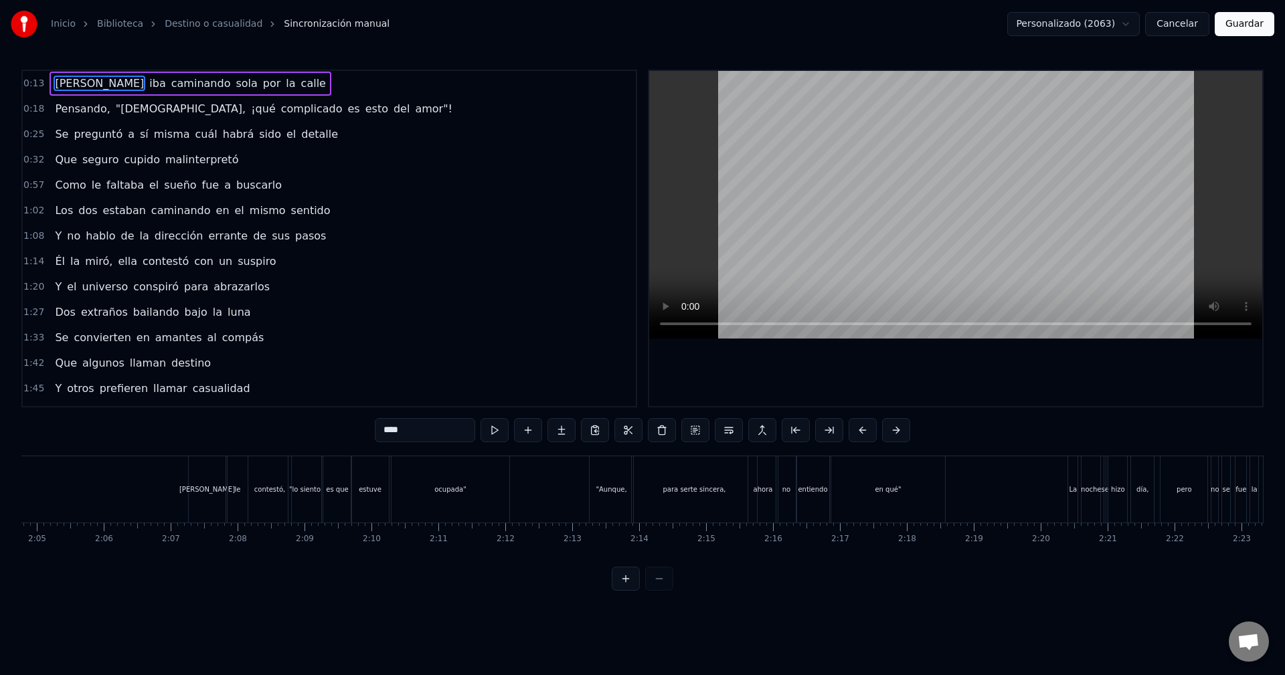
scroll to position [0, 8384]
drag, startPoint x: 125, startPoint y: 481, endPoint x: 329, endPoint y: 485, distance: 203.5
click at [329, 485] on div "Ella iba caminando sola por la calle Pensando, "Dios, ¡qué complicado es esto d…" at bounding box center [335, 489] width 17397 height 67
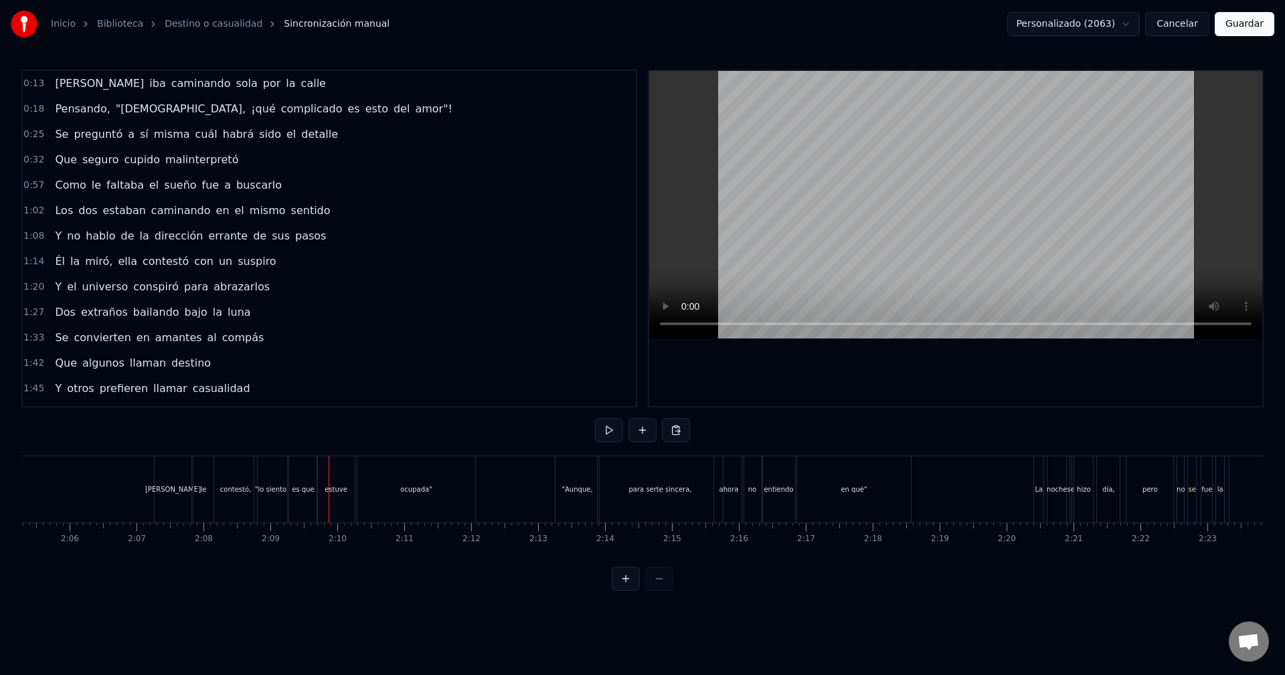
click at [162, 487] on div "[PERSON_NAME]" at bounding box center [173, 489] width 37 height 66
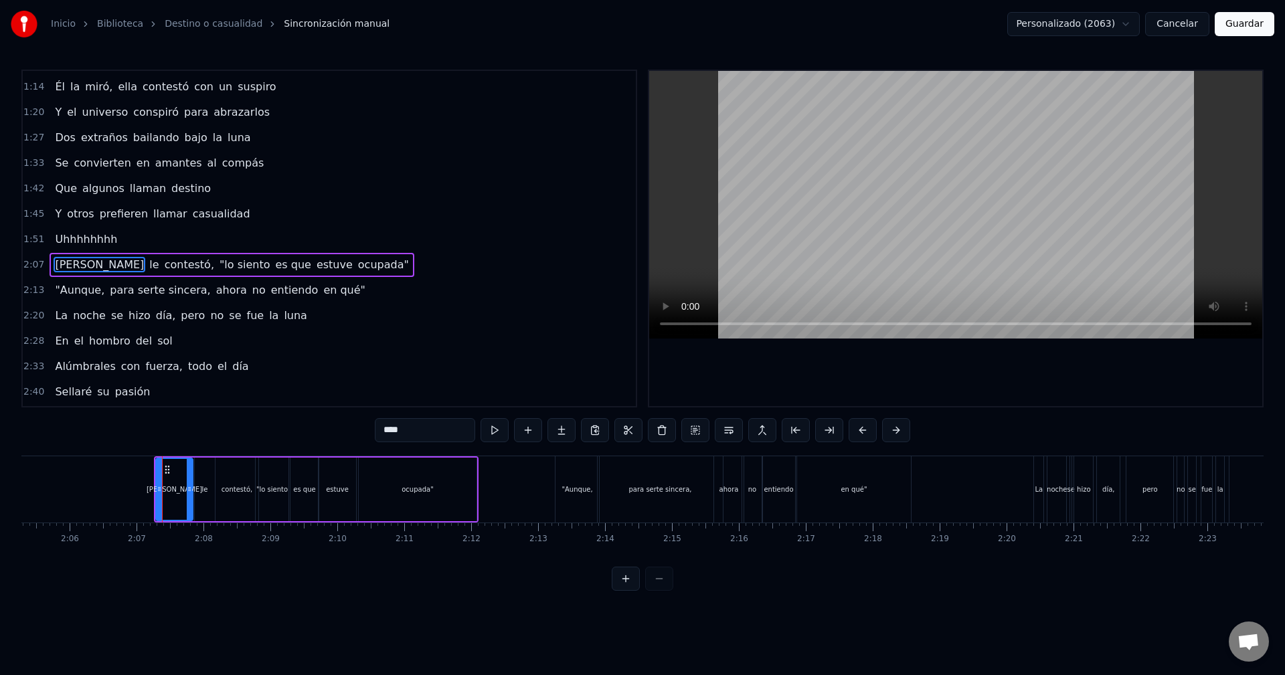
scroll to position [201, 0]
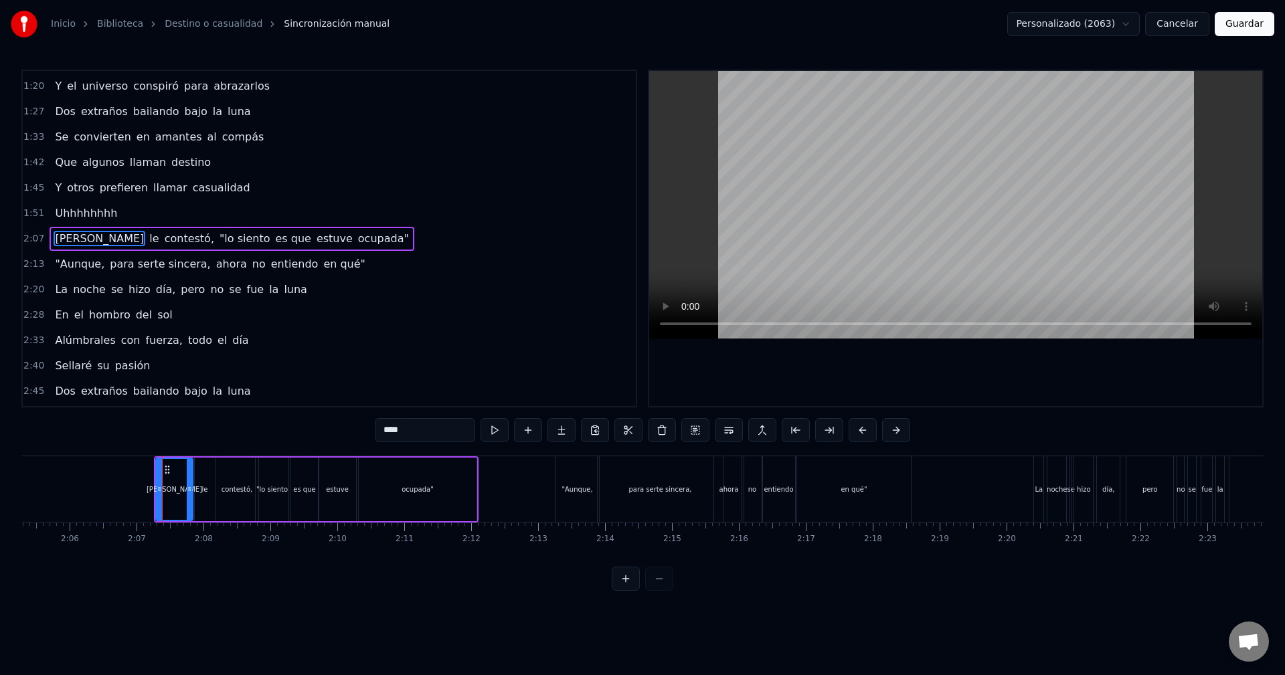
click at [351, 458] on div "estuve" at bounding box center [337, 490] width 37 height 64
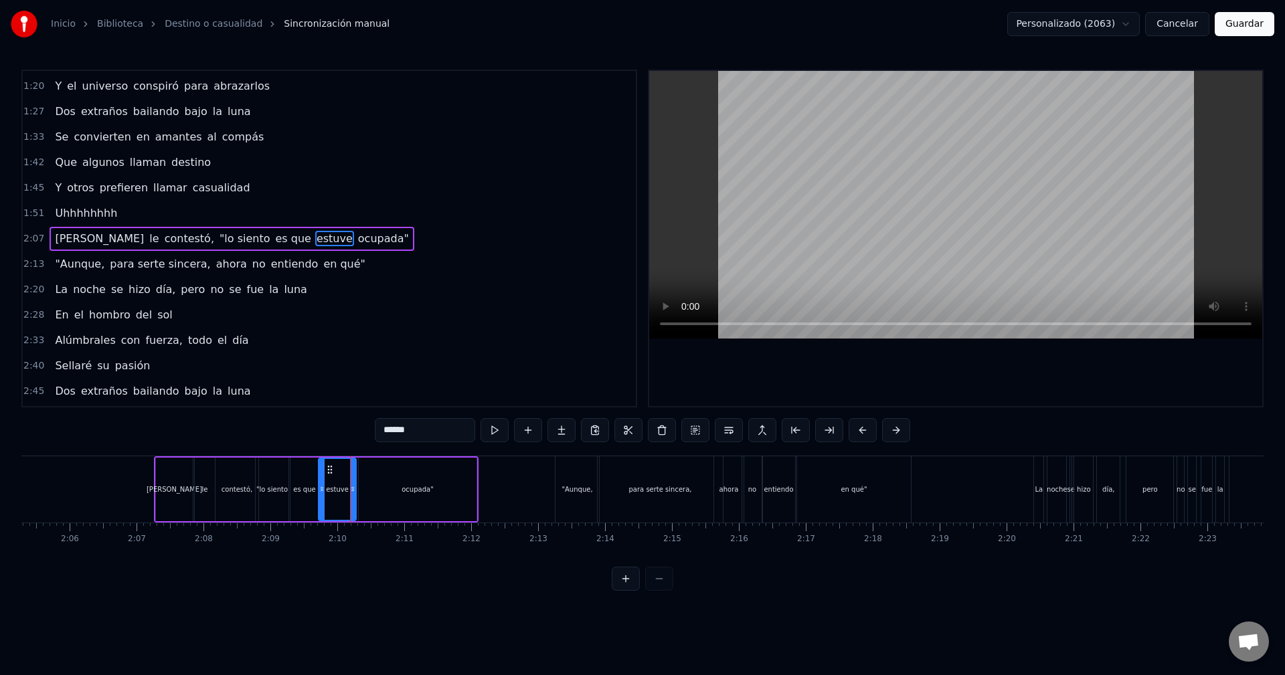
click at [169, 474] on div "[PERSON_NAME]" at bounding box center [174, 490] width 37 height 64
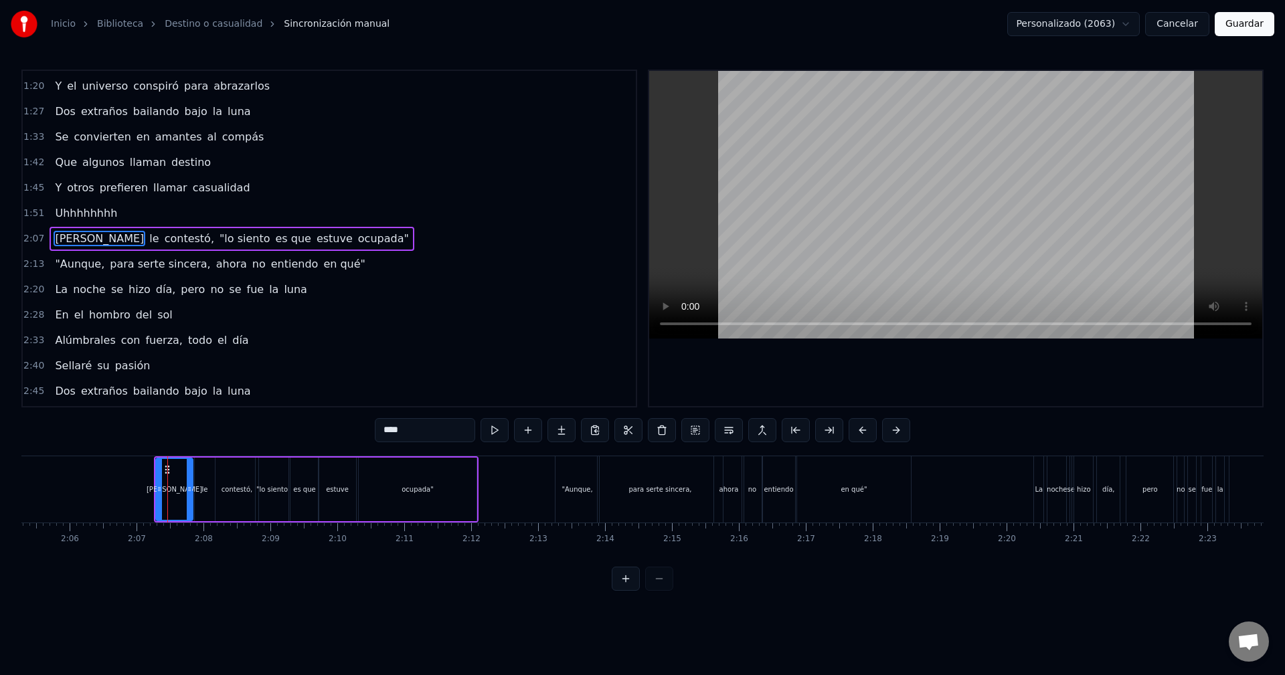
click at [227, 454] on div "0:13 Ella iba caminando sola por la calle 0:18 Pensando, "Dios, ¡qué complicado…" at bounding box center [642, 330] width 1242 height 521
click at [228, 458] on div "contestó," at bounding box center [237, 490] width 44 height 64
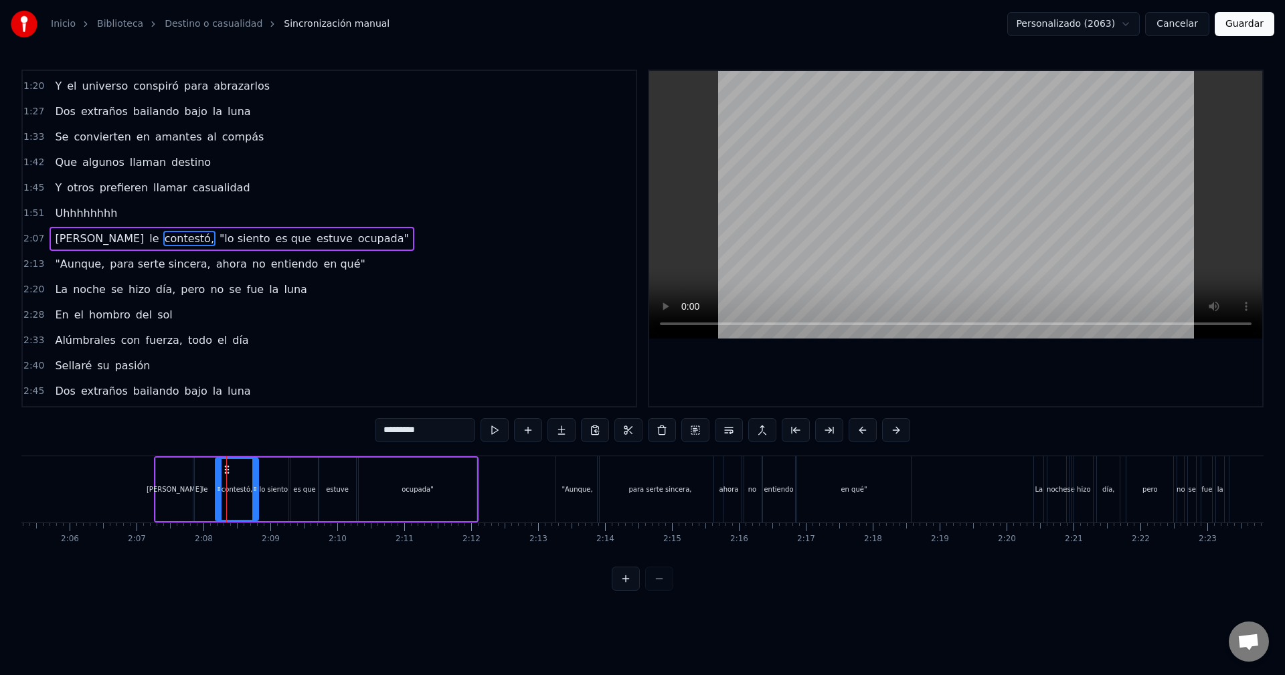
click at [315, 232] on span "estuve" at bounding box center [334, 238] width 39 height 15
type input "******"
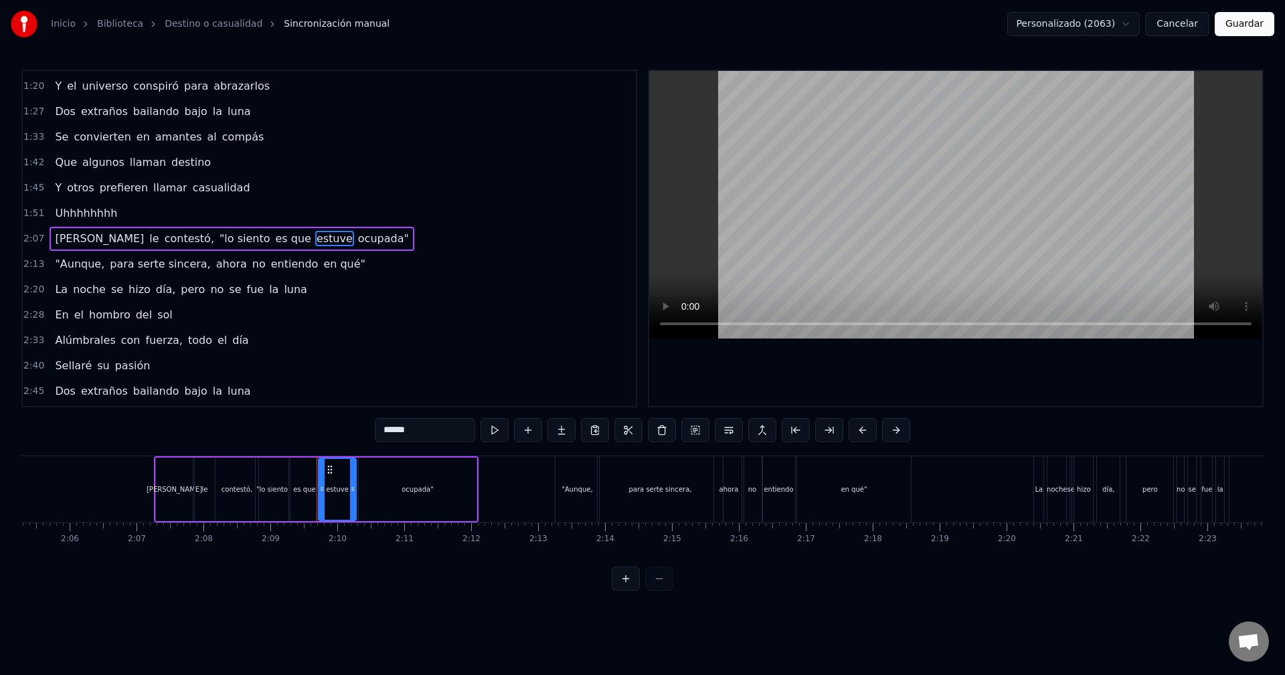
click at [50, 248] on div "Ella le contestó, "lo siento es que estuve ocupada"" at bounding box center [232, 239] width 364 height 24
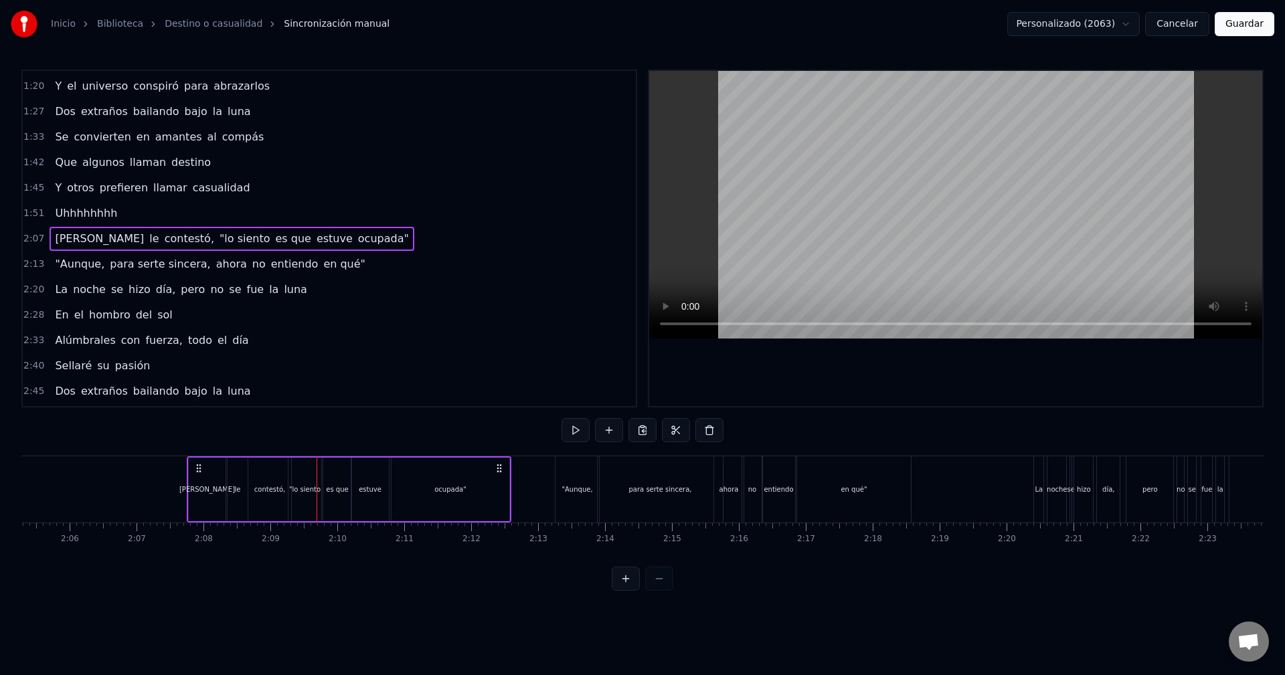
drag, startPoint x: 163, startPoint y: 464, endPoint x: 195, endPoint y: 471, distance: 33.6
click at [195, 471] on icon at bounding box center [198, 468] width 11 height 11
click at [201, 470] on icon at bounding box center [204, 468] width 11 height 11
click at [50, 258] on div ""Aunque, para serte sincera, ahora no entiendo en qué"" at bounding box center [210, 264] width 321 height 24
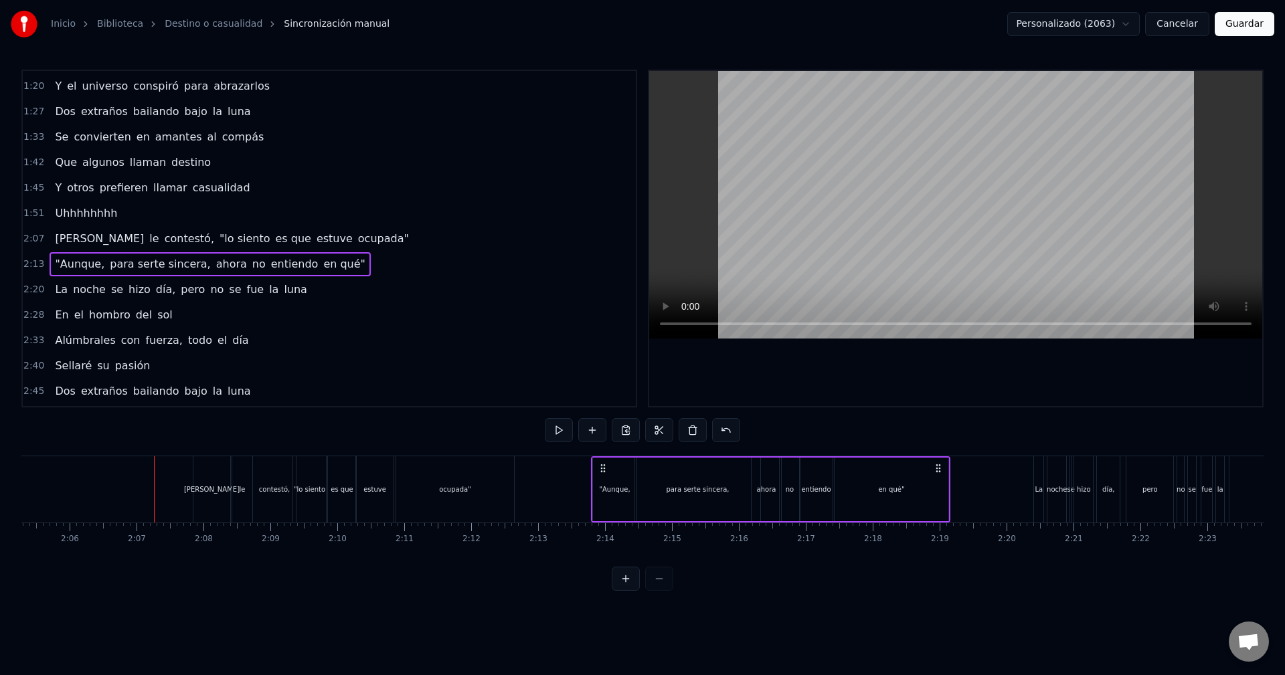
drag, startPoint x: 564, startPoint y: 462, endPoint x: 600, endPoint y: 470, distance: 37.0
click at [600, 470] on icon at bounding box center [603, 468] width 11 height 11
click at [1256, 19] on button "Guardar" at bounding box center [1245, 24] width 60 height 24
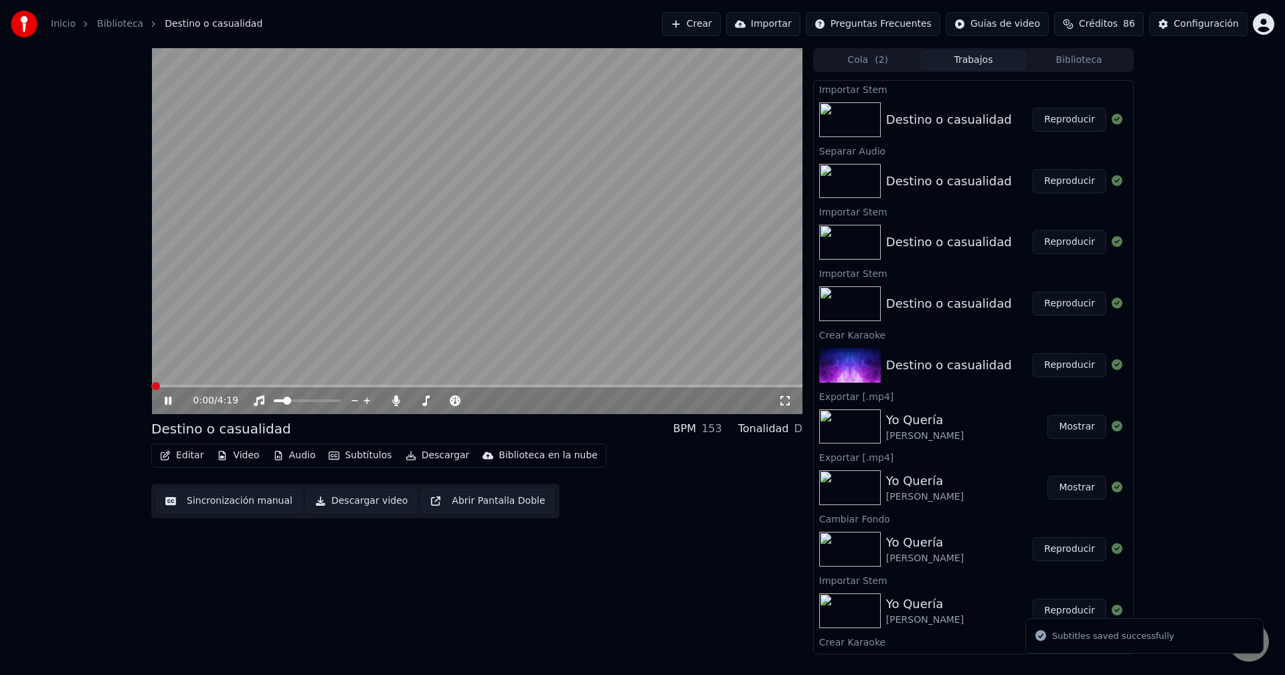
click at [366, 385] on span at bounding box center [476, 386] width 651 height 3
click at [408, 385] on span at bounding box center [476, 386] width 651 height 3
click at [437, 385] on span at bounding box center [476, 386] width 651 height 3
click at [464, 390] on div "1:55 / 4:19" at bounding box center [476, 400] width 651 height 27
click at [473, 386] on span at bounding box center [476, 386] width 651 height 3
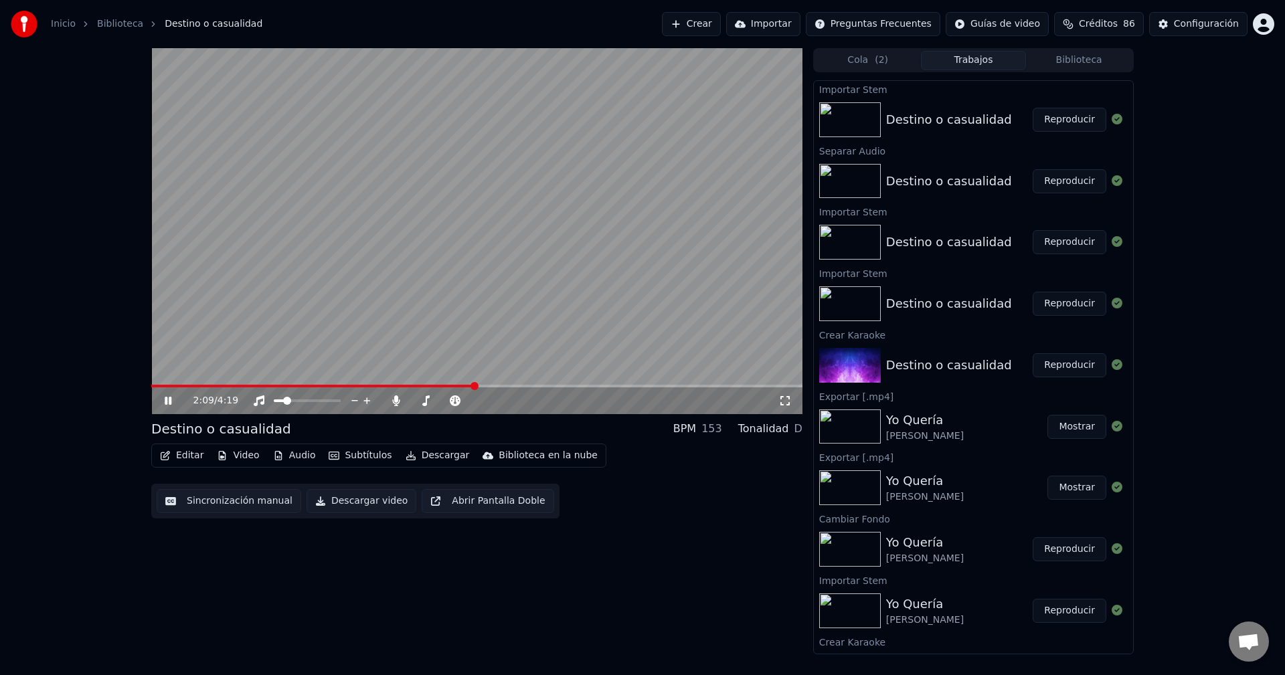
click at [465, 386] on span at bounding box center [312, 386] width 323 height 3
click at [297, 452] on button "Audio" at bounding box center [295, 455] width 54 height 19
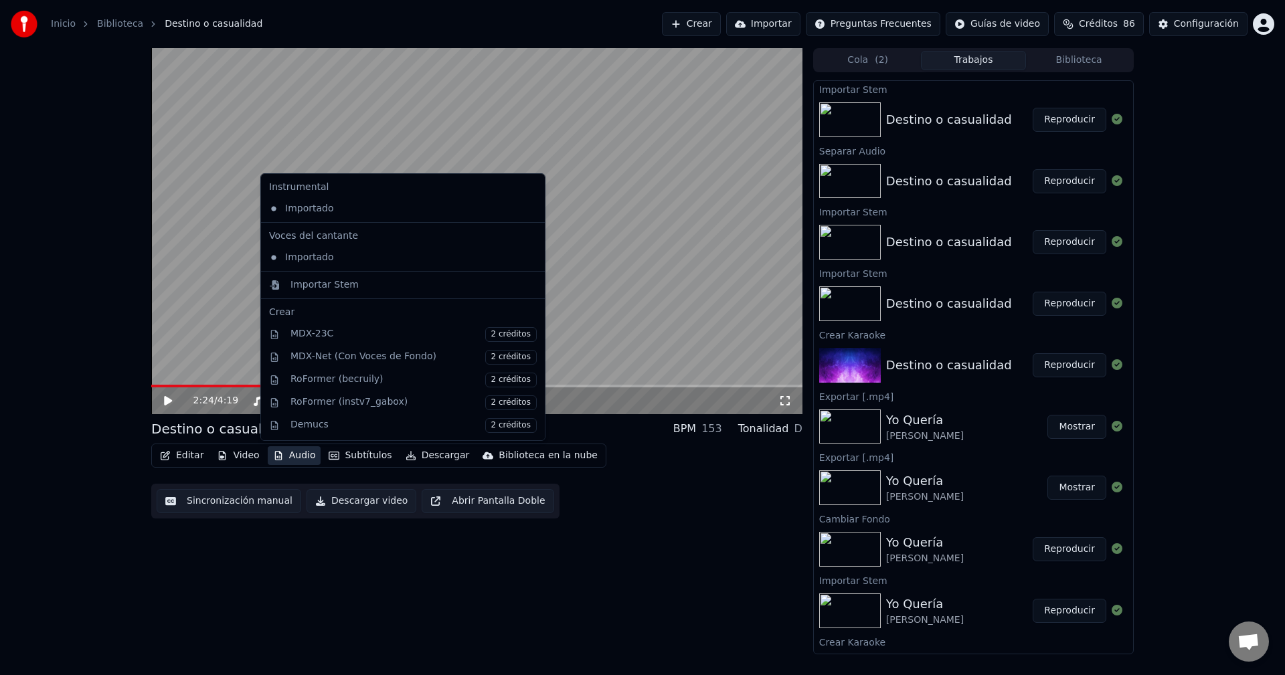
click at [527, 205] on icon at bounding box center [531, 208] width 9 height 11
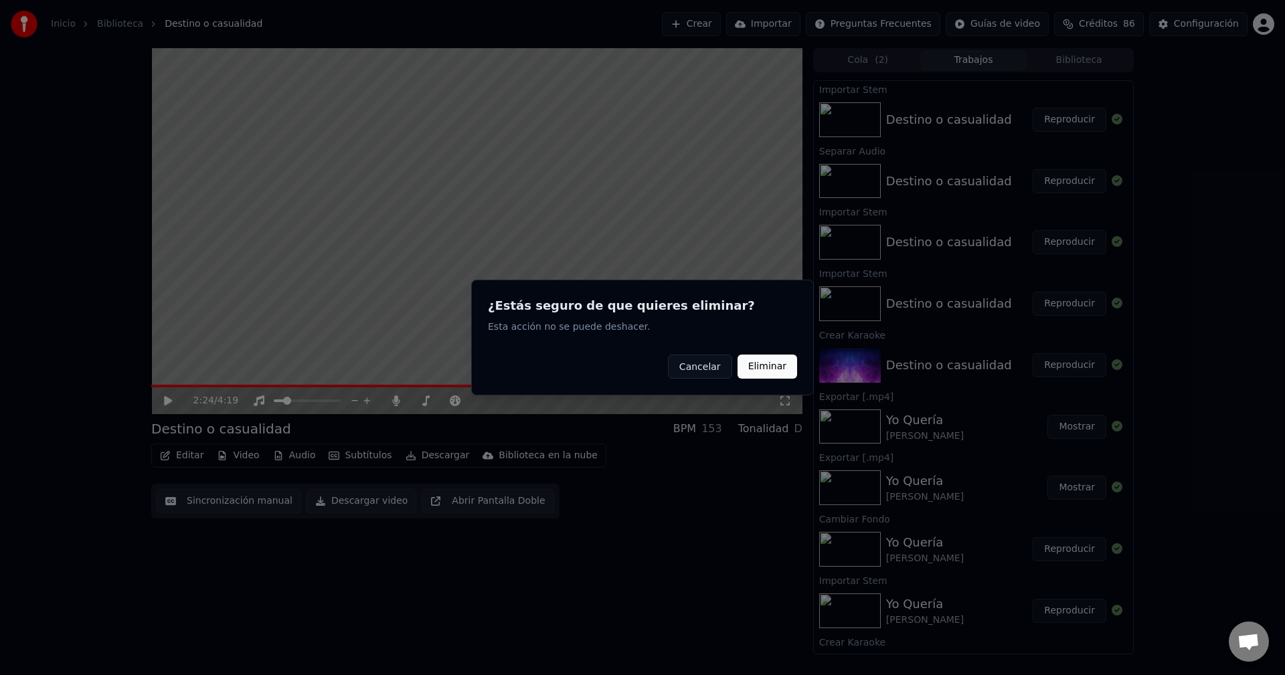
click at [757, 363] on button "Eliminar" at bounding box center [768, 367] width 60 height 24
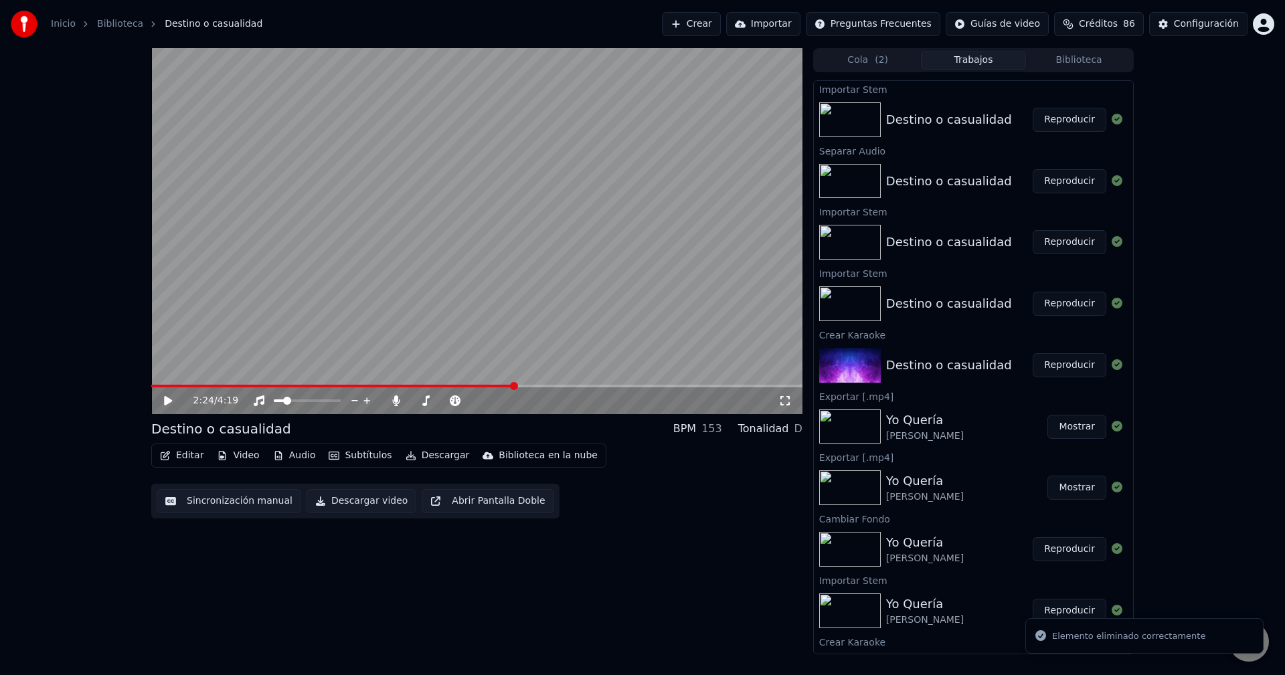
click at [302, 456] on button "Audio" at bounding box center [295, 455] width 54 height 19
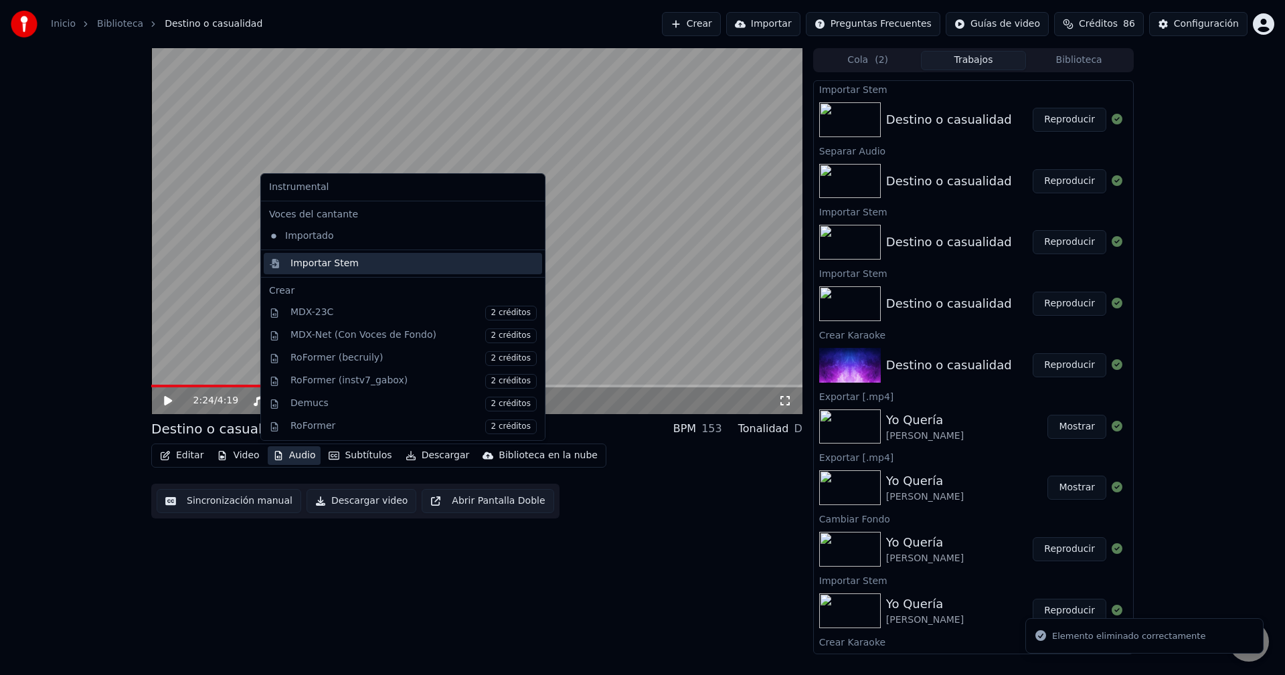
click at [313, 264] on div "Importar Stem" at bounding box center [324, 263] width 68 height 13
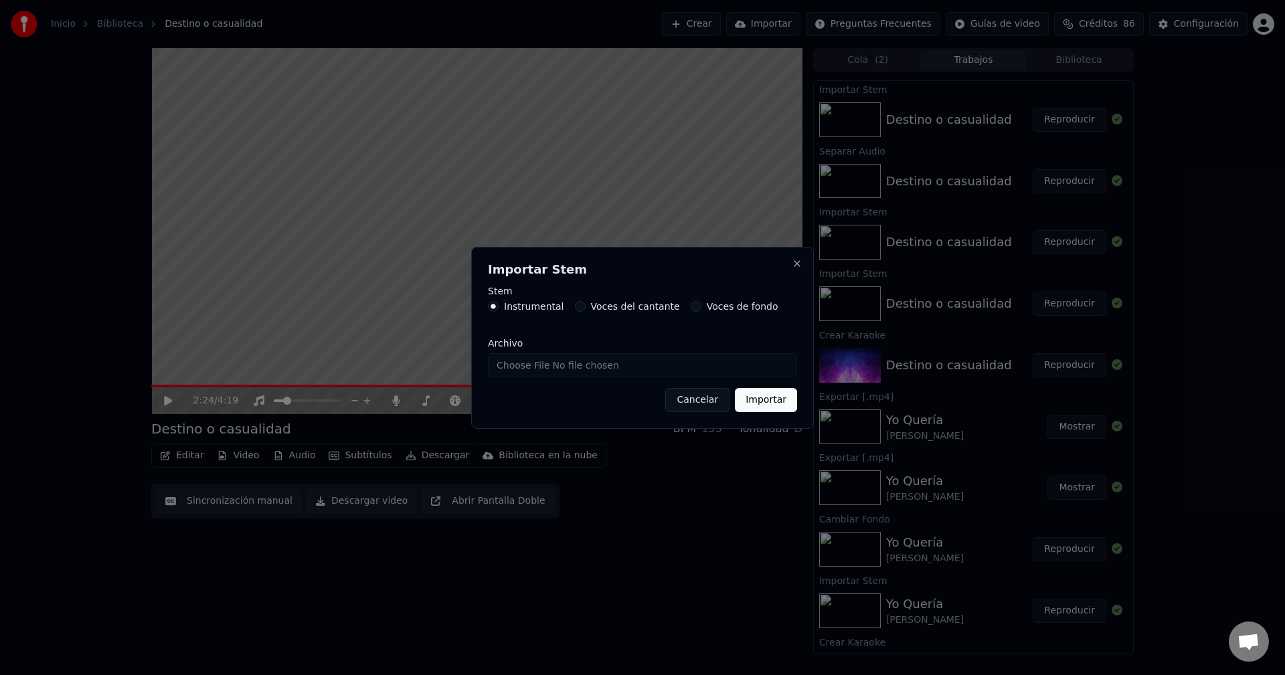
click at [598, 364] on input "Archivo" at bounding box center [642, 365] width 309 height 24
type input "**********"
click at [756, 406] on button "Importar" at bounding box center [766, 400] width 62 height 24
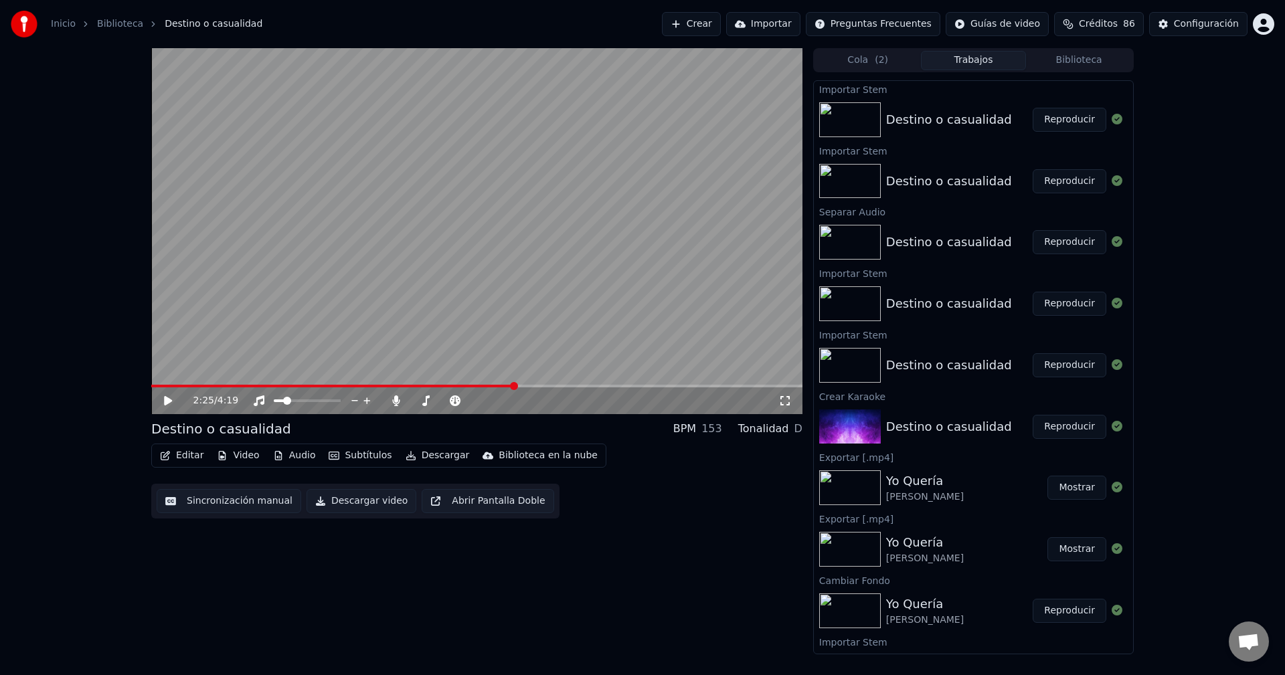
click at [1039, 116] on button "Reproducir" at bounding box center [1070, 120] width 74 height 24
click at [1033, 108] on button "Reproducir" at bounding box center [1070, 120] width 74 height 24
click at [210, 385] on span at bounding box center [476, 386] width 651 height 3
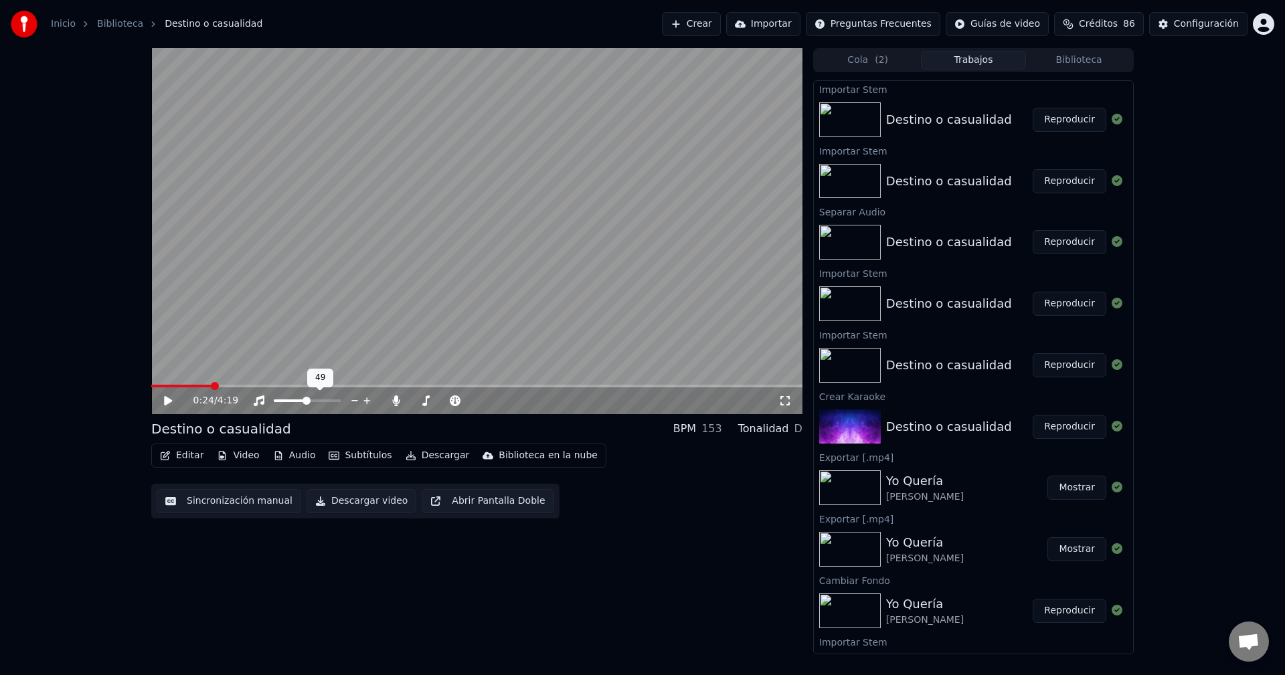
click at [307, 402] on span at bounding box center [307, 401] width 67 height 3
click at [280, 447] on button "Audio" at bounding box center [295, 455] width 54 height 19
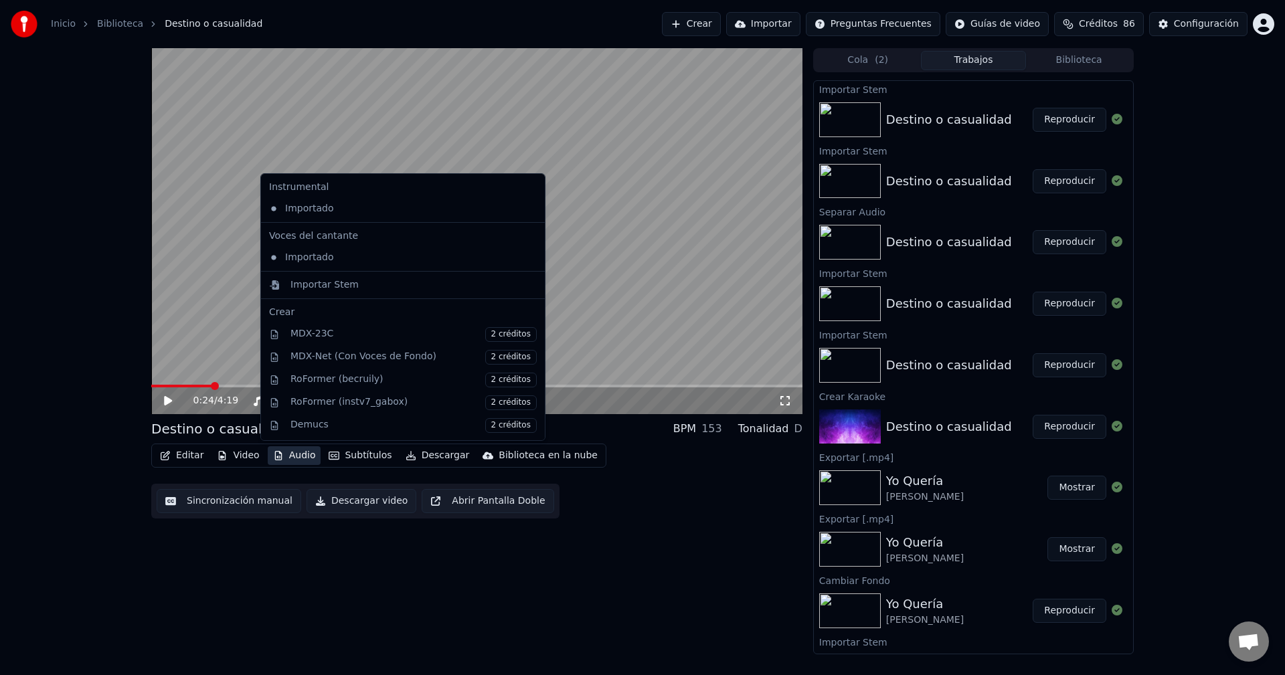
click at [106, 319] on div "0:24 / 4:19 Destino o casualidad BPM 153 Tonalidad D Editar Video Audio Subtítu…" at bounding box center [642, 351] width 1285 height 606
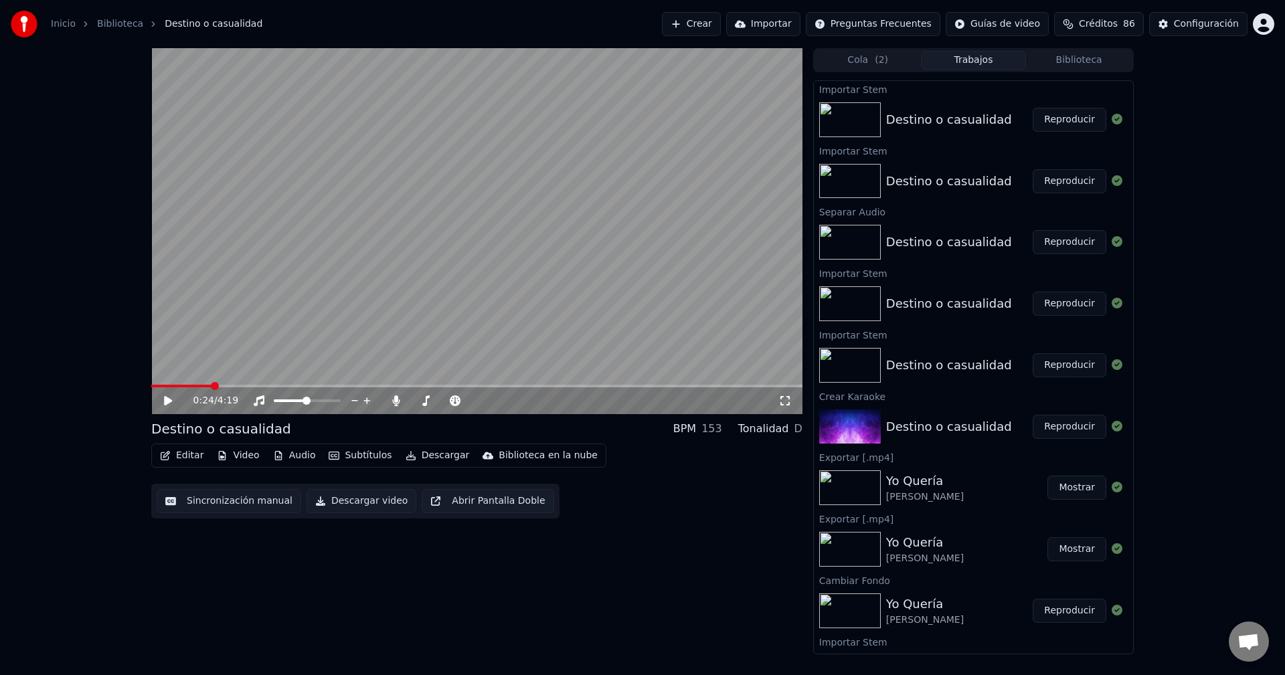
click at [166, 403] on icon at bounding box center [168, 400] width 8 height 9
click at [394, 400] on icon at bounding box center [396, 401] width 13 height 11
click at [315, 400] on span at bounding box center [307, 401] width 67 height 3
click at [313, 401] on span at bounding box center [313, 401] width 8 height 8
click at [244, 385] on span at bounding box center [476, 386] width 651 height 3
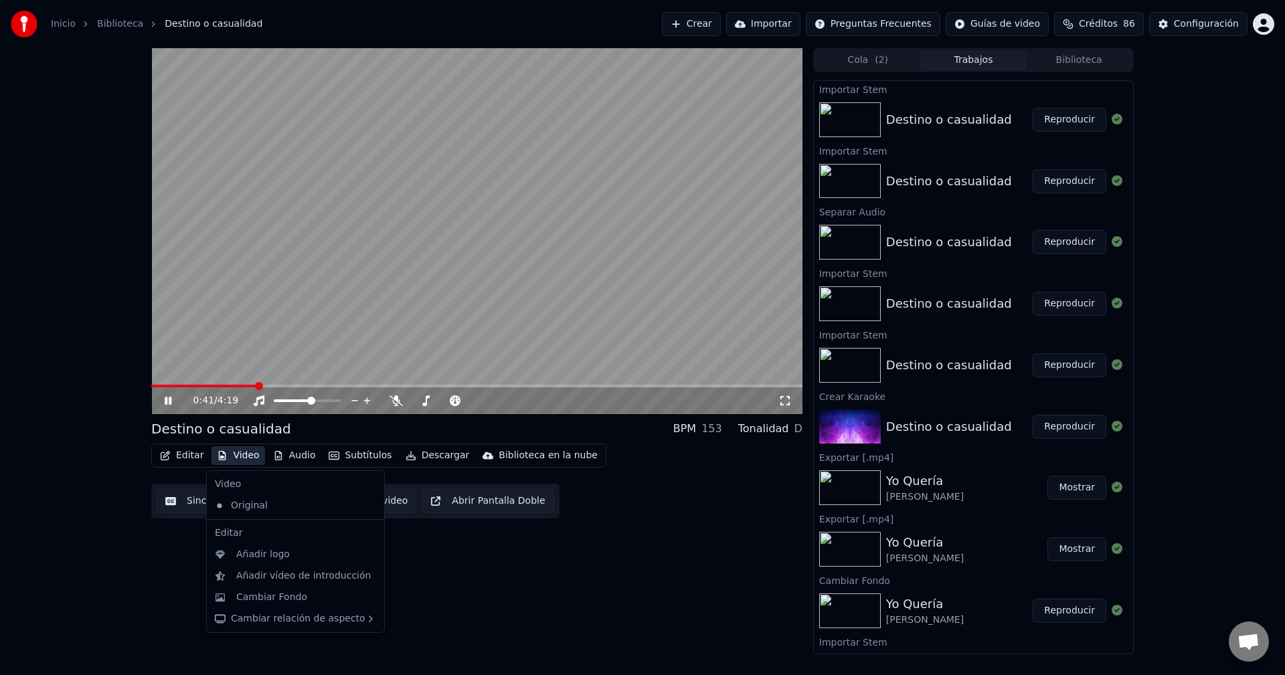
click at [249, 456] on button "Video" at bounding box center [237, 455] width 53 height 19
click at [264, 601] on div "Cambiar Fondo" at bounding box center [271, 597] width 71 height 13
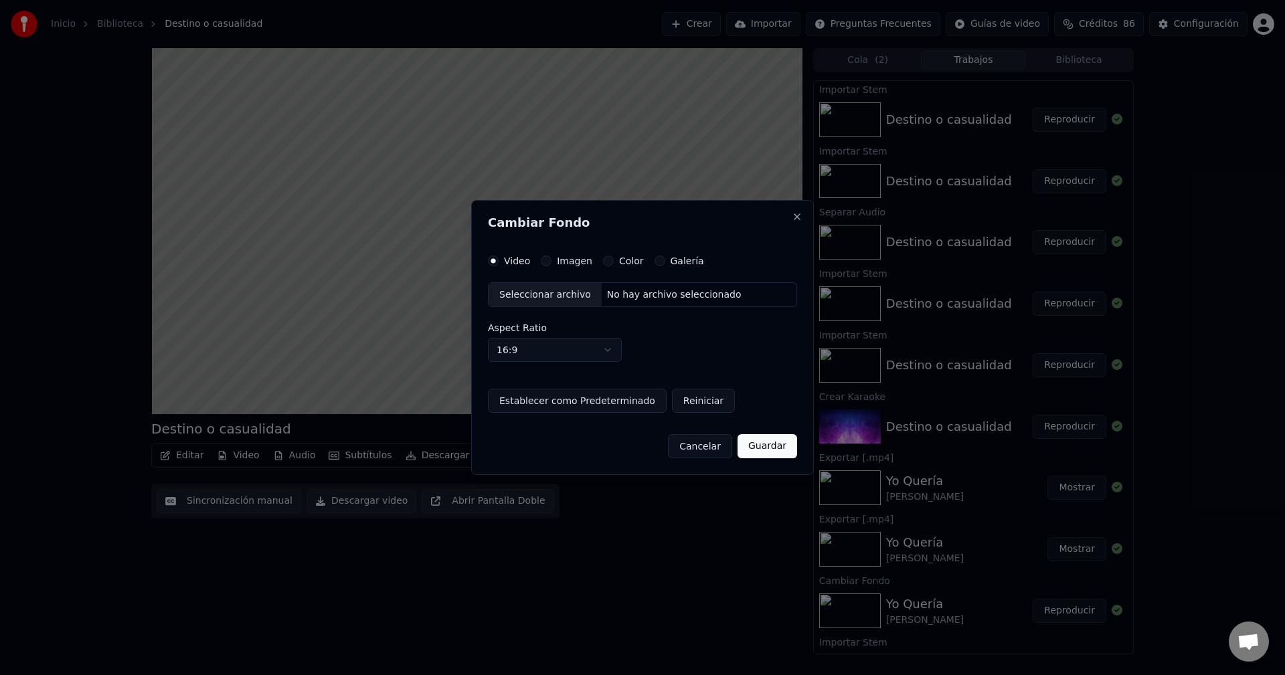
click at [557, 290] on div "Seleccionar archivo" at bounding box center [545, 295] width 113 height 24
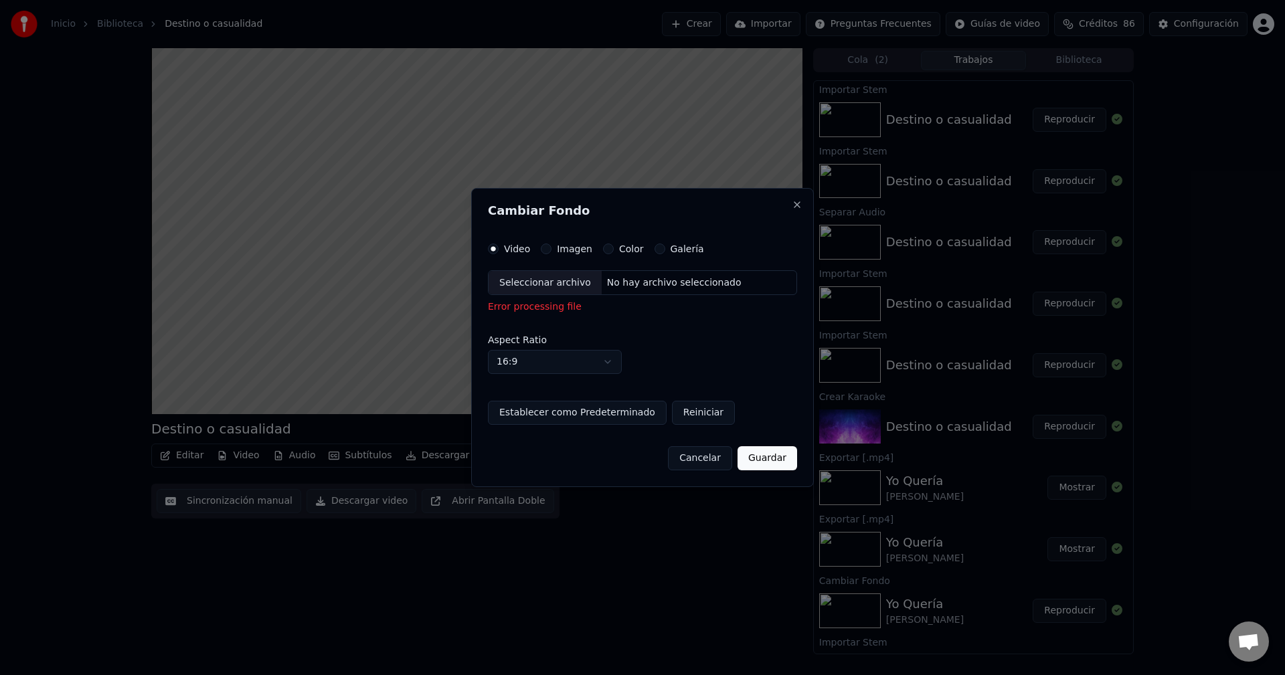
click at [708, 462] on button "Cancelar" at bounding box center [700, 458] width 64 height 24
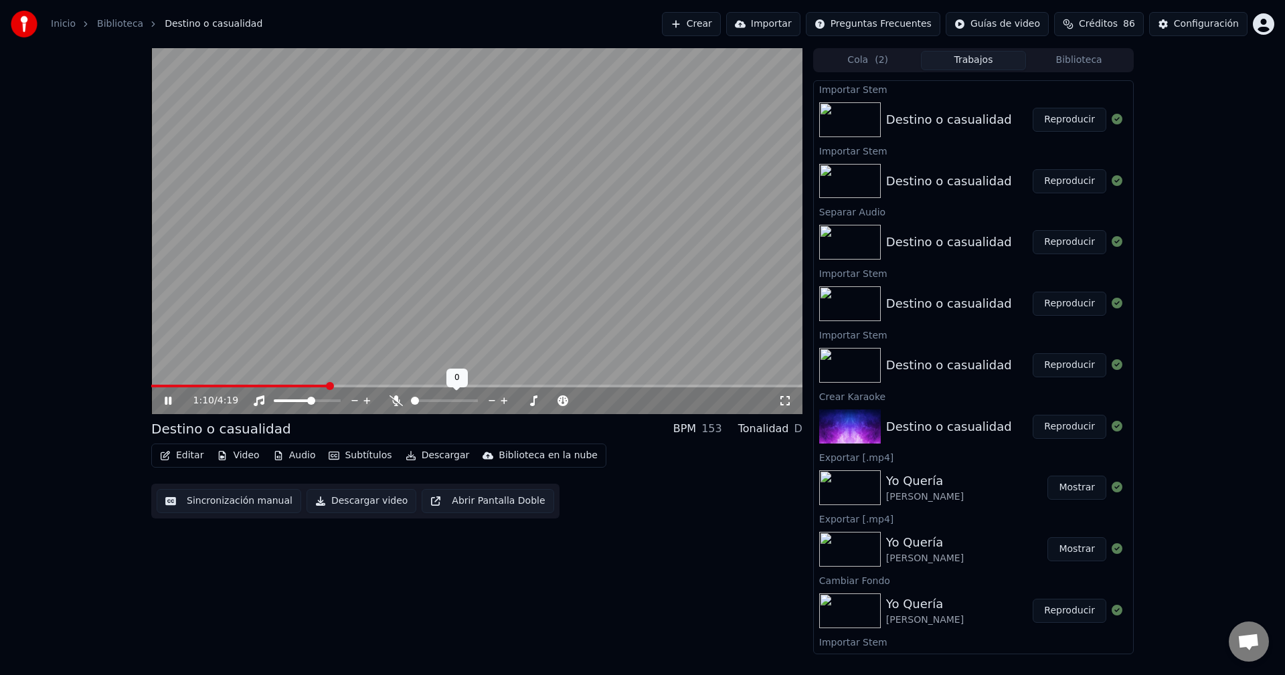
click at [411, 399] on span at bounding box center [415, 401] width 8 height 8
click at [22, 260] on div "1:45 / 4:19 Destino o casualidad BPM 153 Tonalidad D Editar Video Audio Subtítu…" at bounding box center [642, 351] width 1285 height 606
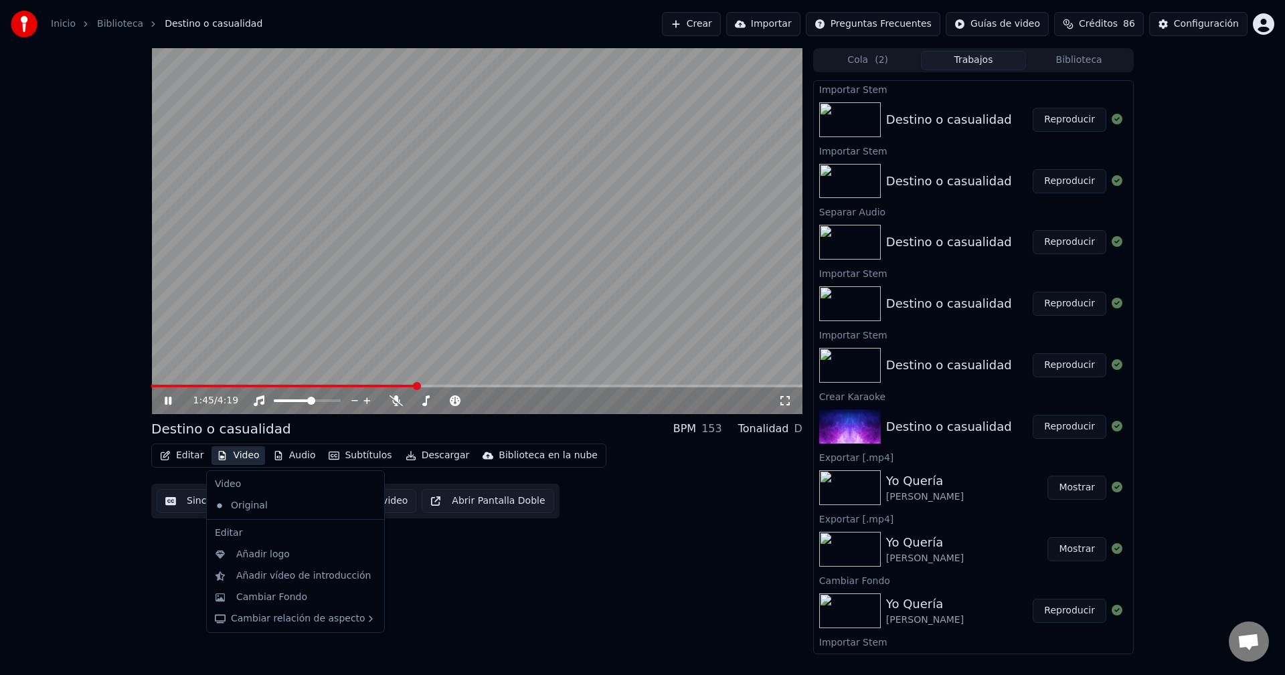
click at [233, 453] on button "Video" at bounding box center [237, 455] width 53 height 19
click at [274, 594] on div "Cambiar Fondo" at bounding box center [271, 597] width 71 height 13
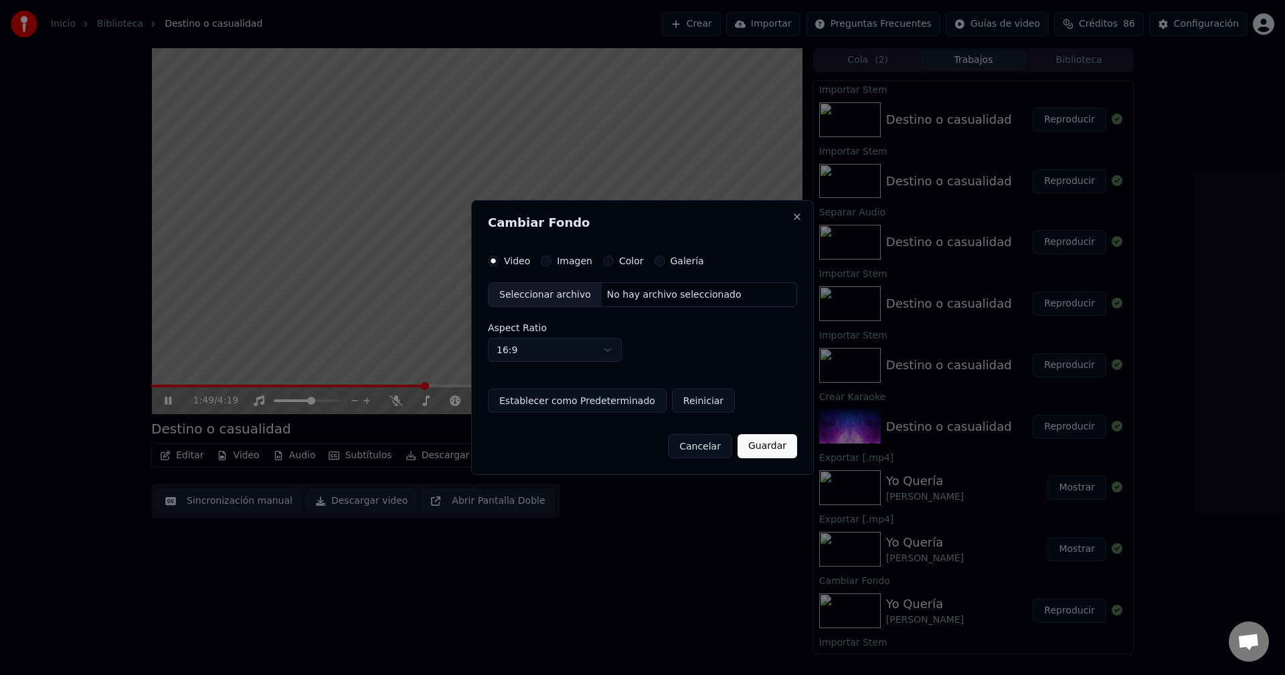
click at [547, 294] on div "Seleccionar archivo" at bounding box center [545, 295] width 113 height 24
click at [553, 265] on div "Imagen" at bounding box center [567, 261] width 52 height 11
click at [550, 261] on div "Imagen" at bounding box center [567, 261] width 52 height 11
click at [541, 264] on button "Imagen" at bounding box center [546, 261] width 11 height 11
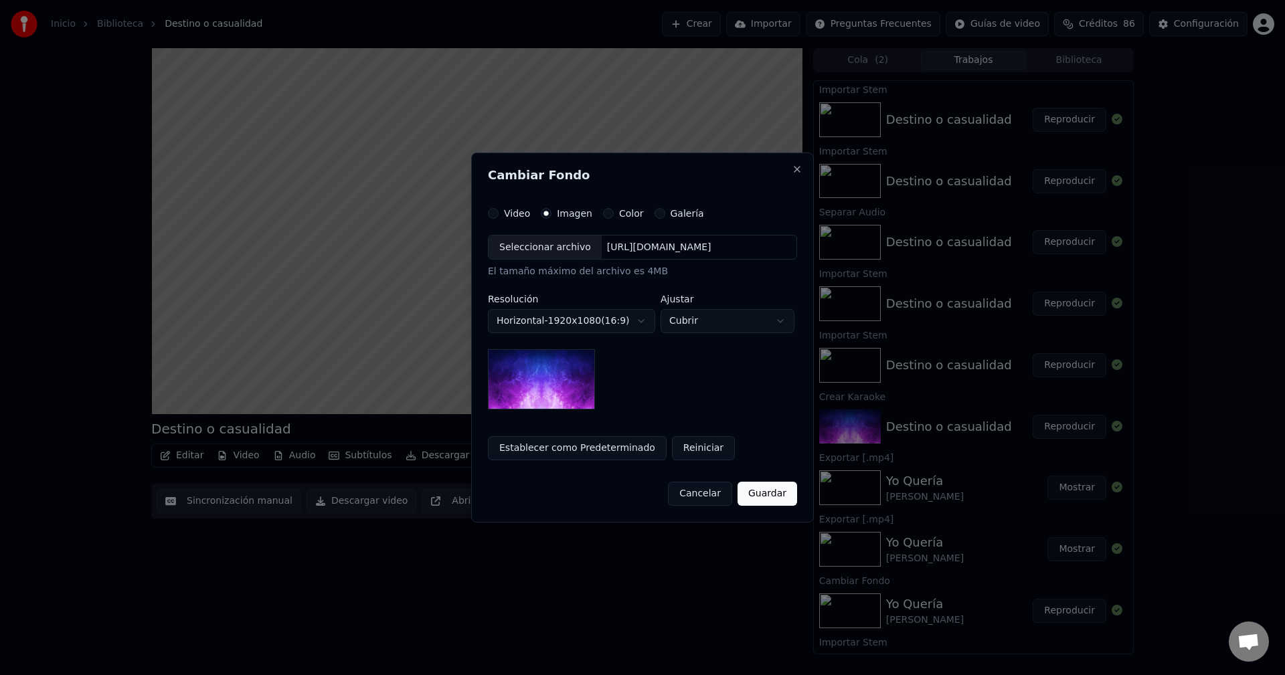
click at [546, 260] on div "Seleccionar archivo https://imagedelivery.net/jkI57_JBx8hWPzcSI-uF5w/c7639807-3…" at bounding box center [642, 247] width 309 height 25
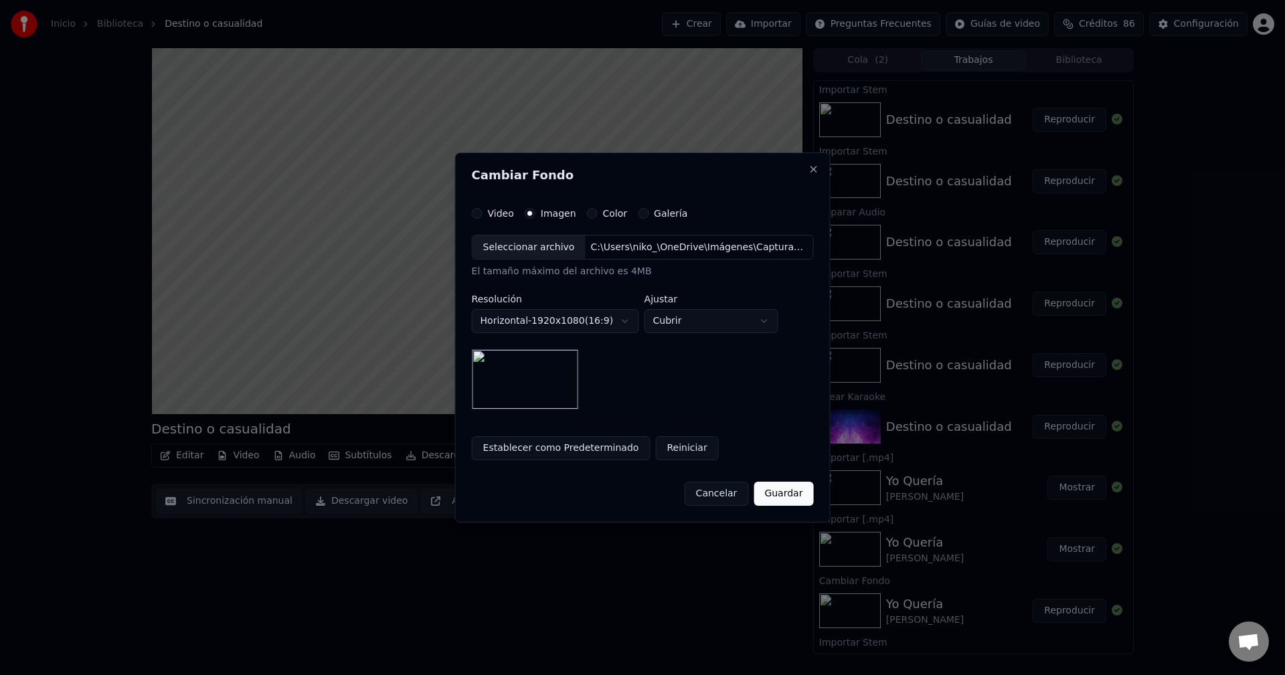
click at [776, 495] on button "Guardar" at bounding box center [784, 494] width 60 height 24
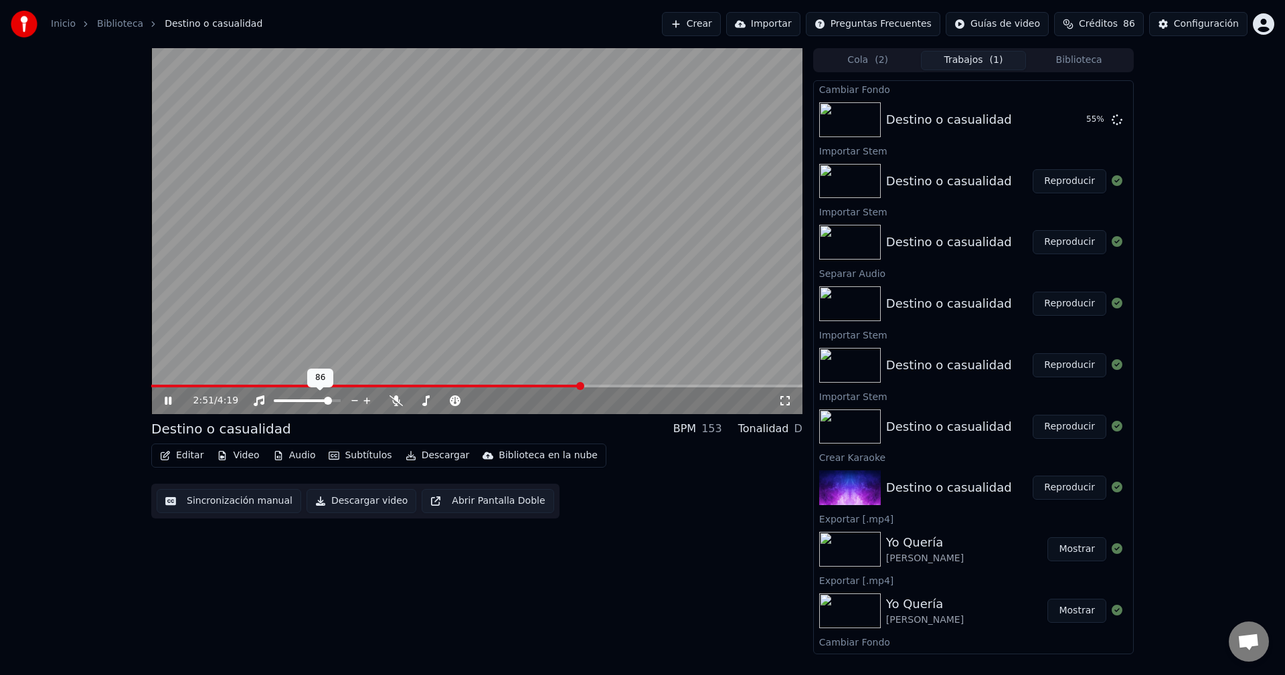
click at [331, 400] on span at bounding box center [328, 401] width 8 height 8
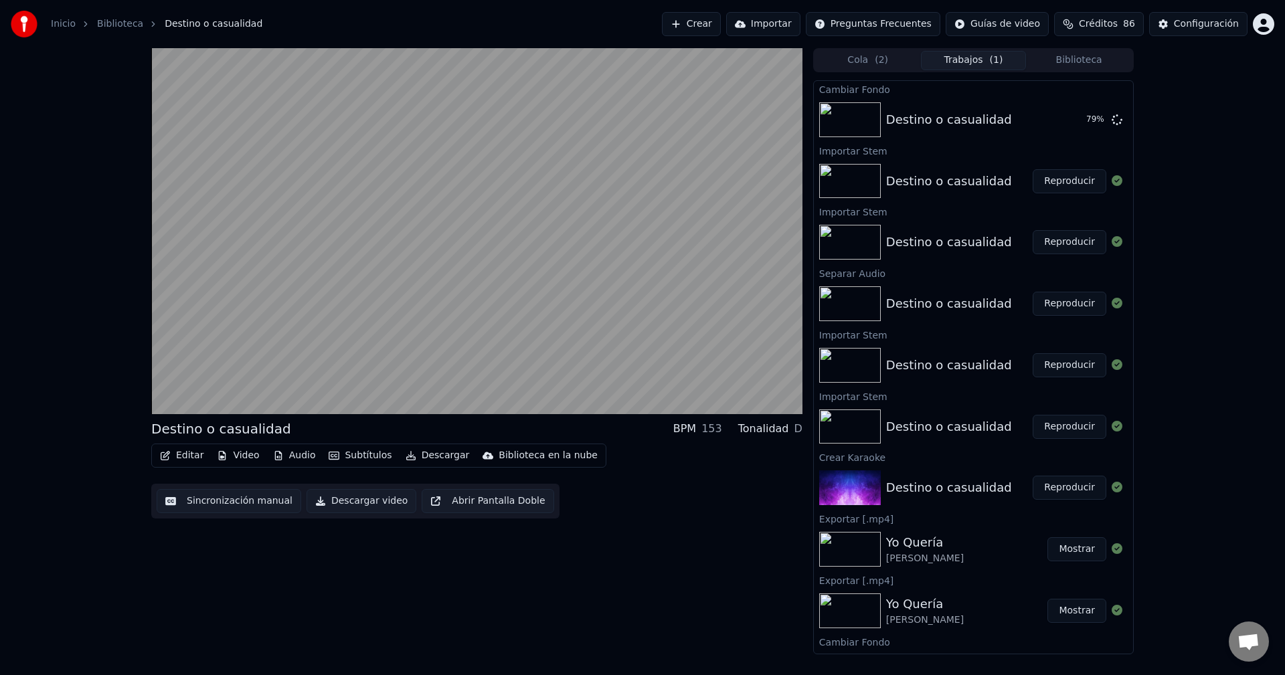
click at [185, 456] on button "Editar" at bounding box center [182, 455] width 54 height 19
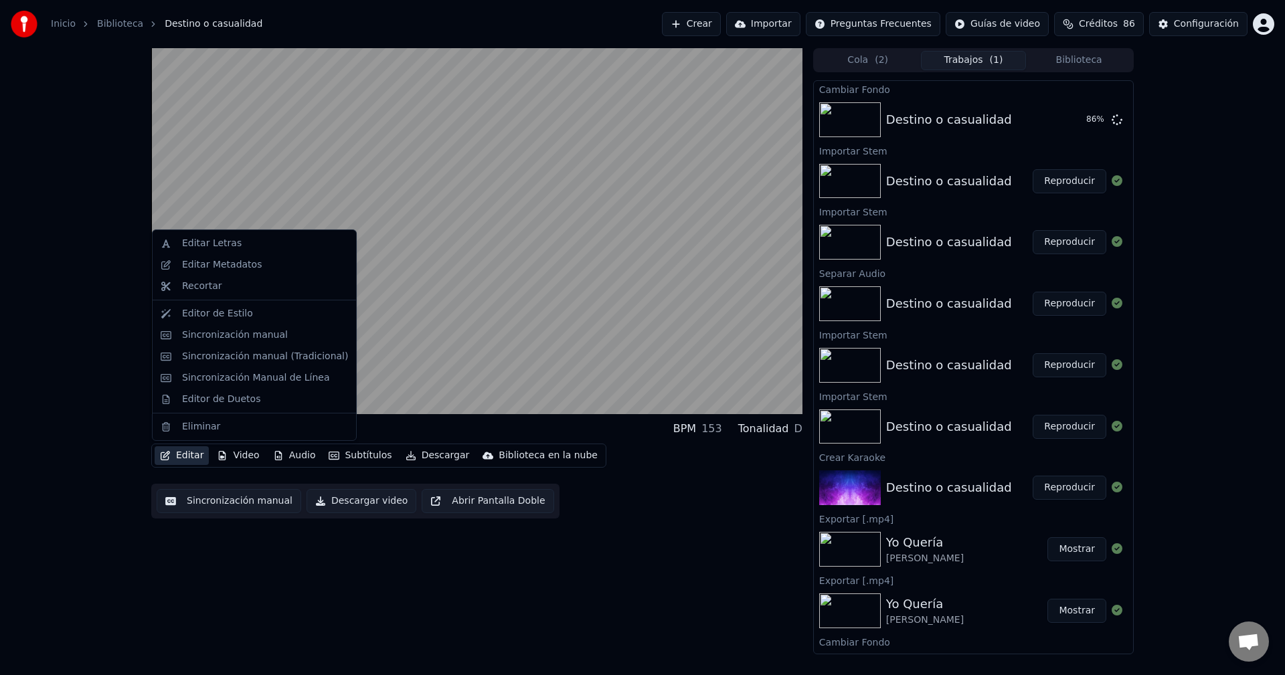
click at [122, 251] on div "Destino o casualidad BPM 153 Tonalidad D Editar Video Audio Subtítulos Descarga…" at bounding box center [642, 351] width 1285 height 606
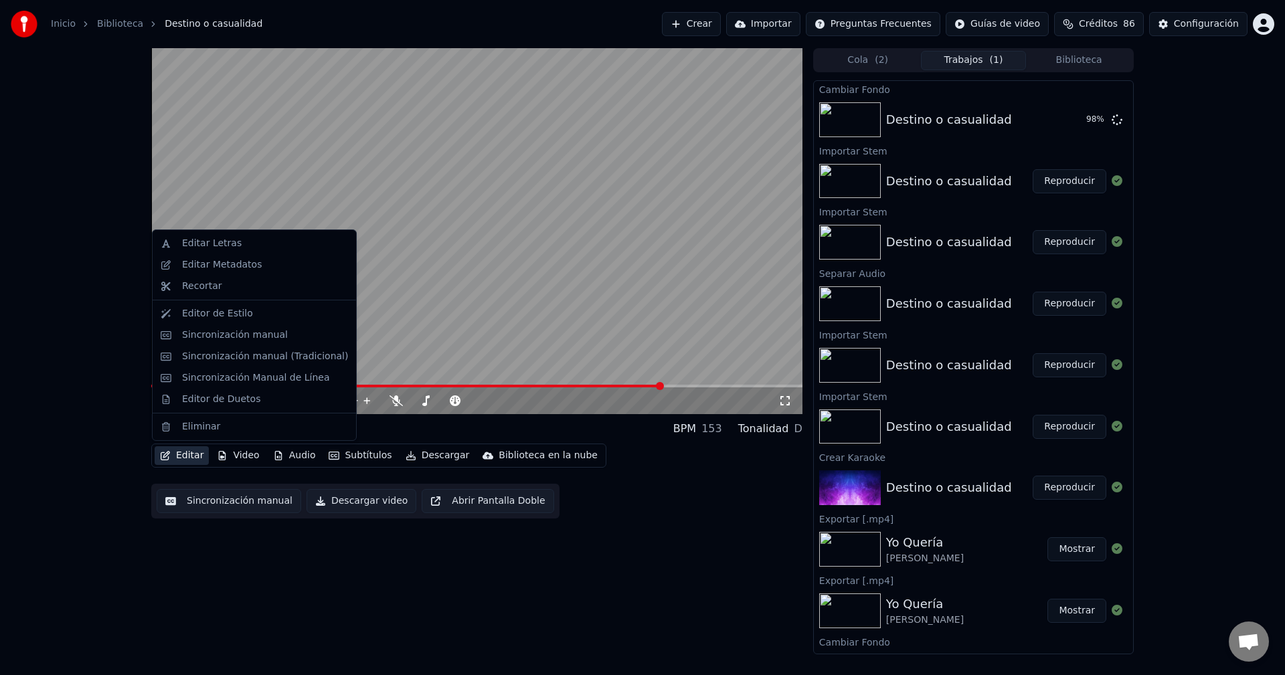
click at [179, 454] on button "Editar" at bounding box center [182, 455] width 54 height 19
click at [106, 264] on div "3:26 / 4:19 Destino o casualidad BPM 153 Tonalidad D Editar Video Audio Subtítu…" at bounding box center [642, 351] width 1285 height 606
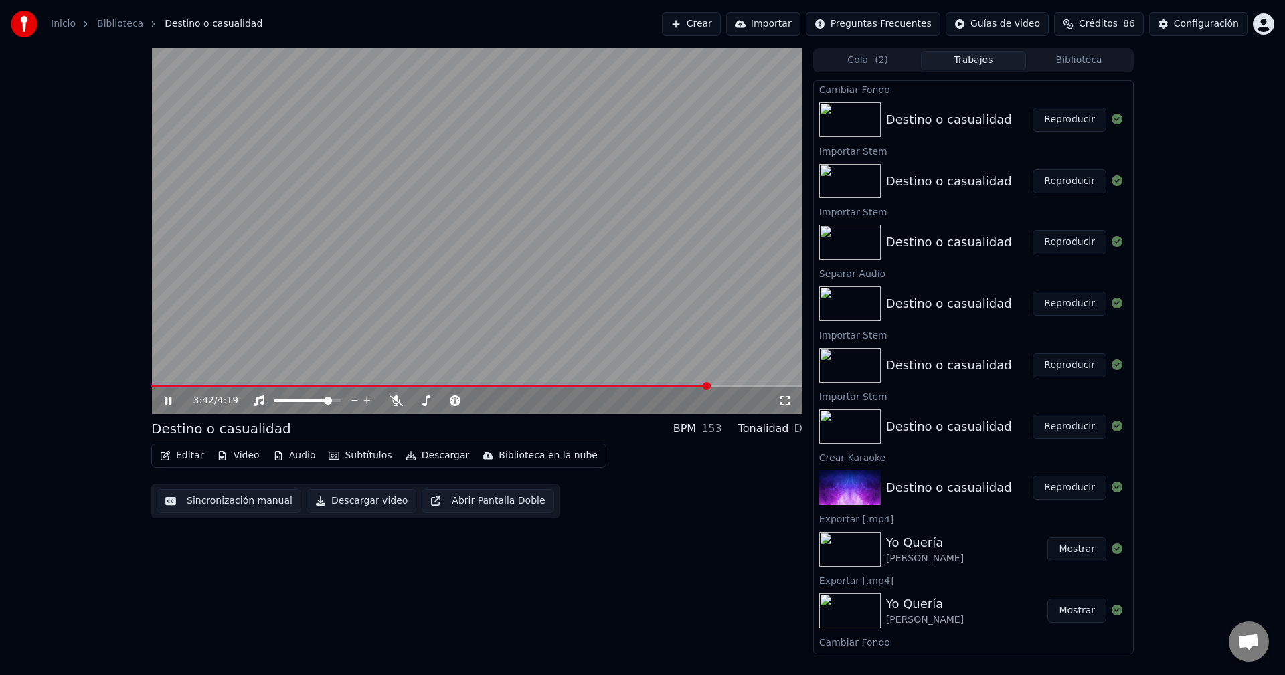
click at [172, 460] on button "Editar" at bounding box center [182, 455] width 54 height 19
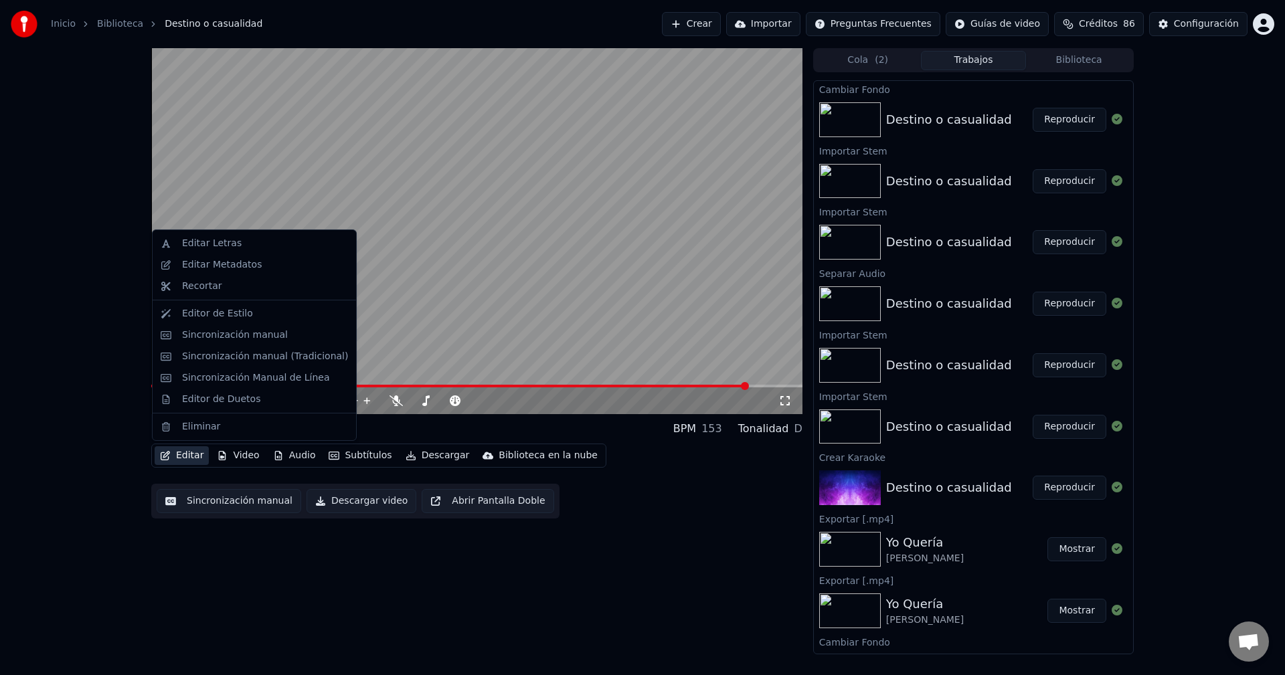
click at [1059, 123] on button "Reproducir" at bounding box center [1070, 120] width 74 height 24
click at [179, 456] on button "Editar" at bounding box center [182, 455] width 54 height 19
click at [220, 265] on div "Editar Metadatos" at bounding box center [222, 264] width 80 height 13
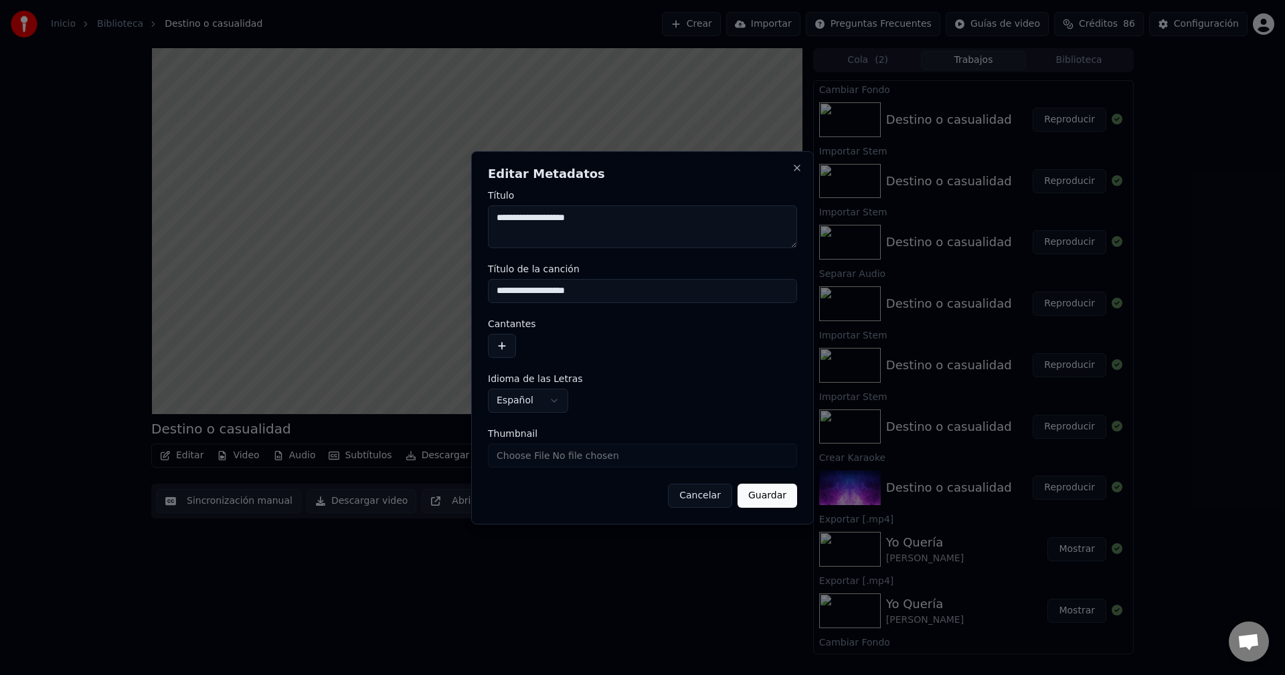
click at [501, 346] on button "button" at bounding box center [502, 346] width 28 height 24
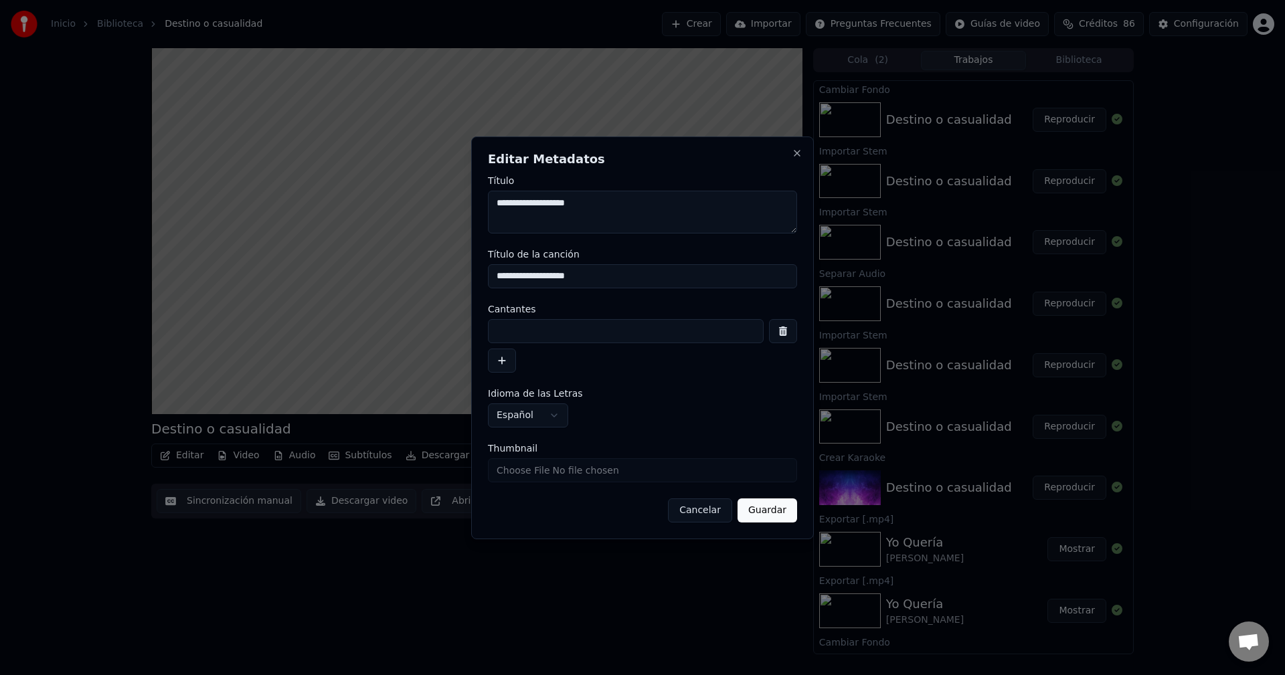
click at [528, 339] on input at bounding box center [626, 331] width 276 height 24
drag, startPoint x: 517, startPoint y: 324, endPoint x: 474, endPoint y: 322, distance: 43.5
click at [474, 322] on div "**********" at bounding box center [642, 338] width 343 height 403
drag, startPoint x: 535, startPoint y: 332, endPoint x: 520, endPoint y: 332, distance: 14.7
click at [520, 332] on input "******" at bounding box center [626, 331] width 276 height 24
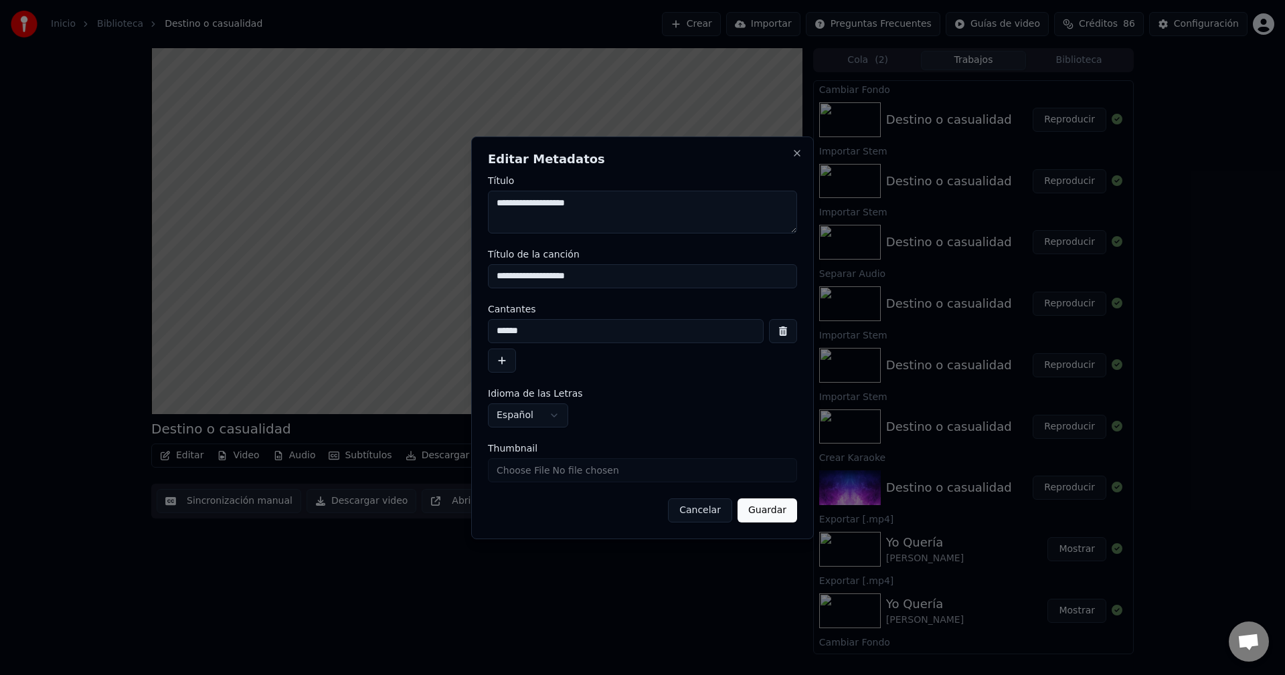
click at [496, 331] on input "******" at bounding box center [626, 331] width 276 height 24
click at [497, 331] on input "******" at bounding box center [626, 331] width 276 height 24
click at [553, 335] on input "******" at bounding box center [626, 331] width 276 height 24
click at [614, 280] on input "**********" at bounding box center [642, 276] width 309 height 24
drag, startPoint x: 551, startPoint y: 329, endPoint x: 409, endPoint y: 321, distance: 142.7
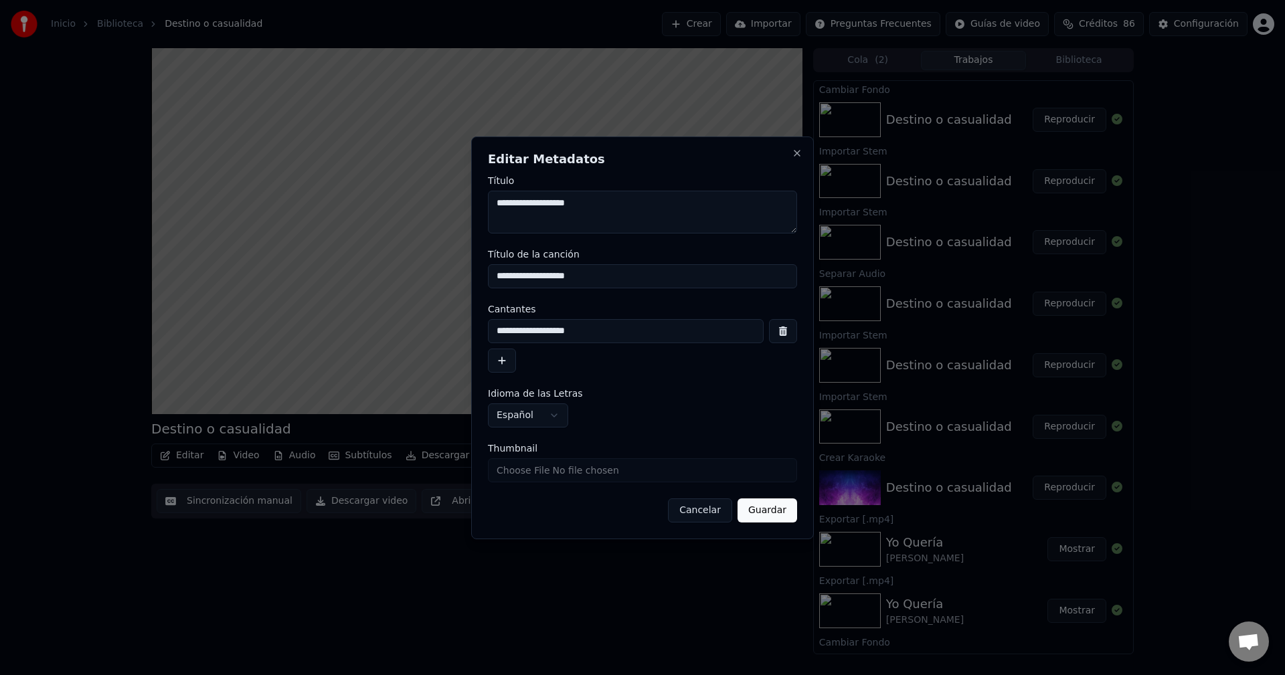
click at [409, 322] on body "Inicio Biblioteca Destino o casualidad Crear Importar Preguntas Frecuentes Guía…" at bounding box center [642, 337] width 1285 height 675
click at [597, 330] on input "******" at bounding box center [626, 331] width 276 height 24
type input "**********"
click at [771, 510] on button "Guardar" at bounding box center [768, 511] width 60 height 24
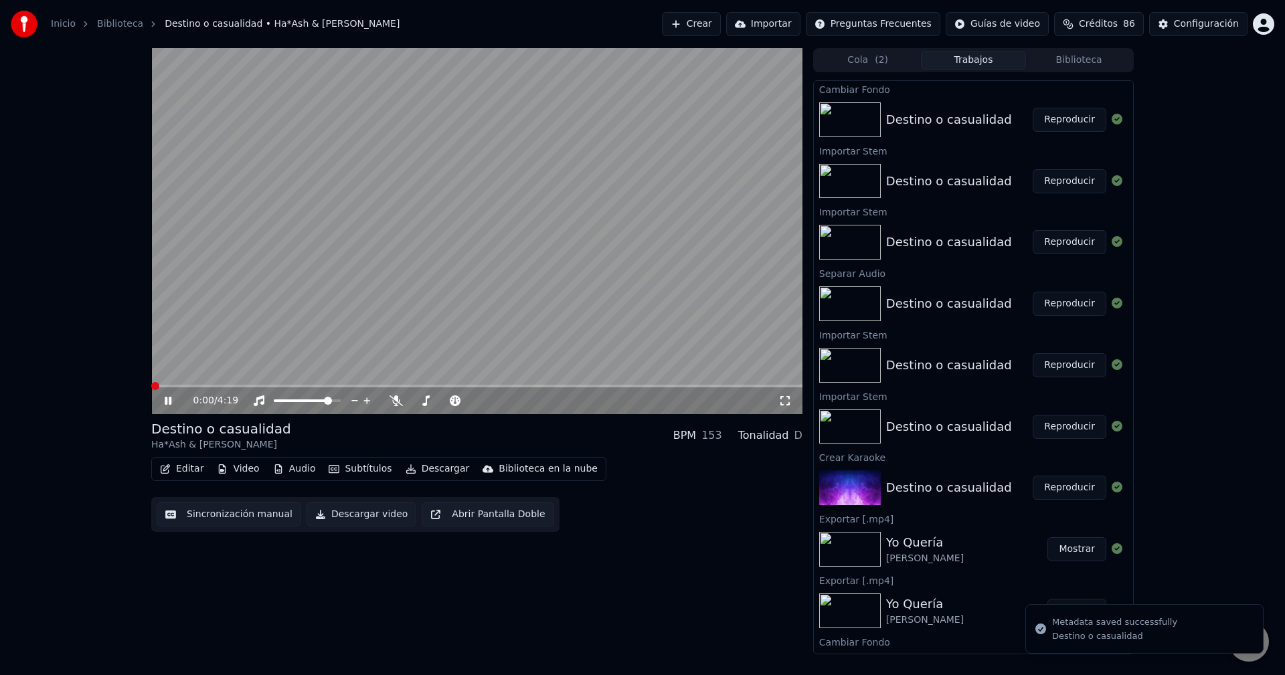
click at [151, 386] on span at bounding box center [151, 386] width 0 height 3
click at [178, 474] on button "Editar" at bounding box center [182, 469] width 54 height 19
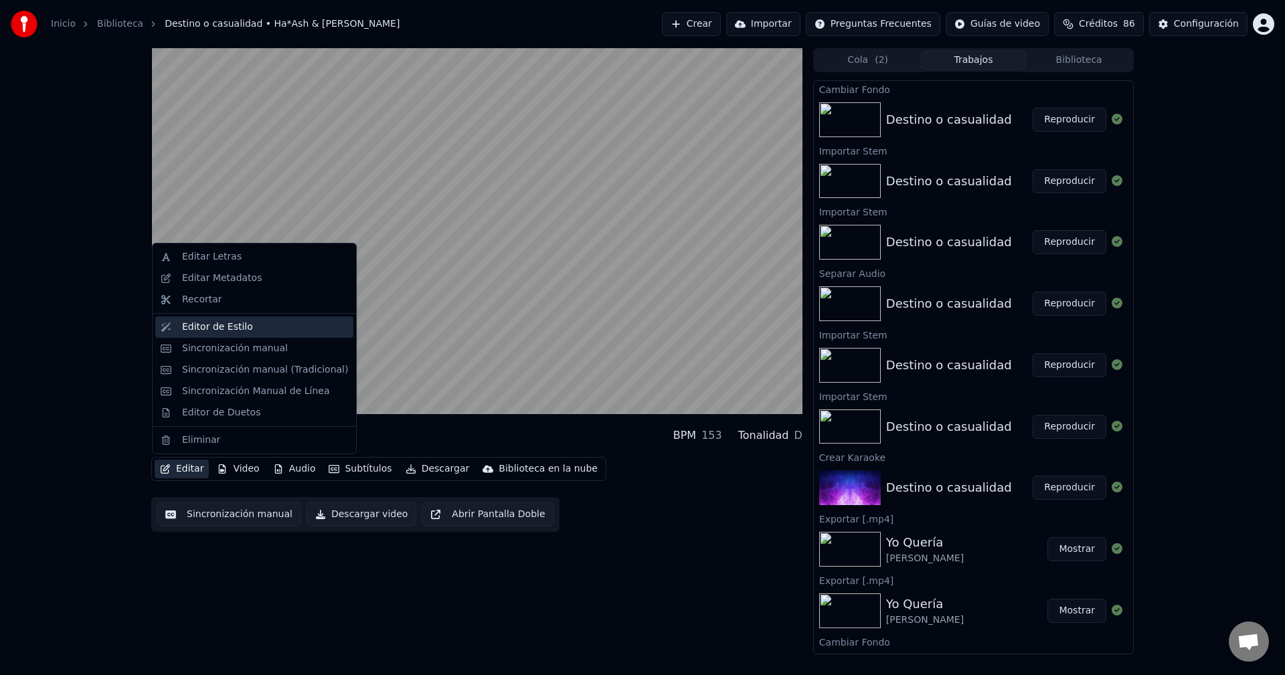
click at [222, 332] on div "Editor de Estilo" at bounding box center [217, 327] width 71 height 13
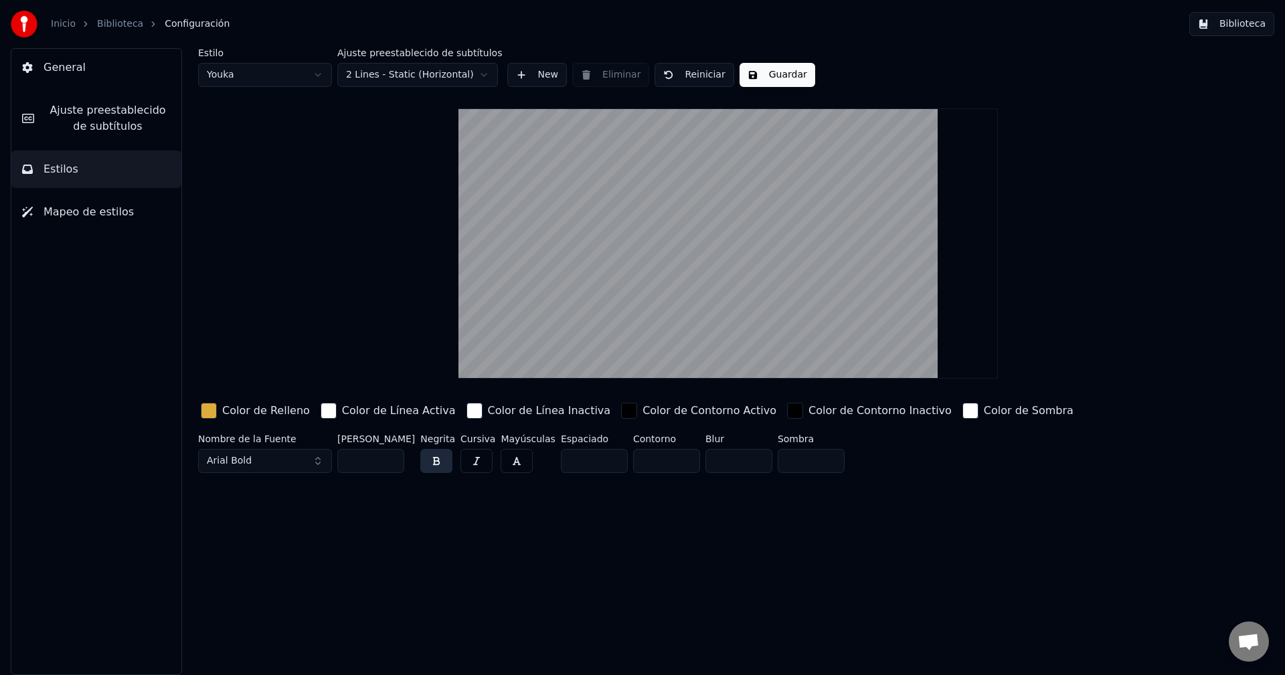
click at [208, 411] on div "button" at bounding box center [209, 411] width 16 height 16
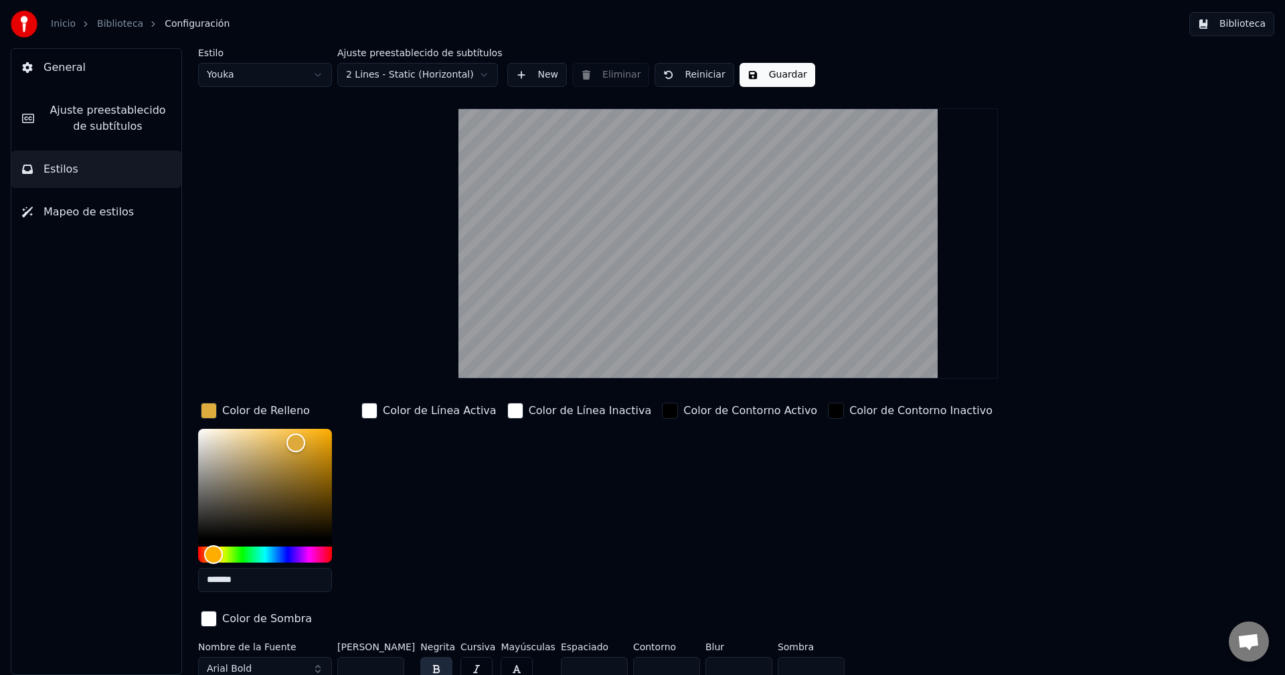
click at [248, 308] on div "Estilo Youka Ajuste preestablecido de subtítulos 2 Lines - Static (Horizontal) …" at bounding box center [728, 367] width 1060 height 638
click at [67, 74] on span "General" at bounding box center [65, 68] width 42 height 16
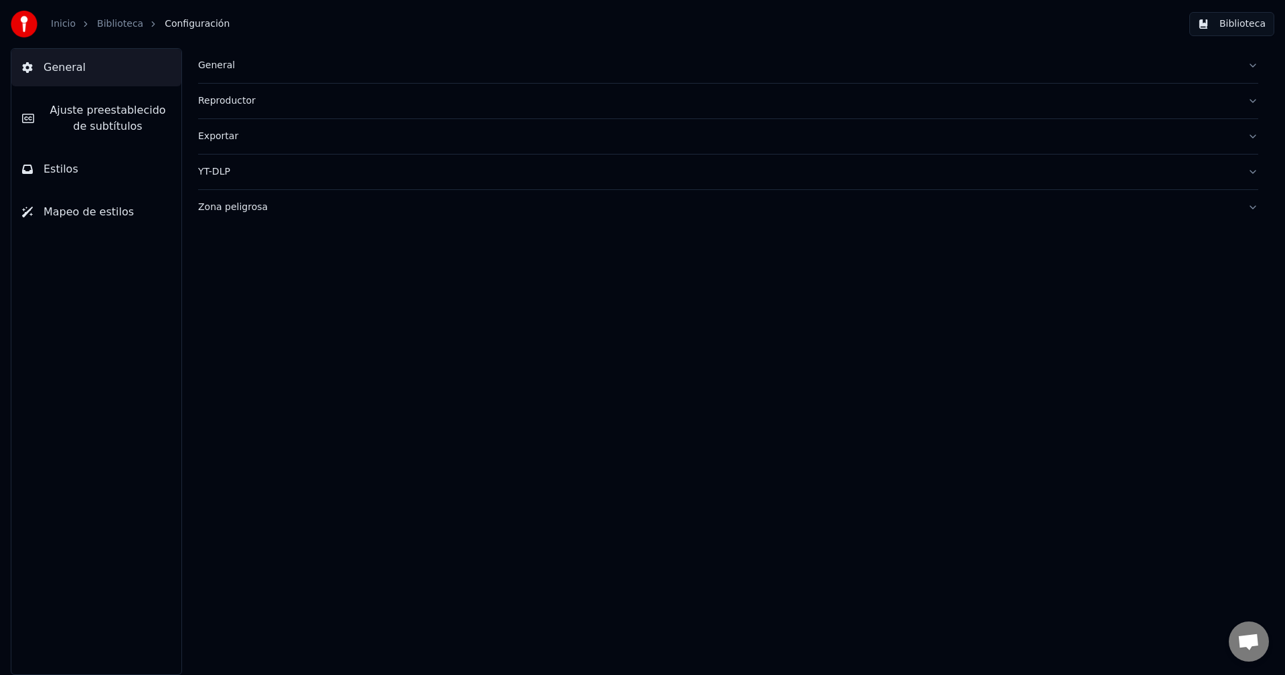
click at [227, 107] on div "Reproductor" at bounding box center [717, 100] width 1039 height 13
click at [225, 108] on button "Reproductor" at bounding box center [728, 101] width 1060 height 35
click at [58, 172] on span "Estilos" at bounding box center [61, 169] width 35 height 16
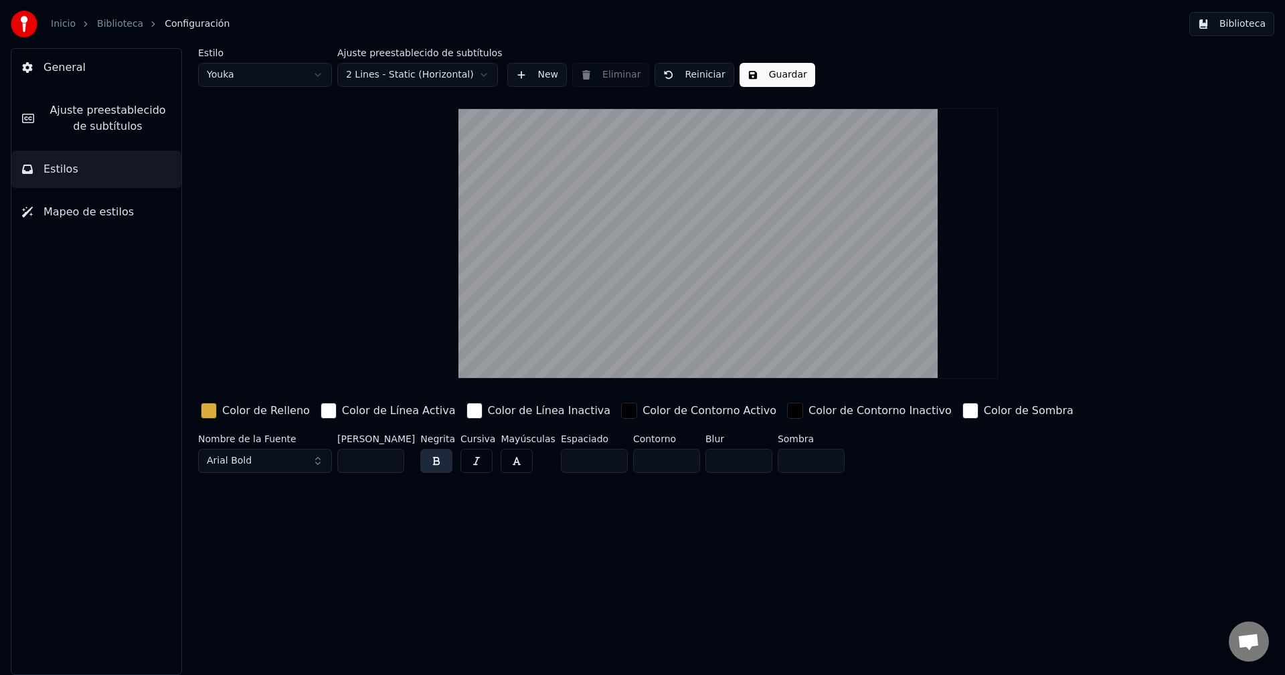
click at [210, 414] on div "button" at bounding box center [209, 411] width 16 height 16
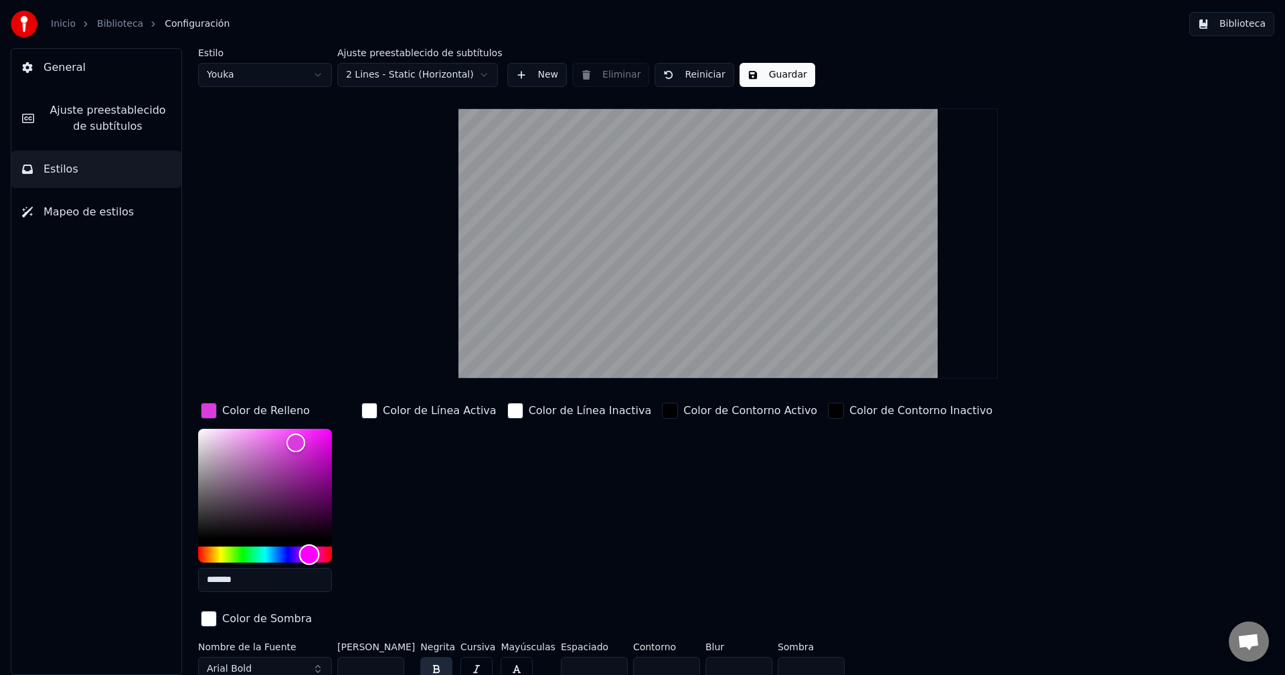
type input "*******"
drag, startPoint x: 292, startPoint y: 562, endPoint x: 311, endPoint y: 560, distance: 19.5
click at [311, 560] on div "Hue" at bounding box center [265, 555] width 134 height 16
click at [778, 76] on button "Guardar" at bounding box center [778, 75] width 76 height 24
click at [1238, 22] on button "Biblioteca" at bounding box center [1231, 24] width 85 height 24
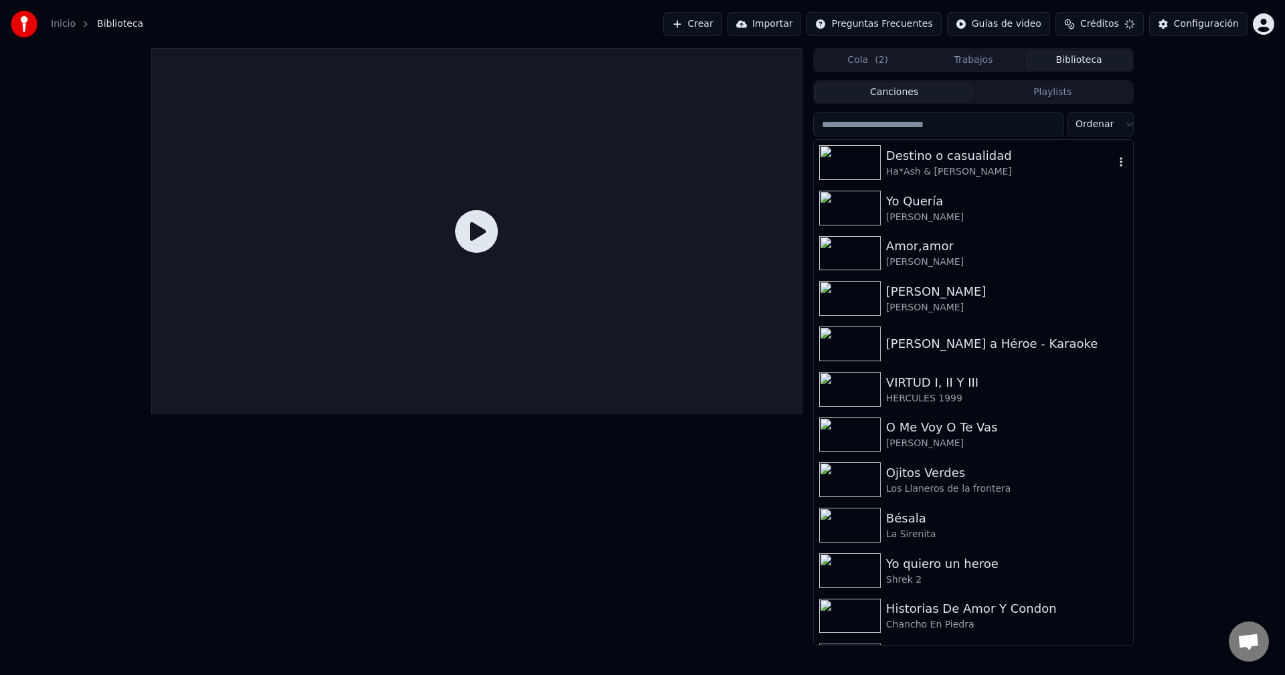
click at [927, 169] on div "Ha*Ash & Melendi" at bounding box center [1000, 171] width 228 height 13
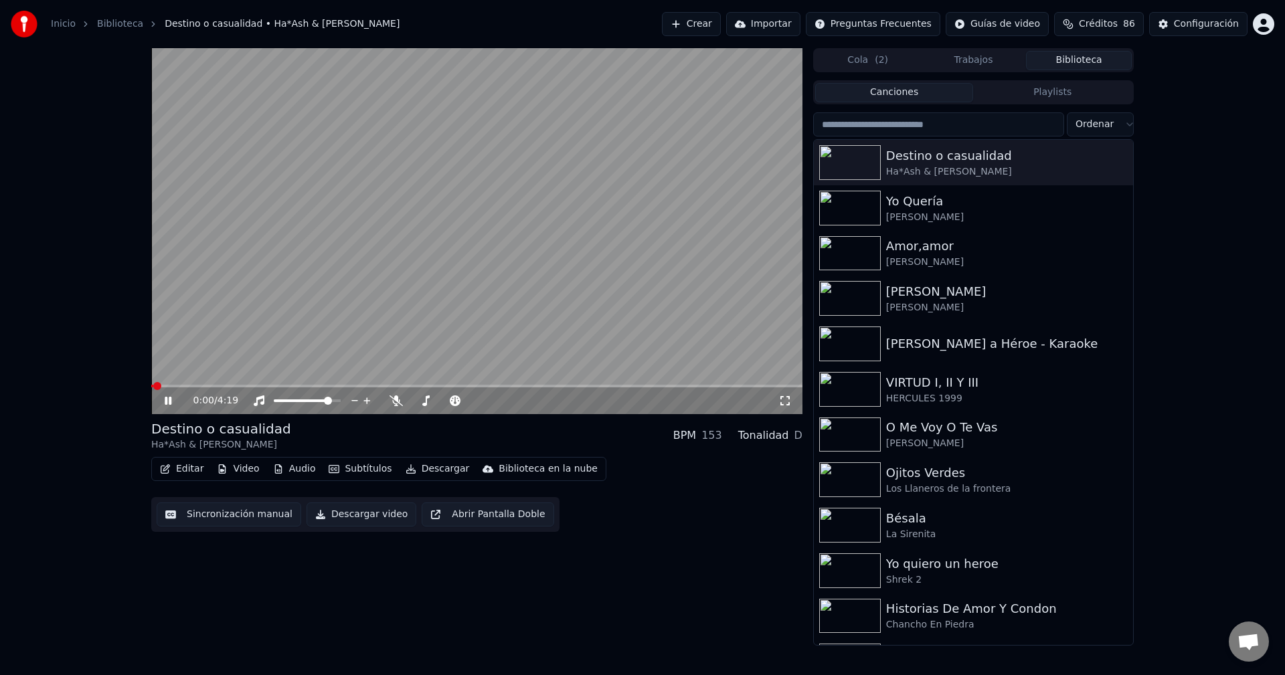
click at [165, 388] on div "0:00 / 4:19" at bounding box center [476, 400] width 651 height 27
click at [173, 387] on span at bounding box center [476, 386] width 651 height 3
click at [187, 386] on span at bounding box center [190, 386] width 8 height 8
click at [341, 398] on span at bounding box center [337, 401] width 8 height 8
click at [430, 402] on span at bounding box center [432, 401] width 8 height 8
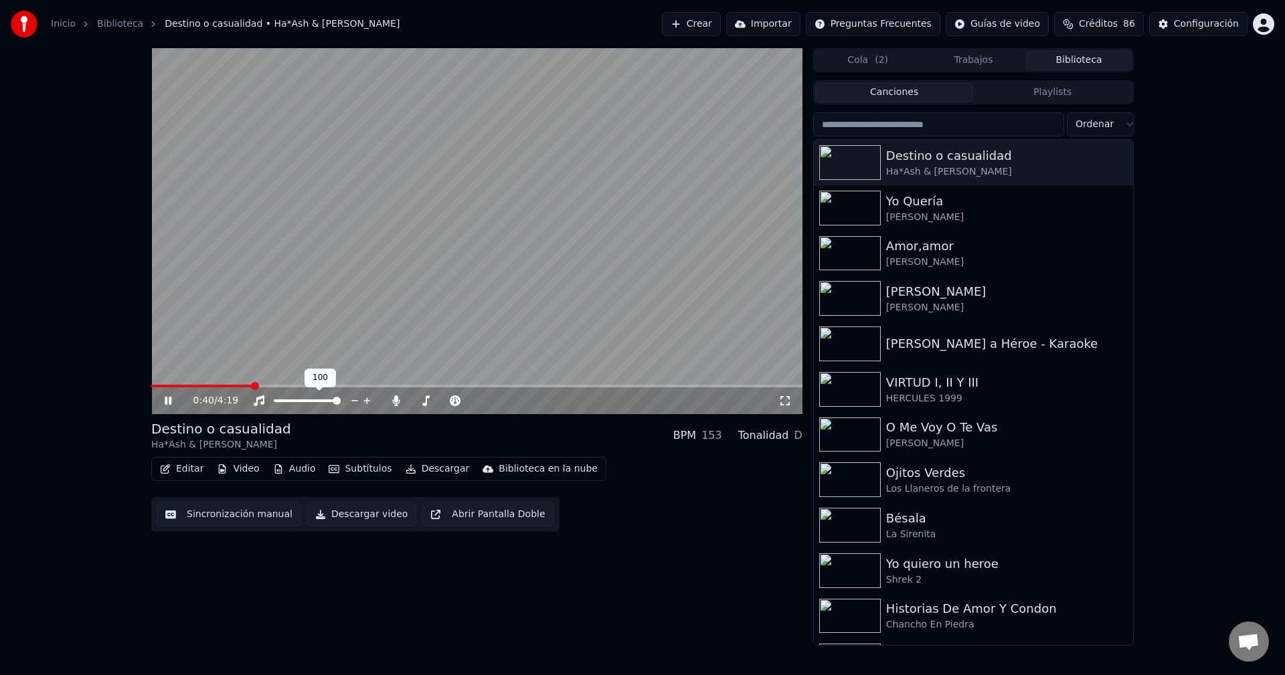
click at [300, 398] on div at bounding box center [320, 400] width 108 height 13
click at [238, 385] on span at bounding box center [195, 386] width 88 height 3
click at [232, 386] on span at bounding box center [191, 386] width 80 height 3
click at [222, 387] on span at bounding box center [191, 386] width 80 height 3
click at [411, 401] on span at bounding box center [444, 401] width 67 height 3
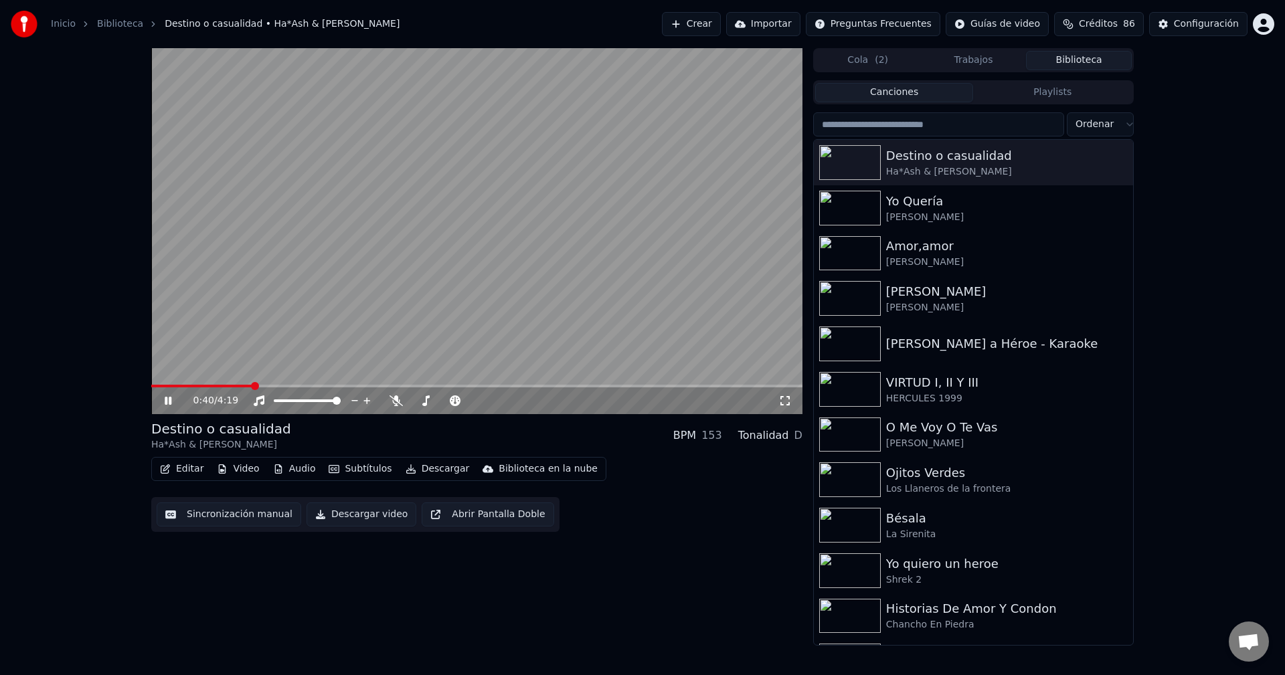
click at [338, 516] on button "Descargar video" at bounding box center [362, 515] width 110 height 24
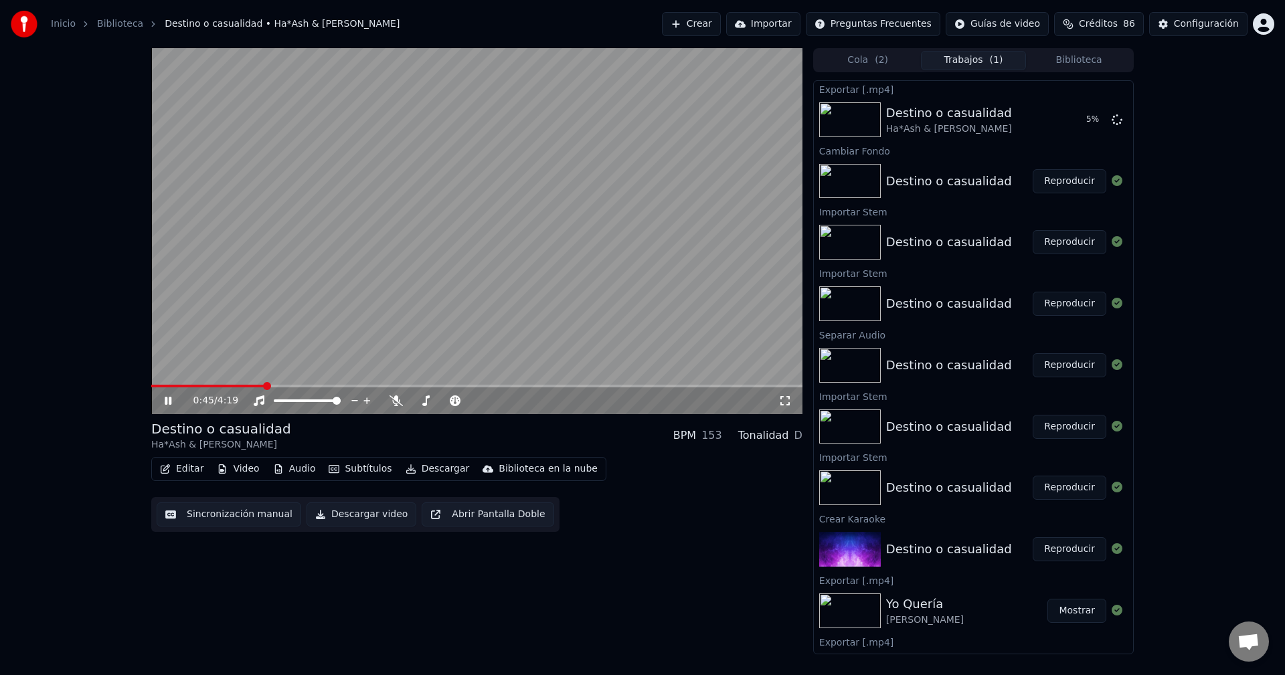
click at [579, 387] on span at bounding box center [476, 386] width 651 height 3
click at [447, 400] on div at bounding box center [457, 400] width 108 height 13
click at [446, 401] on span at bounding box center [444, 401] width 67 height 3
click at [448, 400] on span at bounding box center [448, 401] width 8 height 8
click at [578, 387] on span at bounding box center [365, 386] width 428 height 3
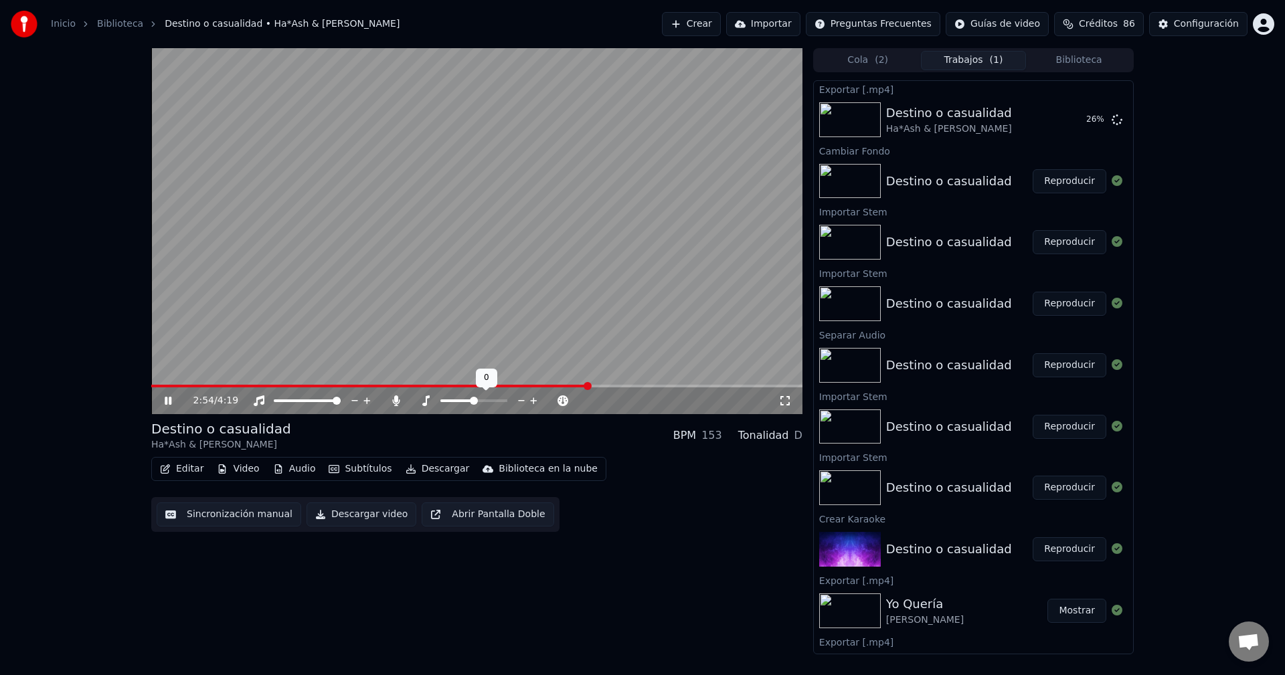
click at [472, 402] on span at bounding box center [474, 401] width 8 height 8
click at [452, 400] on span at bounding box center [451, 401] width 8 height 8
click at [472, 404] on span at bounding box center [474, 401] width 8 height 8
click at [478, 400] on span at bounding box center [474, 401] width 8 height 8
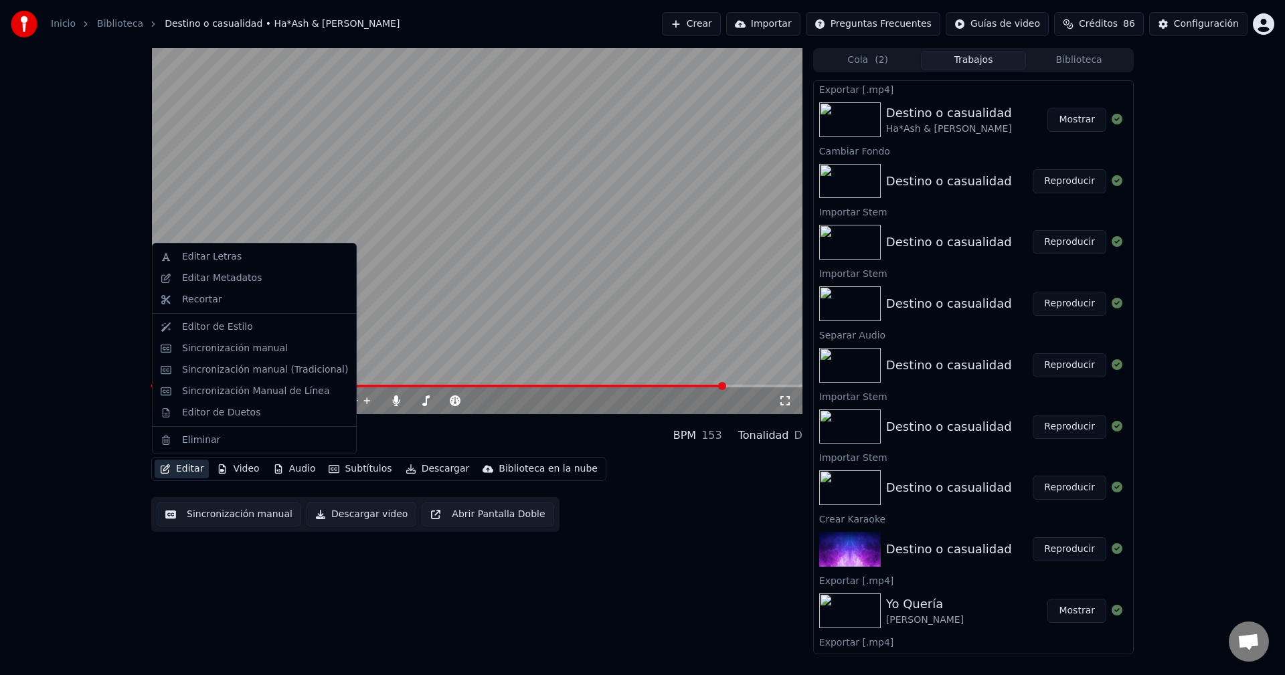
click at [193, 470] on button "Editar" at bounding box center [182, 469] width 54 height 19
click at [233, 347] on div "Sincronización manual" at bounding box center [235, 348] width 106 height 13
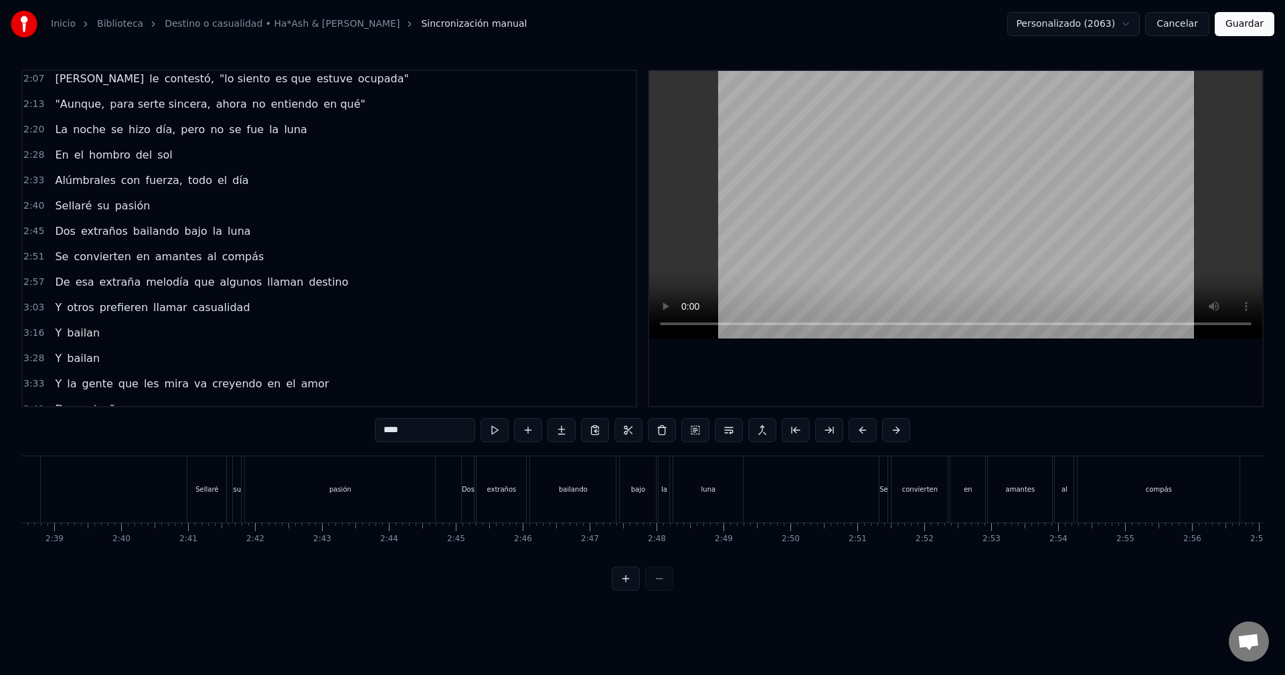
scroll to position [453, 0]
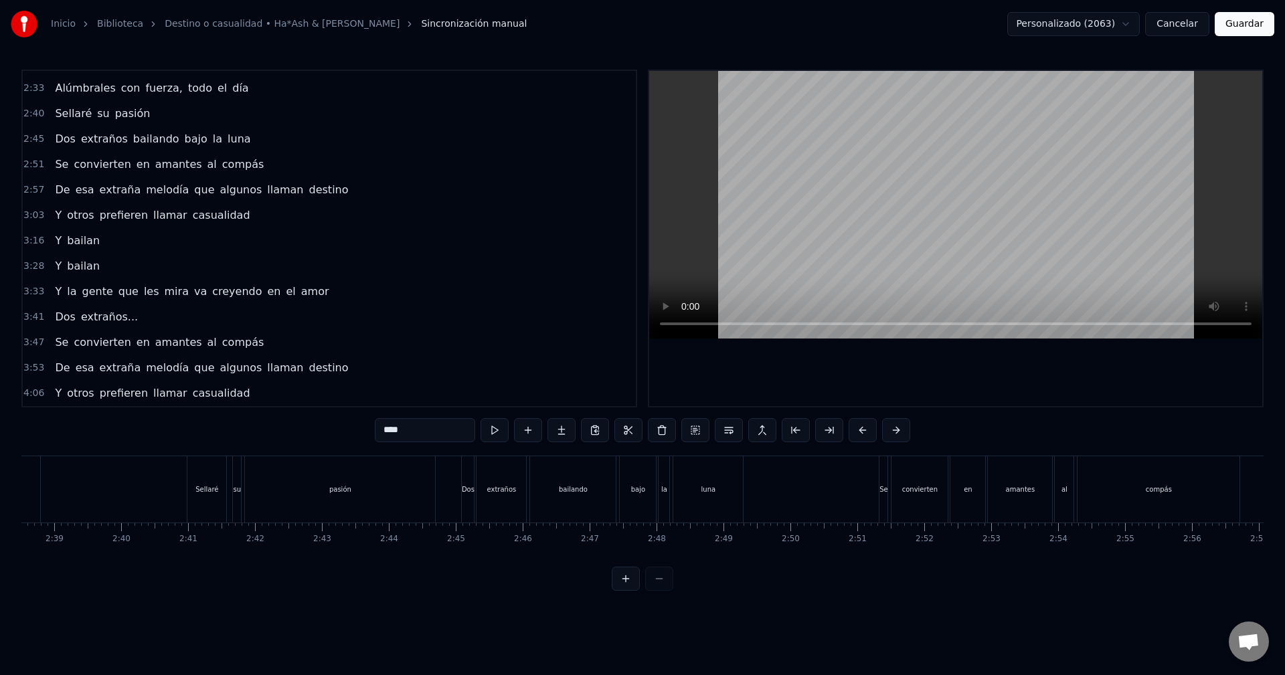
click at [106, 317] on span "extraños..." at bounding box center [110, 316] width 60 height 15
type input "**********"
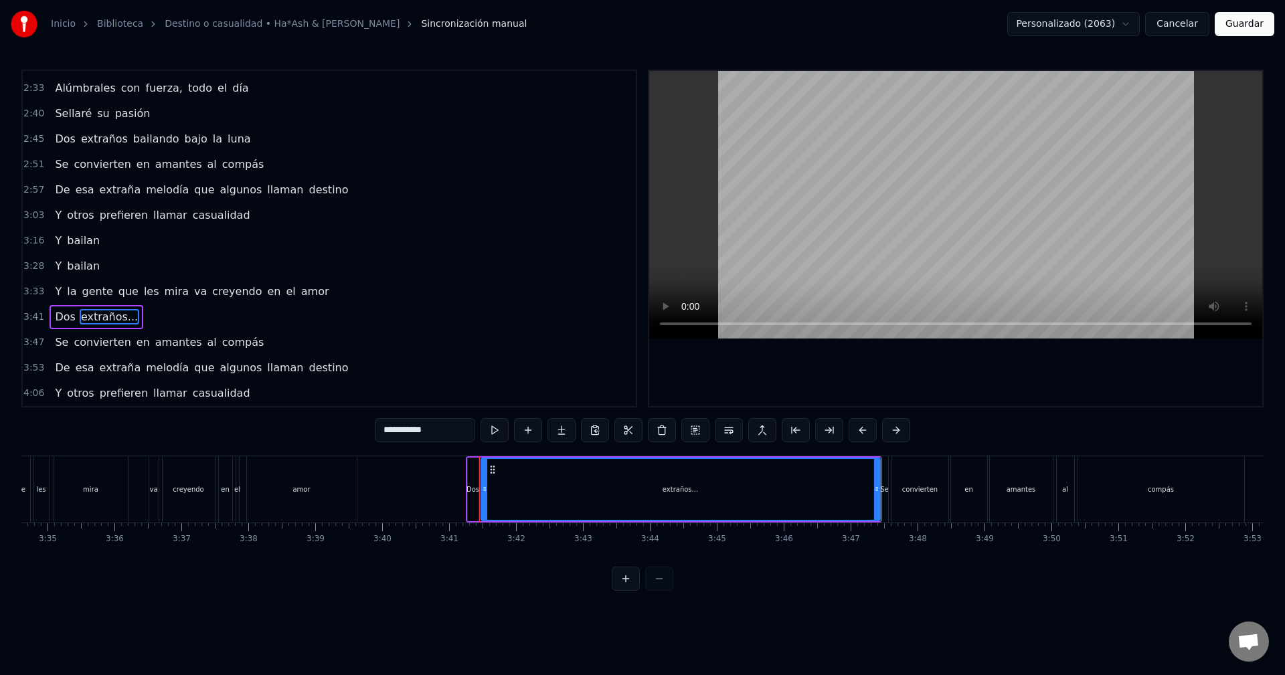
scroll to position [0, 14753]
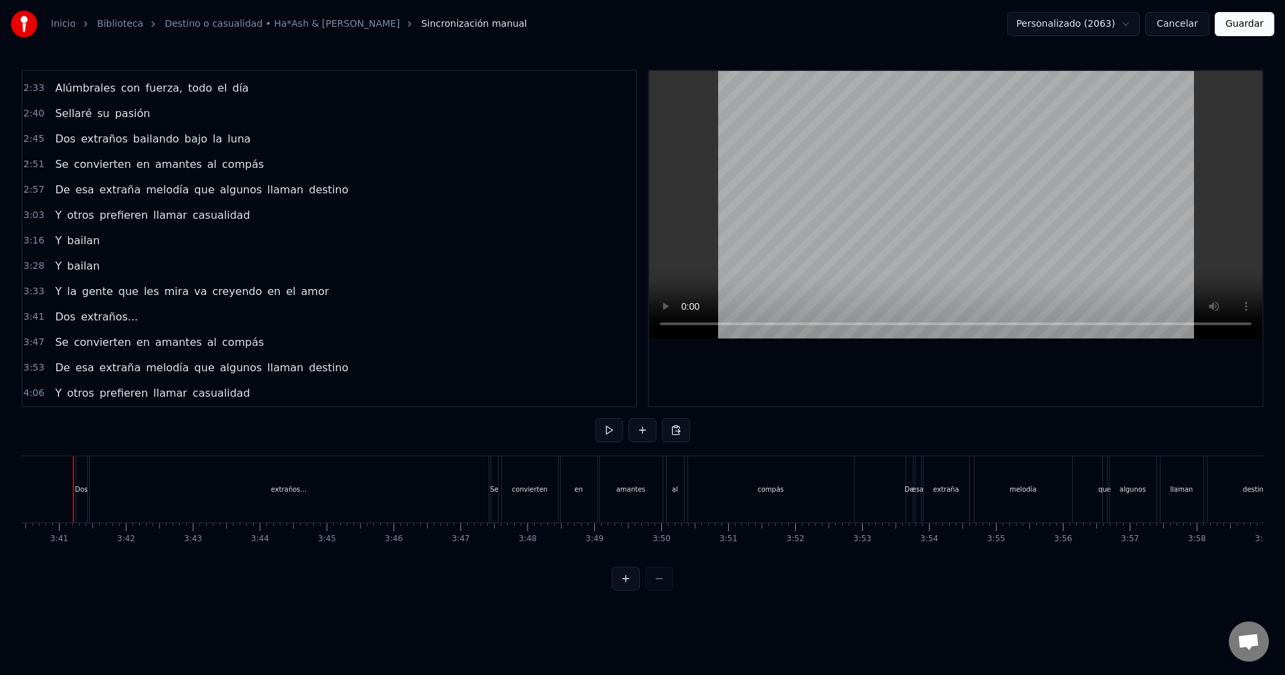
scroll to position [0, 14738]
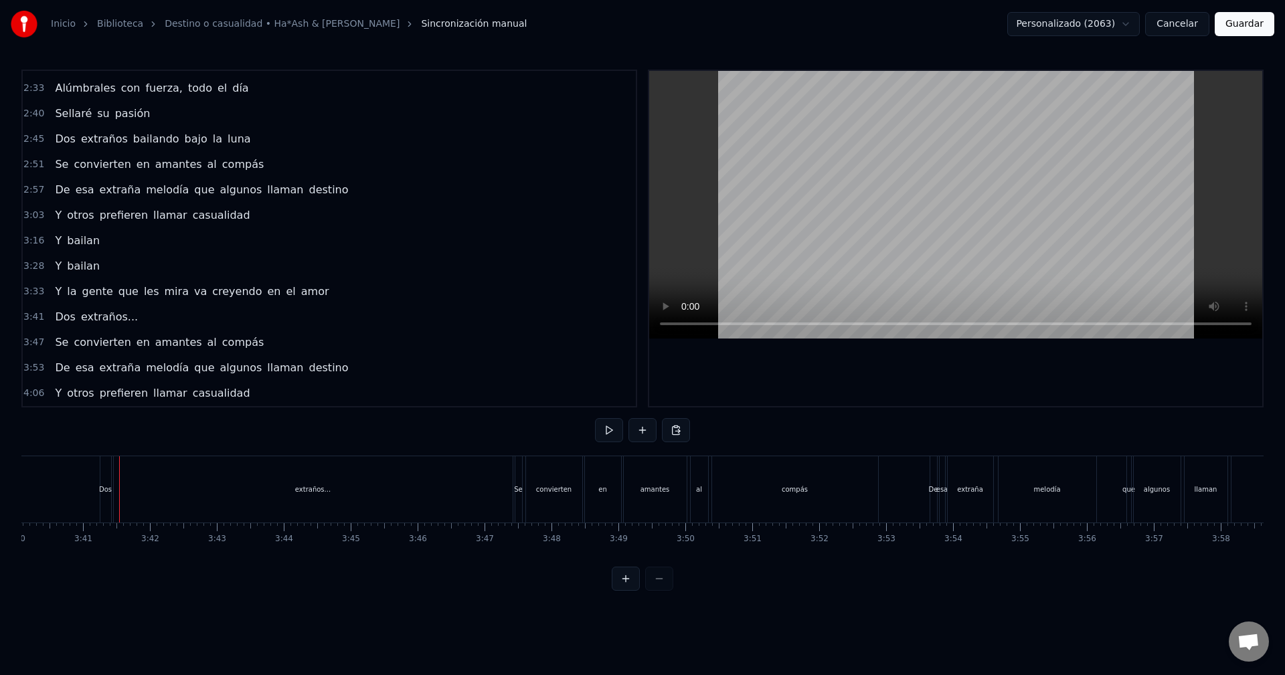
click at [289, 498] on div "extraños..." at bounding box center [313, 489] width 399 height 66
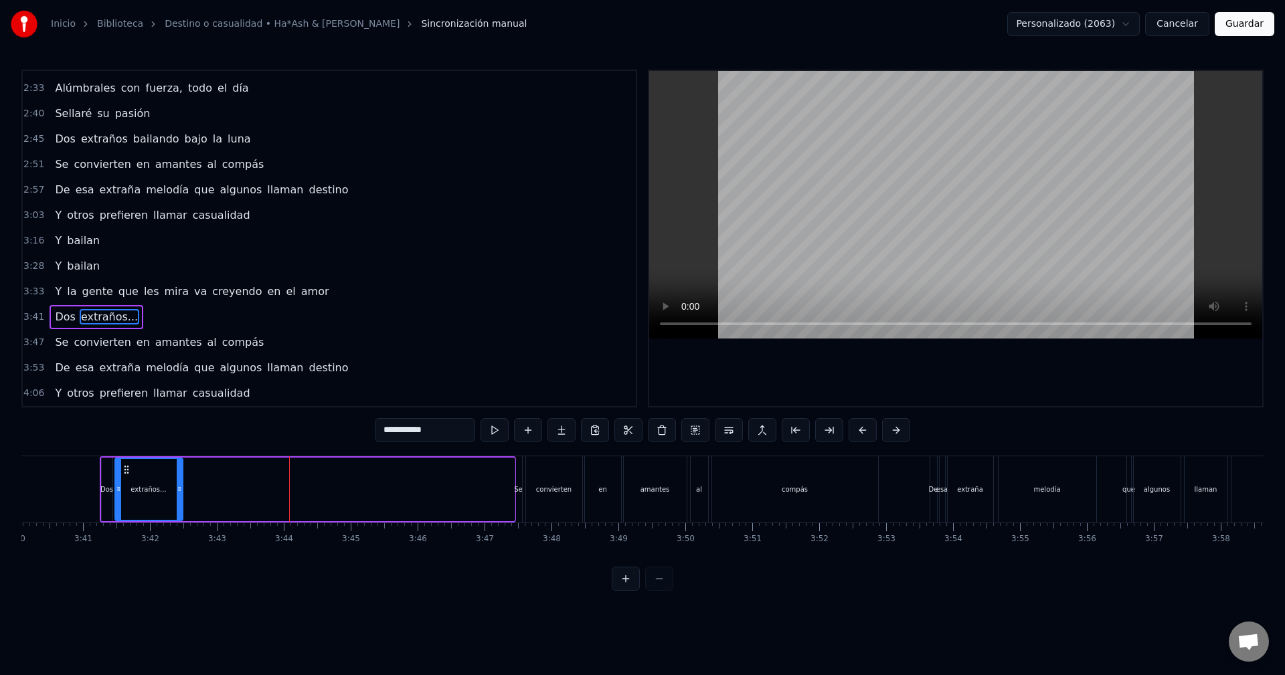
drag, startPoint x: 511, startPoint y: 487, endPoint x: 179, endPoint y: 476, distance: 331.5
click at [179, 476] on div at bounding box center [179, 489] width 5 height 61
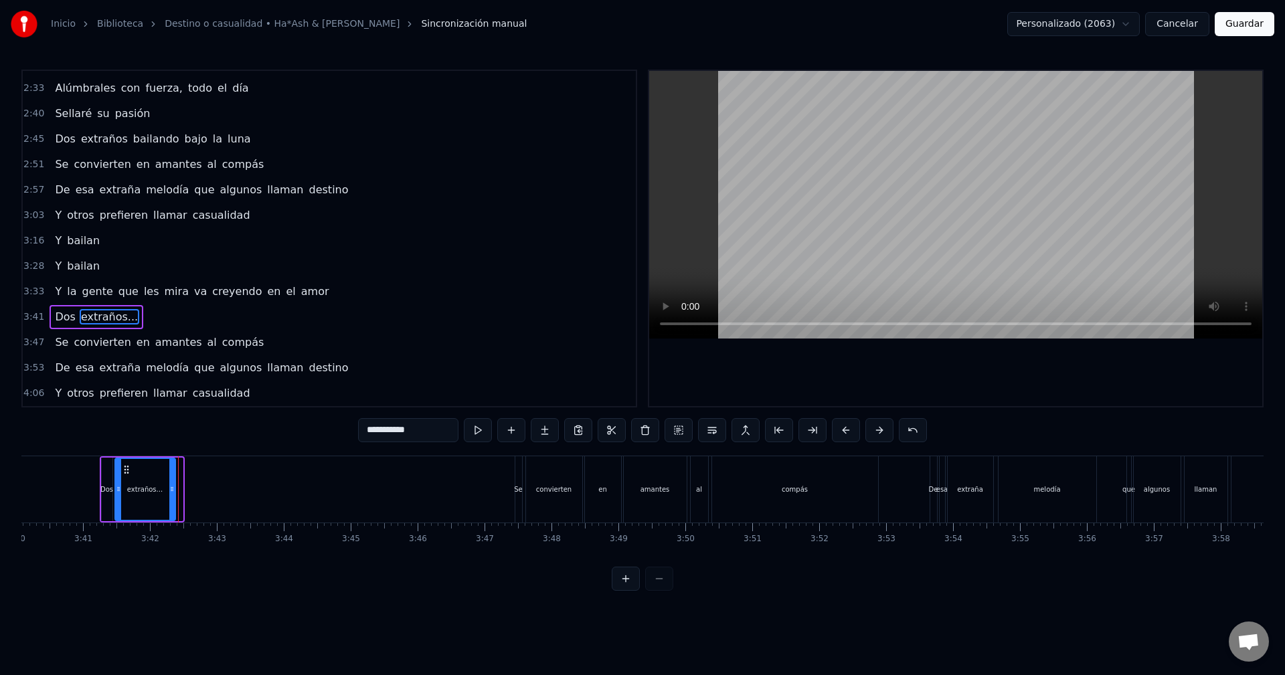
drag, startPoint x: 180, startPoint y: 481, endPoint x: 173, endPoint y: 482, distance: 6.8
click at [173, 482] on div at bounding box center [171, 489] width 5 height 61
click at [136, 481] on div "extraños..." at bounding box center [145, 489] width 59 height 61
drag, startPoint x: 414, startPoint y: 431, endPoint x: 375, endPoint y: 435, distance: 38.4
click at [375, 435] on input "**********" at bounding box center [408, 430] width 100 height 24
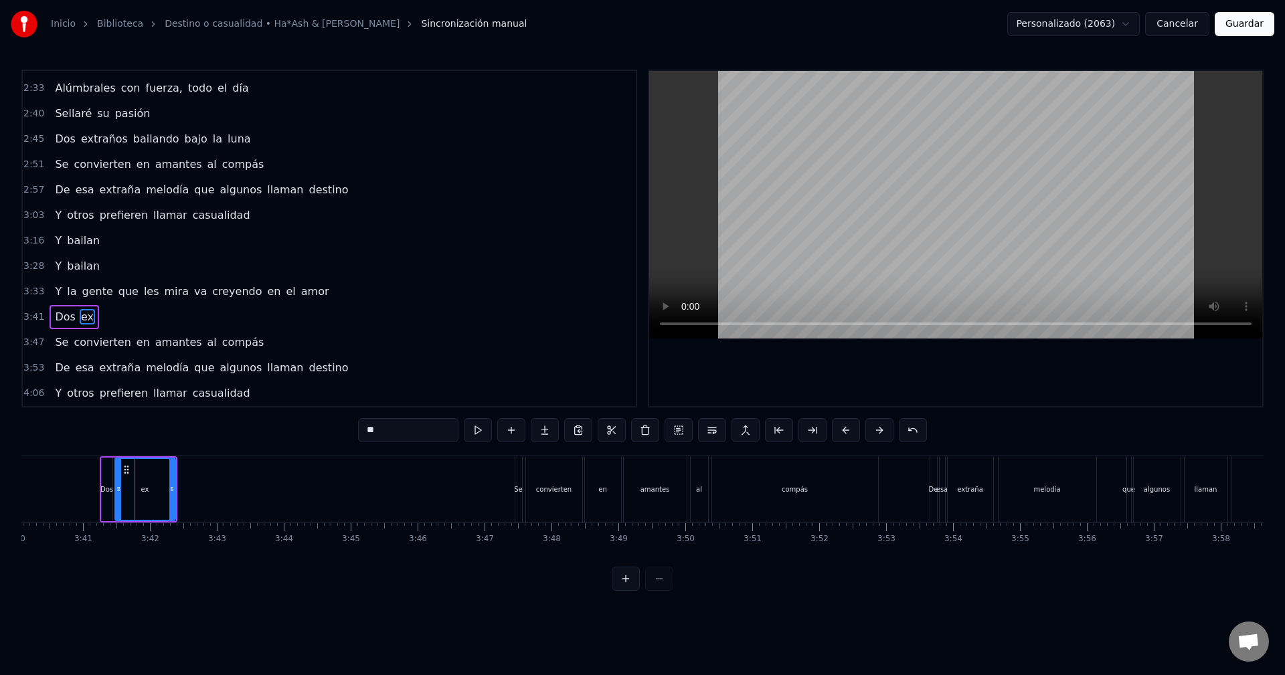
type input "**"
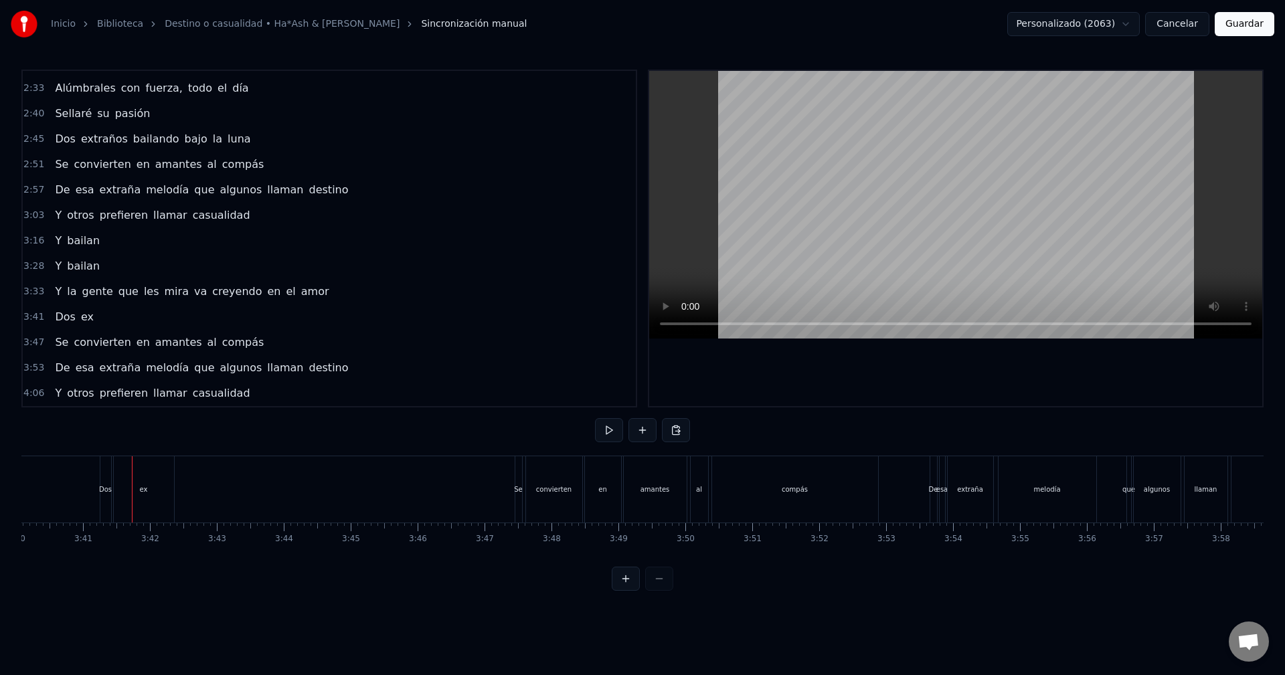
click at [173, 485] on div "ex" at bounding box center [144, 489] width 60 height 66
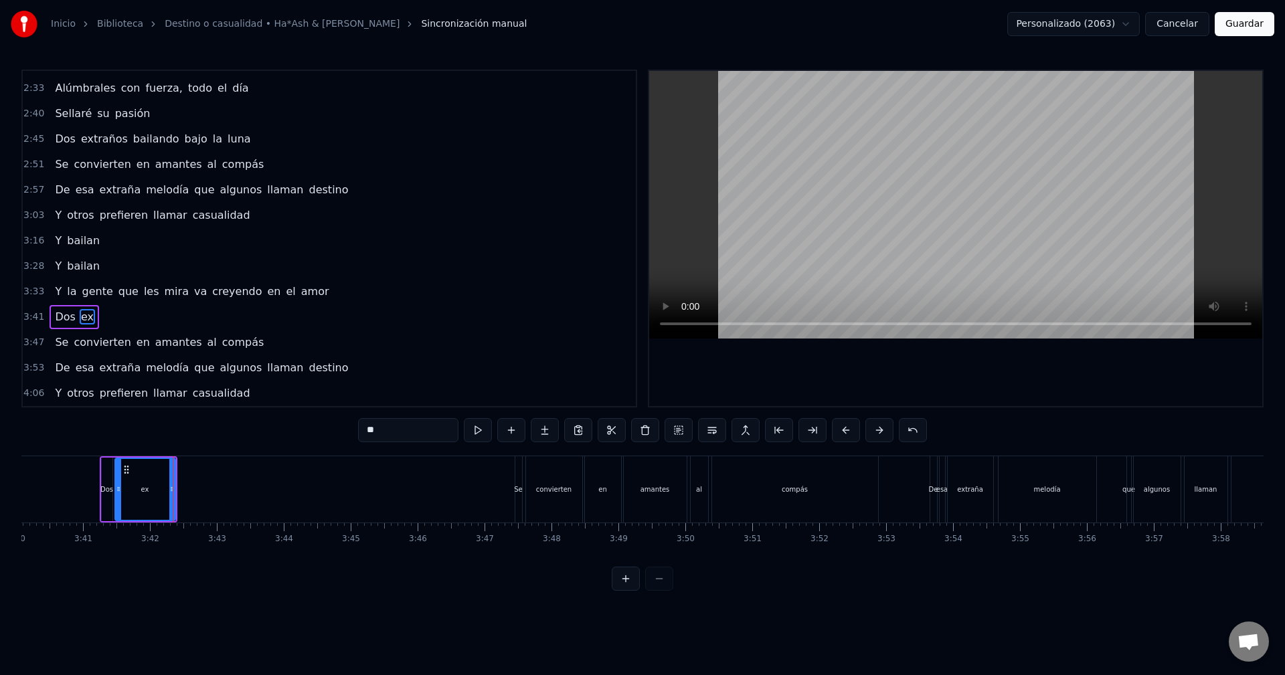
drag, startPoint x: 173, startPoint y: 488, endPoint x: 145, endPoint y: 491, distance: 27.6
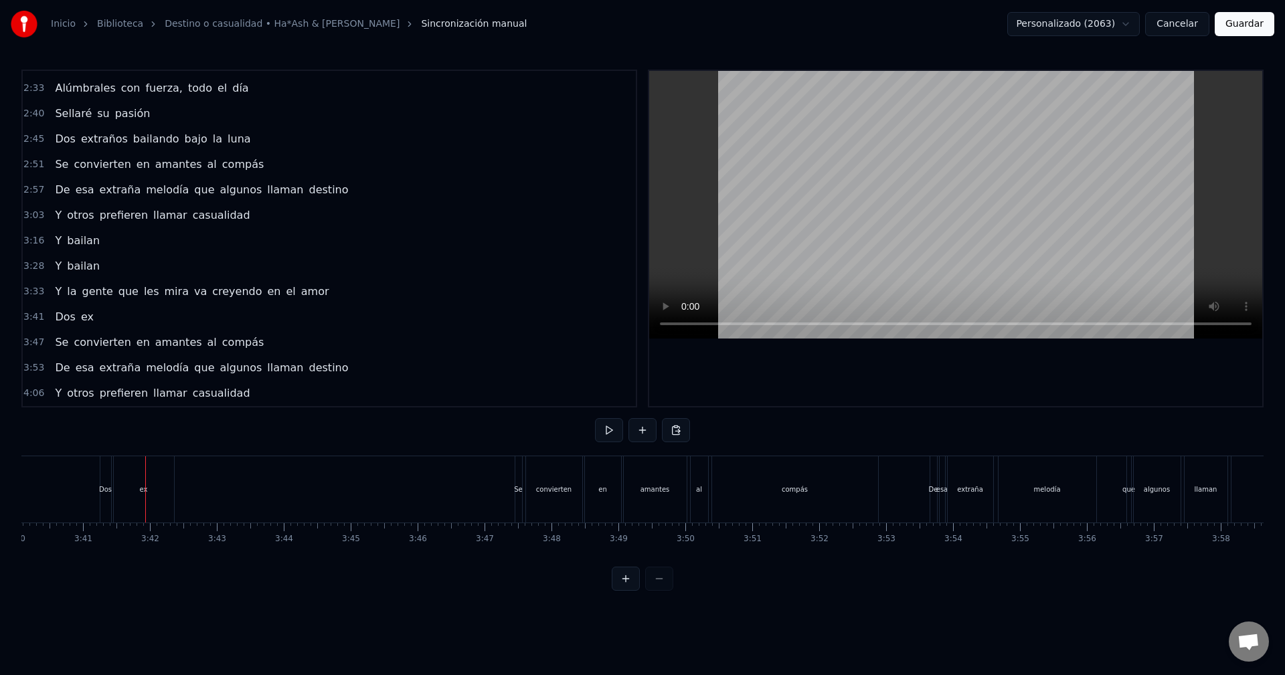
click at [173, 487] on div "ex" at bounding box center [144, 489] width 62 height 66
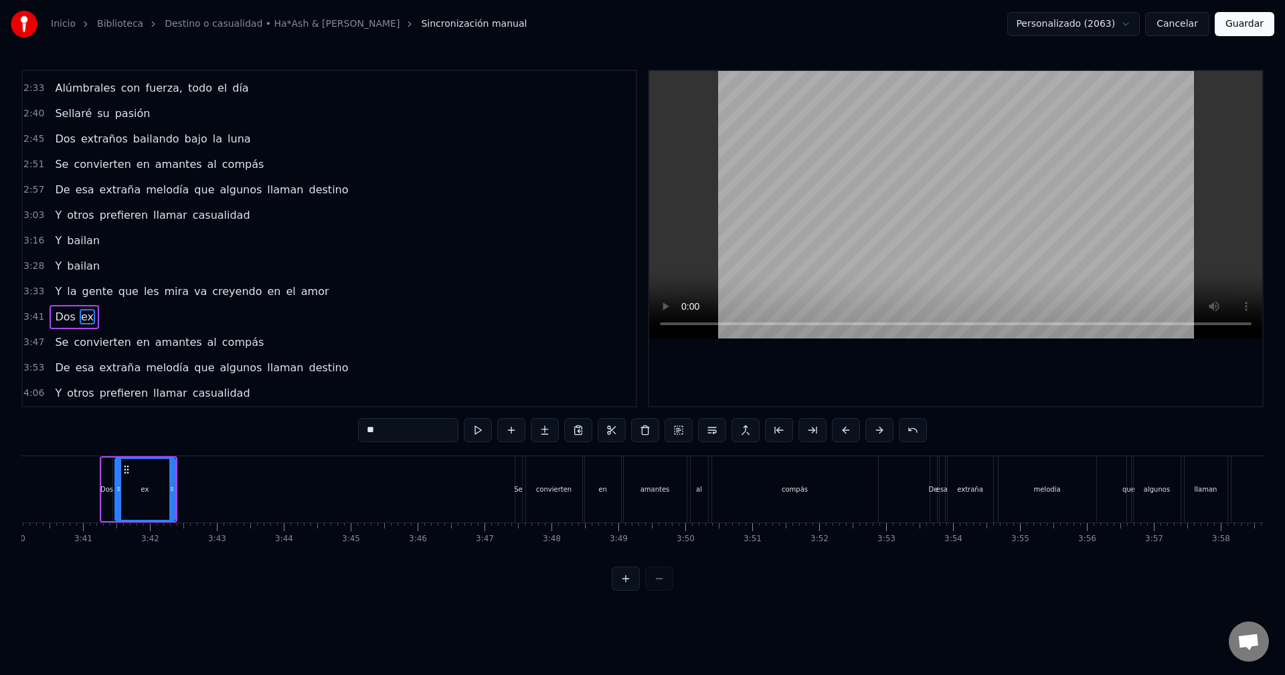
click at [175, 491] on div "ex" at bounding box center [145, 490] width 62 height 64
drag, startPoint x: 174, startPoint y: 489, endPoint x: 139, endPoint y: 489, distance: 34.8
click at [139, 489] on icon at bounding box center [137, 489] width 5 height 11
drag, startPoint x: 138, startPoint y: 488, endPoint x: 131, endPoint y: 489, distance: 6.7
click at [131, 489] on icon at bounding box center [130, 489] width 5 height 11
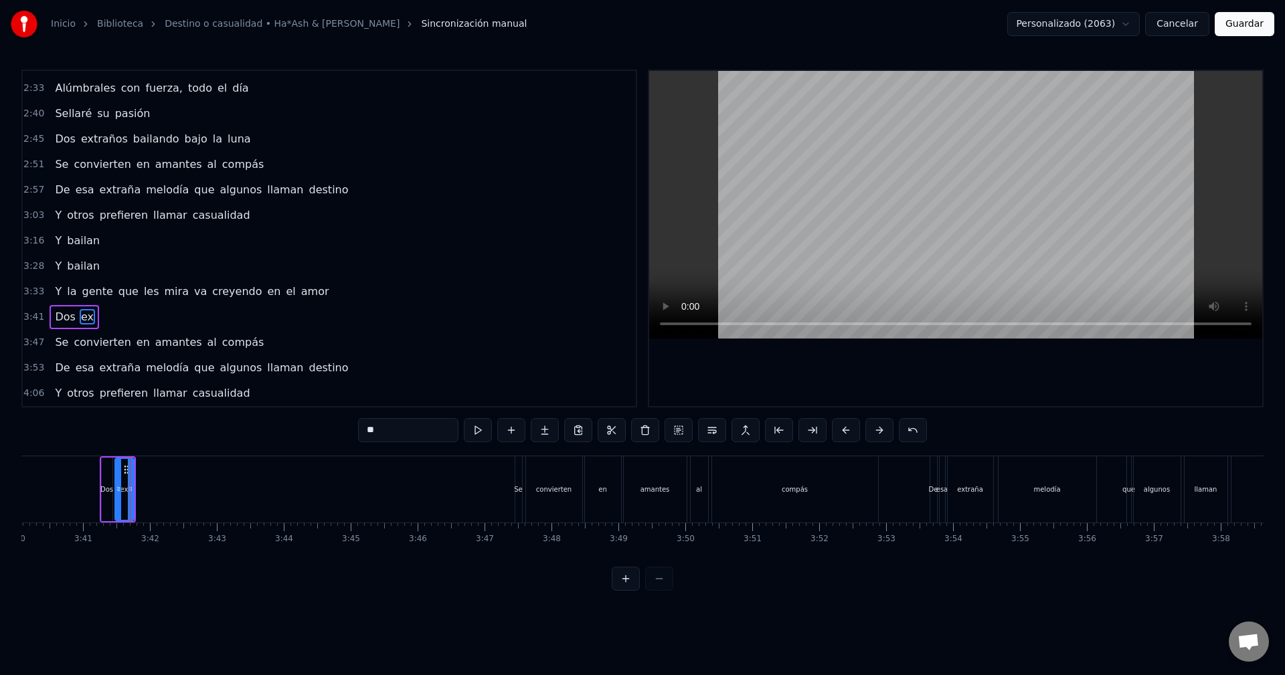
click at [134, 489] on div "ex" at bounding box center [124, 490] width 20 height 64
click at [510, 433] on button at bounding box center [511, 430] width 28 height 24
drag, startPoint x: 349, startPoint y: 431, endPoint x: 334, endPoint y: 431, distance: 15.4
click at [334, 431] on div "0:13 Ella iba caminando sola por la calle 0:18 Pensando, "Dios, ¡qué complicado…" at bounding box center [642, 330] width 1242 height 521
type input "***"
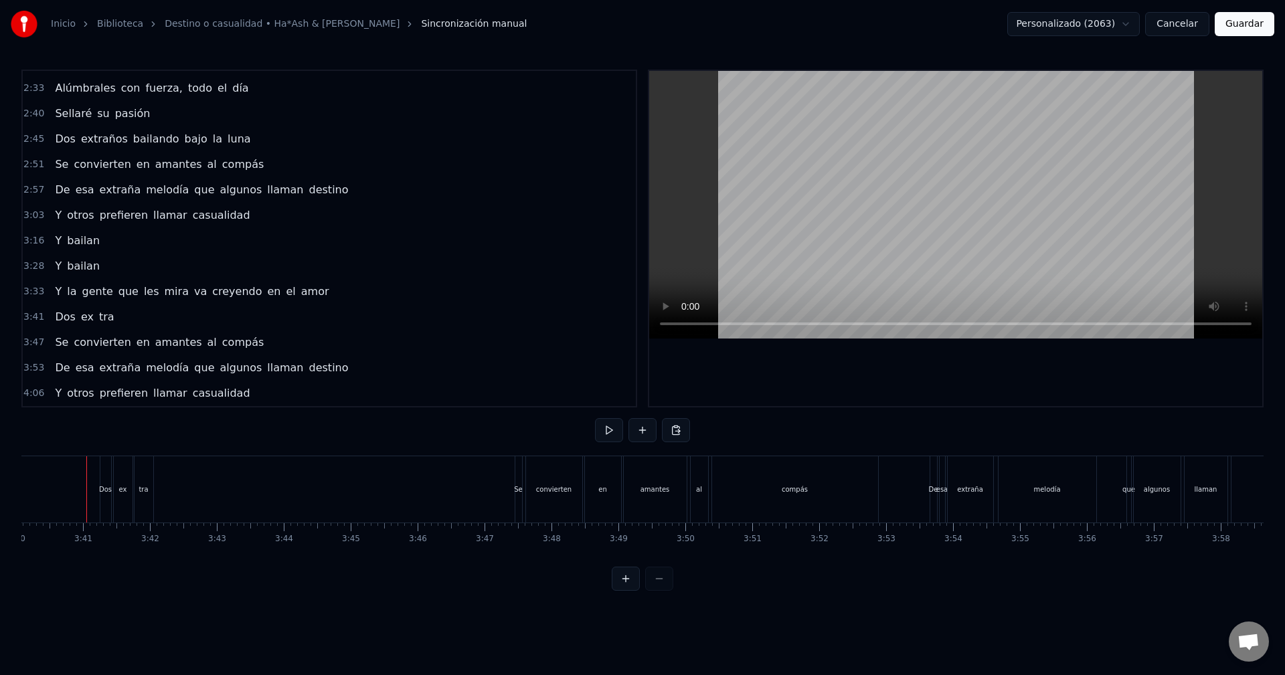
scroll to position [0, 14727]
click at [126, 492] on div "ex" at bounding box center [125, 490] width 8 height 10
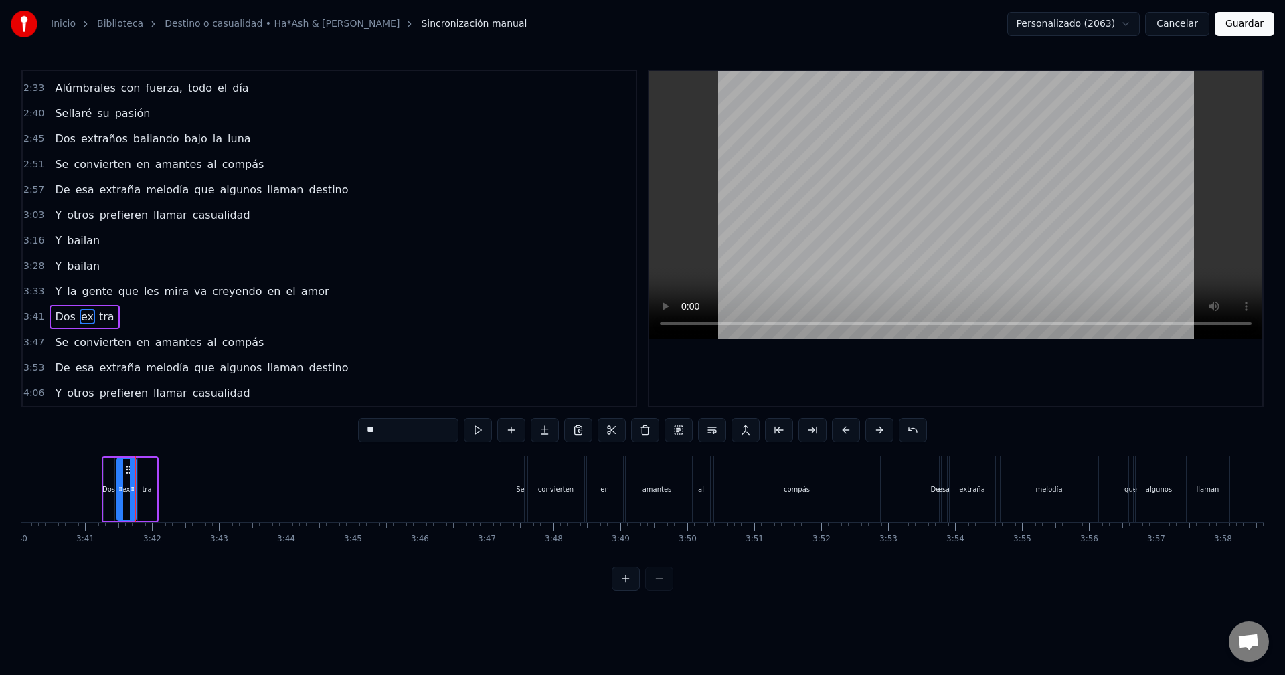
click at [142, 494] on div "tra" at bounding box center [147, 490] width 19 height 64
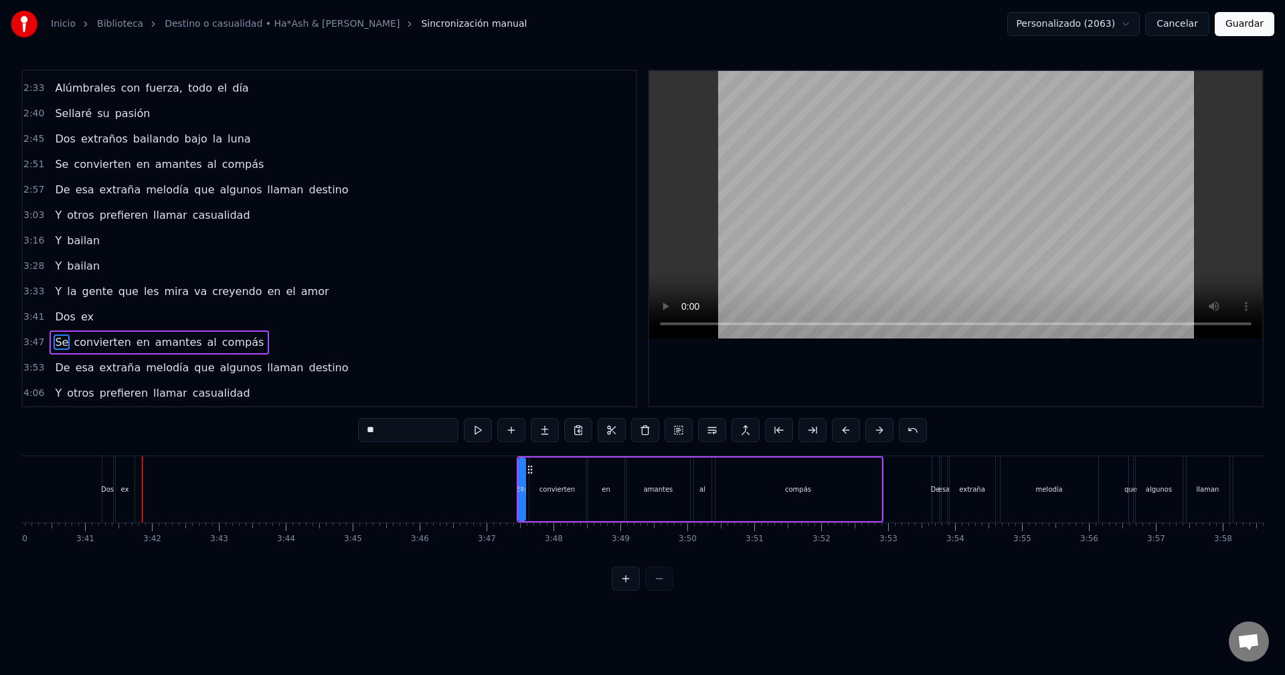
click at [125, 494] on div "ex" at bounding box center [125, 490] width 8 height 10
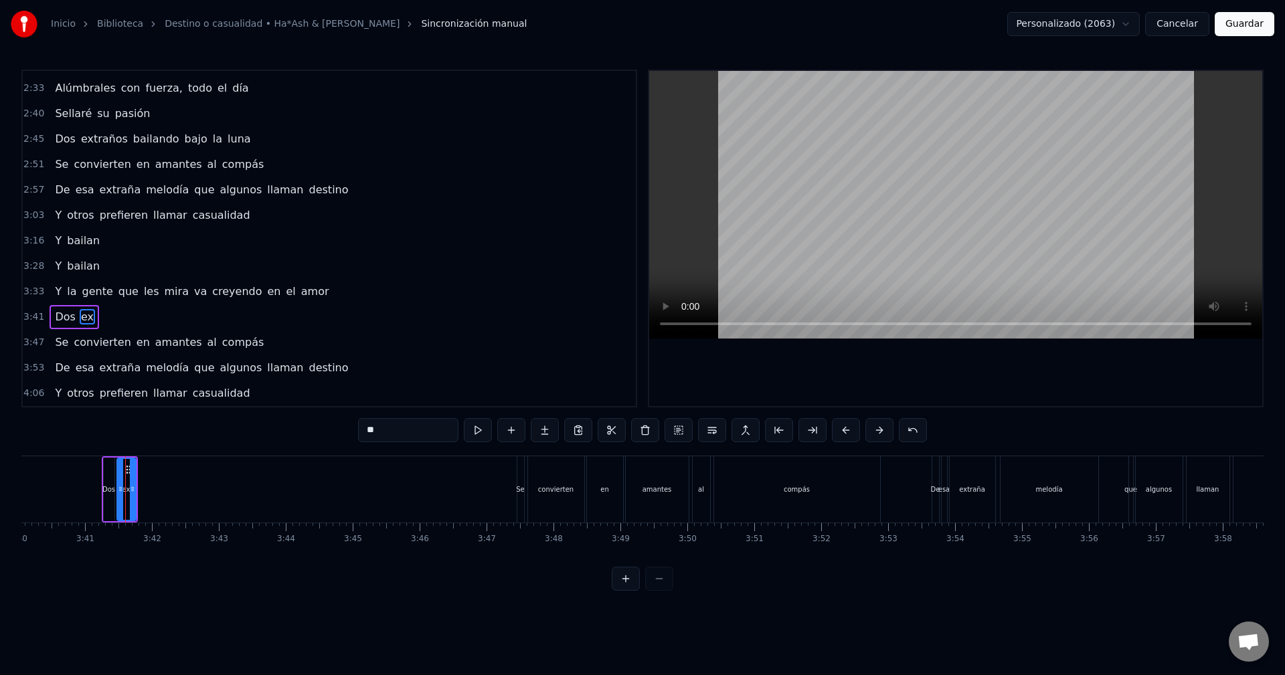
click at [133, 496] on div at bounding box center [132, 489] width 5 height 61
click at [135, 490] on div "ex" at bounding box center [126, 490] width 20 height 64
type input "**"
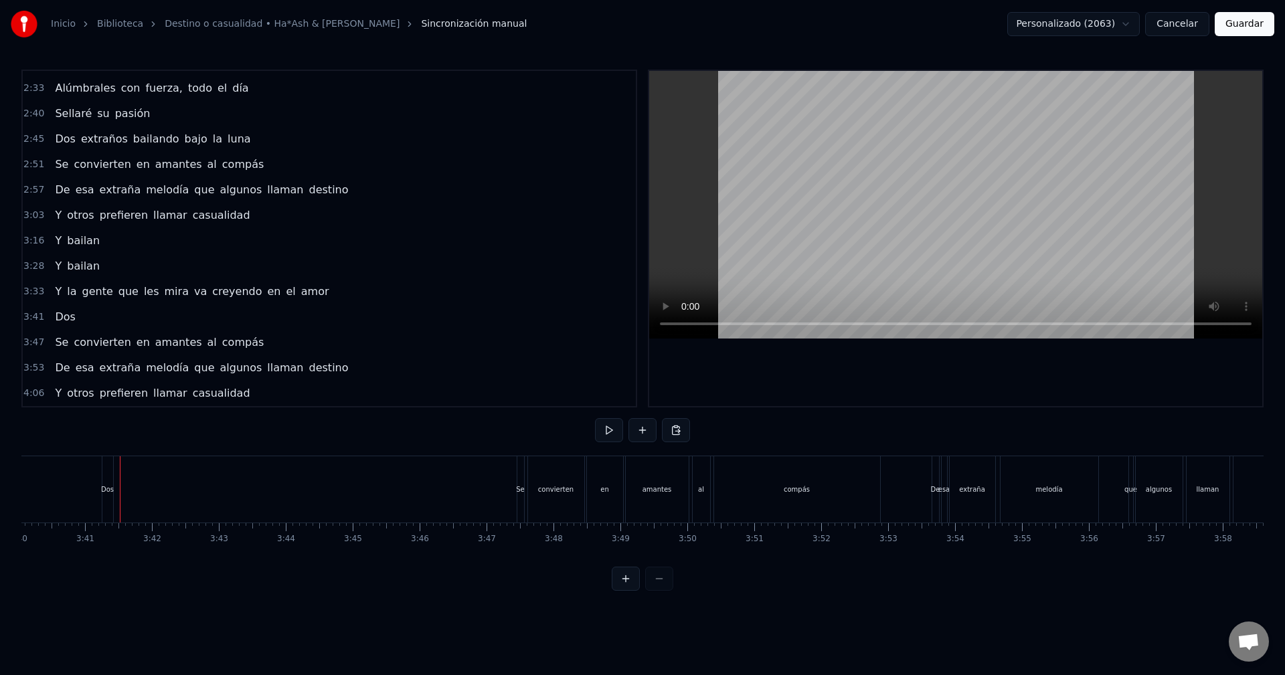
click at [112, 490] on div "Dos" at bounding box center [107, 490] width 13 height 10
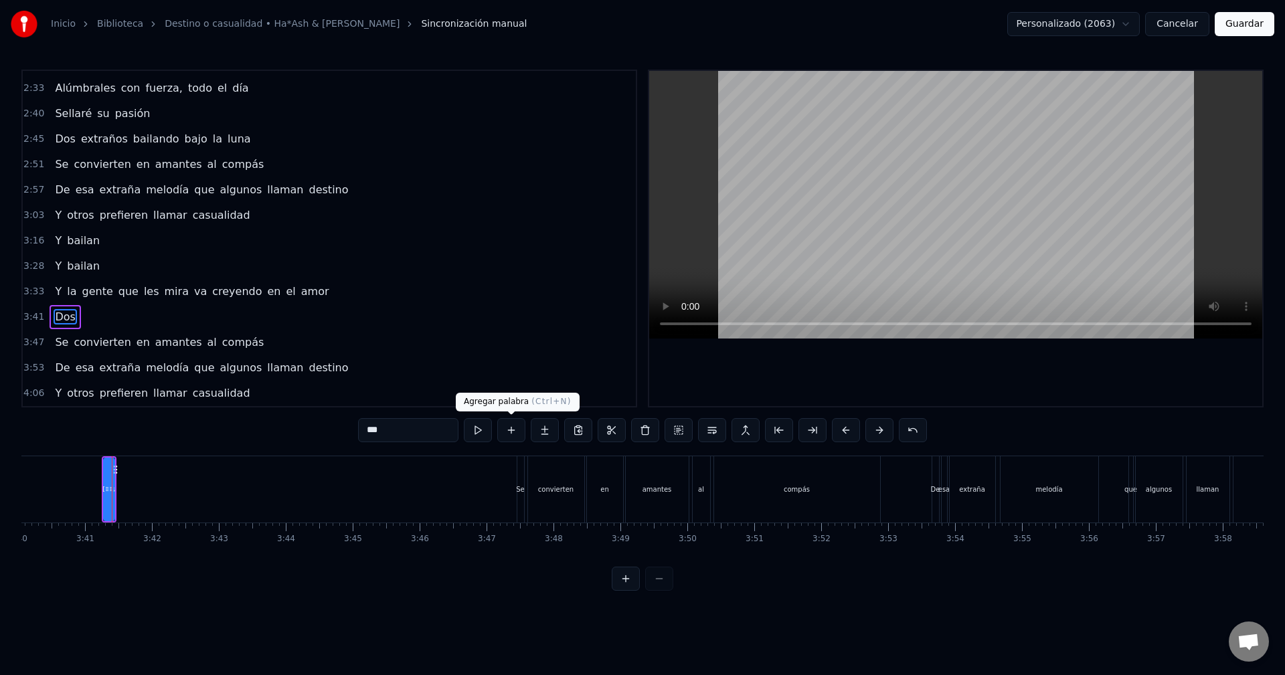
click at [507, 430] on button at bounding box center [511, 430] width 28 height 24
drag, startPoint x: 124, startPoint y: 487, endPoint x: 143, endPoint y: 489, distance: 18.3
click at [143, 489] on icon at bounding box center [141, 489] width 5 height 11
click at [133, 489] on div "<>" at bounding box center [130, 490] width 11 height 10
click at [545, 427] on button at bounding box center [545, 430] width 28 height 24
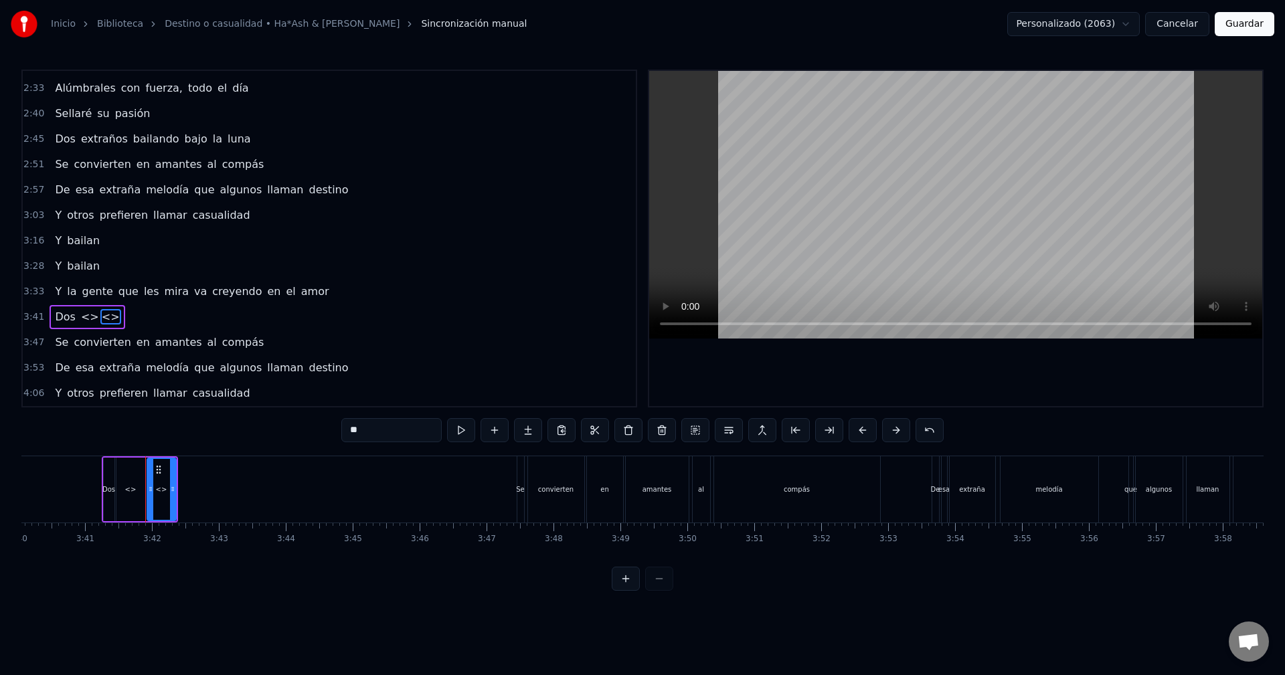
click at [130, 487] on div "<>" at bounding box center [130, 490] width 11 height 10
click at [129, 493] on div "<>" at bounding box center [130, 490] width 11 height 10
drag, startPoint x: 380, startPoint y: 424, endPoint x: 330, endPoint y: 424, distance: 50.2
click at [331, 424] on div "0:13 Ella iba caminando sola por la calle 0:18 Pensando, "Dios, ¡qué complicado…" at bounding box center [642, 330] width 1242 height 521
click at [135, 497] on div "ex" at bounding box center [130, 489] width 27 height 61
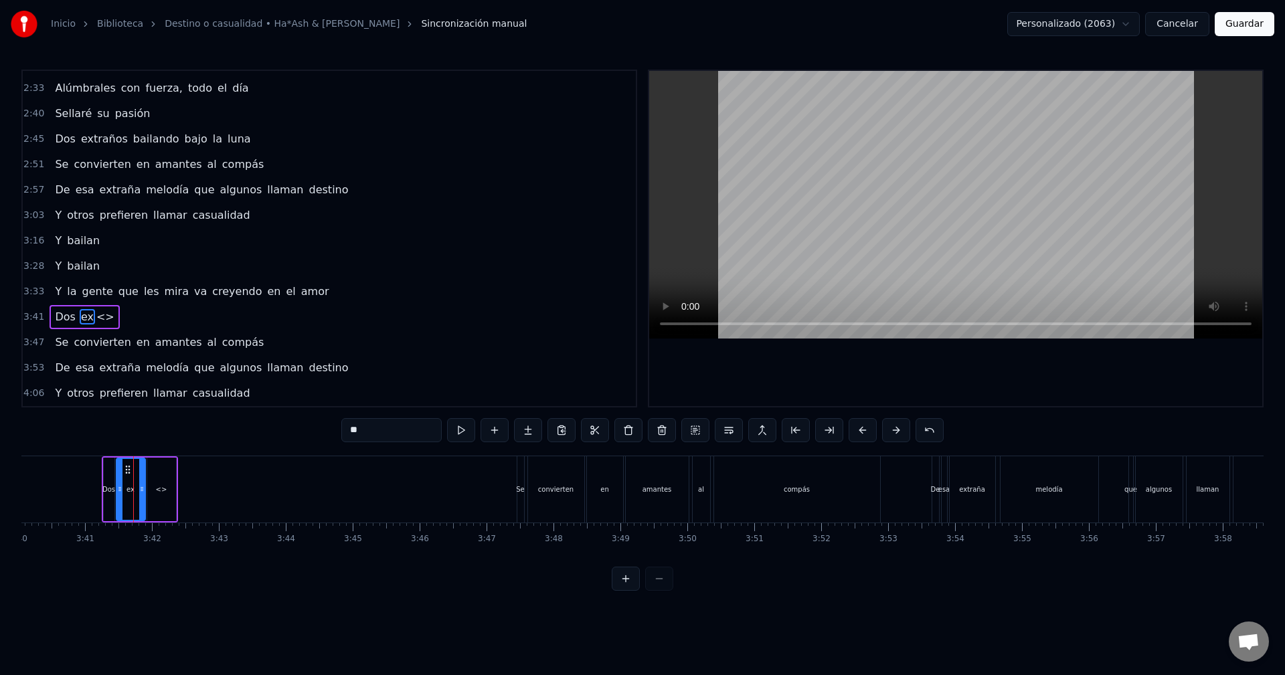
click at [153, 495] on div "<>" at bounding box center [161, 490] width 29 height 64
drag, startPoint x: 385, startPoint y: 427, endPoint x: 319, endPoint y: 430, distance: 65.7
click at [319, 430] on div "0:13 Ella iba caminando sola por la calle 0:18 Pensando, "Dios, ¡qué complicado…" at bounding box center [642, 330] width 1242 height 521
click at [134, 491] on div "ex" at bounding box center [130, 490] width 29 height 64
type input "**"
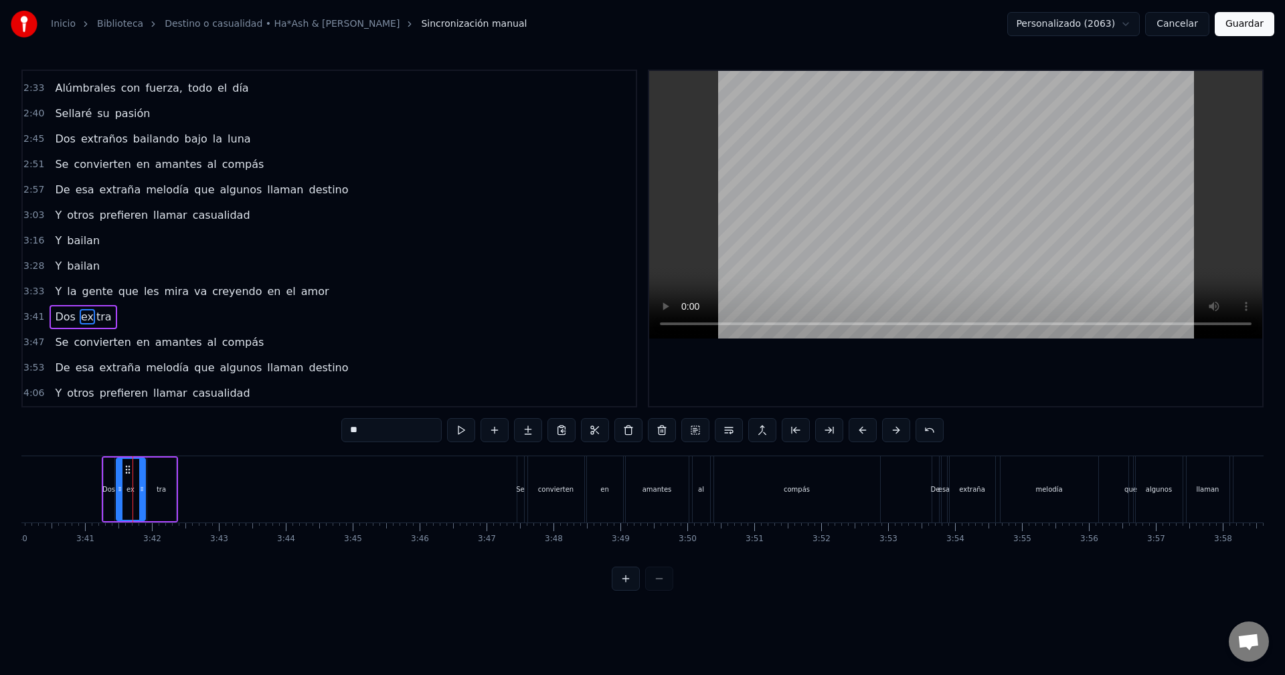
click at [125, 490] on div "ex" at bounding box center [130, 489] width 27 height 61
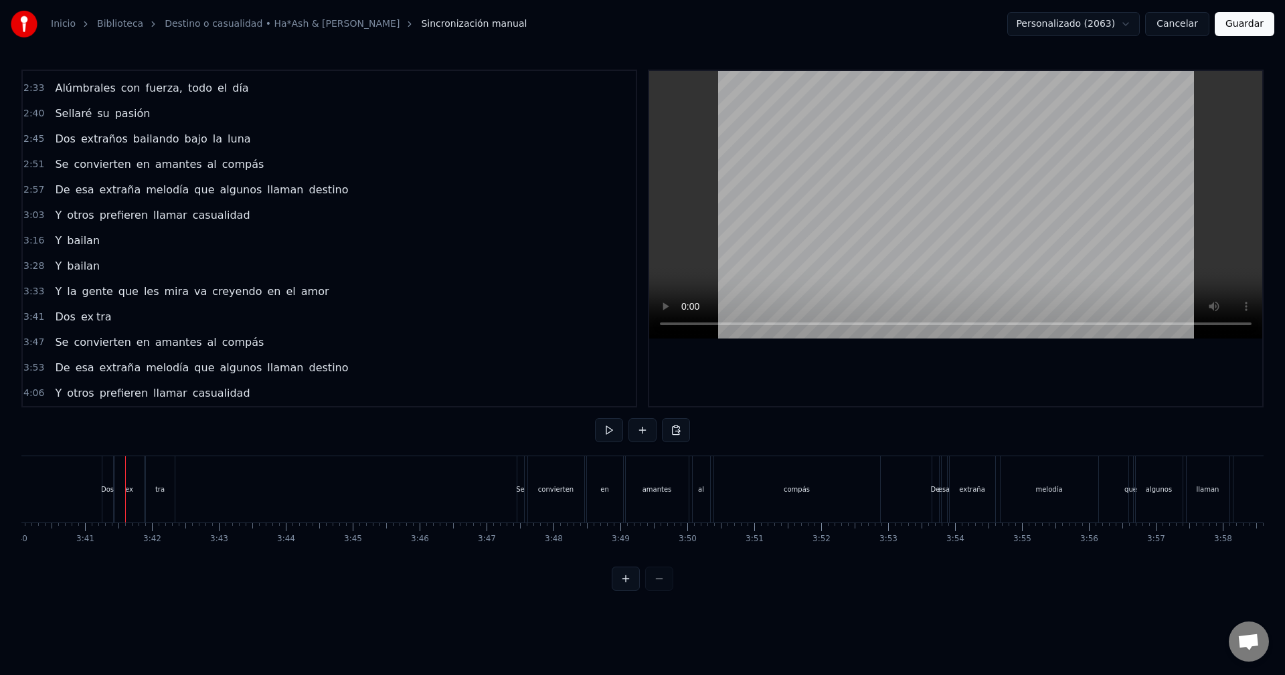
click at [142, 491] on div "ex" at bounding box center [129, 489] width 29 height 66
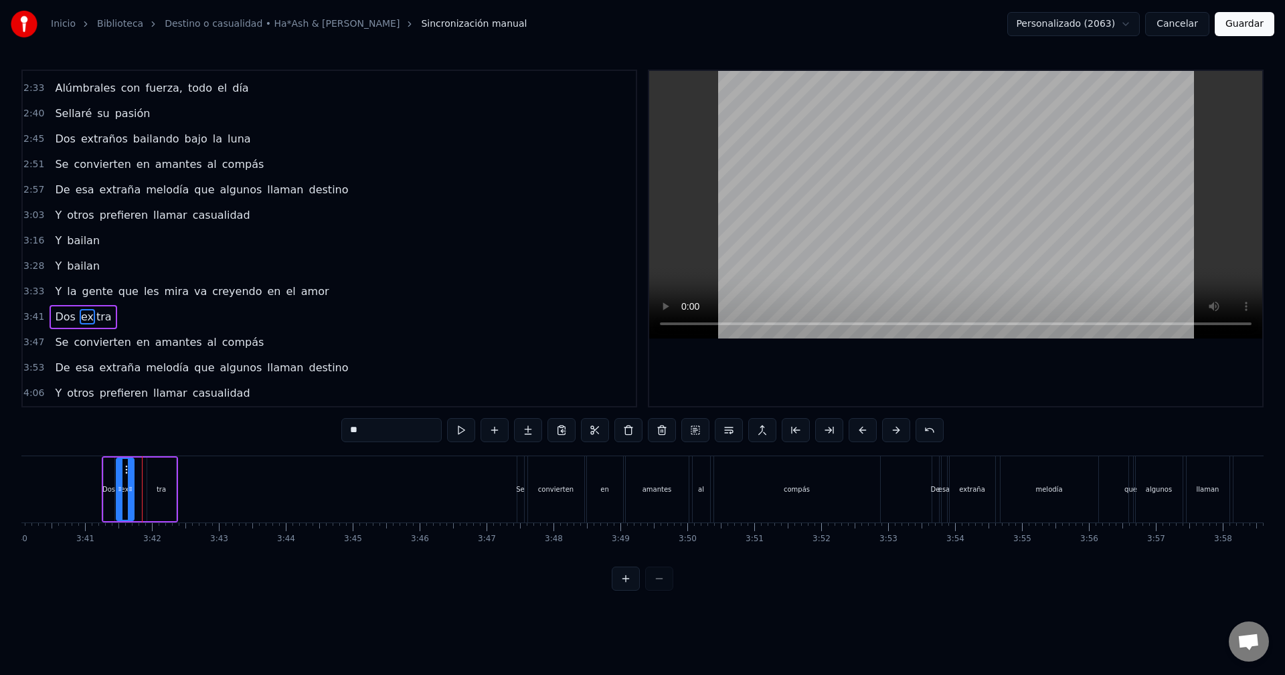
drag, startPoint x: 144, startPoint y: 489, endPoint x: 133, endPoint y: 491, distance: 11.6
click at [133, 491] on icon at bounding box center [130, 489] width 5 height 11
click at [152, 488] on div "tra" at bounding box center [161, 490] width 29 height 64
type input "***"
drag, startPoint x: 149, startPoint y: 487, endPoint x: 137, endPoint y: 488, distance: 12.1
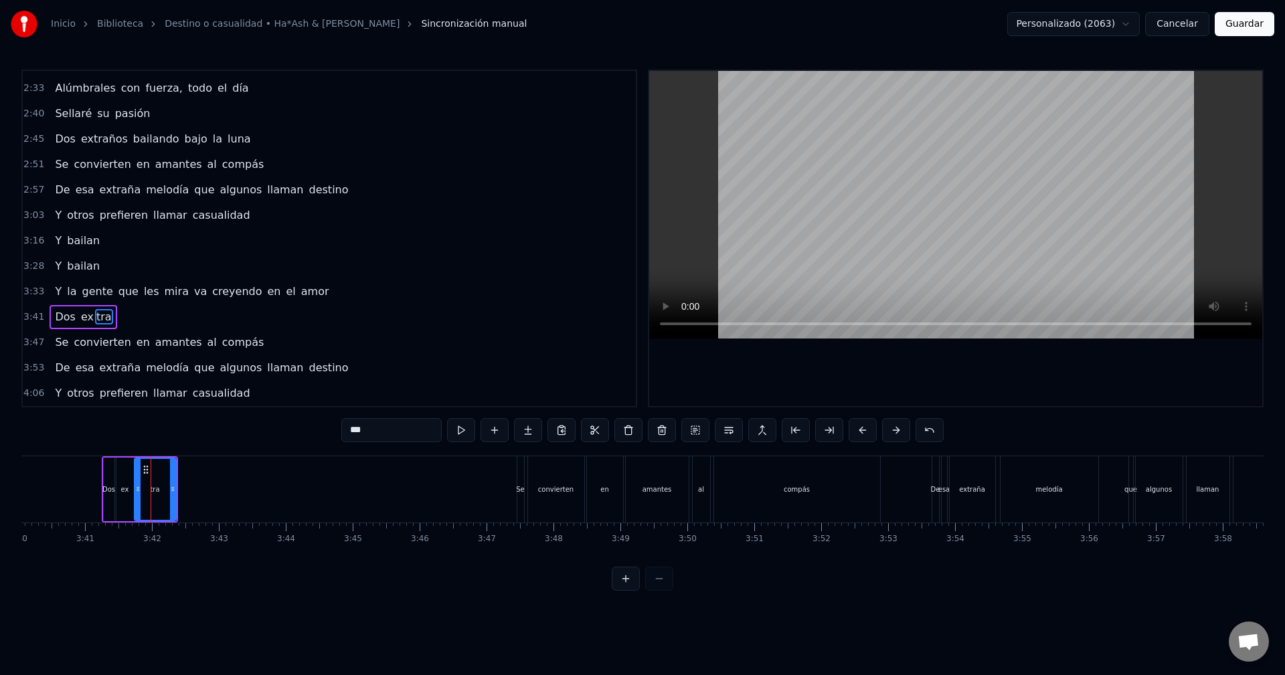
click at [137, 488] on icon at bounding box center [137, 489] width 5 height 11
drag, startPoint x: 173, startPoint y: 485, endPoint x: 151, endPoint y: 490, distance: 23.2
click at [156, 490] on icon at bounding box center [157, 489] width 5 height 11
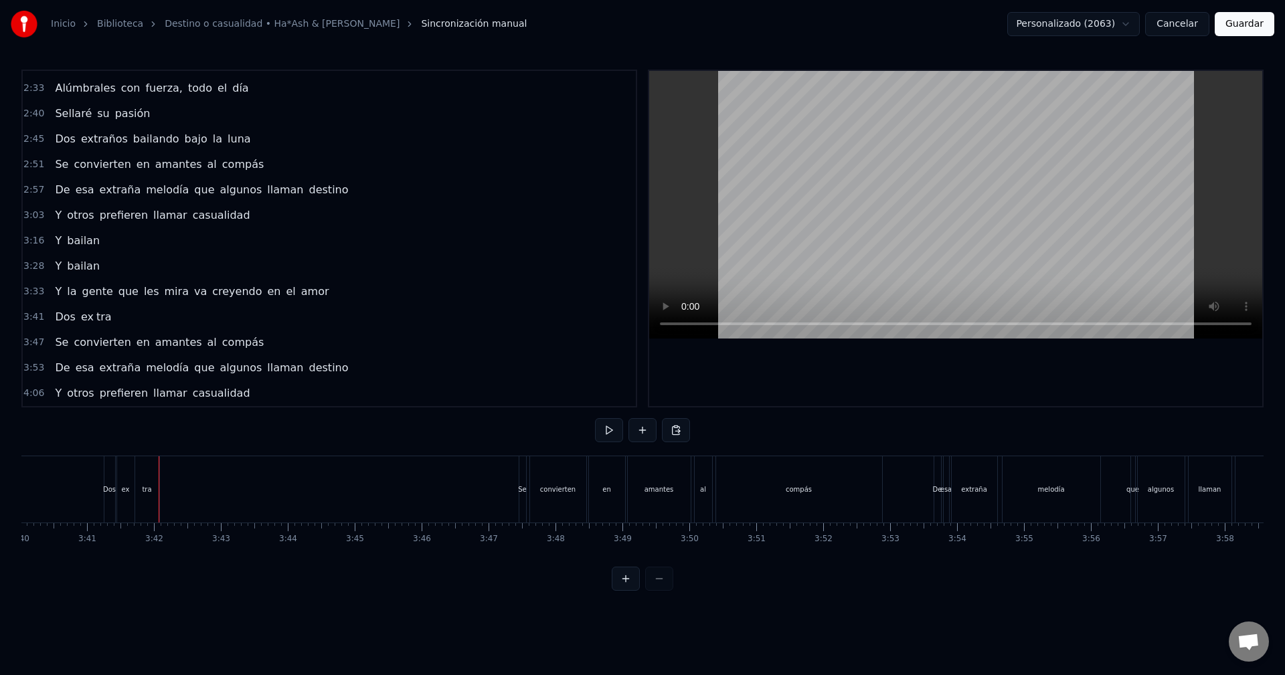
click at [165, 493] on div "tra" at bounding box center [153, 489] width 25 height 66
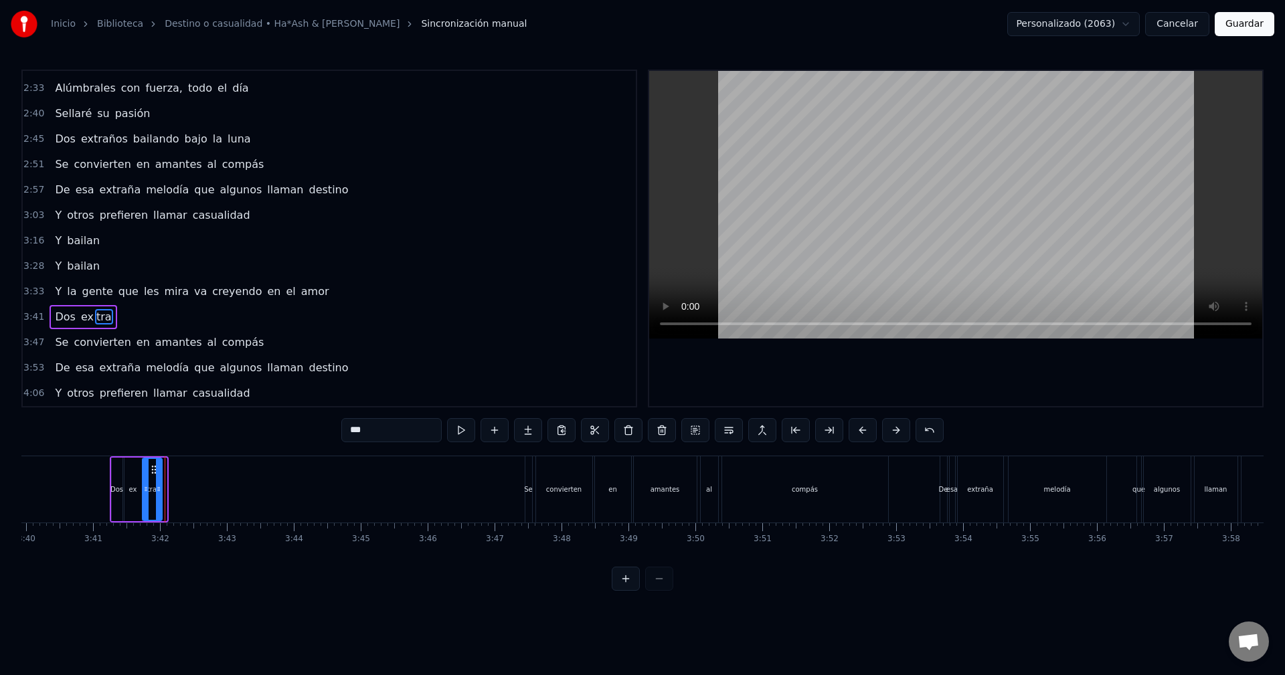
click at [159, 491] on icon at bounding box center [158, 489] width 5 height 11
click at [159, 491] on circle at bounding box center [159, 491] width 1 height 1
click at [527, 428] on button at bounding box center [528, 430] width 28 height 24
click at [179, 483] on div at bounding box center [179, 489] width 5 height 61
drag, startPoint x: 400, startPoint y: 434, endPoint x: 311, endPoint y: 428, distance: 89.8
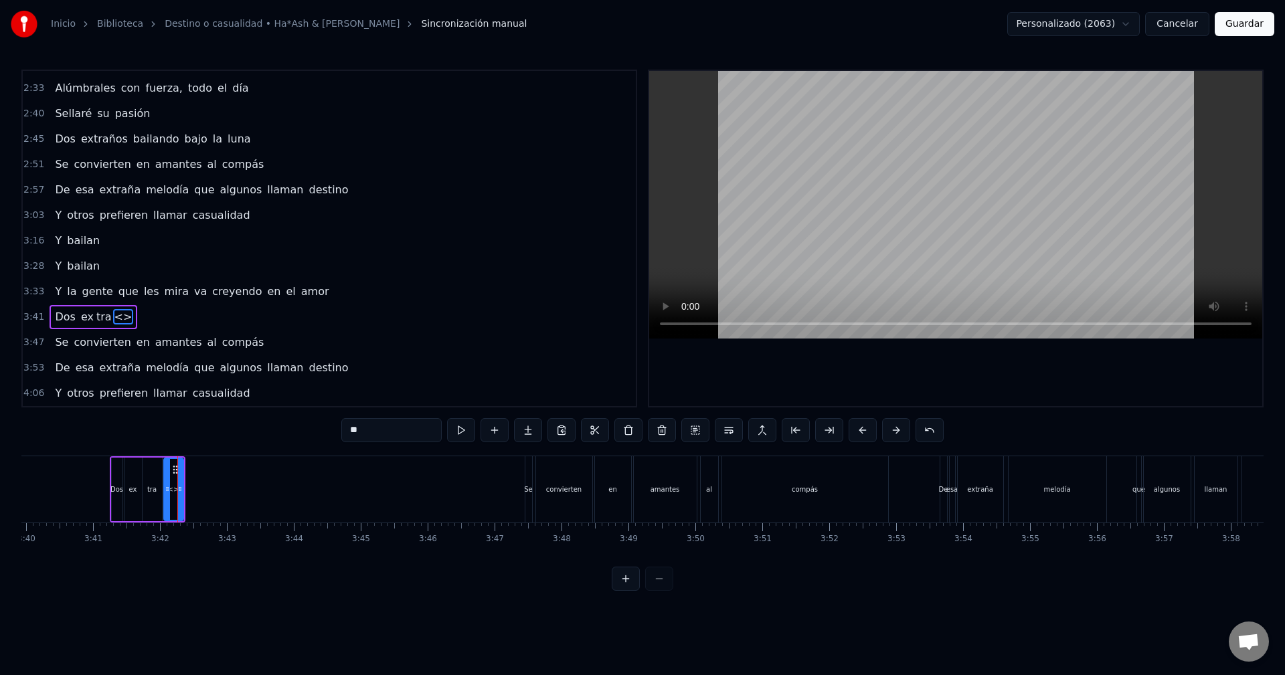
click at [311, 428] on div "0:13 Ella iba caminando sola por la calle 0:18 Pensando, "Dios, ¡qué complicado…" at bounding box center [642, 330] width 1242 height 521
click at [181, 487] on icon at bounding box center [179, 489] width 5 height 11
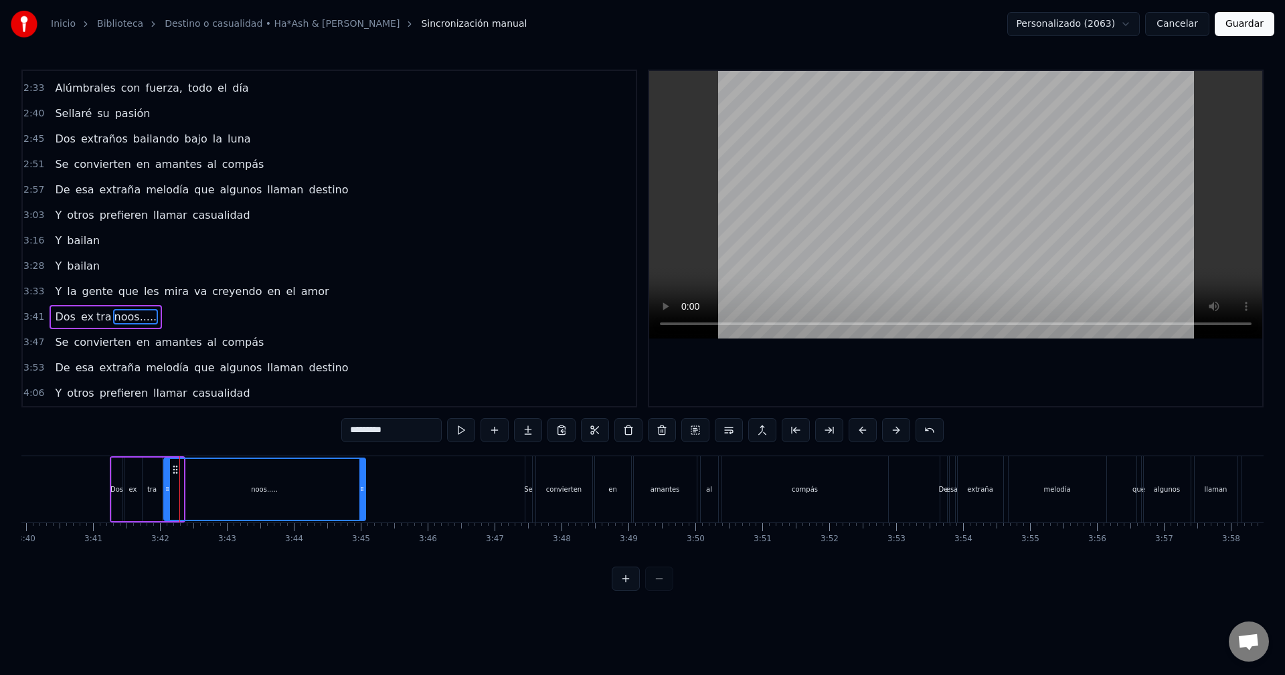
drag, startPoint x: 181, startPoint y: 490, endPoint x: 365, endPoint y: 492, distance: 183.4
click at [365, 492] on icon at bounding box center [361, 489] width 5 height 11
click at [366, 495] on div at bounding box center [363, 489] width 5 height 61
type input "*********"
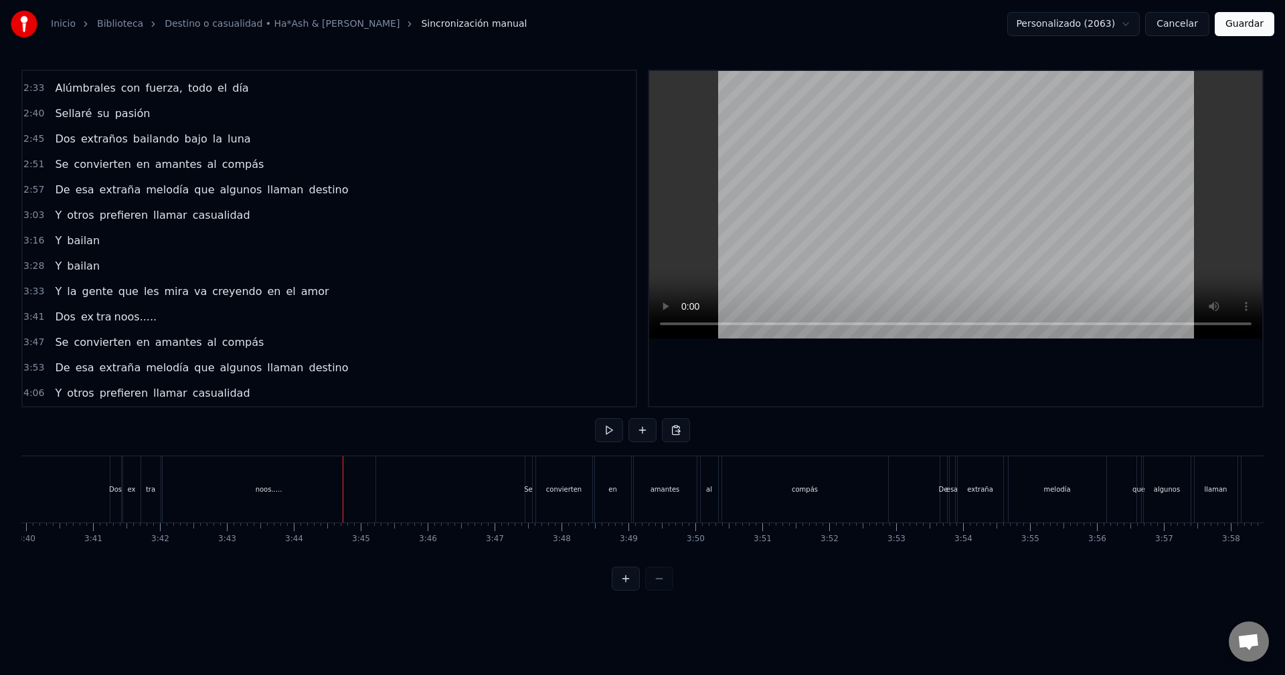
click at [371, 494] on div "noos....." at bounding box center [269, 489] width 213 height 66
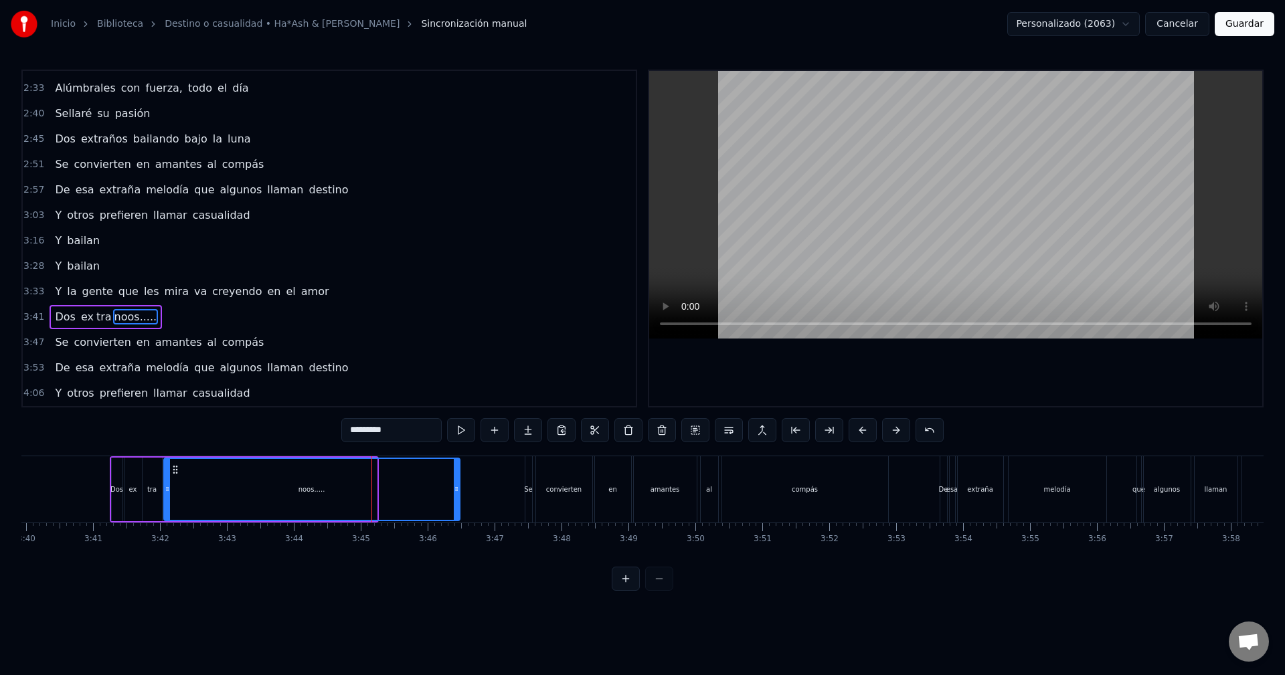
drag, startPoint x: 375, startPoint y: 493, endPoint x: 482, endPoint y: 497, distance: 106.5
click at [459, 497] on div at bounding box center [456, 489] width 5 height 61
click at [365, 481] on div "noos....." at bounding box center [324, 489] width 318 height 61
drag, startPoint x: 481, startPoint y: 482, endPoint x: 330, endPoint y: 485, distance: 150.6
click at [330, 485] on div at bounding box center [329, 489] width 5 height 61
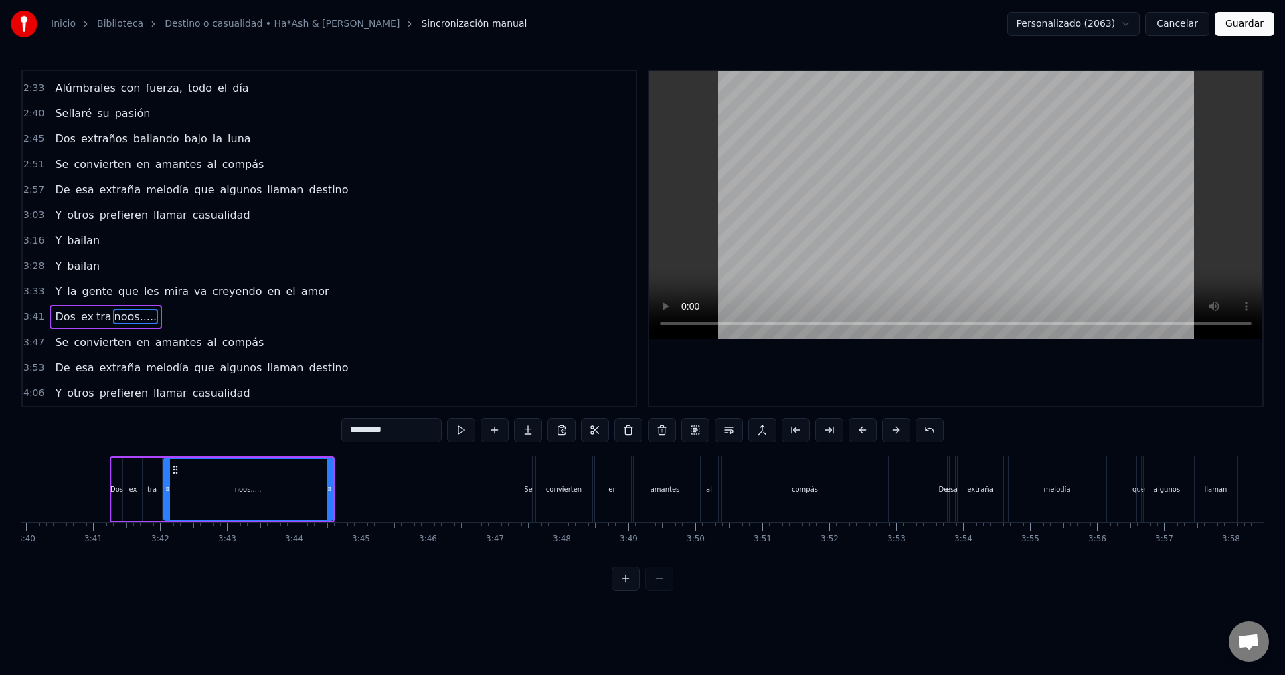
drag, startPoint x: 307, startPoint y: 485, endPoint x: 322, endPoint y: 475, distance: 18.4
click at [306, 485] on div "noos....." at bounding box center [248, 489] width 167 height 61
click at [403, 434] on input "*********" at bounding box center [391, 430] width 100 height 24
click at [361, 434] on input "*********" at bounding box center [391, 430] width 100 height 24
drag, startPoint x: 365, startPoint y: 430, endPoint x: 404, endPoint y: 434, distance: 38.3
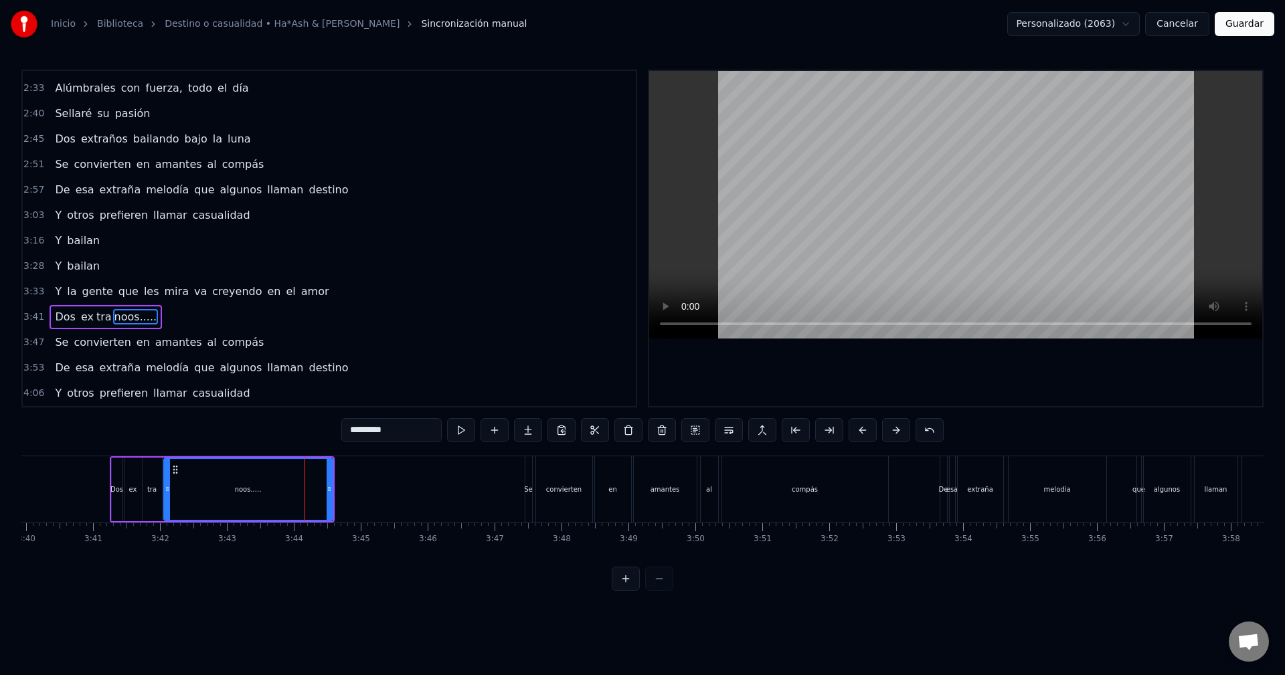
click at [404, 434] on input "*********" at bounding box center [391, 430] width 100 height 24
drag, startPoint x: 362, startPoint y: 430, endPoint x: 393, endPoint y: 432, distance: 30.9
click at [393, 432] on input "*********" at bounding box center [391, 430] width 100 height 24
click at [331, 489] on icon at bounding box center [329, 489] width 5 height 11
click at [351, 434] on input "**" at bounding box center [391, 430] width 100 height 24
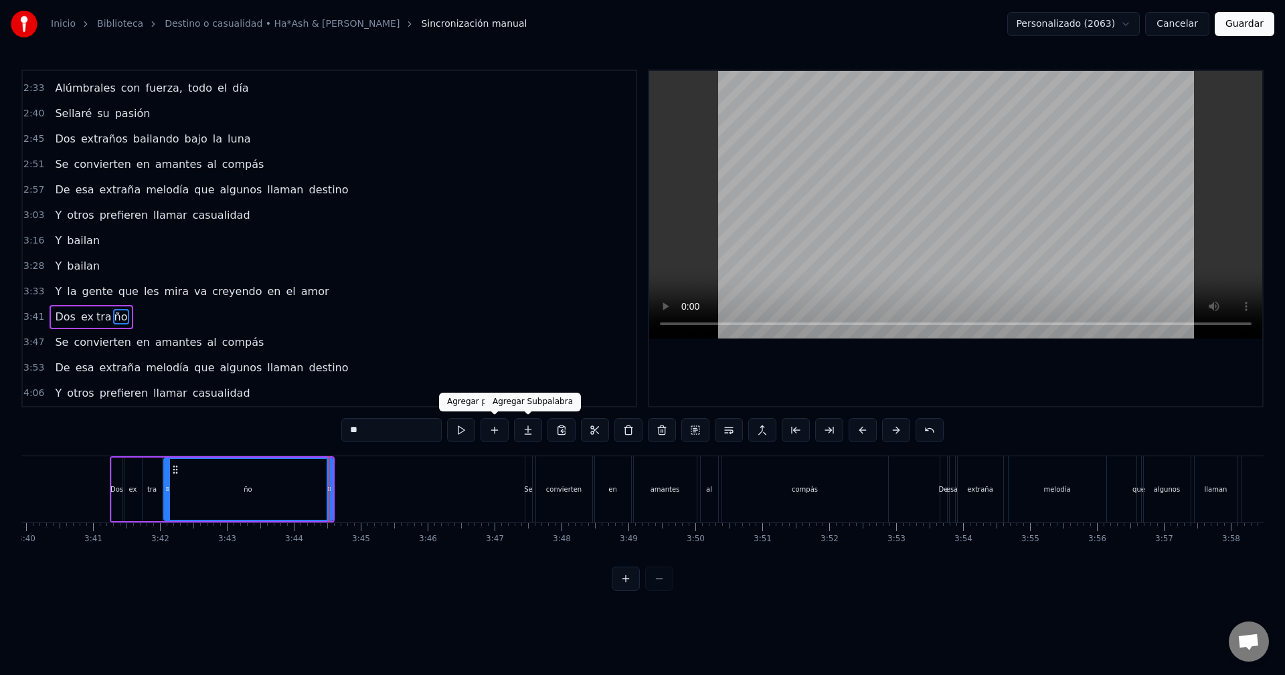
type input "**"
click at [524, 431] on button at bounding box center [528, 430] width 28 height 24
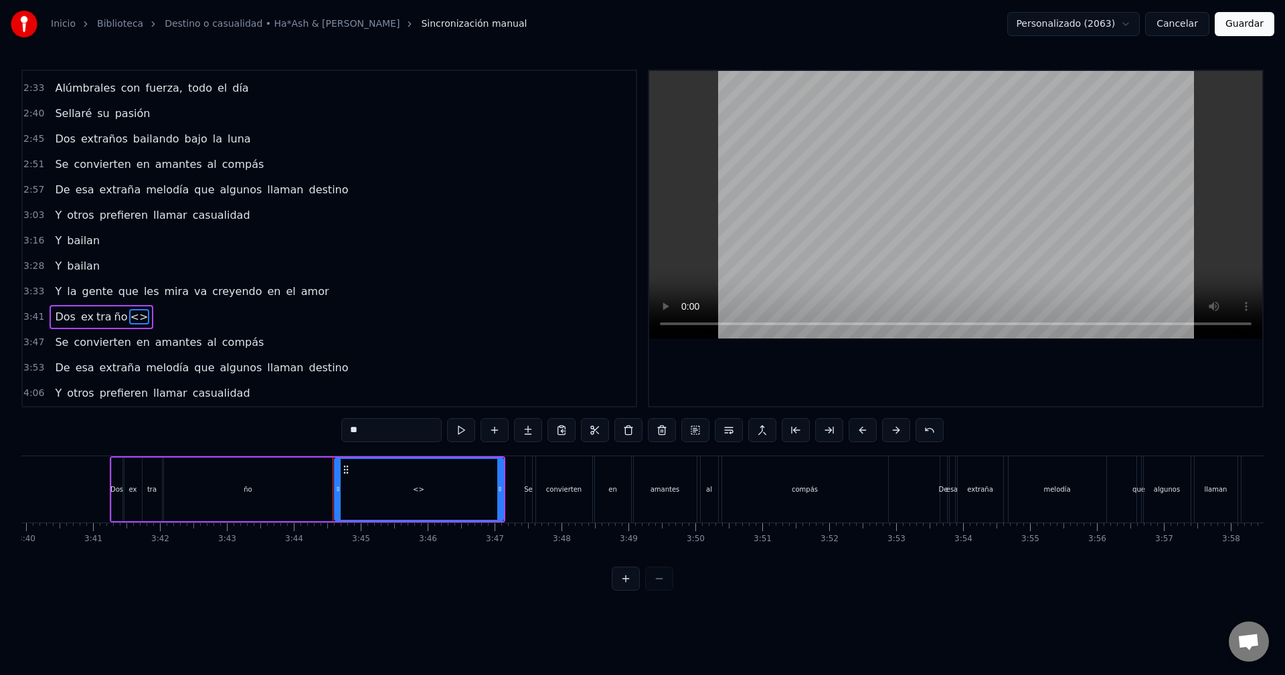
drag, startPoint x: 353, startPoint y: 430, endPoint x: 326, endPoint y: 430, distance: 26.8
click at [326, 430] on div "0:13 Ella iba caminando sola por la calle 0:18 Pensando, "Dios, ¡qué complicado…" at bounding box center [642, 330] width 1242 height 521
paste input "*****"
drag, startPoint x: 501, startPoint y: 483, endPoint x: 405, endPoint y: 478, distance: 96.5
click at [448, 482] on div at bounding box center [447, 489] width 5 height 61
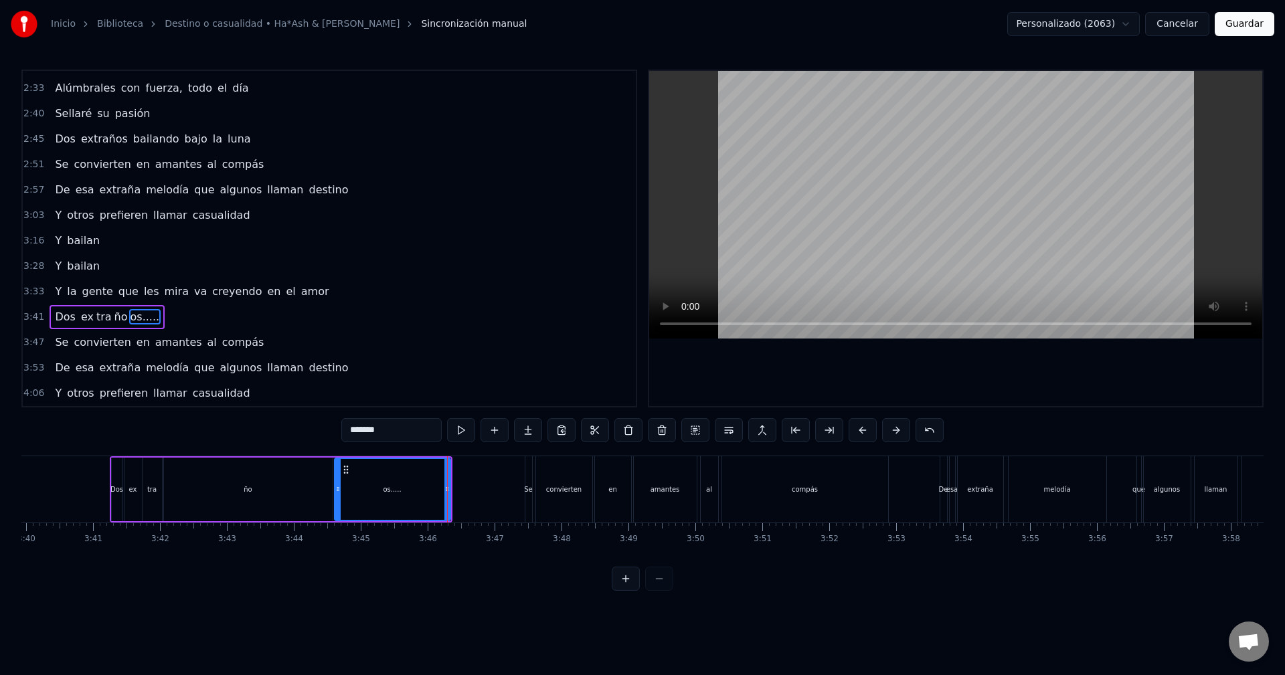
click at [287, 469] on div "ño" at bounding box center [248, 490] width 169 height 64
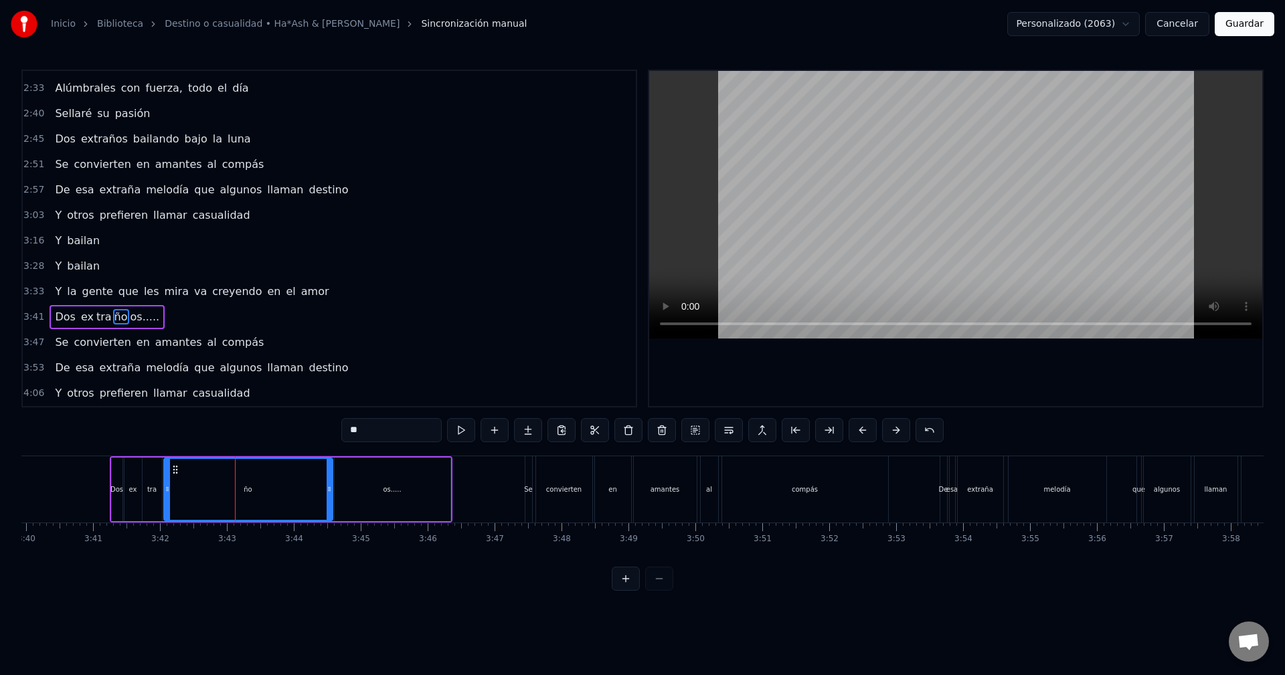
click at [286, 477] on div "ño" at bounding box center [248, 489] width 167 height 61
drag, startPoint x: 331, startPoint y: 477, endPoint x: 241, endPoint y: 480, distance: 90.4
click at [241, 480] on div at bounding box center [241, 489] width 5 height 61
click at [334, 477] on div "os....." at bounding box center [392, 490] width 117 height 64
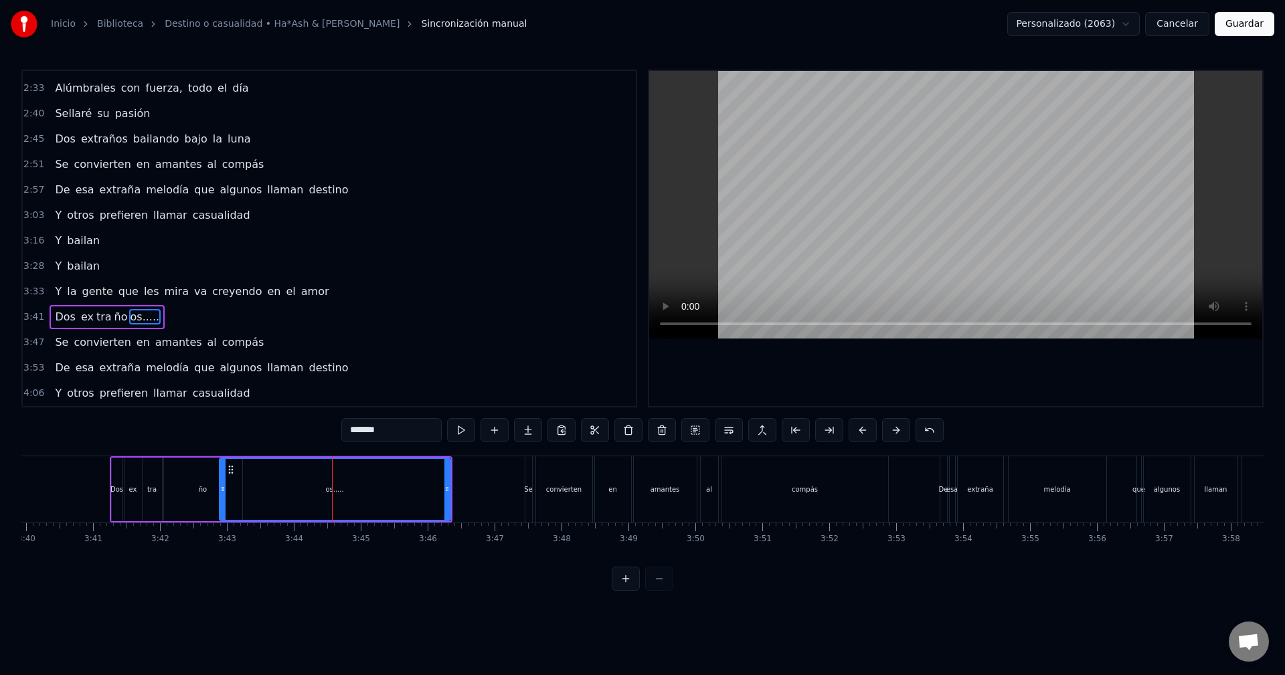
drag, startPoint x: 339, startPoint y: 478, endPoint x: 224, endPoint y: 483, distance: 115.2
click at [224, 483] on div at bounding box center [222, 489] width 5 height 61
click at [241, 482] on div "os....." at bounding box center [335, 489] width 230 height 61
click at [242, 489] on div "os....." at bounding box center [335, 489] width 230 height 61
click at [205, 487] on div "ño" at bounding box center [203, 490] width 8 height 10
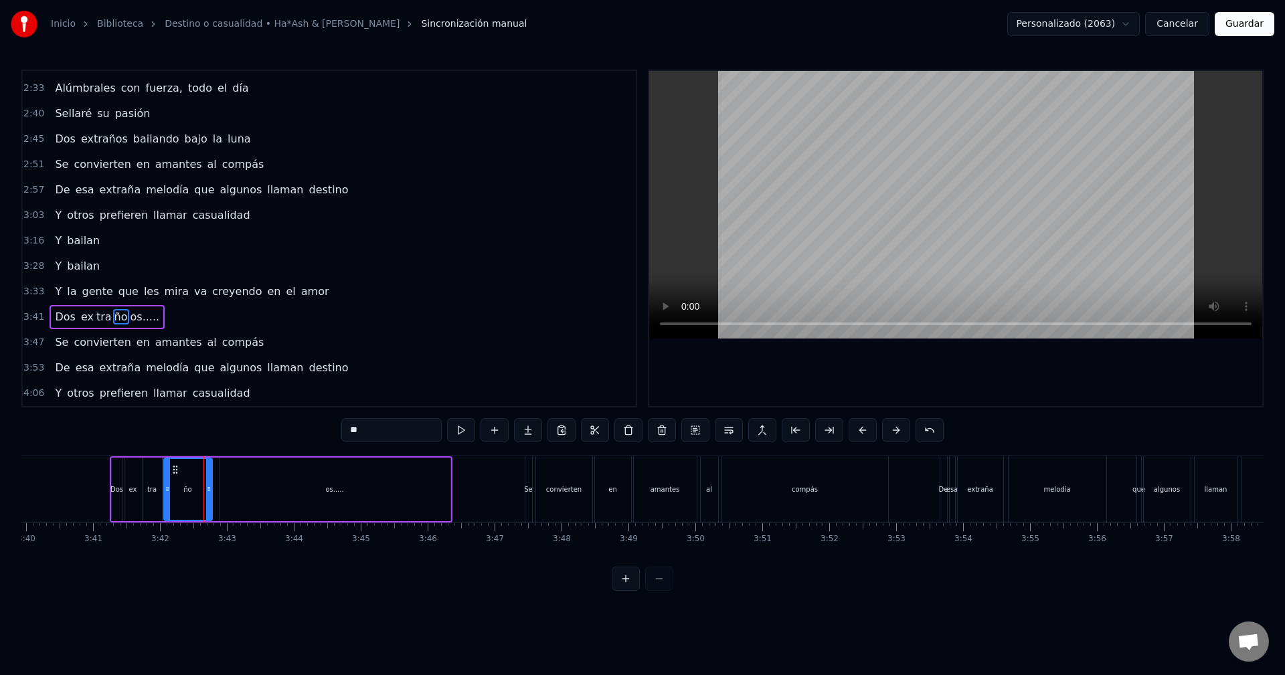
drag, startPoint x: 240, startPoint y: 485, endPoint x: 209, endPoint y: 486, distance: 30.1
click at [209, 486] on icon at bounding box center [208, 489] width 5 height 11
click at [187, 446] on div "0:13 Ella iba caminando sola por la calle 0:18 Pensando, "Dios, ¡qué complicado…" at bounding box center [642, 330] width 1242 height 521
click at [165, 438] on div "0:13 Ella iba caminando sola por la calle 0:18 Pensando, "Dios, ¡qué complicado…" at bounding box center [642, 330] width 1242 height 521
click at [156, 438] on div "0:13 Ella iba caminando sola por la calle 0:18 Pensando, "Dios, ¡qué complicado…" at bounding box center [642, 330] width 1242 height 521
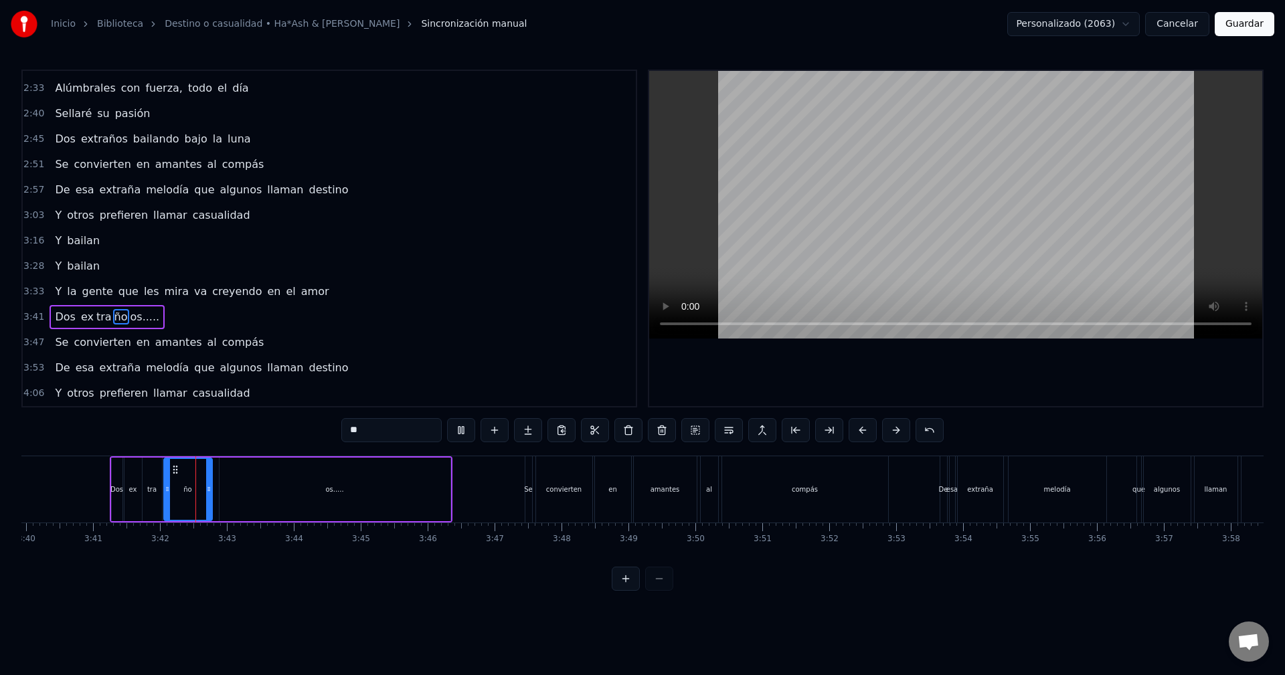
click at [146, 474] on div "tra" at bounding box center [152, 490] width 19 height 64
click at [190, 479] on div "ño" at bounding box center [188, 490] width 48 height 64
drag, startPoint x: 208, startPoint y: 487, endPoint x: 180, endPoint y: 493, distance: 28.7
click at [180, 493] on icon at bounding box center [179, 489] width 5 height 11
click at [224, 489] on div "os....." at bounding box center [335, 490] width 231 height 64
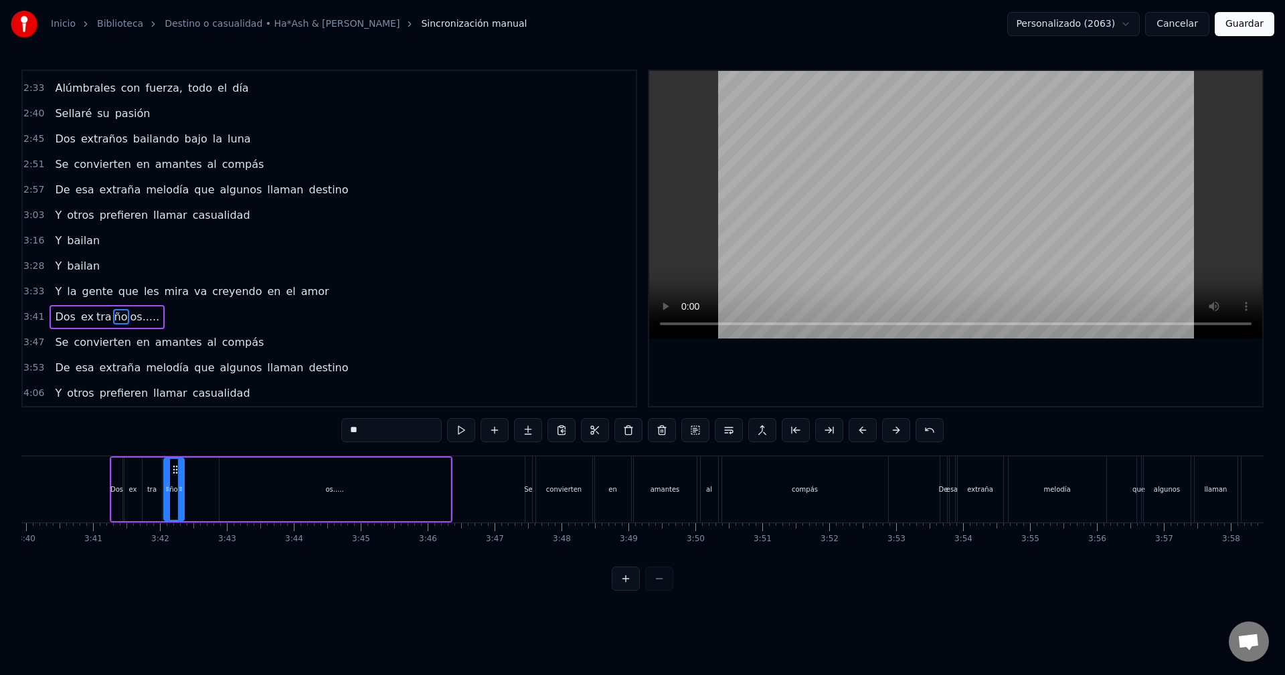
type input "*******"
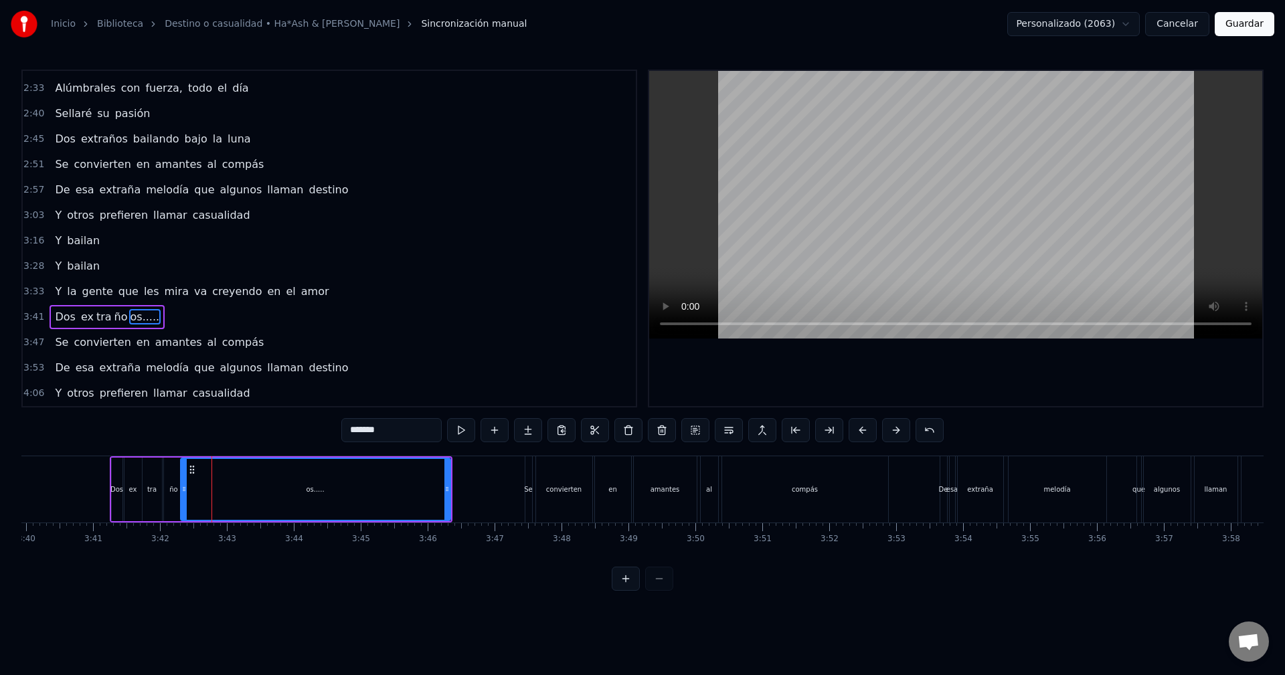
drag, startPoint x: 223, startPoint y: 487, endPoint x: 183, endPoint y: 489, distance: 40.2
click at [183, 489] on icon at bounding box center [183, 489] width 5 height 11
click at [166, 436] on div "0:13 Ella iba caminando sola por la calle 0:18 Pensando, "Dios, ¡qué complicado…" at bounding box center [642, 330] width 1242 height 521
click at [149, 440] on div "0:13 Ella iba caminando sola por la calle 0:18 Pensando, "Dios, ¡qué complicado…" at bounding box center [642, 330] width 1242 height 521
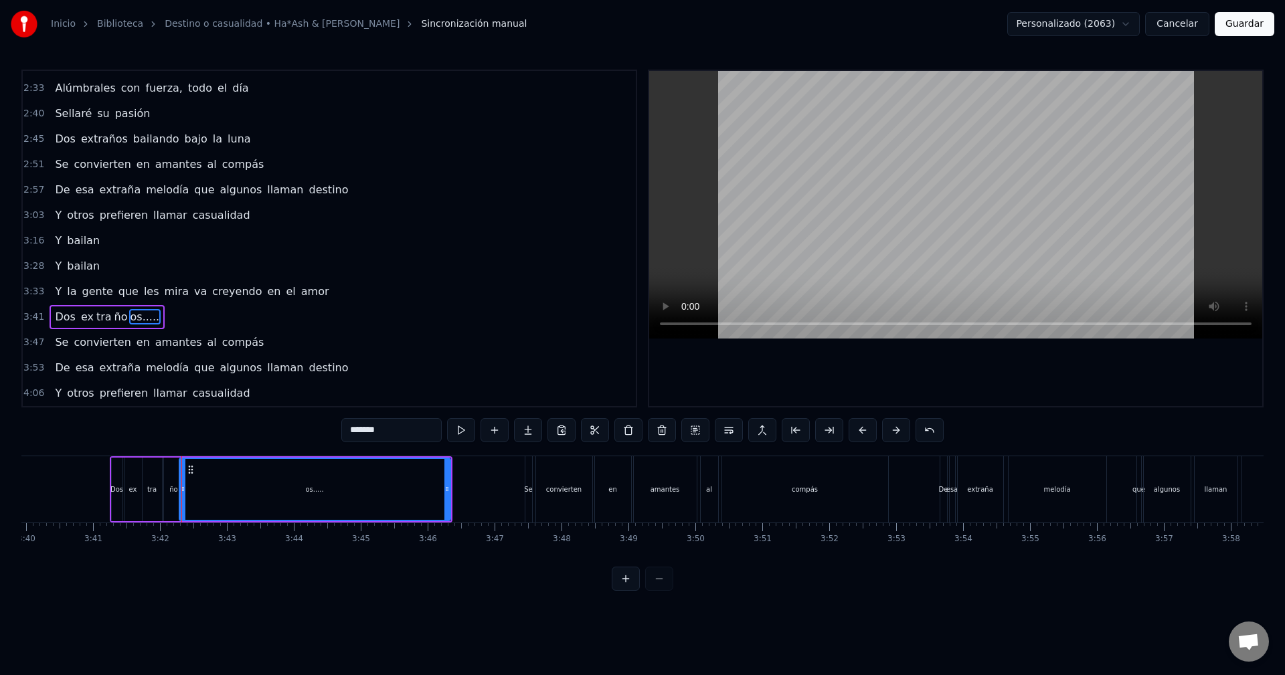
scroll to position [0, 14717]
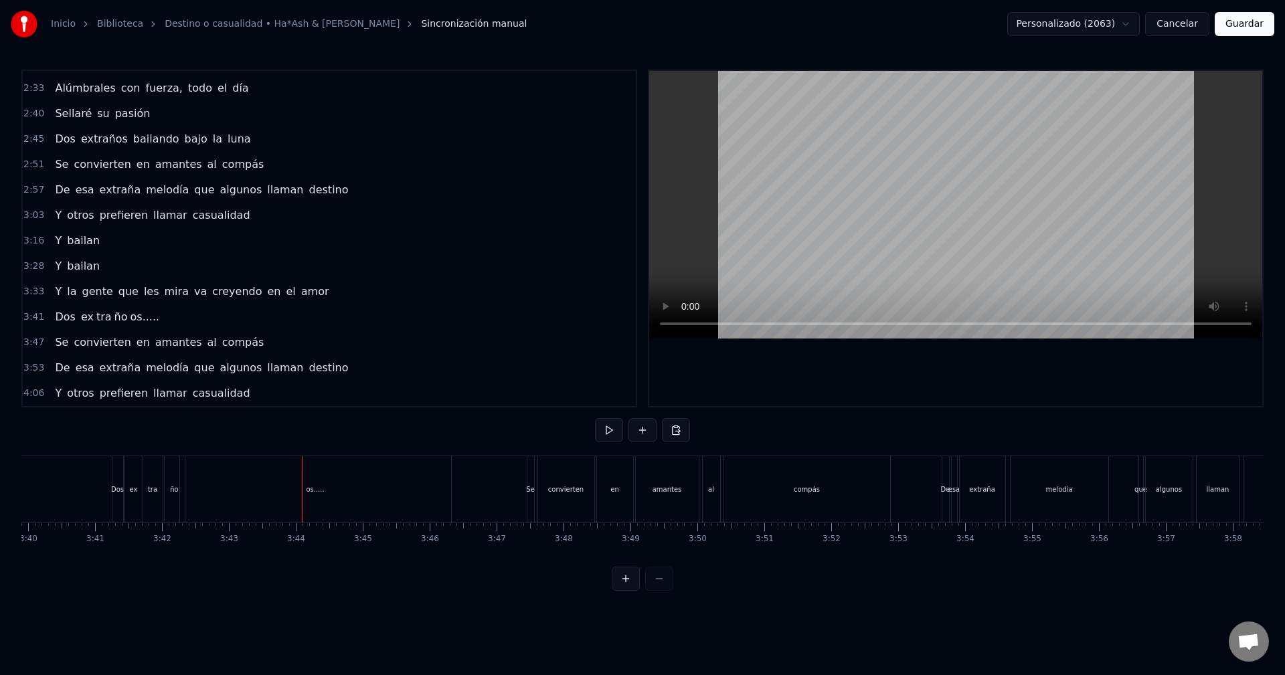
click at [182, 488] on div "os....." at bounding box center [315, 489] width 271 height 66
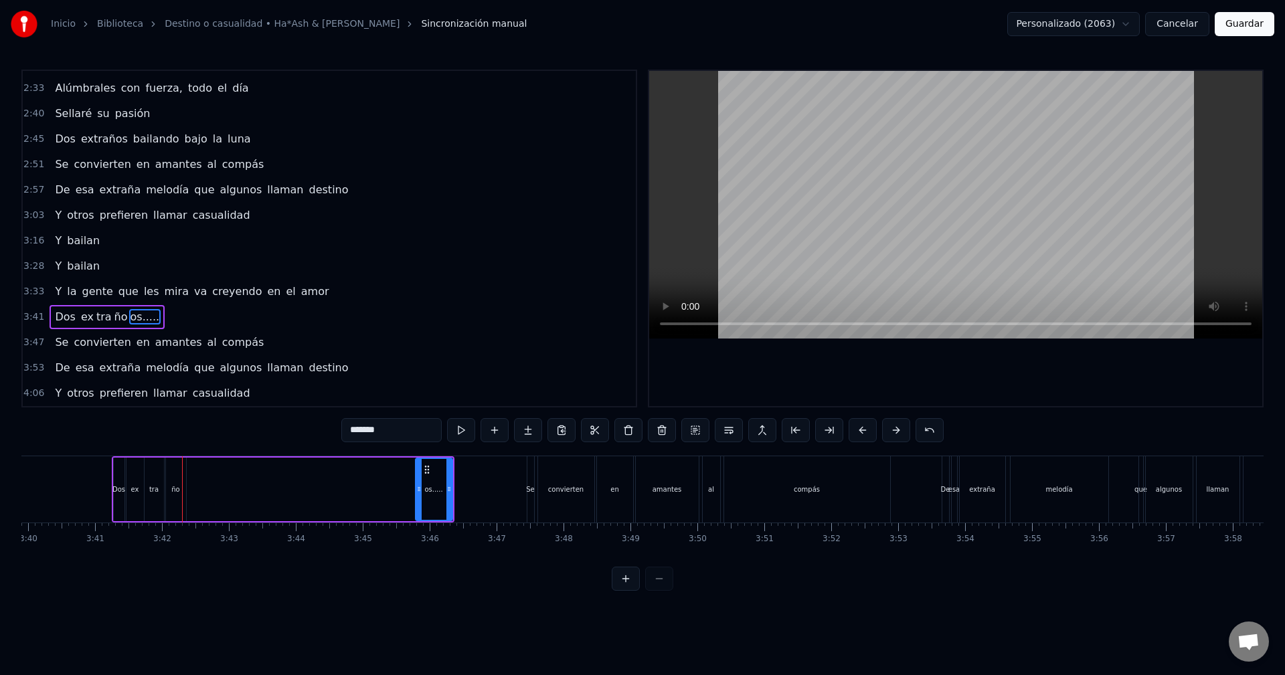
drag, startPoint x: 185, startPoint y: 487, endPoint x: 423, endPoint y: 499, distance: 238.5
click at [422, 499] on div at bounding box center [418, 489] width 5 height 61
click at [335, 497] on div "ex tra ño os....." at bounding box center [289, 490] width 327 height 64
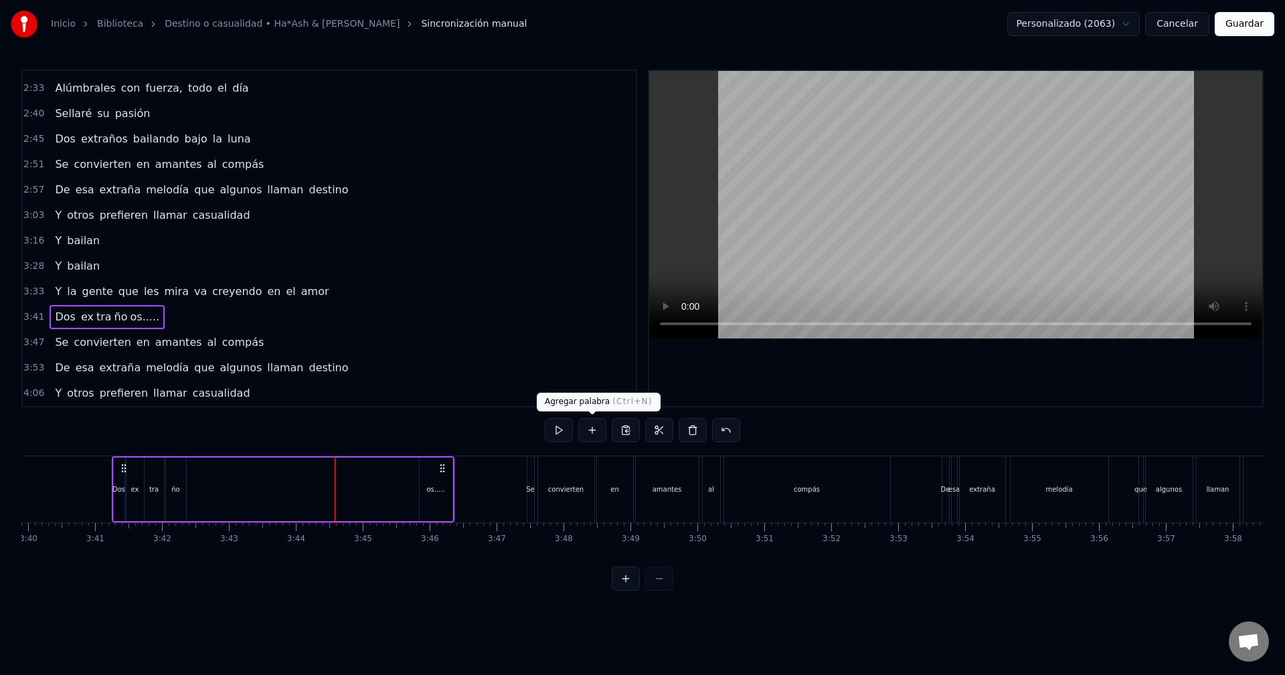
click at [596, 430] on button at bounding box center [592, 430] width 28 height 24
click at [311, 496] on div "ex tra ño os....." at bounding box center [289, 490] width 327 height 64
click at [246, 495] on div "ex tra ño os....." at bounding box center [289, 490] width 327 height 64
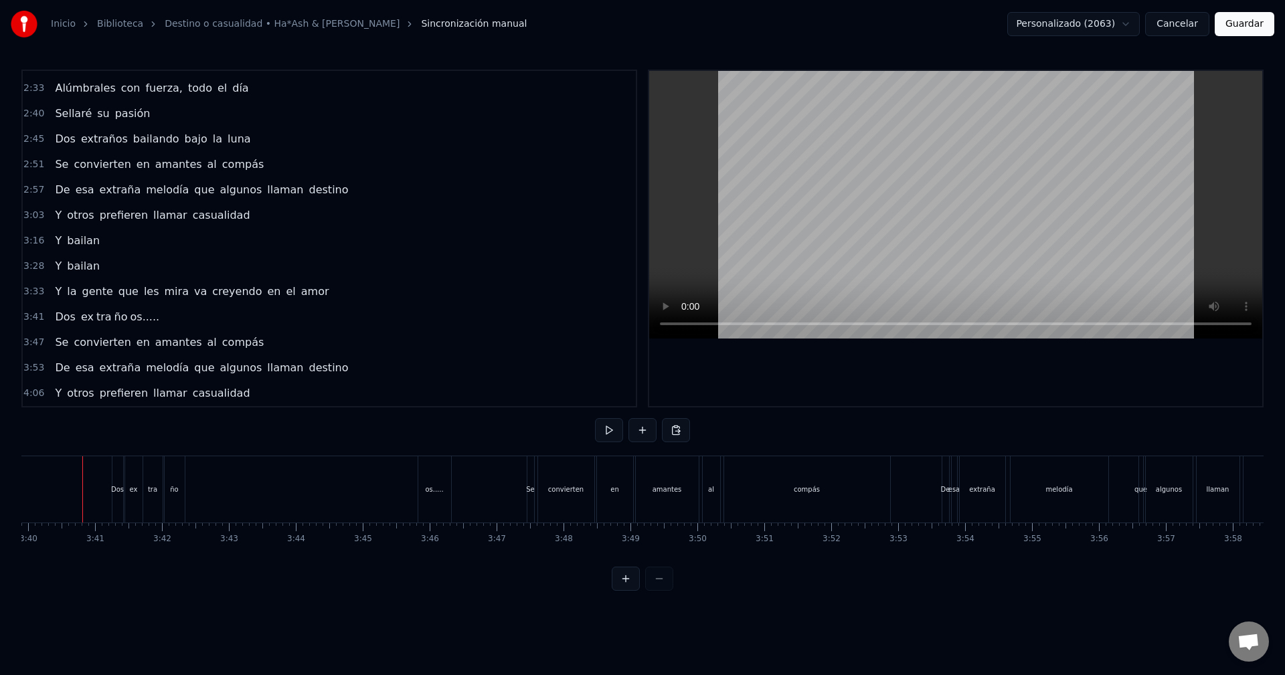
scroll to position [0, 14711]
click at [198, 488] on div "ex tra ño os....." at bounding box center [294, 489] width 327 height 66
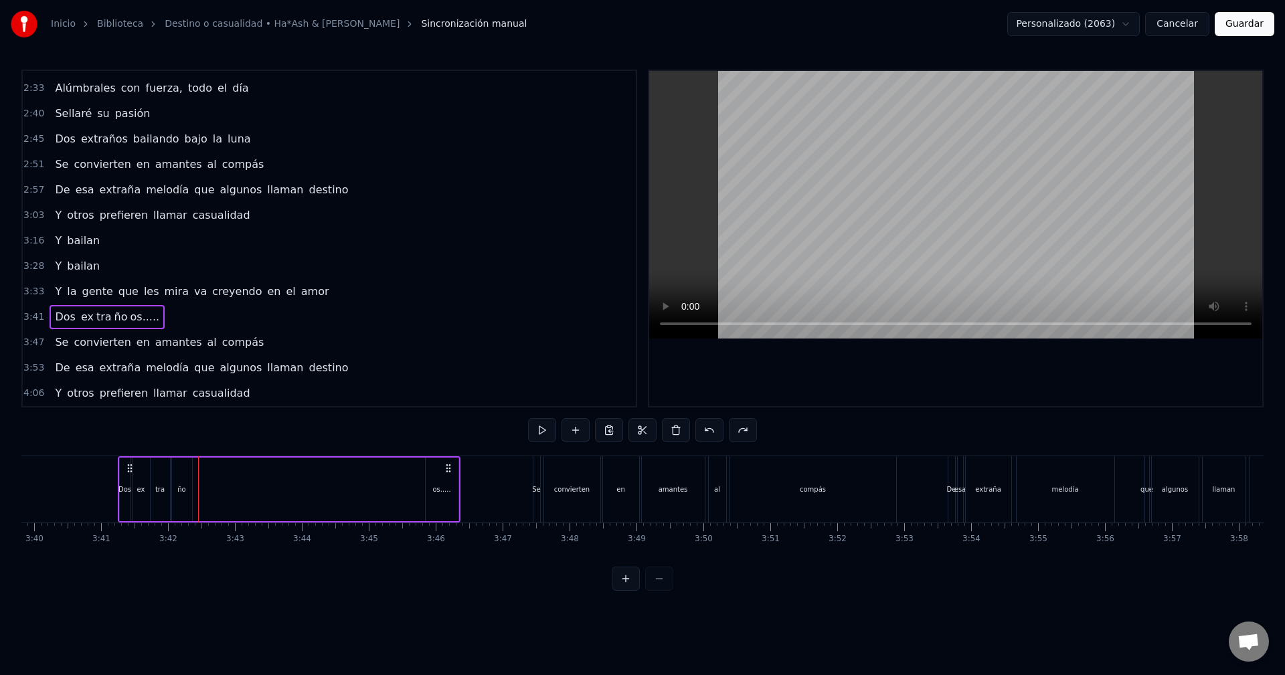
click at [173, 493] on div "ño" at bounding box center [182, 490] width 20 height 64
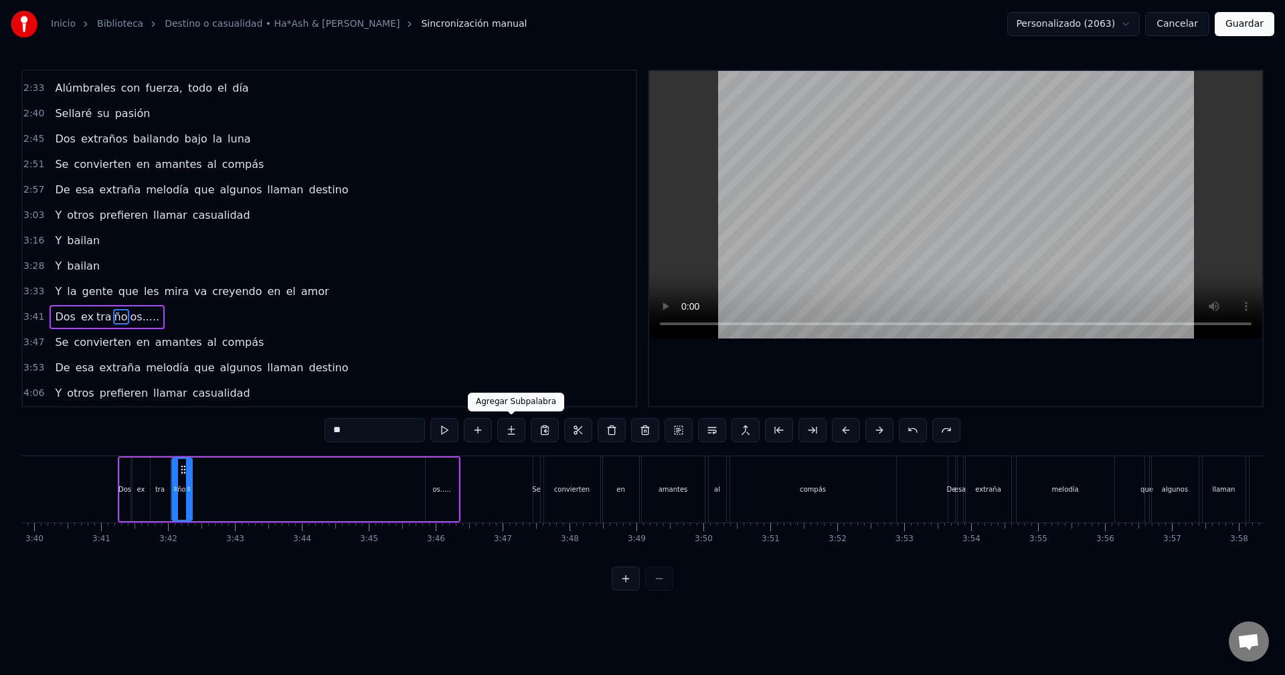
click at [513, 434] on button at bounding box center [511, 430] width 28 height 24
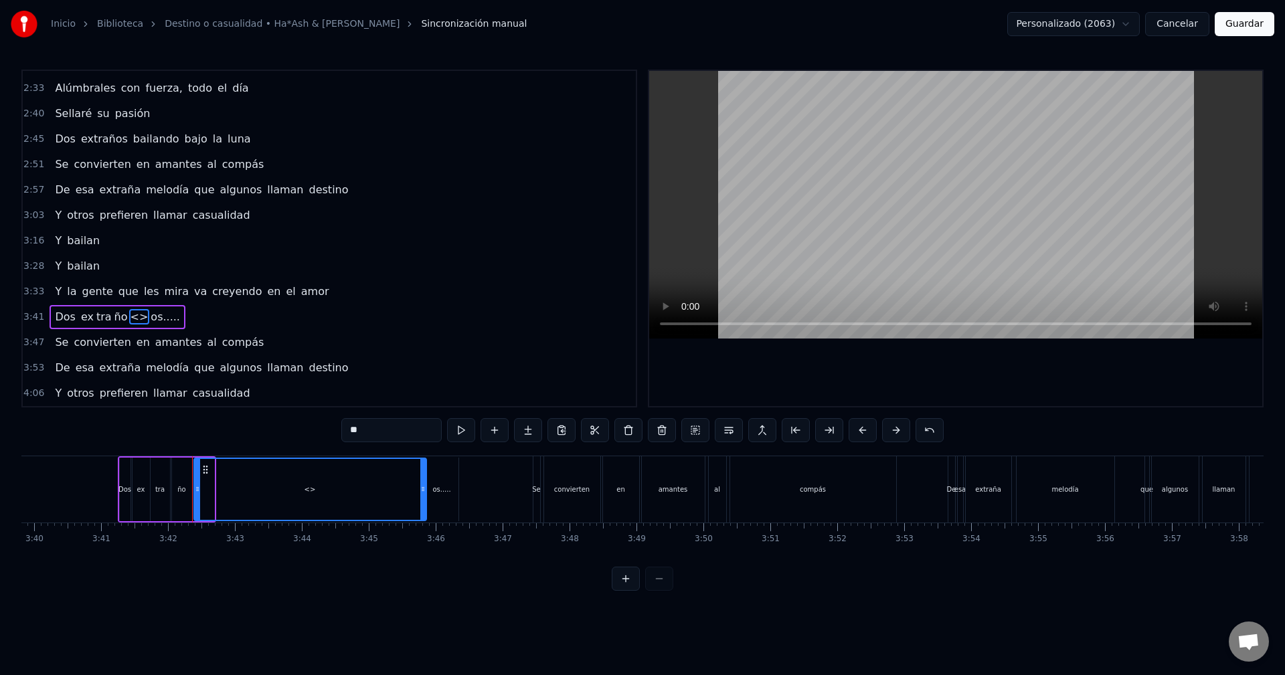
drag, startPoint x: 211, startPoint y: 491, endPoint x: 424, endPoint y: 500, distance: 212.4
click at [424, 500] on div at bounding box center [422, 489] width 5 height 61
click at [313, 496] on div "<>" at bounding box center [310, 489] width 231 height 61
drag, startPoint x: 383, startPoint y: 435, endPoint x: 296, endPoint y: 436, distance: 87.0
click at [296, 436] on div "0:13 Ella iba caminando sola por la calle 0:18 Pensando, "Dios, ¡qué complicado…" at bounding box center [642, 330] width 1242 height 521
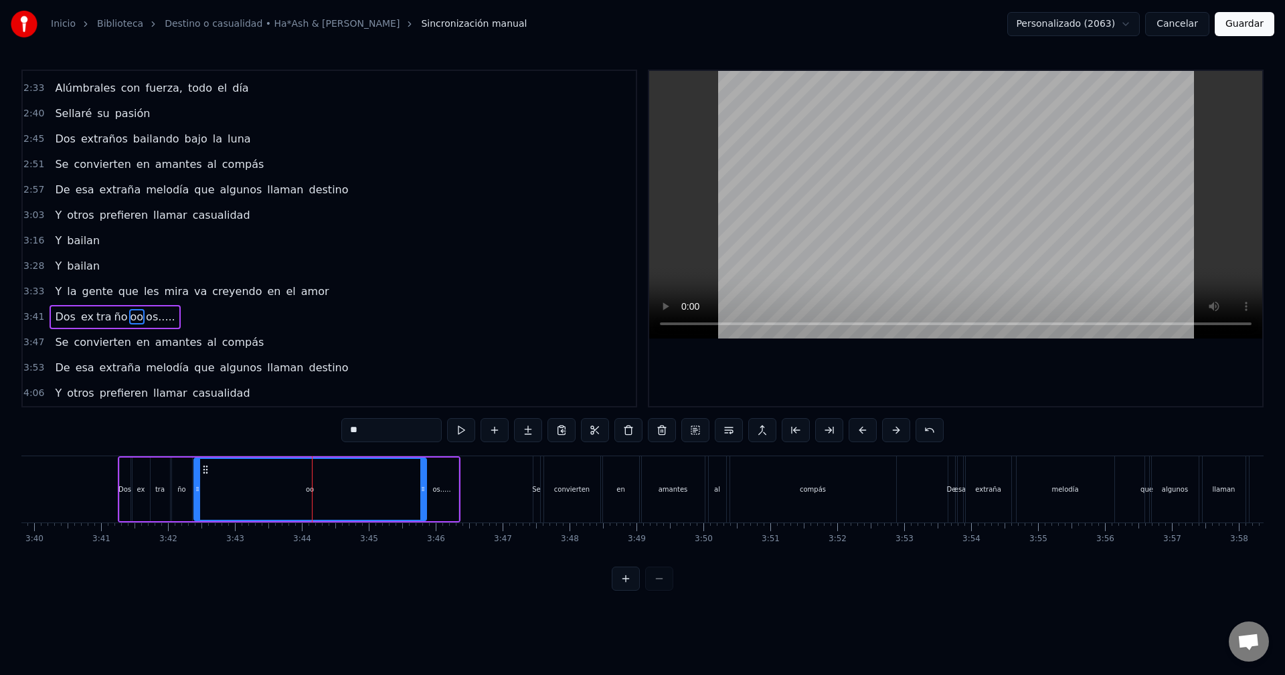
type input "**"
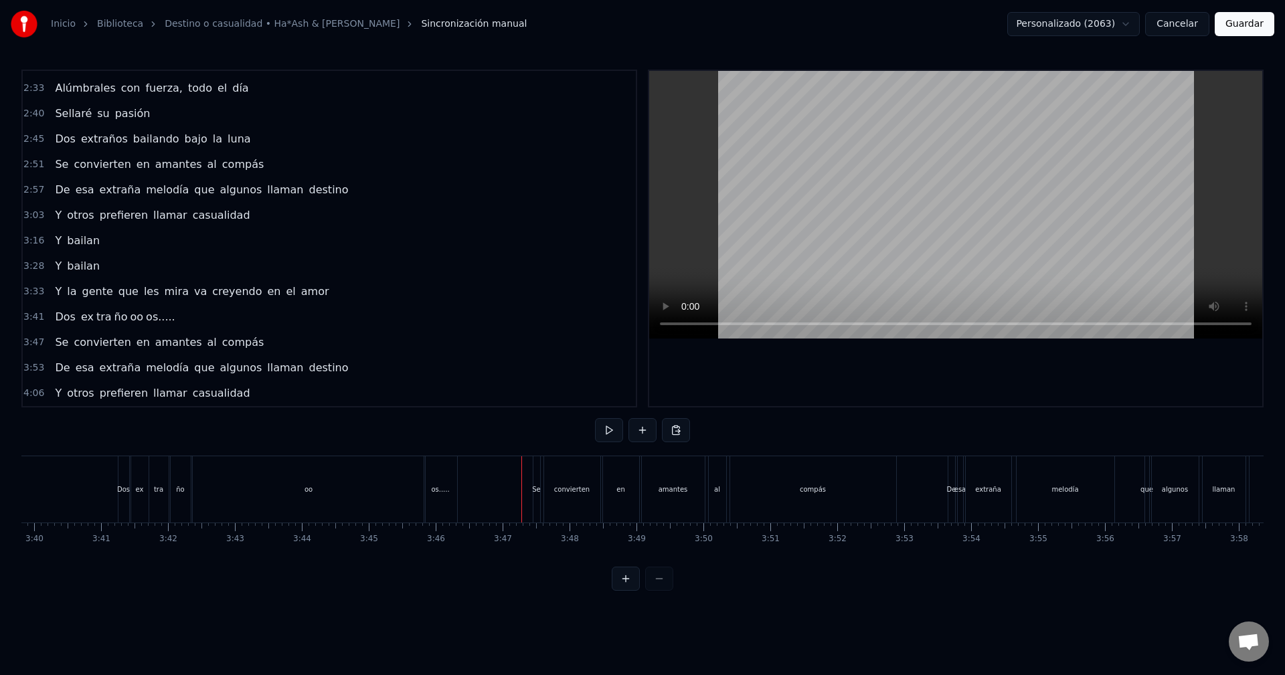
click at [452, 491] on div "os....." at bounding box center [440, 489] width 33 height 66
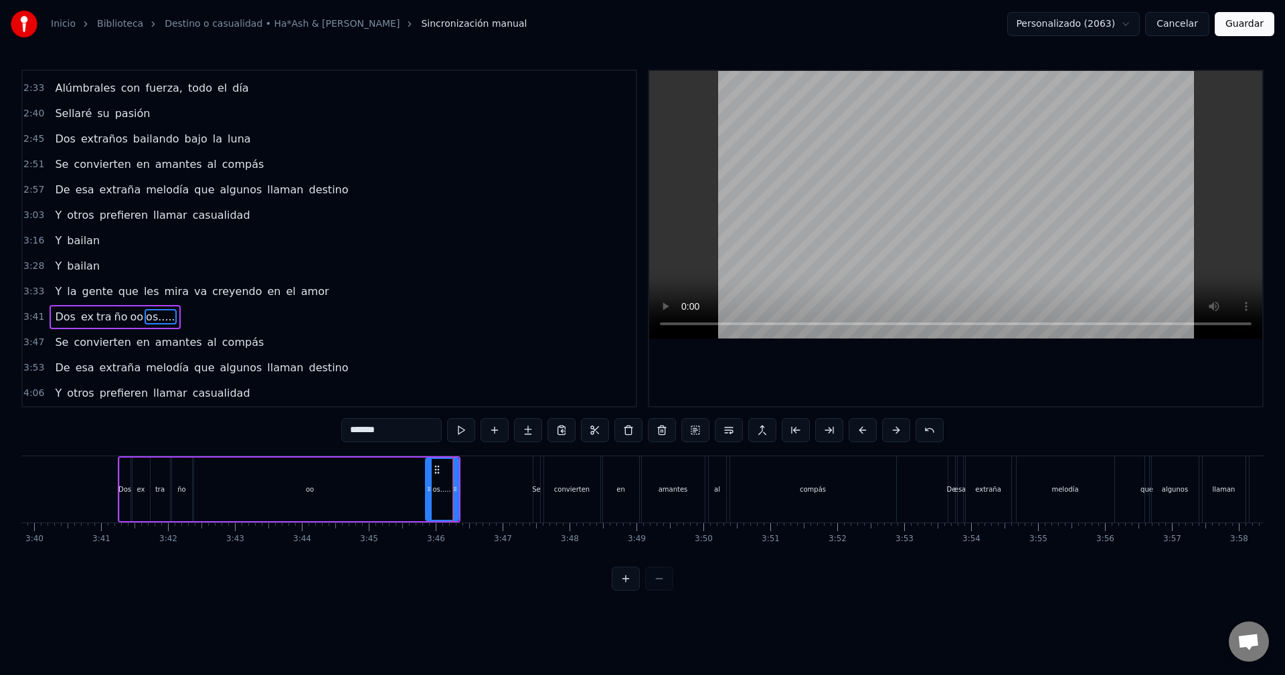
click at [459, 491] on div "Dos ex tra ño oo os....." at bounding box center [289, 489] width 343 height 66
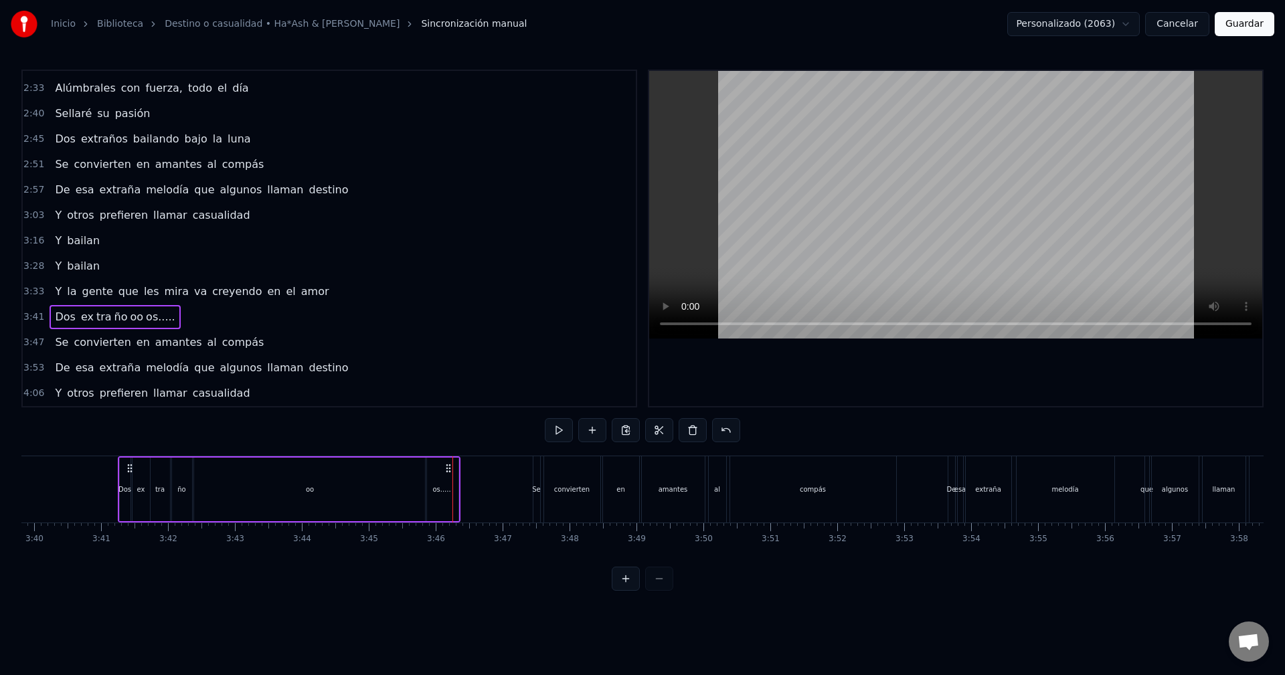
click at [452, 487] on div at bounding box center [452, 489] width 1 height 66
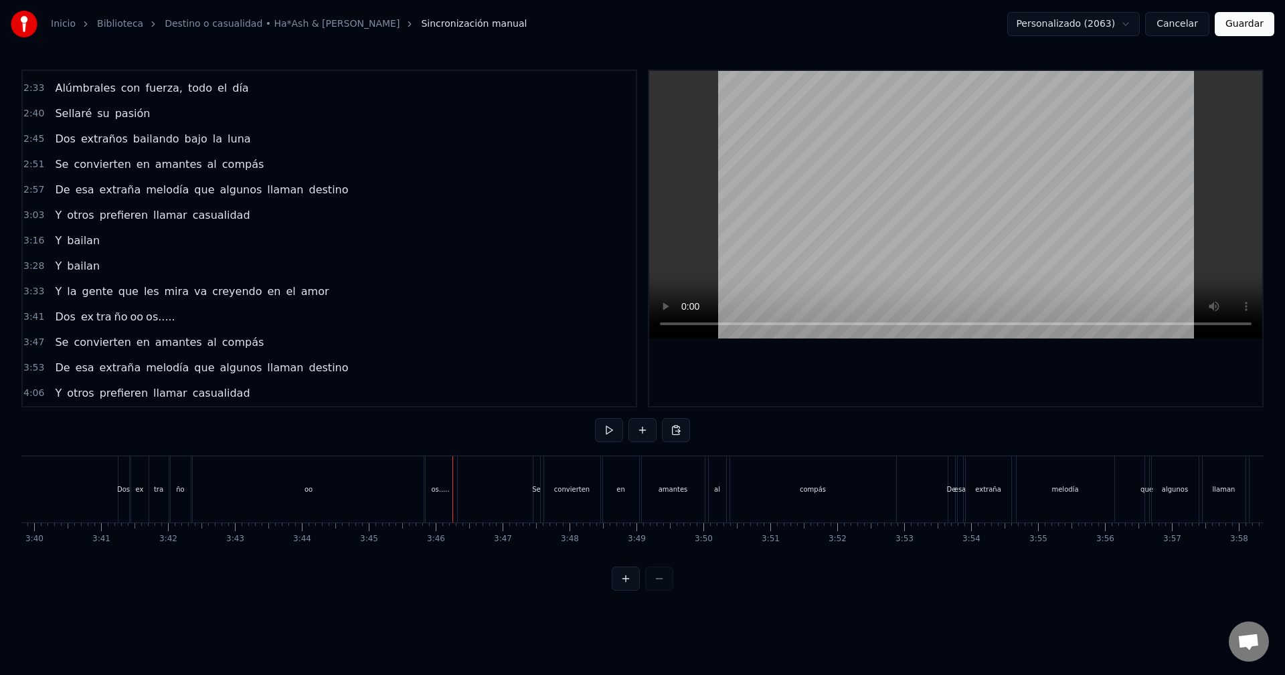
click at [445, 487] on div "os....." at bounding box center [440, 490] width 18 height 10
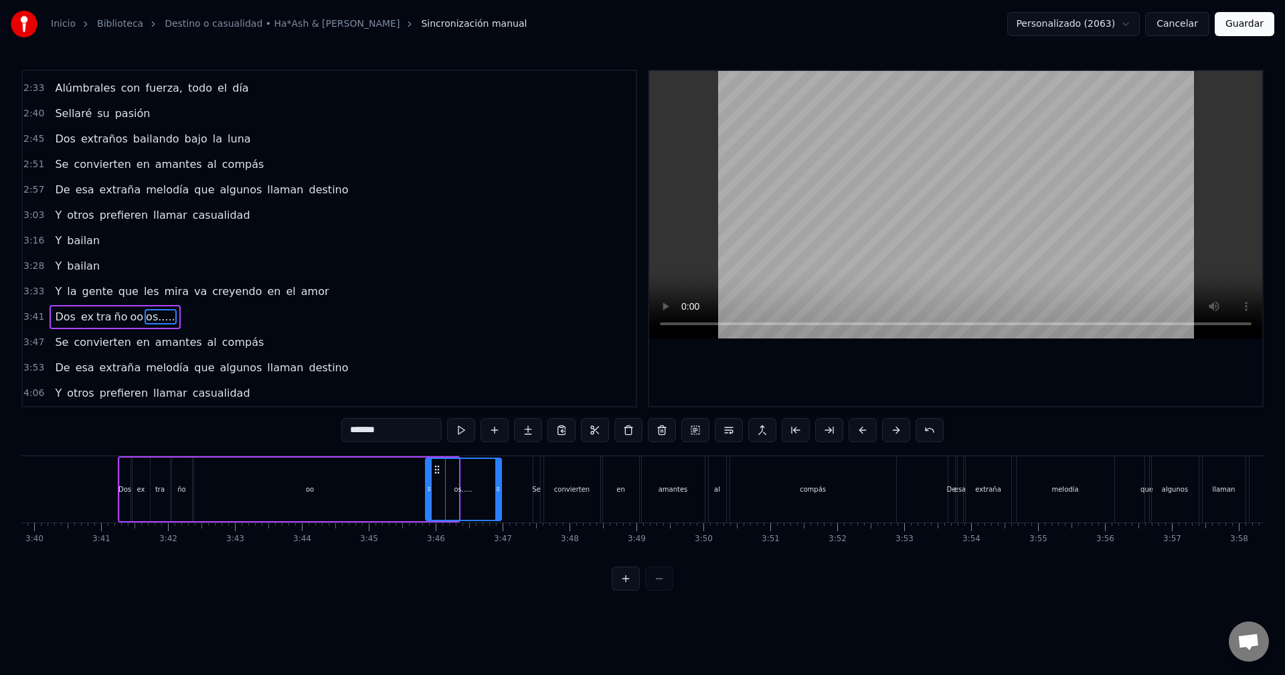
drag, startPoint x: 456, startPoint y: 489, endPoint x: 500, endPoint y: 491, distance: 44.2
click at [500, 491] on icon at bounding box center [497, 489] width 5 height 11
drag, startPoint x: 428, startPoint y: 485, endPoint x: 459, endPoint y: 486, distance: 30.8
click at [459, 486] on icon at bounding box center [459, 489] width 5 height 11
click at [426, 486] on div "oo" at bounding box center [310, 490] width 234 height 64
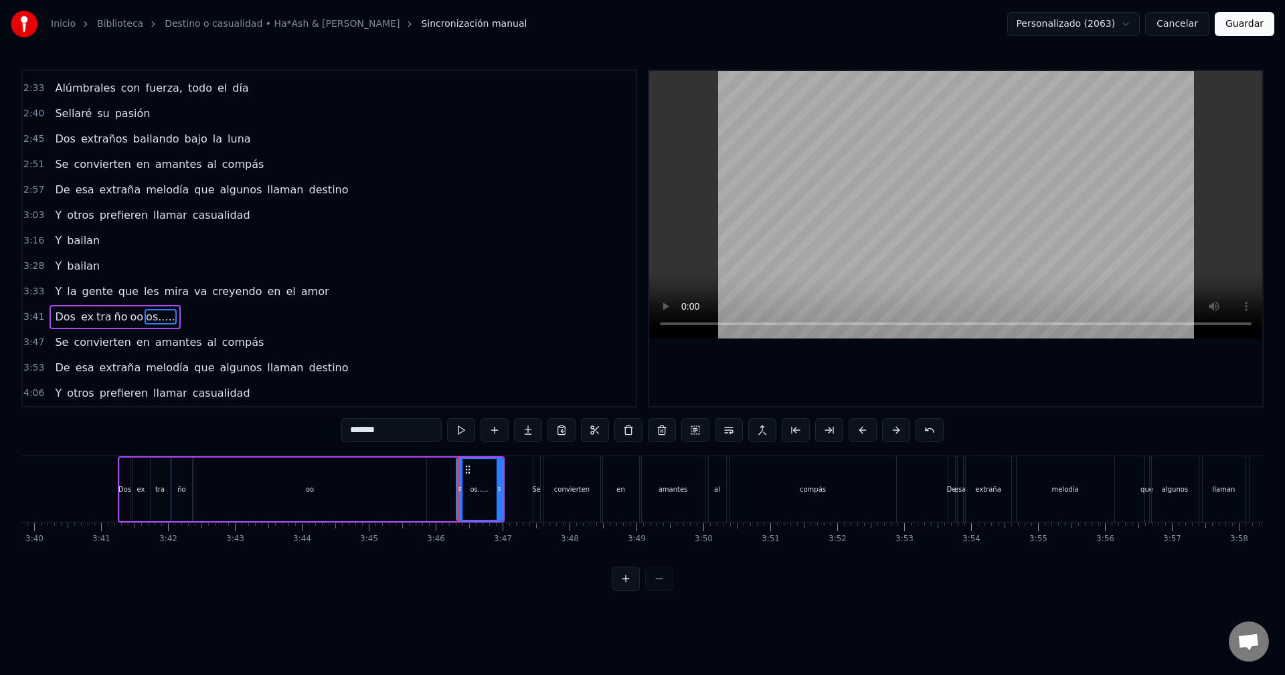
type input "**"
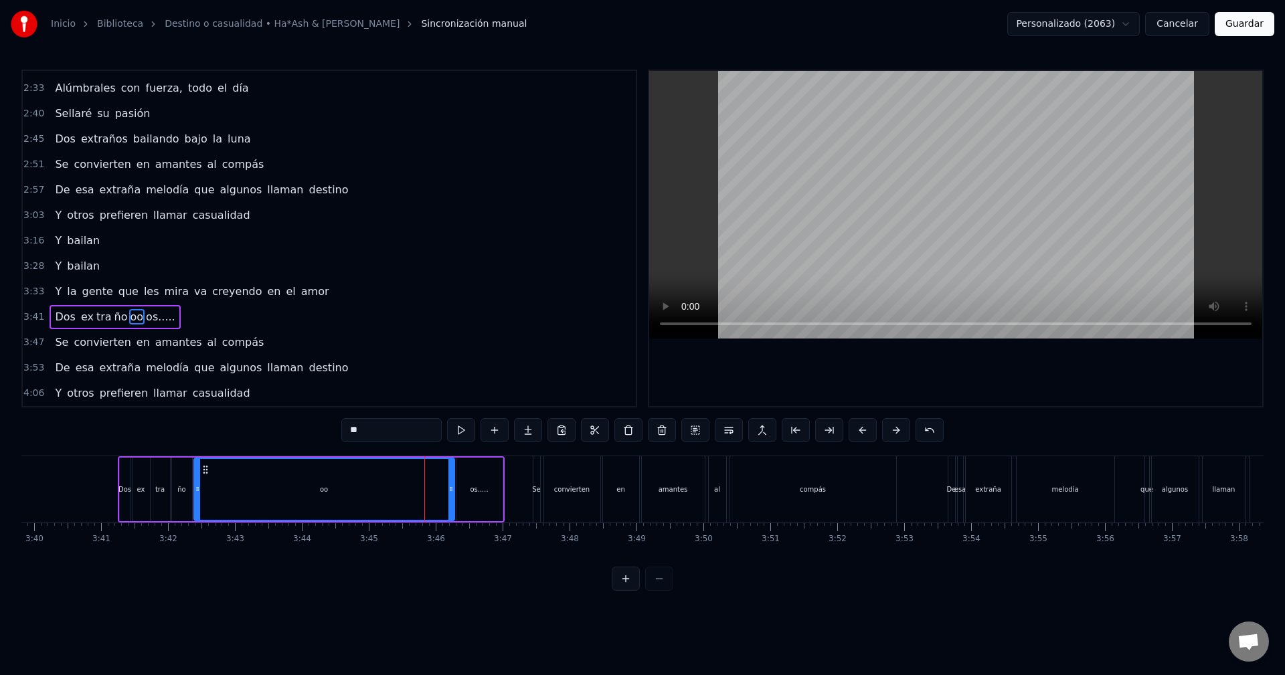
drag, startPoint x: 424, startPoint y: 486, endPoint x: 452, endPoint y: 486, distance: 28.1
click at [452, 486] on icon at bounding box center [450, 489] width 5 height 11
click at [383, 485] on div "oo" at bounding box center [324, 489] width 259 height 61
click at [451, 498] on div at bounding box center [450, 489] width 5 height 61
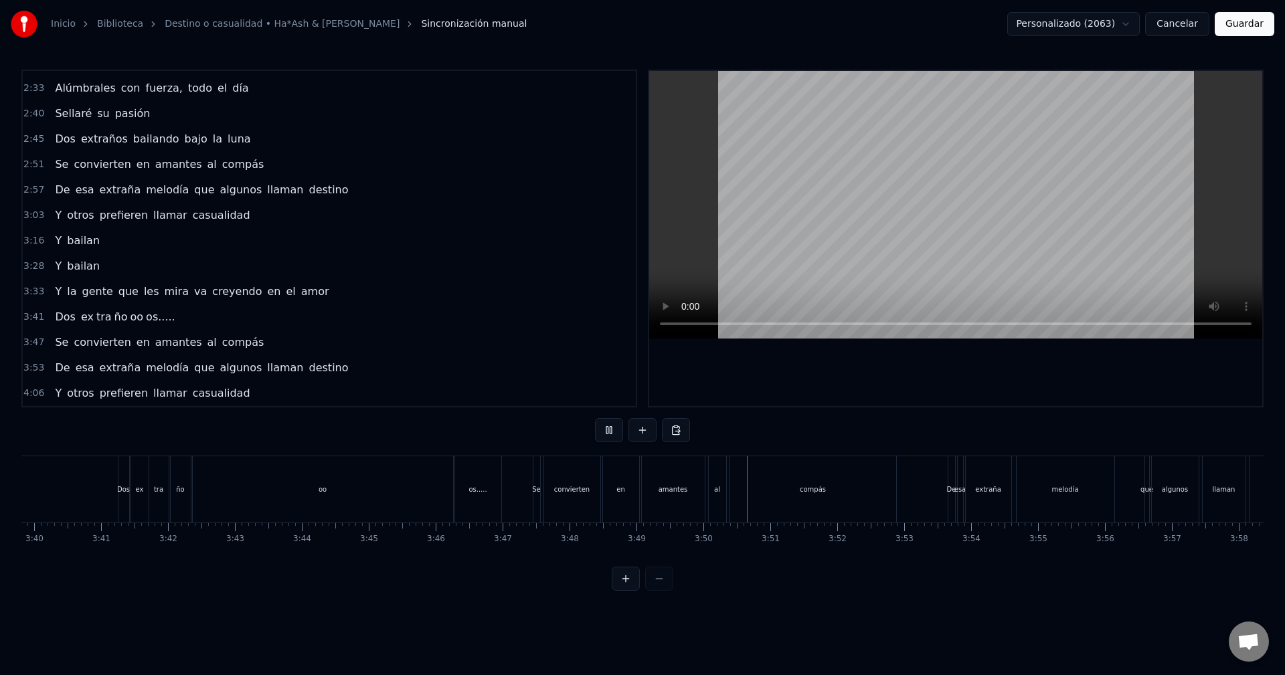
click at [123, 485] on div "Dos" at bounding box center [123, 490] width 13 height 10
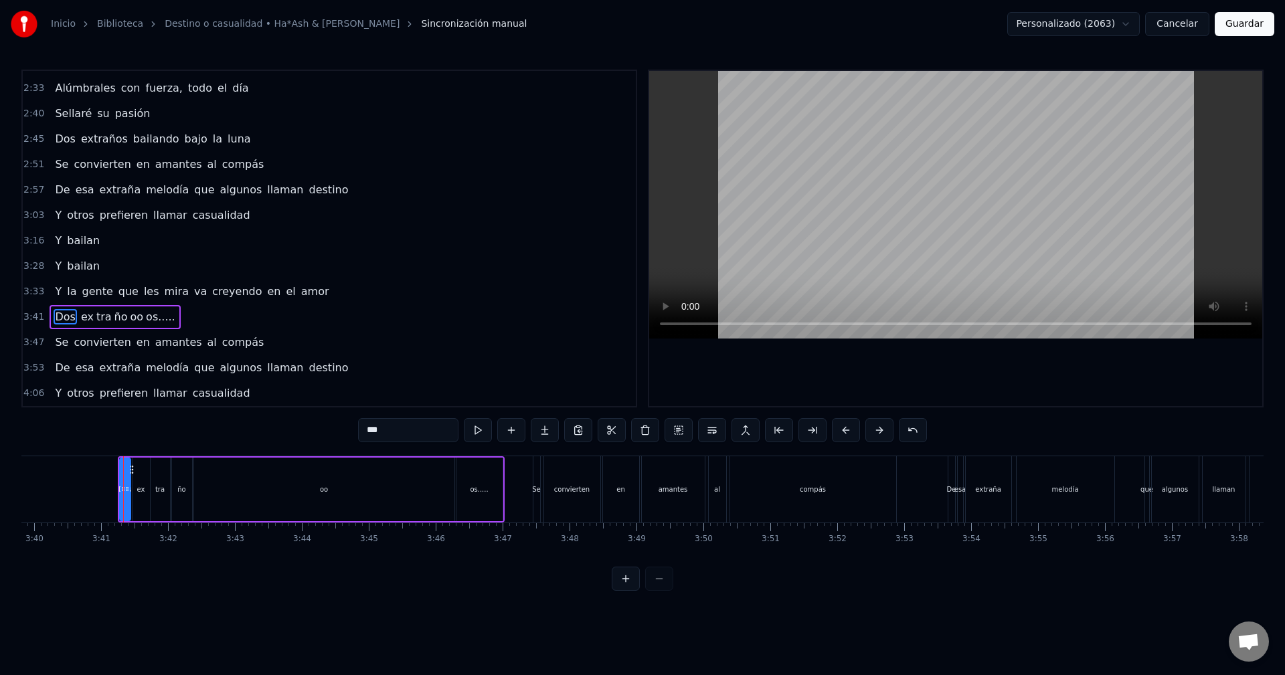
click at [54, 321] on span "Dos" at bounding box center [65, 316] width 23 height 15
click at [367, 425] on input "***" at bounding box center [408, 430] width 100 height 24
click at [371, 428] on input "****" at bounding box center [408, 430] width 100 height 24
click at [487, 503] on div "os....." at bounding box center [479, 490] width 46 height 64
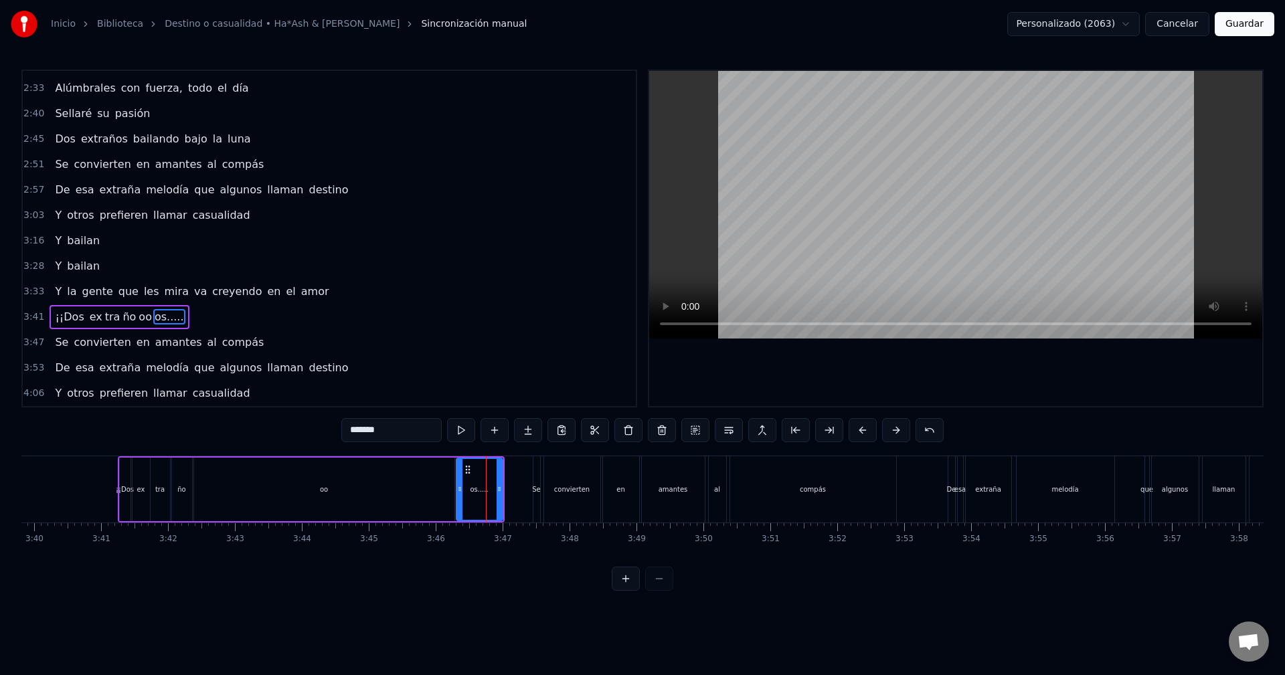
click at [398, 432] on input "*******" at bounding box center [391, 430] width 100 height 24
type input "*********"
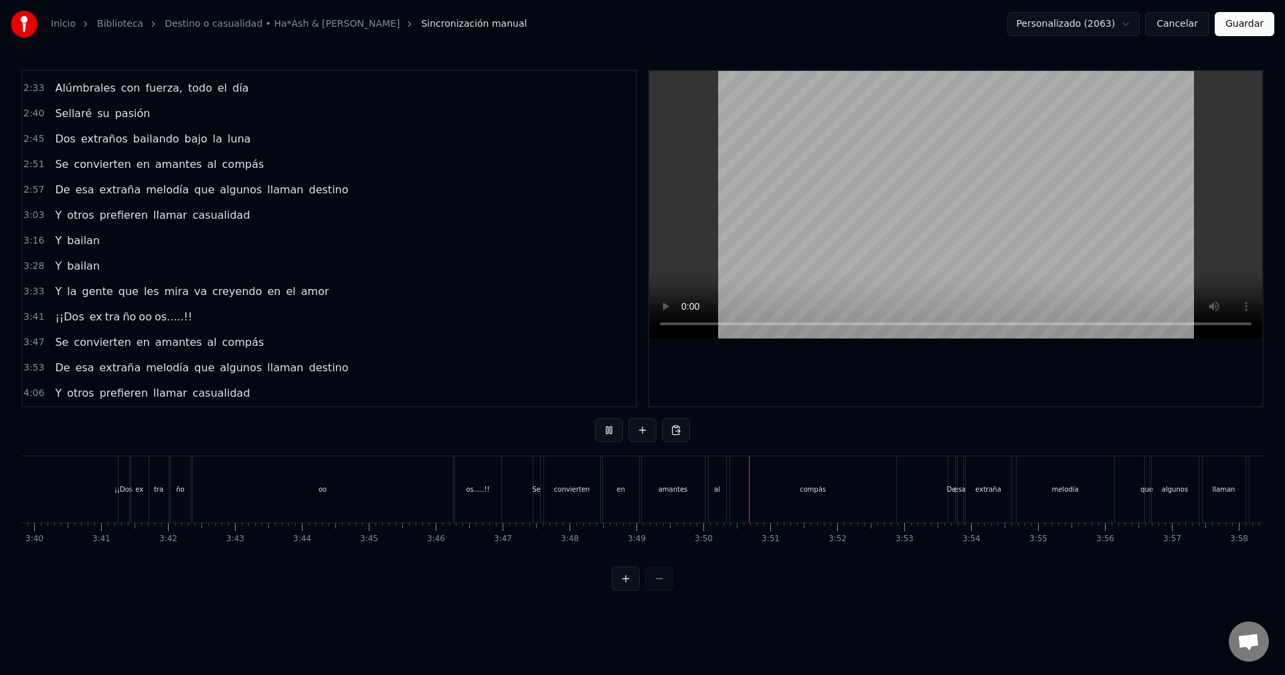
click at [1246, 20] on button "Guardar" at bounding box center [1245, 24] width 60 height 24
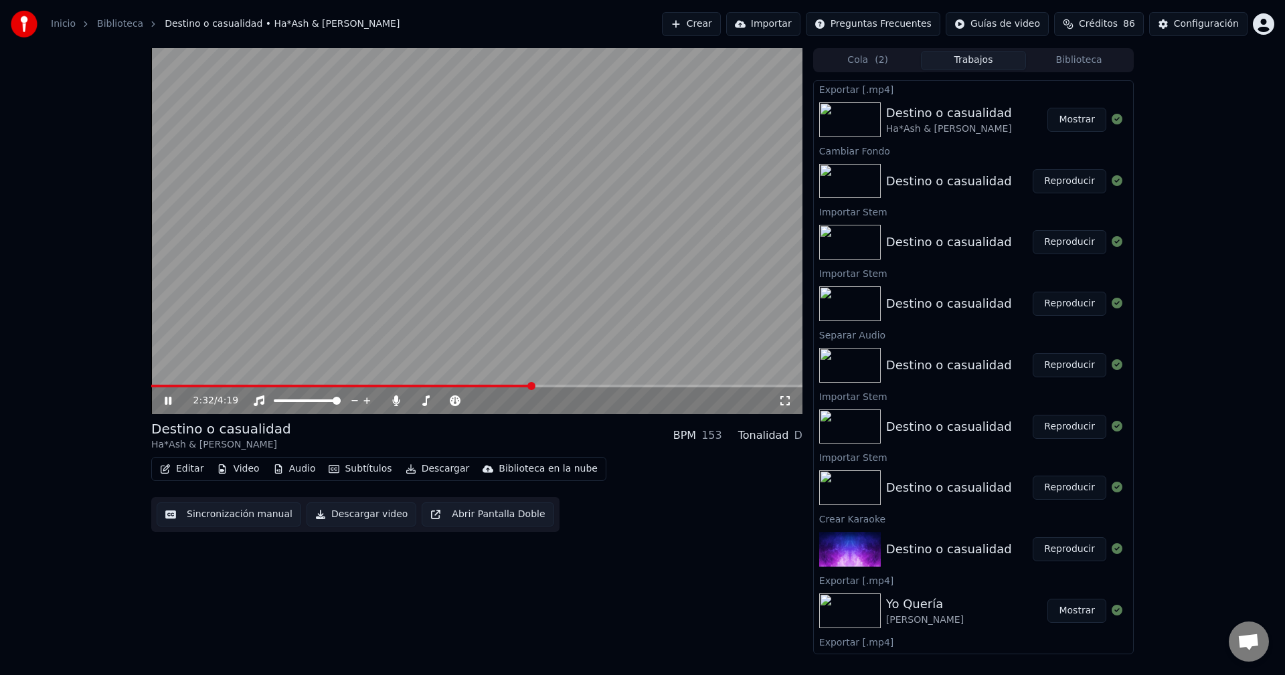
click at [531, 386] on span at bounding box center [476, 386] width 651 height 3
click at [679, 387] on span at bounding box center [476, 386] width 651 height 3
click at [394, 401] on icon at bounding box center [395, 401] width 7 height 11
click at [332, 518] on button "Descargar video" at bounding box center [362, 515] width 110 height 24
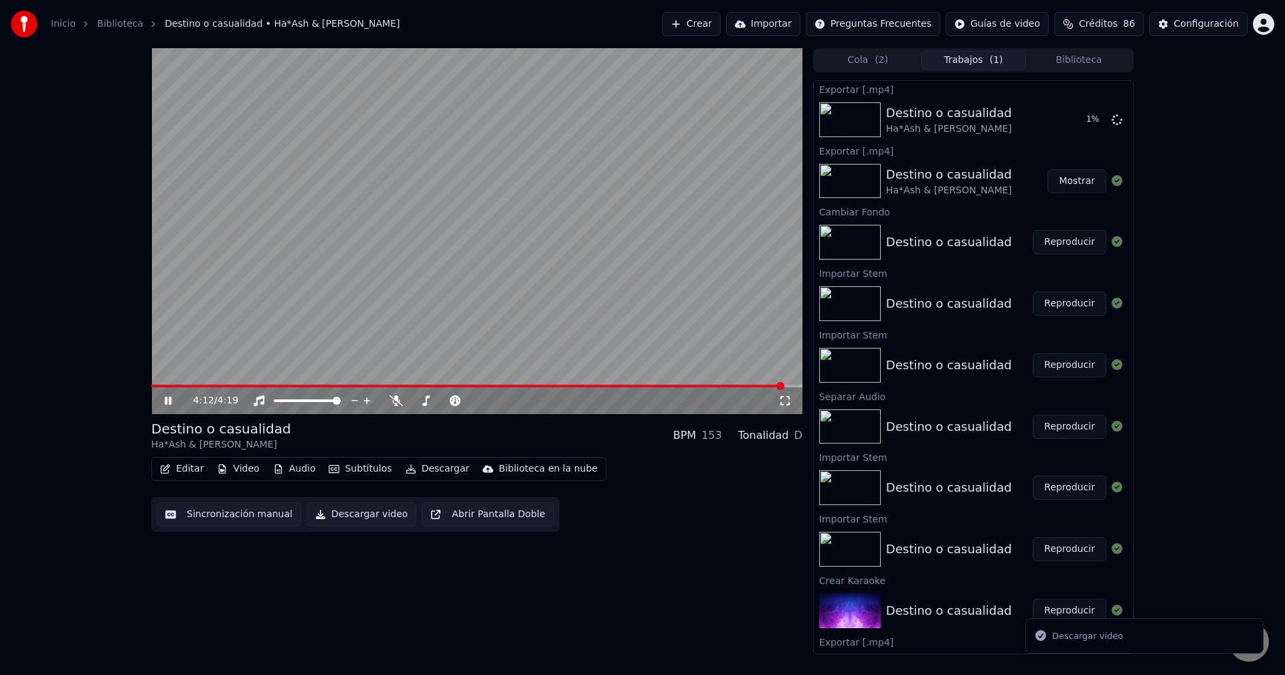
click at [164, 402] on icon at bounding box center [177, 401] width 31 height 11
click at [166, 406] on icon at bounding box center [177, 401] width 31 height 11
click at [1057, 113] on button "Mostrar" at bounding box center [1076, 120] width 59 height 24
